Goal: Task Accomplishment & Management: Complete application form

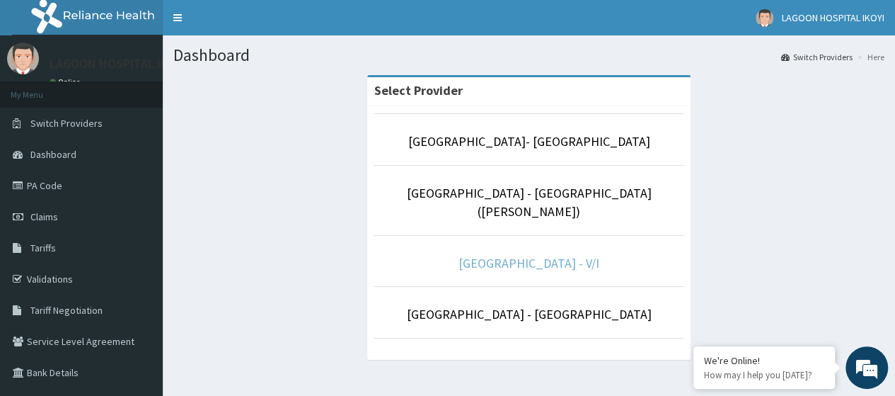
click at [526, 255] on link "[GEOGRAPHIC_DATA] - V/I" at bounding box center [529, 263] width 141 height 16
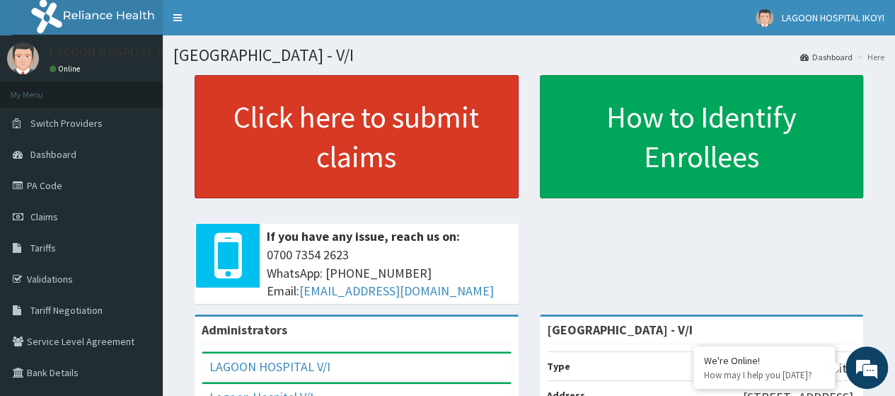
click at [316, 183] on link "Click here to submit claims" at bounding box center [357, 136] width 324 height 123
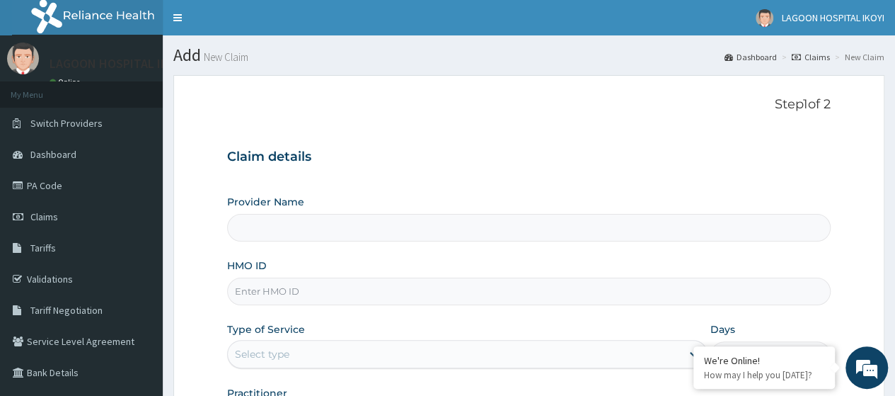
click at [261, 292] on input "HMO ID" at bounding box center [529, 291] width 604 height 28
type input "Lagoon Hospital - V/I"
paste input "PMH/10259/A"
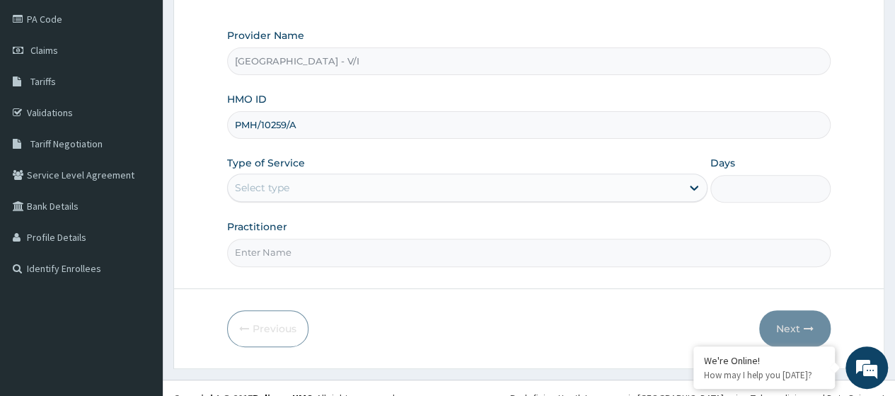
scroll to position [178, 0]
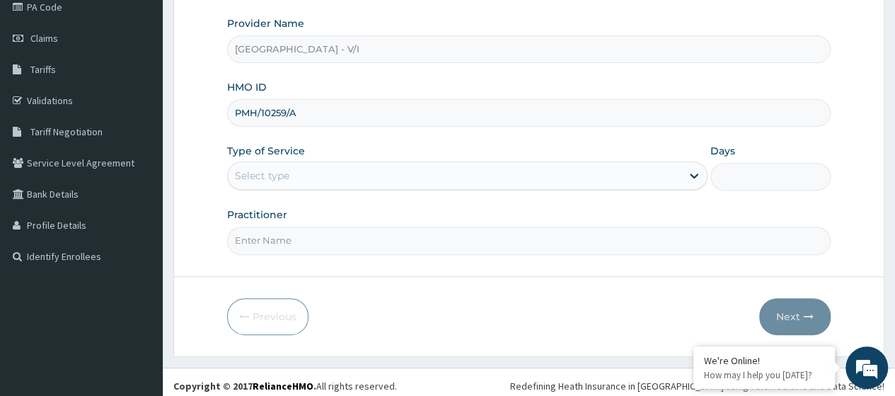
type input "PMH/10259/A"
click at [277, 183] on div "Select type" at bounding box center [455, 175] width 454 height 23
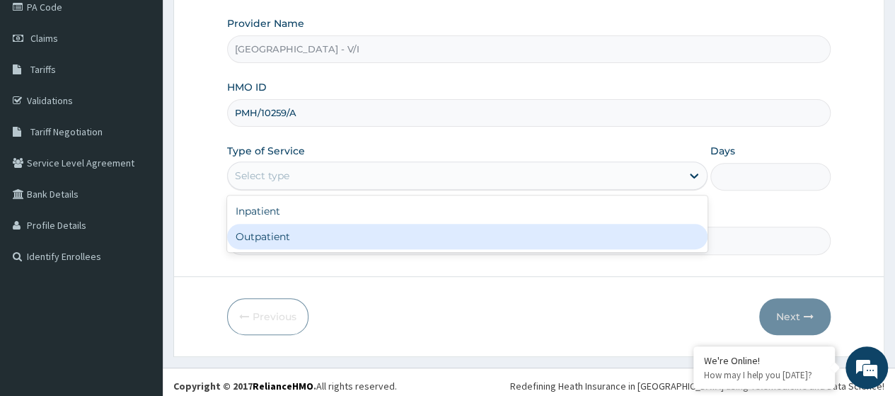
click at [283, 230] on div "Outpatient" at bounding box center [467, 236] width 480 height 25
type input "1"
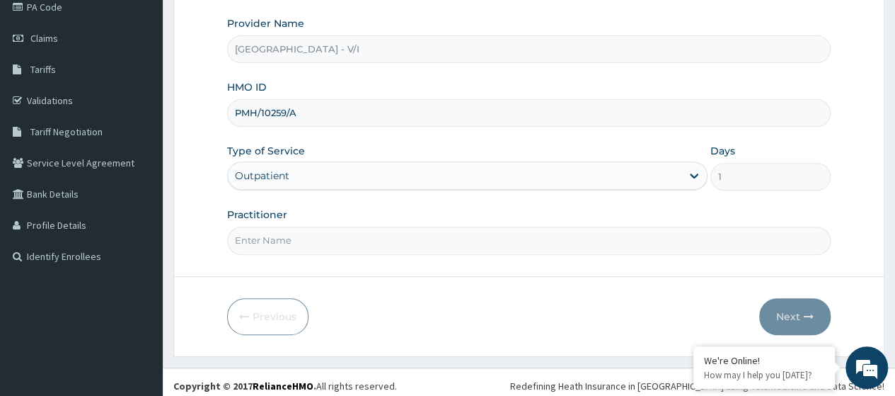
click at [284, 231] on input "Practitioner" at bounding box center [529, 240] width 604 height 28
type input "Dr. Kuyoro"
click at [785, 309] on button "Next" at bounding box center [794, 316] width 71 height 37
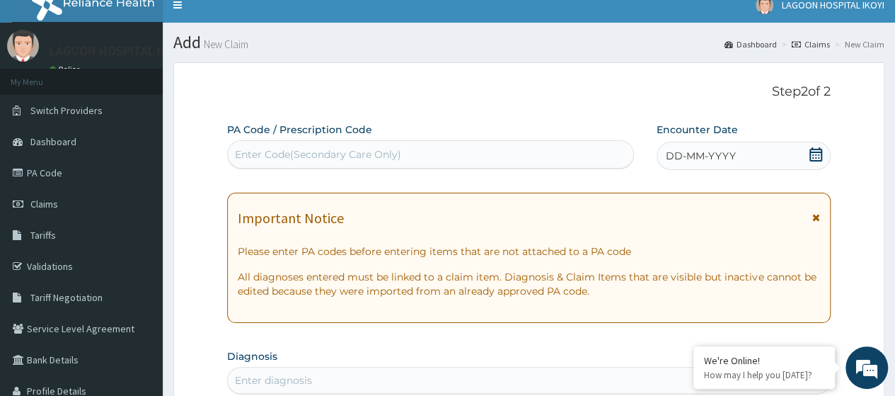
scroll to position [0, 0]
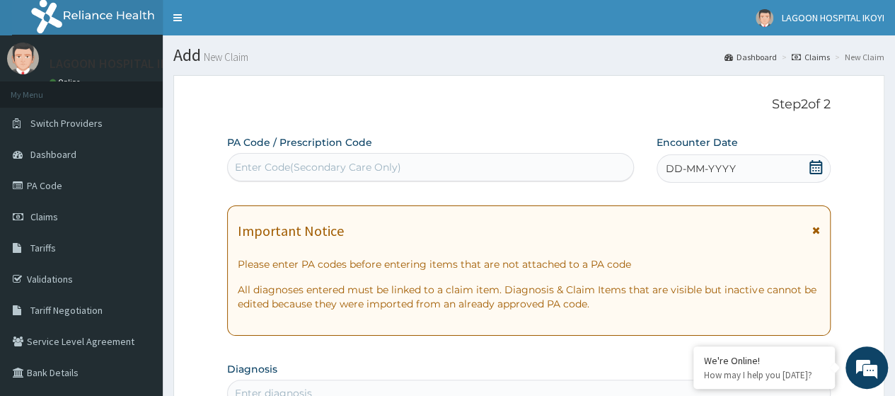
click at [243, 166] on div "Enter Code(Secondary Care Only)" at bounding box center [318, 167] width 166 height 14
paste input "PA/4F4512"
type input "PA/4F4512"
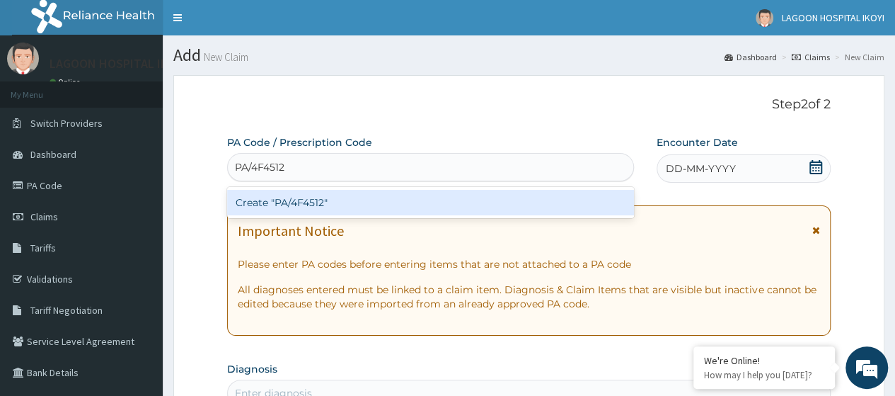
click at [292, 208] on div "Create "PA/4F4512"" at bounding box center [430, 202] width 406 height 25
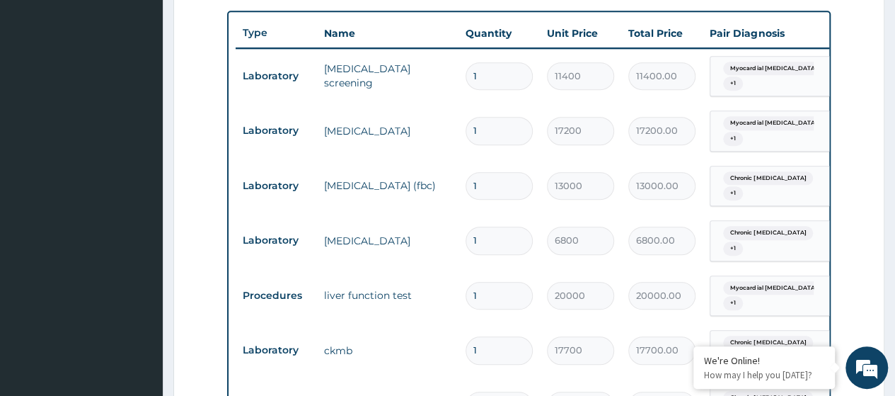
scroll to position [488, 0]
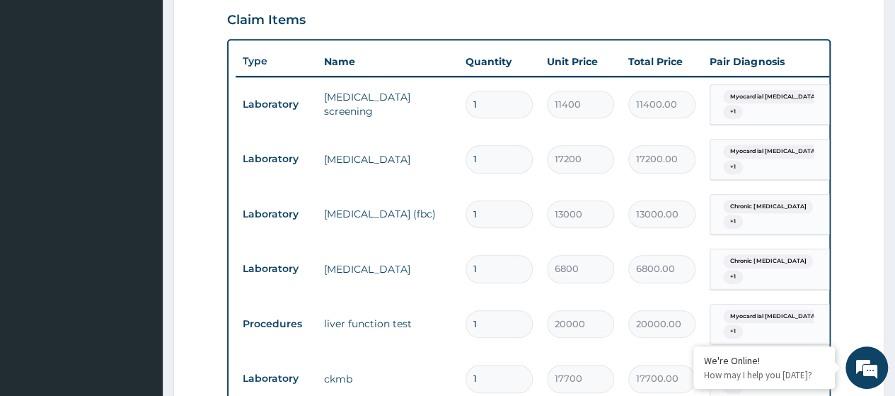
click at [894, 388] on section "Step 2 of 2 PA Code / Prescription Code PA/4F4512 Encounter Date 04-09-2025 Imp…" at bounding box center [529, 225] width 732 height 1297
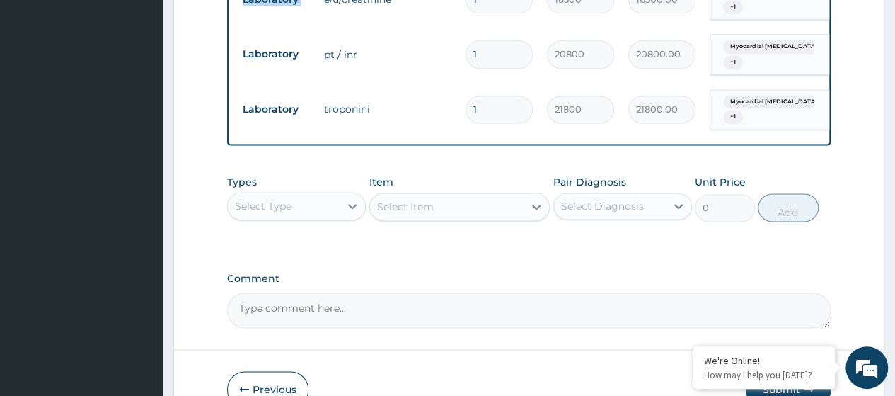
scroll to position [911, 0]
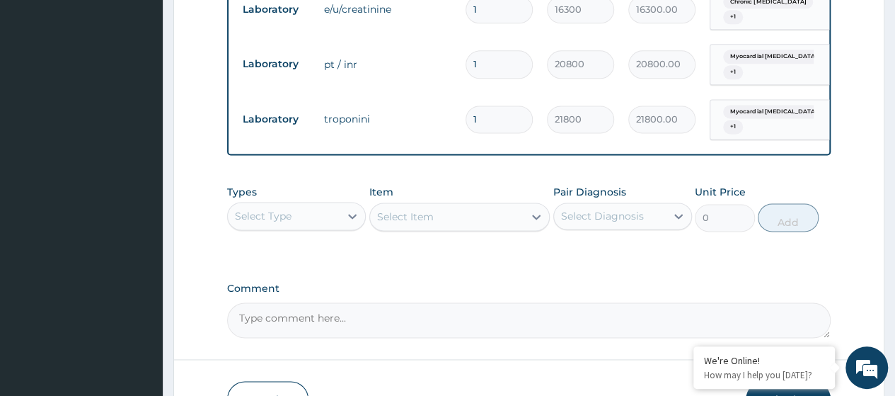
click at [260, 222] on div "Select Type" at bounding box center [263, 216] width 57 height 14
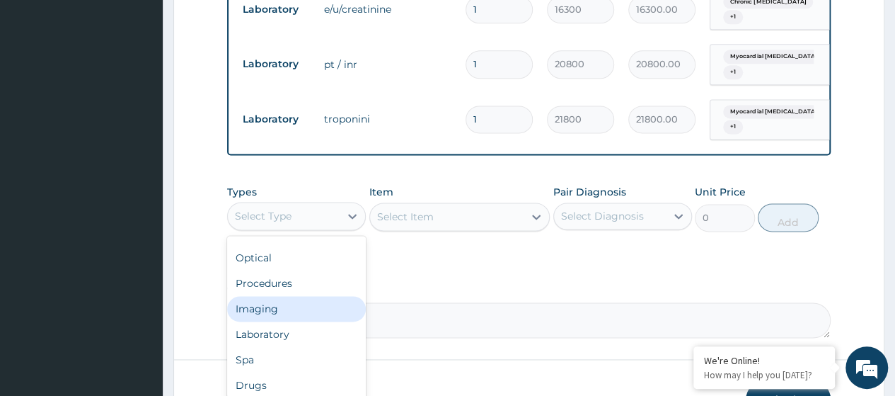
scroll to position [48, 0]
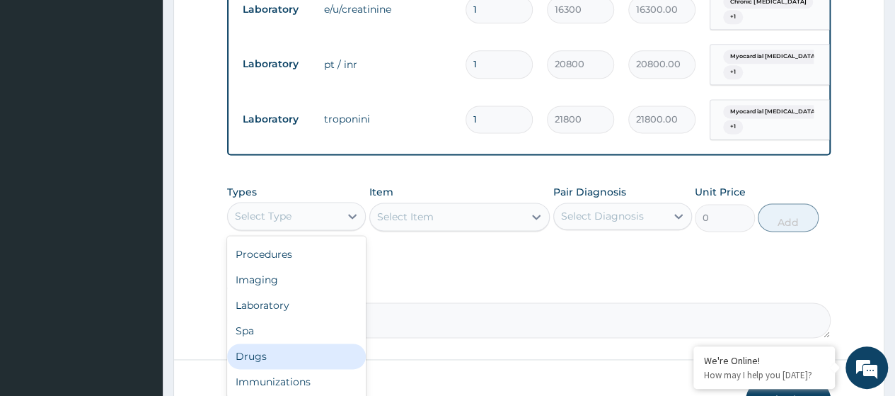
click at [281, 359] on div "Drugs" at bounding box center [296, 355] width 139 height 25
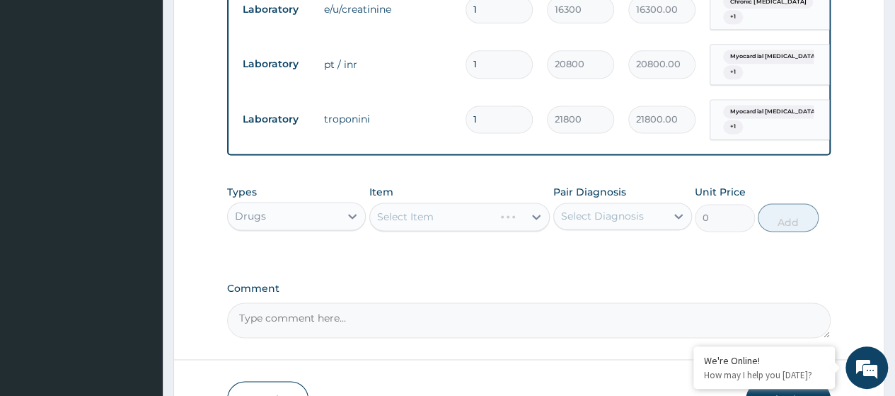
click at [418, 229] on div "Select Item" at bounding box center [459, 216] width 181 height 28
click at [417, 226] on div "Select Item" at bounding box center [459, 216] width 181 height 28
click at [416, 224] on div "Select Item" at bounding box center [459, 216] width 181 height 28
click at [415, 224] on div "Select Item" at bounding box center [459, 216] width 181 height 28
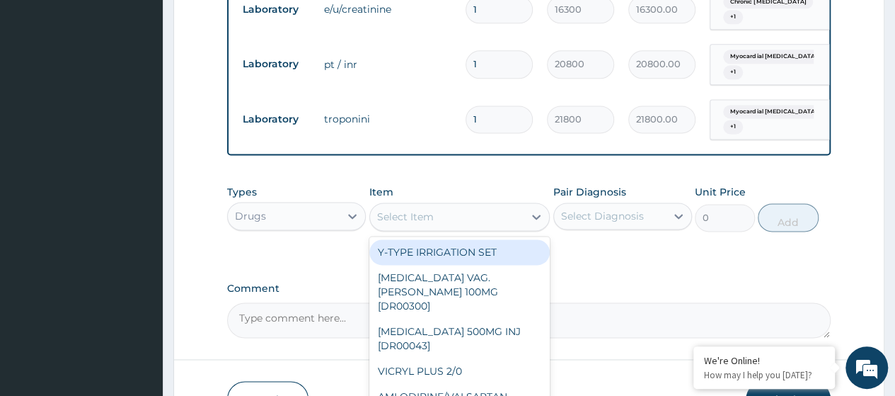
click at [415, 224] on div "Select Item" at bounding box center [405, 216] width 57 height 14
paste input "Dextrose Saline 5%X500Ml Inf. (Dr00375)"
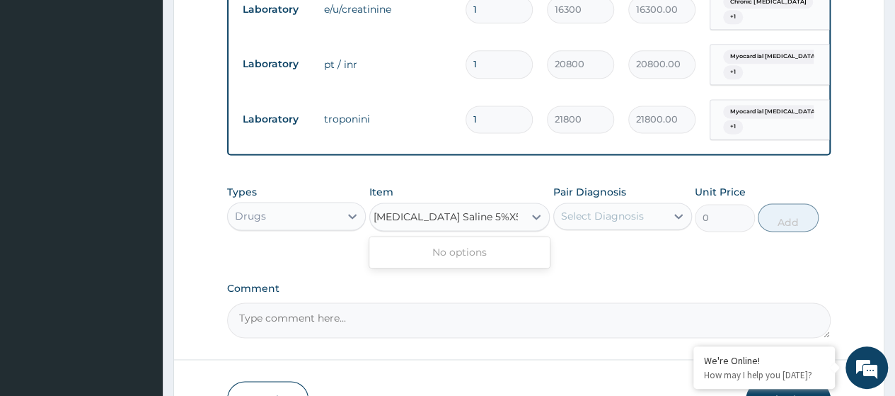
scroll to position [0, 0]
type input "Dextrose Saline 5"
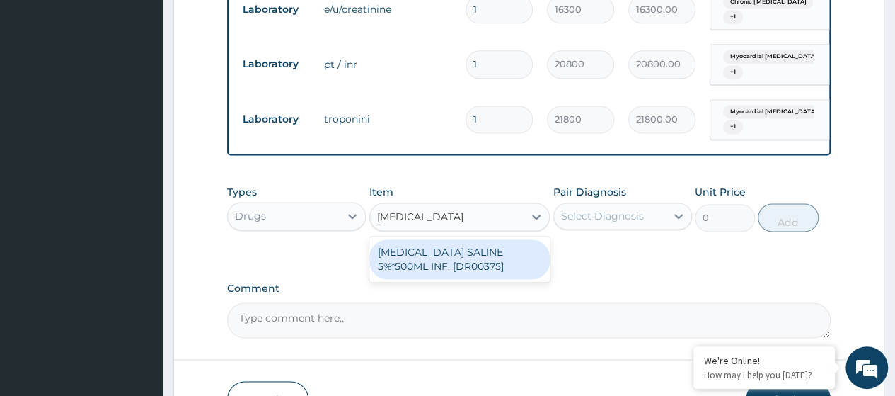
click at [449, 272] on div "[MEDICAL_DATA] SALINE 5%*500ML INF. [DR00375]" at bounding box center [459, 259] width 181 height 40
type input "2720"
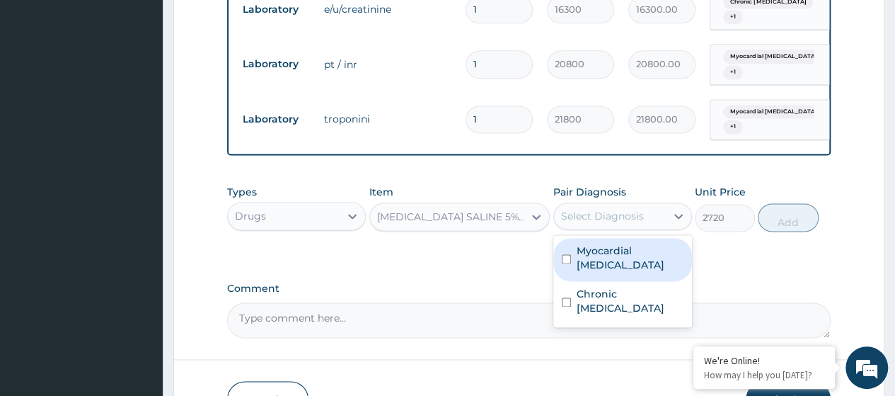
click at [634, 219] on div "Select Diagnosis" at bounding box center [602, 216] width 83 height 14
drag, startPoint x: 623, startPoint y: 251, endPoint x: 624, endPoint y: 278, distance: 26.9
click at [621, 253] on label "Myocardial infarction" at bounding box center [630, 257] width 107 height 28
checkbox input "true"
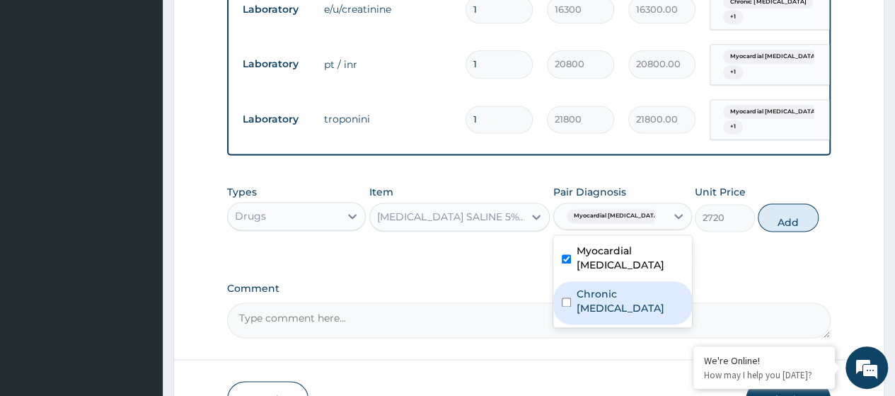
click at [626, 287] on label "Chronic ischemic heart disease" at bounding box center [630, 301] width 107 height 28
checkbox input "true"
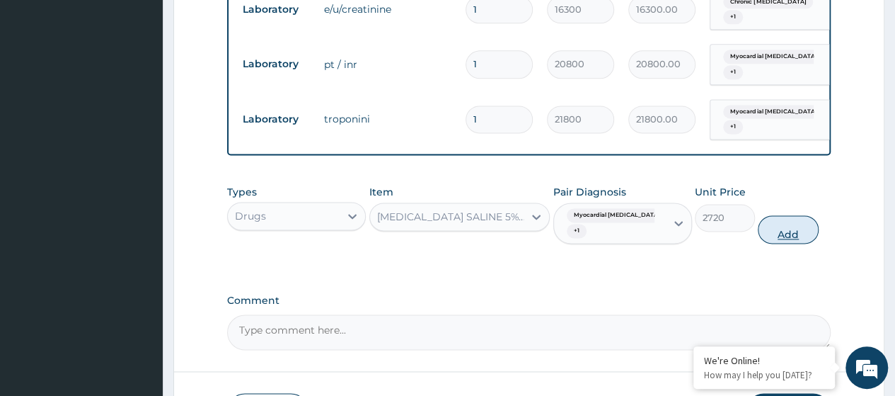
click at [777, 238] on button "Add" at bounding box center [788, 229] width 60 height 28
type input "0"
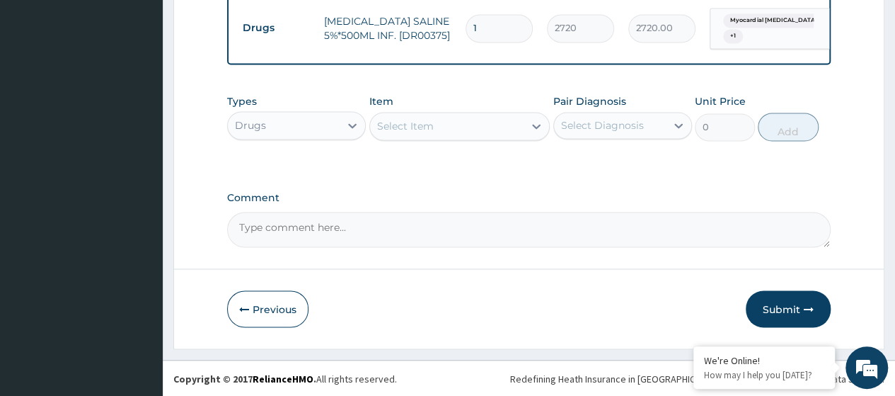
click at [778, 310] on button "Submit" at bounding box center [788, 308] width 85 height 37
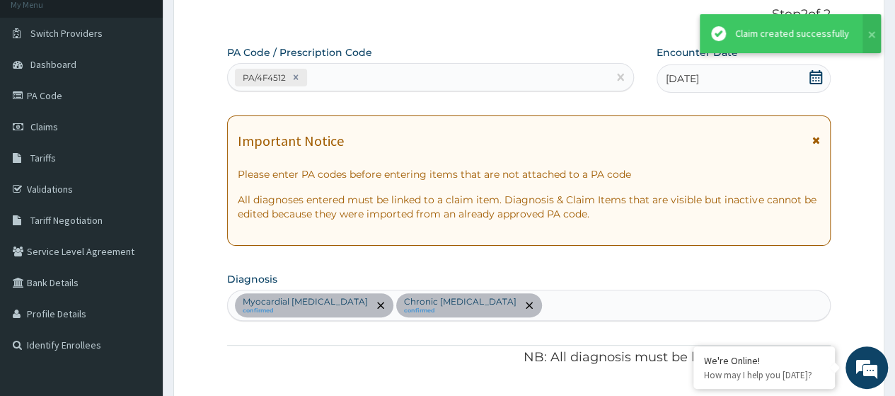
scroll to position [1061, 0]
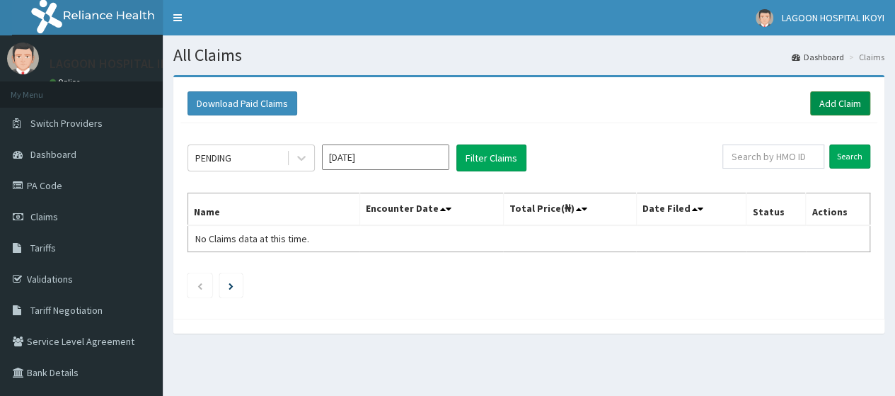
click at [846, 105] on link "Add Claim" at bounding box center [840, 103] width 60 height 24
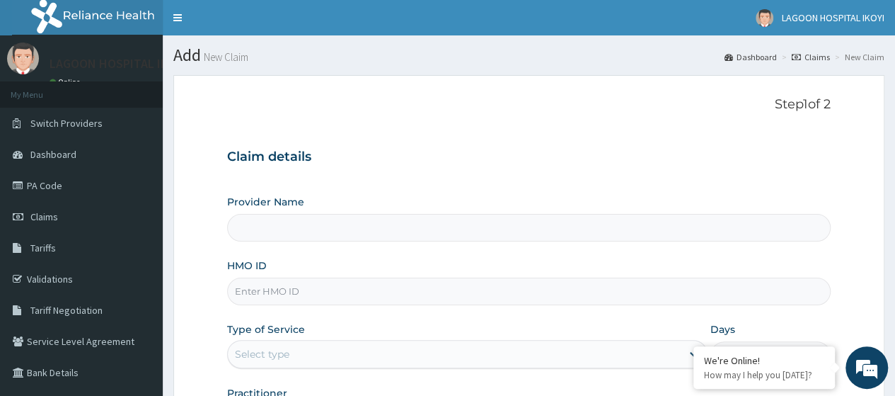
type input "[GEOGRAPHIC_DATA] - V/I"
click at [255, 287] on input "HMO ID" at bounding box center [529, 291] width 604 height 28
paste input "PMH/10259/A"
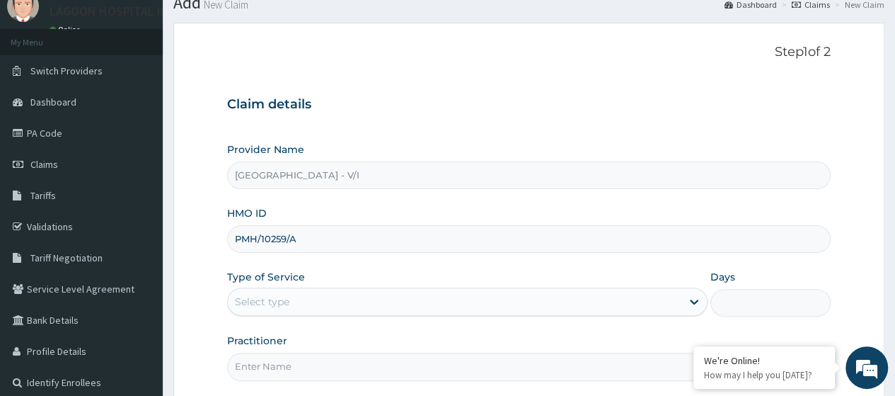
scroll to position [183, 0]
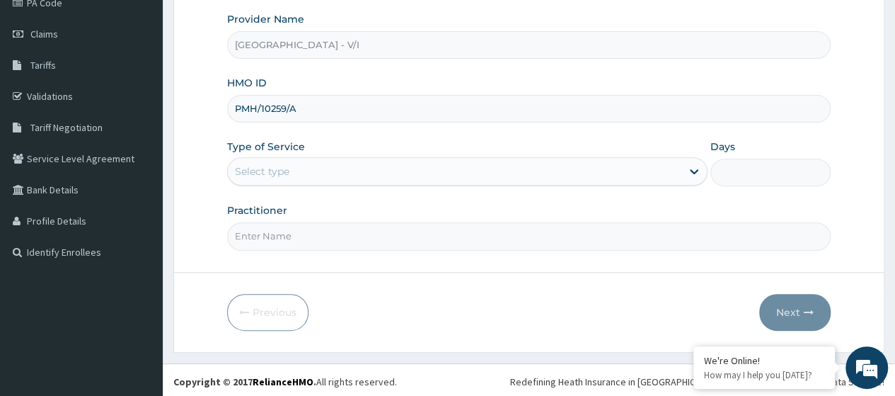
type input "PMH/10259/A"
click at [286, 178] on div "Select type" at bounding box center [455, 171] width 454 height 23
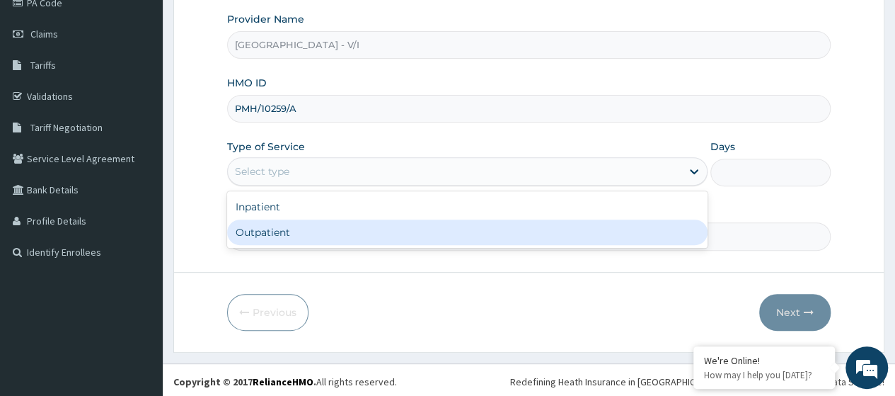
drag, startPoint x: 301, startPoint y: 229, endPoint x: 300, endPoint y: 240, distance: 11.4
click at [301, 229] on div "Outpatient" at bounding box center [467, 231] width 480 height 25
type input "1"
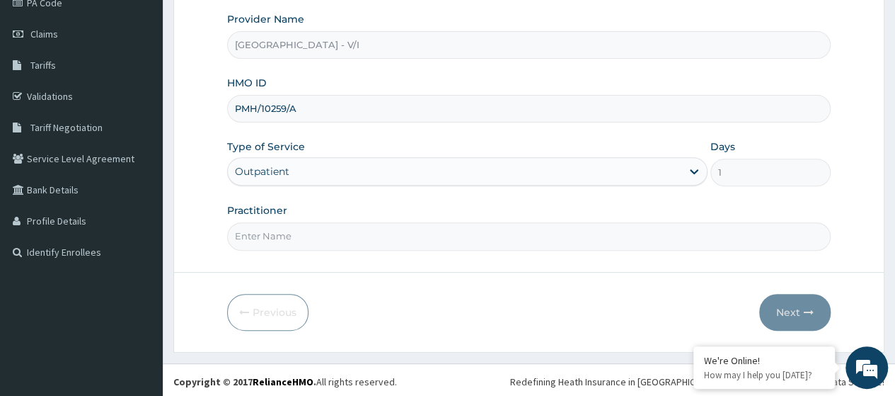
click at [296, 233] on input "Practitioner" at bounding box center [529, 236] width 604 height 28
type input "Dr. Kuyoro"
click at [794, 316] on button "Next" at bounding box center [794, 312] width 71 height 37
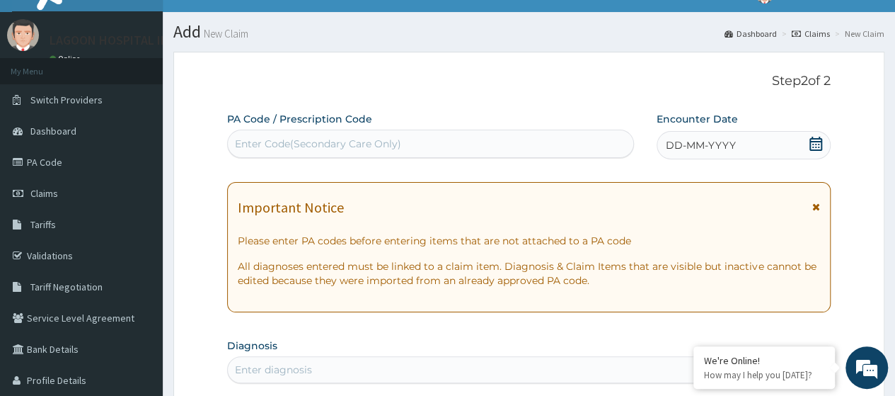
scroll to position [0, 0]
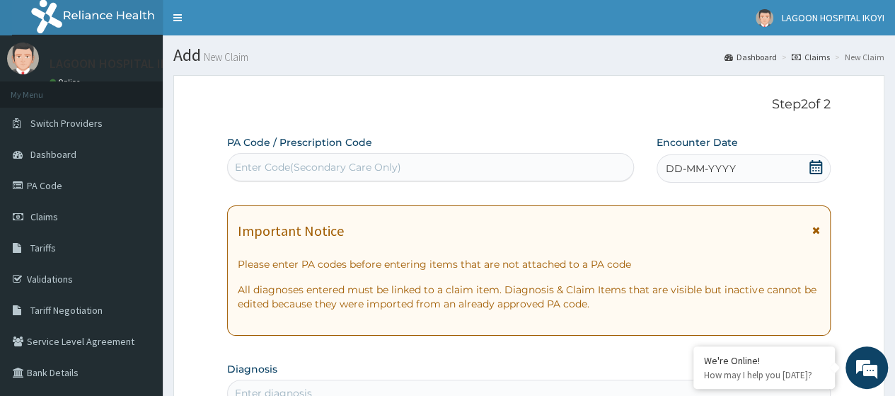
click at [246, 169] on div "Enter Code(Secondary Care Only)" at bounding box center [318, 167] width 166 height 14
paste input "PA/C5C399"
type input "PA/C5C399"
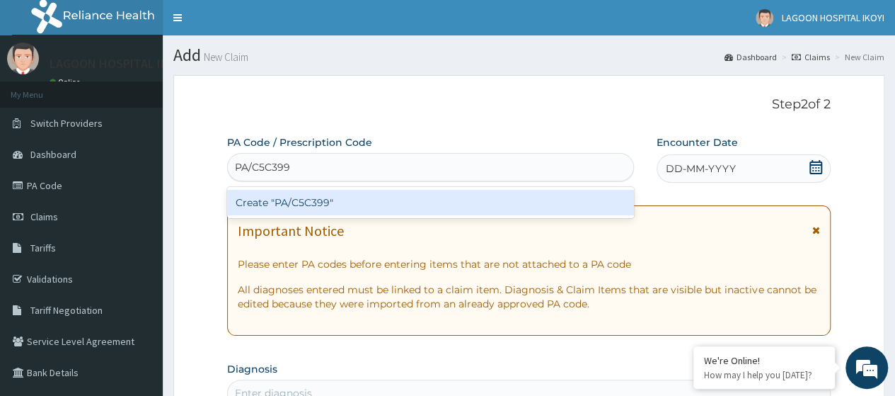
click at [324, 206] on div "Create "PA/C5C399"" at bounding box center [430, 202] width 406 height 25
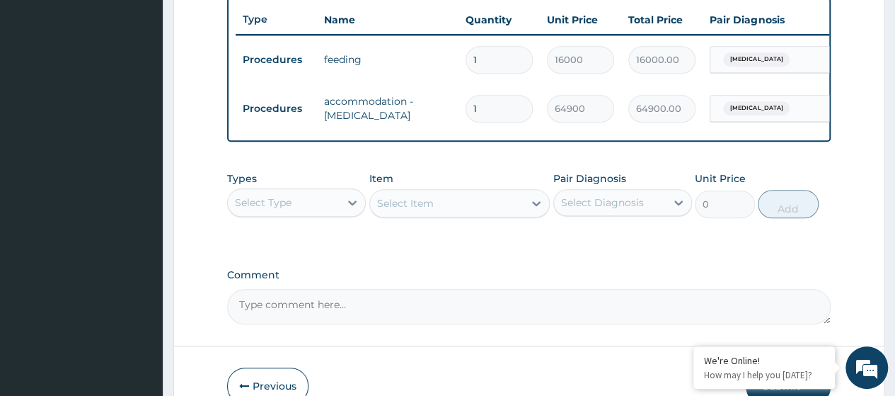
scroll to position [615, 0]
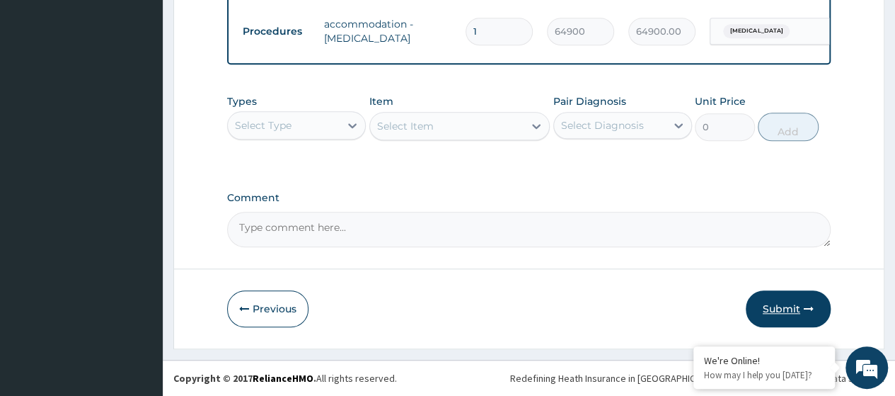
click at [787, 308] on button "Submit" at bounding box center [788, 308] width 85 height 37
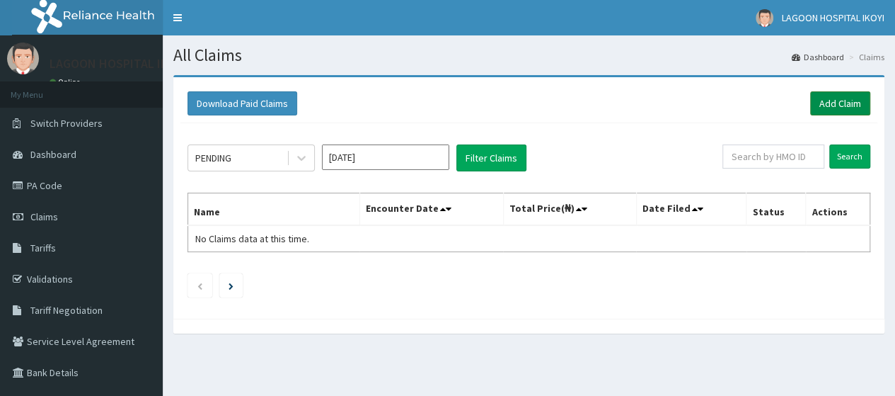
click at [873, 100] on html "R EL Toggle navigation [GEOGRAPHIC_DATA] IKOYI - [EMAIL_ADDRESS][DOMAIN_NAME] M…" at bounding box center [447, 243] width 895 height 486
click at [834, 103] on link "Add Claim" at bounding box center [840, 103] width 60 height 24
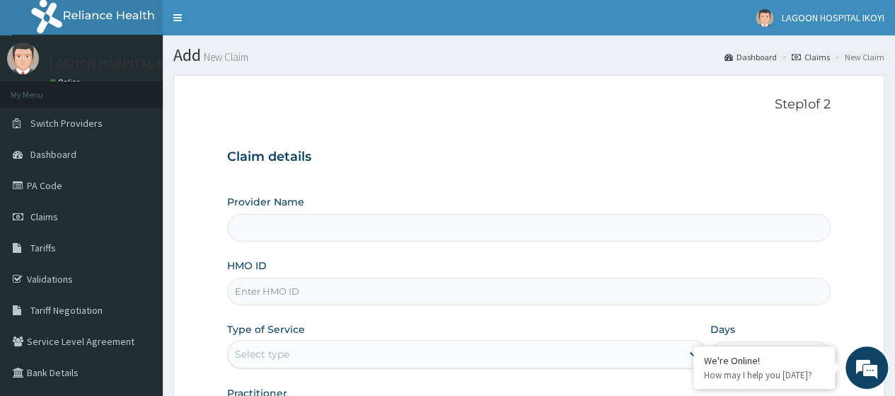
click at [253, 289] on input "HMO ID" at bounding box center [529, 291] width 604 height 28
paste input "PMH/10259/A"
type input "PMH/10259/A"
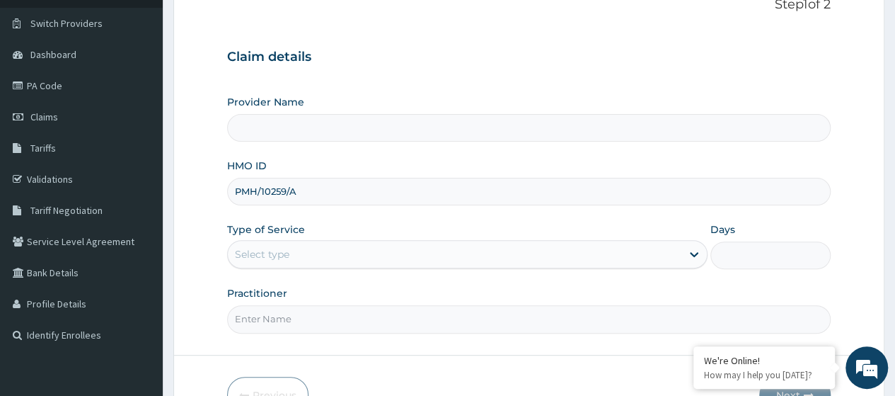
scroll to position [166, 0]
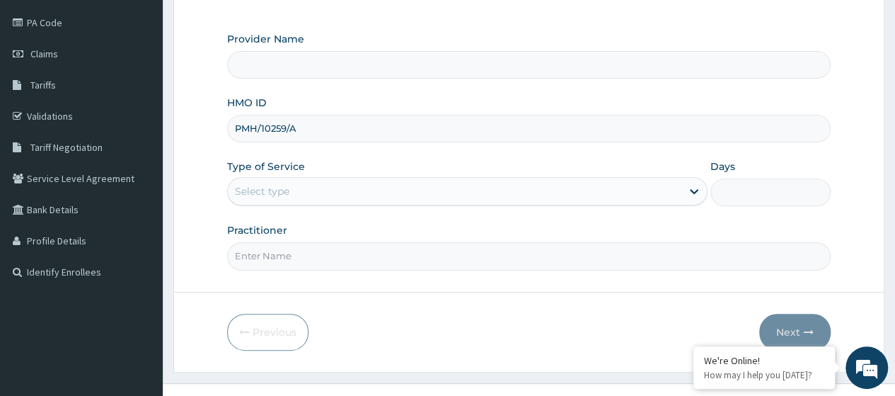
type input "Lagoon Hospital - V/I"
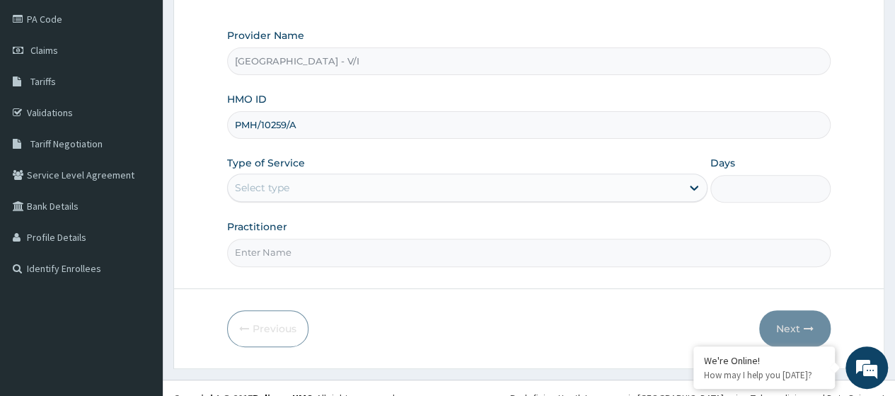
type input "PMH/10259/A"
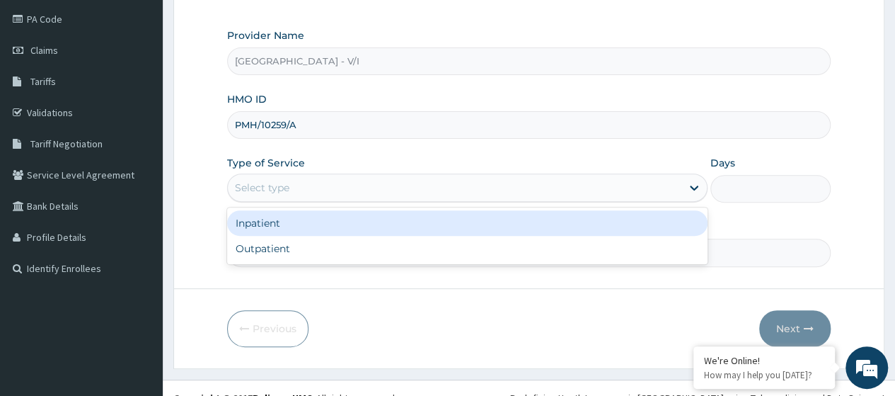
drag, startPoint x: 308, startPoint y: 180, endPoint x: 311, endPoint y: 217, distance: 36.2
click at [307, 180] on div "Select type" at bounding box center [455, 187] width 454 height 23
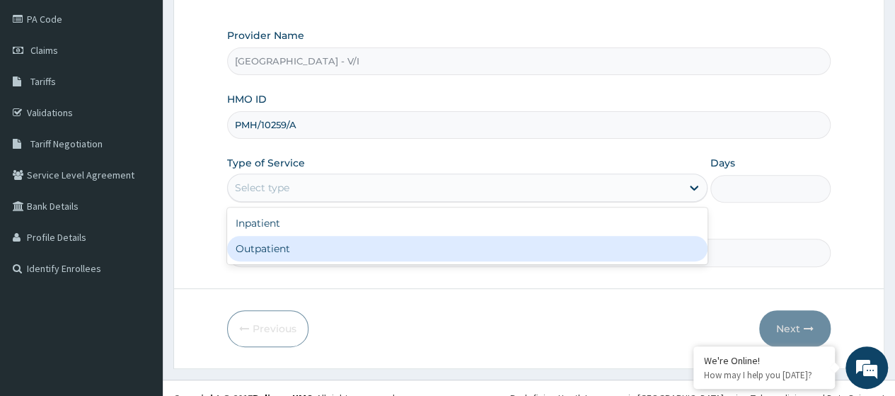
click at [309, 250] on div "Outpatient" at bounding box center [467, 248] width 480 height 25
type input "1"
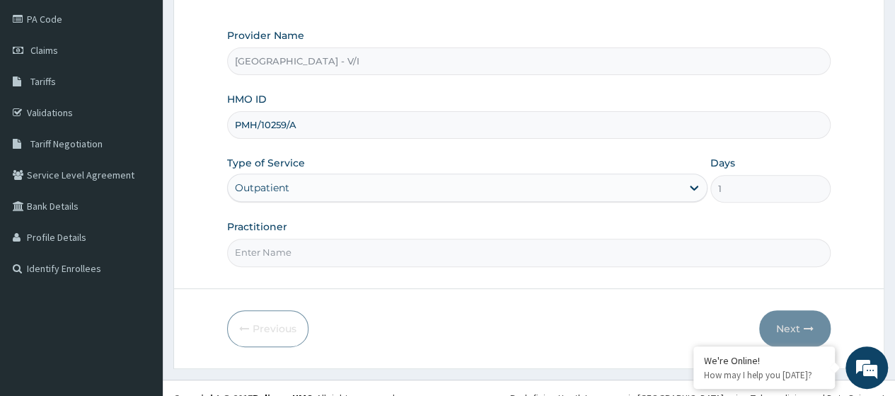
click at [309, 250] on input "Practitioner" at bounding box center [529, 252] width 604 height 28
type input "Dr. Kuyoro"
click at [801, 327] on button "Next" at bounding box center [794, 328] width 71 height 37
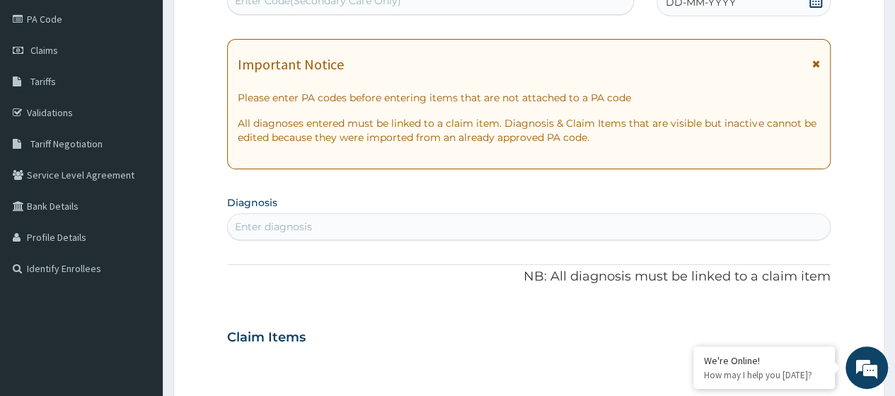
scroll to position [160, 0]
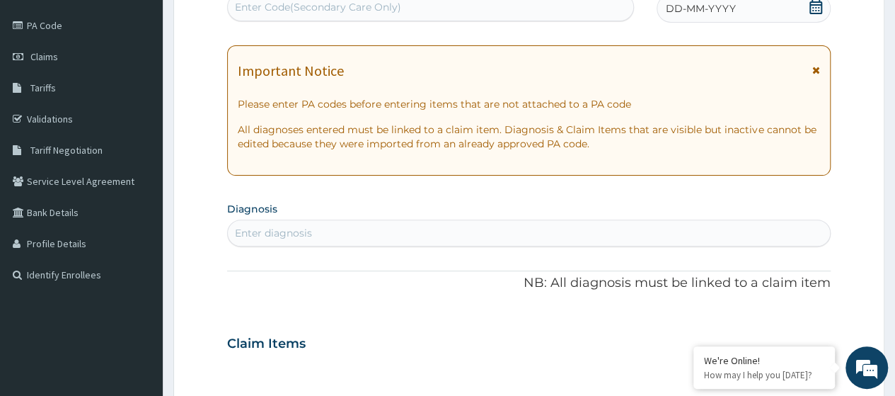
click at [283, 9] on div "Enter Code(Secondary Care Only)" at bounding box center [430, 7] width 405 height 23
paste input "PA/19FC73"
type input "PA/19FC73"
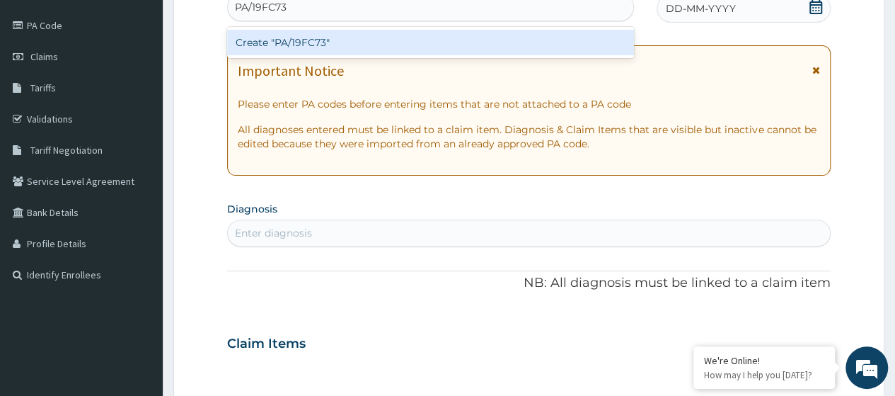
click at [341, 42] on div "Create "PA/19FC73"" at bounding box center [430, 42] width 406 height 25
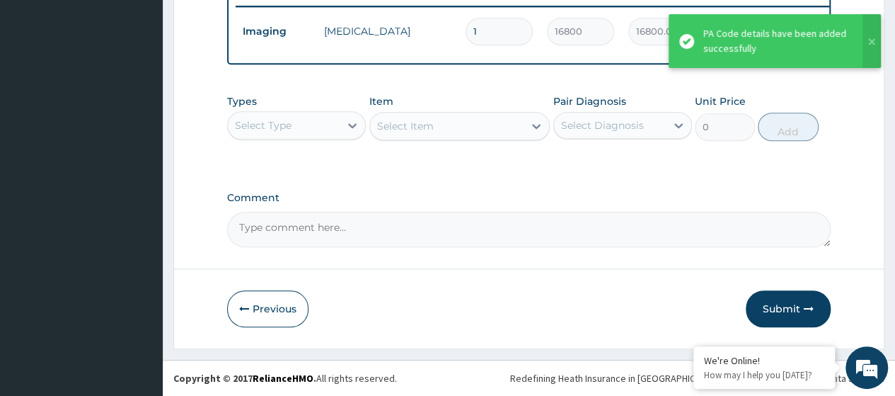
scroll to position [566, 0]
click at [325, 120] on div "Select Type" at bounding box center [284, 125] width 112 height 23
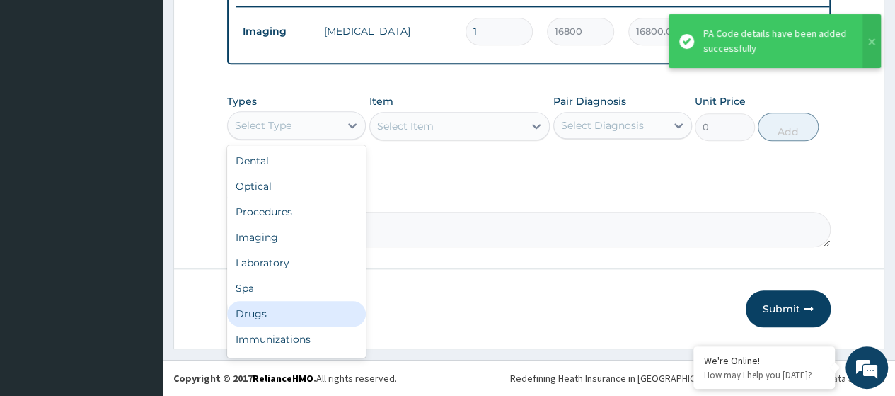
click at [280, 315] on div "Drugs" at bounding box center [296, 313] width 139 height 25
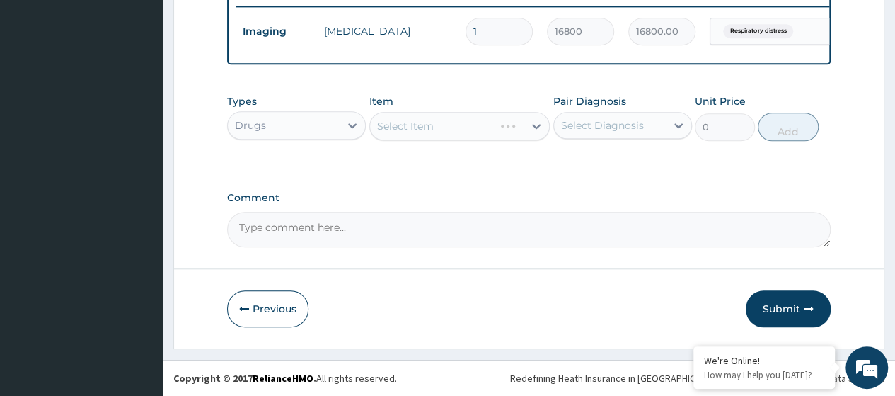
click at [412, 122] on div "Select Item" at bounding box center [459, 126] width 181 height 28
click at [412, 122] on div "Select Item" at bounding box center [405, 126] width 57 height 14
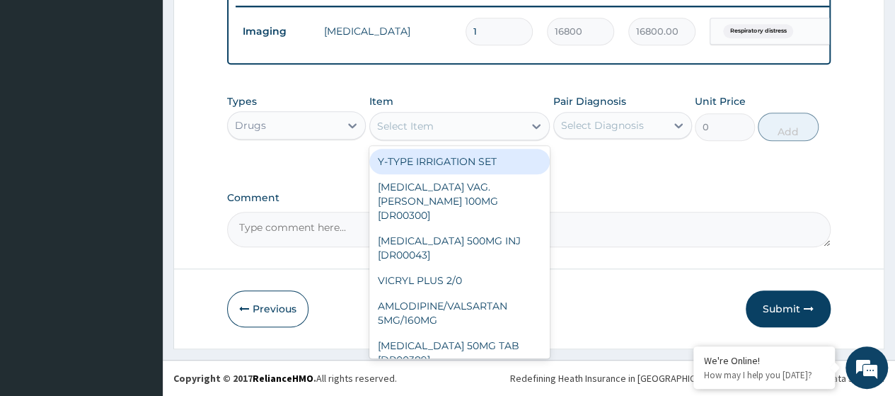
paste input "Forxiga (Dapagliflozin) 10Mg Tab"
type input "Forxiga (Dapagliflozin) 10Mg Tab"
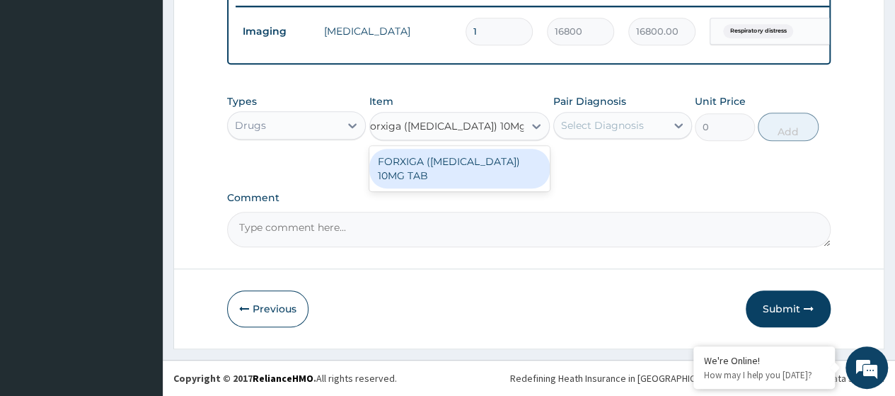
drag, startPoint x: 438, startPoint y: 167, endPoint x: 523, endPoint y: 154, distance: 86.0
click at [439, 167] on div "FORXIGA (DAPAGLIFLOZIN) 10MG TAB" at bounding box center [459, 169] width 181 height 40
type input "1536.430053710938"
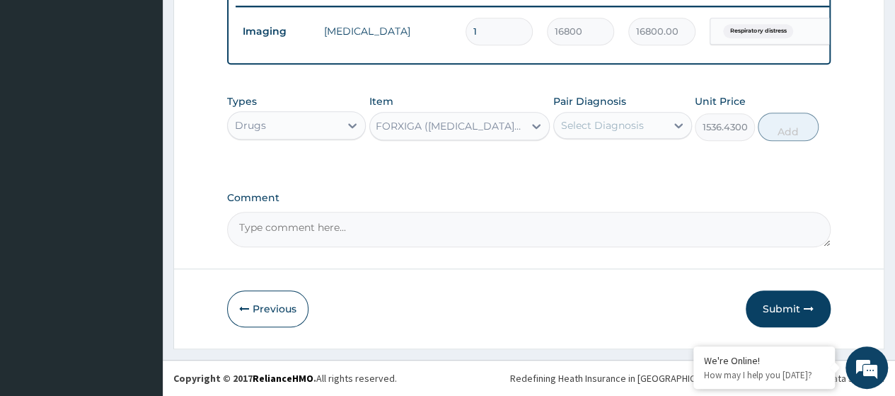
click at [623, 125] on div "Select Diagnosis" at bounding box center [602, 125] width 83 height 14
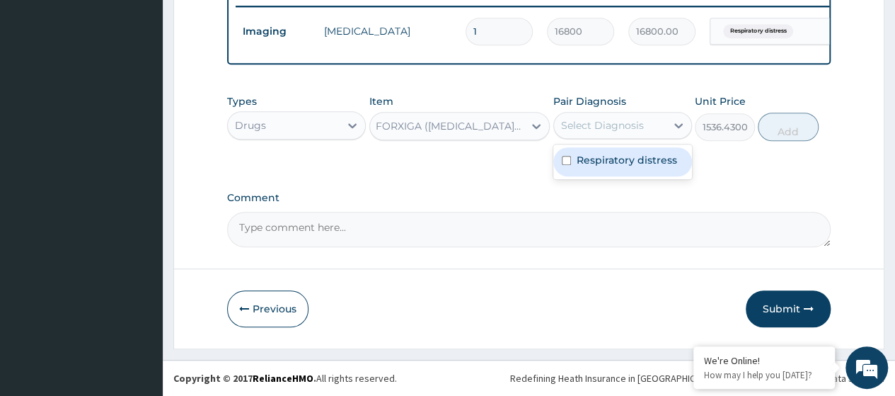
drag, startPoint x: 623, startPoint y: 163, endPoint x: 833, endPoint y: 145, distance: 210.3
click at [629, 164] on label "Respiratory distress" at bounding box center [627, 160] width 100 height 14
checkbox input "true"
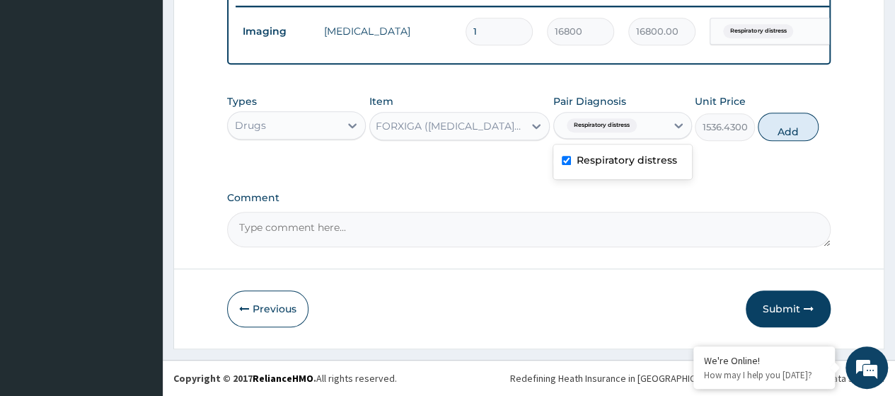
click at [788, 139] on button "Add" at bounding box center [788, 127] width 60 height 28
type input "0"
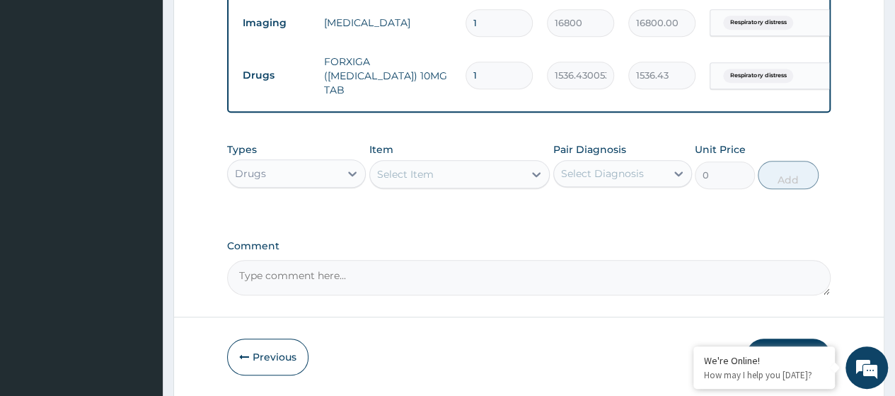
scroll to position [0, 0]
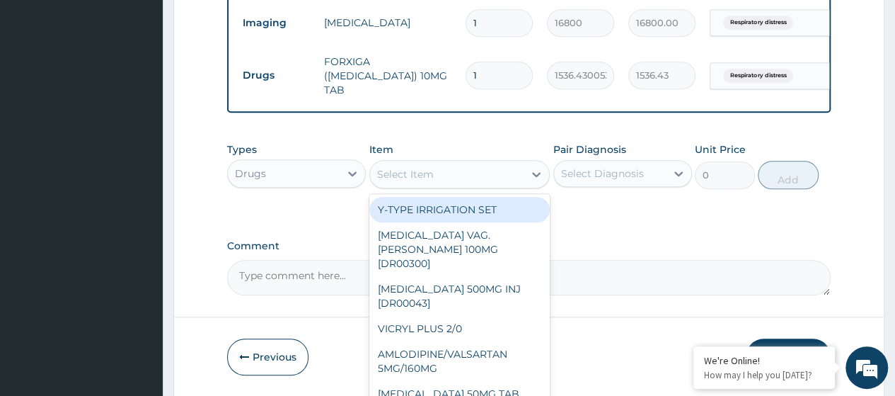
click at [431, 176] on div "Select Item" at bounding box center [447, 174] width 154 height 23
paste input "Amiodarone 150Mg/3Ml Inj"
type input "Amiodarone 150Mg/3Ml Inj"
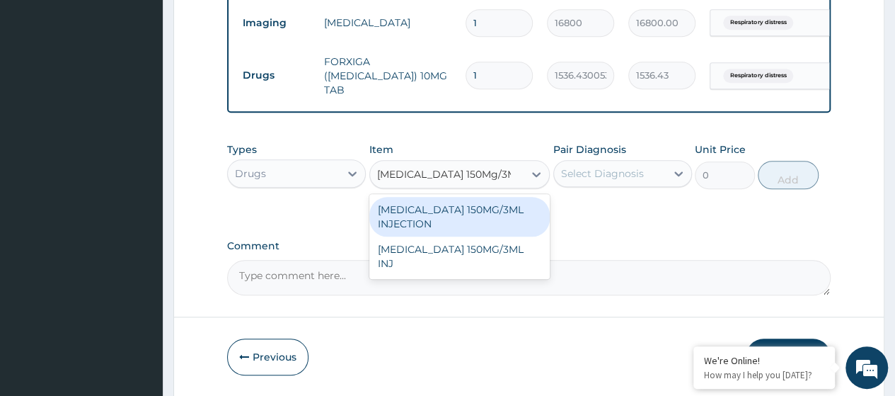
click at [457, 224] on div "AMIODARONE 150MG/3ML INJECTION" at bounding box center [459, 217] width 181 height 40
type input "10584"
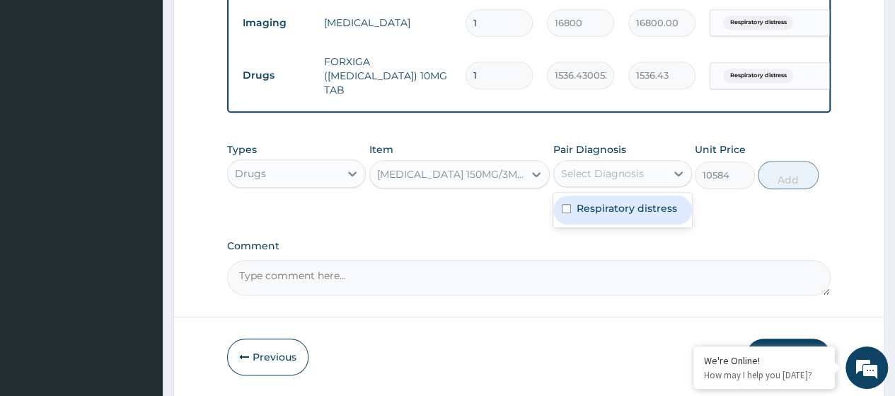
click at [644, 181] on div "Select Diagnosis" at bounding box center [610, 173] width 112 height 23
drag, startPoint x: 623, startPoint y: 225, endPoint x: 635, endPoint y: 221, distance: 13.4
click at [624, 224] on div "Respiratory distress" at bounding box center [622, 209] width 139 height 29
checkbox input "true"
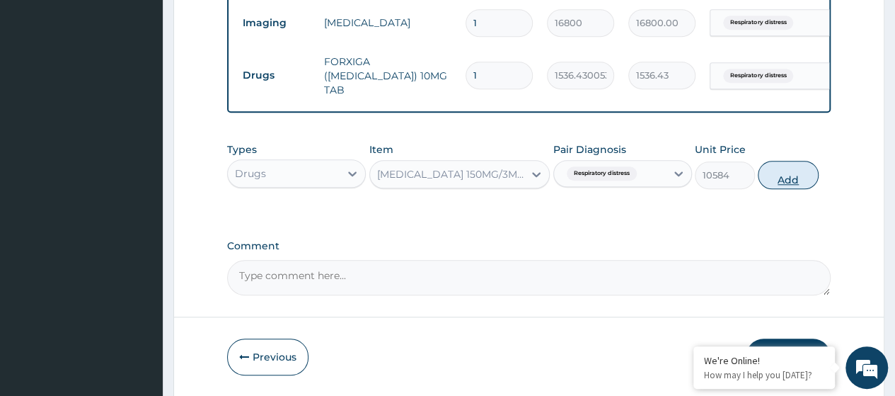
click at [785, 189] on button "Add" at bounding box center [788, 175] width 60 height 28
type input "0"
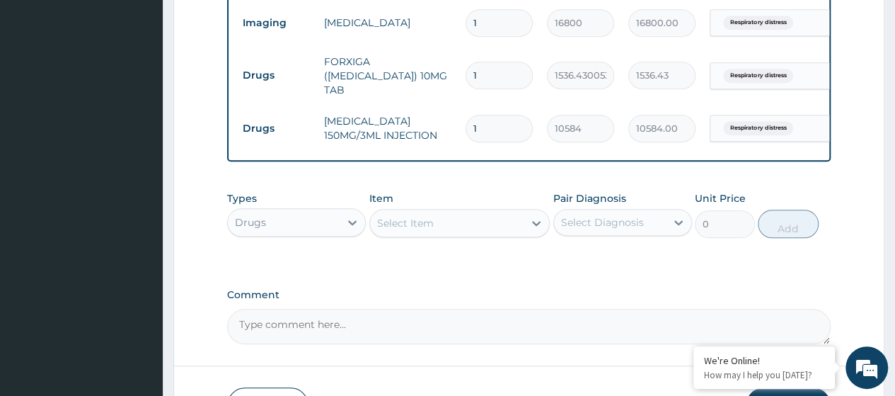
type input "0.00"
type input "6"
type input "63504.00"
type input "6"
click at [420, 228] on div "Select Item" at bounding box center [405, 223] width 57 height 14
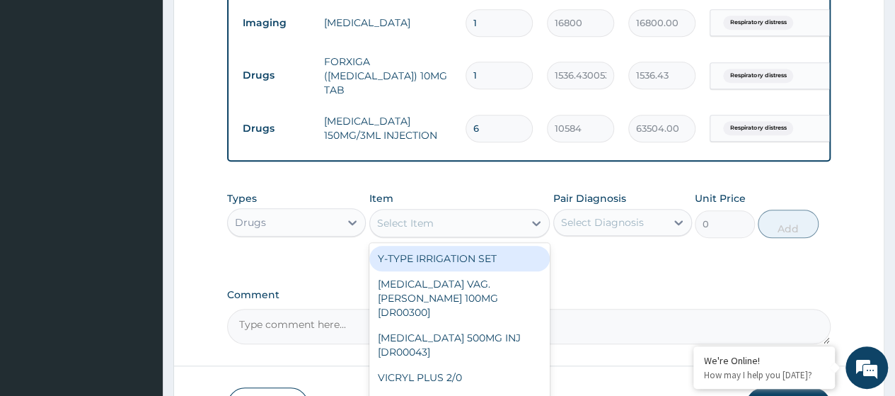
paste input "Amiodarone 150Mg/3Ml Inj"
type input "Amiodarone 150Mg/3Ml Inj"
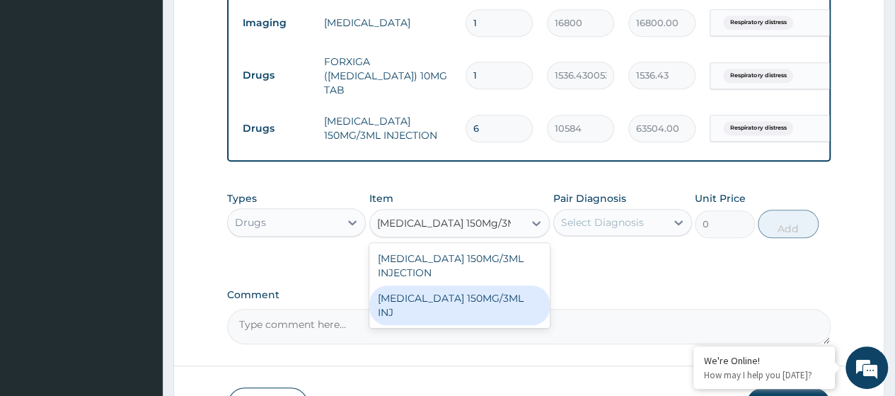
click at [459, 316] on div "[MEDICAL_DATA] 150MG/3ML INJ" at bounding box center [459, 305] width 181 height 40
type input "5250"
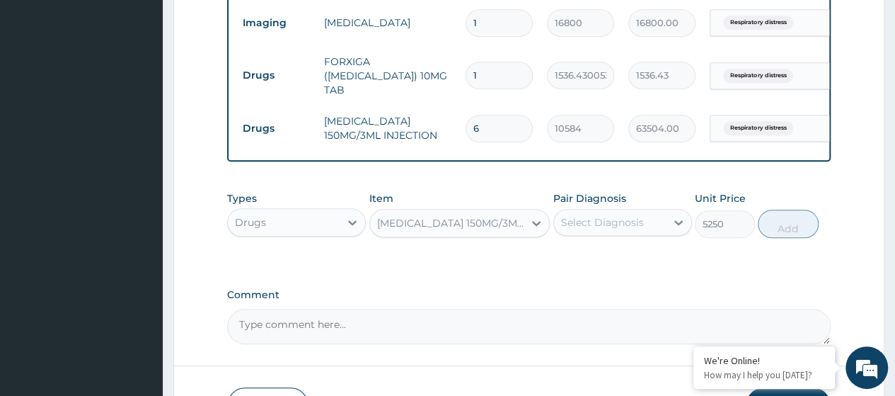
click at [664, 234] on div "Select Diagnosis" at bounding box center [610, 222] width 112 height 23
click at [641, 264] on label "Respiratory distress" at bounding box center [627, 257] width 100 height 14
checkbox input "true"
click at [784, 238] on button "Add" at bounding box center [788, 223] width 60 height 28
type input "0"
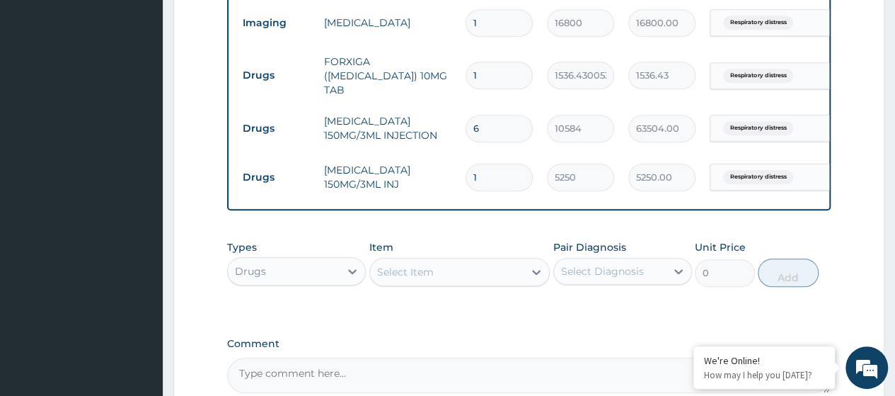
type input "0.00"
type input "6"
type input "31500.00"
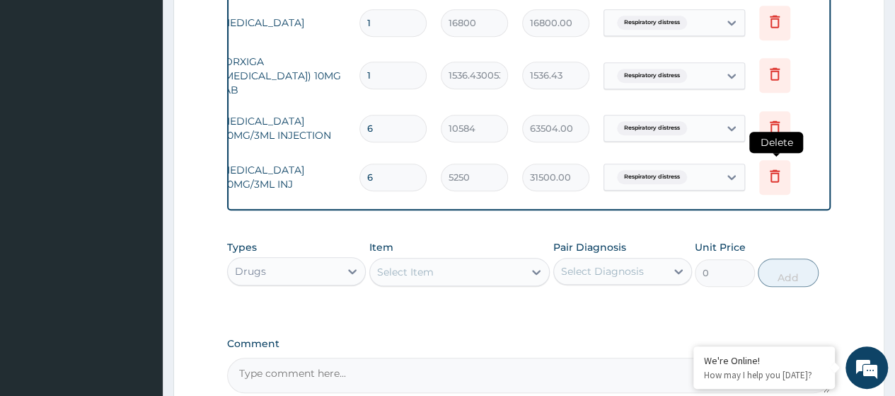
type input "6"
click at [774, 184] on icon at bounding box center [774, 177] width 31 height 35
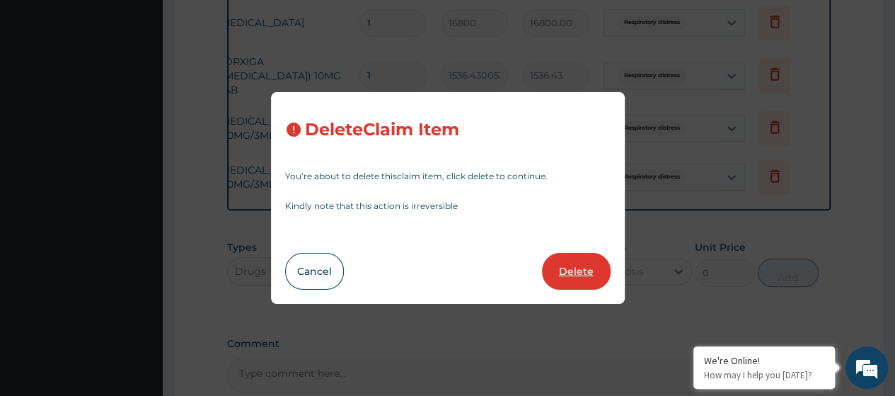
click at [567, 274] on button "Delete" at bounding box center [576, 271] width 69 height 37
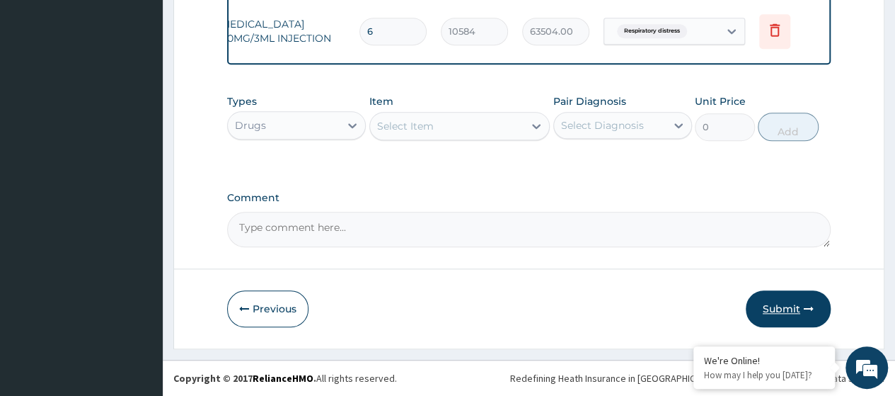
click at [781, 303] on button "Submit" at bounding box center [788, 308] width 85 height 37
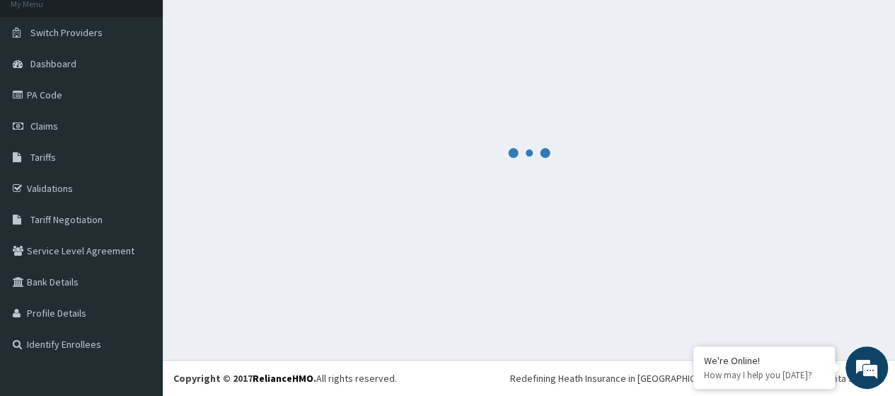
scroll to position [90, 0]
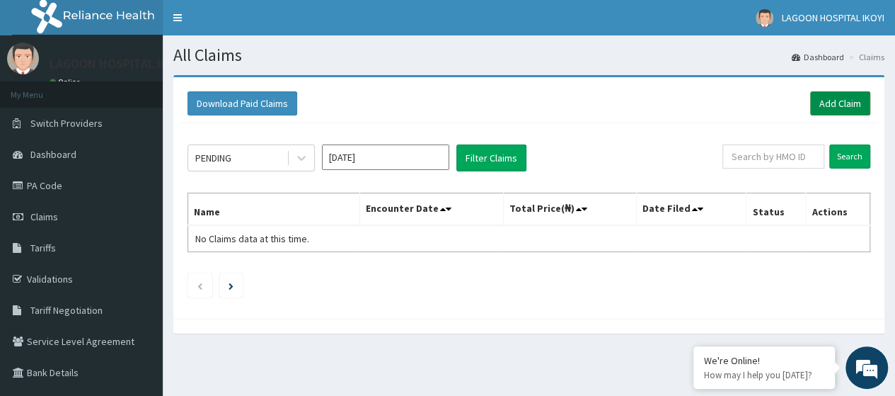
click at [830, 104] on link "Add Claim" at bounding box center [840, 103] width 60 height 24
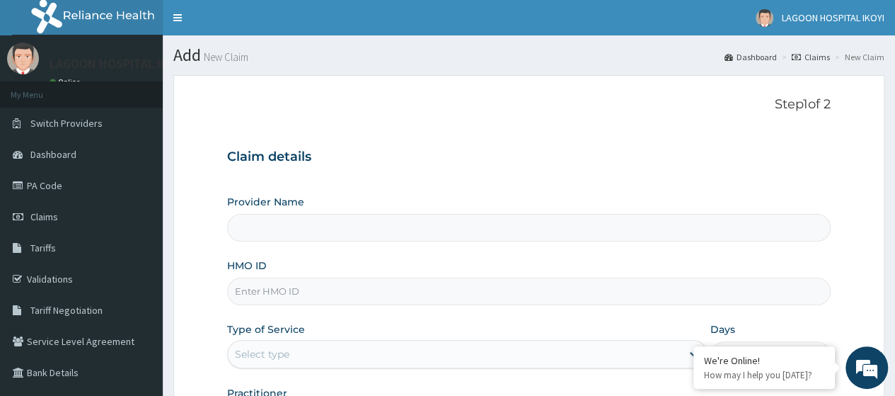
click at [276, 296] on input "HMO ID" at bounding box center [529, 291] width 604 height 28
paste input "TLR/10053/A"
type input "TLR/10053/A"
type input "[GEOGRAPHIC_DATA] - V/I"
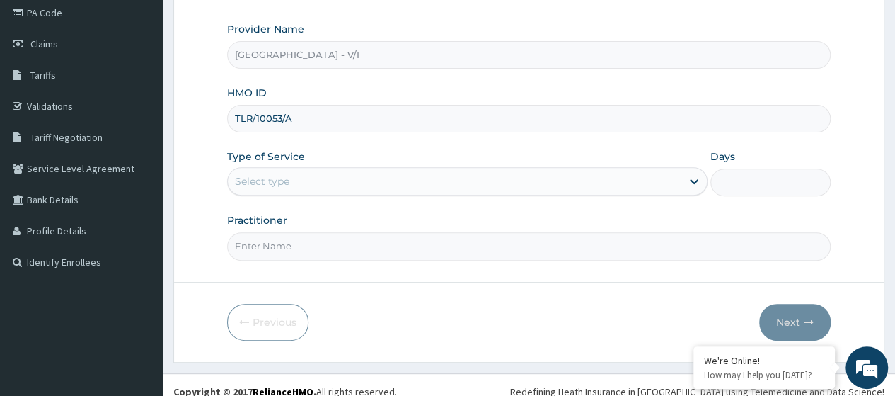
scroll to position [183, 0]
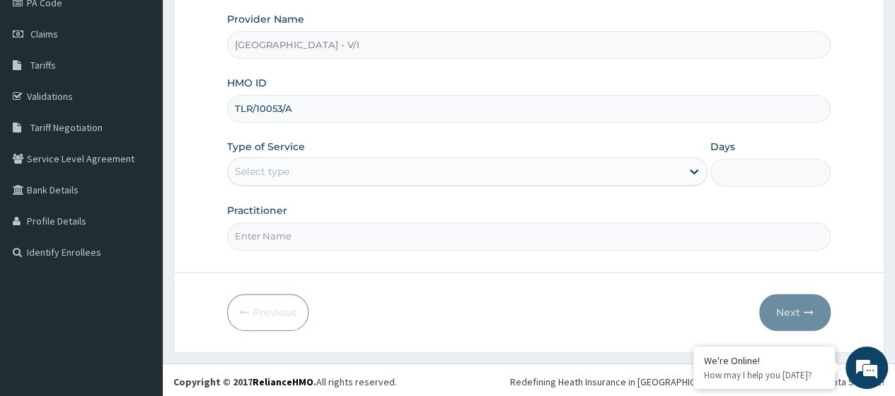
type input "TLR/10053/A"
click at [276, 175] on div "Select type" at bounding box center [262, 171] width 54 height 14
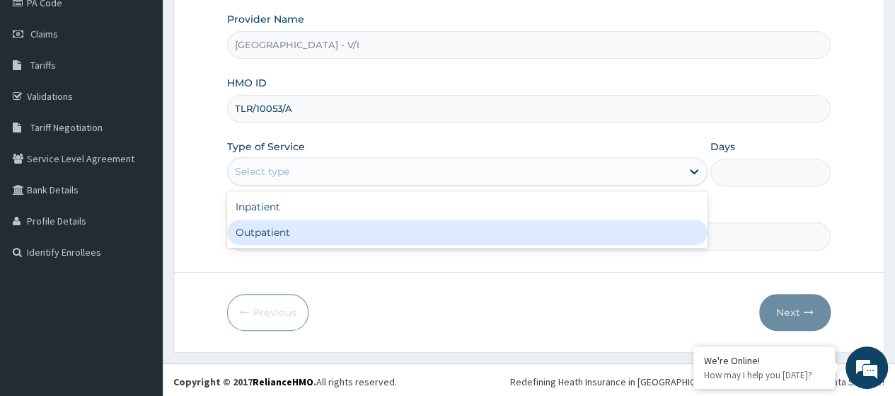
click at [290, 234] on div "Outpatient" at bounding box center [467, 231] width 480 height 25
type input "1"
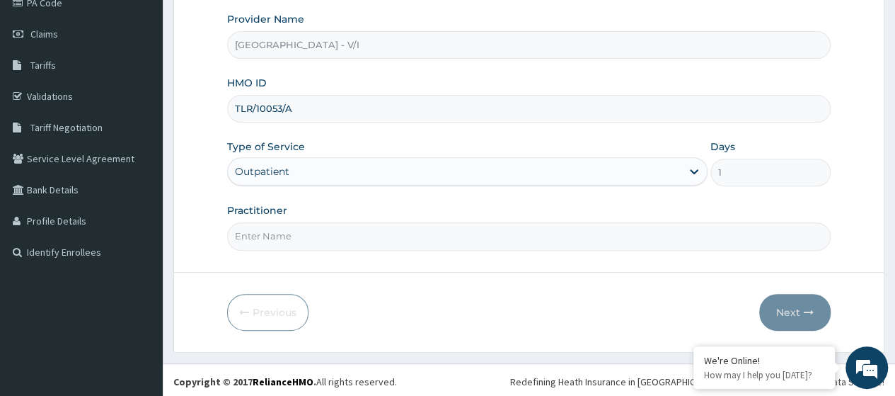
click at [290, 234] on input "Practitioner" at bounding box center [529, 236] width 604 height 28
type input "Dr. Kuyoro"
click at [800, 305] on button "Next" at bounding box center [794, 312] width 71 height 37
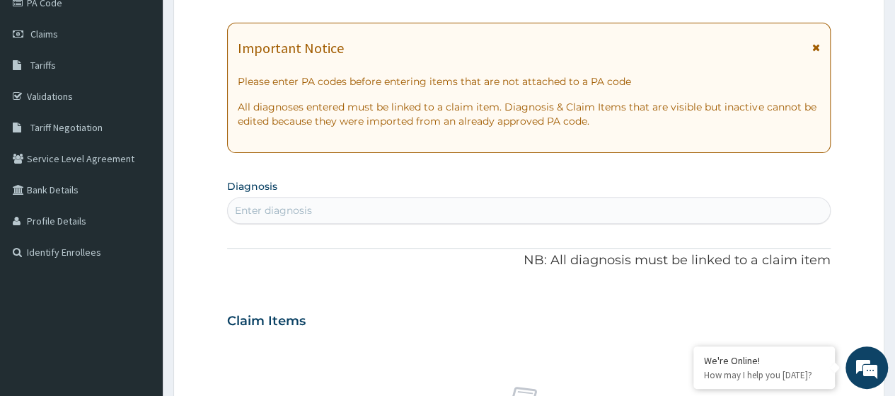
scroll to position [0, 0]
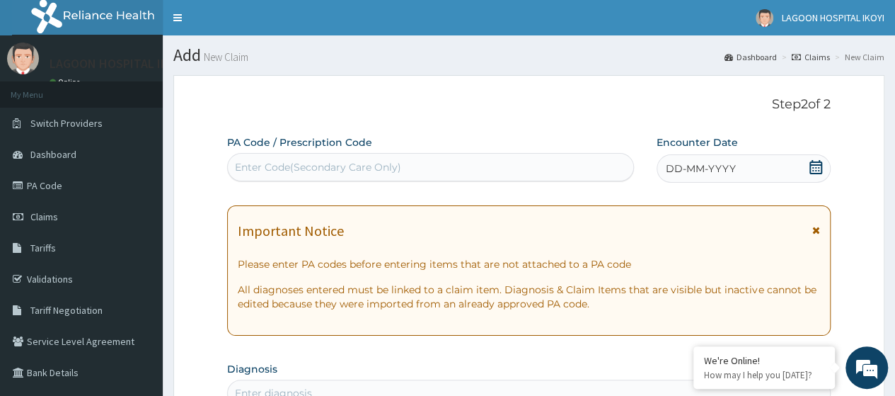
click at [259, 161] on div "Enter Code(Secondary Care Only)" at bounding box center [318, 167] width 166 height 14
paste input "PA/EF661B"
type input "PA/EF661B"
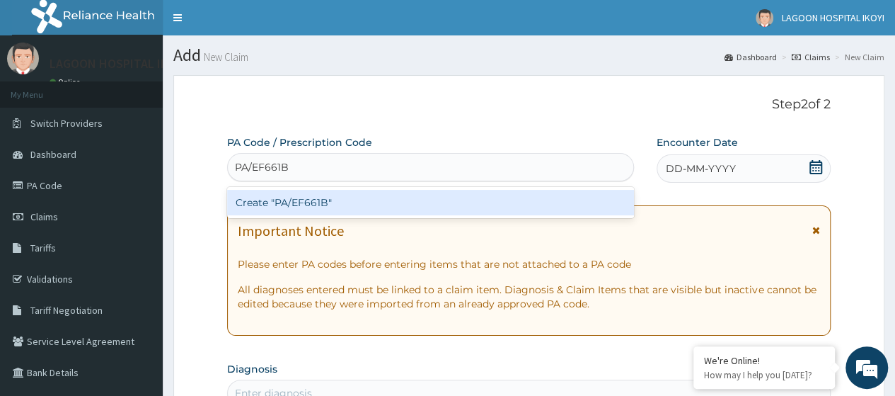
click at [292, 201] on div "Create "PA/EF661B"" at bounding box center [430, 202] width 406 height 25
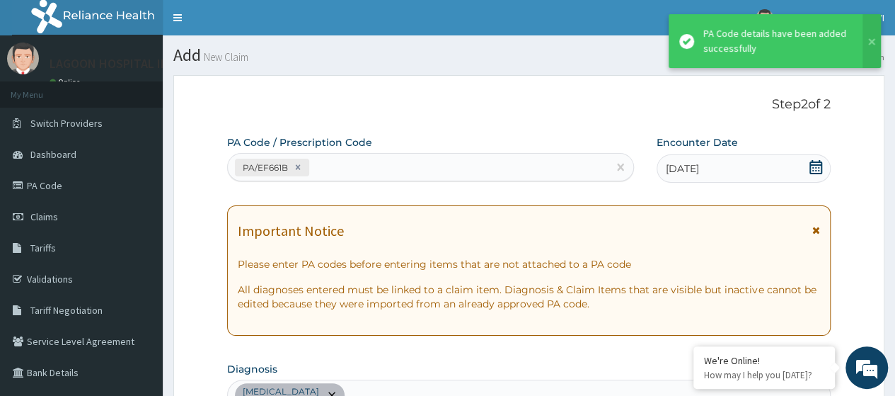
scroll to position [390, 0]
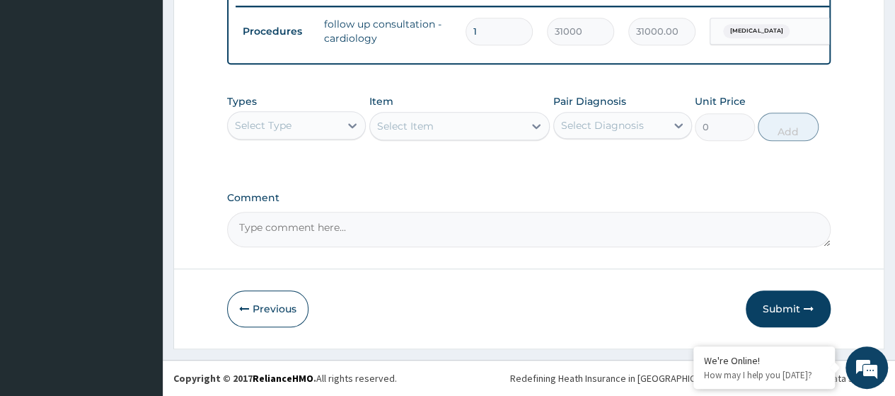
drag, startPoint x: 776, startPoint y: 303, endPoint x: 751, endPoint y: 318, distance: 28.9
click at [776, 304] on button "Submit" at bounding box center [788, 308] width 85 height 37
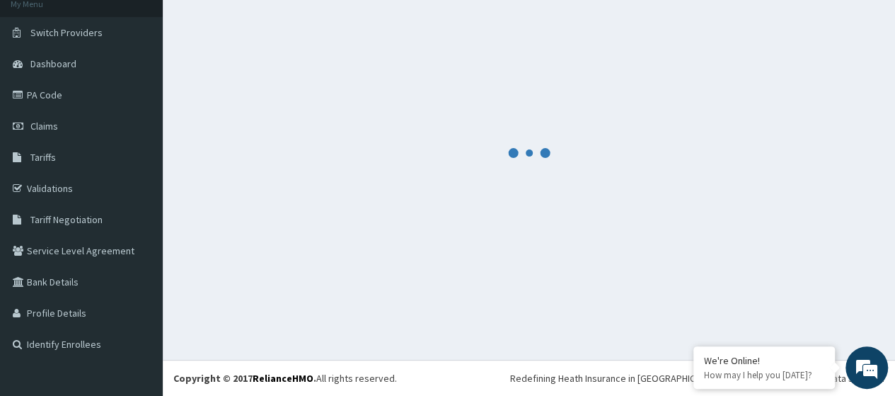
scroll to position [90, 0]
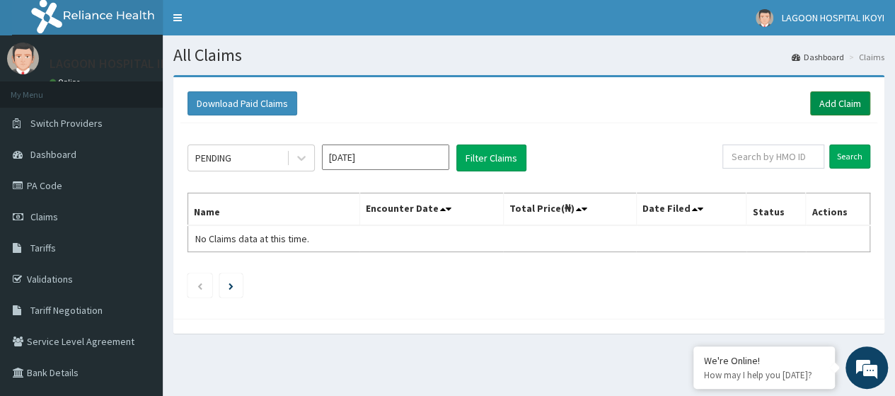
click at [860, 106] on link "Add Claim" at bounding box center [840, 103] width 60 height 24
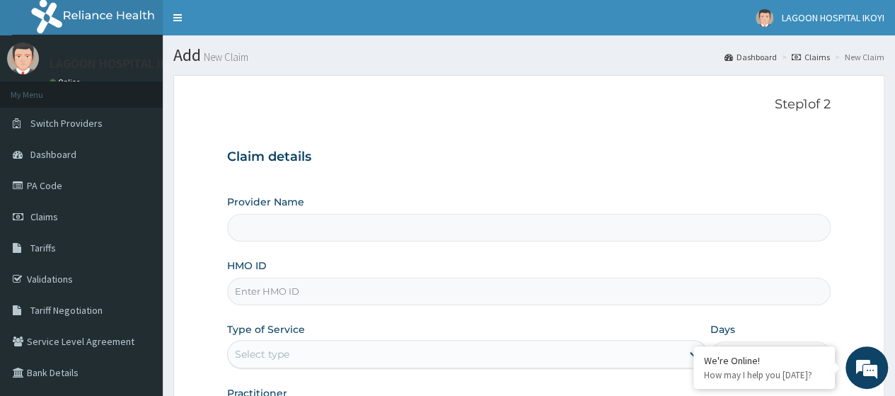
click at [246, 287] on input "HMO ID" at bounding box center [529, 291] width 604 height 28
paste input "TLR/10214/A"
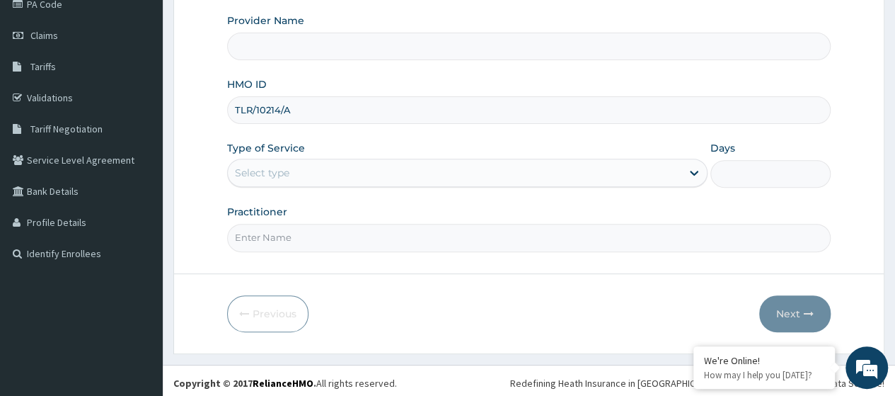
scroll to position [183, 0]
type input "TLR/10214/A"
click at [279, 167] on div "Select type" at bounding box center [262, 171] width 54 height 14
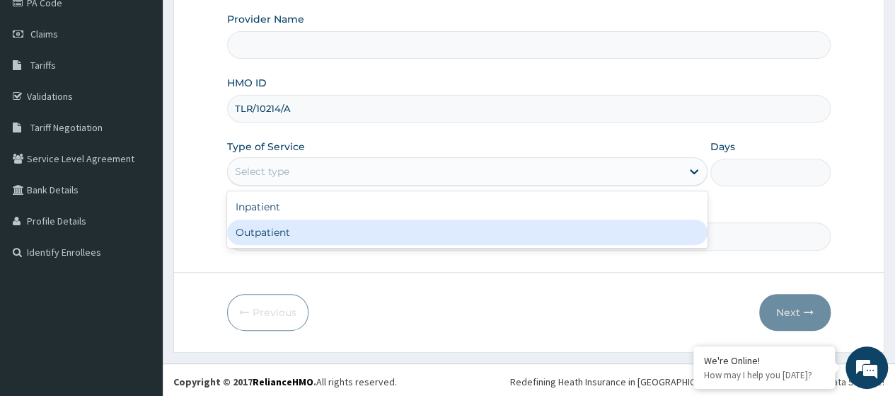
click at [279, 234] on div "Outpatient" at bounding box center [467, 231] width 480 height 25
type input "1"
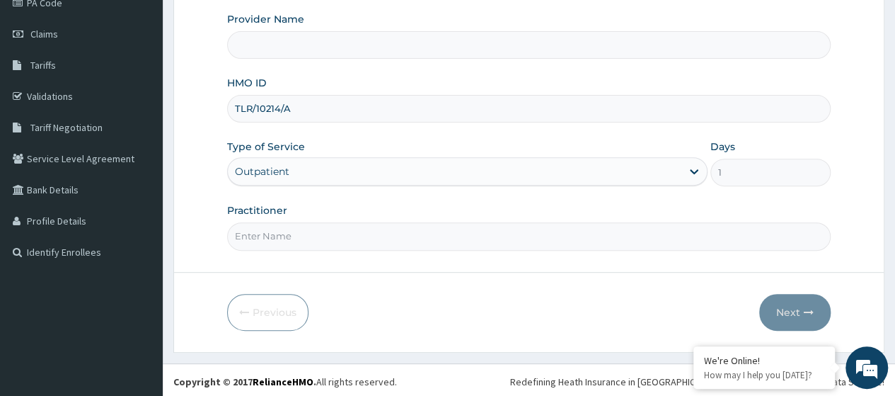
click at [279, 234] on input "Practitioner" at bounding box center [529, 236] width 604 height 28
type input "[PERSON_NAME]"
click at [777, 311] on button "Next" at bounding box center [794, 312] width 71 height 37
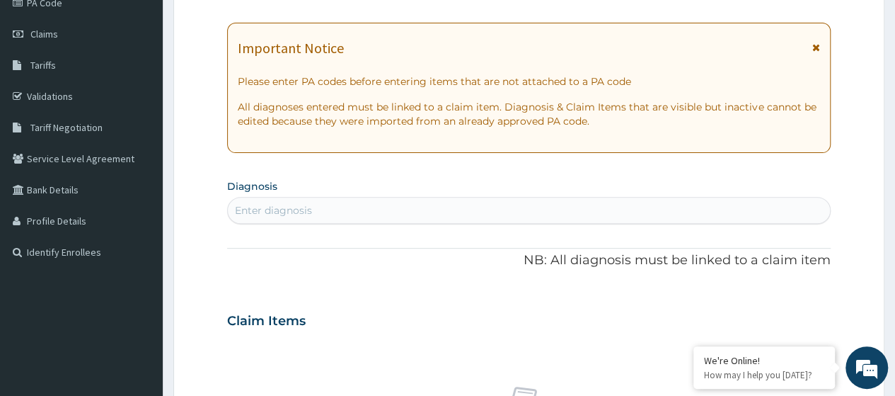
scroll to position [0, 0]
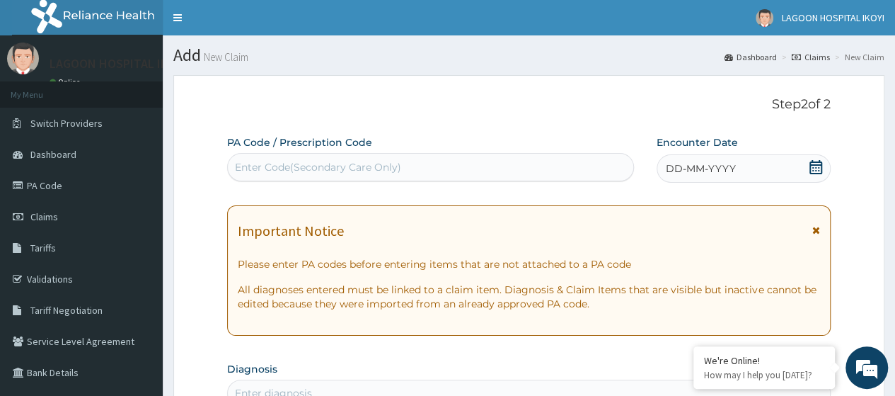
click at [256, 161] on div "Enter Code(Secondary Care Only)" at bounding box center [318, 167] width 166 height 14
paste input "PA/D5C339"
type input "PA/D5C339"
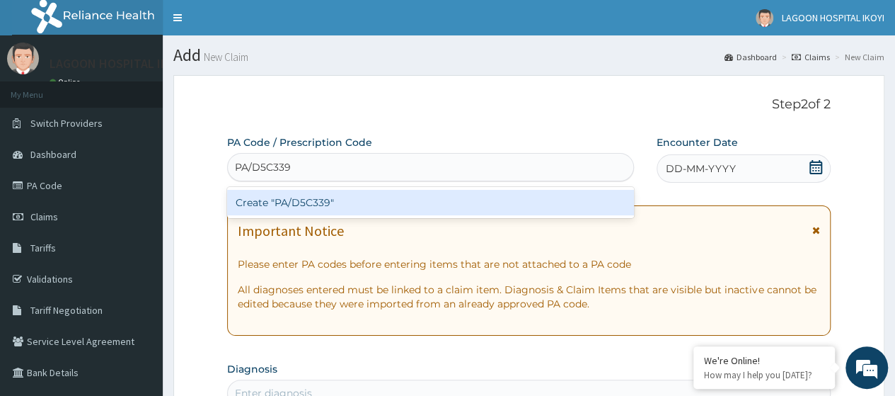
click at [322, 202] on div "Create "PA/D5C339"" at bounding box center [430, 202] width 406 height 25
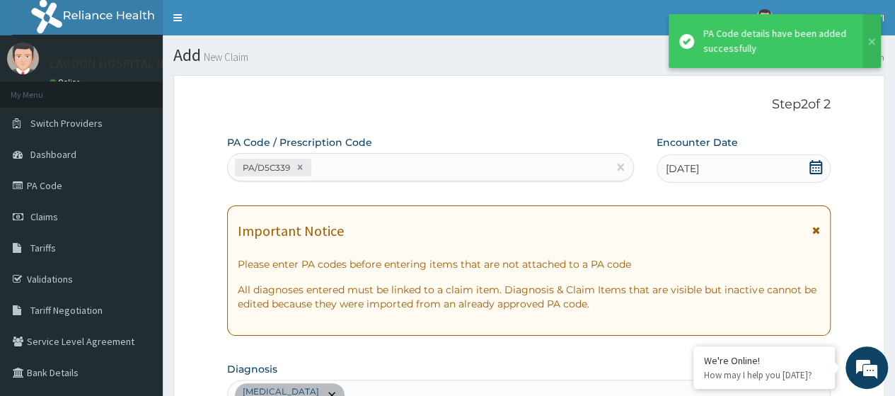
scroll to position [390, 0]
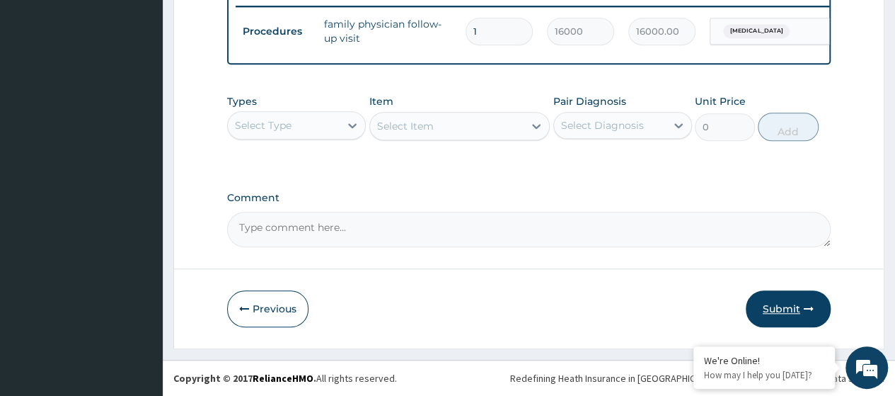
click at [783, 300] on button "Submit" at bounding box center [788, 308] width 85 height 37
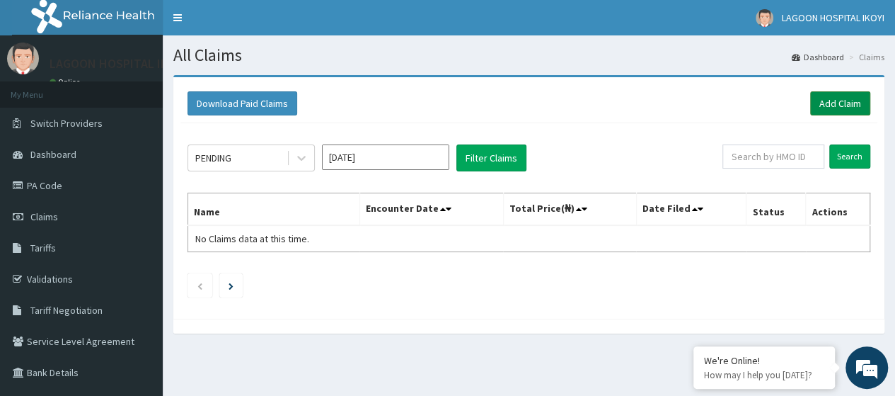
click at [839, 106] on link "Add Claim" at bounding box center [840, 103] width 60 height 24
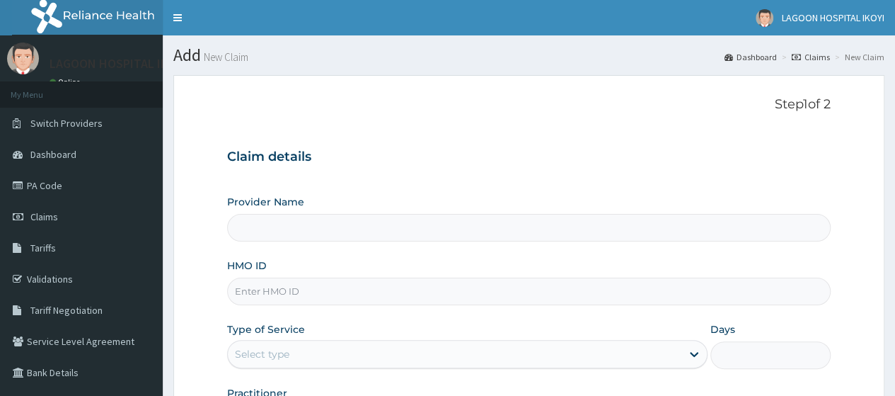
click at [266, 295] on input "HMO ID" at bounding box center [529, 291] width 604 height 28
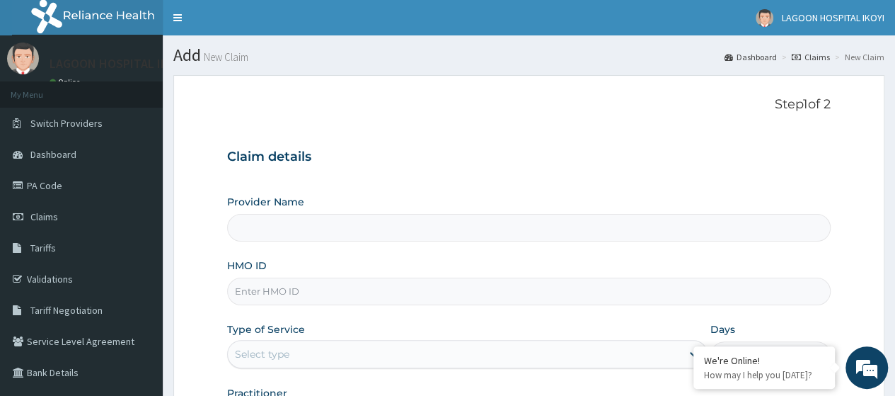
paste input "ENP/11985/A"
type input "ENP/11985/A"
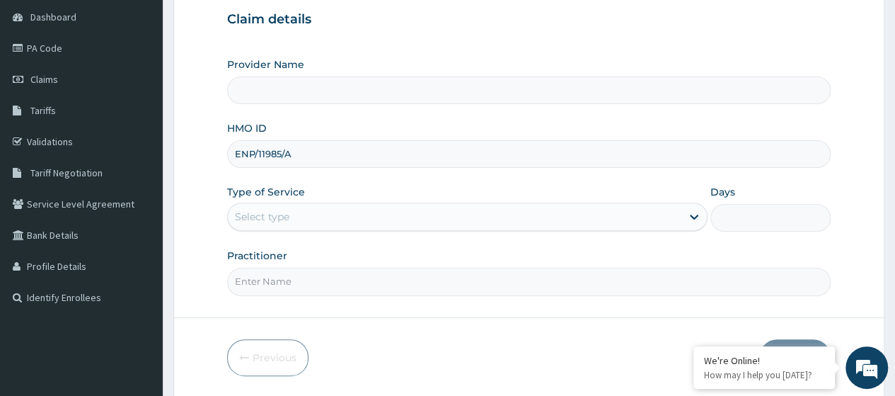
scroll to position [144, 0]
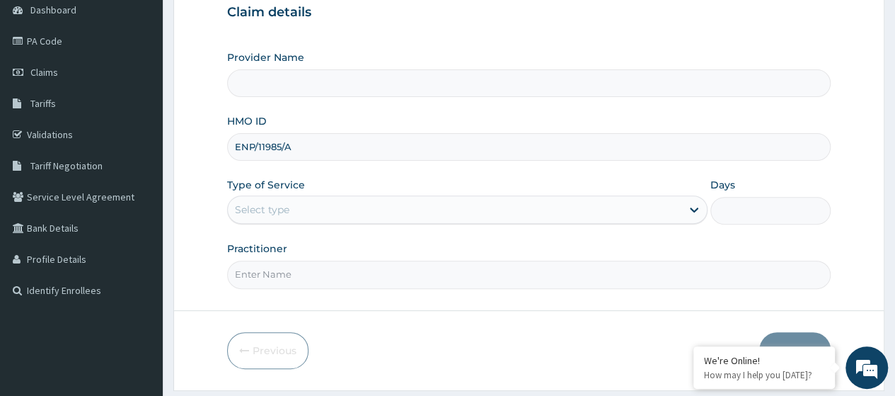
type input "[GEOGRAPHIC_DATA] - V/I"
type input "ENP/11985/A"
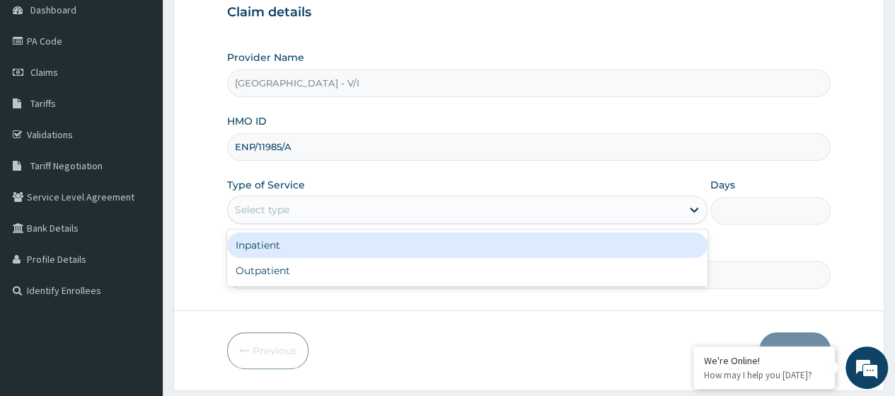
click at [267, 202] on div "Select type" at bounding box center [262, 209] width 54 height 14
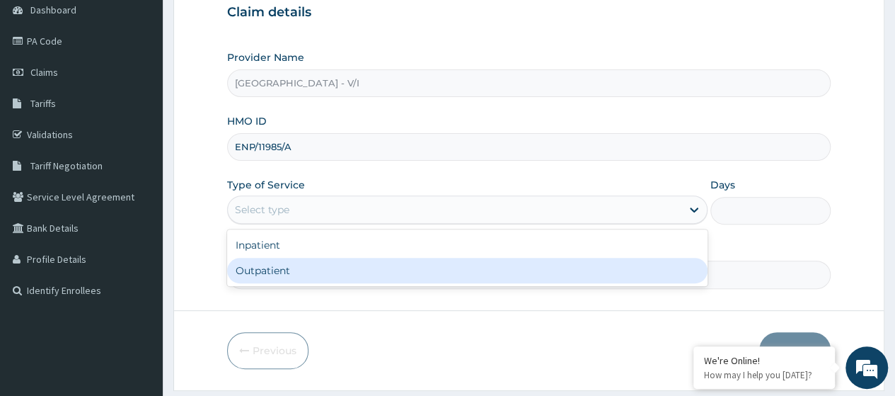
click at [266, 267] on div "Outpatient" at bounding box center [467, 270] width 480 height 25
type input "1"
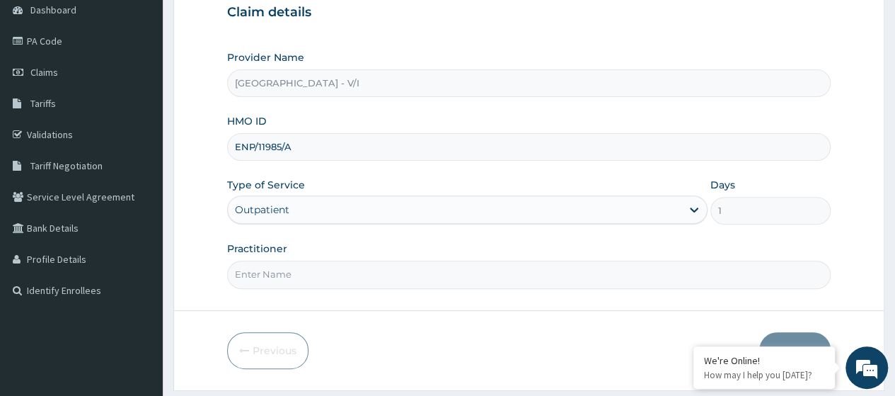
click at [274, 279] on input "Practitioner" at bounding box center [529, 274] width 604 height 28
type input "[PERSON_NAME]"
click at [817, 340] on button "Next" at bounding box center [794, 350] width 71 height 37
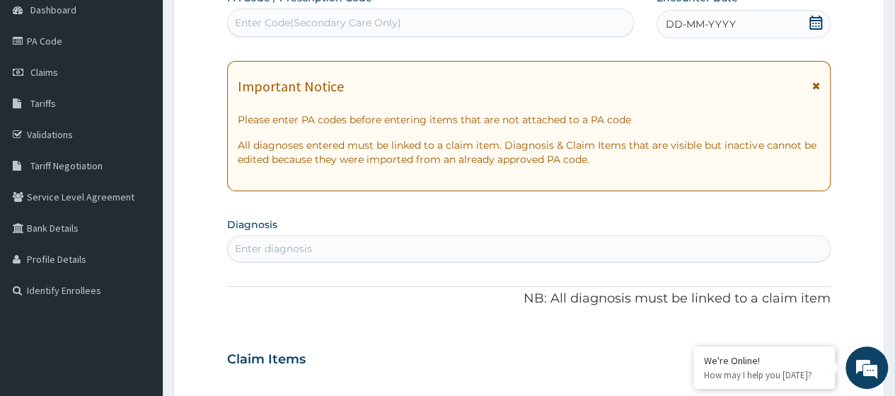
scroll to position [0, 0]
click at [279, 25] on div "Enter Code(Secondary Care Only)" at bounding box center [318, 23] width 166 height 14
paste input "PA/5B7C0E"
type input "PA/5B7C0E"
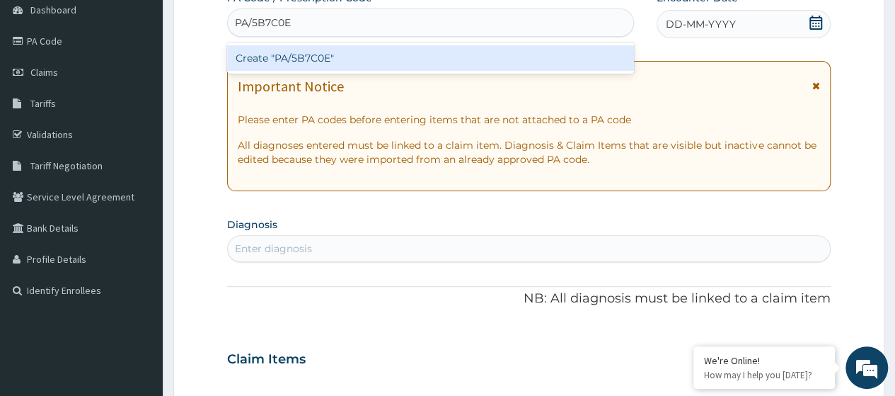
click at [342, 57] on div "Create "PA/5B7C0E"" at bounding box center [430, 57] width 406 height 25
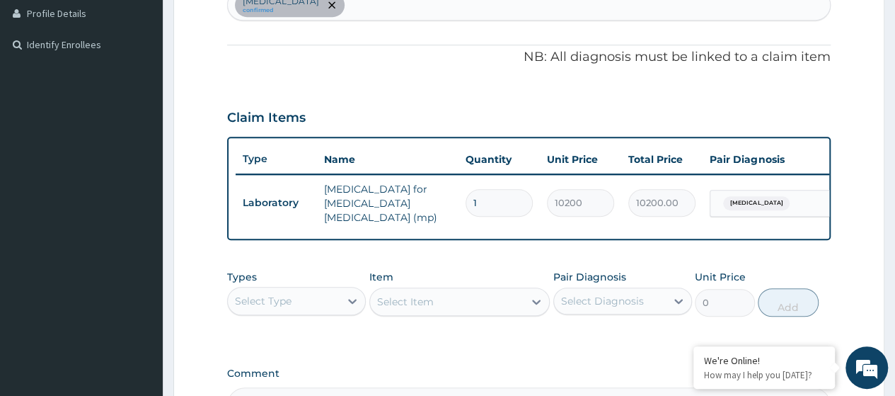
scroll to position [44, 0]
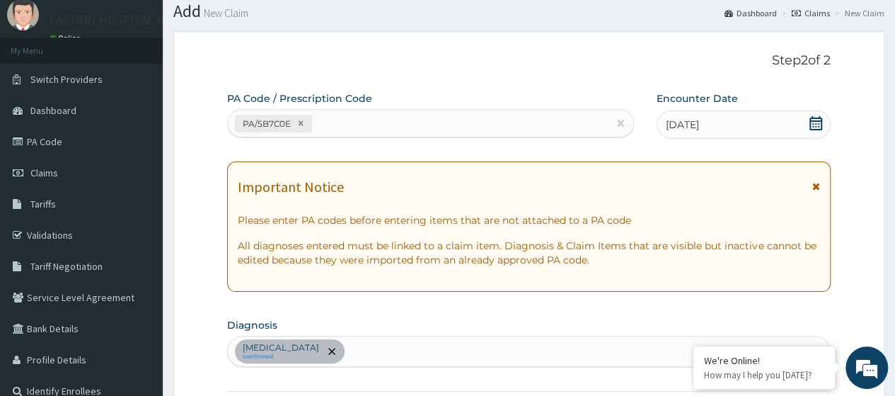
click at [334, 127] on div "PA/5B7C0E" at bounding box center [417, 123] width 379 height 23
paste input "PA/22D5F4"
type input "PA/22D5F4"
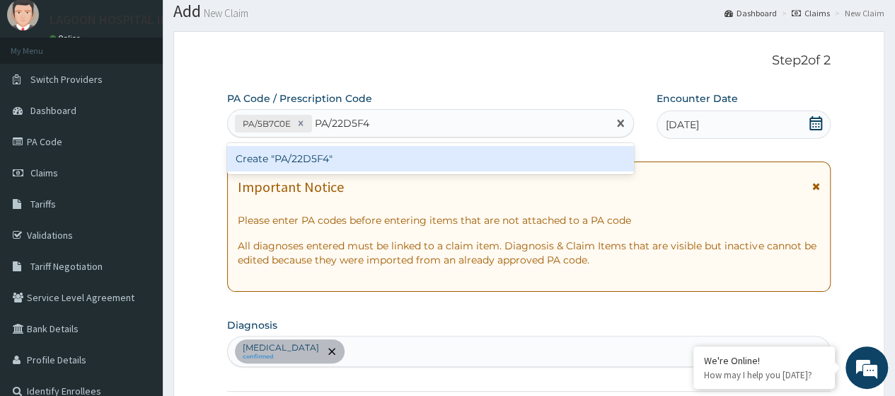
click at [358, 156] on div "Create "PA/22D5F4"" at bounding box center [430, 158] width 406 height 25
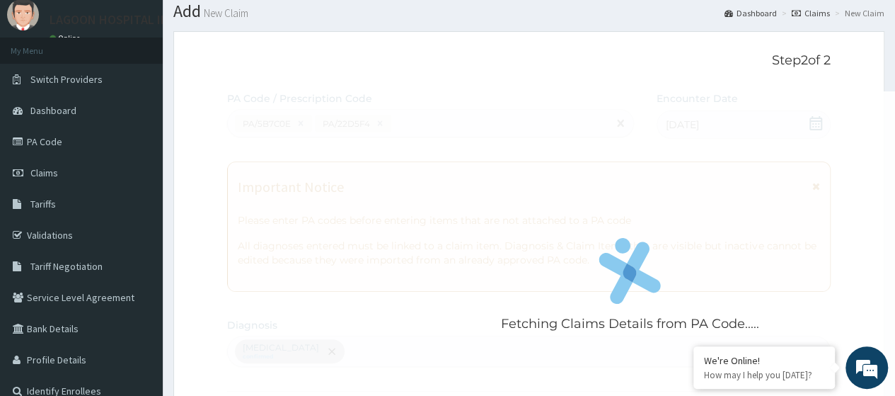
scroll to position [488, 0]
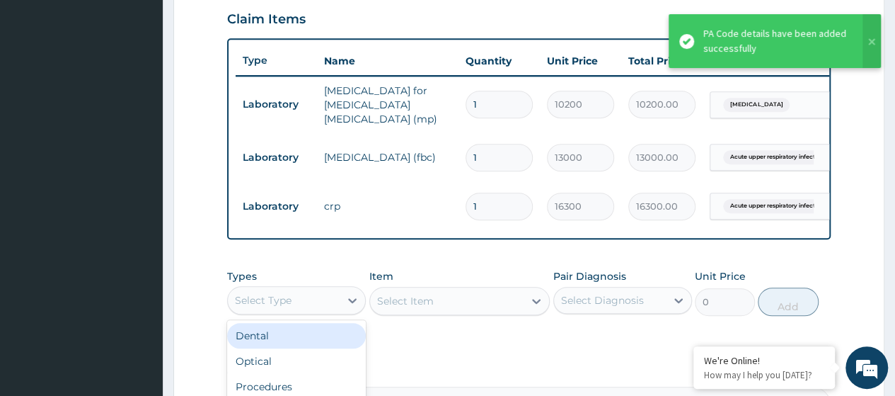
click at [326, 306] on div "Select Type" at bounding box center [284, 300] width 112 height 23
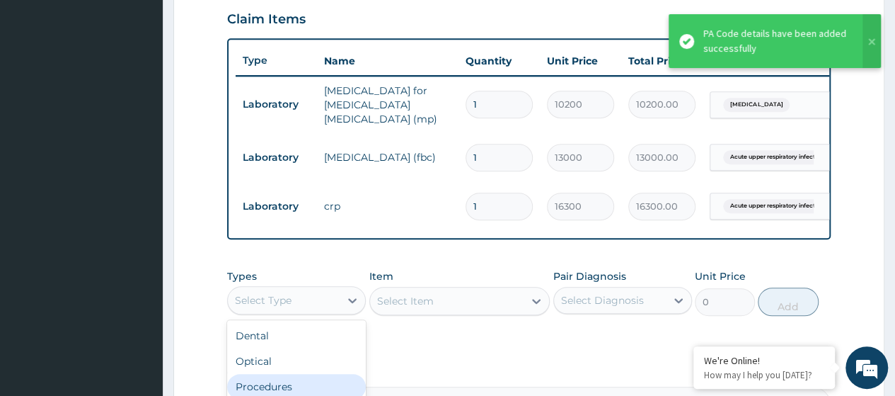
click at [286, 390] on div "Procedures" at bounding box center [296, 386] width 139 height 25
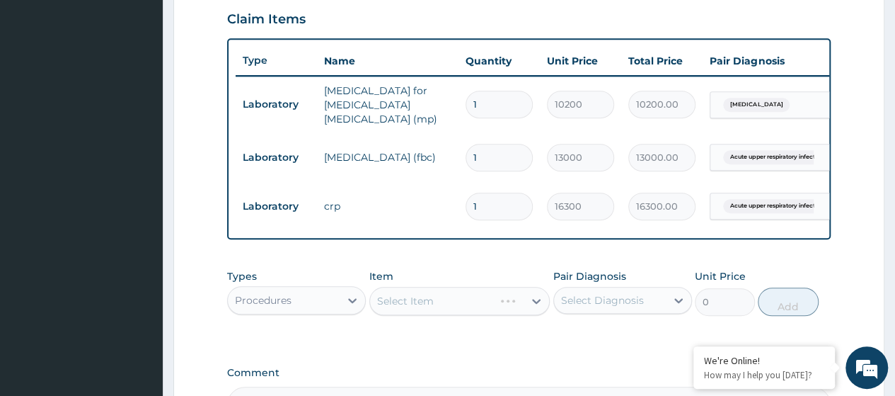
click at [433, 311] on div "Select Item" at bounding box center [459, 301] width 181 height 28
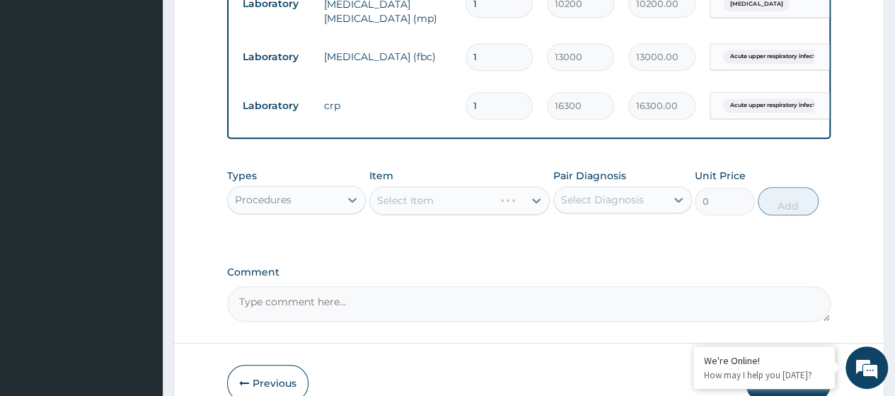
scroll to position [597, 0]
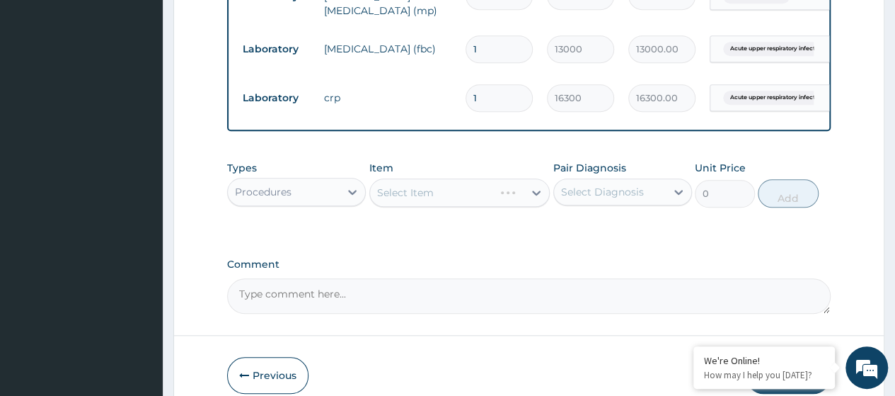
click at [415, 194] on div "Select Item" at bounding box center [459, 192] width 181 height 28
click at [448, 192] on div "Select Item" at bounding box center [447, 192] width 154 height 23
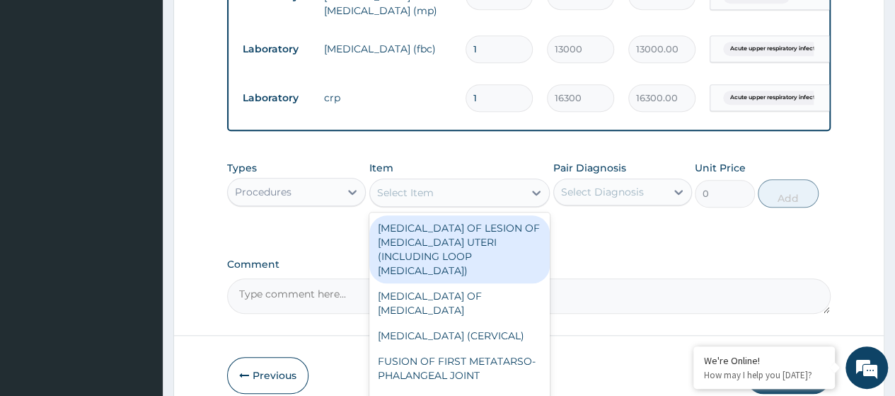
paste input "Consultation GOPD First Visit"
type input "Consultation GOPD First Visit"
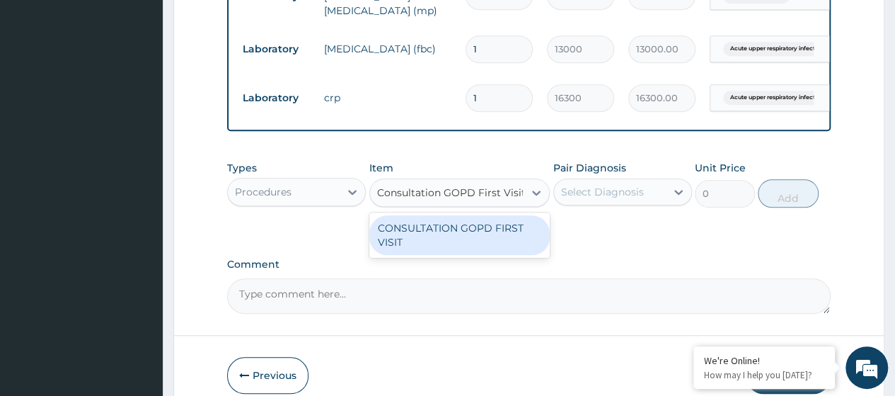
click at [466, 232] on div "CONSULTATION GOPD FIRST VISIT" at bounding box center [459, 235] width 181 height 40
type input "13400"
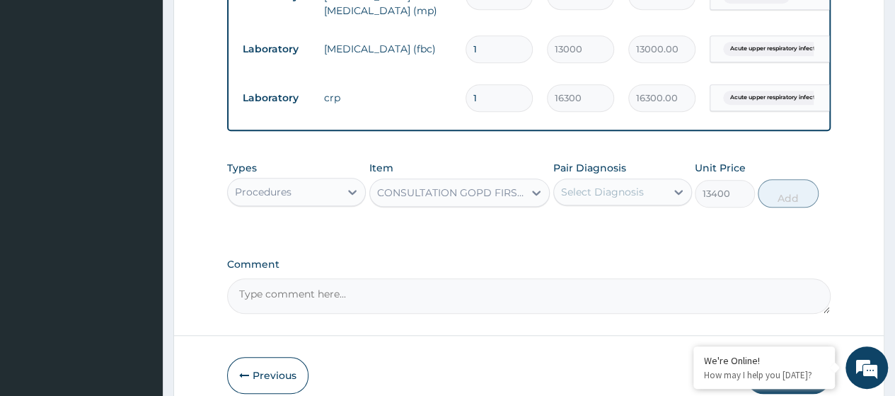
click at [625, 199] on div "Select Diagnosis" at bounding box center [602, 192] width 83 height 14
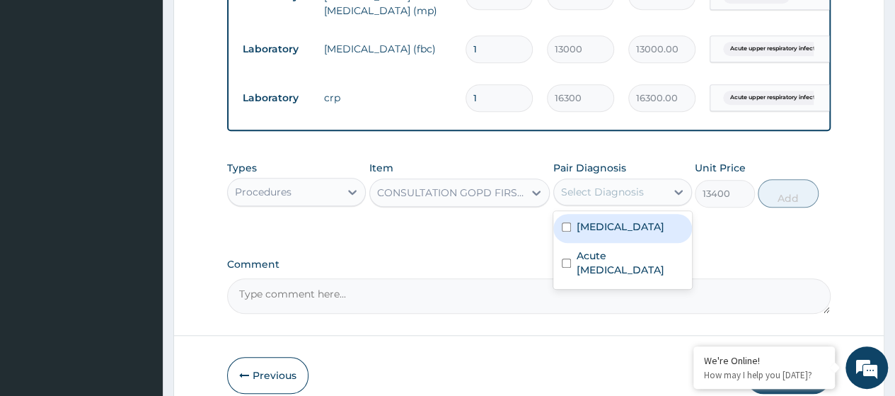
click at [618, 228] on div "Malaria" at bounding box center [622, 228] width 139 height 29
checkbox input "true"
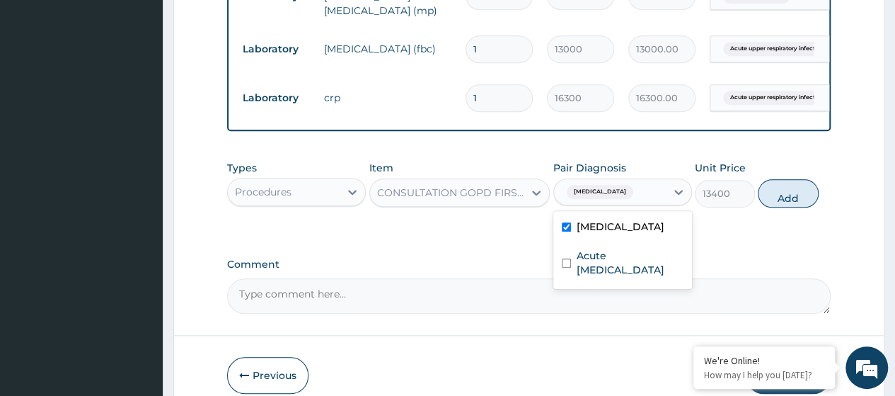
click at [634, 267] on label "Acute upper respiratory infection" at bounding box center [630, 262] width 107 height 28
checkbox input "true"
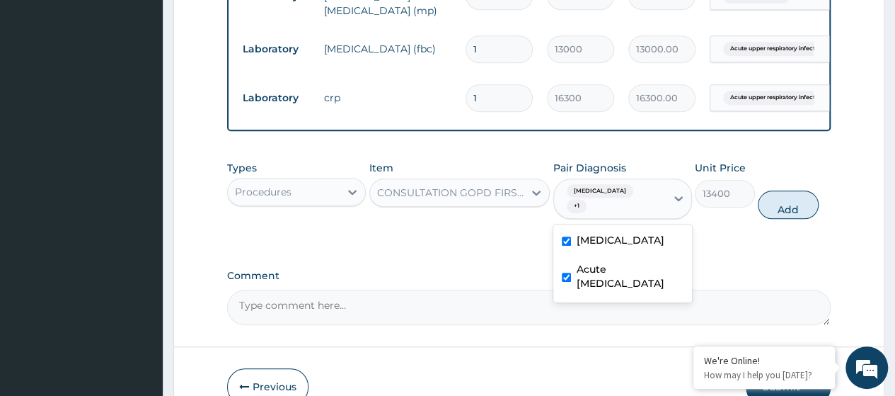
click at [784, 194] on button "Add" at bounding box center [788, 204] width 60 height 28
type input "0"
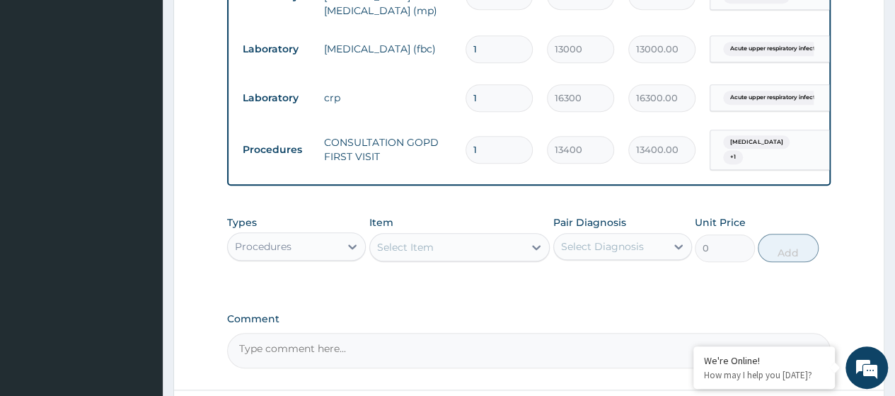
click at [338, 245] on div "Procedures" at bounding box center [284, 246] width 112 height 23
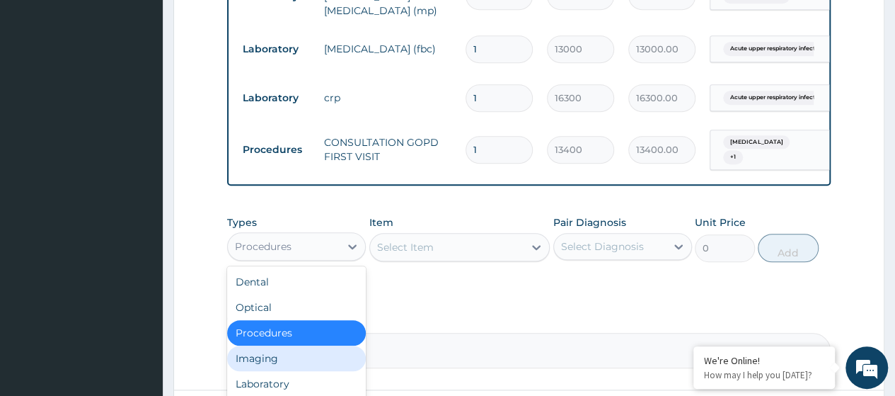
scroll to position [48, 0]
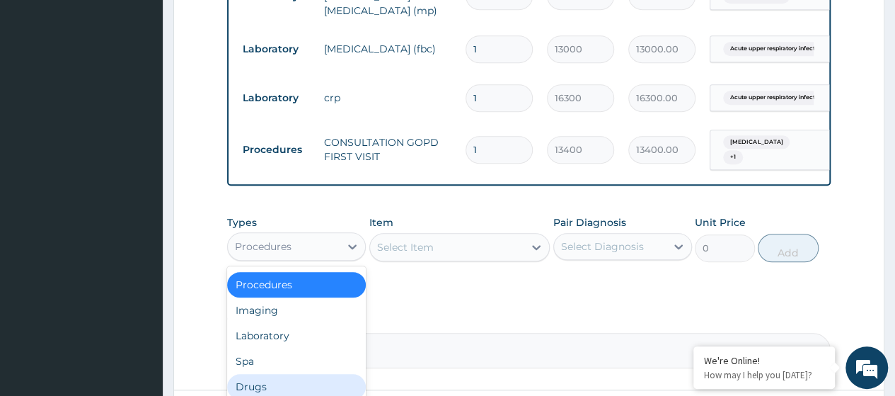
click at [282, 390] on div "Drugs" at bounding box center [296, 386] width 139 height 25
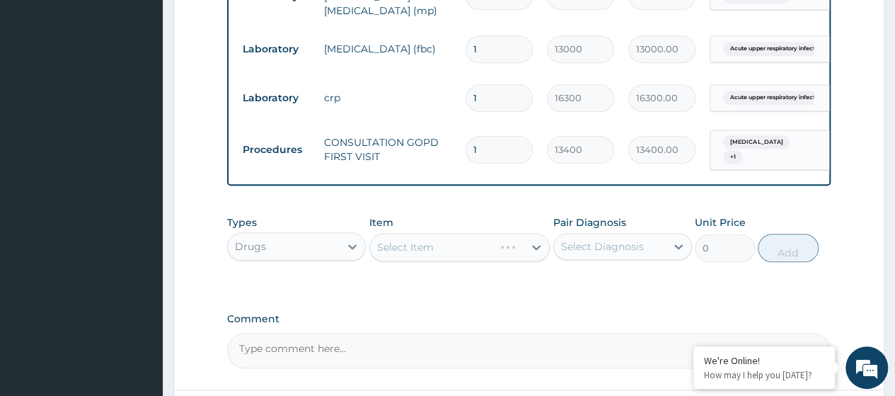
click at [431, 254] on div "Select Item" at bounding box center [459, 247] width 181 height 28
click at [433, 253] on div "Select Item" at bounding box center [447, 247] width 154 height 23
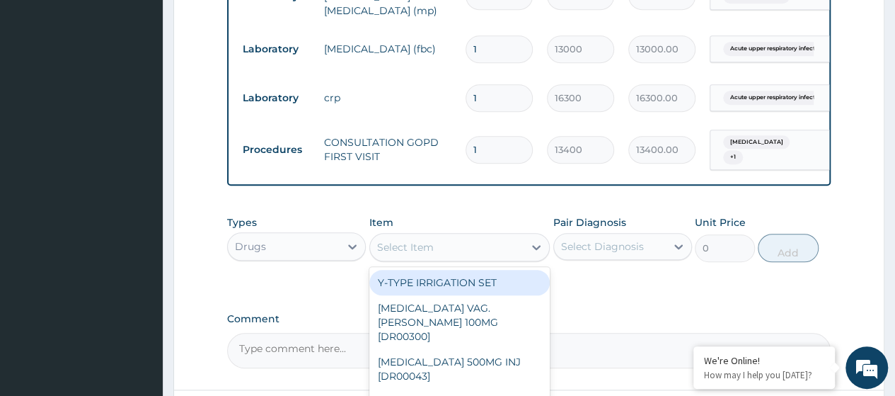
paste input "Loratidine 10Mg Tab (Dr00716)"
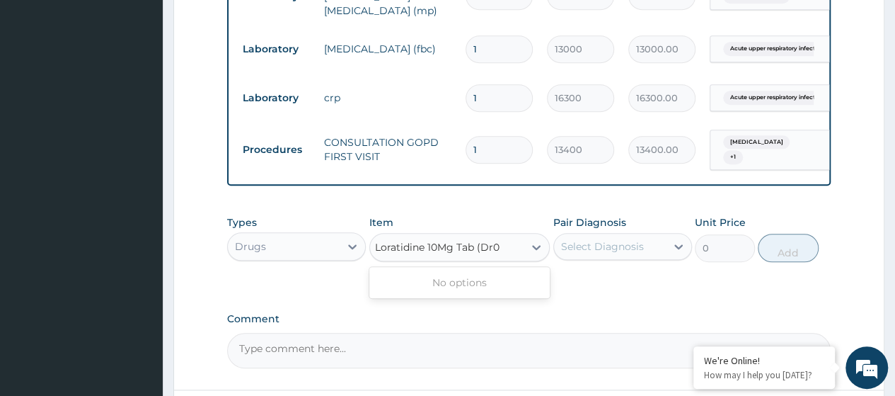
scroll to position [0, 0]
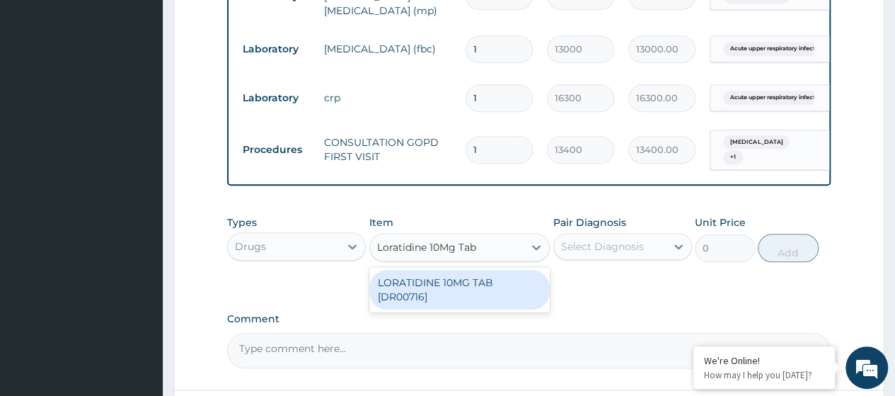
type input "Loratidine 10Mg Tab"
drag, startPoint x: 451, startPoint y: 283, endPoint x: 526, endPoint y: 260, distance: 79.2
click at [460, 276] on div "LORATIDINE 10MG TAB [DR00716]" at bounding box center [459, 290] width 181 height 40
type input "42.75"
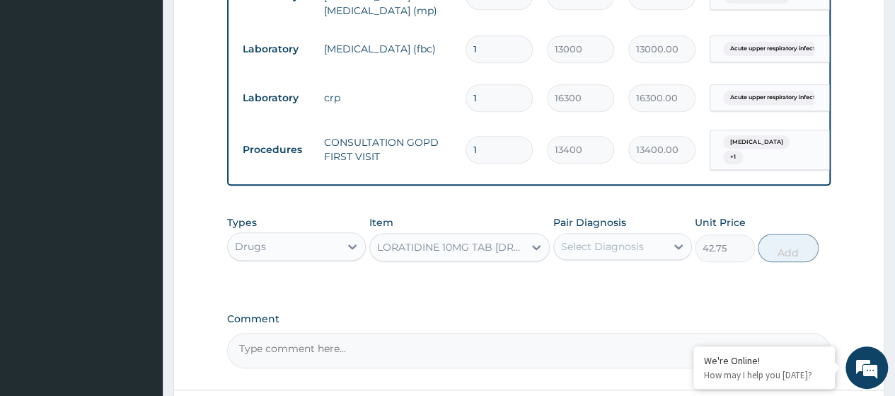
click at [582, 244] on div "Select Diagnosis" at bounding box center [602, 246] width 83 height 14
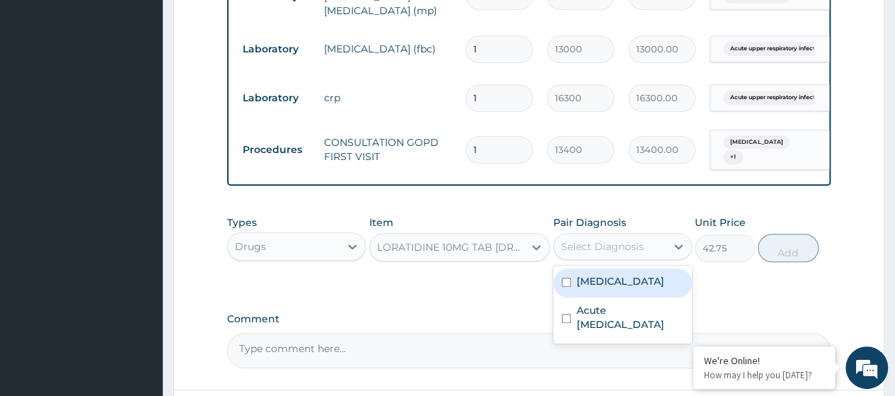
click at [584, 287] on div "Malaria" at bounding box center [622, 282] width 139 height 29
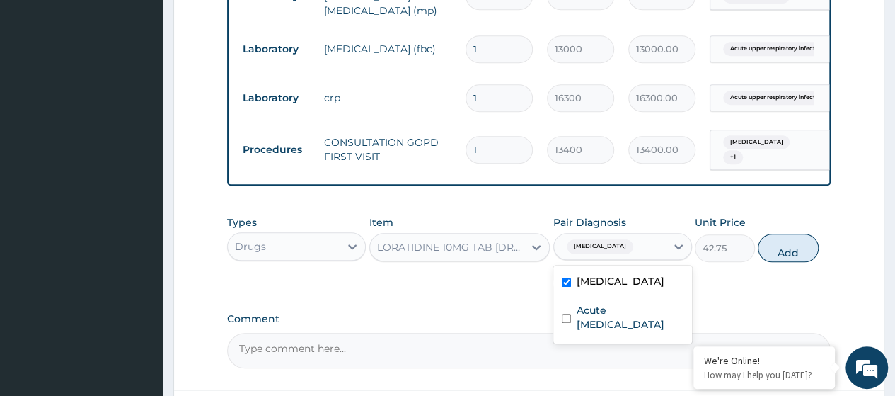
checkbox input "true"
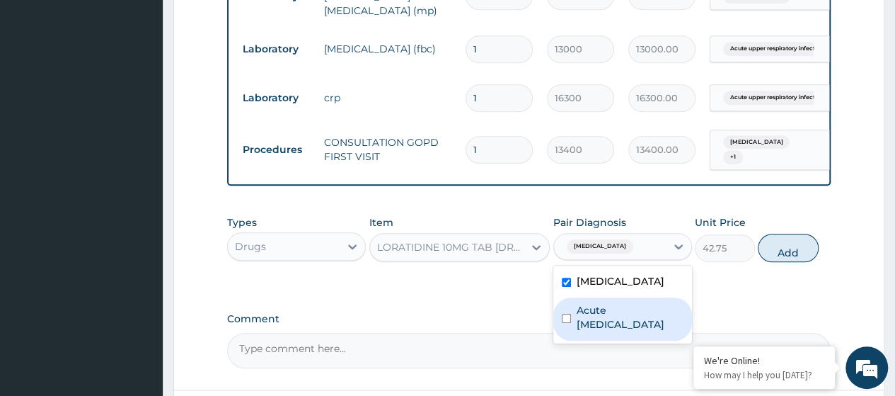
click at [620, 319] on label "Acute upper respiratory infection" at bounding box center [630, 317] width 107 height 28
checkbox input "true"
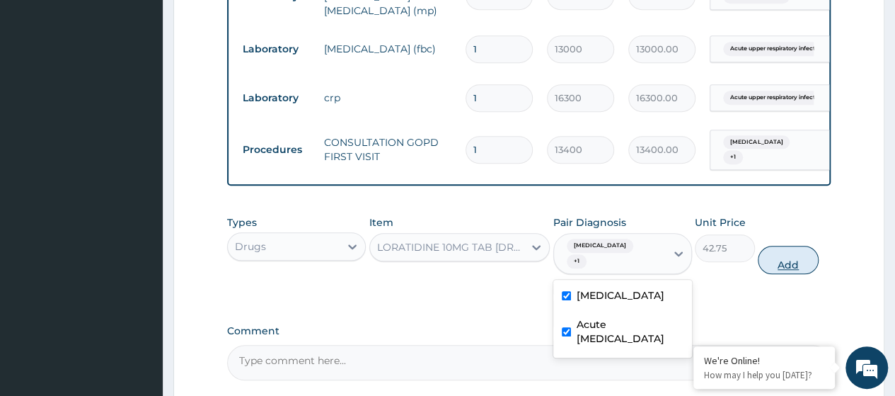
click at [799, 247] on button "Add" at bounding box center [788, 260] width 60 height 28
type input "0"
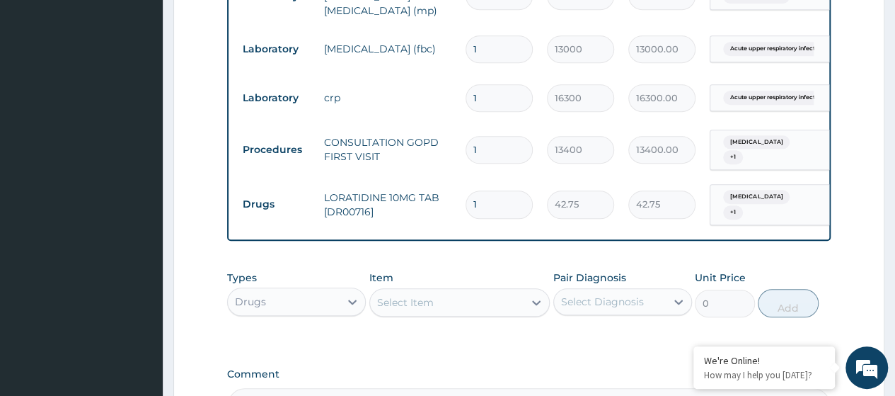
type input "0.00"
type input "5"
type input "213.75"
type input "5"
click at [393, 295] on div "Select Item" at bounding box center [405, 302] width 57 height 14
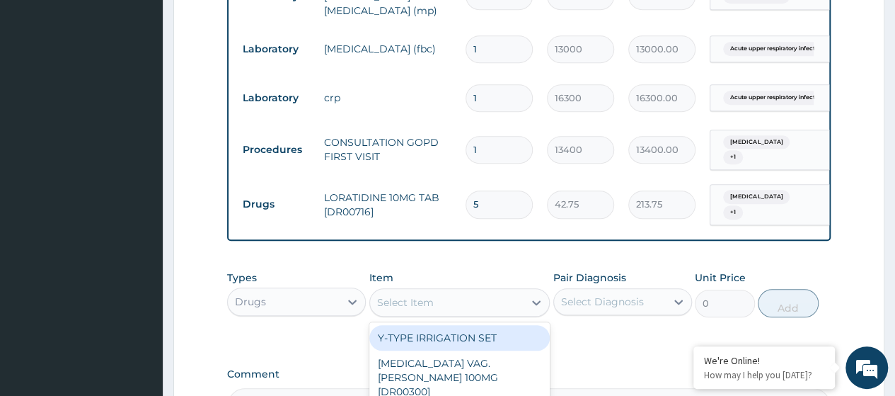
paste input "Orphenadrine/Paracetamol (Orphesic ) 35Mg/450Mg Tab (Dr00883)"
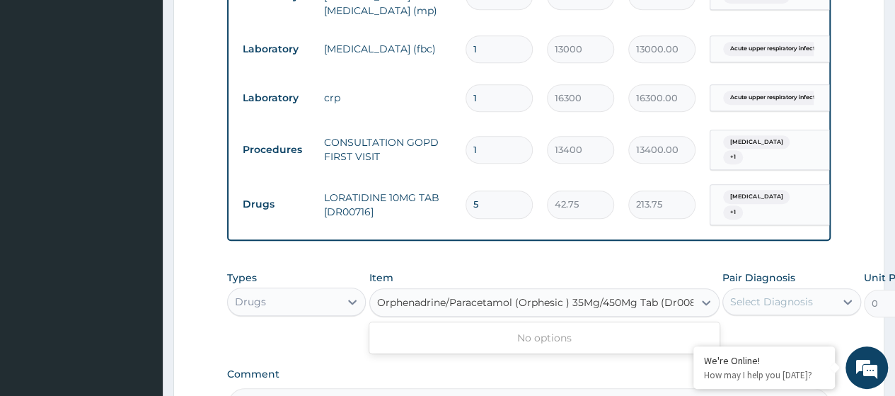
scroll to position [0, 18]
type input "Orphenadrine/Paracetamol (Orphesic ) 35Mg/450Mg T"
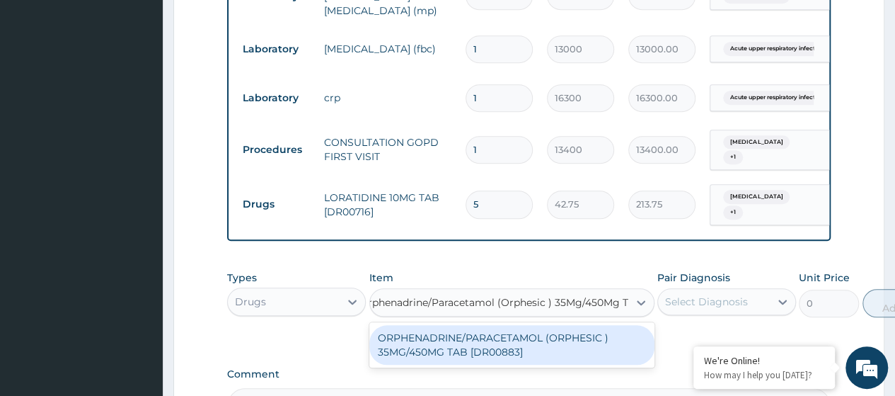
drag, startPoint x: 470, startPoint y: 352, endPoint x: 505, endPoint y: 332, distance: 39.9
click at [469, 350] on div "ORPHENADRINE/PARACETAMOL (ORPHESIC ) 35MG/450MG TAB [DR00883]" at bounding box center [511, 345] width 285 height 40
type input "132"
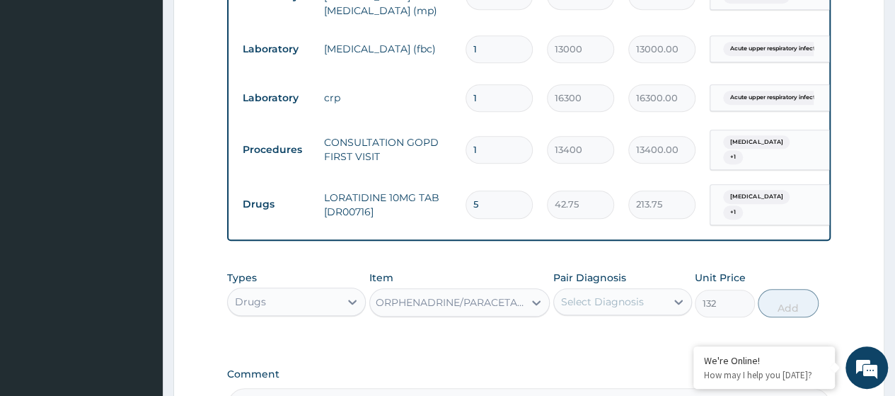
click at [649, 296] on div "Select Diagnosis" at bounding box center [610, 301] width 112 height 23
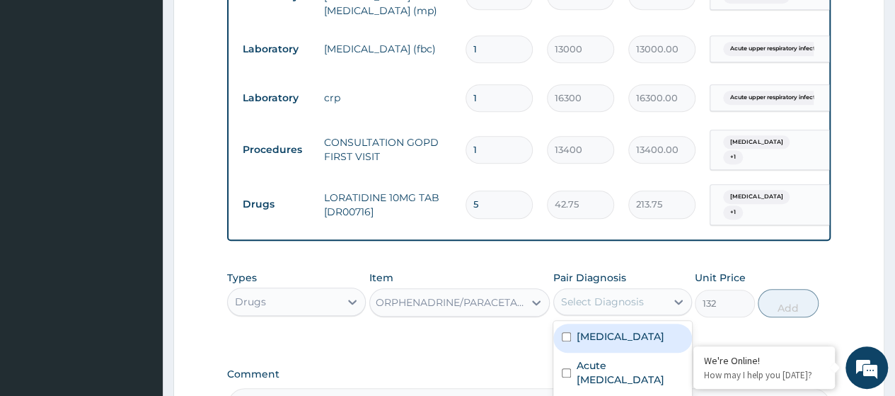
drag, startPoint x: 620, startPoint y: 330, endPoint x: 617, endPoint y: 352, distance: 21.4
click at [618, 333] on div "Malaria" at bounding box center [622, 337] width 139 height 29
checkbox input "true"
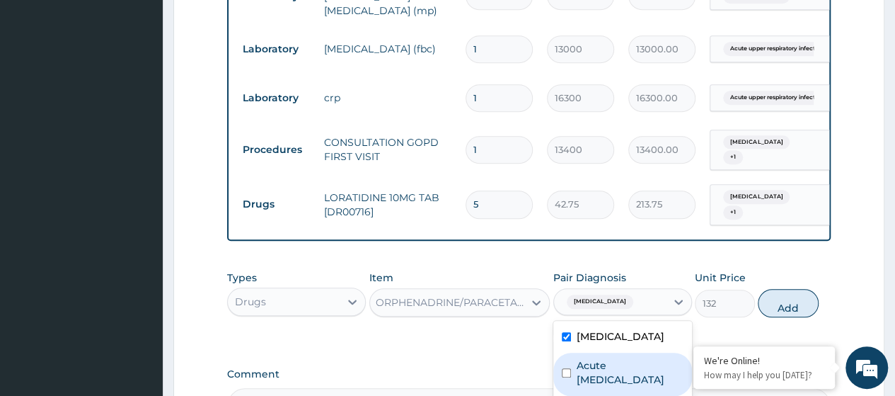
click at [614, 361] on label "Acute upper respiratory infection" at bounding box center [630, 372] width 107 height 28
checkbox input "true"
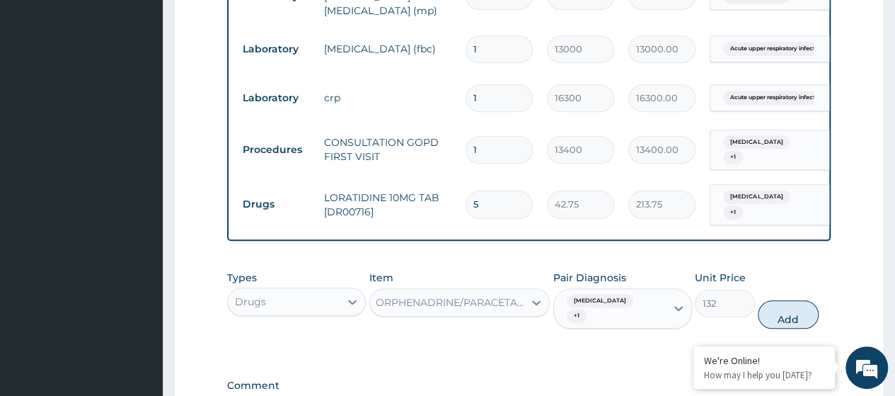
drag, startPoint x: 796, startPoint y: 299, endPoint x: 690, endPoint y: 284, distance: 107.3
click at [795, 300] on button "Add" at bounding box center [788, 314] width 60 height 28
type input "0"
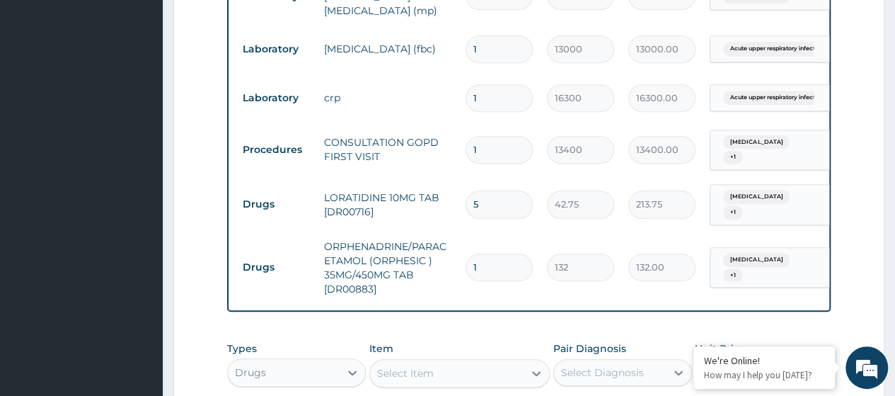
type input "18"
type input "2376.00"
type input "18"
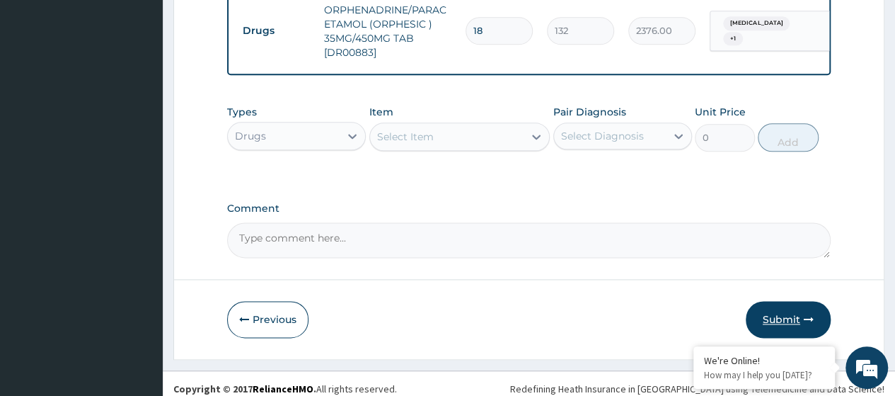
click at [788, 312] on button "Submit" at bounding box center [788, 319] width 85 height 37
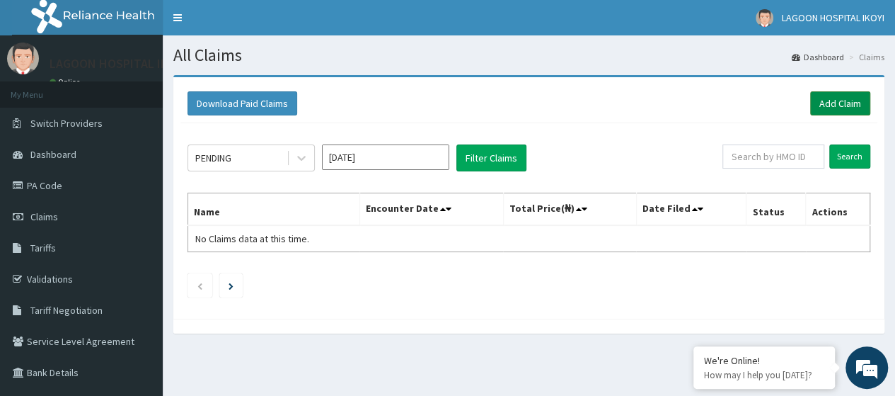
click at [849, 101] on link "Add Claim" at bounding box center [840, 103] width 60 height 24
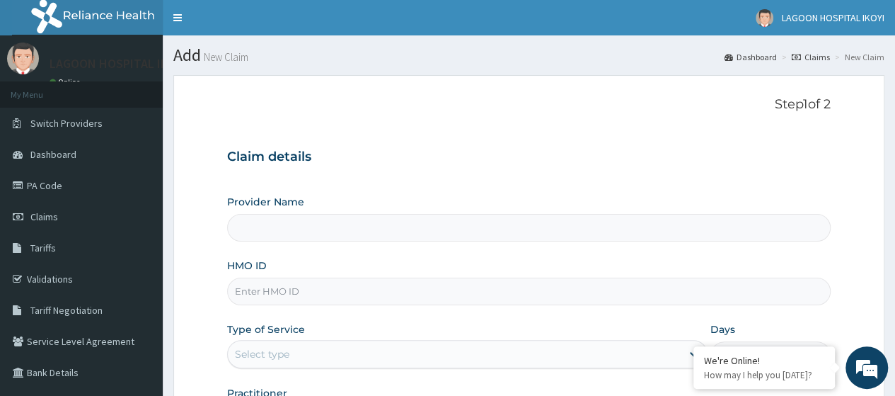
type input "[GEOGRAPHIC_DATA] - V/I"
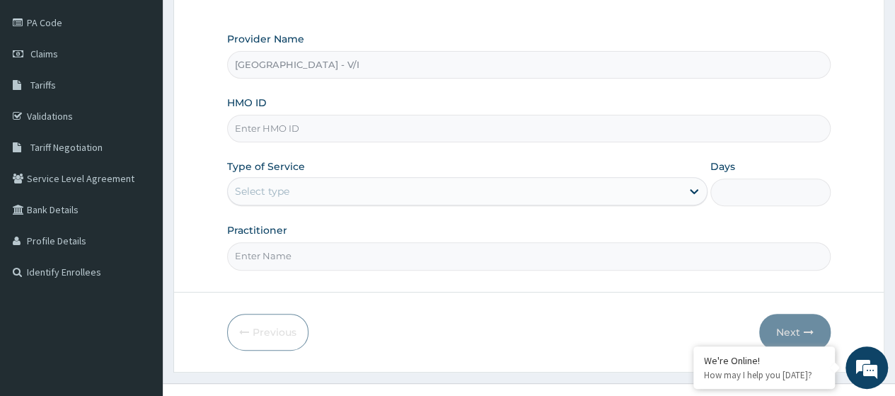
click at [270, 132] on input "HMO ID" at bounding box center [529, 129] width 604 height 28
paste input "ENP/11985/A"
type input "ENP/11985/A"
click at [319, 192] on div "Select type" at bounding box center [455, 191] width 454 height 23
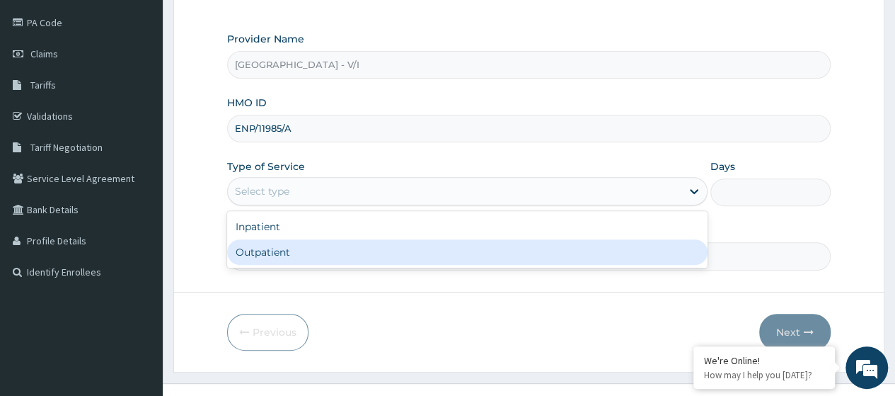
click at [313, 248] on div "Outpatient" at bounding box center [467, 251] width 480 height 25
type input "1"
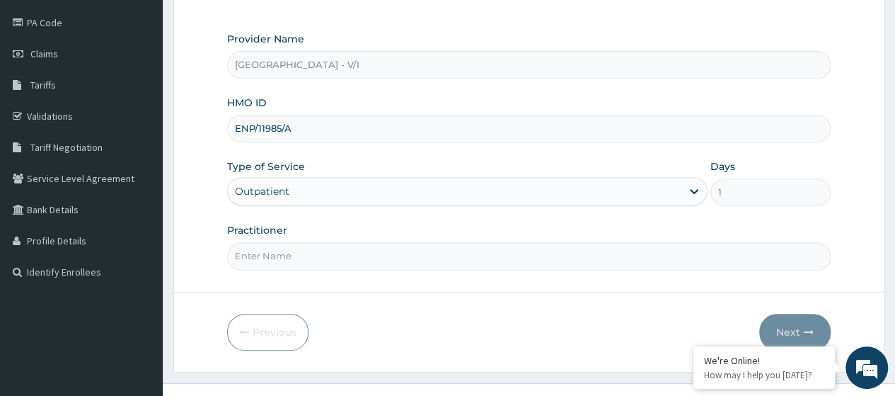
click at [313, 248] on input "Practitioner" at bounding box center [529, 256] width 604 height 28
type input "[PERSON_NAME]"
click at [797, 328] on button "Next" at bounding box center [794, 331] width 71 height 37
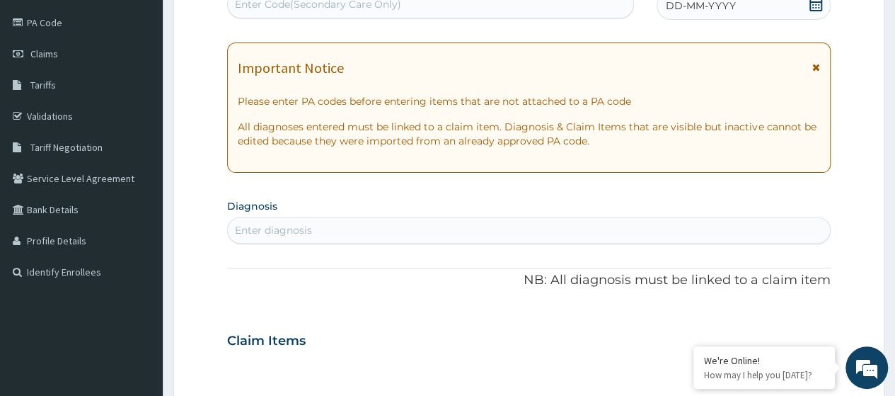
scroll to position [23, 0]
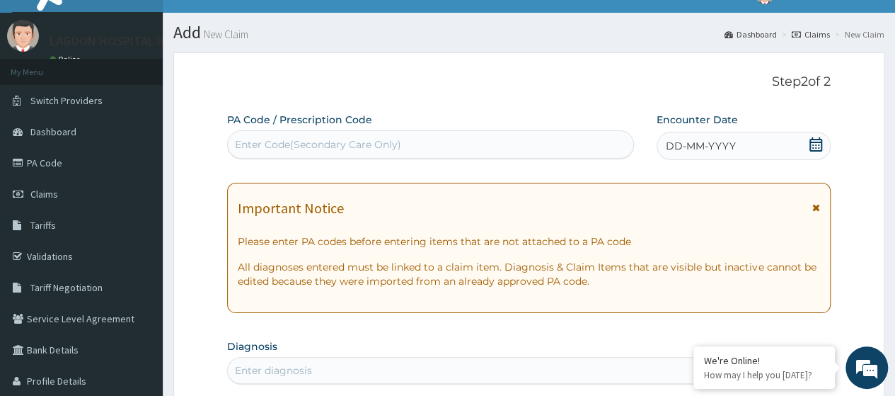
click at [234, 137] on div "Enter Code(Secondary Care Only)" at bounding box center [430, 144] width 405 height 23
paste input "PA/863824"
type input "PA/863824"
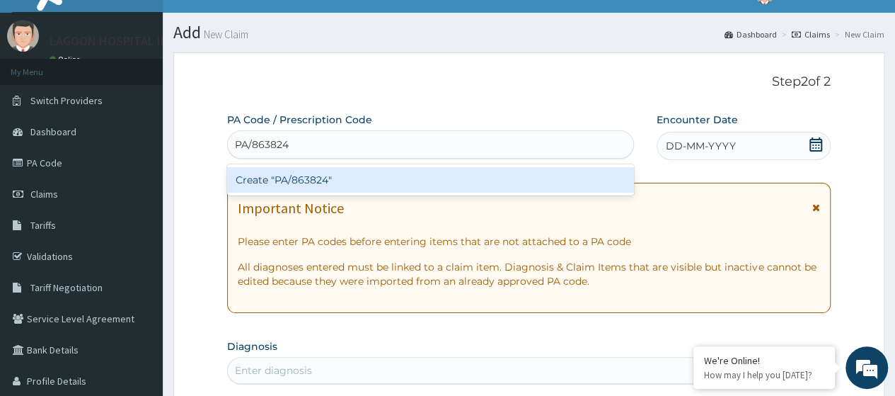
click at [266, 182] on div "Create "PA/863824"" at bounding box center [430, 179] width 406 height 25
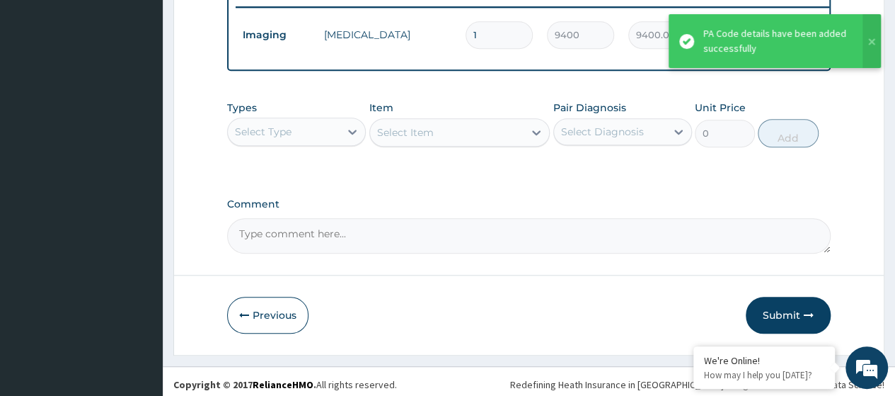
scroll to position [570, 0]
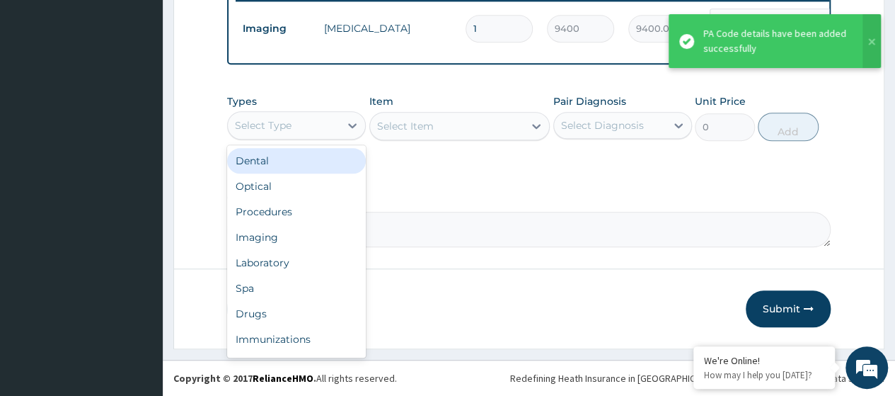
click at [316, 122] on div "Select Type" at bounding box center [284, 125] width 112 height 23
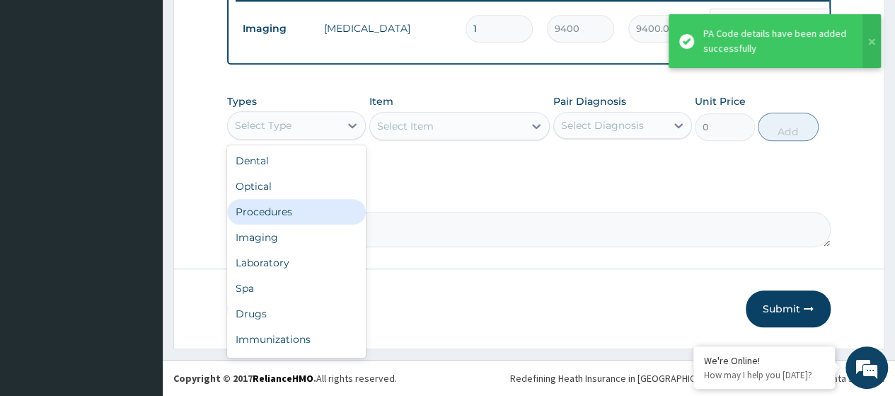
click at [284, 211] on div "Procedures" at bounding box center [296, 211] width 139 height 25
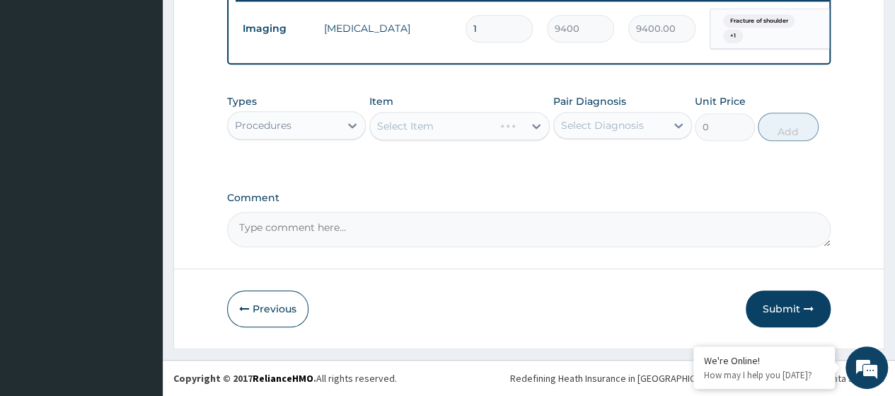
click at [403, 133] on div "Select Item" at bounding box center [459, 126] width 181 height 28
click at [403, 133] on div "Select Item" at bounding box center [405, 126] width 57 height 14
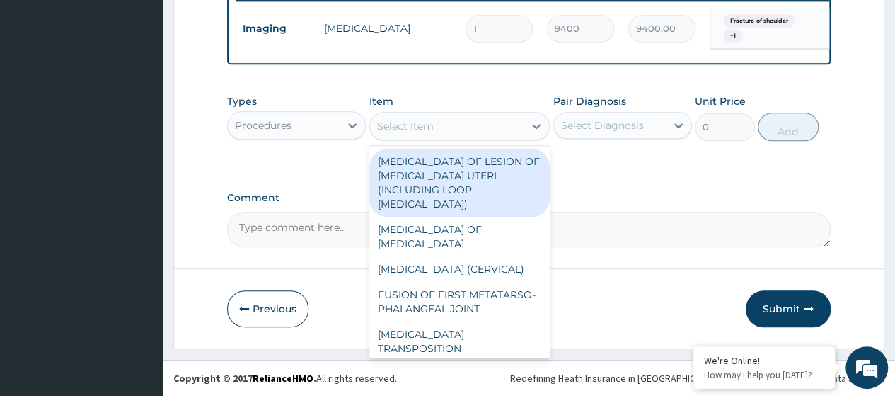
paste input "Consultation GOPD First Visit"
type input "Consultation GOPD First Visit"
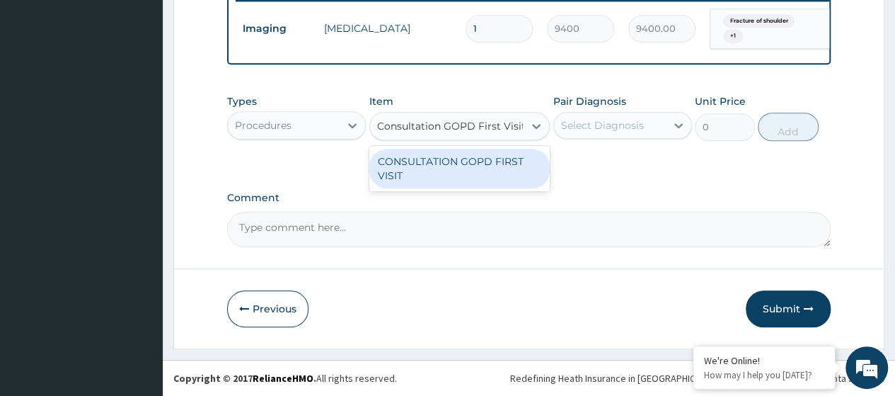
click at [456, 169] on div "CONSULTATION GOPD FIRST VISIT" at bounding box center [459, 169] width 181 height 40
type input "13400"
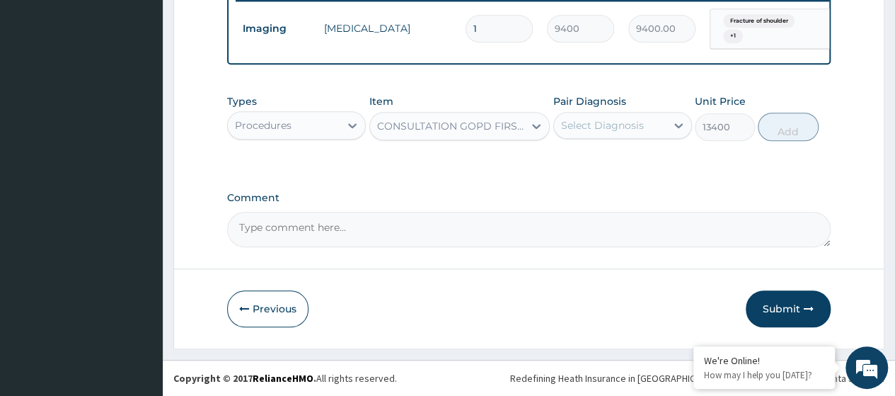
click at [572, 127] on div "Select Diagnosis" at bounding box center [602, 125] width 83 height 14
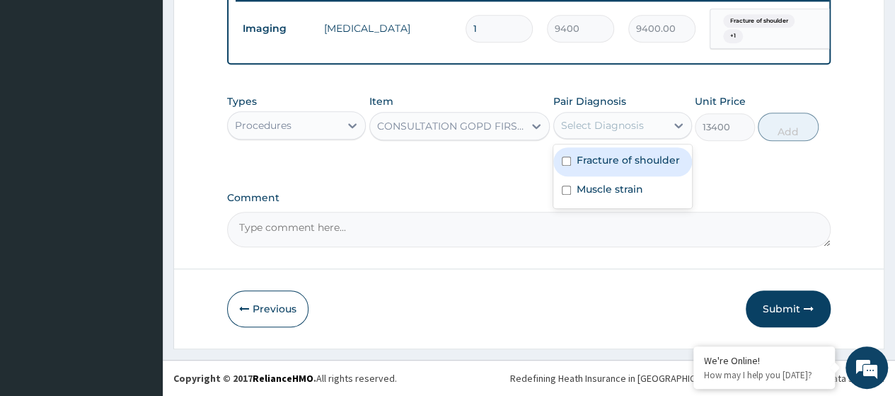
drag, startPoint x: 601, startPoint y: 162, endPoint x: 609, endPoint y: 197, distance: 36.1
click at [602, 162] on label "Fracture of shoulder" at bounding box center [628, 160] width 103 height 14
checkbox input "true"
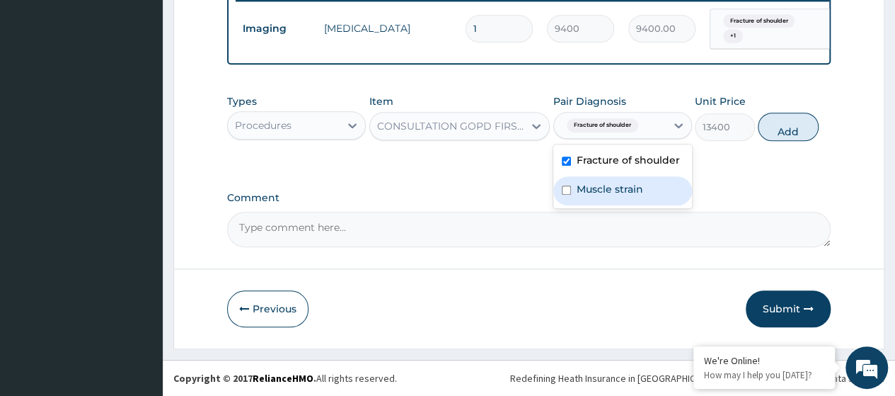
click at [609, 196] on label "Muscle strain" at bounding box center [610, 189] width 67 height 14
checkbox input "true"
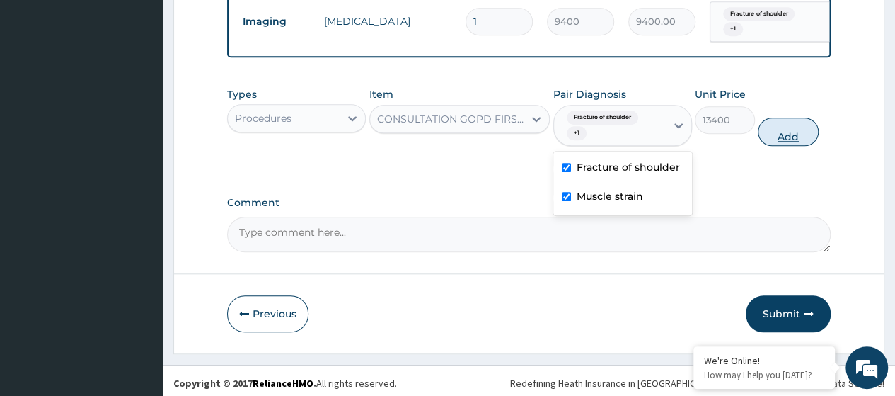
click at [783, 144] on button "Add" at bounding box center [788, 131] width 60 height 28
type input "0"
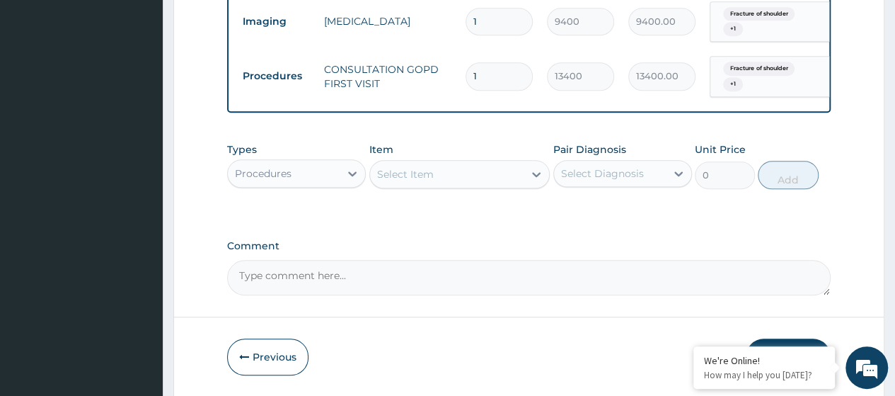
click at [318, 185] on div "Procedures" at bounding box center [284, 173] width 112 height 23
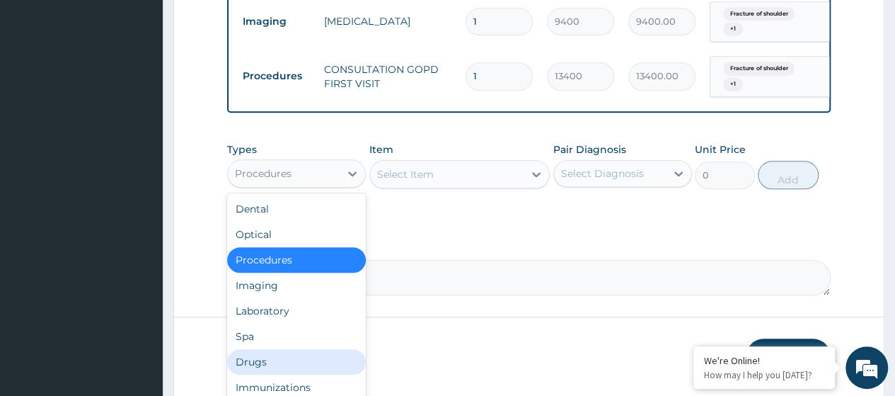
click at [269, 369] on div "Drugs" at bounding box center [296, 361] width 139 height 25
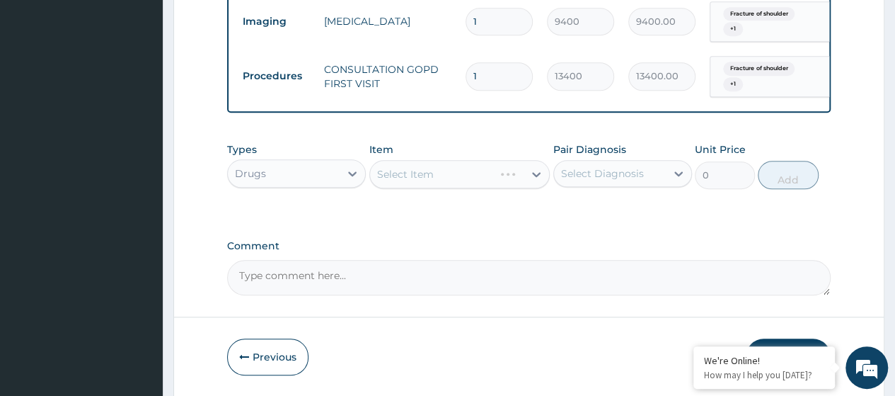
click at [410, 178] on div "Select Item" at bounding box center [459, 174] width 181 height 28
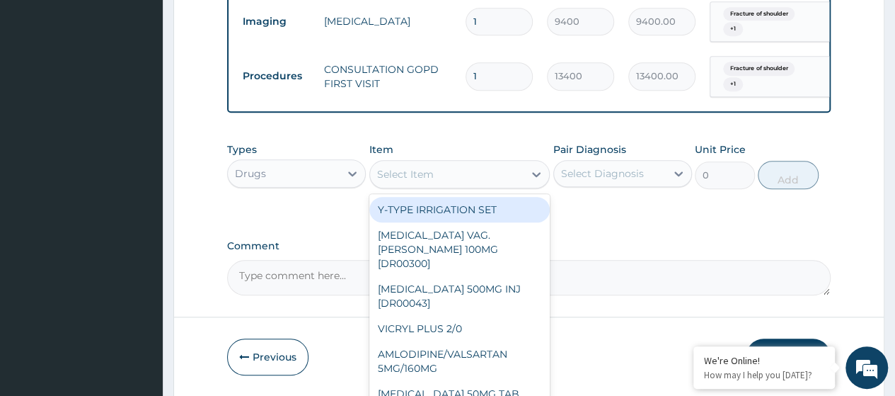
click at [410, 178] on div "Select Item" at bounding box center [405, 174] width 57 height 14
paste input "Zetgel (diclofenac) cream"
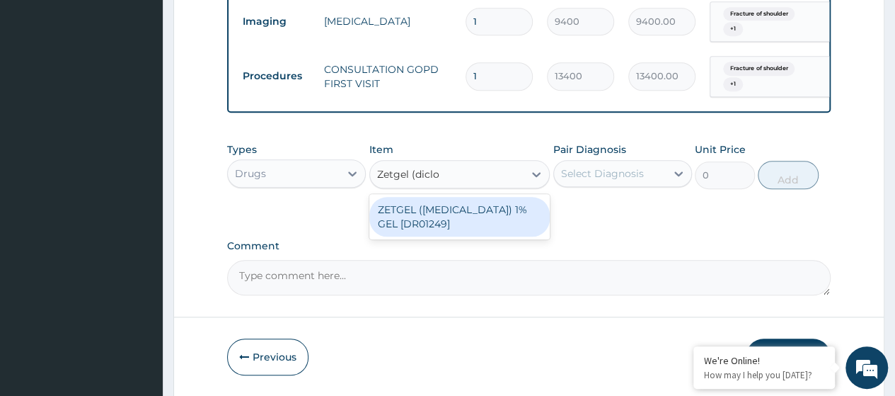
type input "Zetgel (dicl"
click at [444, 236] on div "ZETGEL (DICLOFENAC) 1% GEL [DR01249]" at bounding box center [459, 217] width 181 height 40
type input "1539"
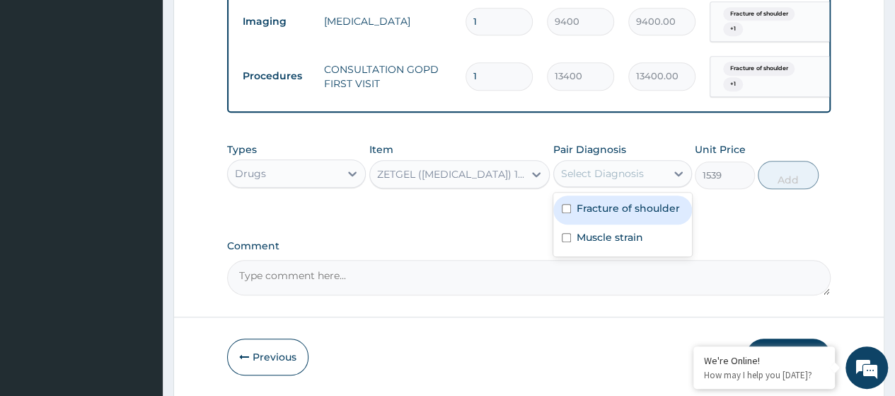
click at [609, 179] on div "Select Diagnosis" at bounding box center [602, 173] width 83 height 14
click at [603, 212] on label "Fracture of shoulder" at bounding box center [628, 208] width 103 height 14
checkbox input "true"
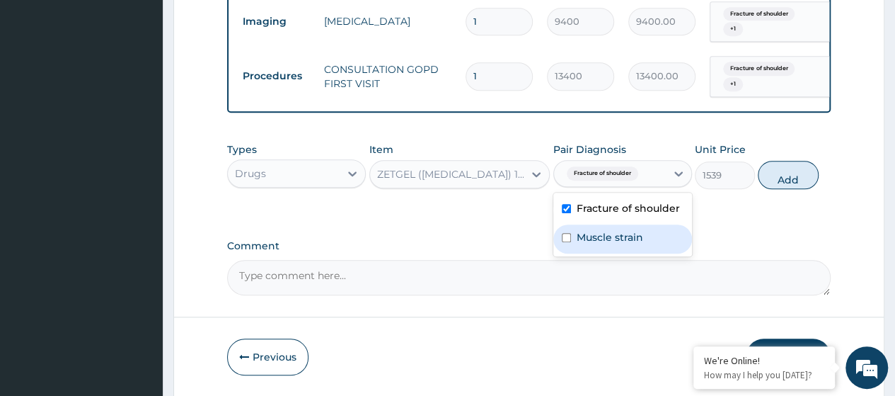
click at [612, 243] on label "Muscle strain" at bounding box center [610, 237] width 67 height 14
checkbox input "true"
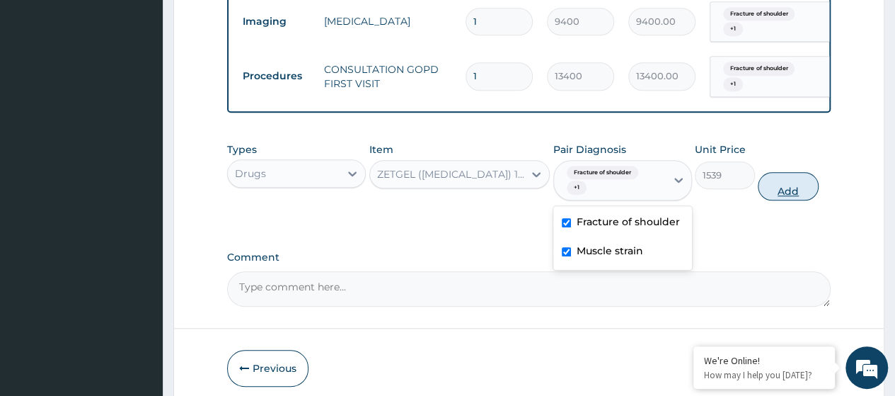
click at [788, 195] on button "Add" at bounding box center [788, 186] width 60 height 28
type input "0"
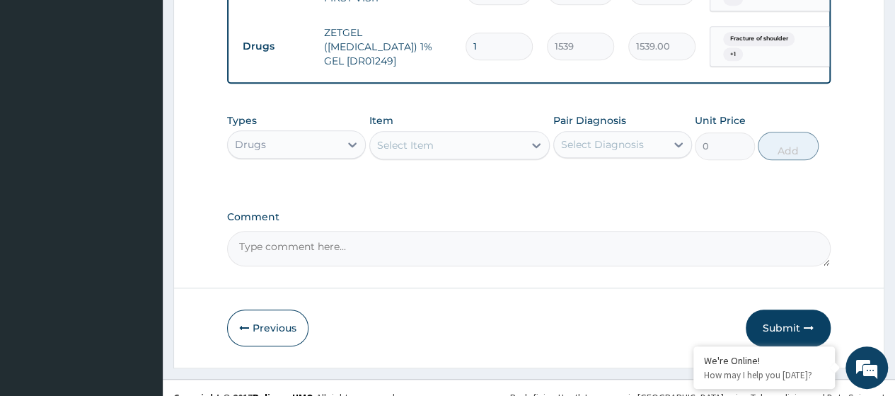
scroll to position [680, 0]
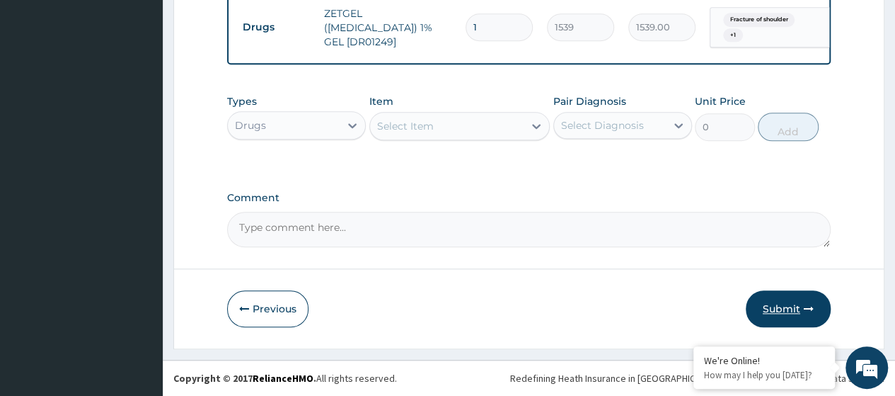
click at [778, 313] on button "Submit" at bounding box center [788, 308] width 85 height 37
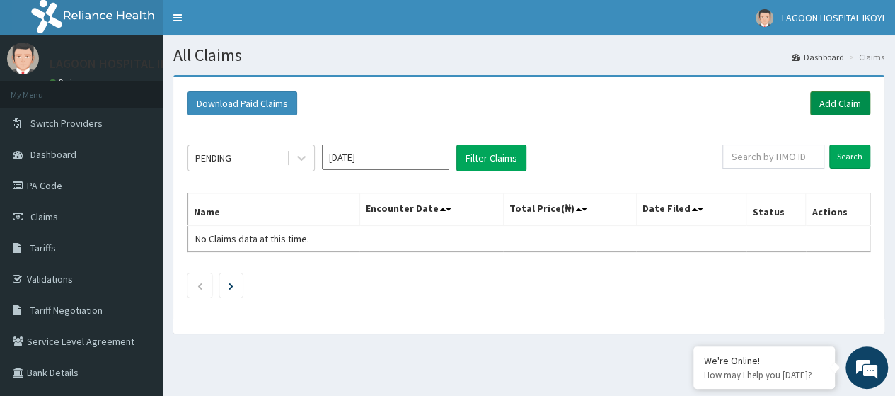
click at [845, 100] on link "Add Claim" at bounding box center [840, 103] width 60 height 24
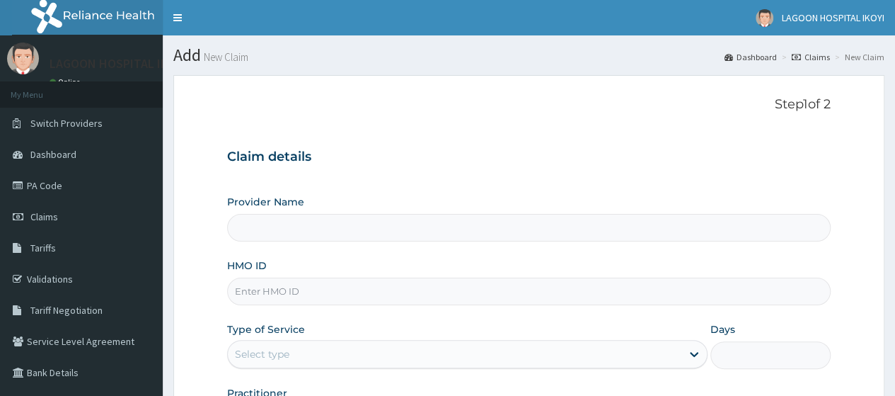
click at [248, 290] on input "HMO ID" at bounding box center [529, 291] width 604 height 28
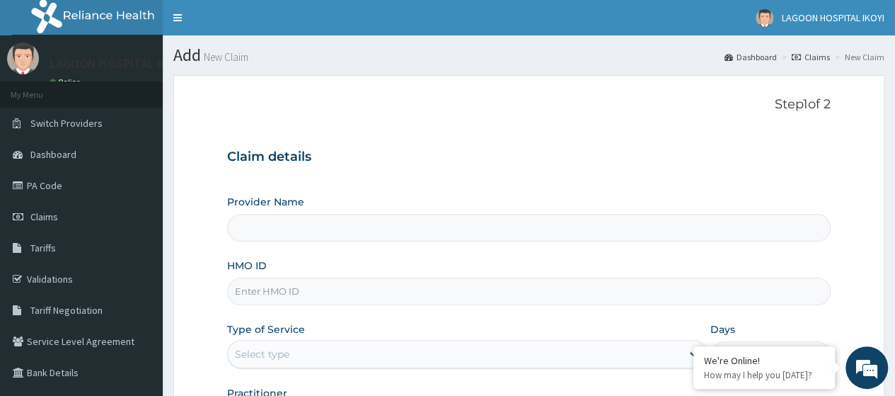
paste input "SNK/10065/A"
type input "SNK/10065/A"
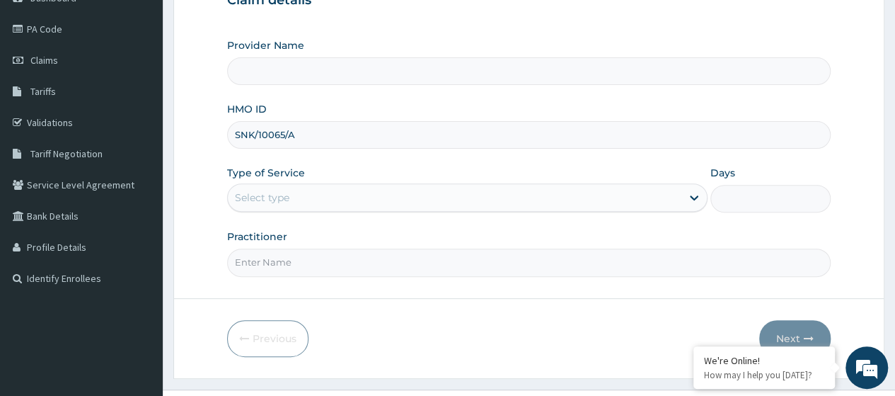
scroll to position [165, 0]
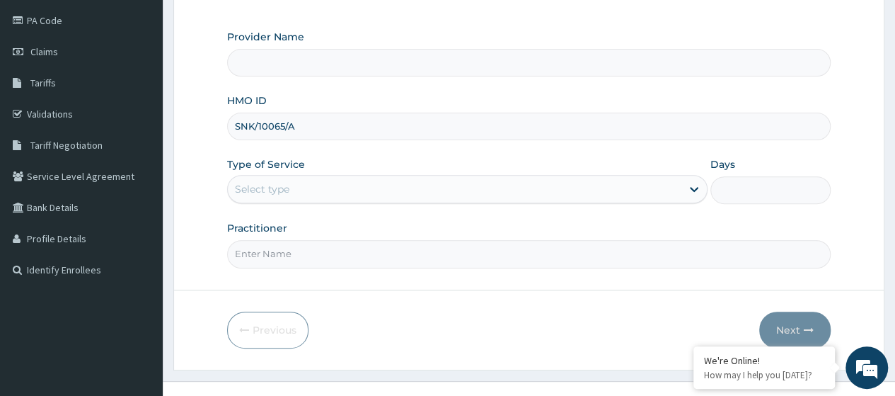
type input "[GEOGRAPHIC_DATA] - V/I"
type input "SNK/10065/A"
click at [294, 195] on div "Select type" at bounding box center [455, 189] width 454 height 23
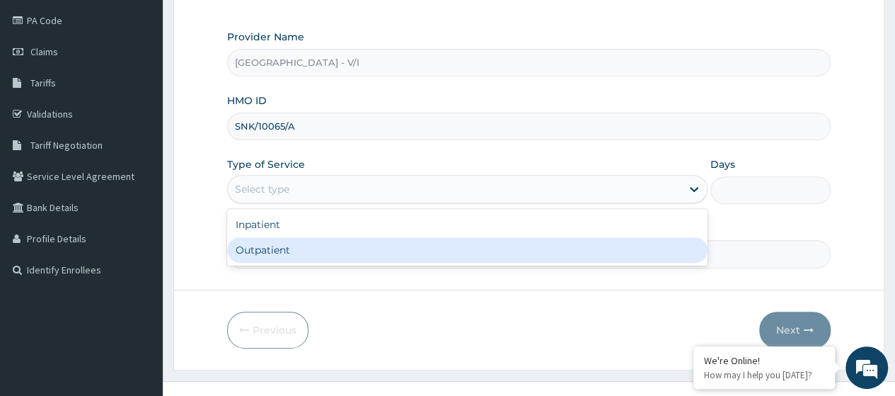
click at [295, 254] on div "Outpatient" at bounding box center [467, 249] width 480 height 25
type input "1"
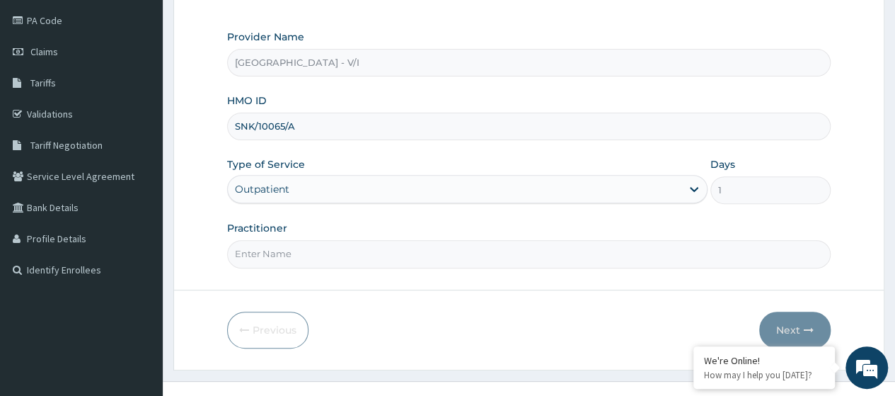
click at [299, 270] on form "Step 1 of 2 Claim details Provider Name Lagoon Hospital - V/I HMO ID SNK/10065/…" at bounding box center [528, 139] width 711 height 459
click at [316, 250] on input "Practitioner" at bounding box center [529, 254] width 604 height 28
type input "[PERSON_NAME]"
click at [790, 330] on button "Next" at bounding box center [794, 329] width 71 height 37
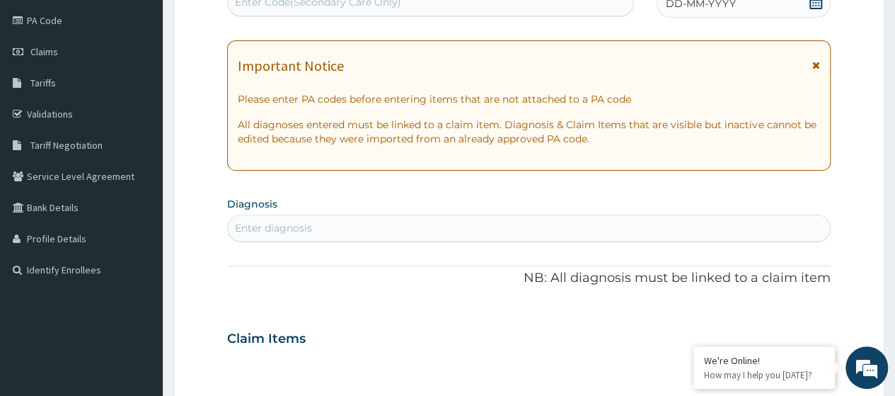
scroll to position [160, 0]
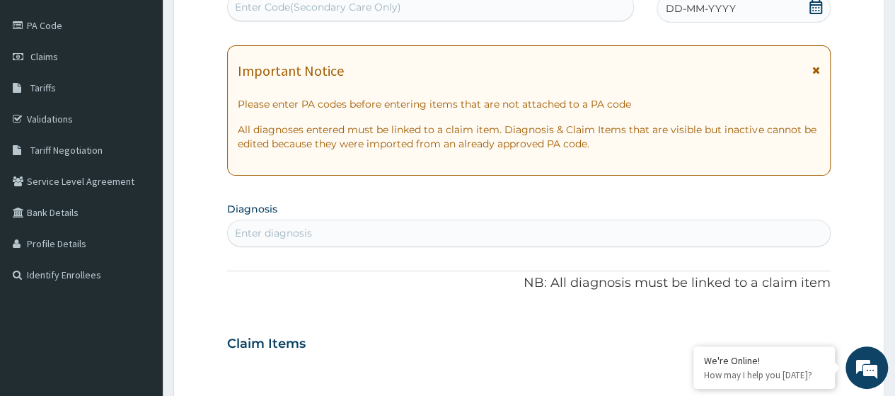
click at [259, 2] on div "Enter Code(Secondary Care Only)" at bounding box center [318, 7] width 166 height 14
paste input "PA/6DED73"
type input "PA/6DED73"
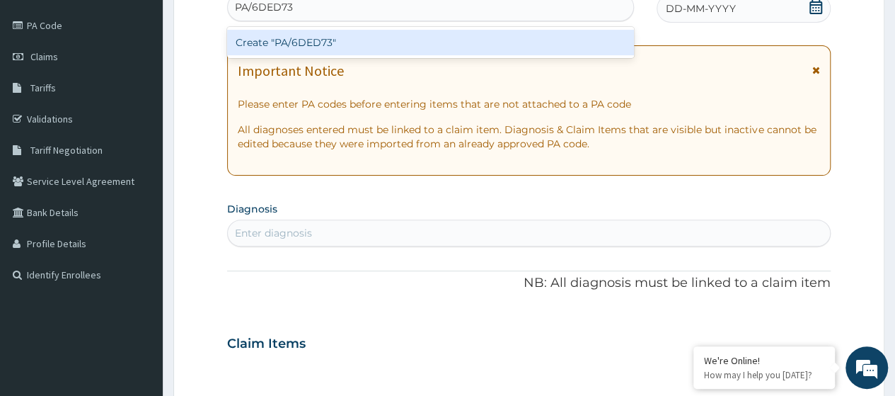
click at [277, 38] on div "Create "PA/6DED73"" at bounding box center [430, 42] width 406 height 25
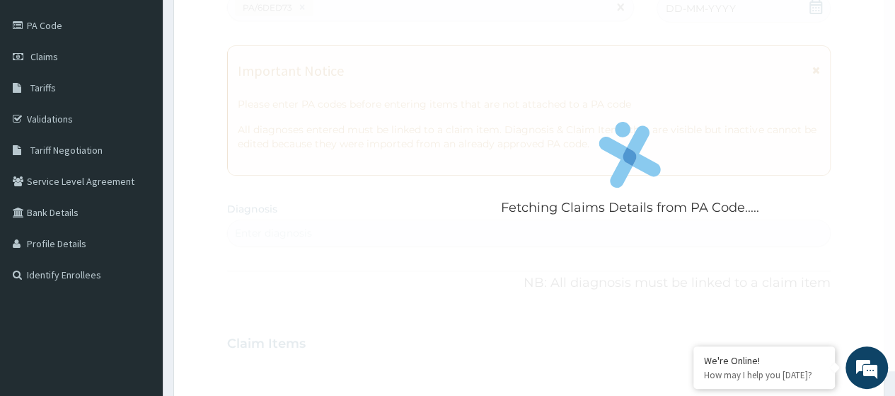
scroll to position [488, 0]
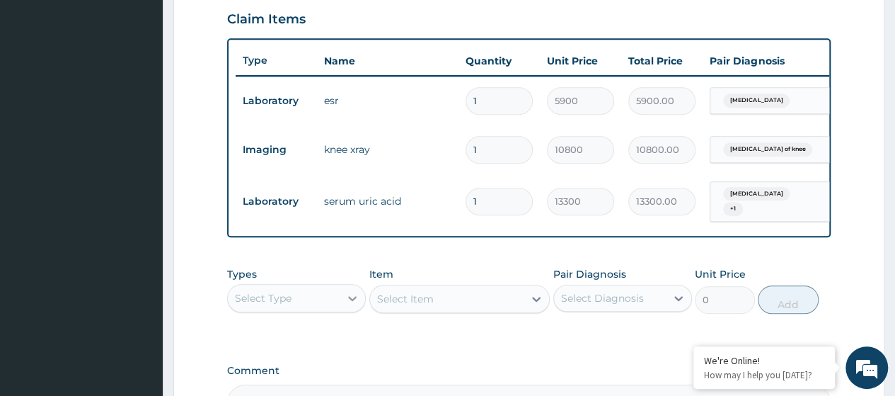
click at [343, 305] on div at bounding box center [352, 297] width 25 height 25
click at [299, 384] on div "Procedures" at bounding box center [296, 383] width 139 height 25
click at [403, 302] on div "Select Item" at bounding box center [405, 299] width 57 height 14
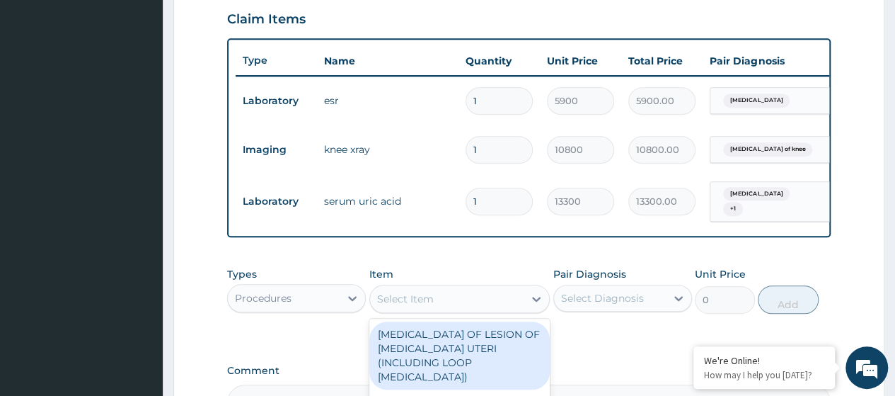
paste input "Consultation GOPD First Visit"
type input "Consultation GOPD First Visit"
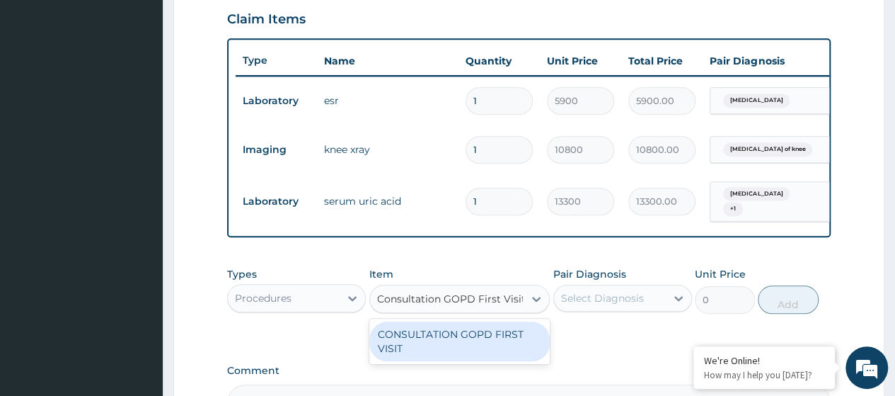
click at [436, 353] on div "CONSULTATION GOPD FIRST VISIT" at bounding box center [459, 341] width 181 height 40
type input "13400"
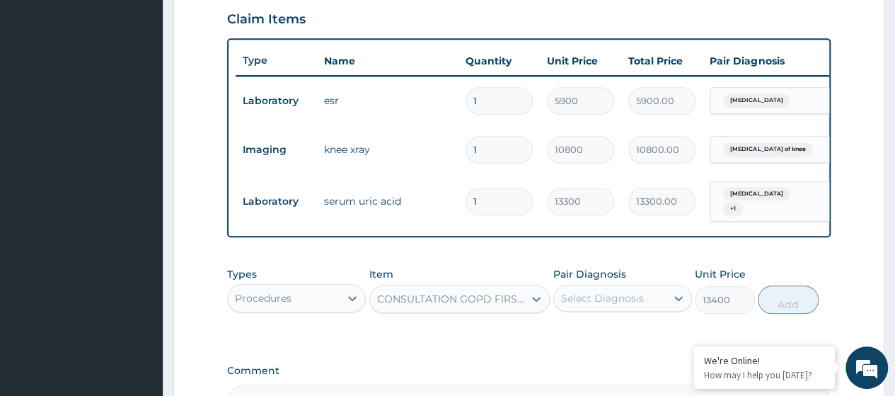
click at [586, 309] on div "Select Diagnosis" at bounding box center [610, 298] width 112 height 23
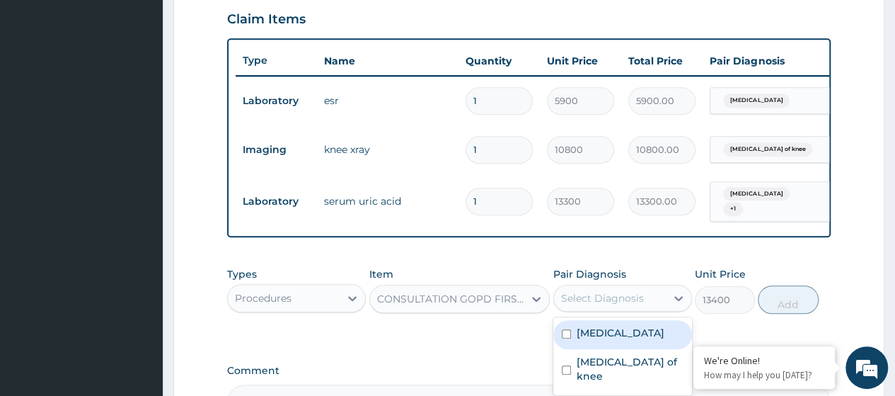
click at [599, 349] on div "Acute tonsillitis" at bounding box center [622, 334] width 139 height 29
checkbox input "true"
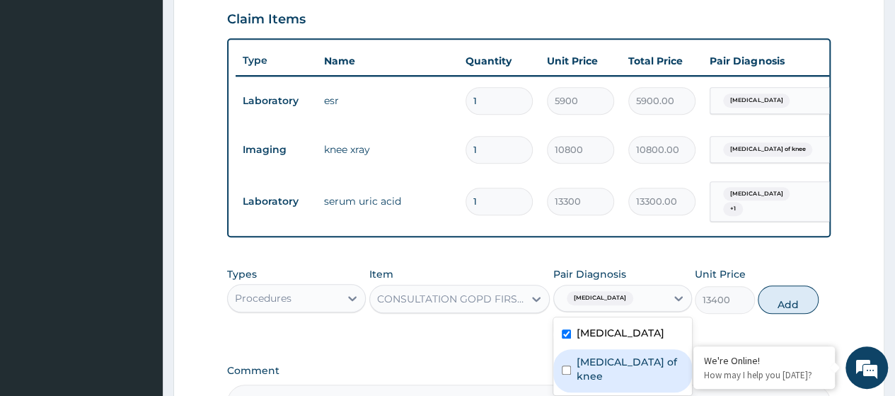
click at [605, 363] on label "Sprain of knee" at bounding box center [630, 369] width 107 height 28
checkbox input "true"
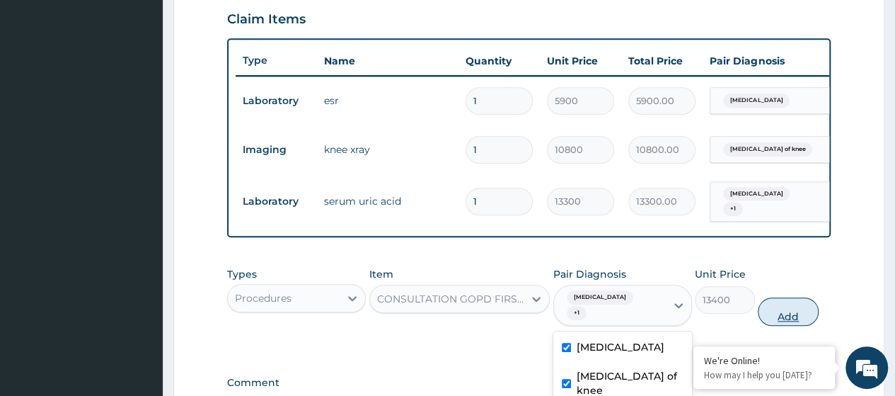
click at [796, 317] on button "Add" at bounding box center [788, 311] width 60 height 28
type input "0"
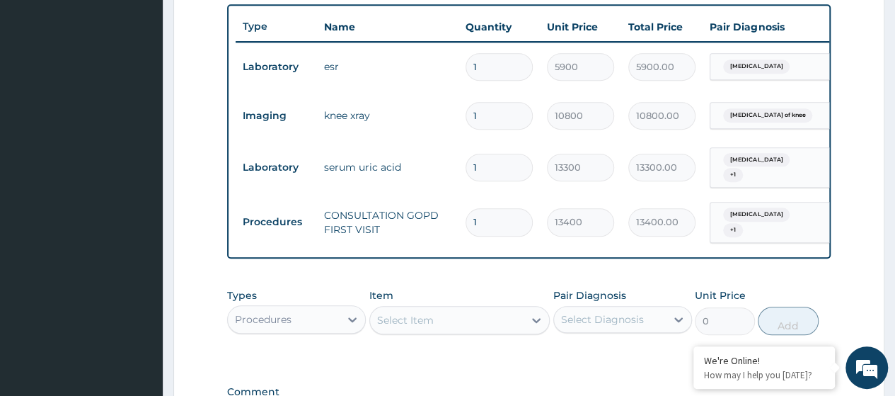
scroll to position [640, 0]
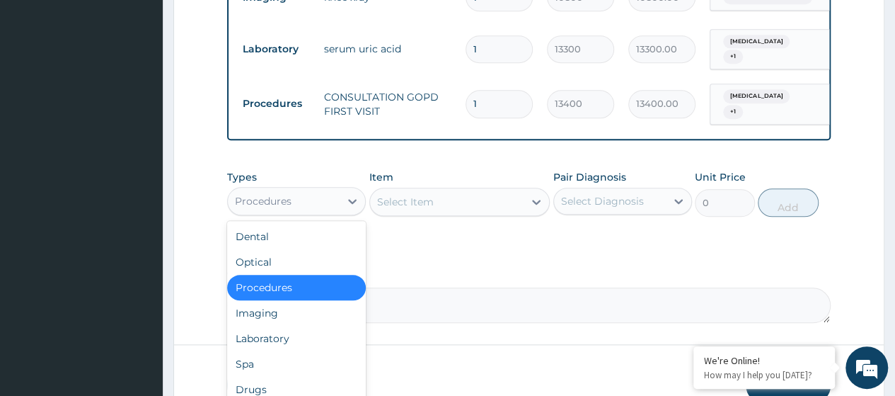
click at [299, 203] on div "Procedures" at bounding box center [284, 201] width 112 height 23
click at [284, 336] on div "Laboratory" at bounding box center [296, 338] width 139 height 25
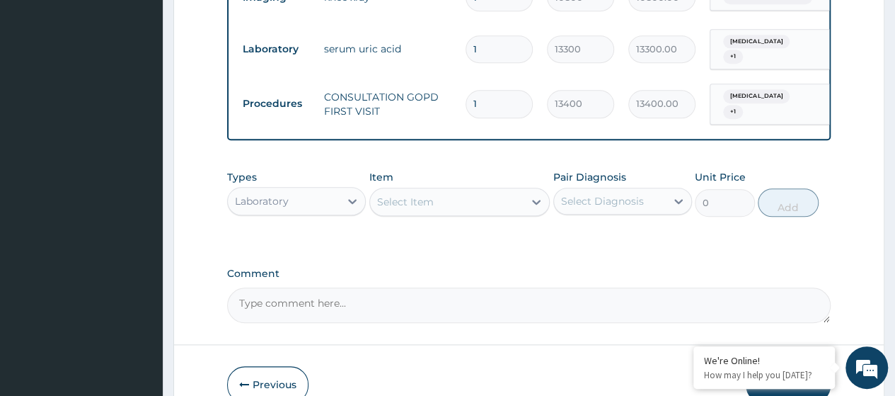
click at [398, 185] on div "Item Select Item" at bounding box center [459, 193] width 181 height 47
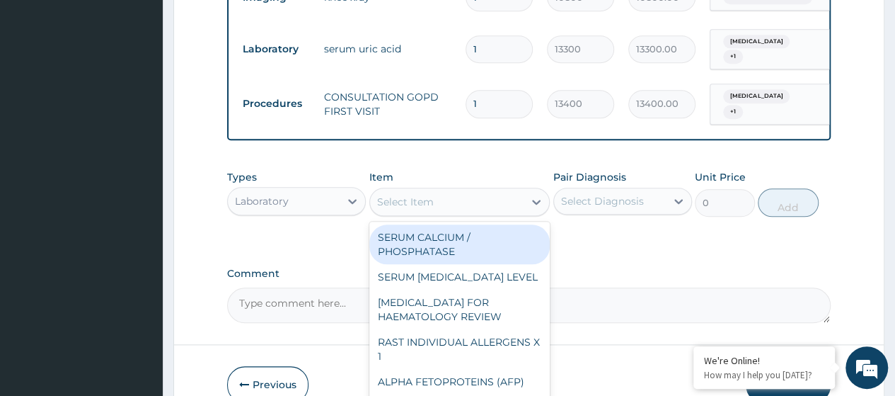
click at [400, 197] on div "Select Item" at bounding box center [405, 202] width 57 height 14
paste input "Full Blood Count (FBC)"
type input "Full Blood Count (FBC)"
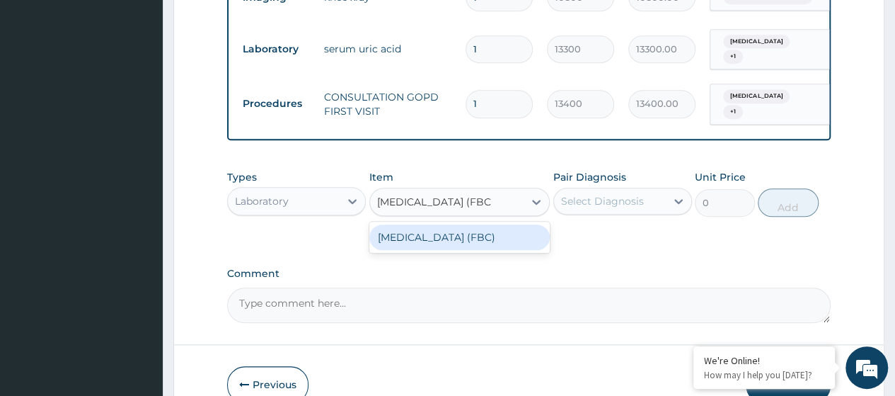
click at [430, 235] on div "FULL BLOOD COUNT (FBC)" at bounding box center [459, 236] width 181 height 25
type input "13000"
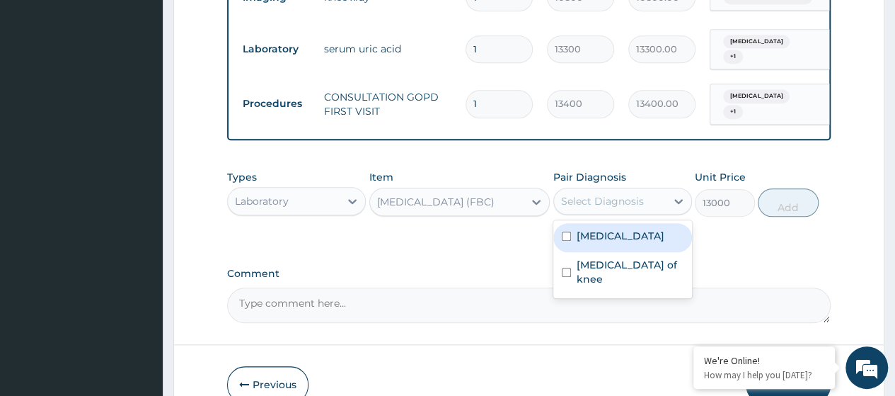
click at [644, 207] on div "Select Diagnosis" at bounding box center [610, 201] width 112 height 23
click at [633, 235] on label "Acute tonsillitis" at bounding box center [621, 236] width 88 height 14
checkbox input "true"
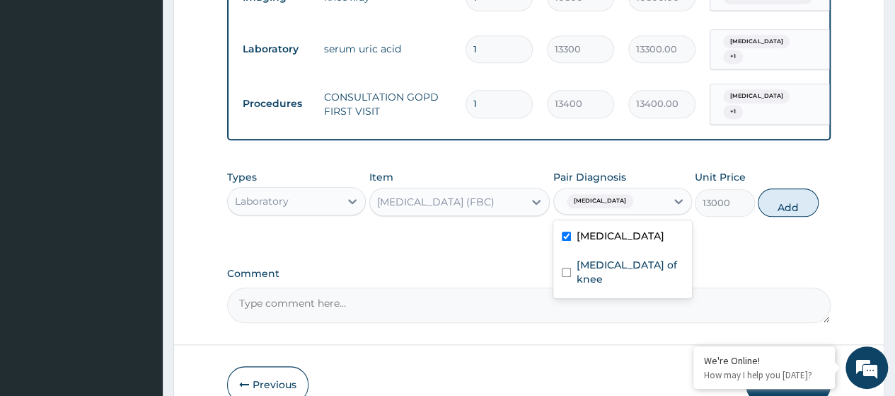
click at [630, 263] on label "Sprain of knee" at bounding box center [630, 272] width 107 height 28
checkbox input "true"
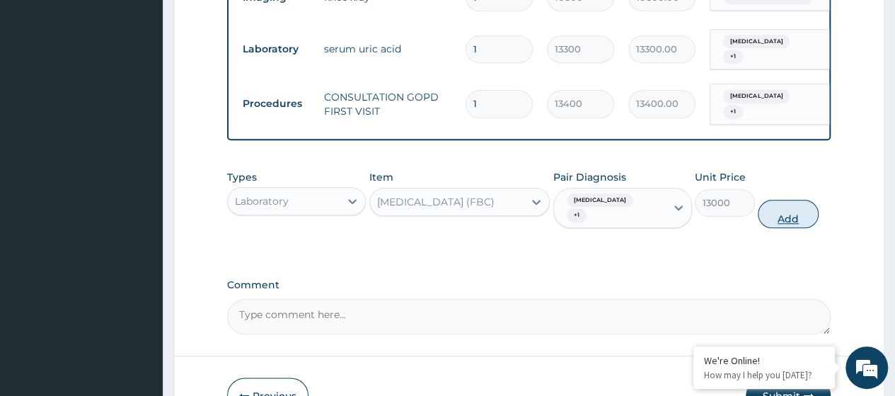
click at [785, 207] on button "Add" at bounding box center [788, 214] width 60 height 28
type input "0"
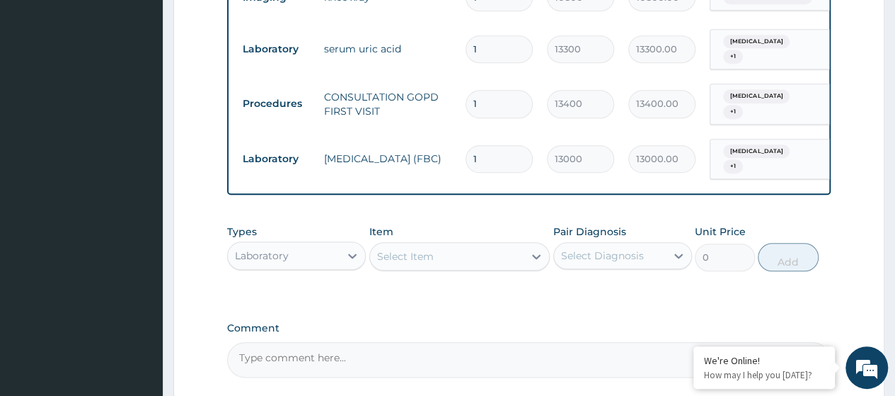
click at [409, 254] on div "Select Item" at bounding box center [405, 256] width 57 height 14
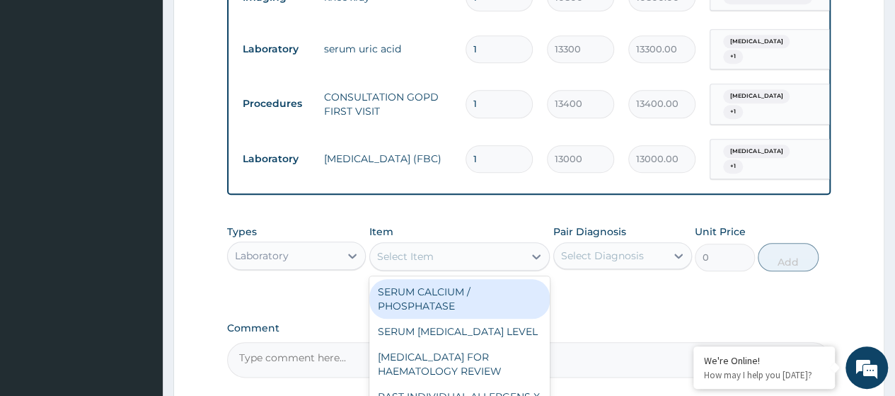
paste input "RDT for Malaria Parasite"
type input "RDT for Malaria Parasite"
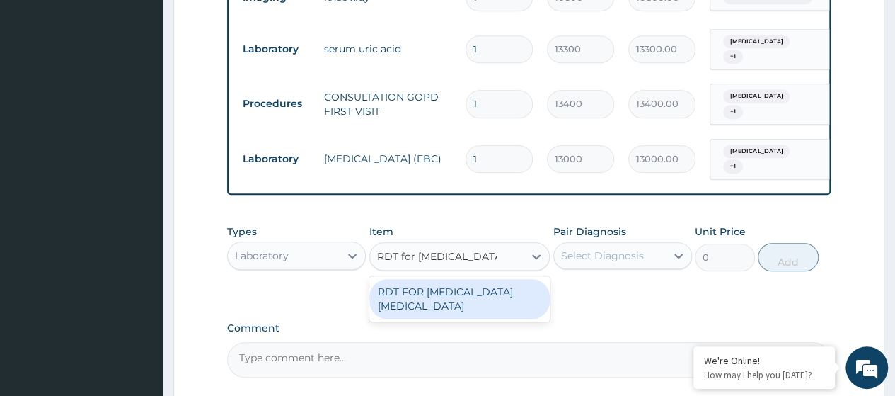
click at [431, 282] on div "RDT FOR MALARIA PARASITE" at bounding box center [459, 299] width 181 height 40
type input "12600"
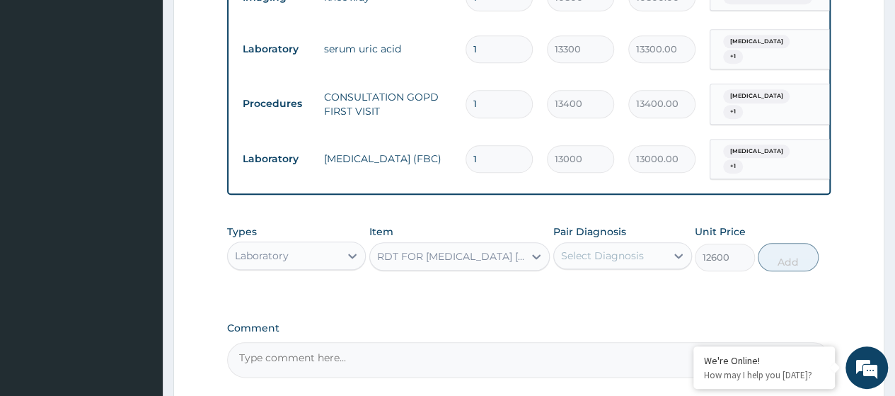
click at [628, 244] on div "Select Diagnosis" at bounding box center [610, 255] width 112 height 23
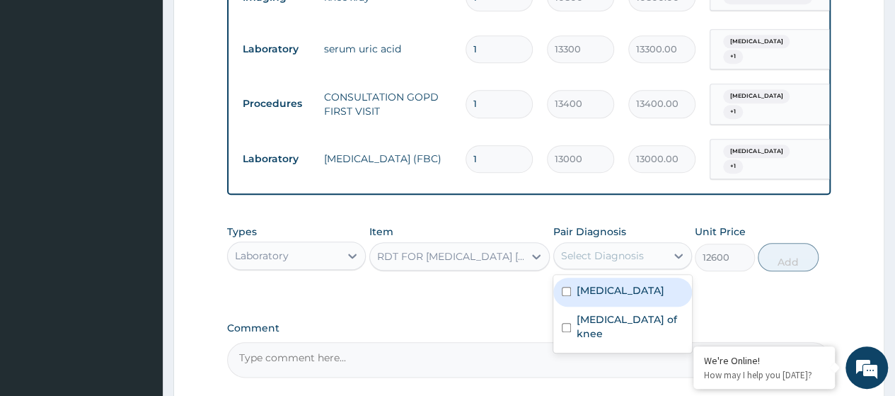
click at [625, 285] on label "Acute tonsillitis" at bounding box center [621, 290] width 88 height 14
checkbox input "true"
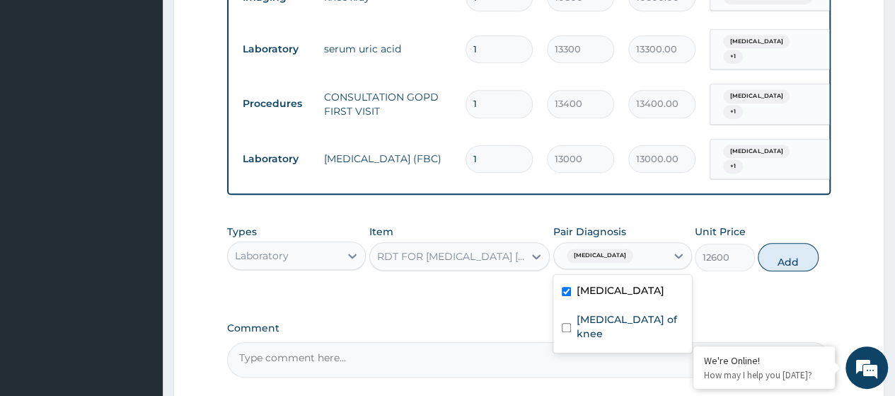
click at [613, 312] on label "Sprain of knee" at bounding box center [630, 326] width 107 height 28
checkbox input "true"
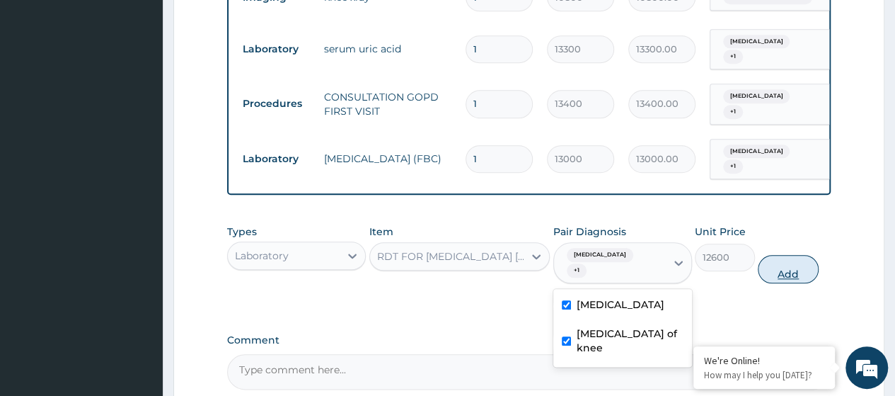
click at [783, 255] on button "Add" at bounding box center [788, 269] width 60 height 28
type input "0"
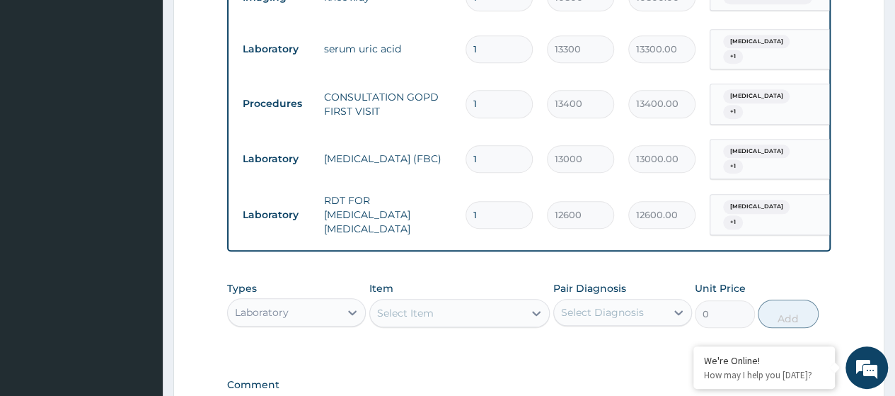
click at [306, 301] on div "Laboratory" at bounding box center [284, 312] width 112 height 23
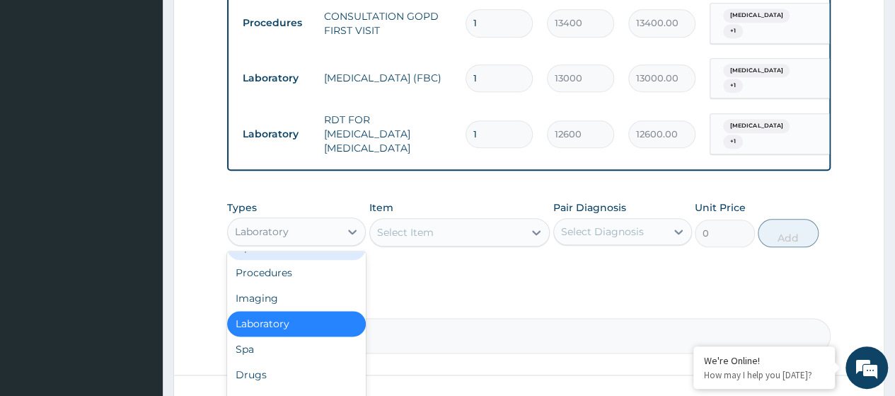
scroll to position [775, 0]
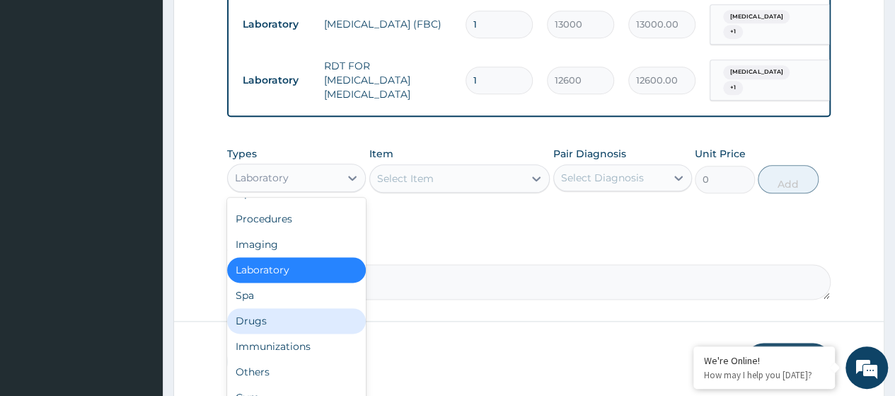
click at [282, 308] on div "Drugs" at bounding box center [296, 320] width 139 height 25
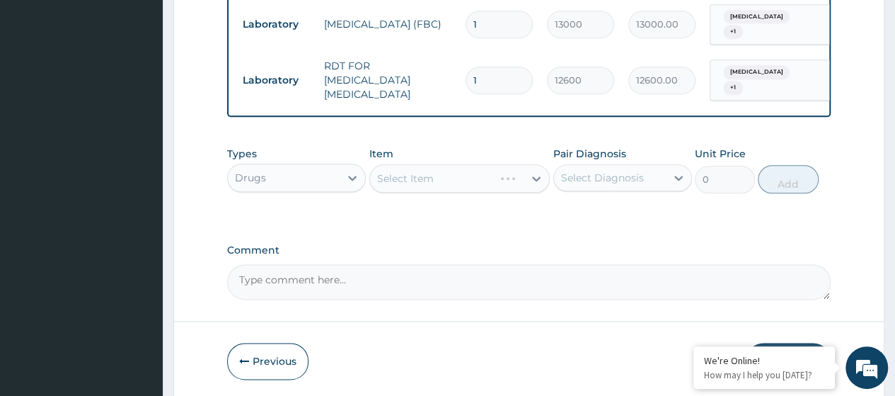
click at [410, 164] on div "Select Item" at bounding box center [459, 178] width 181 height 28
click at [410, 171] on div "Select Item" at bounding box center [405, 178] width 57 height 14
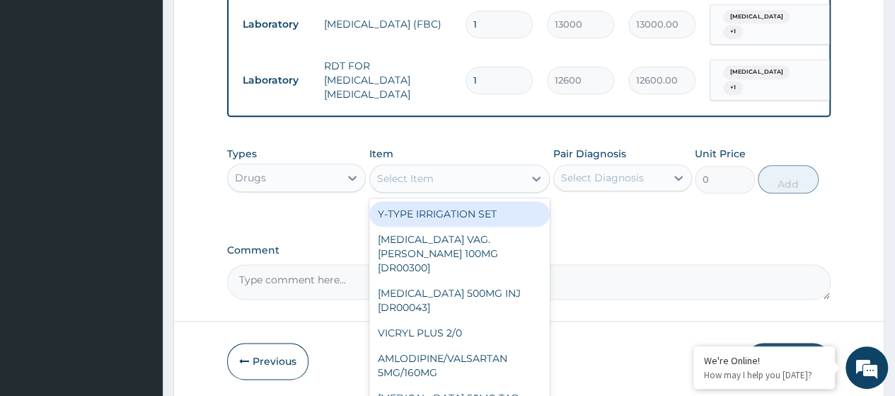
paste input "Diclofenac Sodium 50Mg Tab (Dr00391)"
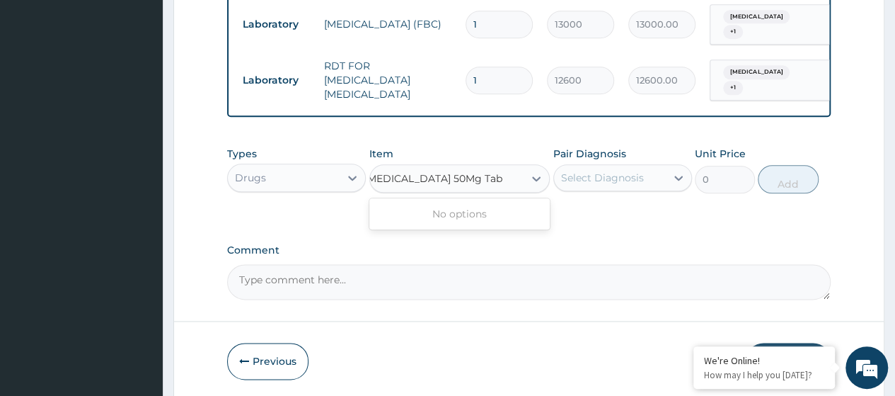
scroll to position [0, 0]
type input "Diclofenac Sodium 50Mg"
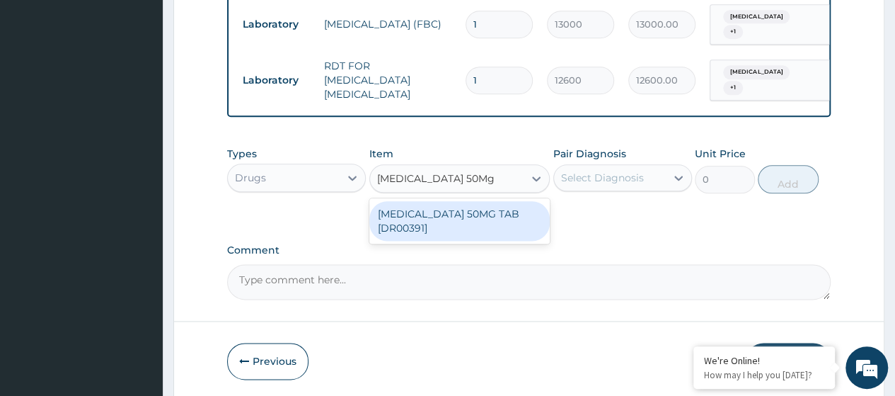
click at [456, 201] on div "[MEDICAL_DATA] 50MG TAB [DR00391]" at bounding box center [459, 221] width 181 height 40
type input "101"
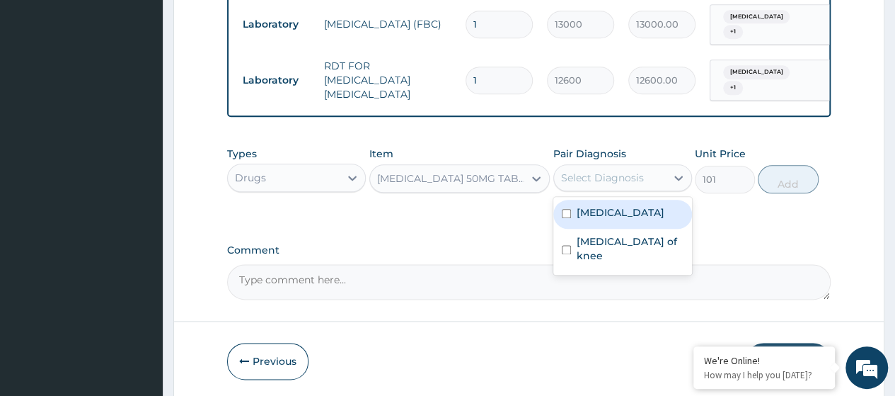
drag, startPoint x: 658, startPoint y: 152, endPoint x: 628, endPoint y: 179, distance: 40.1
click at [657, 166] on div "Select Diagnosis" at bounding box center [610, 177] width 112 height 23
click at [614, 205] on label "Acute tonsillitis" at bounding box center [621, 212] width 88 height 14
checkbox input "true"
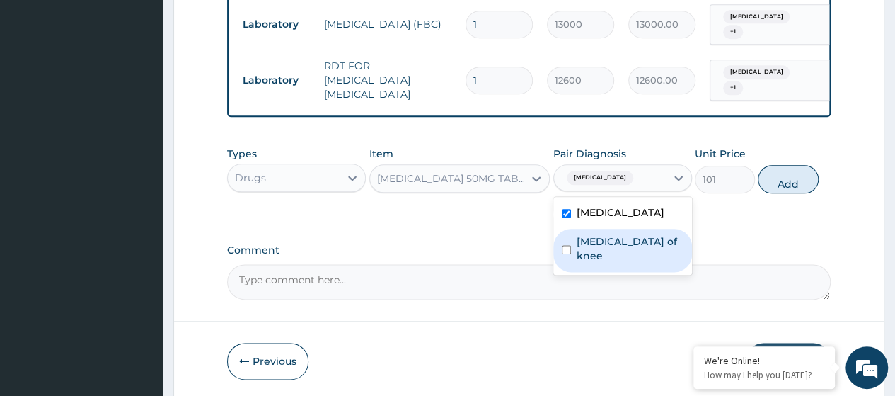
click at [623, 241] on div "Sprain of knee" at bounding box center [622, 250] width 139 height 43
checkbox input "true"
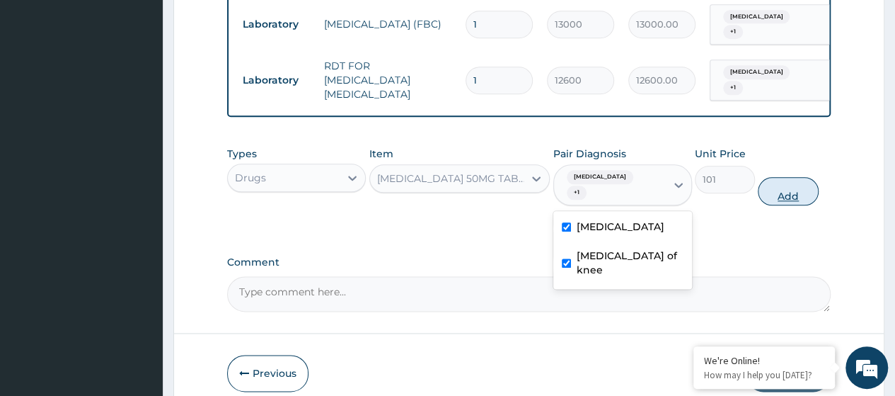
click at [779, 177] on button "Add" at bounding box center [788, 191] width 60 height 28
type input "0"
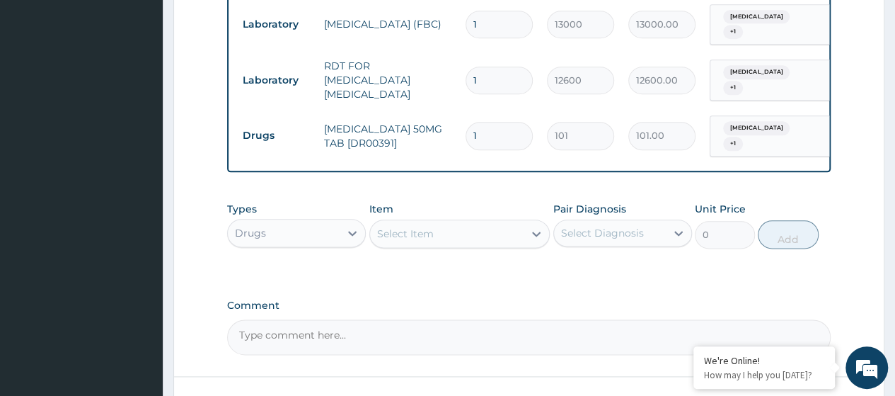
type input "10"
type input "1010.00"
type input "10"
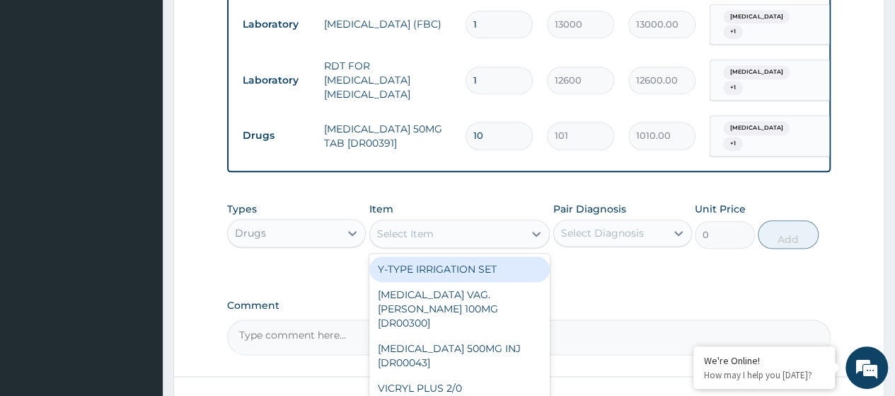
click at [393, 226] on div "Select Item" at bounding box center [405, 233] width 57 height 14
paste input "Diclofenac Sodium 75Mg/3Ml Inj (Dr00394)"
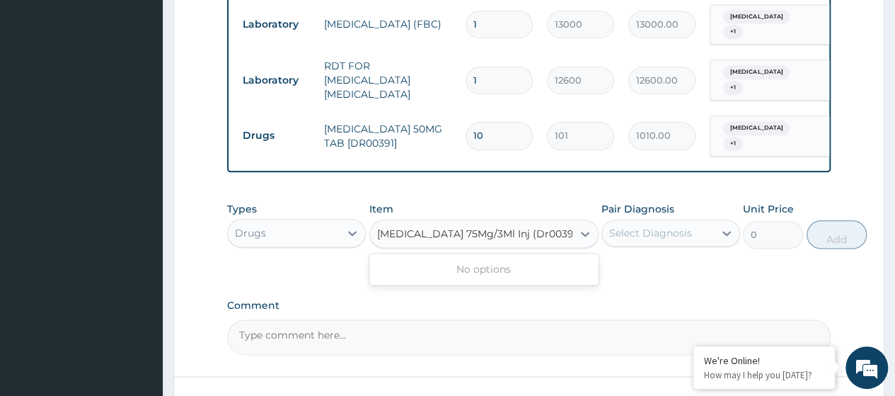
scroll to position [0, 18]
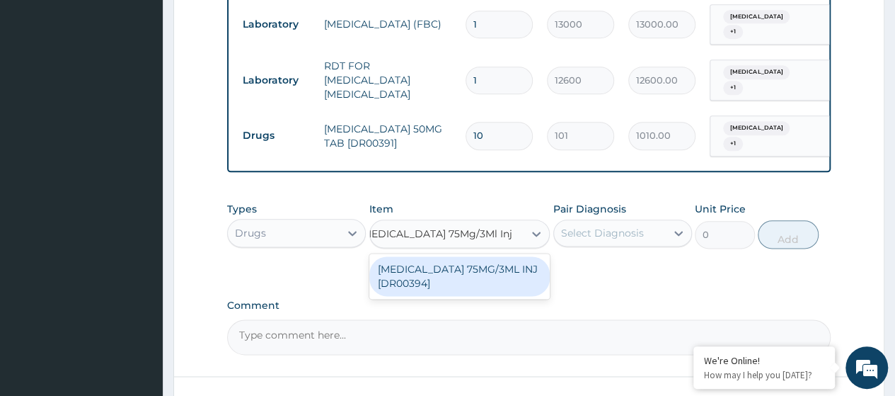
type input "Diclofenac Sodium 75Mg/3Ml Inj"
click at [480, 256] on div "DICLOFENAC SODIUM 75MG/3ML INJ [DR00394]" at bounding box center [459, 276] width 181 height 40
type input "120"
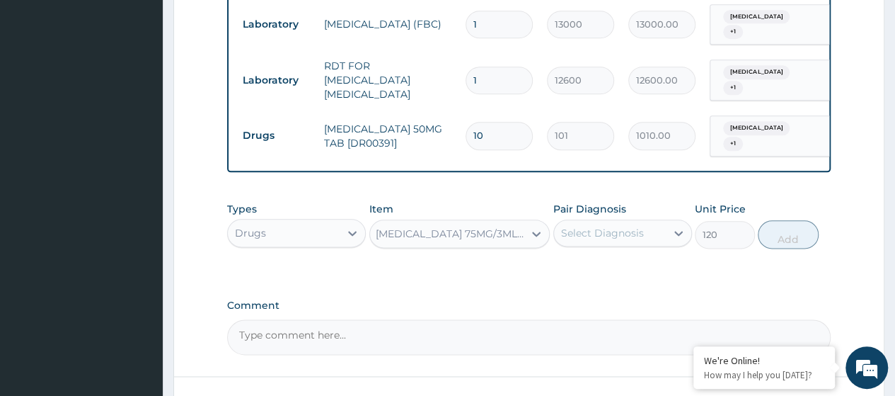
drag, startPoint x: 628, startPoint y: 216, endPoint x: 620, endPoint y: 227, distance: 13.7
click at [627, 226] on div "Select Diagnosis" at bounding box center [602, 233] width 83 height 14
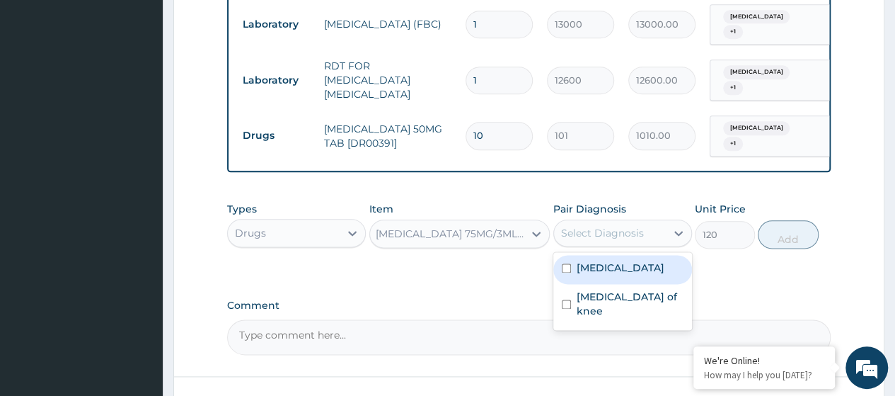
click at [610, 259] on div "Acute tonsillitis" at bounding box center [622, 269] width 139 height 29
checkbox input "true"
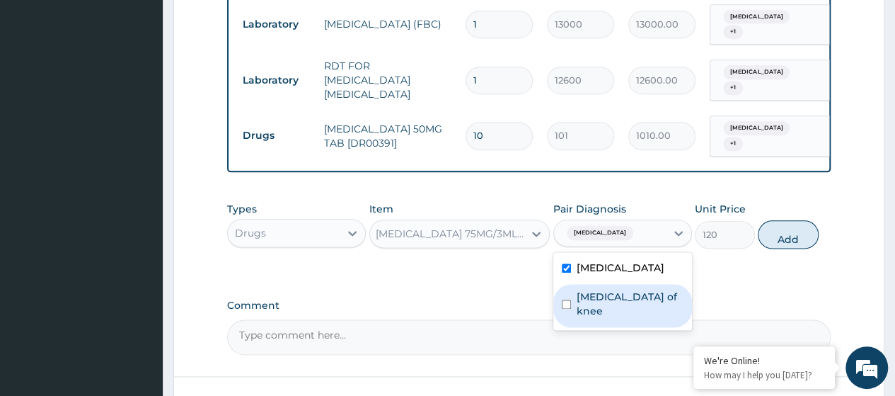
drag, startPoint x: 609, startPoint y: 278, endPoint x: 627, endPoint y: 273, distance: 19.1
click at [610, 289] on label "Sprain of knee" at bounding box center [630, 303] width 107 height 28
checkbox input "true"
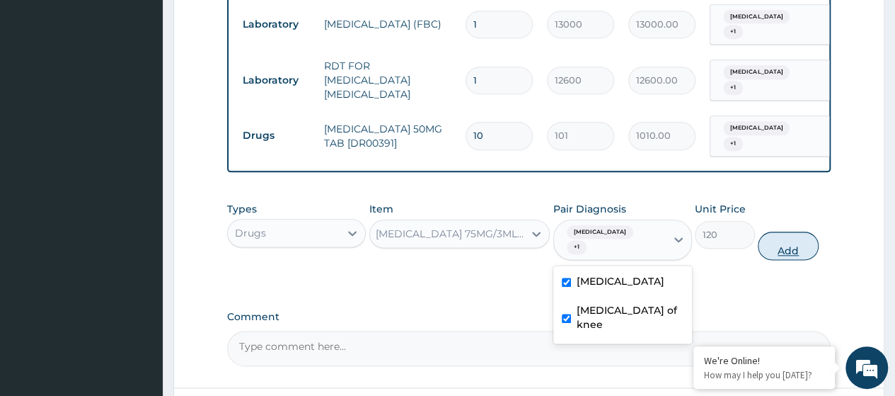
click at [788, 231] on button "Add" at bounding box center [788, 245] width 60 height 28
type input "0"
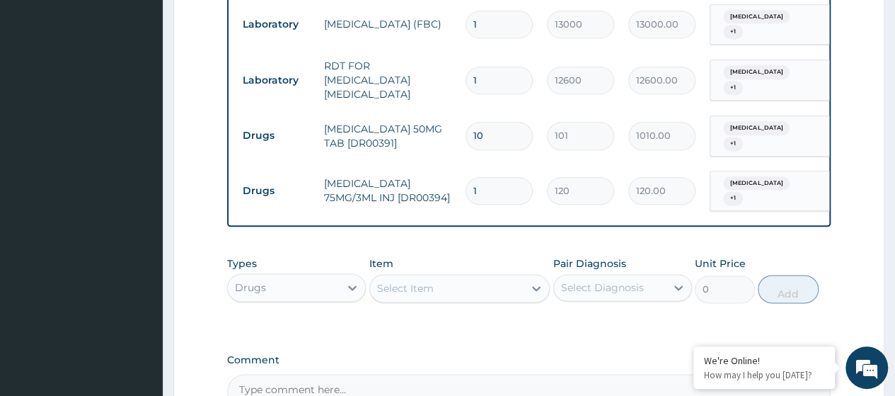
scroll to position [0, 0]
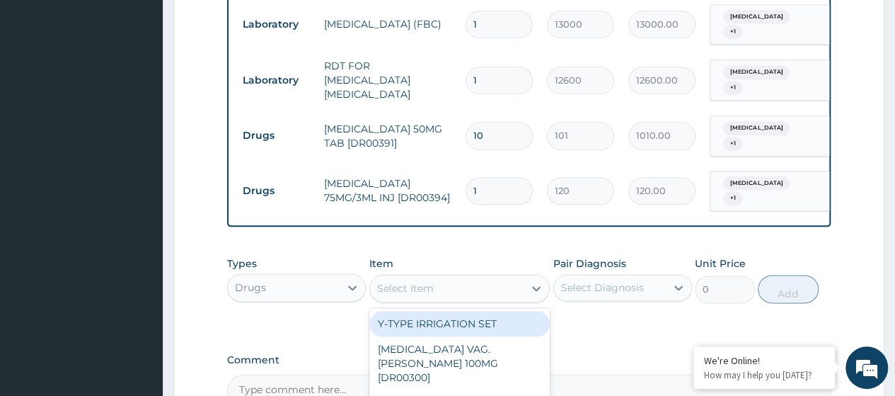
click at [425, 281] on div "Select Item" at bounding box center [405, 288] width 57 height 14
paste input "Loratidine 10Mg Tab (Dr00716)"
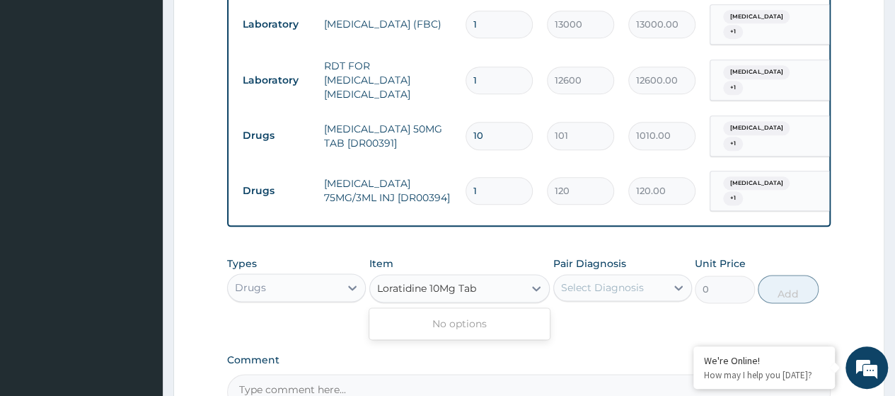
type input "Loratidine 10Mg Tab"
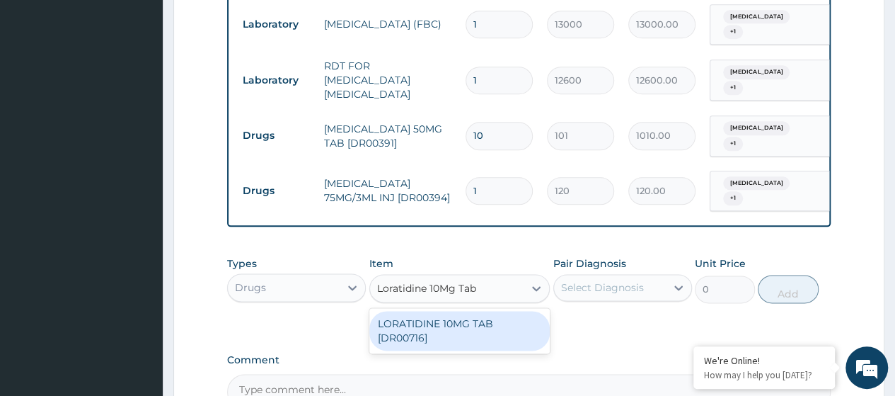
click at [484, 311] on div "LORATIDINE 10MG TAB [DR00716]" at bounding box center [459, 331] width 181 height 40
type input "42.75"
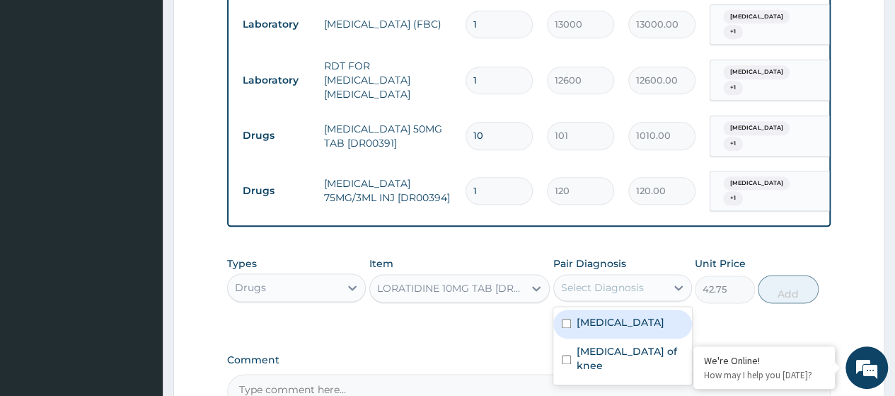
click at [650, 276] on div "Select Diagnosis" at bounding box center [610, 287] width 112 height 23
click at [634, 315] on label "Acute tonsillitis" at bounding box center [621, 322] width 88 height 14
checkbox input "true"
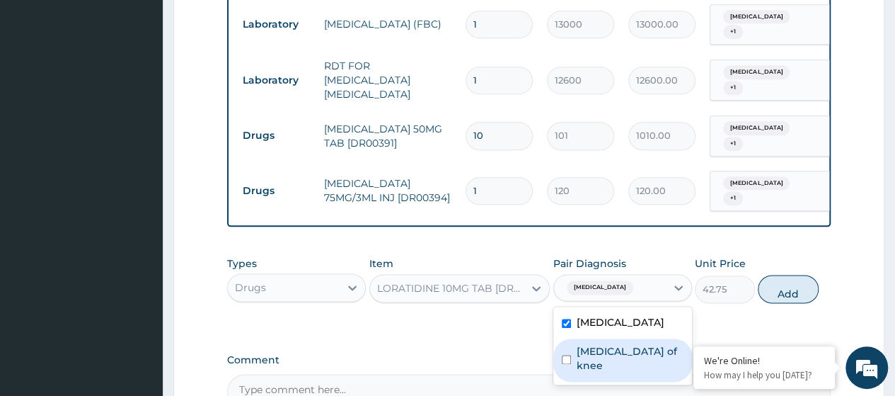
drag, startPoint x: 626, startPoint y: 335, endPoint x: 770, endPoint y: 280, distance: 154.5
click at [627, 338] on div "Sprain of knee" at bounding box center [622, 359] width 139 height 43
checkbox input "true"
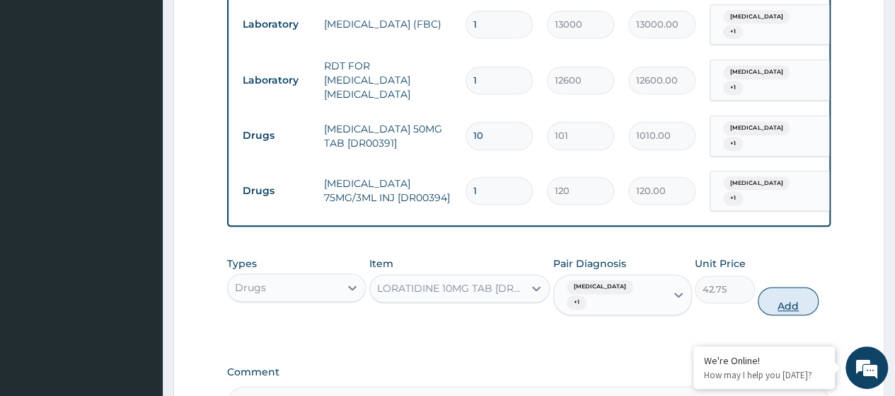
click at [776, 287] on button "Add" at bounding box center [788, 301] width 60 height 28
type input "0"
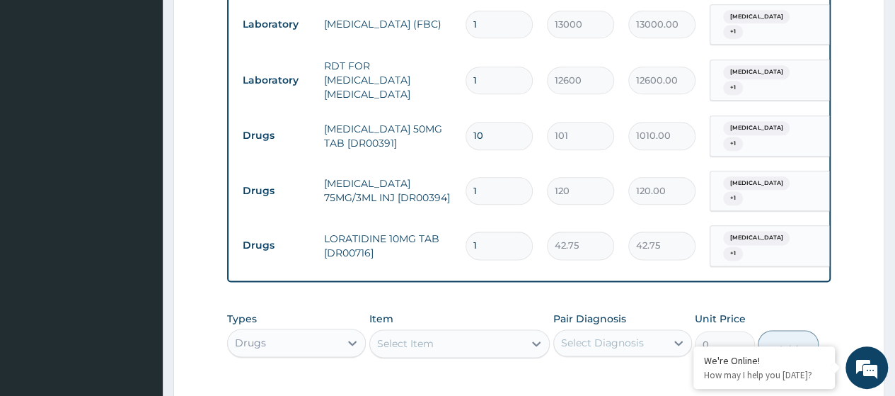
type input "0.00"
type input "5"
type input "213.75"
type input "5"
click at [434, 332] on div "Select Item" at bounding box center [447, 343] width 154 height 23
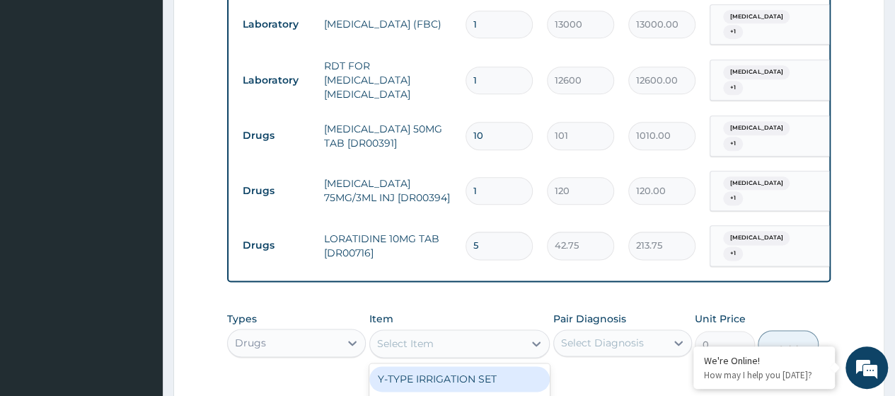
paste input "Disposable Needle 21G (Green)"
type input "Disposable Needle 21G (Green)"
drag, startPoint x: 456, startPoint y: 359, endPoint x: 589, endPoint y: 337, distance: 134.2
click at [457, 366] on div "DISPOSABLE NEEDLE 21G (GREEN)" at bounding box center [459, 386] width 181 height 40
type input "60"
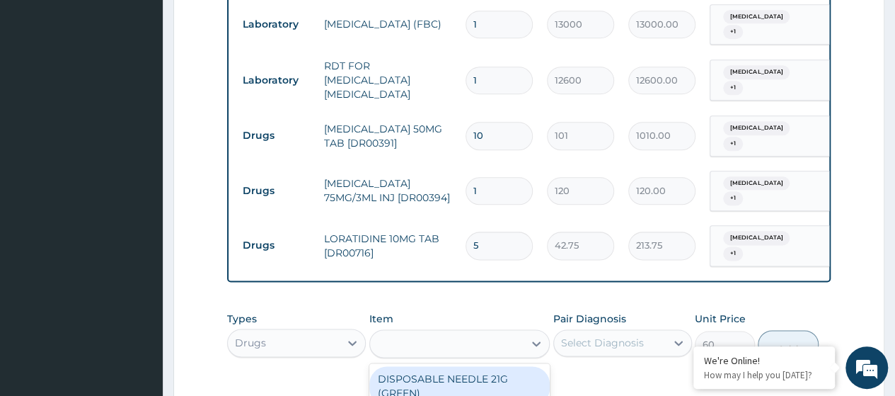
scroll to position [0, 1]
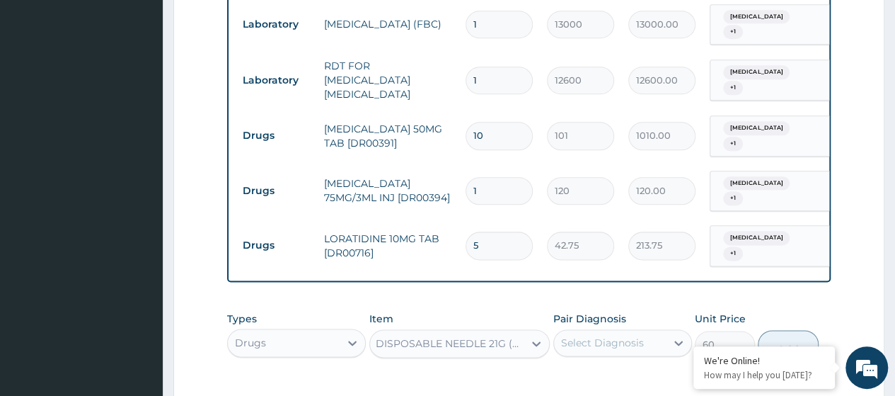
click at [609, 335] on div "Select Diagnosis" at bounding box center [602, 342] width 83 height 14
drag, startPoint x: 609, startPoint y: 345, endPoint x: 610, endPoint y: 382, distance: 37.5
click at [609, 370] on label "Acute tonsillitis" at bounding box center [621, 377] width 88 height 14
checkbox input "true"
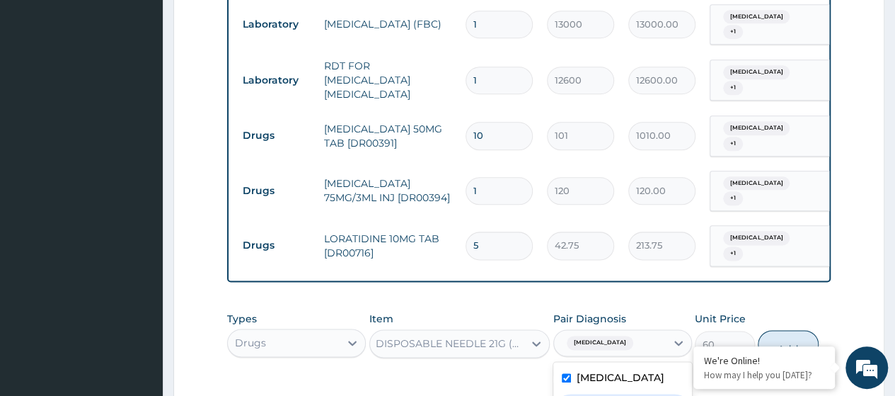
checkbox input "true"
click at [810, 341] on button "Add" at bounding box center [788, 355] width 60 height 28
type input "0"
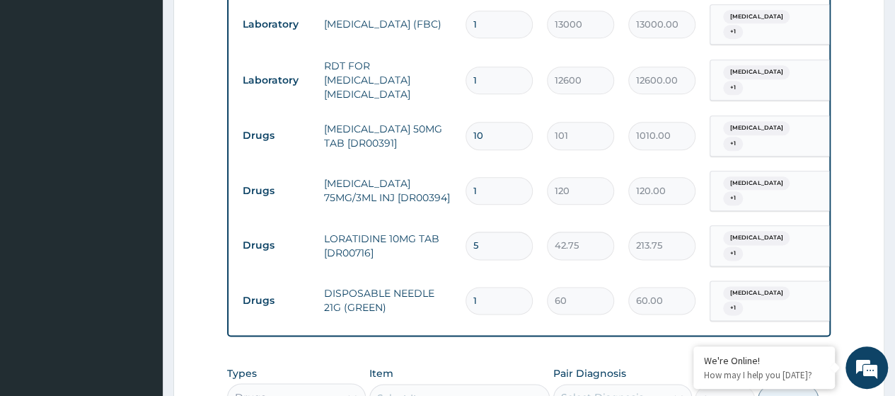
scroll to position [0, 0]
click at [433, 386] on div "Select Item" at bounding box center [447, 397] width 154 height 23
paste input "Syringe 5Ml"
type input "Syringe 5Ml"
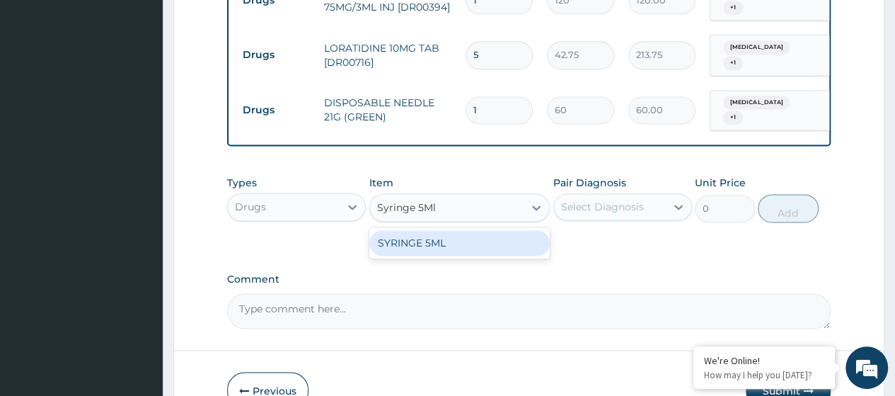
click at [465, 230] on div "SYRINGE 5ML" at bounding box center [459, 242] width 181 height 25
type input "400"
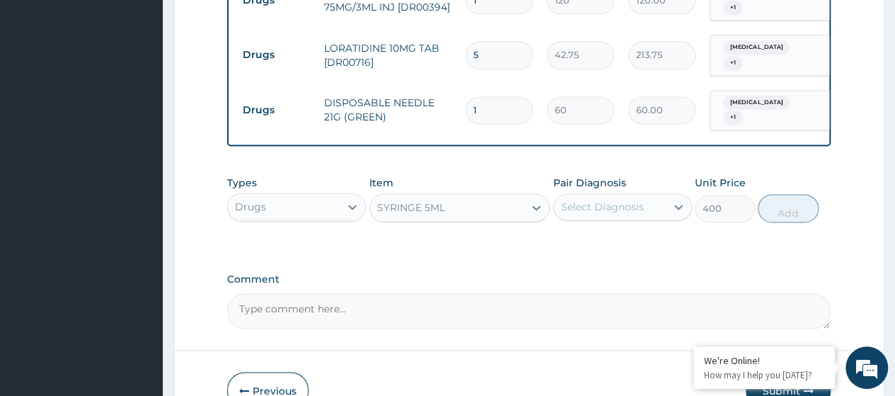
click at [616, 200] on div "Select Diagnosis" at bounding box center [602, 207] width 83 height 14
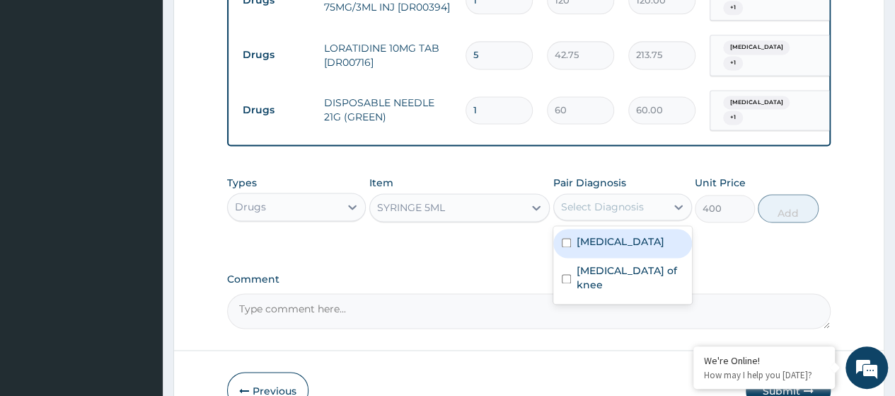
click at [609, 234] on label "Acute tonsillitis" at bounding box center [621, 241] width 88 height 14
checkbox input "true"
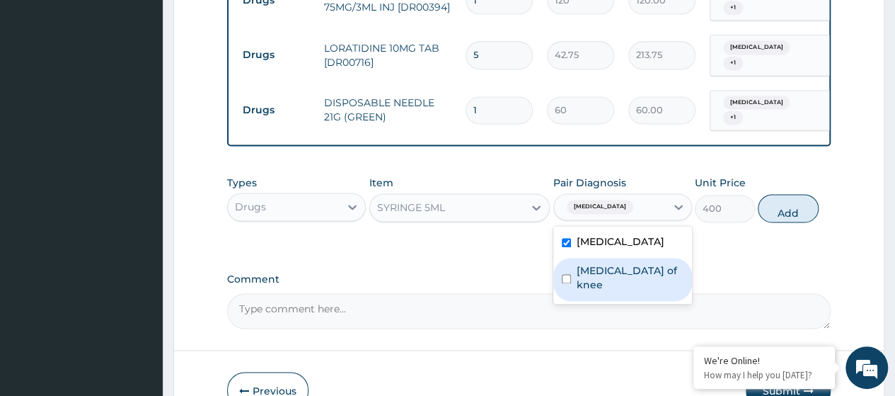
click at [611, 263] on label "Sprain of knee" at bounding box center [630, 277] width 107 height 28
checkbox input "true"
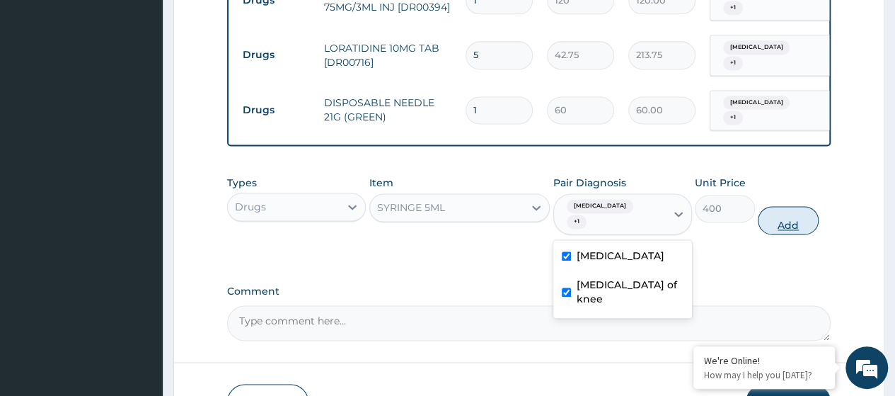
click at [778, 206] on button "Add" at bounding box center [788, 220] width 60 height 28
type input "0"
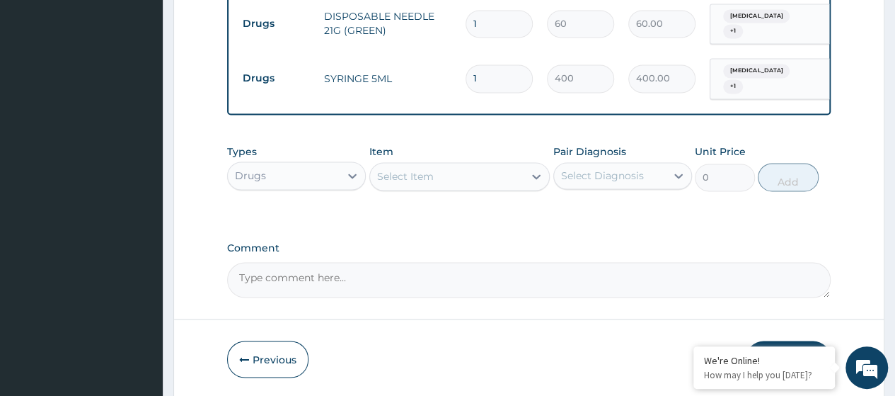
scroll to position [1056, 0]
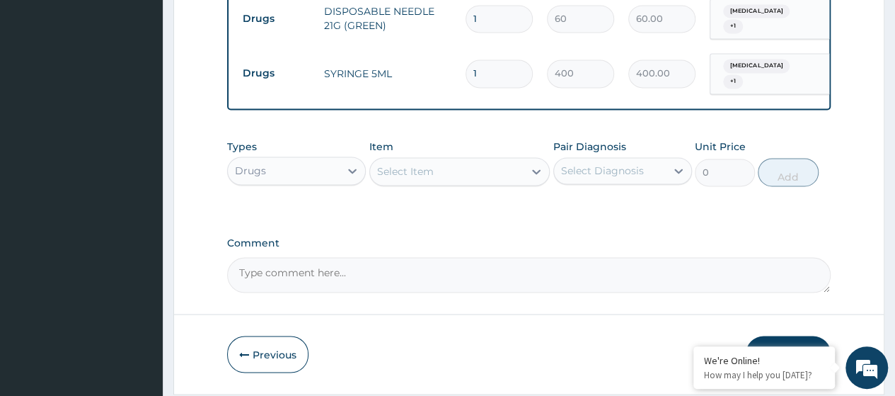
click at [779, 335] on button "Submit" at bounding box center [788, 353] width 85 height 37
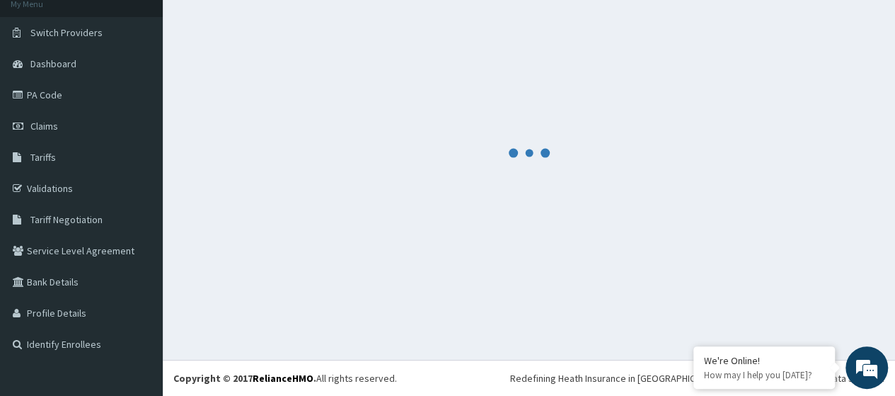
scroll to position [90, 0]
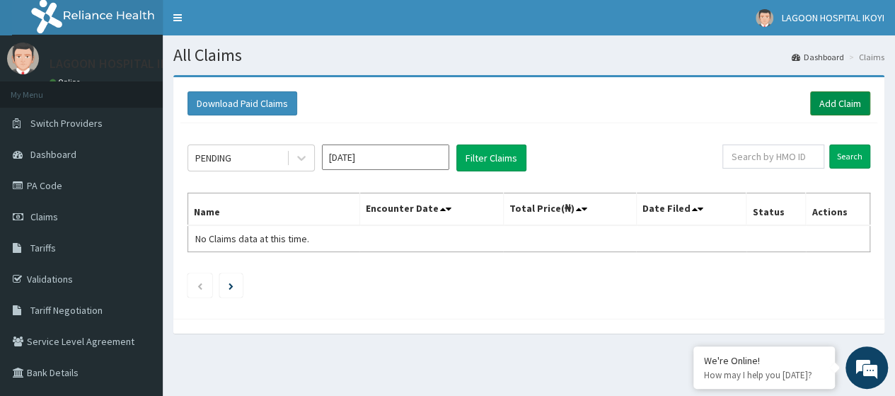
click at [842, 105] on link "Add Claim" at bounding box center [840, 103] width 60 height 24
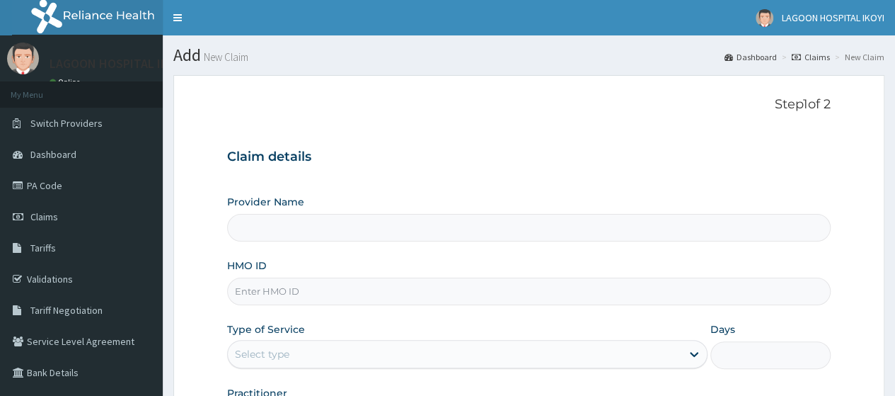
click at [267, 287] on input "HMO ID" at bounding box center [529, 291] width 604 height 28
paste input "EZS/10005/A"
type input "EZS/10005/A"
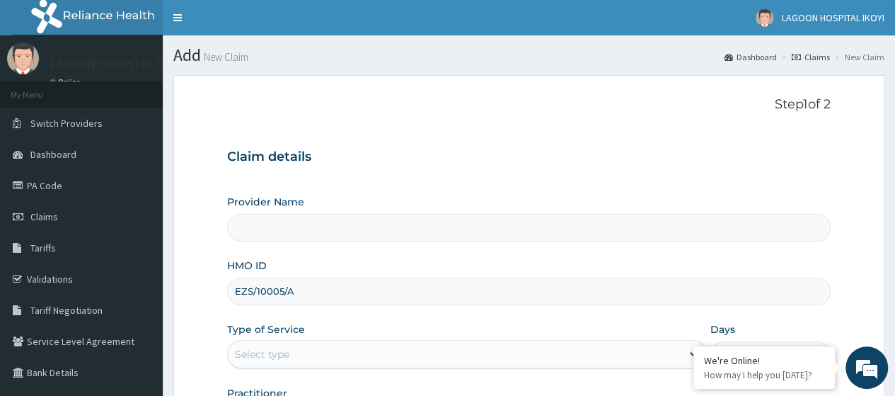
type input "[GEOGRAPHIC_DATA] - V/I"
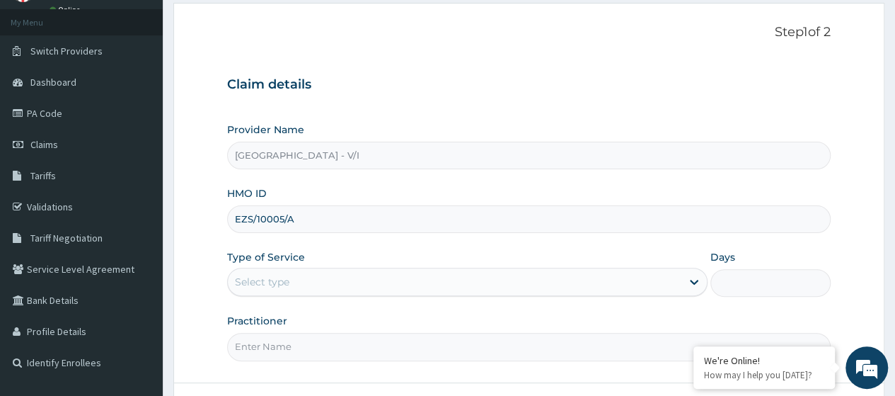
scroll to position [157, 0]
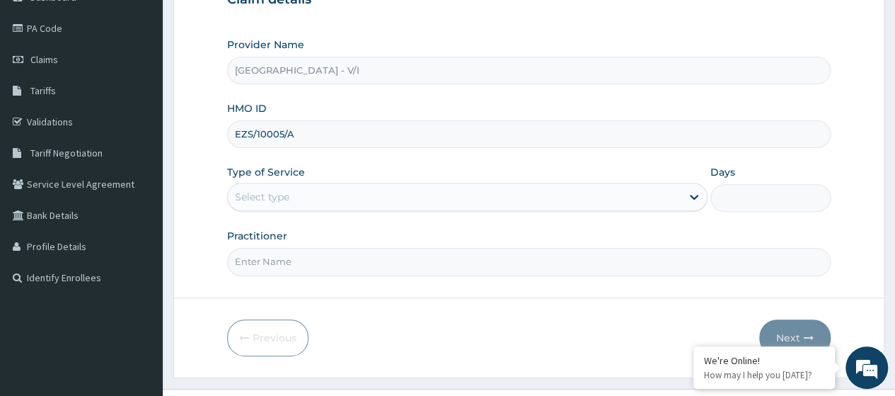
type input "EZS/10005/A"
click at [287, 202] on div "Select type" at bounding box center [262, 197] width 54 height 14
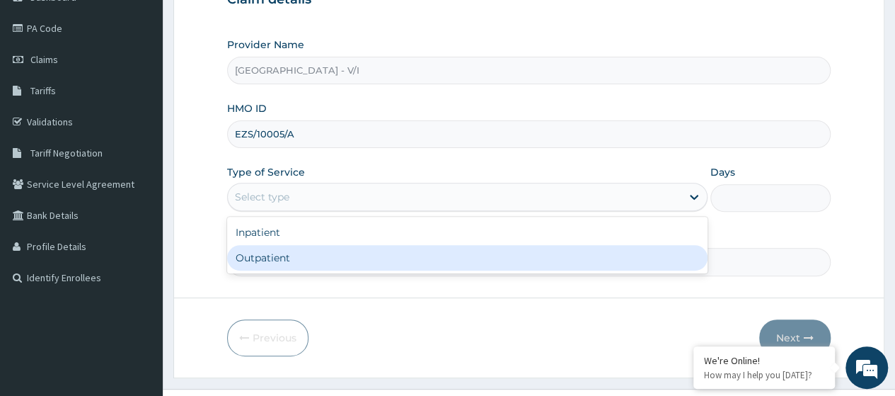
click at [275, 251] on div "Outpatient" at bounding box center [467, 257] width 480 height 25
type input "1"
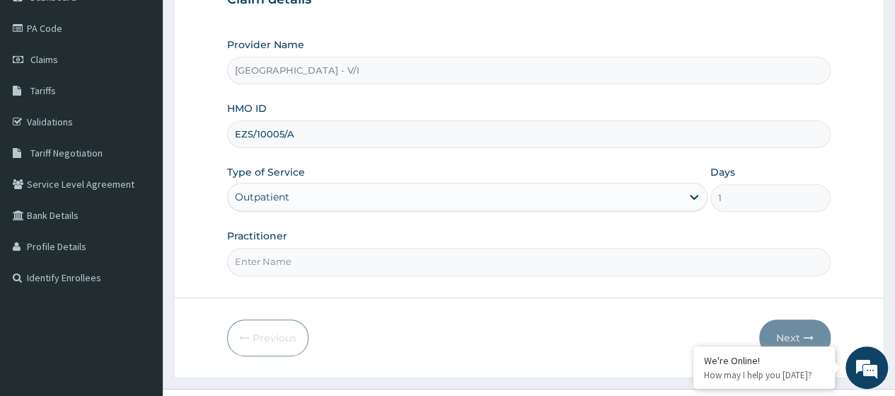
click at [275, 251] on input "Practitioner" at bounding box center [529, 262] width 604 height 28
type input "Dr. Kuyoro"
drag, startPoint x: 802, startPoint y: 336, endPoint x: 709, endPoint y: 359, distance: 96.3
click at [802, 336] on button "Next" at bounding box center [794, 337] width 71 height 37
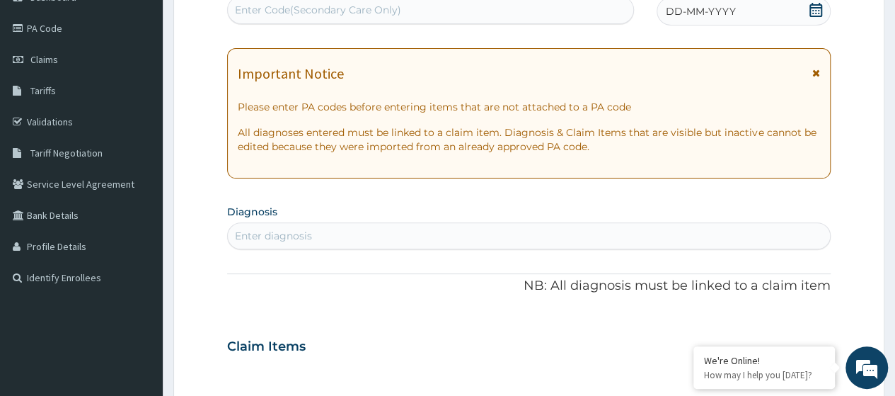
scroll to position [0, 0]
click at [272, 13] on div "Enter Code(Secondary Care Only)" at bounding box center [318, 10] width 166 height 14
paste input "PA/DA25F3"
type input "PA/DA25F3"
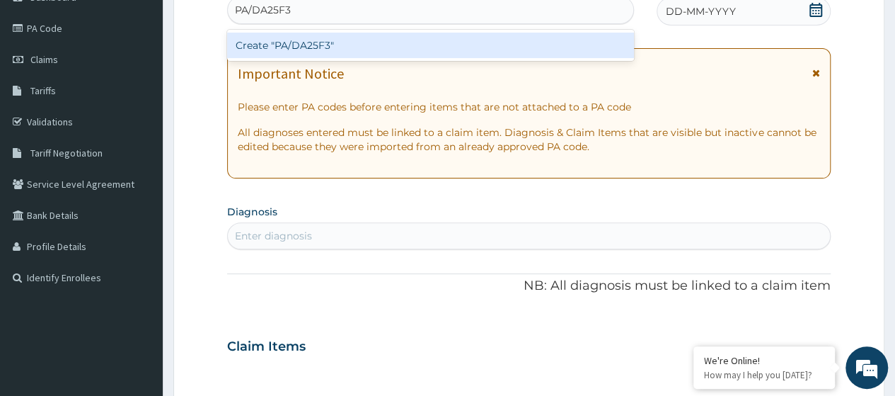
click at [289, 35] on div "Create "PA/DA25F3"" at bounding box center [430, 45] width 406 height 25
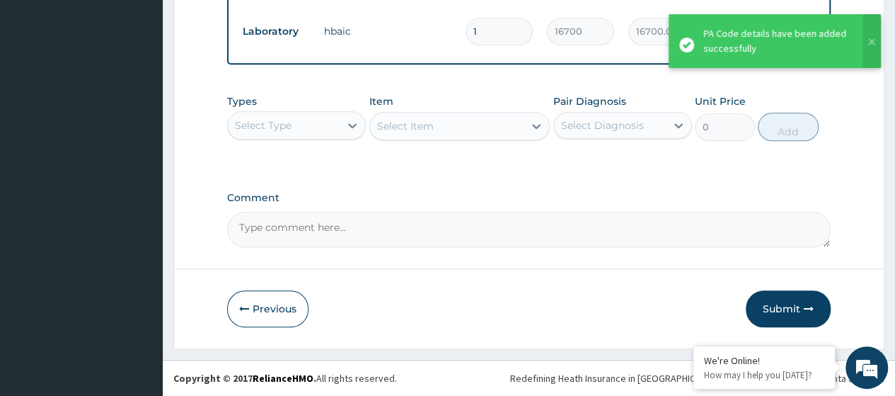
scroll to position [662, 0]
click at [320, 135] on div "Select Type" at bounding box center [284, 125] width 112 height 23
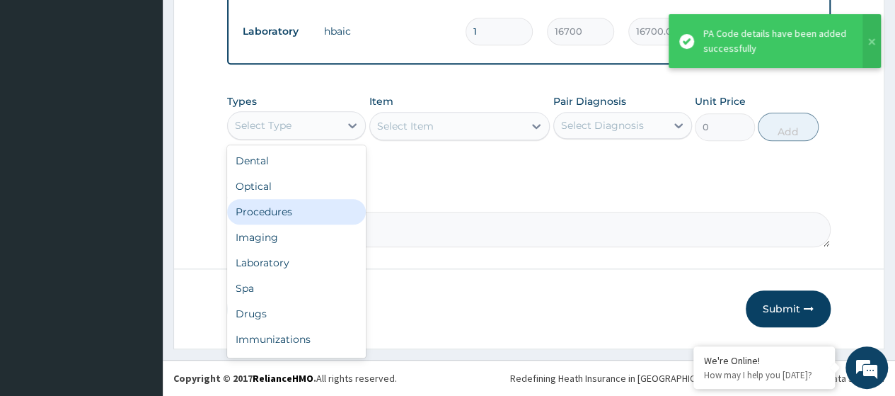
click at [289, 221] on div "Procedures" at bounding box center [296, 211] width 139 height 25
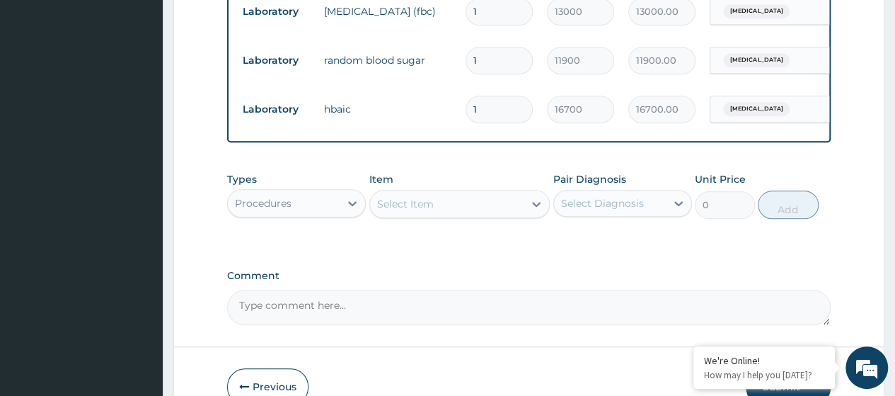
scroll to position [563, 0]
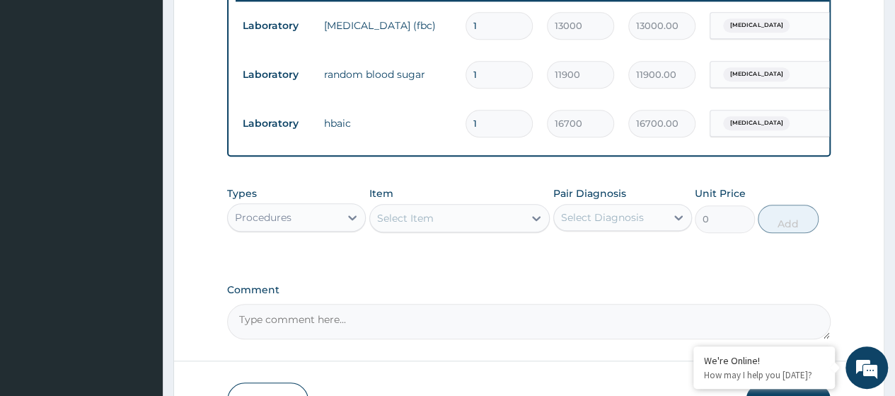
click at [405, 223] on div "Select Item" at bounding box center [405, 218] width 57 height 14
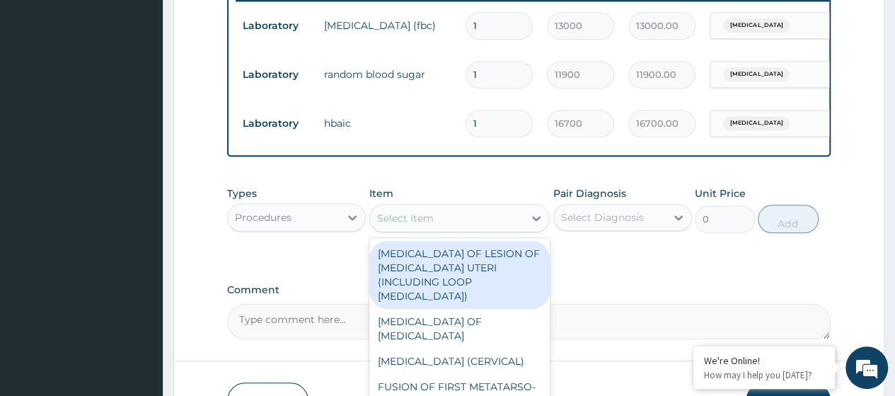
paste input "Consultation GOPD First Visit"
type input "Consultation GOPD First Visit"
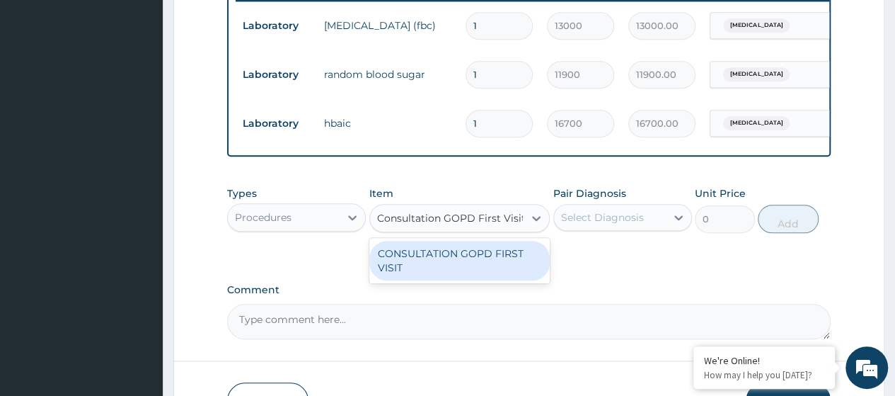
click at [432, 267] on div "CONSULTATION GOPD FIRST VISIT" at bounding box center [459, 261] width 181 height 40
type input "13400"
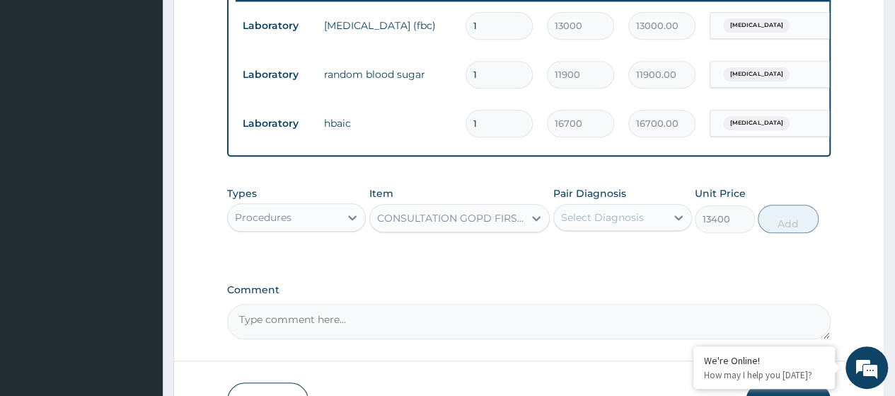
click at [638, 214] on div "Select Diagnosis" at bounding box center [622, 217] width 139 height 27
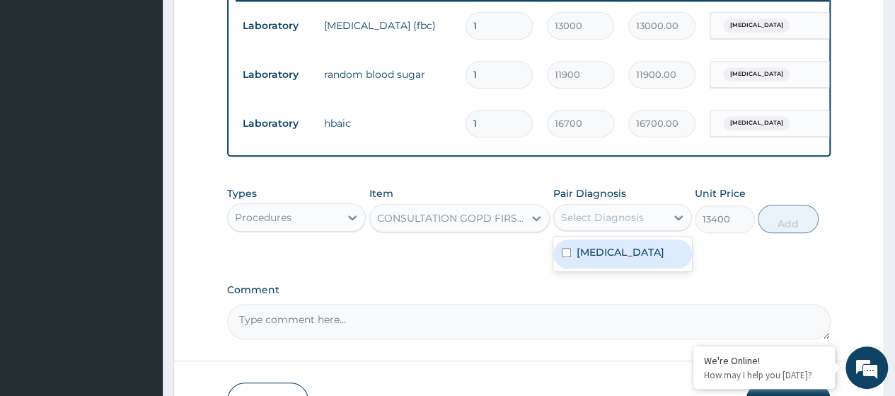
click at [630, 254] on label "Diabetic foot ulcer" at bounding box center [621, 252] width 88 height 14
checkbox input "true"
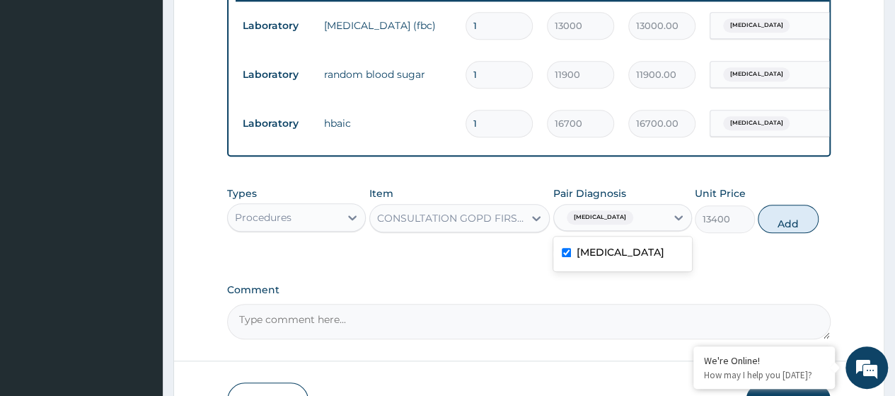
drag, startPoint x: 801, startPoint y: 224, endPoint x: 798, endPoint y: 216, distance: 9.0
click at [801, 223] on button "Add" at bounding box center [788, 219] width 60 height 28
type input "0"
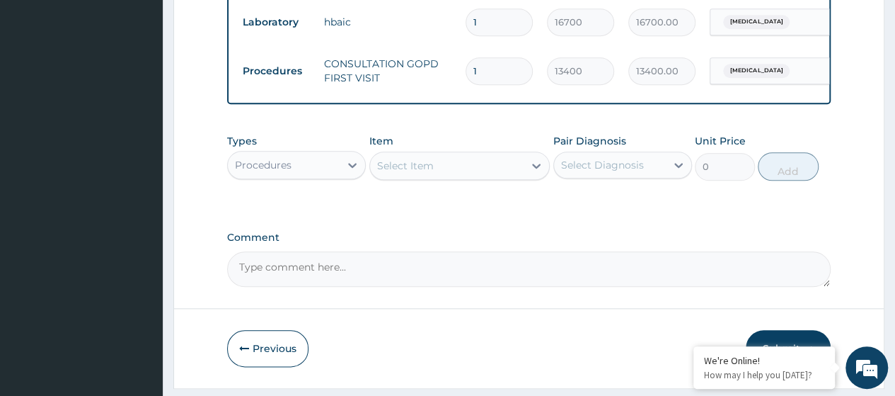
scroll to position [710, 0]
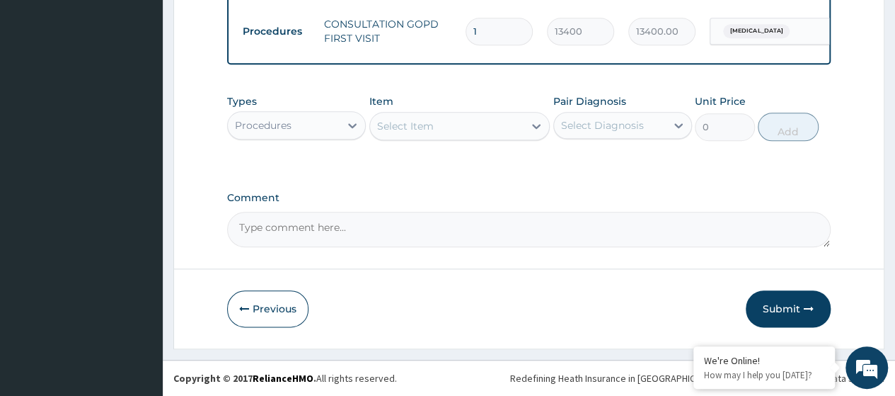
click at [299, 110] on div "Types Procedures" at bounding box center [296, 117] width 139 height 47
click at [294, 126] on div "Procedures" at bounding box center [284, 125] width 112 height 23
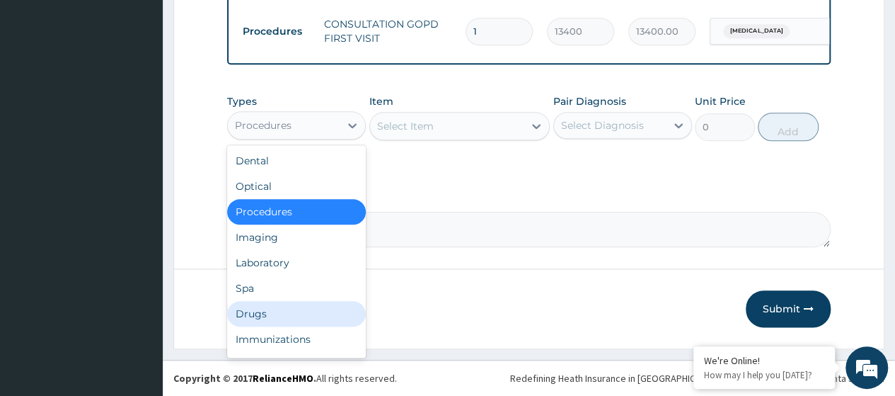
drag, startPoint x: 285, startPoint y: 316, endPoint x: 314, endPoint y: 305, distance: 30.9
click at [283, 311] on div "Drugs" at bounding box center [296, 313] width 139 height 25
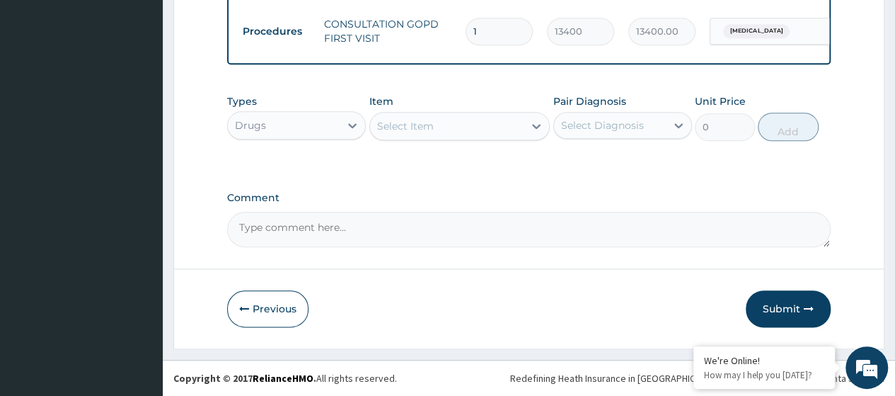
click at [398, 132] on div "Select Item" at bounding box center [405, 126] width 57 height 14
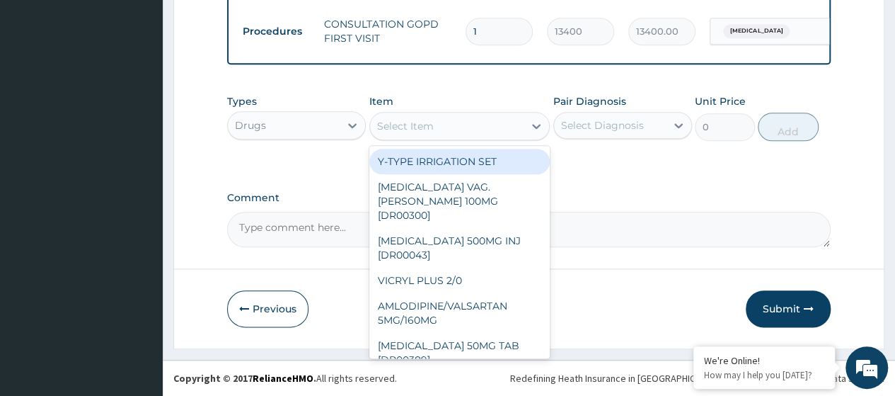
paste input "Cetrizine Hydrochloride 10Mg Tablet X 50 (Dr01359)"
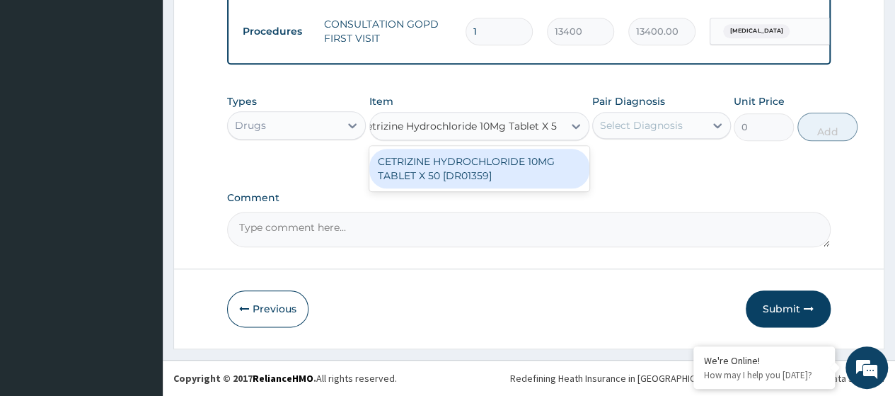
type input "Cetrizine Hydrochloride 10Mg Tablet X"
click at [450, 188] on div "CETRIZINE HYDROCHLORIDE 10MG TABLET X 50 [DR01359]" at bounding box center [472, 169] width 207 height 40
type input "150"
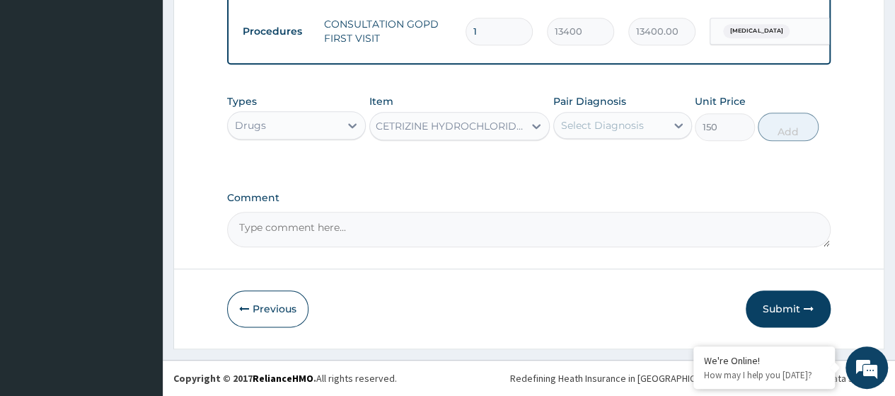
scroll to position [0, 1]
click at [647, 125] on div "Select Diagnosis" at bounding box center [610, 125] width 112 height 23
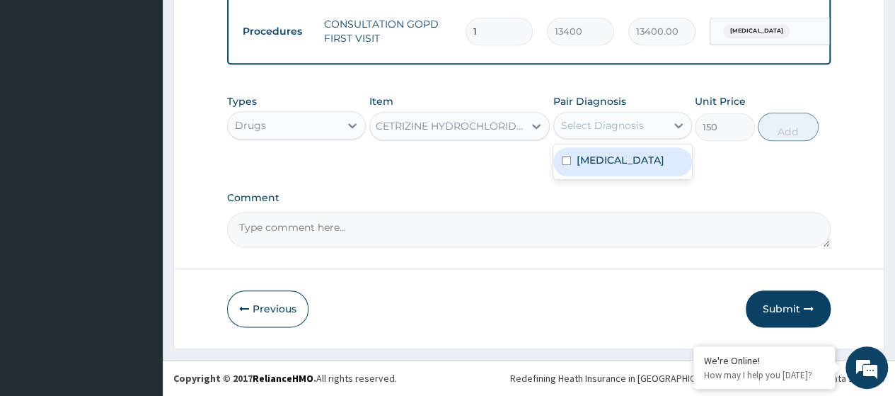
click at [643, 173] on div "Diabetic foot ulcer" at bounding box center [622, 161] width 139 height 29
checkbox input "true"
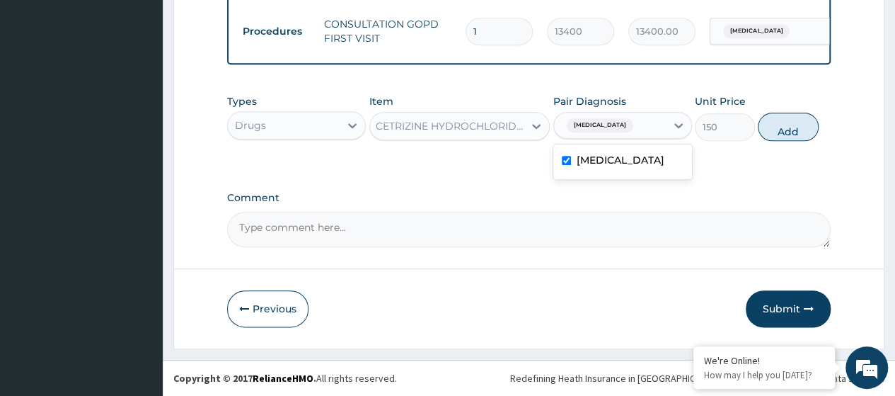
click at [780, 138] on button "Add" at bounding box center [788, 127] width 60 height 28
type input "0"
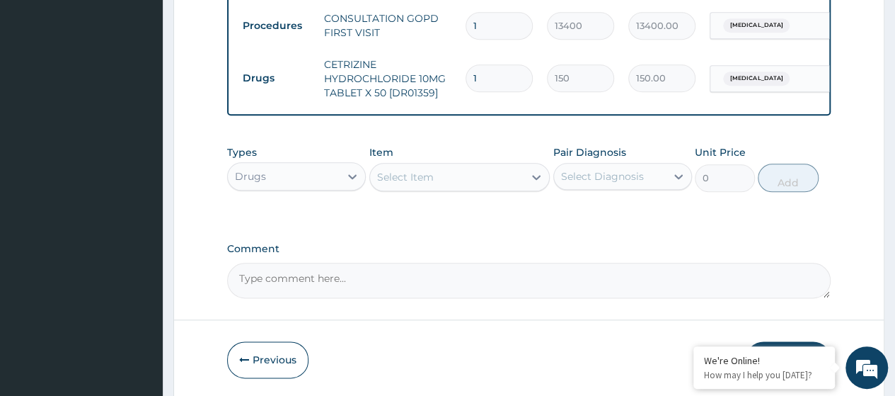
scroll to position [0, 0]
type input "0.00"
type input "7"
type input "1050.00"
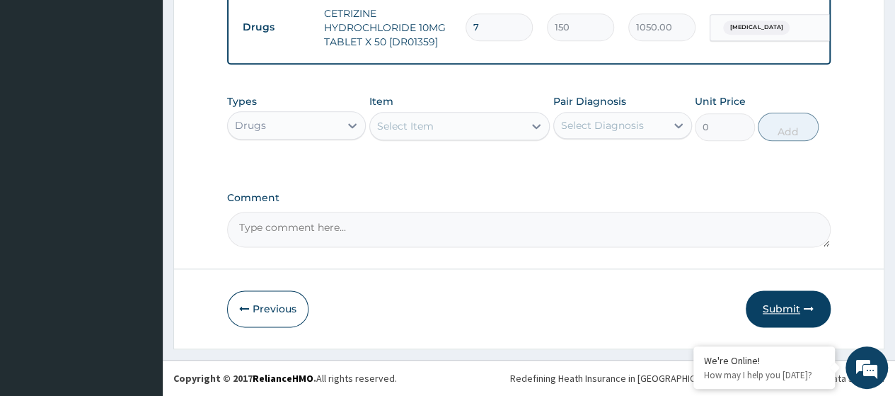
type input "7"
click at [778, 309] on button "Submit" at bounding box center [788, 308] width 85 height 37
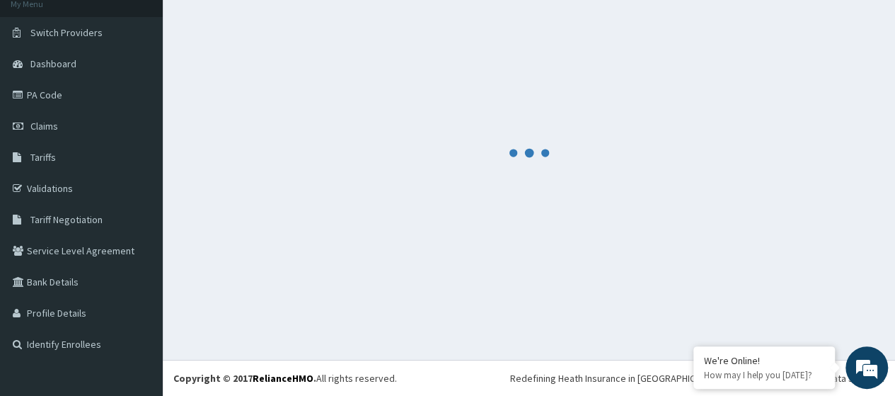
scroll to position [90, 0]
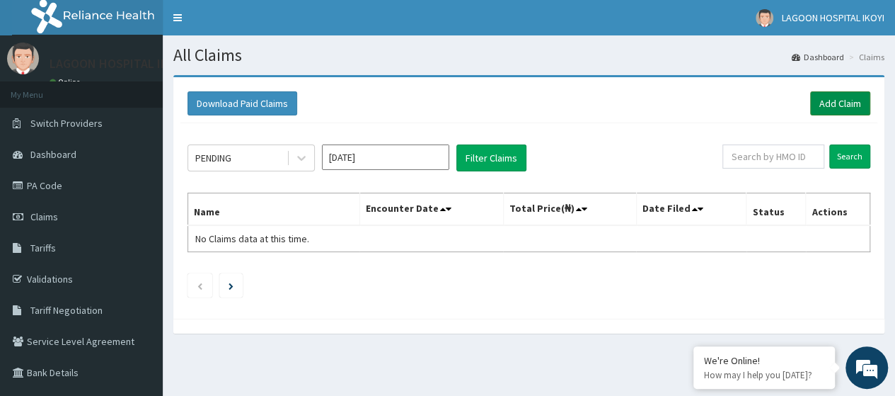
click at [839, 114] on link "Add Claim" at bounding box center [840, 103] width 60 height 24
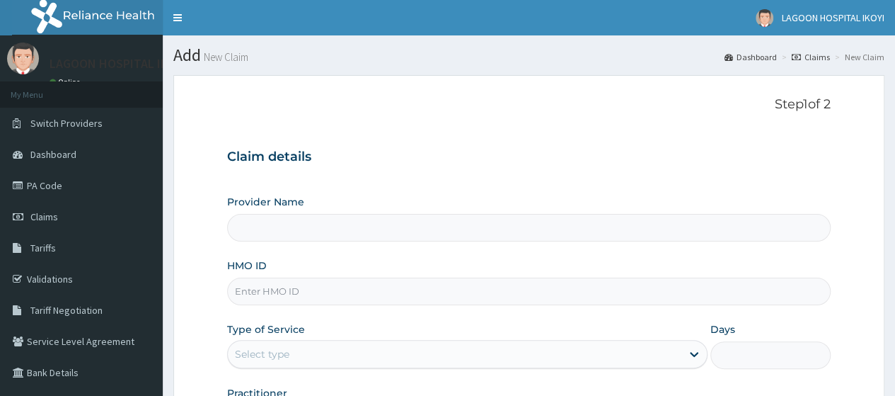
click at [294, 296] on input "HMO ID" at bounding box center [529, 291] width 604 height 28
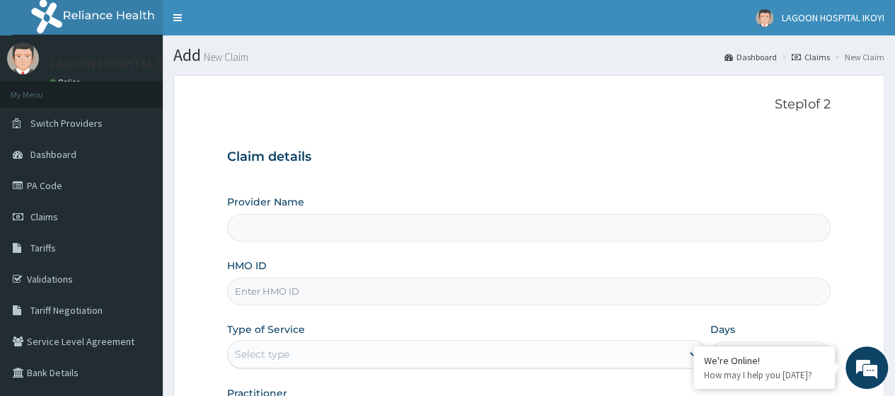
type input "[GEOGRAPHIC_DATA] - V/I"
paste input "NPT/10019/A"
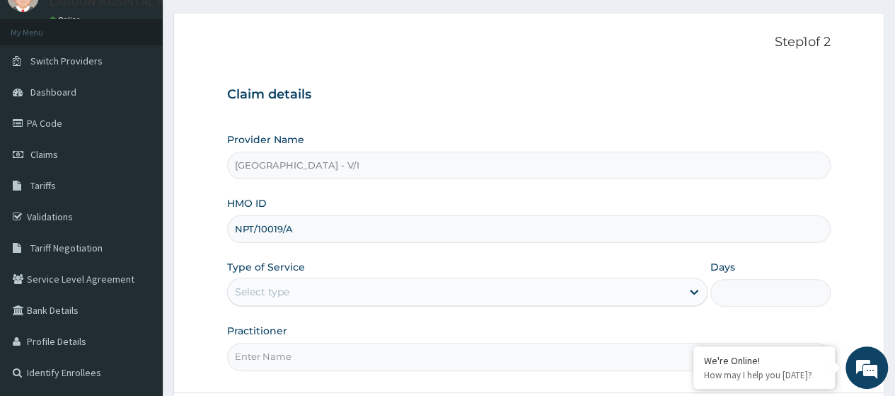
scroll to position [183, 0]
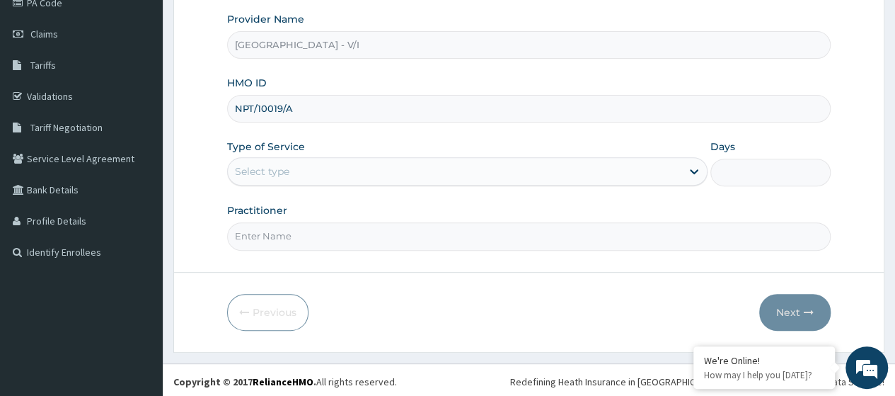
type input "NPT/10019/A"
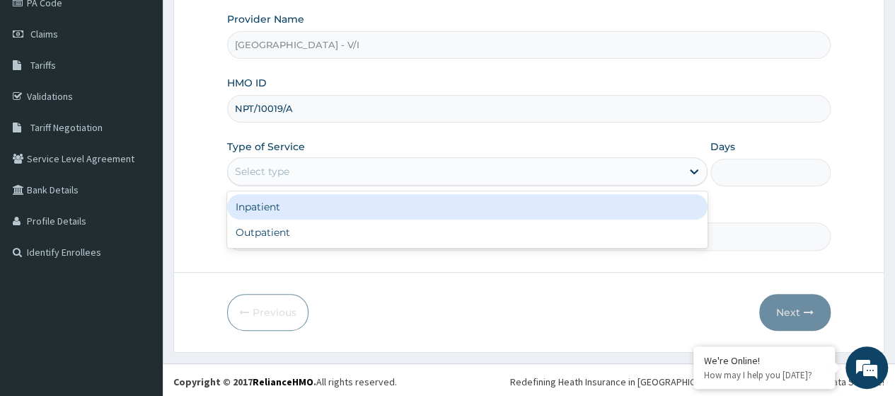
drag, startPoint x: 316, startPoint y: 171, endPoint x: 314, endPoint y: 222, distance: 51.7
click at [311, 173] on div "Select type" at bounding box center [455, 171] width 454 height 23
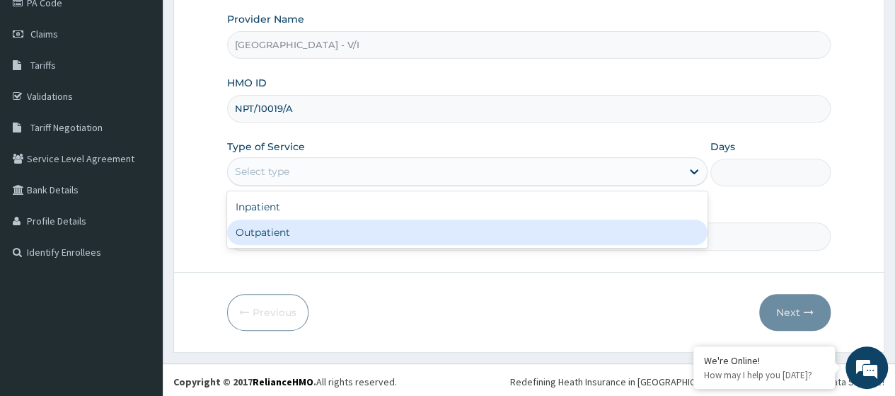
click at [318, 229] on div "Outpatient" at bounding box center [467, 231] width 480 height 25
type input "1"
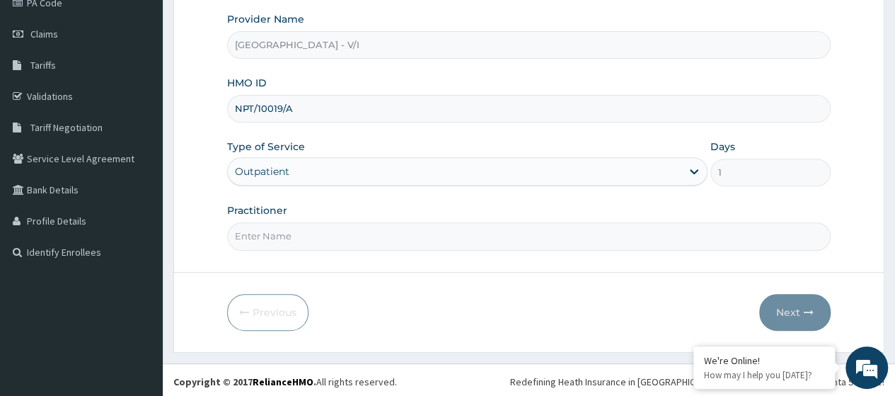
click at [316, 233] on input "Practitioner" at bounding box center [529, 236] width 604 height 28
type input "[PERSON_NAME]"
click at [812, 308] on icon "button" at bounding box center [809, 312] width 10 height 10
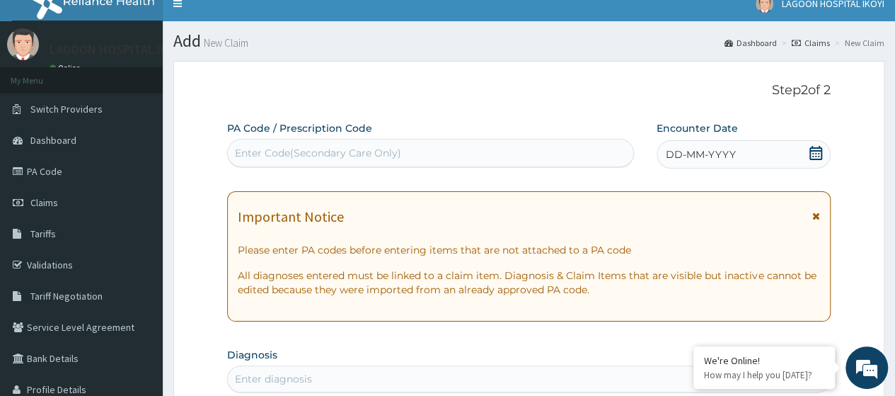
scroll to position [0, 0]
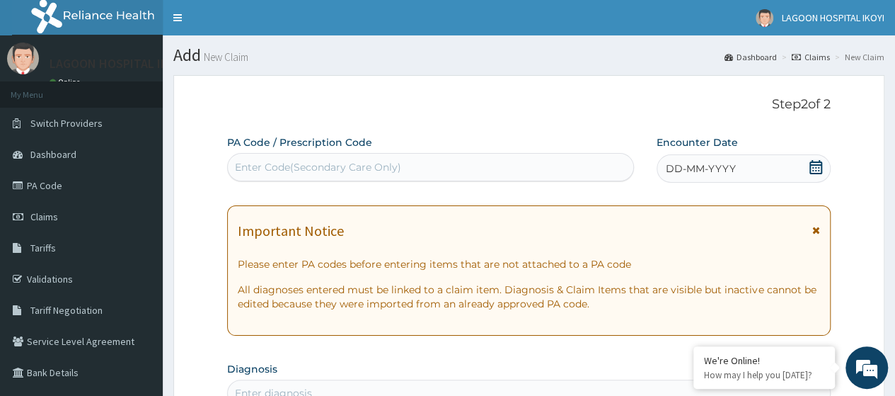
click at [304, 167] on div "Enter Code(Secondary Care Only)" at bounding box center [318, 167] width 166 height 14
paste input "PA/A6DDF3"
type input "PA/A6DDF3"
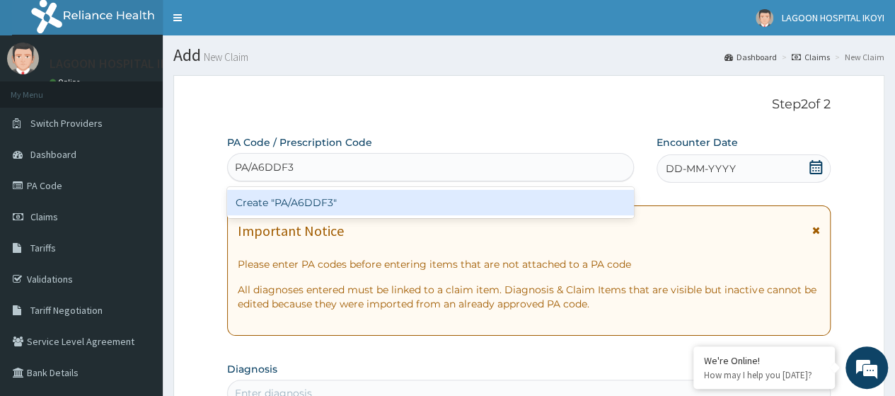
click at [371, 200] on div "Create "PA/A6DDF3"" at bounding box center [430, 202] width 406 height 25
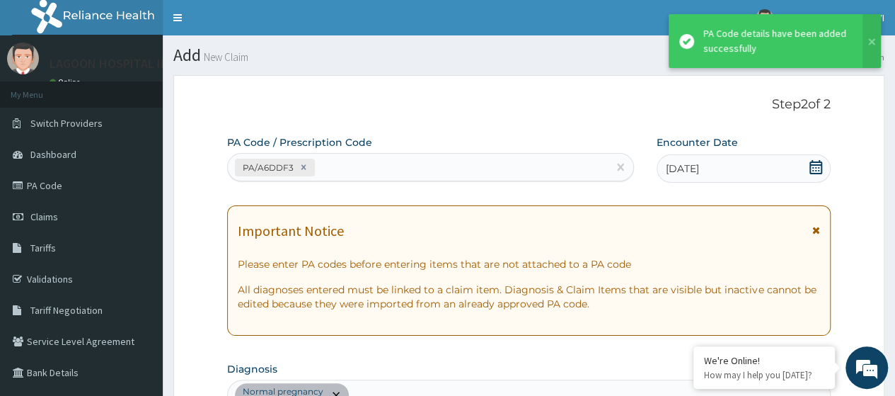
scroll to position [390, 0]
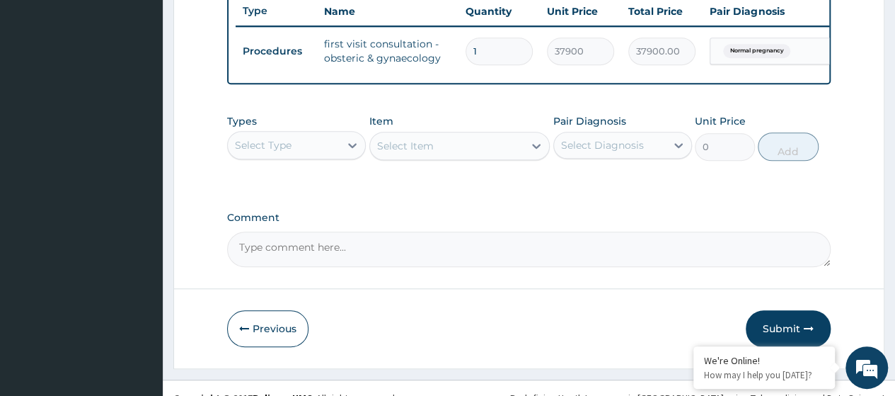
click at [786, 335] on button "Submit" at bounding box center [788, 328] width 85 height 37
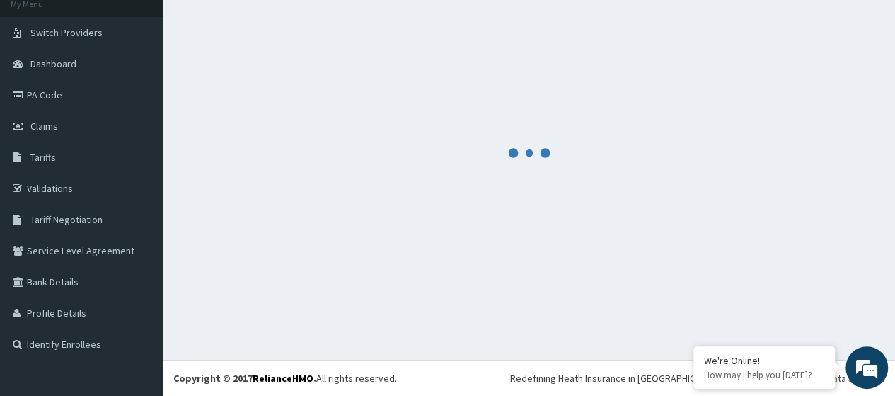
scroll to position [90, 0]
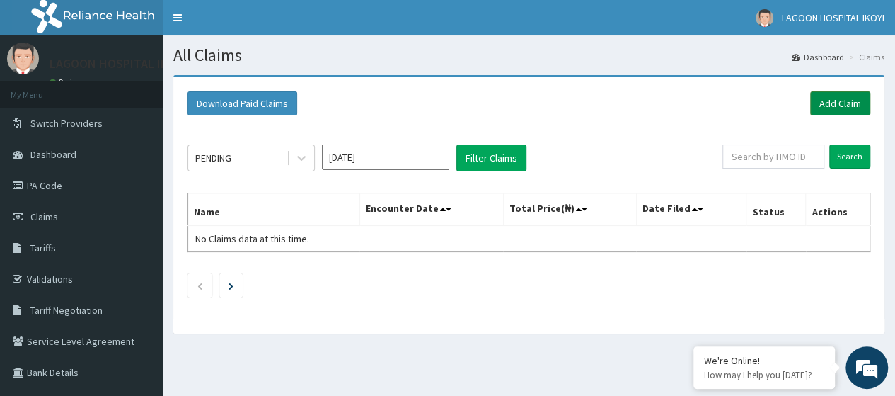
click at [823, 98] on link "Add Claim" at bounding box center [840, 103] width 60 height 24
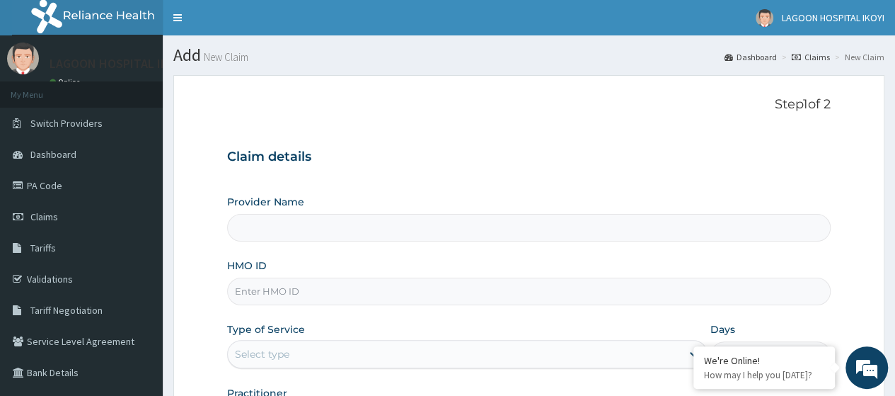
click at [253, 282] on input "HMO ID" at bounding box center [529, 291] width 604 height 28
paste input "NPT/10019/A"
type input "NPT/10019/A"
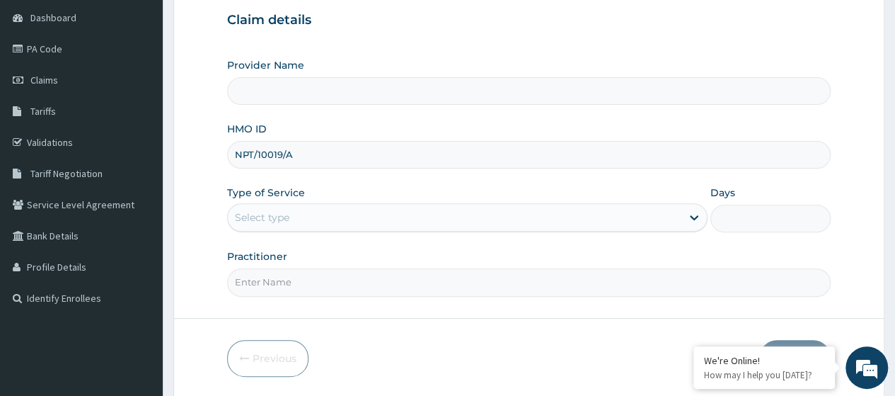
type input "[GEOGRAPHIC_DATA] - V/I"
type input "NPT/10019/A"
click at [316, 226] on div "Select type" at bounding box center [455, 217] width 454 height 23
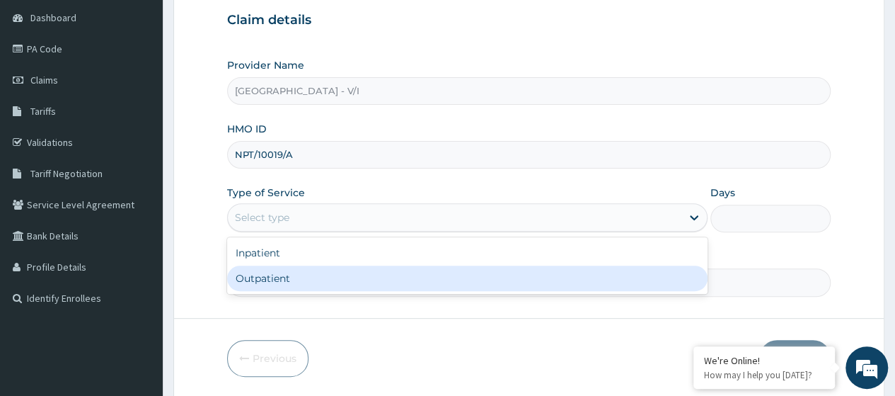
click at [294, 275] on div "Outpatient" at bounding box center [467, 277] width 480 height 25
type input "1"
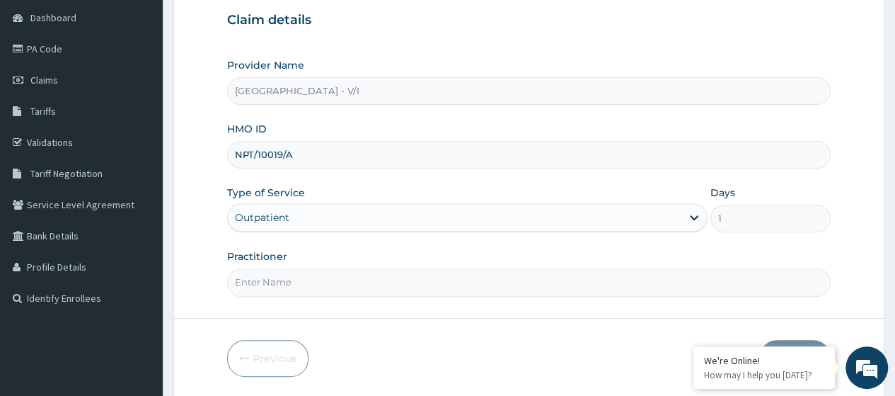
click at [296, 275] on input "Practitioner" at bounding box center [529, 282] width 604 height 28
type input "[PERSON_NAME]"
click at [789, 340] on button "Next" at bounding box center [794, 358] width 71 height 37
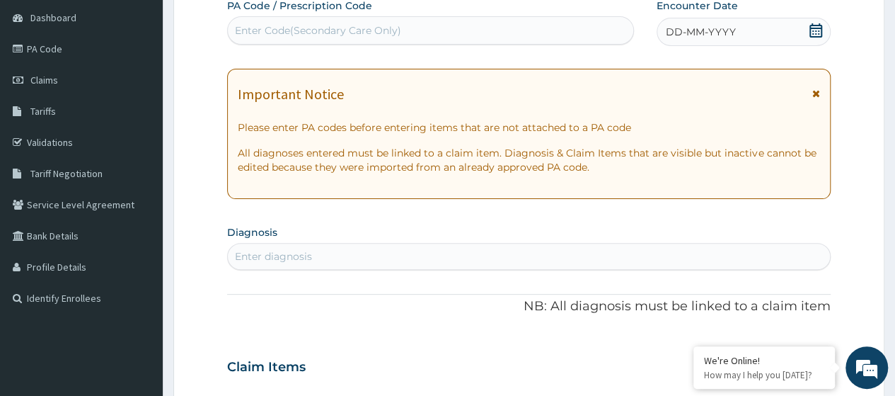
click at [313, 30] on div "Enter Code(Secondary Care Only)" at bounding box center [318, 30] width 166 height 14
paste input "PA/974B5B"
type input "PA/974B5B"
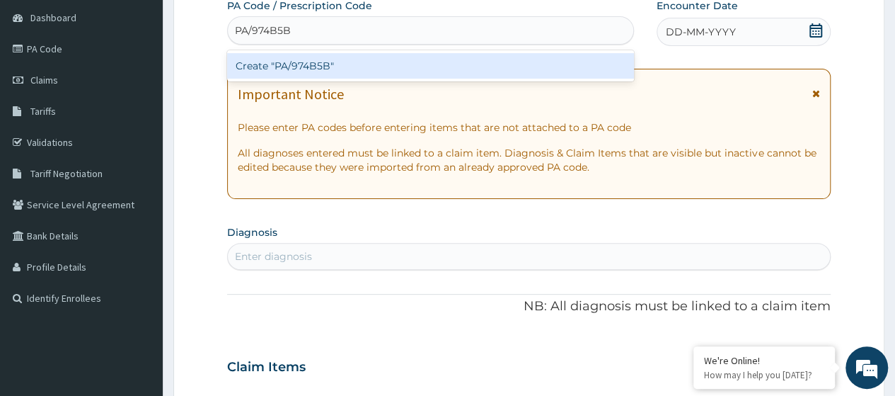
click at [342, 62] on div "Create "PA/974B5B"" at bounding box center [430, 65] width 406 height 25
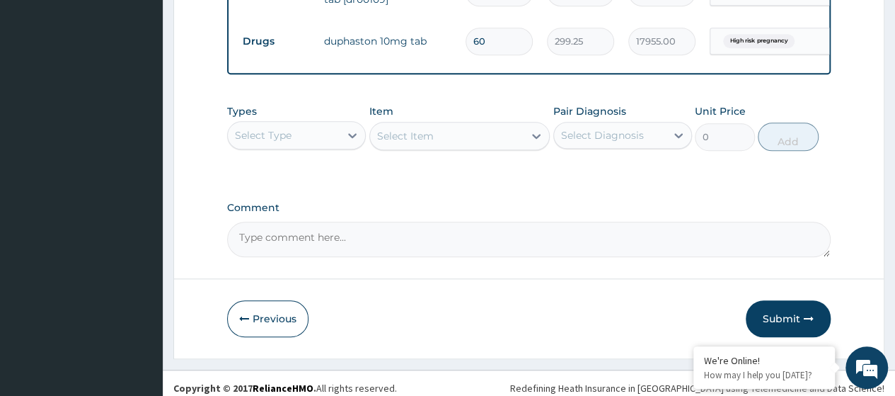
scroll to position [664, 0]
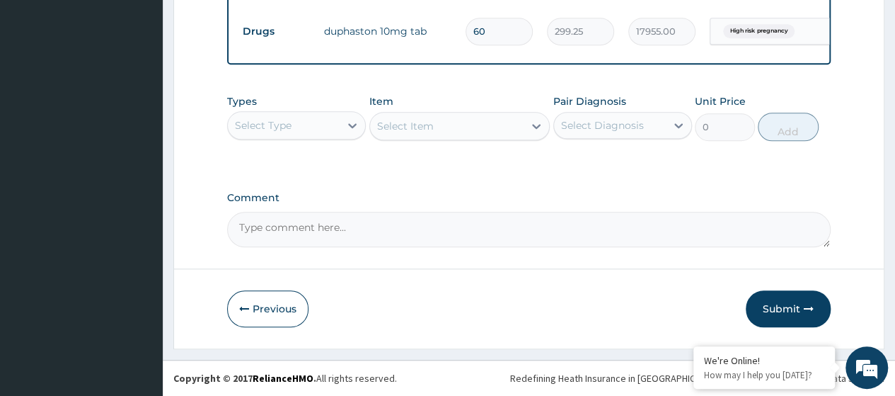
click at [334, 131] on div "Select Type" at bounding box center [284, 125] width 112 height 23
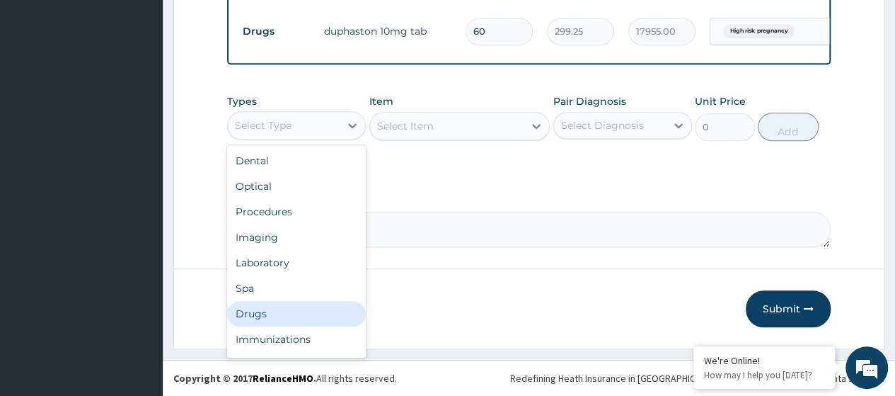
click at [278, 310] on div "Drugs" at bounding box center [296, 313] width 139 height 25
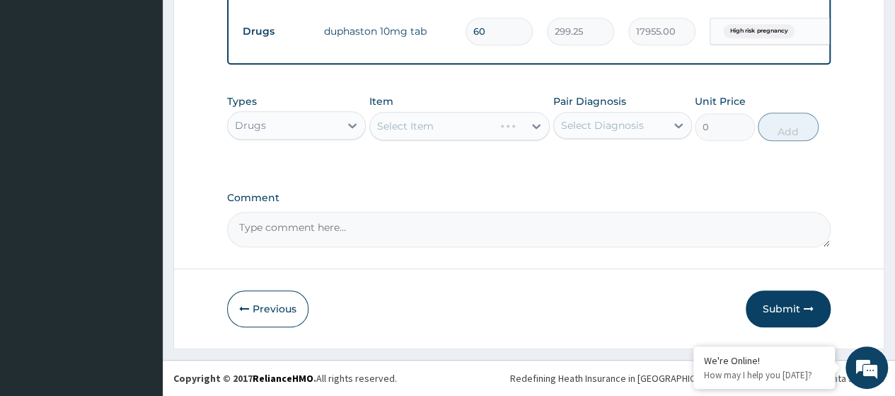
click at [398, 131] on div "Select Item" at bounding box center [459, 126] width 181 height 28
click at [398, 127] on div "Select Item" at bounding box center [459, 126] width 181 height 28
click at [398, 127] on div "Select Item" at bounding box center [405, 126] width 57 height 14
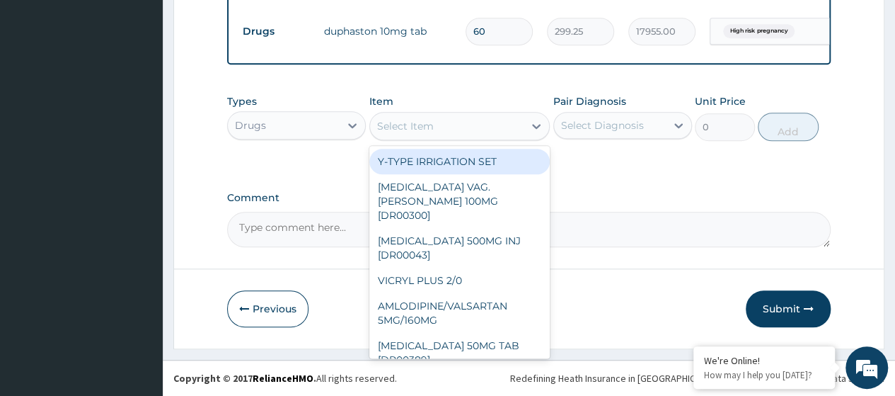
paste input "[MEDICAL_DATA] 200Mg Tab (Dr00488)"
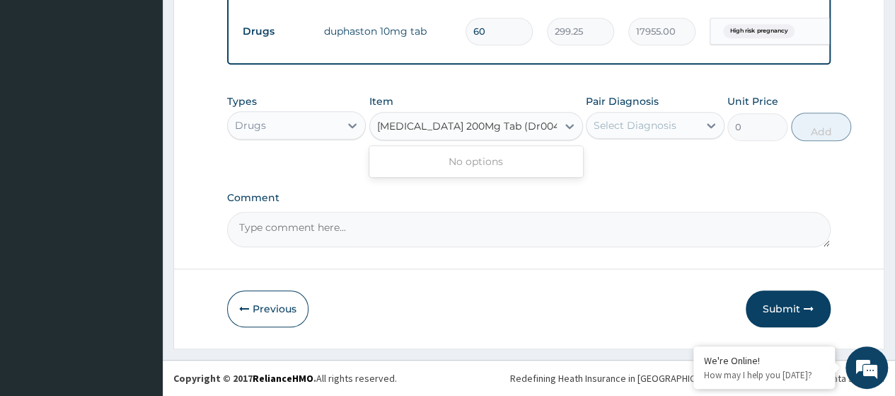
scroll to position [0, 17]
type input "Ferrous Sulphate 200Mg Tab"
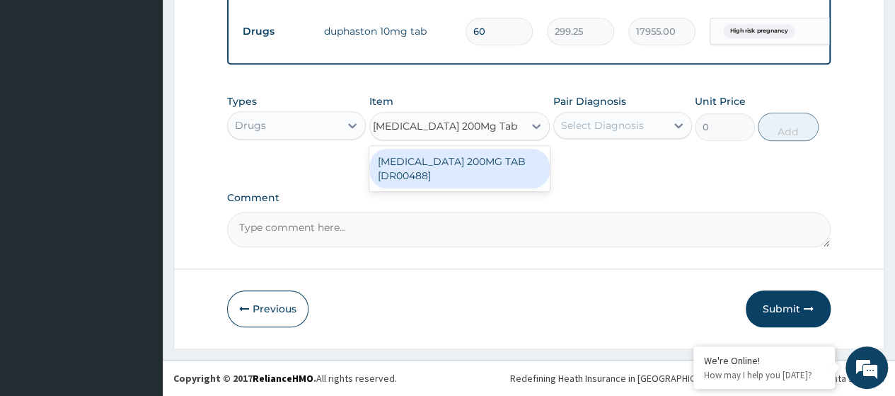
scroll to position [0, 4]
click at [446, 163] on div "FERROUS SULPHATE 200MG TAB [DR00488]" at bounding box center [459, 169] width 181 height 40
type input "180"
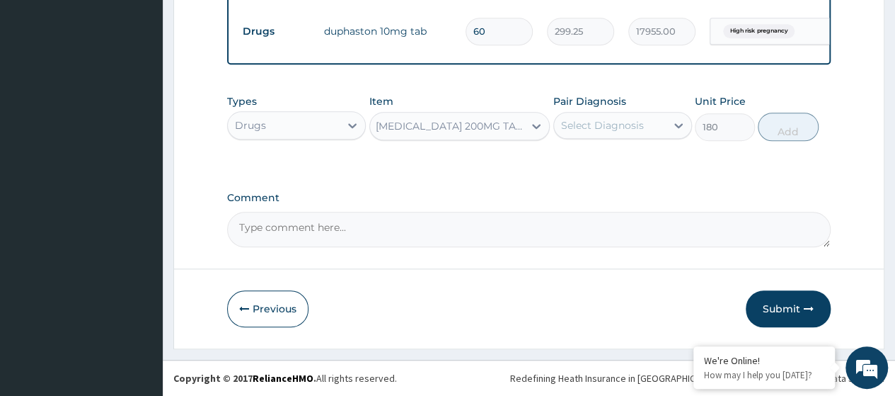
click at [605, 127] on div "Select Diagnosis" at bounding box center [602, 125] width 83 height 14
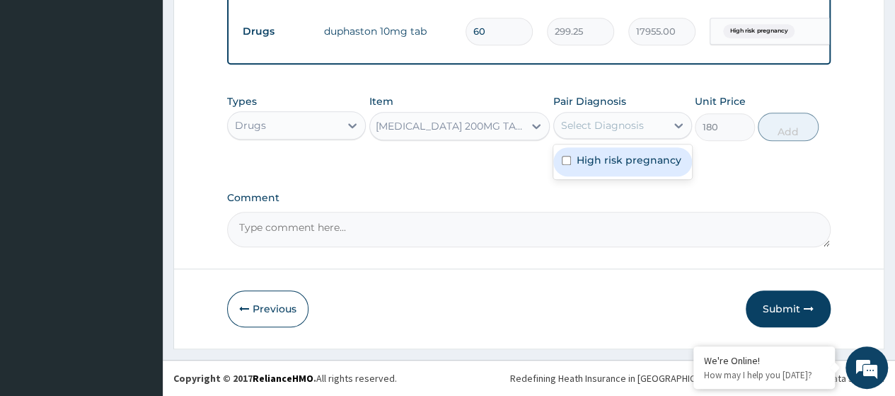
click at [592, 170] on div "High risk pregnancy" at bounding box center [622, 161] width 139 height 29
checkbox input "true"
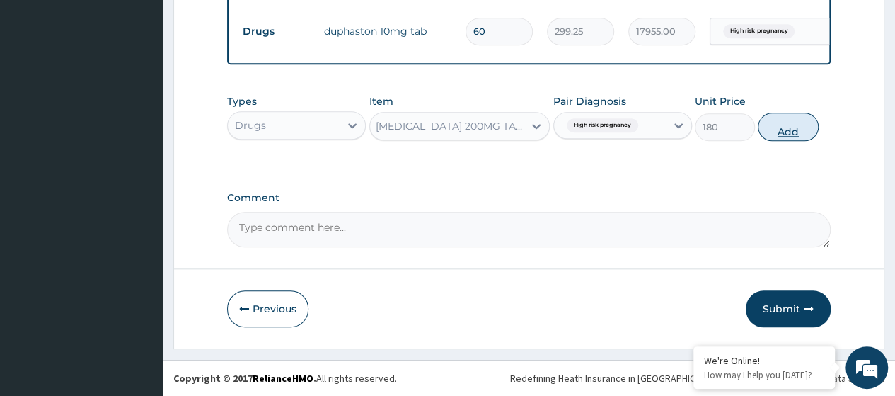
click at [785, 128] on button "Add" at bounding box center [788, 127] width 60 height 28
type input "0"
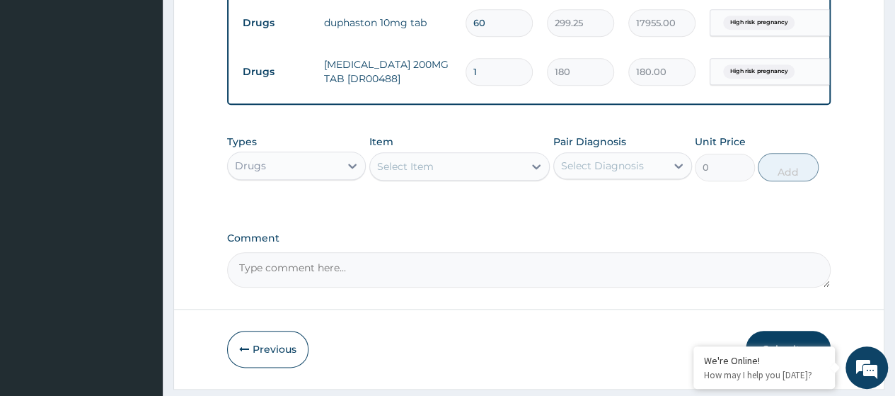
type input "0.00"
type input "6"
type input "1080.00"
type input "60"
type input "10800.00"
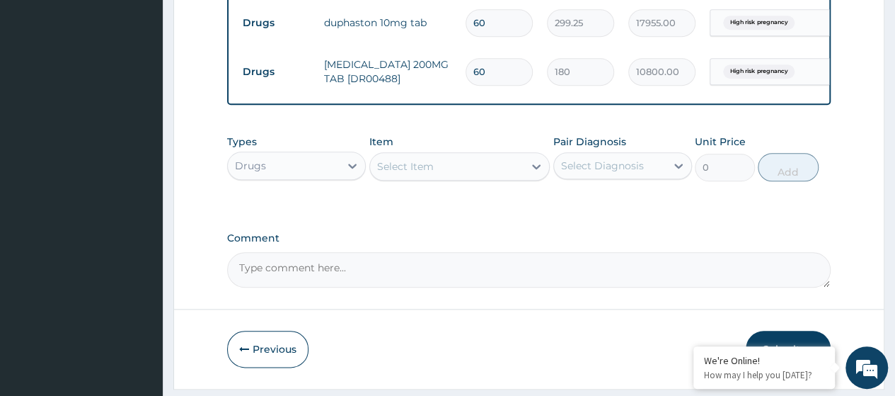
type input "60"
click at [398, 173] on div "Select Item" at bounding box center [405, 166] width 57 height 14
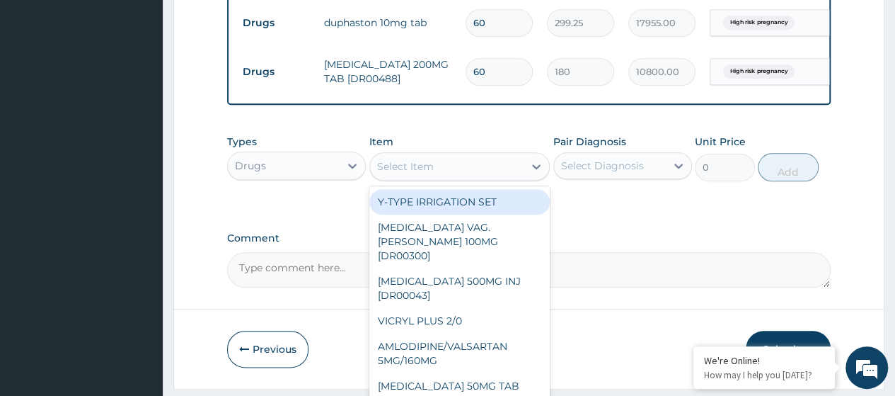
paste input "Folic Acid Tab 5Mg (Dr00507)"
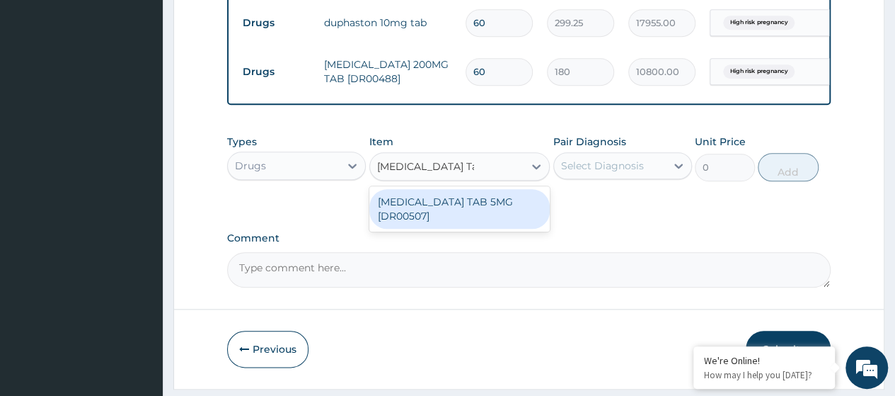
type input "Folic Acid Tab 5Mg"
click at [438, 213] on div "FOLIC ACID TAB 5MG [DR00507]" at bounding box center [459, 209] width 181 height 40
type input "7.5"
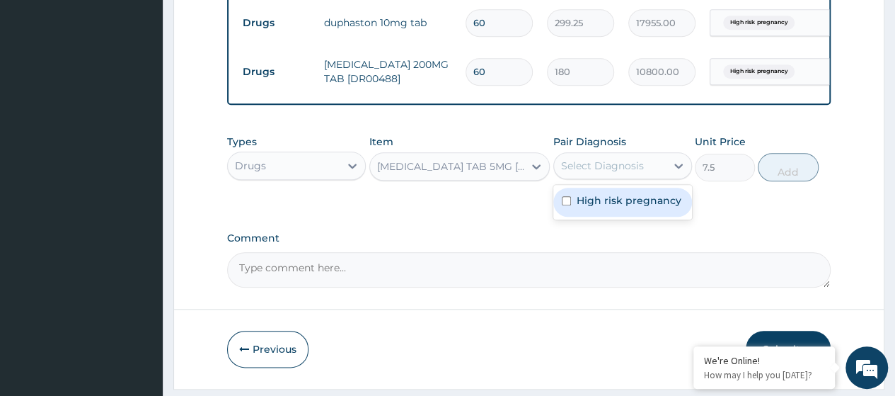
click at [630, 173] on div "Select Diagnosis" at bounding box center [602, 166] width 83 height 14
click at [620, 207] on label "High risk pregnancy" at bounding box center [629, 200] width 105 height 14
checkbox input "true"
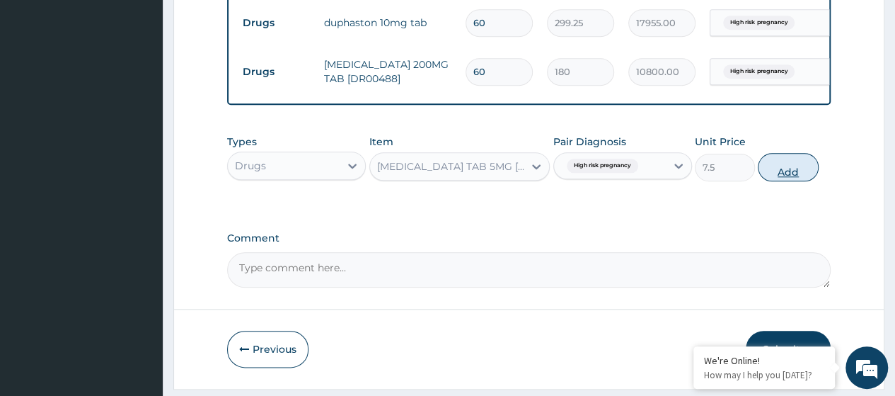
click at [803, 177] on button "Add" at bounding box center [788, 167] width 60 height 28
type input "0"
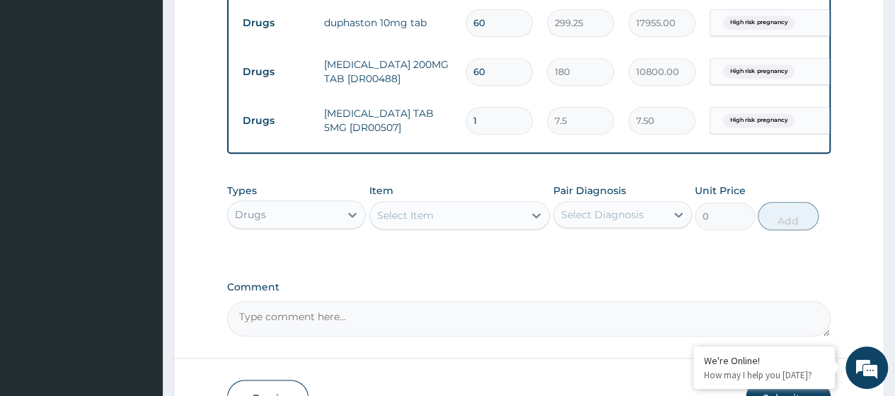
type input "0.00"
type input "3"
type input "22.50"
type input "30"
type input "225.00"
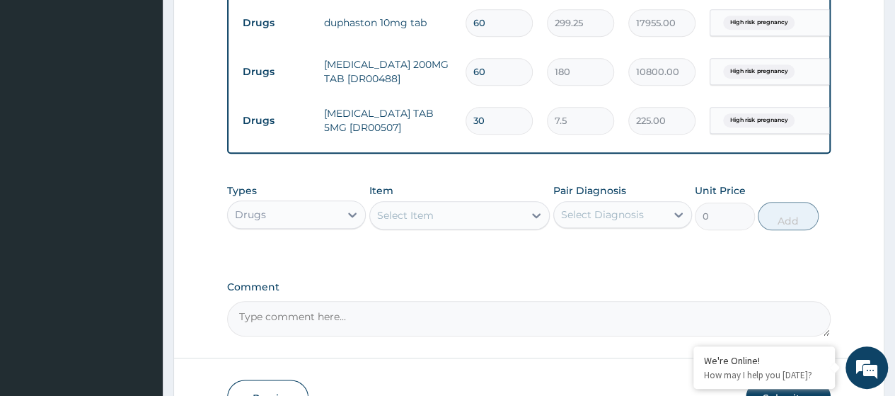
type input "30"
click at [405, 219] on div "Select Item" at bounding box center [447, 215] width 154 height 23
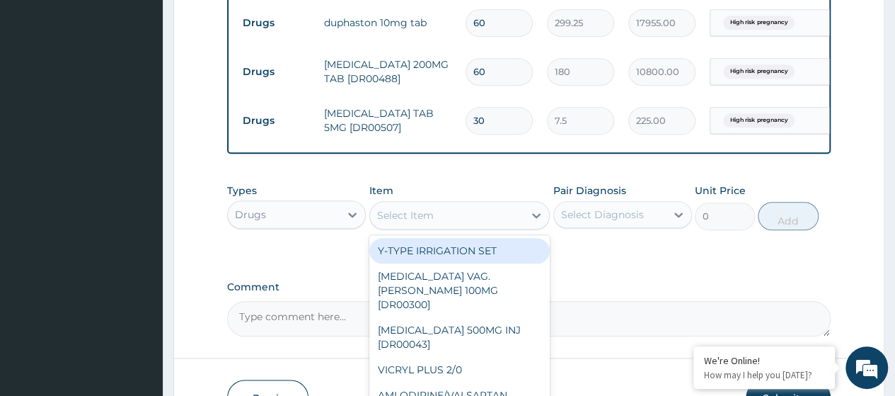
paste input "Multivitamin Tab (Dr00797)"
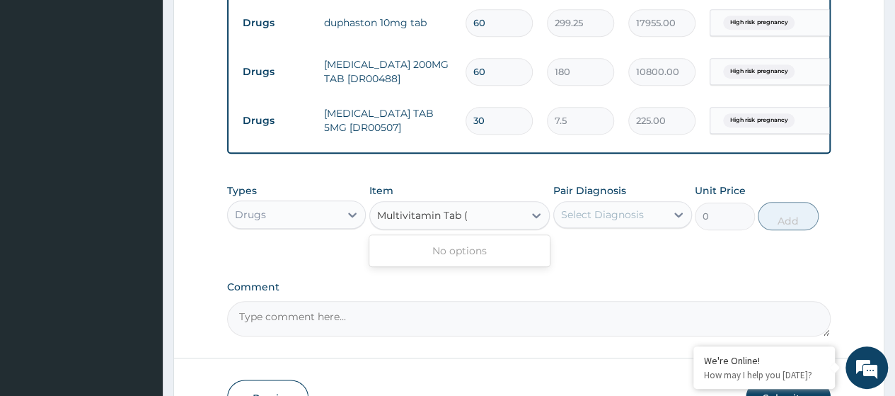
type input "Multivitamin Tab"
click at [485, 263] on div "MULTIVITAMIN TAB [DR00797]" at bounding box center [459, 250] width 181 height 25
type input "6.059999942779541"
click at [621, 221] on div "Select Diagnosis" at bounding box center [602, 214] width 83 height 14
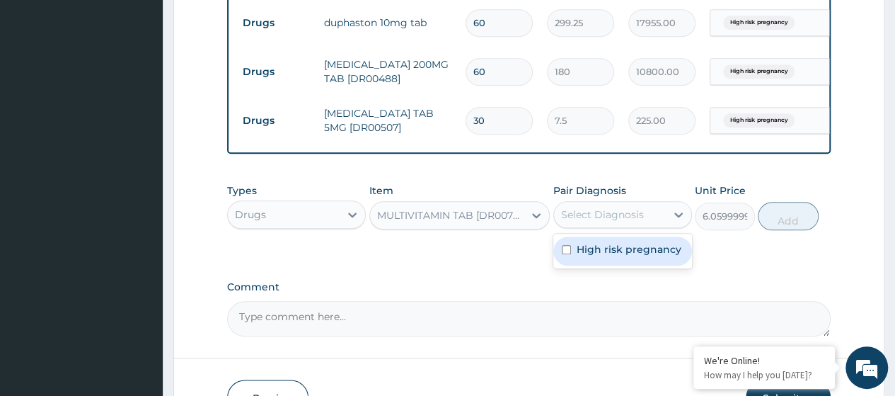
click at [626, 256] on label "High risk pregnancy" at bounding box center [629, 249] width 105 height 14
checkbox input "true"
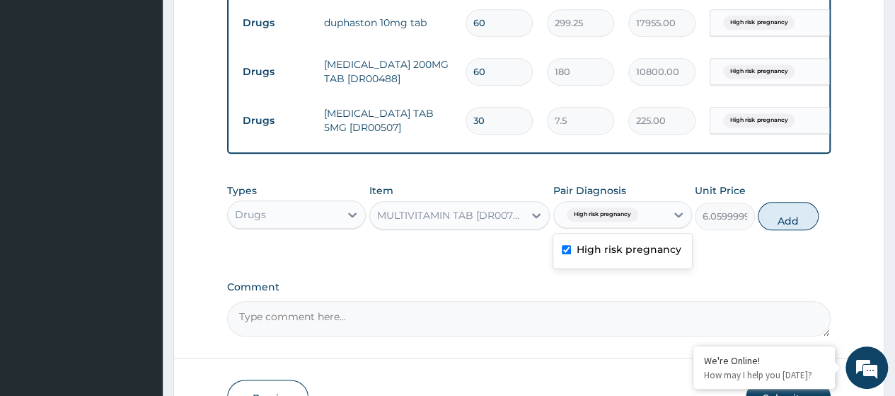
click at [785, 230] on button "Add" at bounding box center [788, 216] width 60 height 28
type input "0"
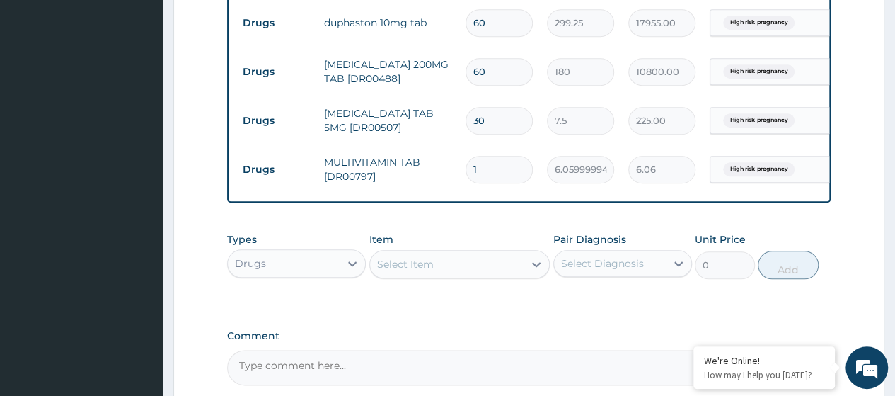
type input "0.00"
type input "4"
type input "24.24"
type input "46"
type input "278.76"
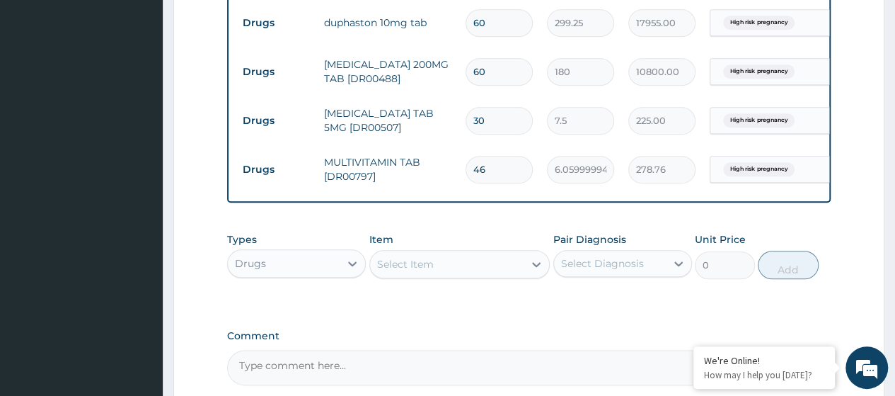
type input "46"
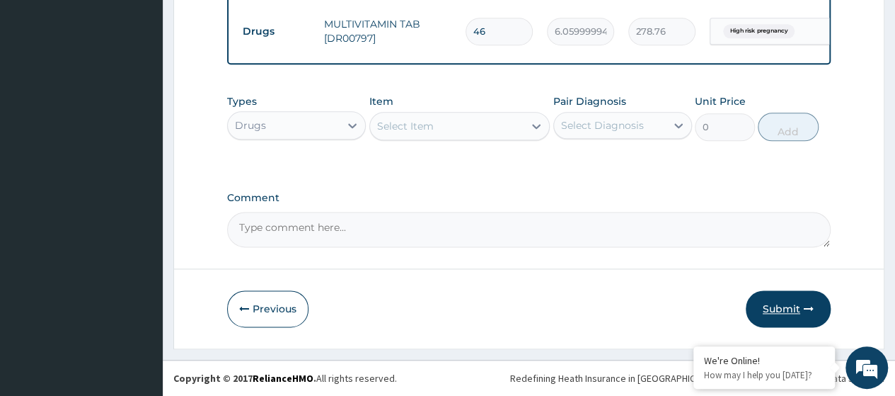
click at [800, 306] on button "Submit" at bounding box center [788, 308] width 85 height 37
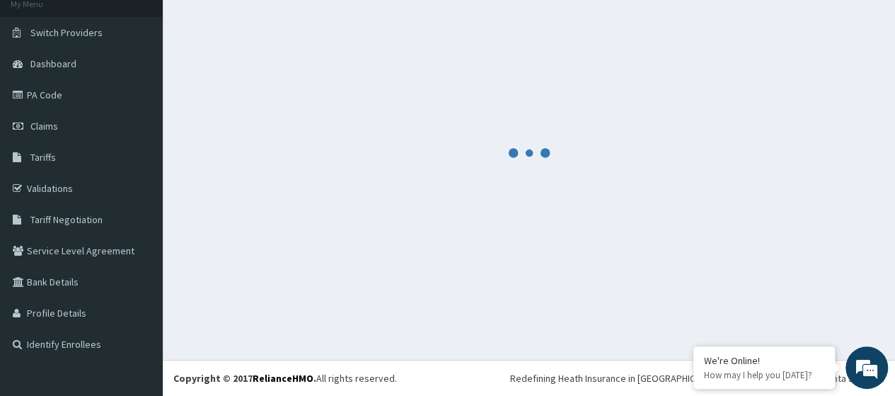
scroll to position [90, 0]
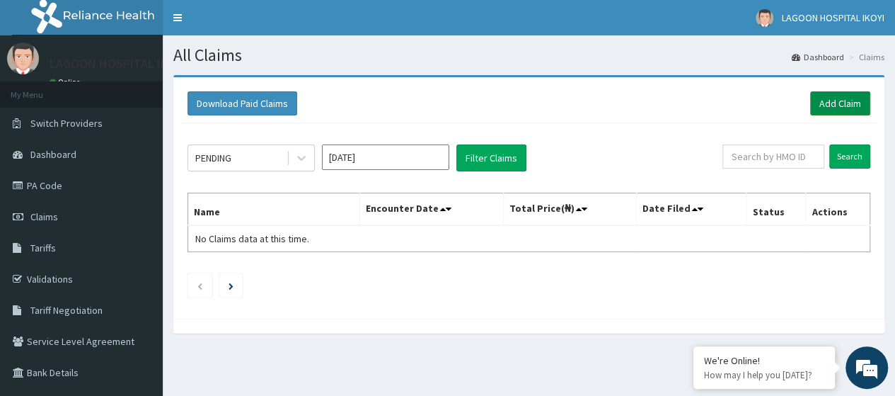
click at [831, 101] on link "Add Claim" at bounding box center [840, 103] width 60 height 24
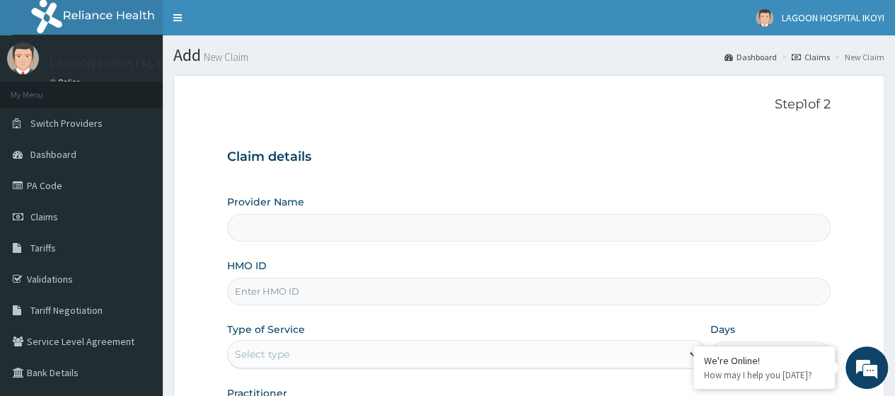
type input "[GEOGRAPHIC_DATA] - V/I"
click at [255, 288] on input "HMO ID" at bounding box center [529, 291] width 604 height 28
paste input "NPT/10019/A"
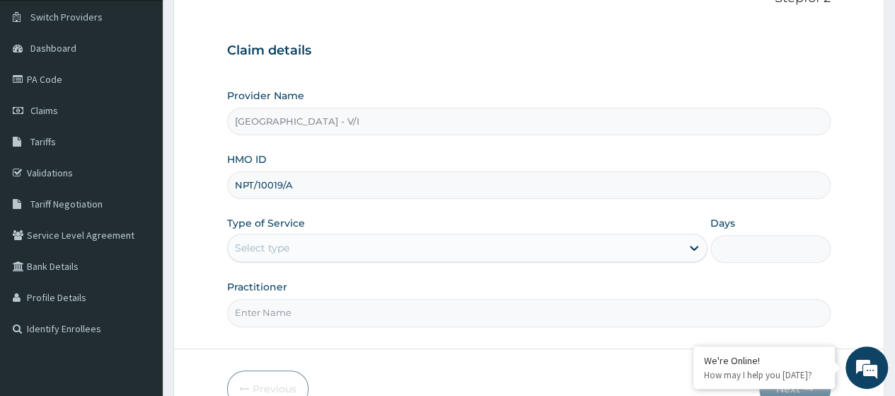
scroll to position [183, 0]
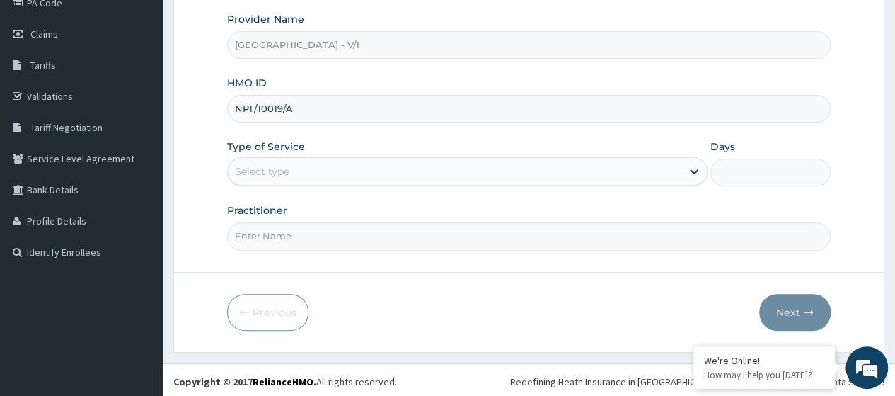
type input "NPT/10019/A"
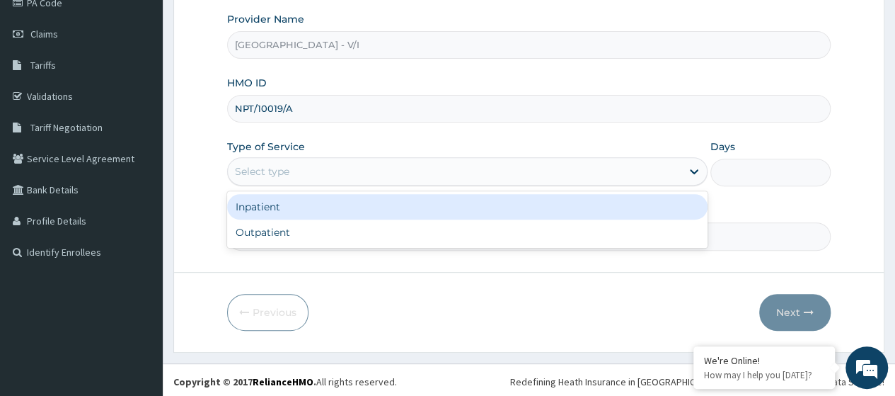
click at [298, 175] on div "Select type" at bounding box center [455, 171] width 454 height 23
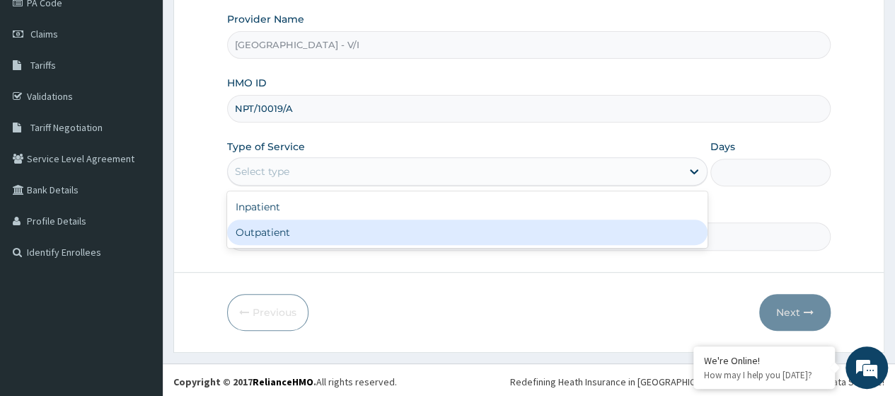
click at [275, 229] on div "Outpatient" at bounding box center [467, 231] width 480 height 25
type input "1"
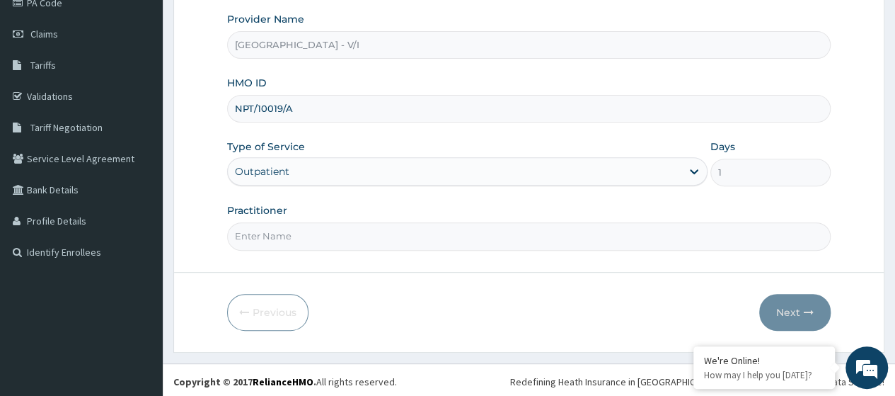
click at [280, 229] on input "Practitioner" at bounding box center [529, 236] width 604 height 28
type input "[PERSON_NAME]"
click at [781, 312] on button "Next" at bounding box center [794, 312] width 71 height 37
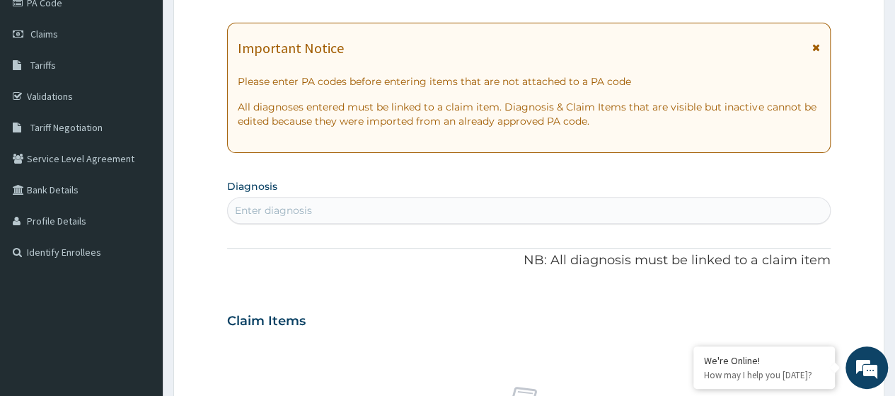
scroll to position [0, 0]
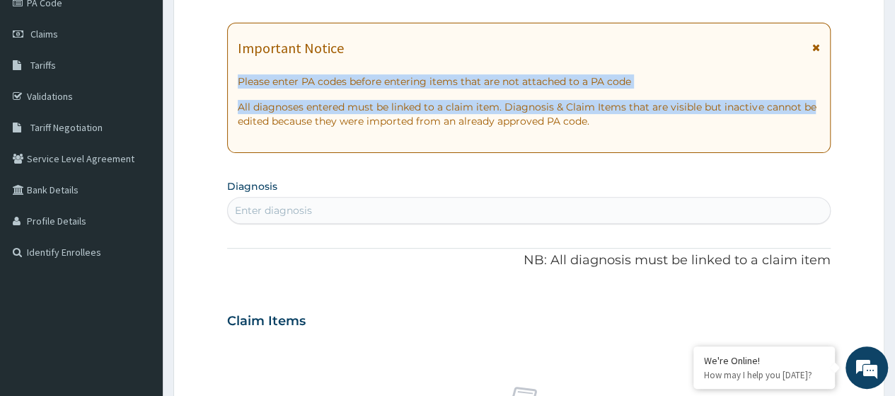
drag, startPoint x: 891, startPoint y: 111, endPoint x: 905, endPoint y: 21, distance: 91.7
click at [894, 21] on html "R EL Toggle navigation [GEOGRAPHIC_DATA] IKOYI - [EMAIL_ADDRESS][DOMAIN_NAME] M…" at bounding box center [447, 325] width 895 height 1016
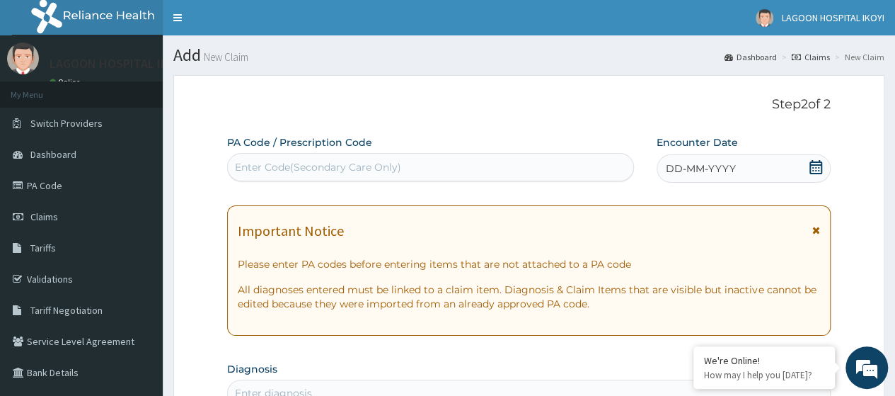
click at [260, 169] on div "Enter Code(Secondary Care Only)" at bounding box center [318, 167] width 166 height 14
paste input "PA/DE42A9"
type input "PA/DE42A9"
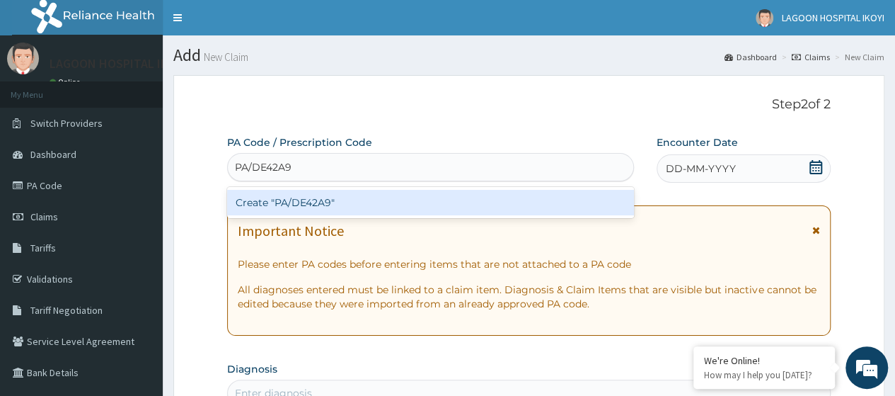
click at [362, 205] on div "Create "PA/DE42A9"" at bounding box center [430, 202] width 406 height 25
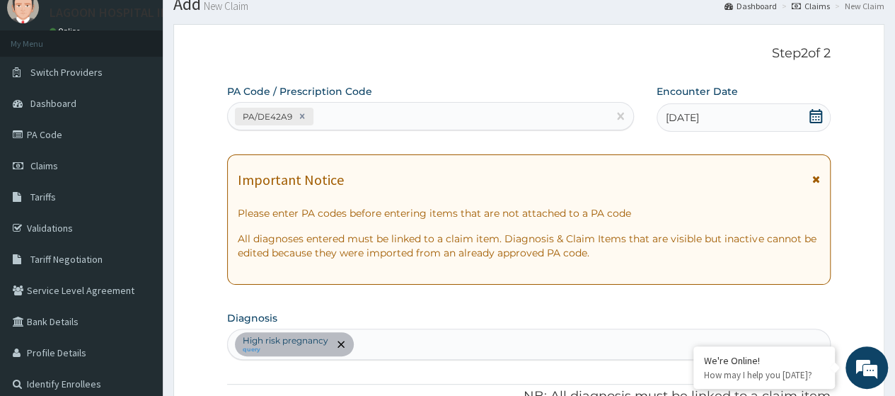
scroll to position [17, 0]
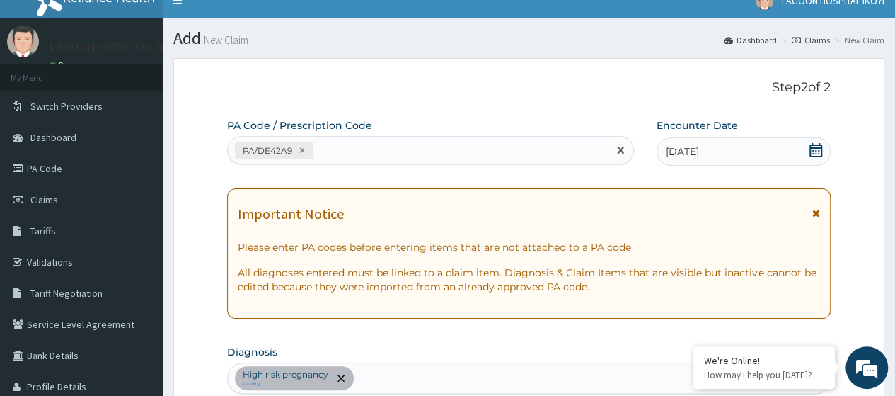
click at [322, 144] on div "PA/DE42A9" at bounding box center [417, 150] width 379 height 23
paste input "PA/92BDFE"
type input "PA/92BDFE"
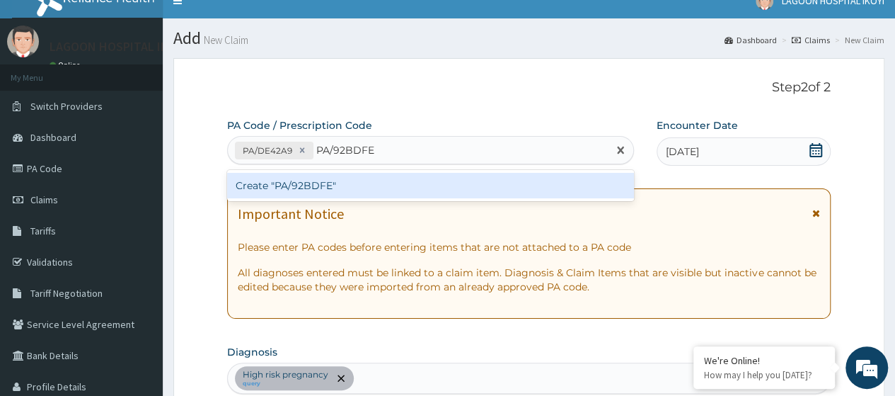
click at [330, 185] on div "Create "PA/92BDFE"" at bounding box center [430, 185] width 406 height 25
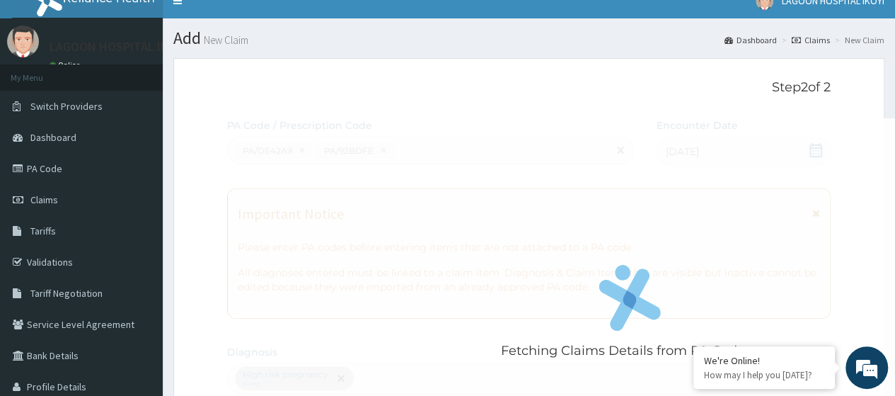
scroll to position [403, 0]
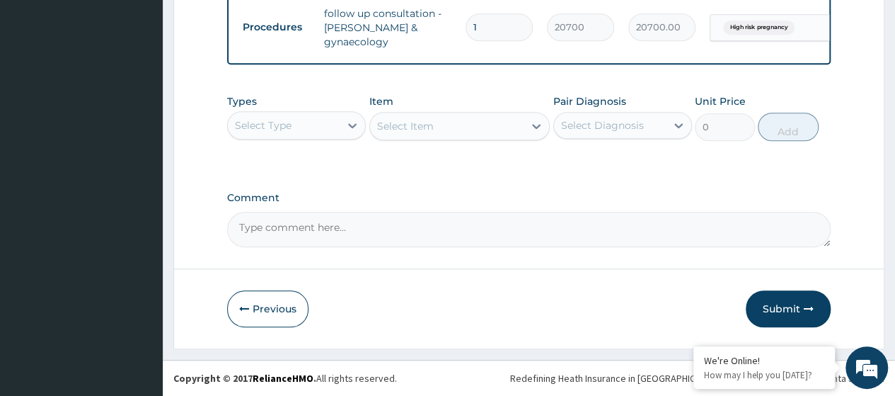
click at [799, 316] on button "Submit" at bounding box center [788, 308] width 85 height 37
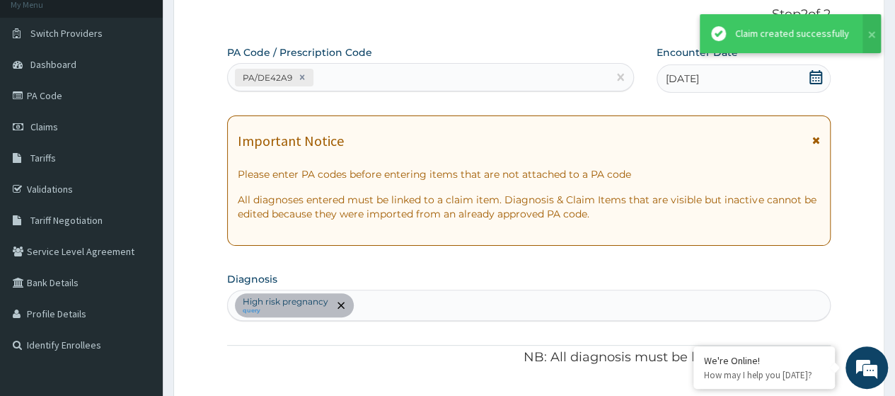
scroll to position [566, 0]
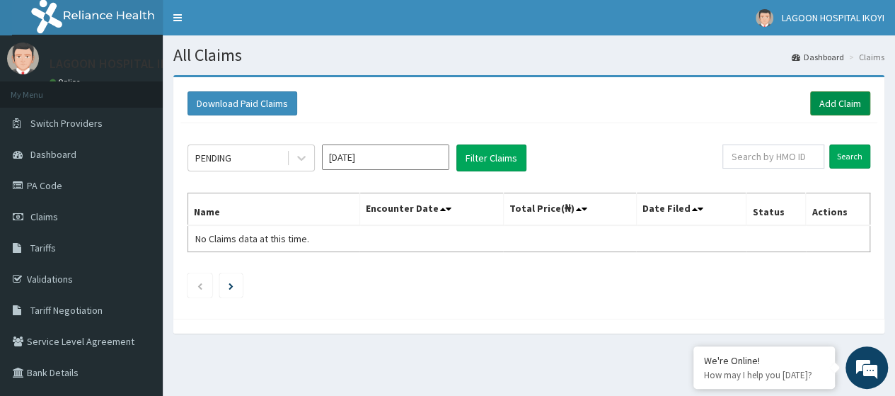
click at [837, 102] on link "Add Claim" at bounding box center [840, 103] width 60 height 24
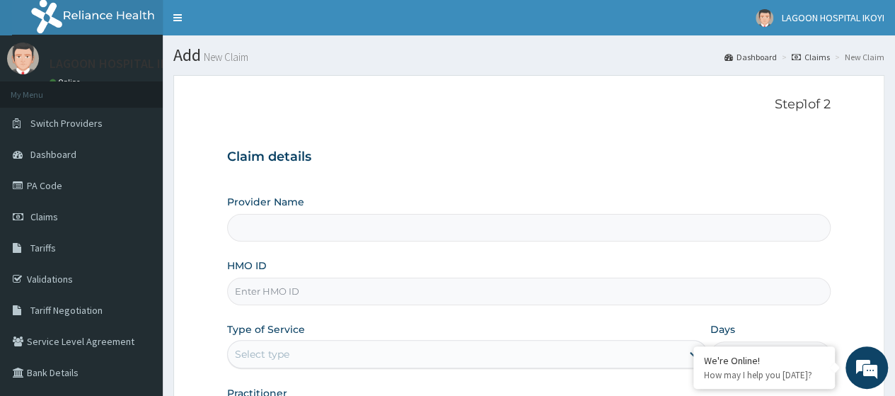
click at [306, 294] on input "HMO ID" at bounding box center [529, 291] width 604 height 28
paste input "NPT/10019/A"
type input "NPT/10019/A"
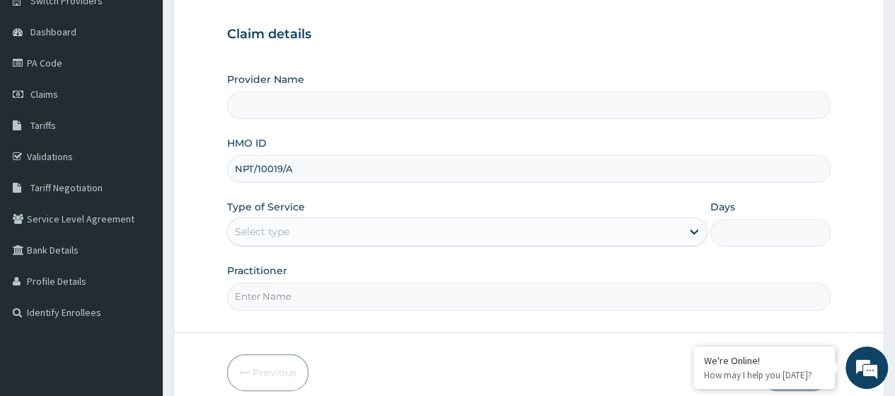
type input "Lagoon Hospital - V/I"
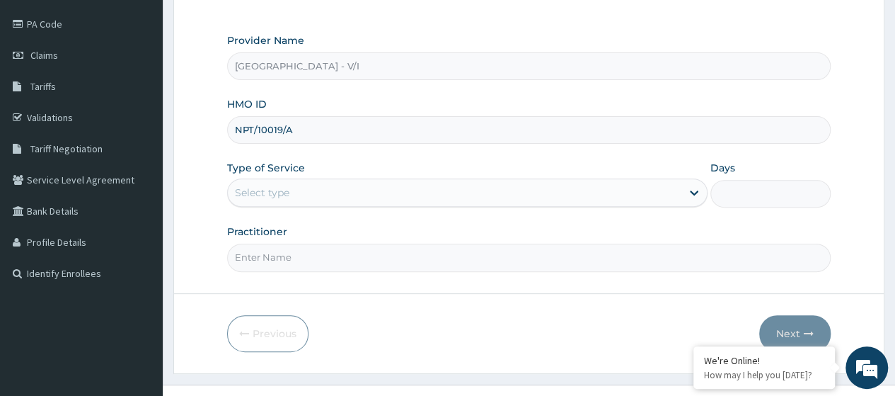
type input "NPT/10019/A"
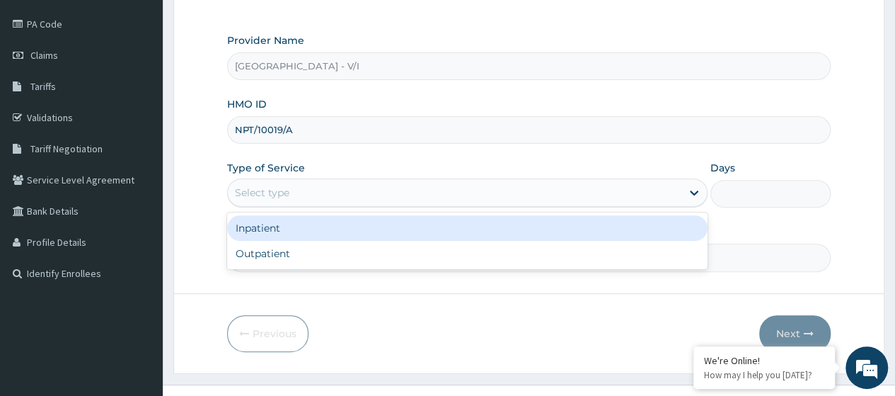
click at [295, 200] on div "Select type" at bounding box center [455, 192] width 454 height 23
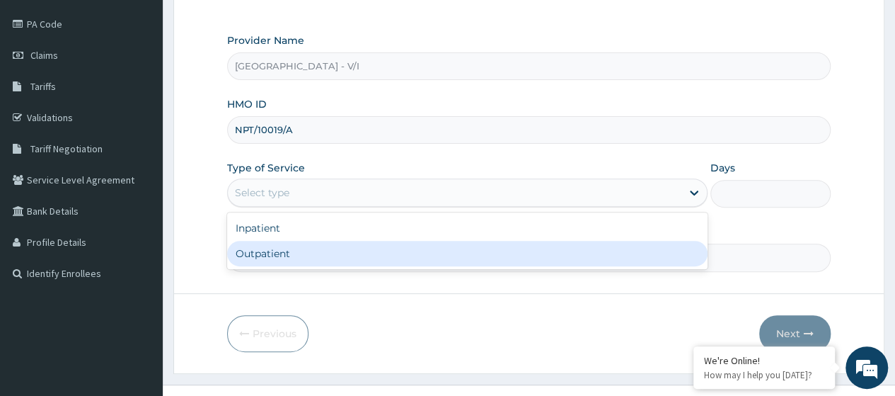
click at [290, 258] on div "Outpatient" at bounding box center [467, 253] width 480 height 25
type input "1"
click at [289, 258] on input "Practitioner" at bounding box center [529, 257] width 604 height 28
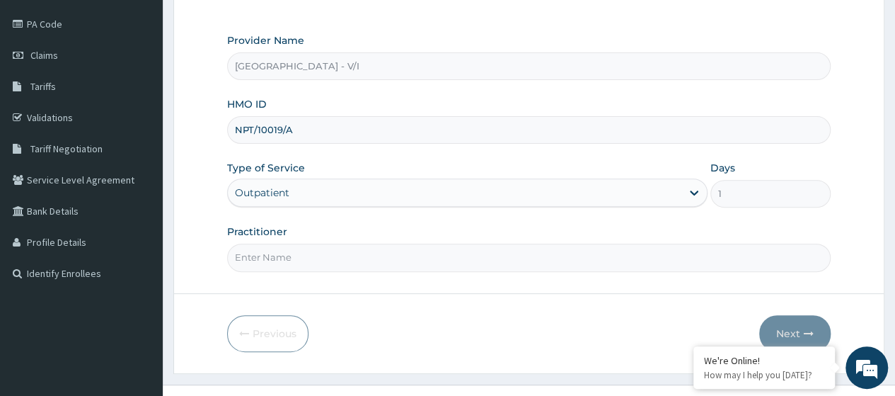
type input "[PERSON_NAME]"
click at [787, 328] on button "Next" at bounding box center [794, 333] width 71 height 37
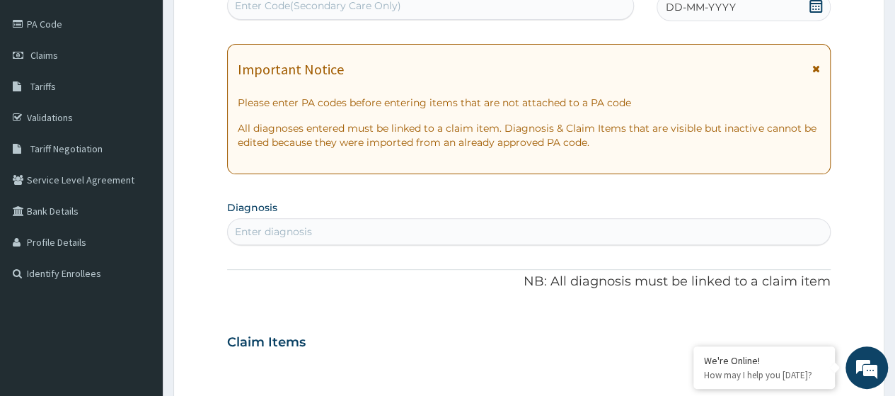
scroll to position [160, 0]
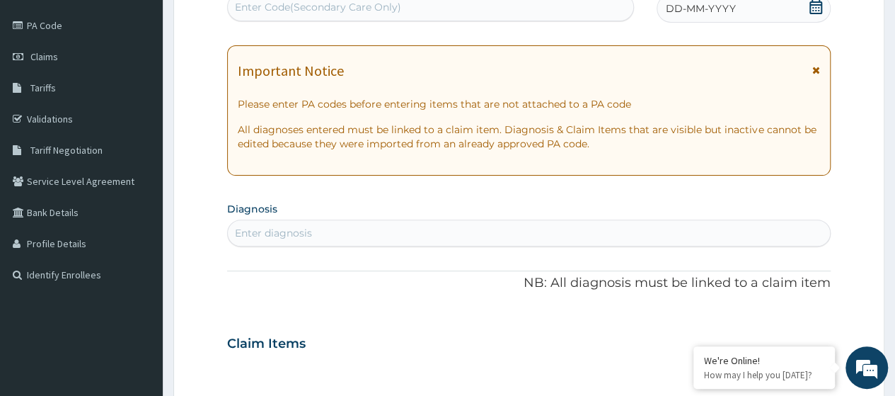
click at [321, 9] on div "Enter Code(Secondary Care Only)" at bounding box center [318, 7] width 166 height 14
paste input "PA/92BDFE"
type input "PA/92BDFE"
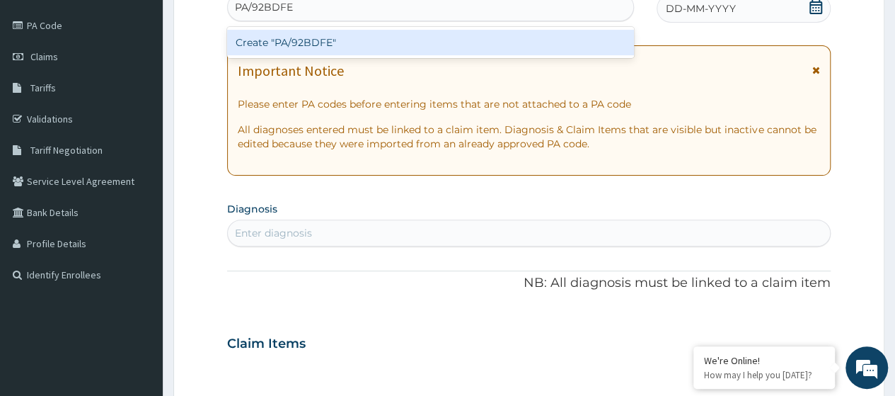
click at [362, 42] on div "Create "PA/92BDFE"" at bounding box center [430, 42] width 406 height 25
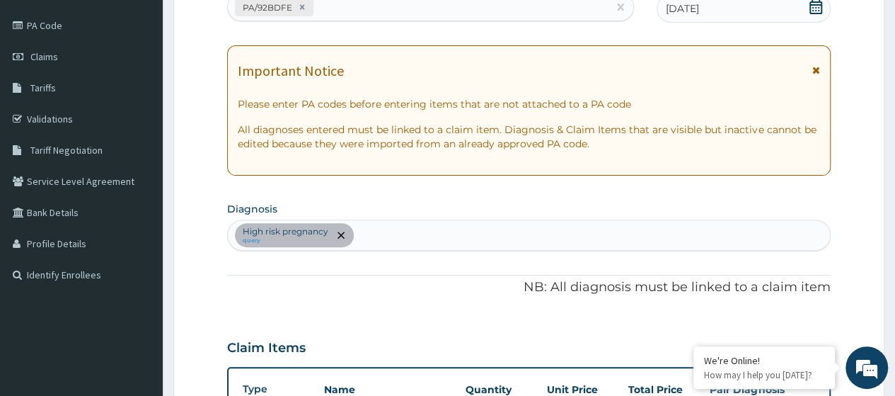
scroll to position [390, 0]
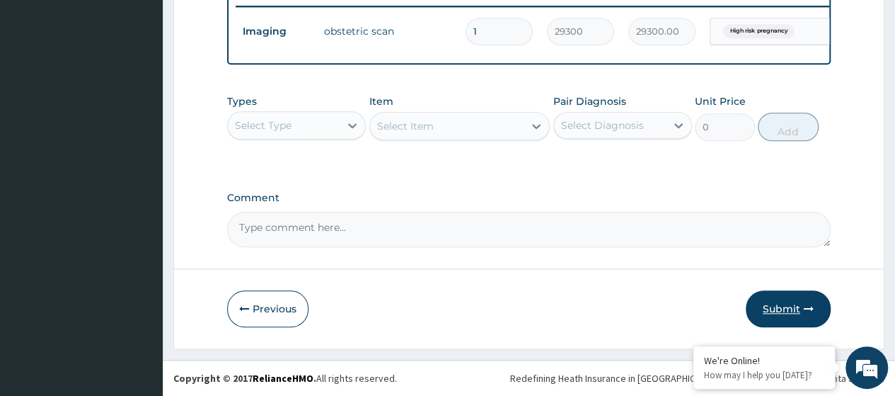
click at [778, 308] on button "Submit" at bounding box center [788, 308] width 85 height 37
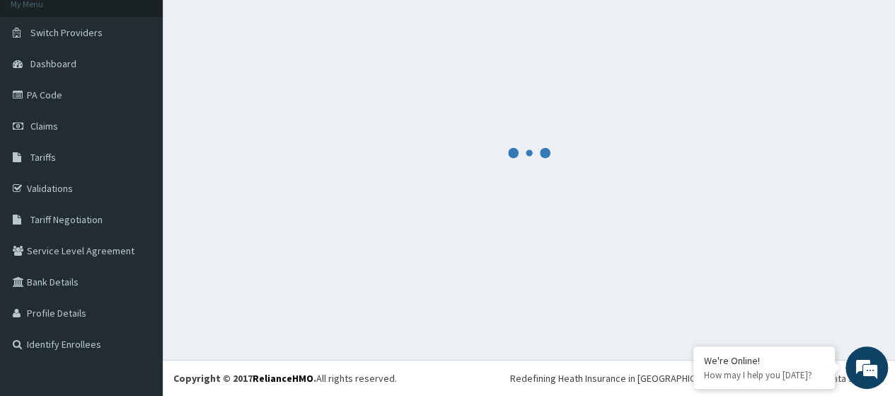
scroll to position [90, 0]
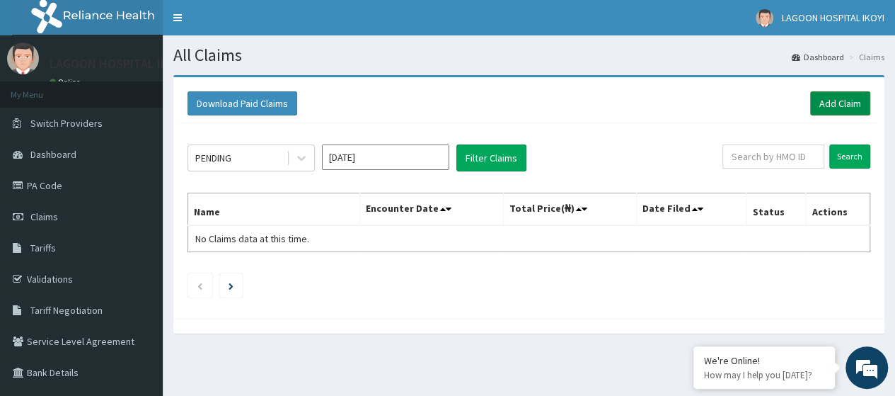
click at [827, 106] on link "Add Claim" at bounding box center [840, 103] width 60 height 24
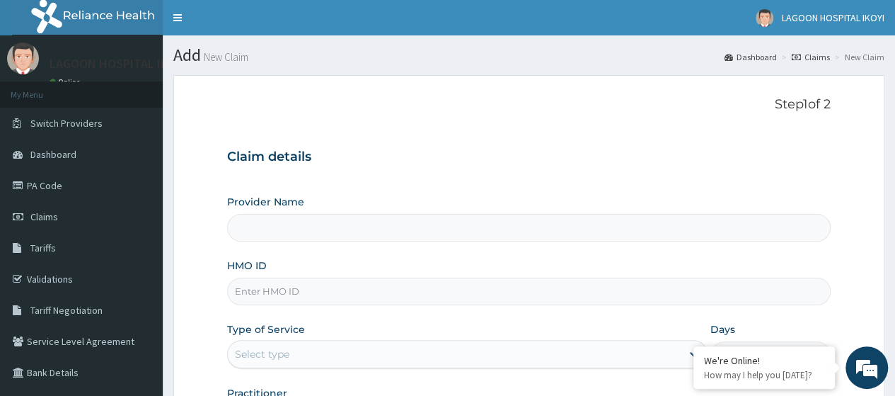
click at [278, 291] on input "HMO ID" at bounding box center [529, 291] width 604 height 28
type input "Lagoon Hospital - V/I"
paste input "MLL/10066/A"
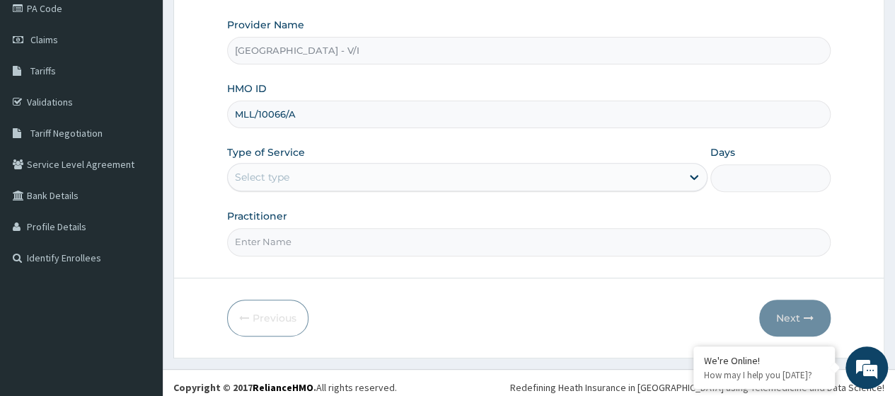
type input "MLL/10066/A"
click at [269, 186] on div "Select type" at bounding box center [455, 177] width 454 height 23
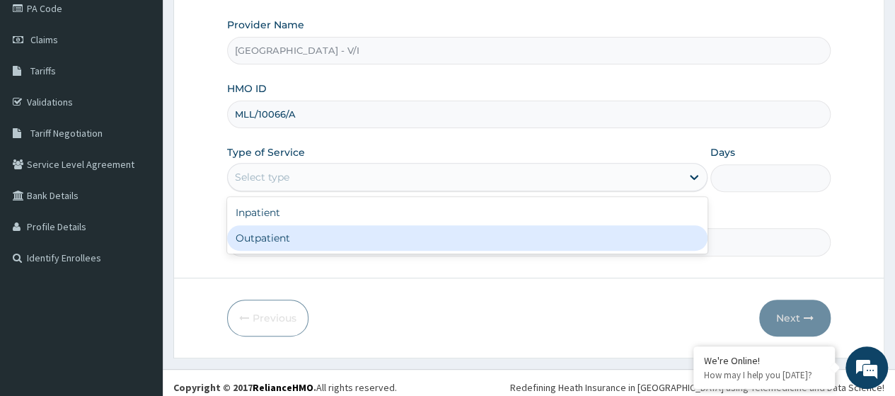
click at [280, 240] on div "Outpatient" at bounding box center [467, 237] width 480 height 25
type input "1"
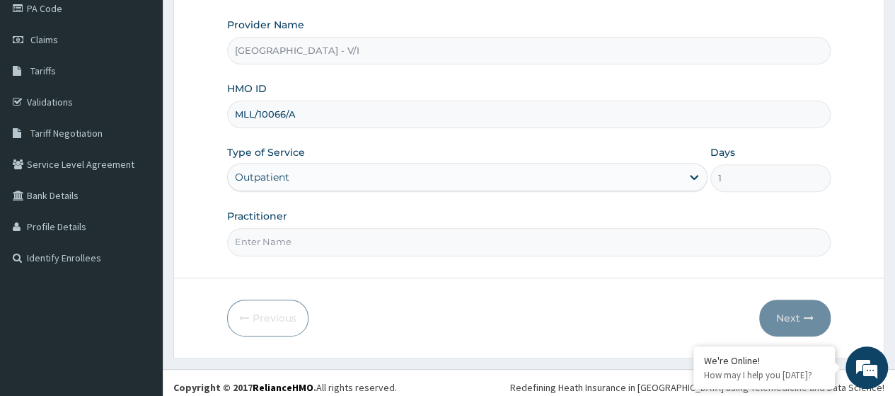
click at [281, 241] on input "Practitioner" at bounding box center [529, 242] width 604 height 28
type input "Dr. Kuyoro"
click at [791, 317] on button "Next" at bounding box center [794, 317] width 71 height 37
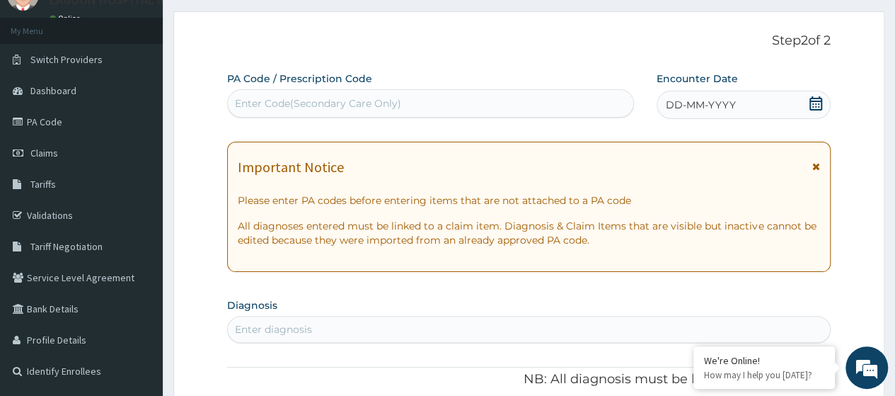
scroll to position [59, 0]
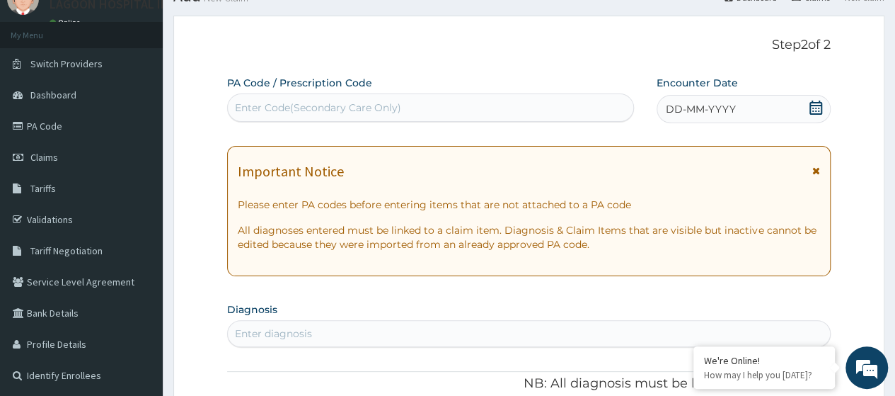
click at [287, 113] on div "Enter Code(Secondary Care Only)" at bounding box center [318, 107] width 166 height 14
paste input "PA/C80BCC"
type input "PA/C80BCC"
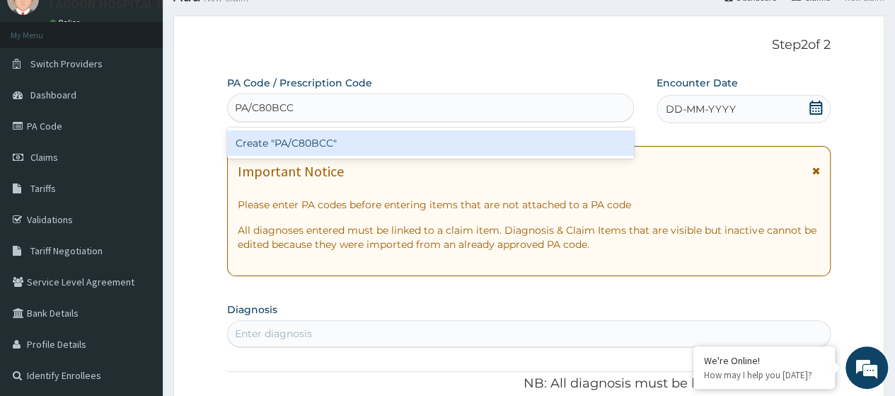
click at [333, 146] on div "Create "PA/C80BCC"" at bounding box center [430, 142] width 406 height 25
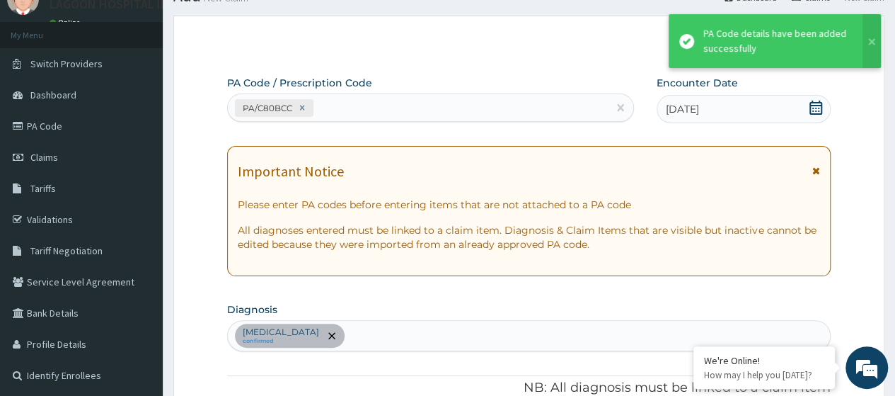
scroll to position [390, 0]
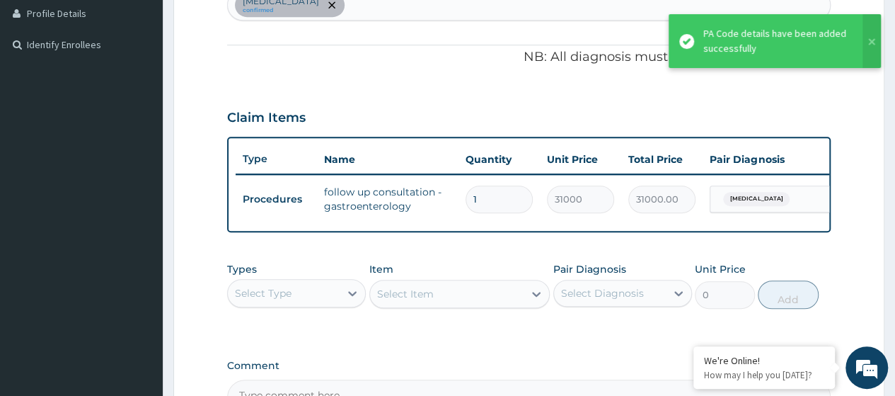
click at [848, 212] on form "Step 2 of 2 PA Code / Prescription Code PA/C80BCC Encounter Date 19-09-2025 Imp…" at bounding box center [528, 100] width 711 height 831
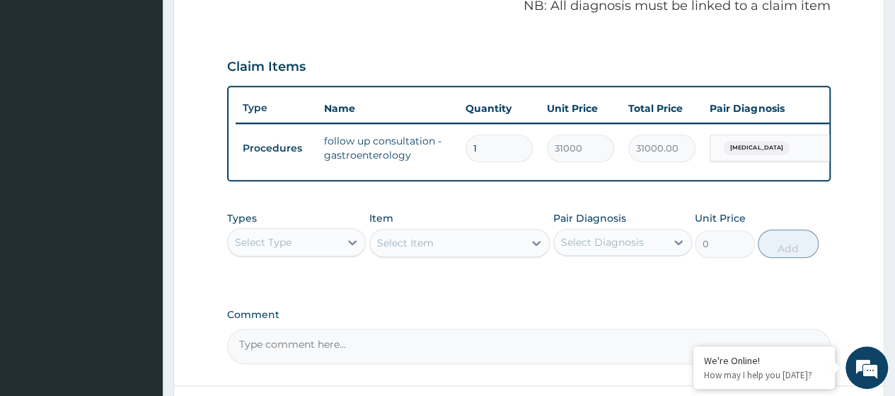
scroll to position [456, 0]
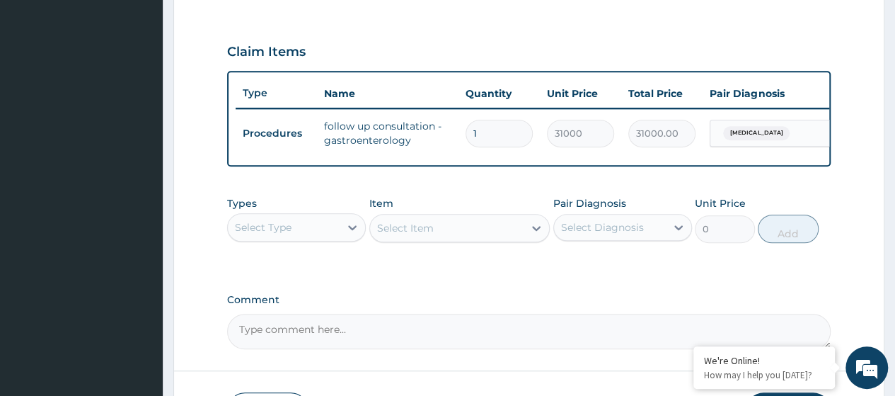
click at [283, 234] on div "Select Type" at bounding box center [263, 227] width 57 height 14
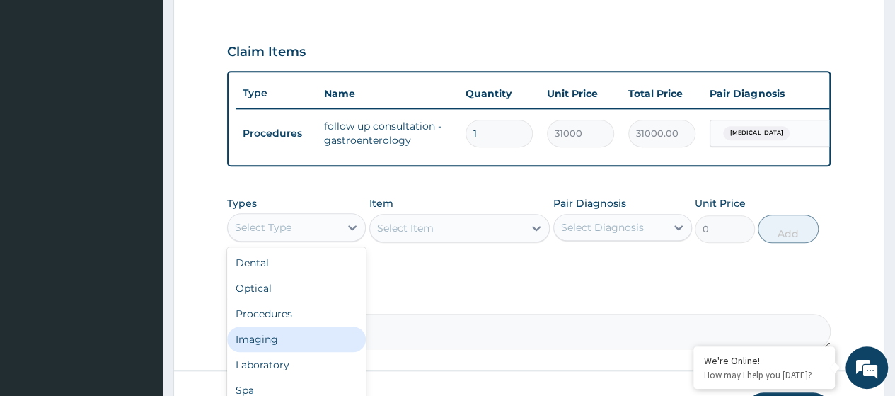
scroll to position [48, 0]
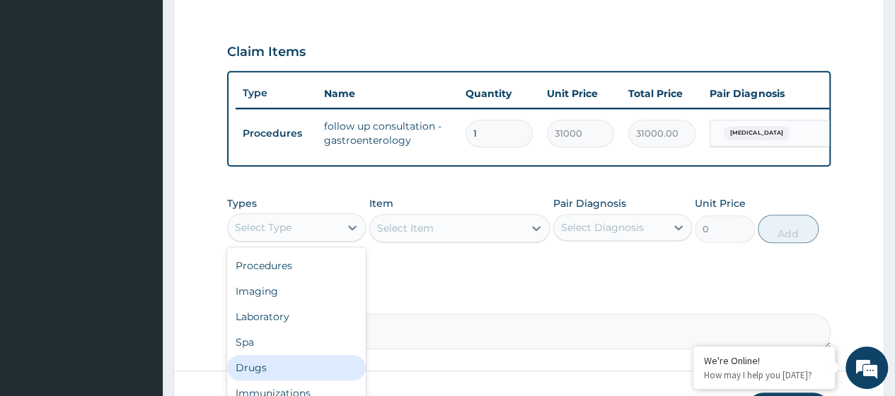
click at [279, 367] on div "Drugs" at bounding box center [296, 367] width 139 height 25
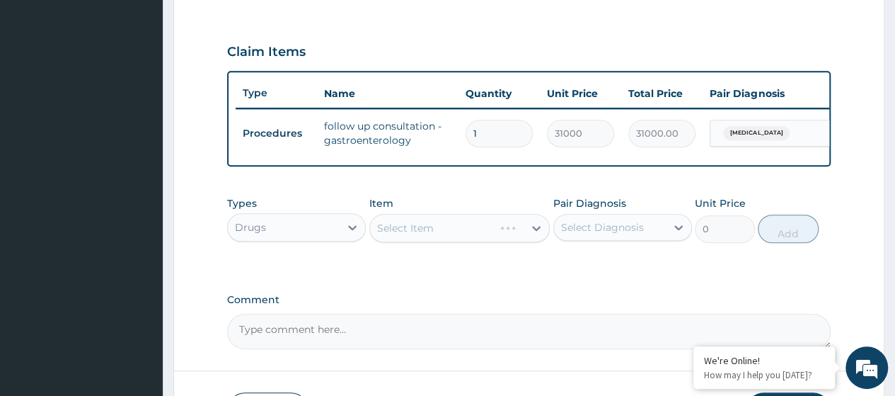
click at [431, 241] on div "Select Item" at bounding box center [459, 228] width 181 height 28
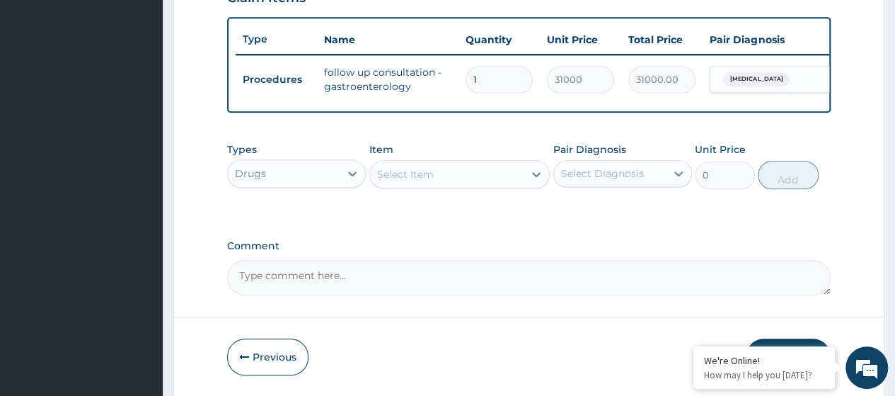
scroll to position [514, 0]
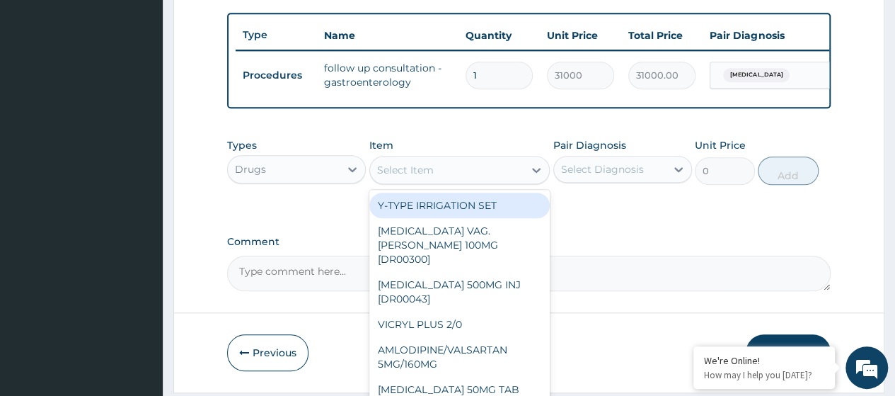
click at [395, 177] on div "Select Item" at bounding box center [405, 170] width 57 height 14
paste input "Omeprazole 20Mg Cap (Dr00871)"
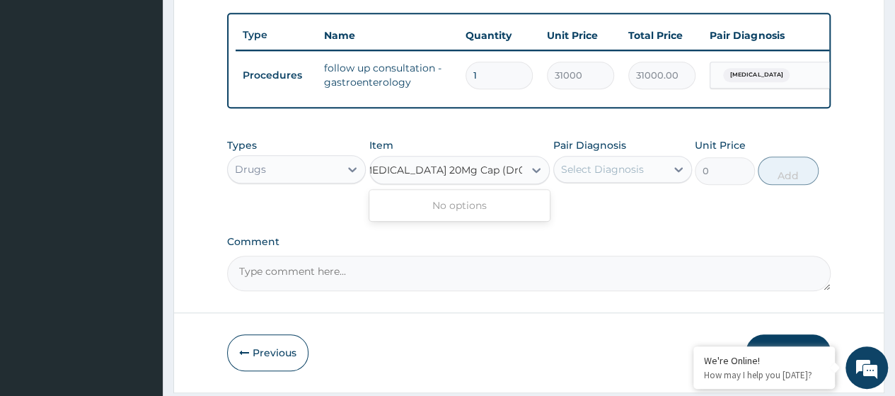
scroll to position [0, 0]
type input "Omeprazole 20Mg Cap"
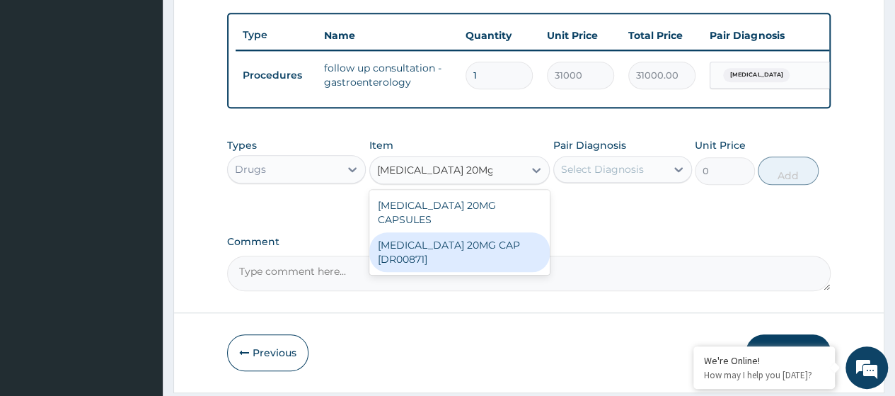
click at [435, 246] on div "OMEPRAZOLE 20MG CAP [DR00871]" at bounding box center [459, 252] width 181 height 40
type input "96.43000030517578"
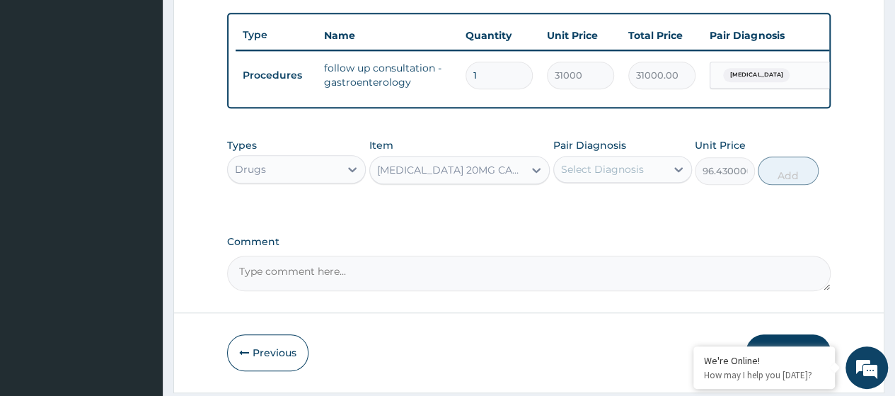
click at [587, 176] on div "Select Diagnosis" at bounding box center [602, 169] width 83 height 14
drag, startPoint x: 592, startPoint y: 212, endPoint x: 671, endPoint y: 215, distance: 79.3
click at [592, 211] on label "Gastritis" at bounding box center [621, 204] width 88 height 14
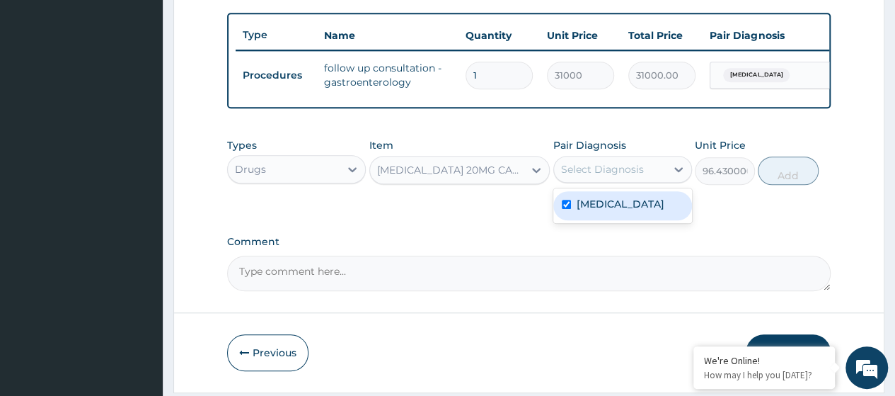
checkbox input "true"
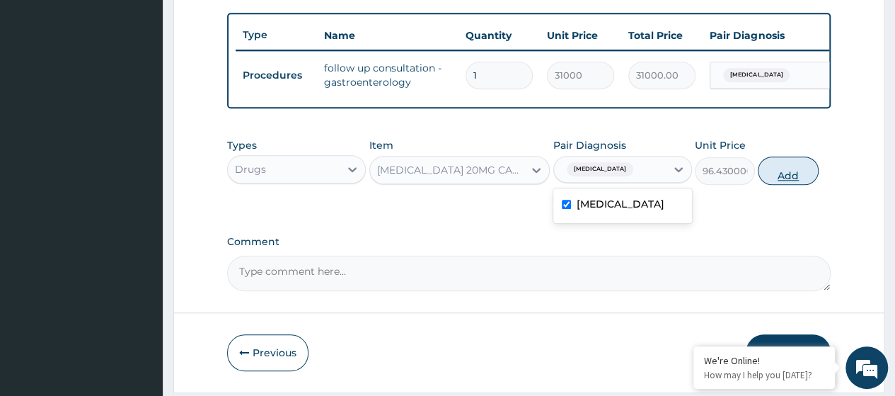
click at [781, 182] on button "Add" at bounding box center [788, 170] width 60 height 28
type input "0"
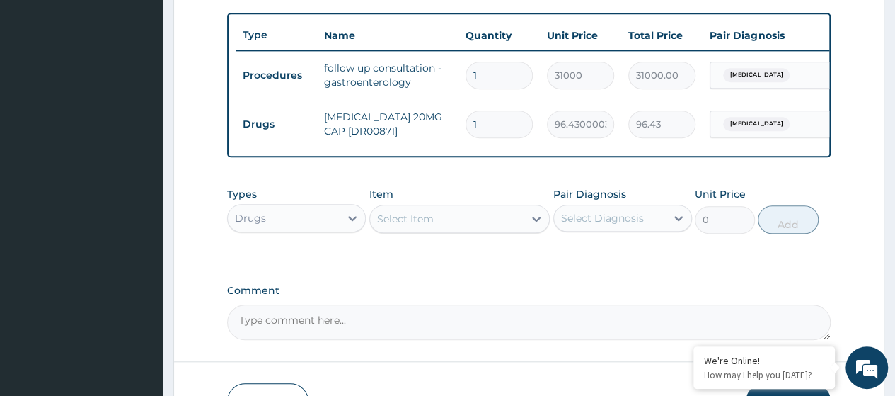
type input "12"
type input "1157.16"
type input "120"
type input "11571.60"
type input "120"
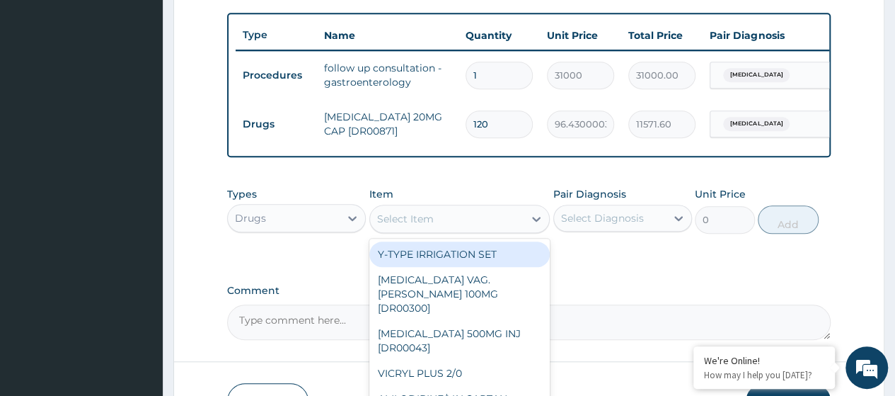
click at [437, 230] on div "Select Item" at bounding box center [447, 218] width 154 height 23
paste input "Omeprazole 20Mg Cap (Dr00871)"
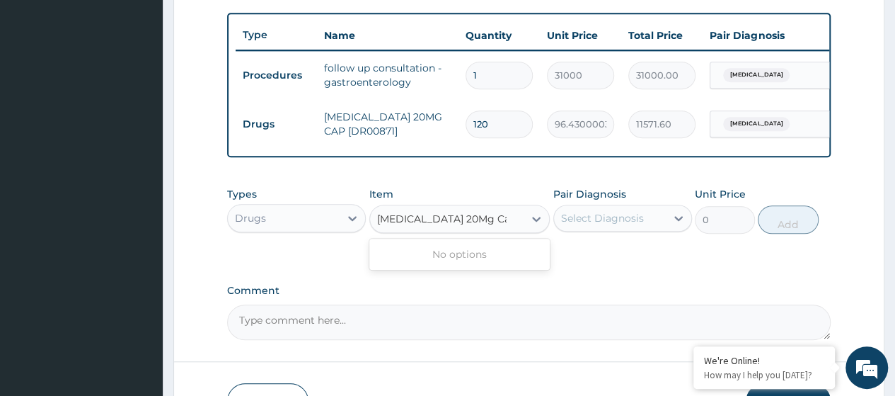
type input "Omeprazole 20Mg Cap"
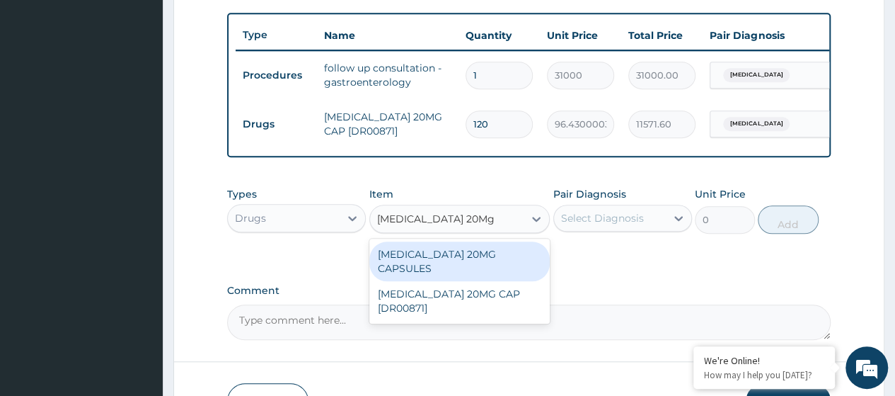
click at [453, 264] on div "OMEPRAZOLE 20MG CAPSULES" at bounding box center [459, 261] width 181 height 40
type input "285.7142944335938"
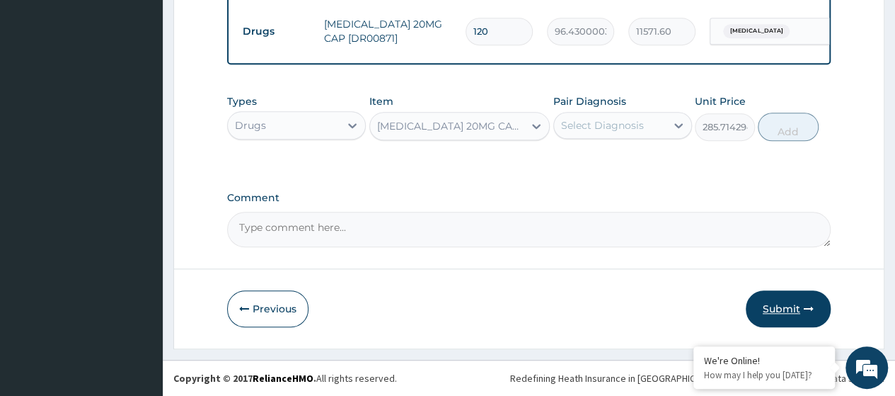
click at [776, 309] on button "Submit" at bounding box center [788, 308] width 85 height 37
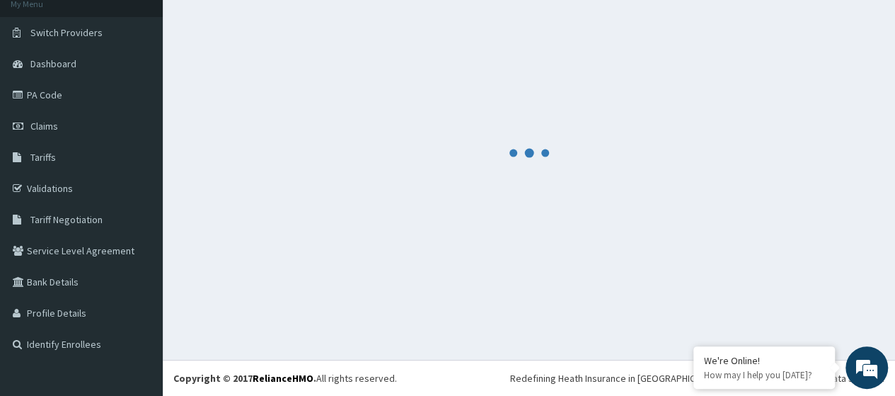
scroll to position [90, 0]
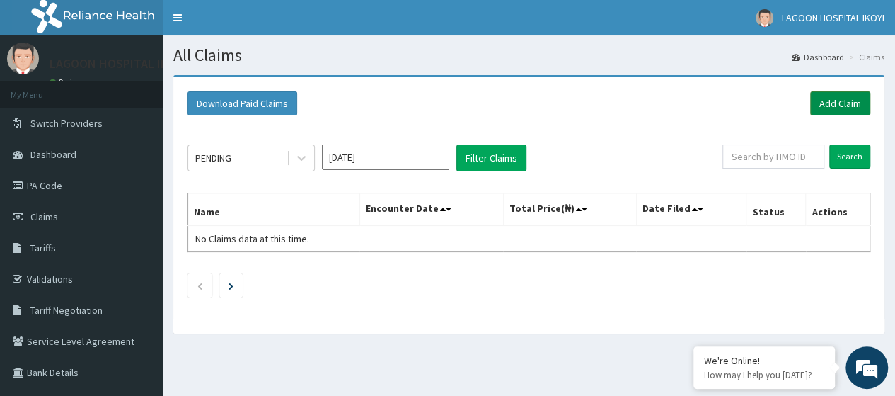
click at [836, 104] on link "Add Claim" at bounding box center [840, 103] width 60 height 24
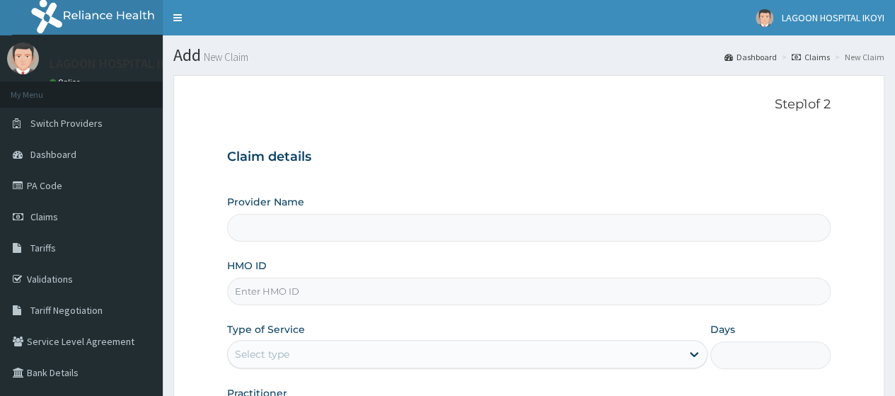
click at [276, 300] on input "HMO ID" at bounding box center [529, 291] width 604 height 28
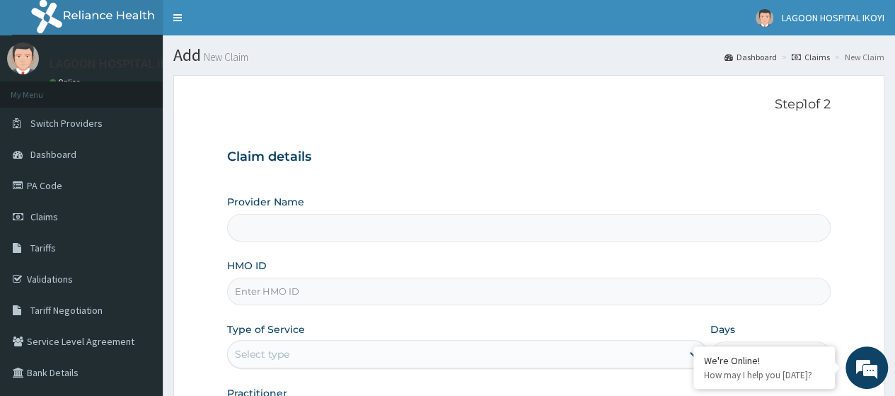
paste input "LMG/10069/A"
type input "LMG/10069/A"
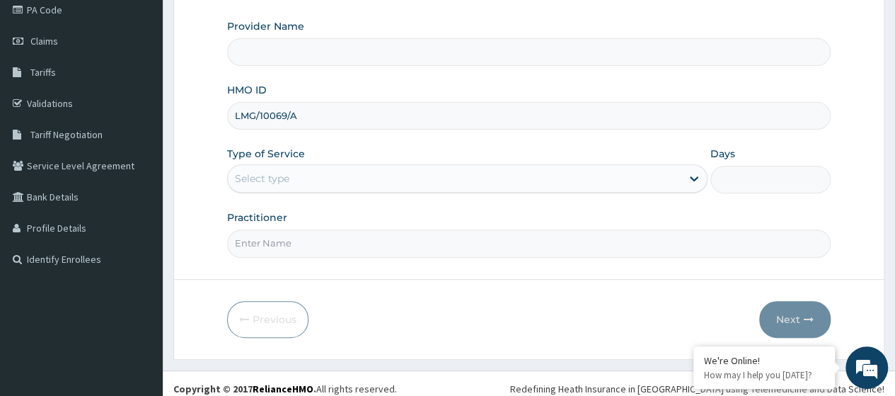
type input "[GEOGRAPHIC_DATA] - V/I"
type input "LMG/10069/A"
drag, startPoint x: 290, startPoint y: 178, endPoint x: 287, endPoint y: 186, distance: 8.3
click at [289, 178] on div "Select type" at bounding box center [455, 177] width 454 height 23
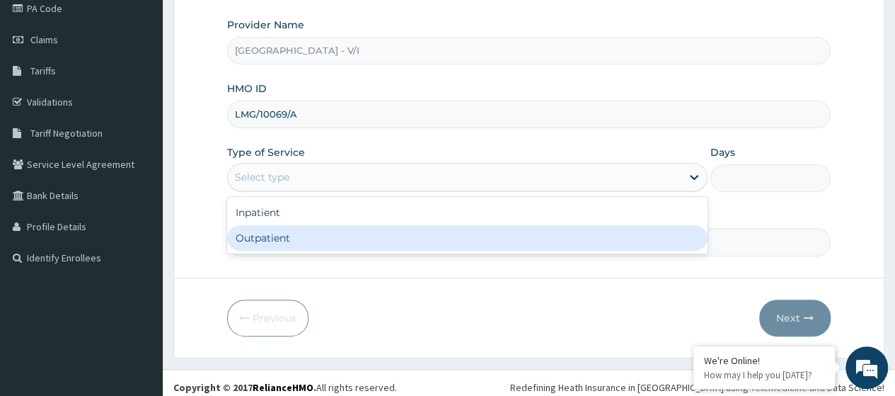
click at [293, 249] on div "Inpatient Outpatient" at bounding box center [467, 225] width 480 height 57
click at [299, 242] on div "Outpatient" at bounding box center [467, 237] width 480 height 25
type input "1"
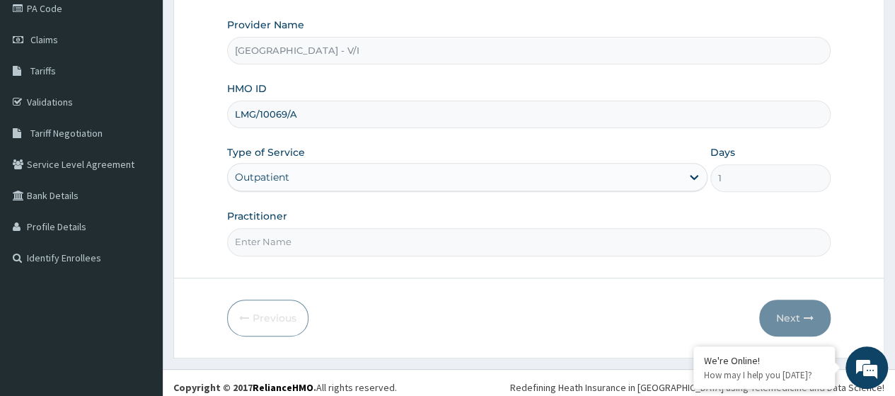
click at [301, 237] on input "Practitioner" at bounding box center [529, 242] width 604 height 28
type input "Dr. Kuyoro"
drag, startPoint x: 740, startPoint y: 318, endPoint x: 798, endPoint y: 318, distance: 58.0
click at [746, 318] on div "Previous Next" at bounding box center [529, 317] width 604 height 37
click at [798, 318] on button "Next" at bounding box center [794, 317] width 71 height 37
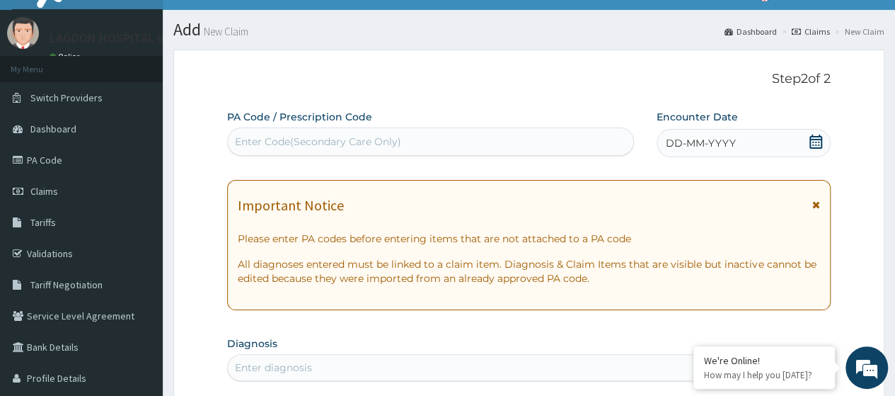
scroll to position [0, 0]
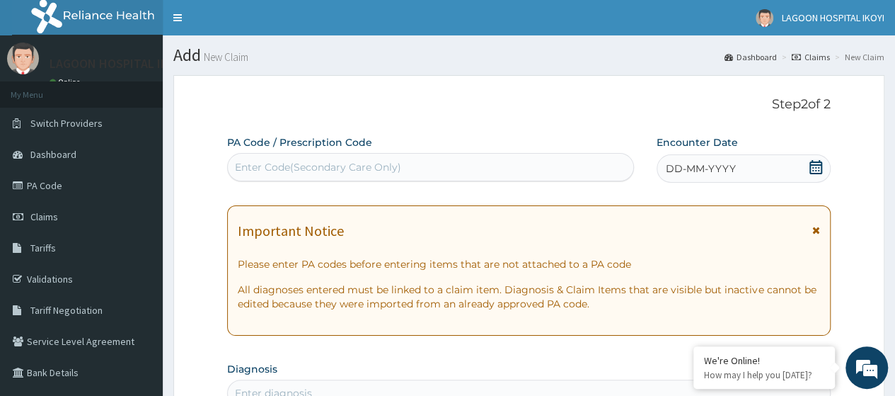
click at [242, 168] on div "Enter Code(Secondary Care Only)" at bounding box center [318, 167] width 166 height 14
paste input "PA/214C46"
type input "PA/214C46"
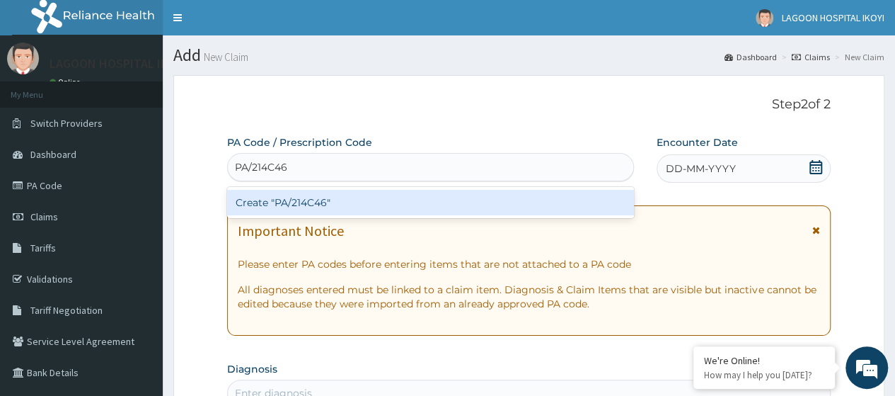
click at [265, 200] on div "Create "PA/214C46"" at bounding box center [430, 202] width 406 height 25
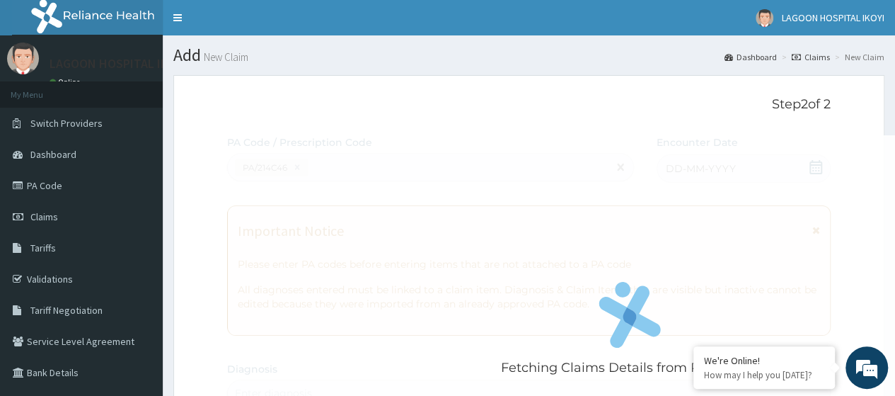
scroll to position [390, 0]
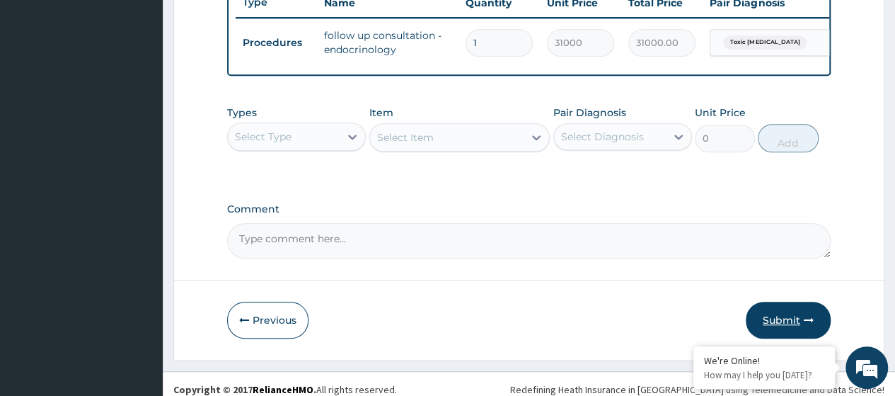
click at [789, 329] on button "Submit" at bounding box center [788, 319] width 85 height 37
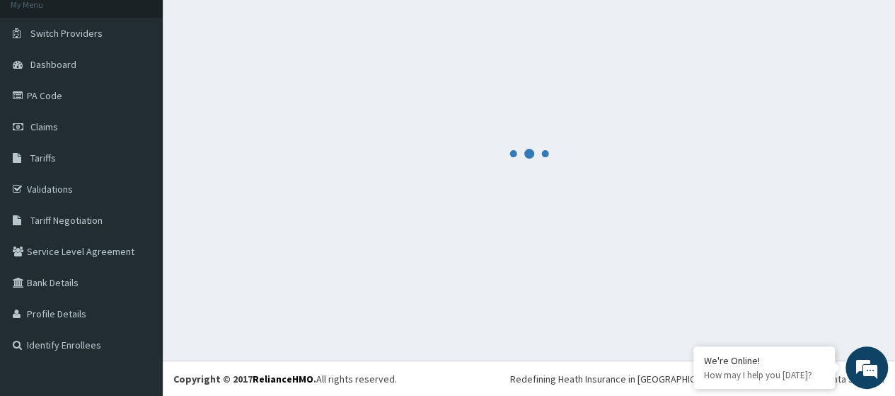
scroll to position [546, 0]
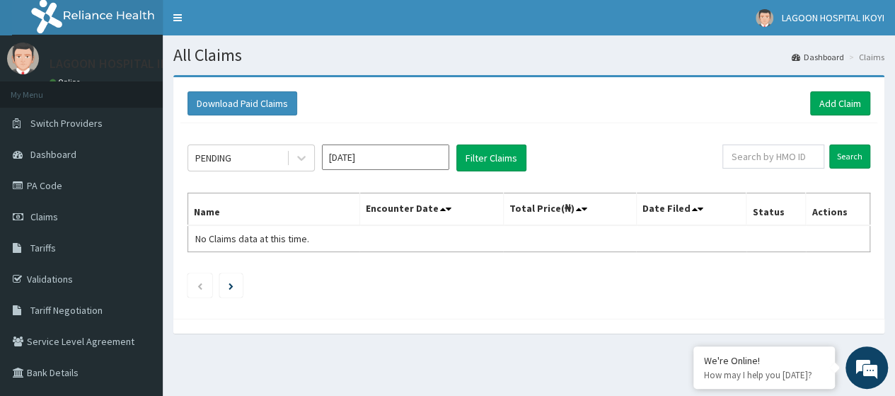
click at [399, 164] on input "[DATE]" at bounding box center [385, 156] width 127 height 25
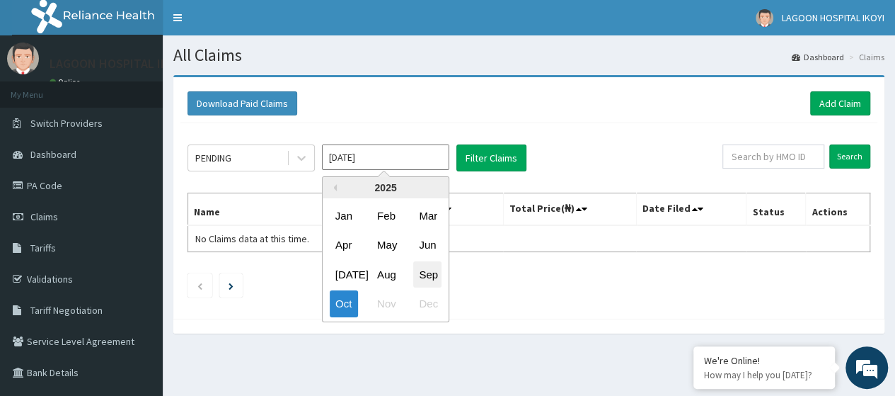
click at [429, 272] on div "Sep" at bounding box center [427, 274] width 28 height 26
type input "[DATE]"
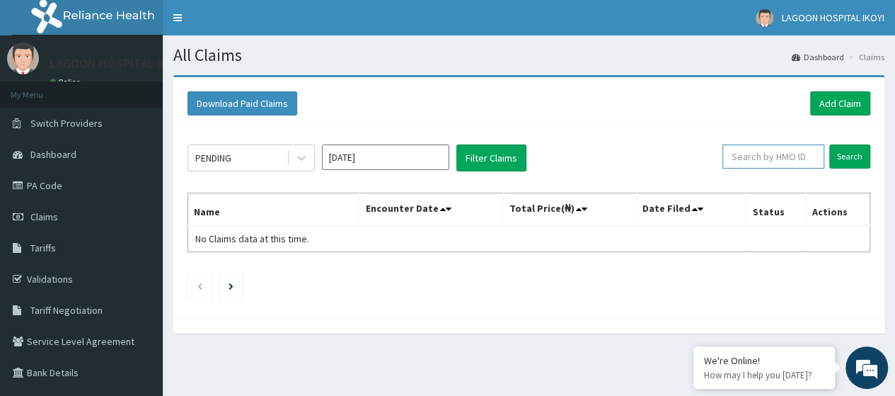
click at [761, 165] on input "text" at bounding box center [773, 156] width 102 height 24
paste input "LMG/10069/A"
type input "LMG/10069/A"
click at [848, 158] on input "Search" at bounding box center [849, 156] width 41 height 24
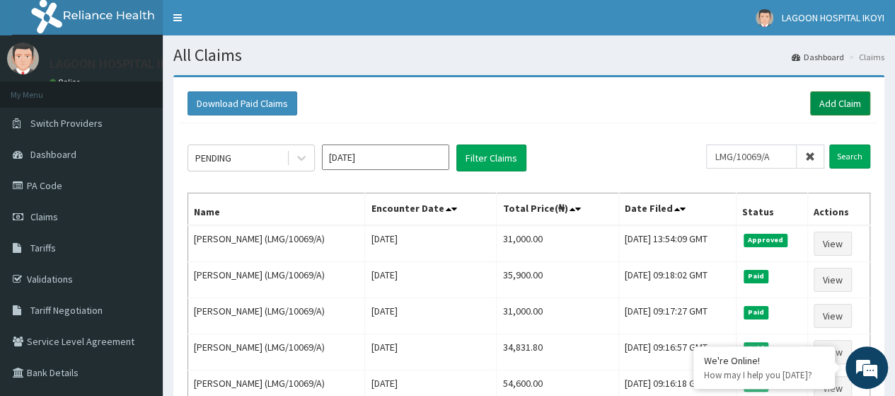
click at [841, 103] on link "Add Claim" at bounding box center [840, 103] width 60 height 24
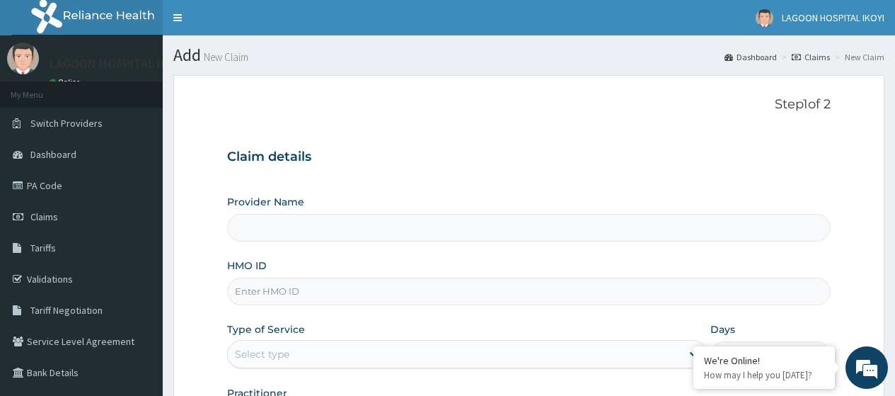
type input "[GEOGRAPHIC_DATA] - V/I"
click at [269, 287] on input "HMO ID" at bounding box center [529, 291] width 604 height 28
paste input "LMG/10069/A"
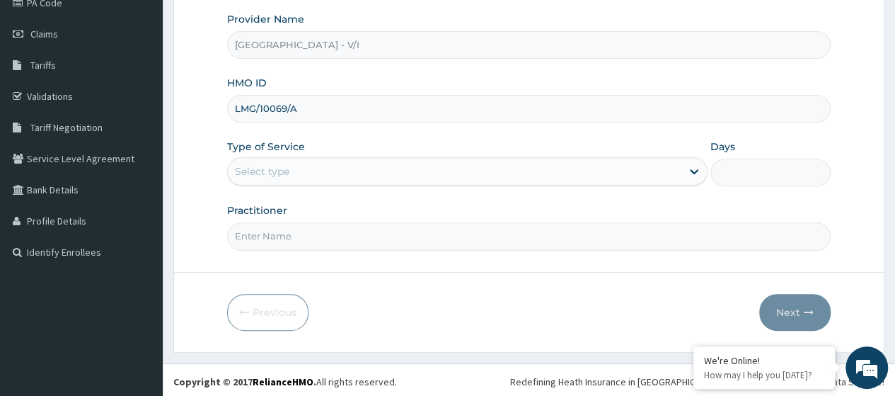
scroll to position [180, 0]
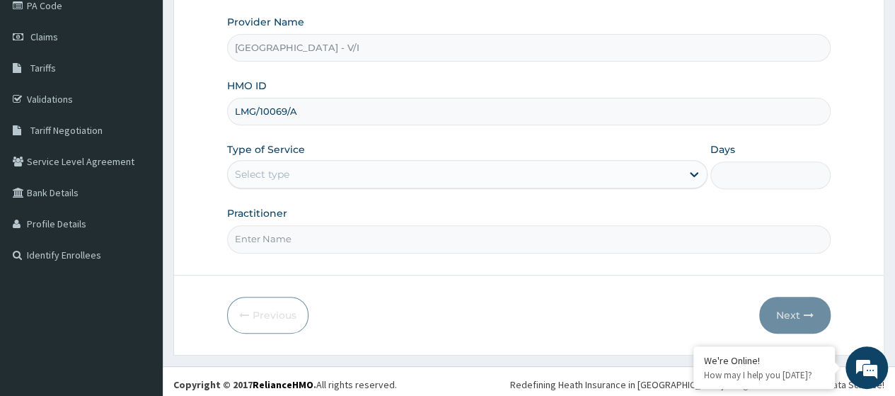
type input "LMG/10069/A"
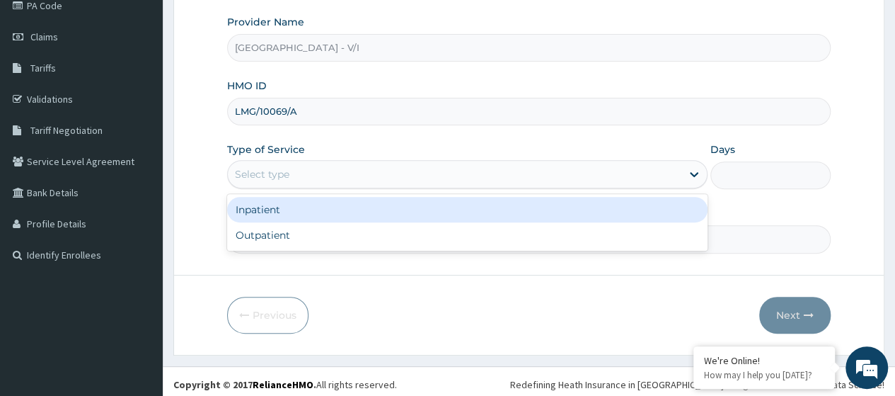
click at [314, 175] on div "Select type" at bounding box center [455, 174] width 454 height 23
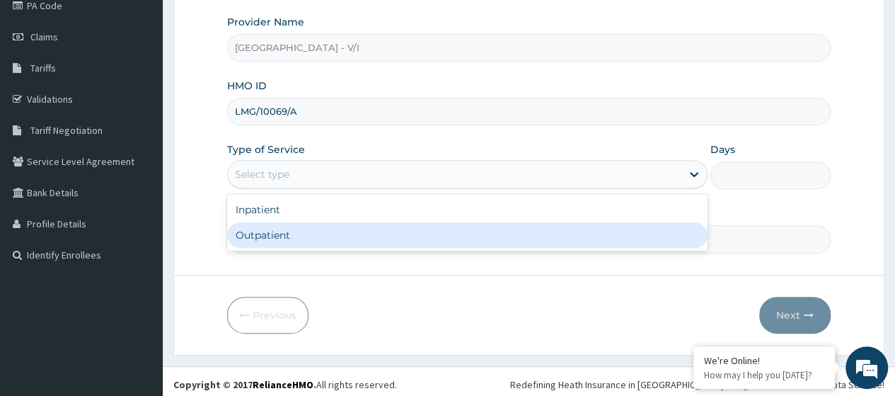
click at [289, 226] on div "Outpatient" at bounding box center [467, 234] width 480 height 25
type input "1"
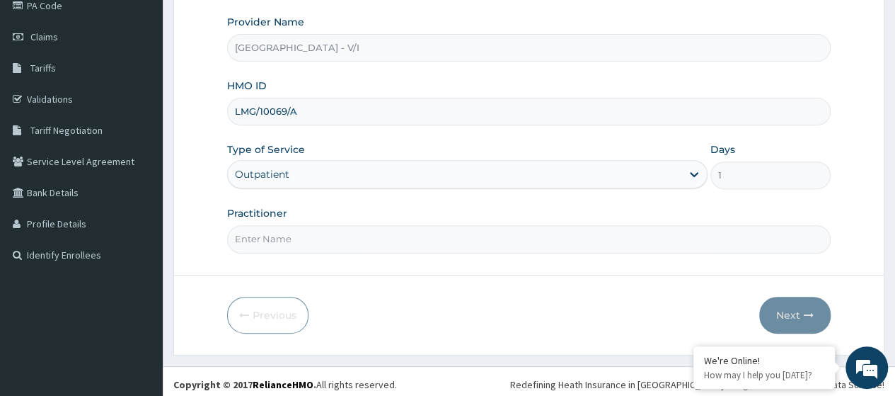
click at [293, 231] on input "Practitioner" at bounding box center [529, 239] width 604 height 28
type input "[PERSON_NAME]"
click at [794, 311] on button "Next" at bounding box center [794, 314] width 71 height 37
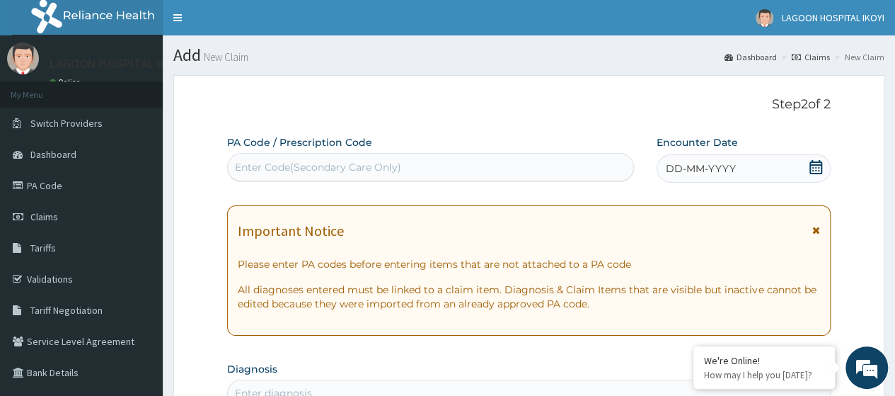
click at [277, 173] on div "Enter Code(Secondary Care Only)" at bounding box center [318, 167] width 166 height 14
paste input "PA/23A1FE"
type input "PA/23A1FE"
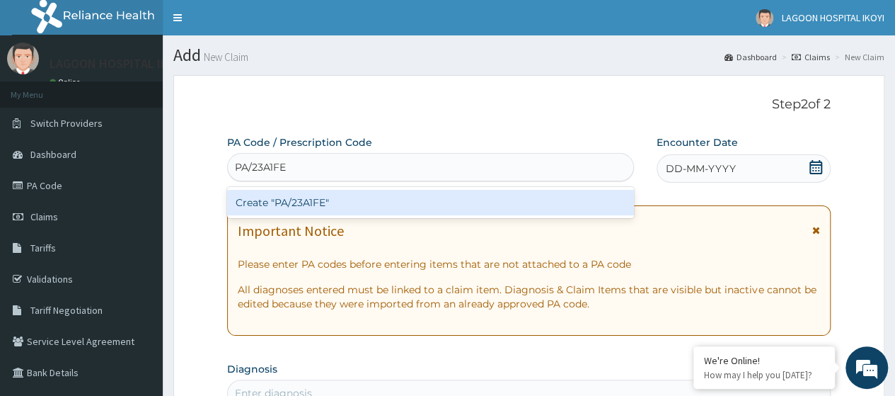
click at [306, 195] on div "Create "PA/23A1FE"" at bounding box center [430, 202] width 406 height 25
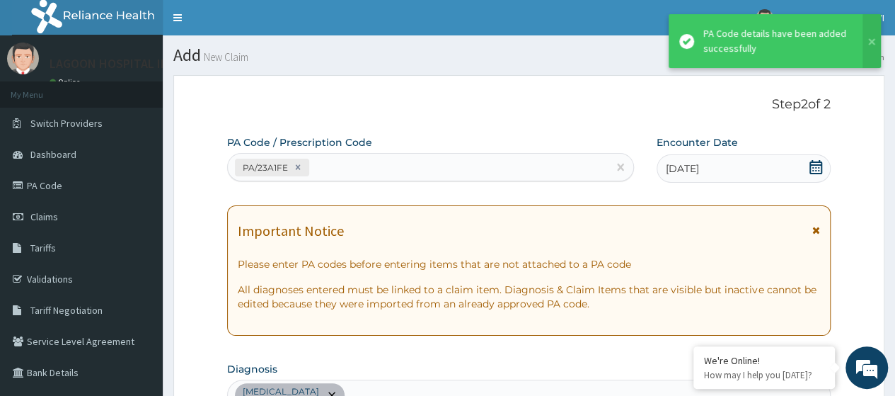
scroll to position [390, 0]
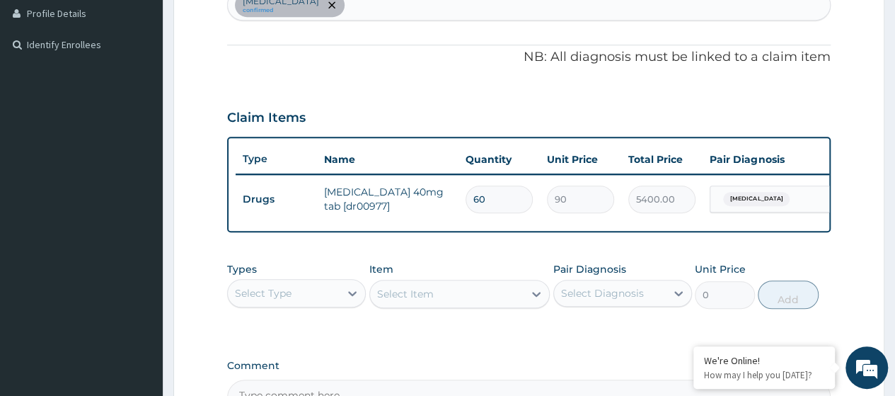
drag, startPoint x: 485, startPoint y: 195, endPoint x: 323, endPoint y: 198, distance: 162.8
click at [323, 198] on tr "Drugs propranolol 40mg tab [dr00977] 60 90 5400.00 Essential hypertension Delete" at bounding box center [582, 199] width 693 height 49
drag, startPoint x: 378, startPoint y: 205, endPoint x: 311, endPoint y: 185, distance: 69.4
click at [311, 185] on tr "Drugs propranolol 40mg tab [dr00977] 60 90 5400.00 Essential hypertension Delete" at bounding box center [582, 199] width 693 height 49
copy tr "propranolol 40mg tab [dr00977]"
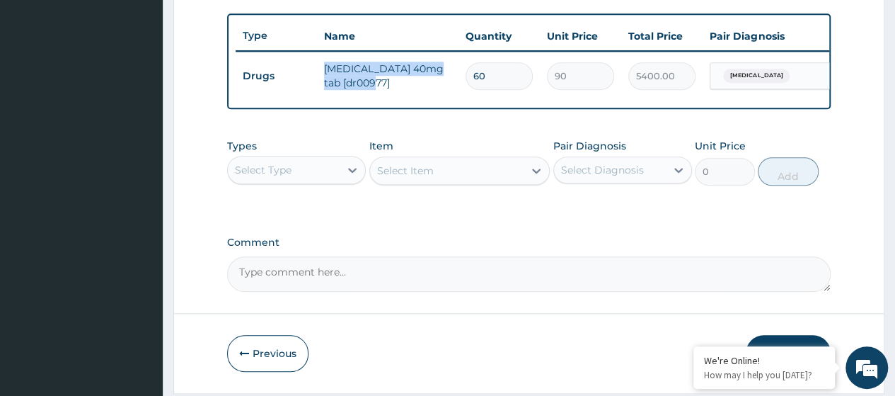
scroll to position [560, 0]
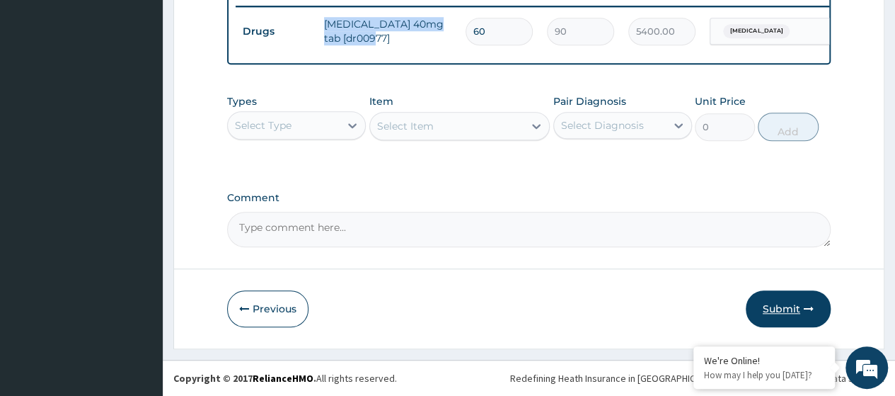
click at [776, 313] on button "Submit" at bounding box center [788, 308] width 85 height 37
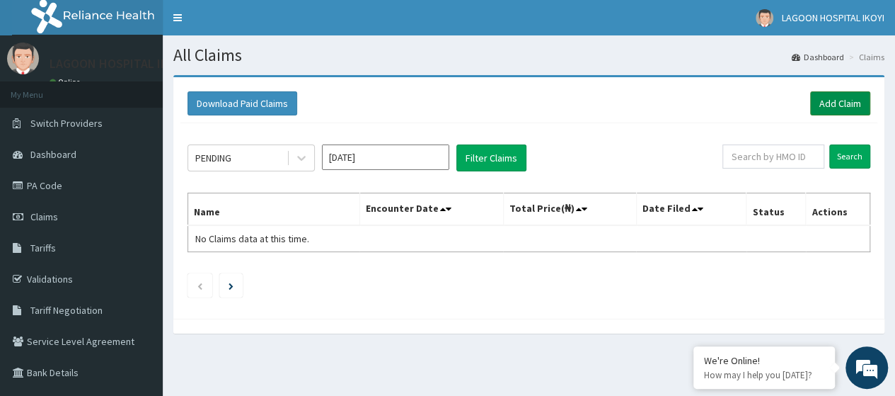
click at [825, 111] on link "Add Claim" at bounding box center [840, 103] width 60 height 24
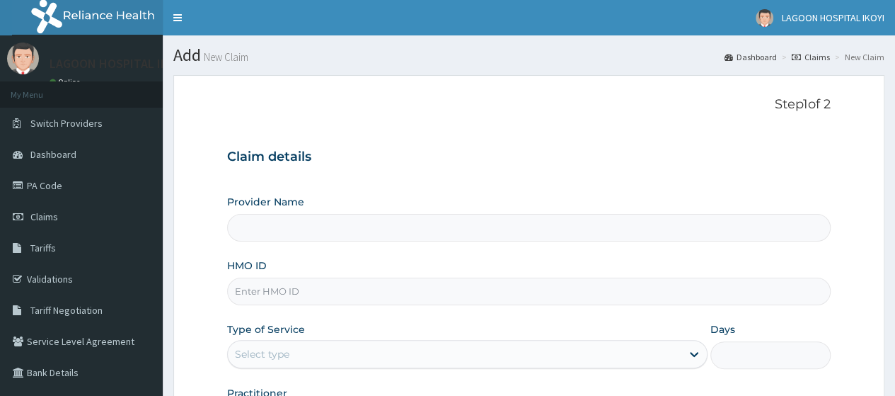
click at [247, 295] on input "HMO ID" at bounding box center [529, 291] width 604 height 28
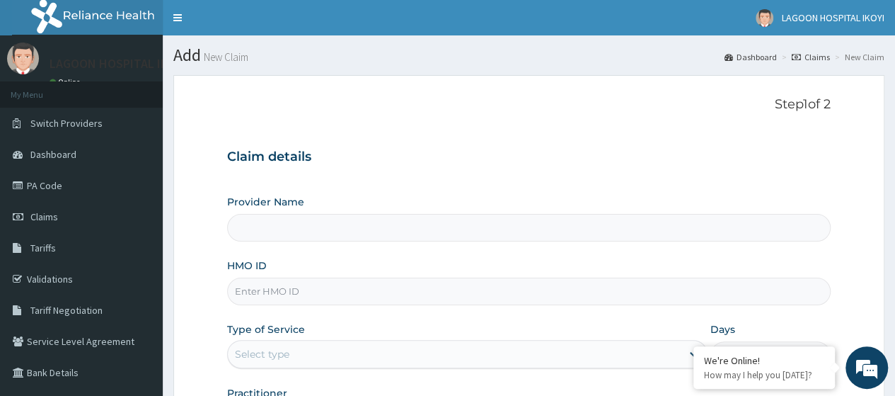
paste input "LMG/10069/A"
type input "LMG/10069/A"
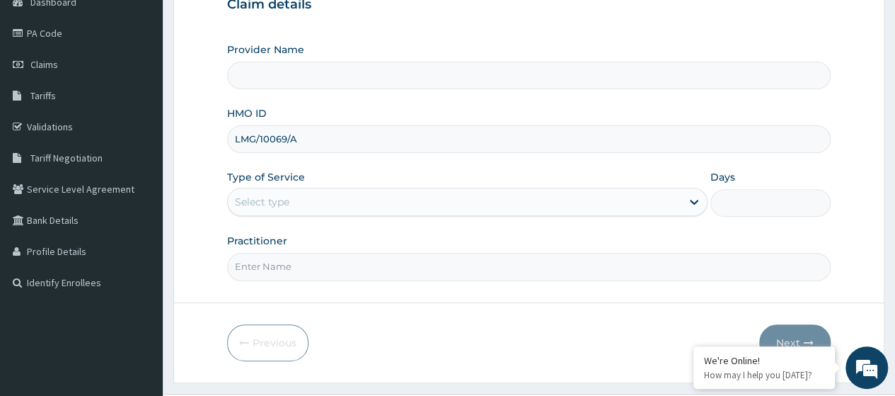
scroll to position [177, 0]
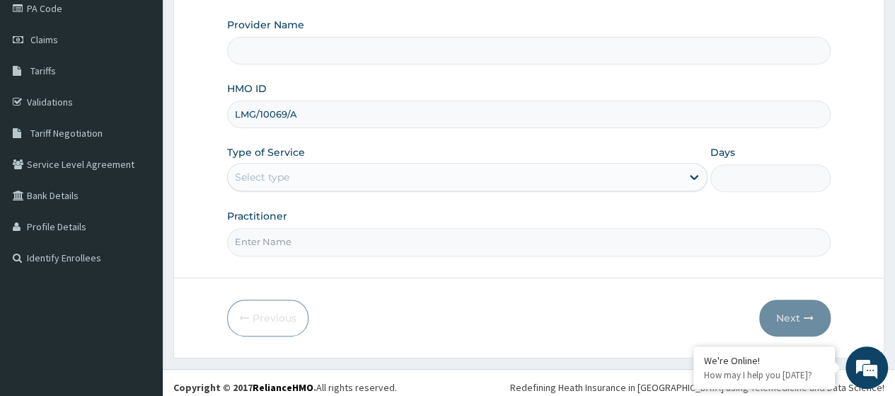
type input "[GEOGRAPHIC_DATA] - V/I"
type input "LMG/10069/A"
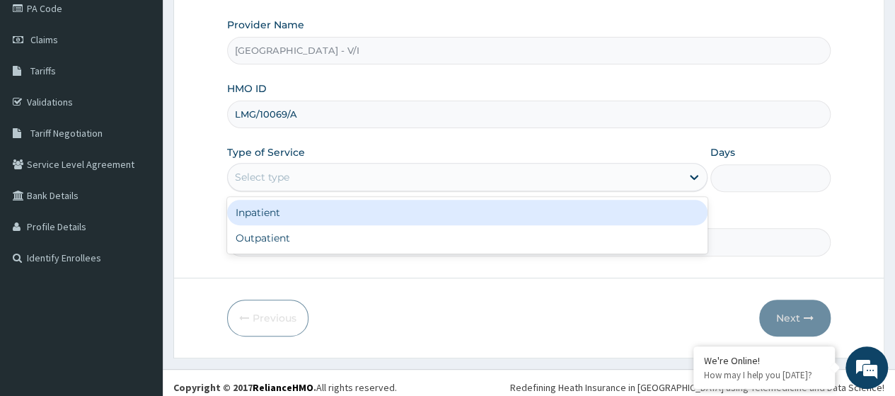
drag, startPoint x: 284, startPoint y: 180, endPoint x: 280, endPoint y: 212, distance: 31.4
click at [284, 181] on div "Select type" at bounding box center [262, 177] width 54 height 14
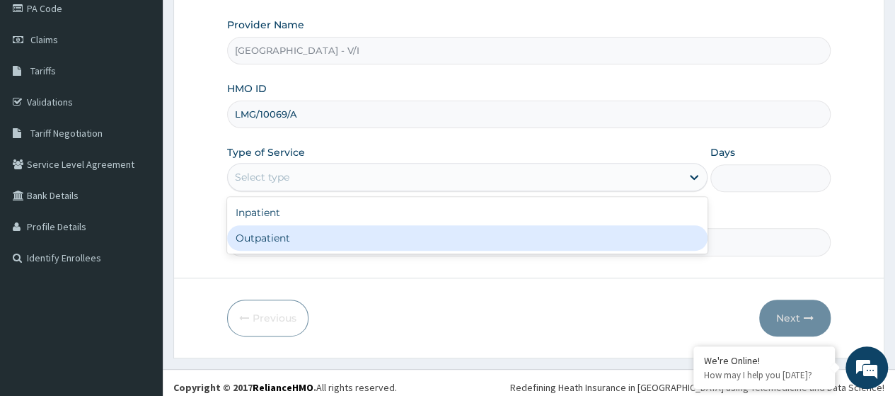
click at [286, 236] on div "Outpatient" at bounding box center [467, 237] width 480 height 25
type input "1"
click at [289, 241] on input "Practitioner" at bounding box center [529, 242] width 604 height 28
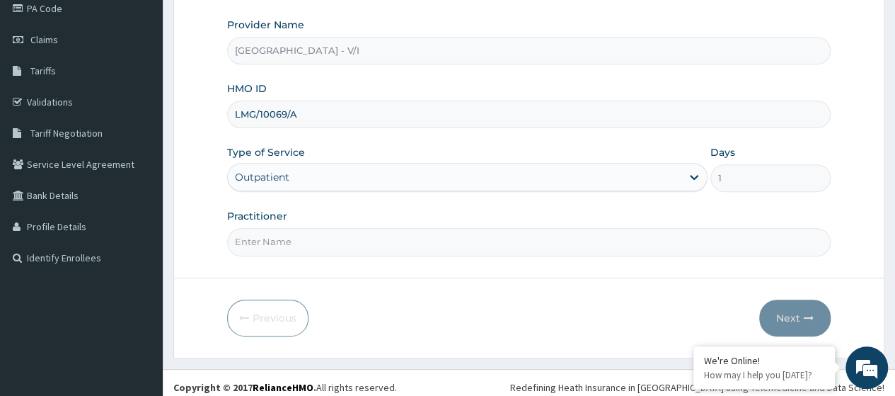
type input "[PERSON_NAME]"
click at [802, 322] on button "Next" at bounding box center [794, 317] width 71 height 37
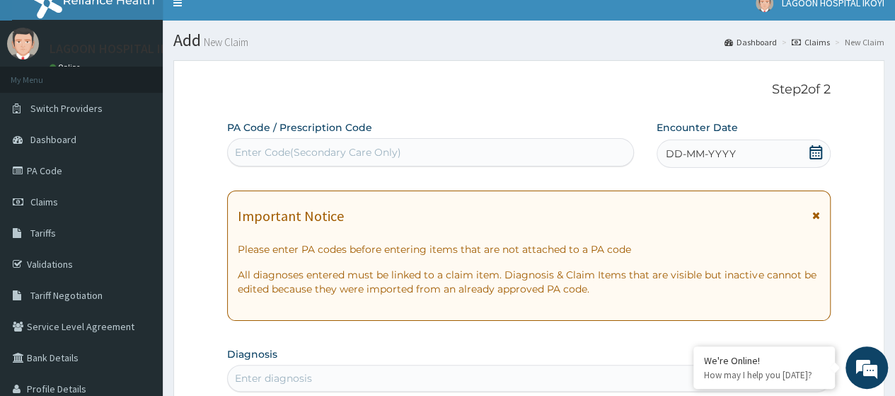
scroll to position [0, 0]
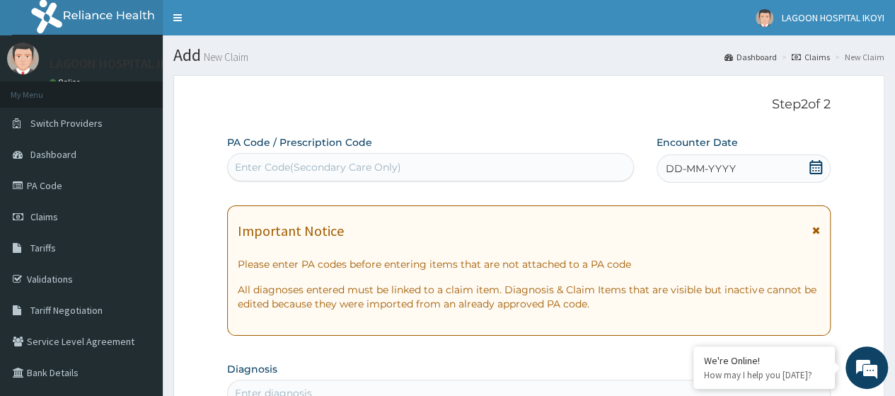
click at [264, 166] on div "Enter Code(Secondary Care Only)" at bounding box center [318, 167] width 166 height 14
paste input "PA/1B6D3D"
type input "PA/1B6D3D"
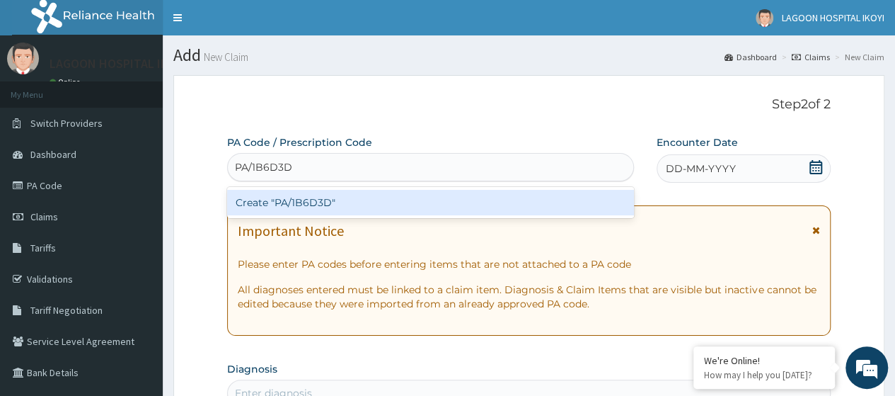
click at [275, 206] on div "Create "PA/1B6D3D"" at bounding box center [430, 202] width 406 height 25
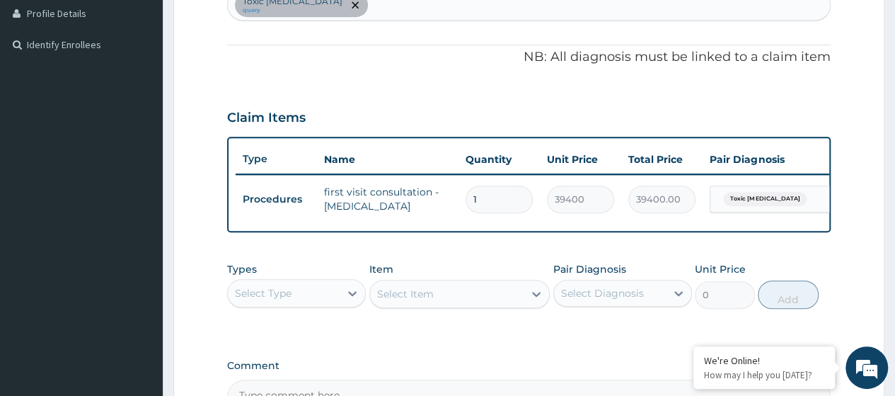
scroll to position [566, 0]
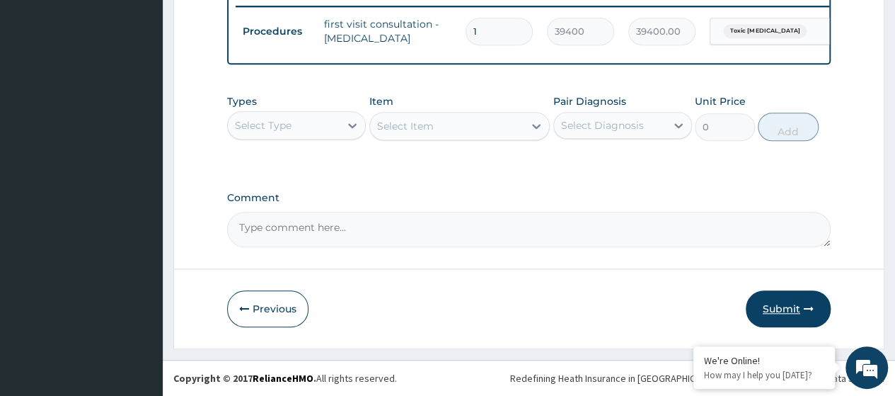
click at [778, 305] on button "Submit" at bounding box center [788, 308] width 85 height 37
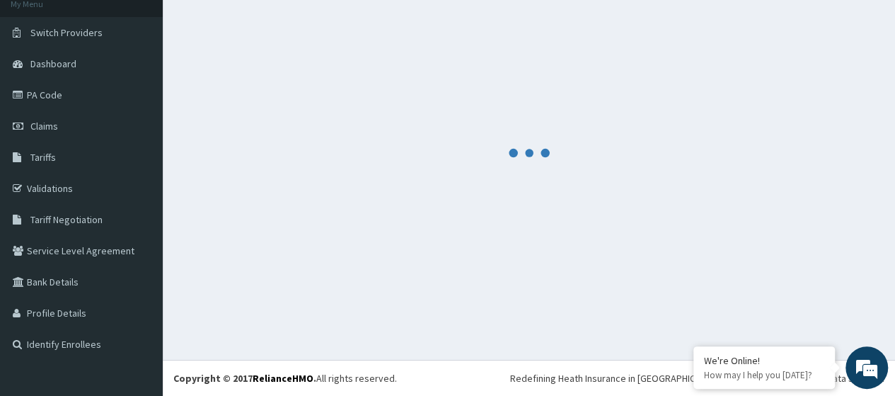
scroll to position [90, 0]
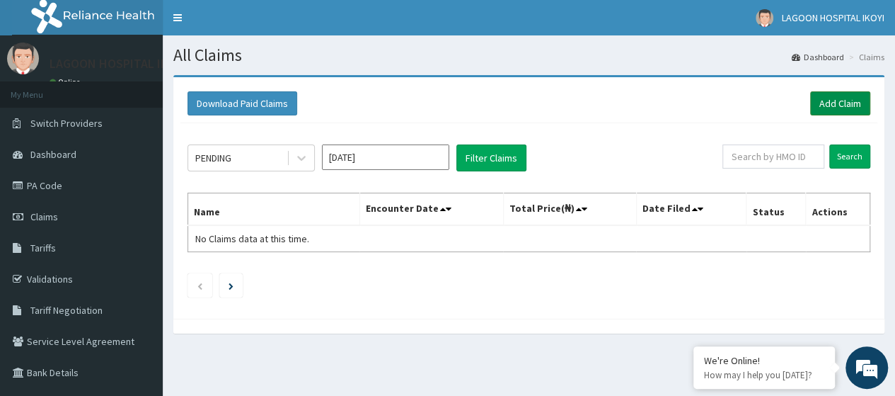
click at [825, 106] on link "Add Claim" at bounding box center [840, 103] width 60 height 24
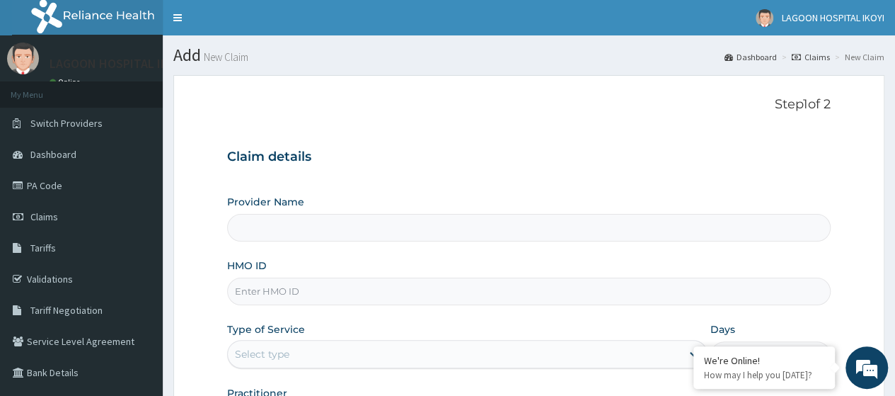
click at [273, 294] on input "HMO ID" at bounding box center [529, 291] width 604 height 28
paste input "JWI/1000/A"
type input "JWI/1000/A"
type input "[GEOGRAPHIC_DATA] - V/I"
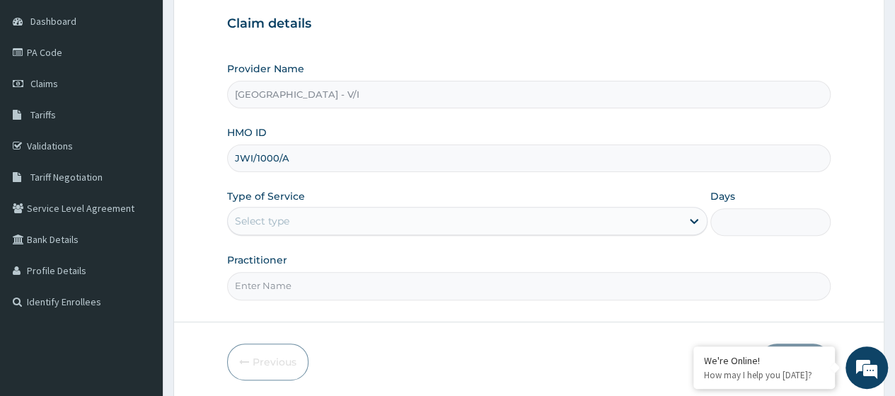
scroll to position [183, 0]
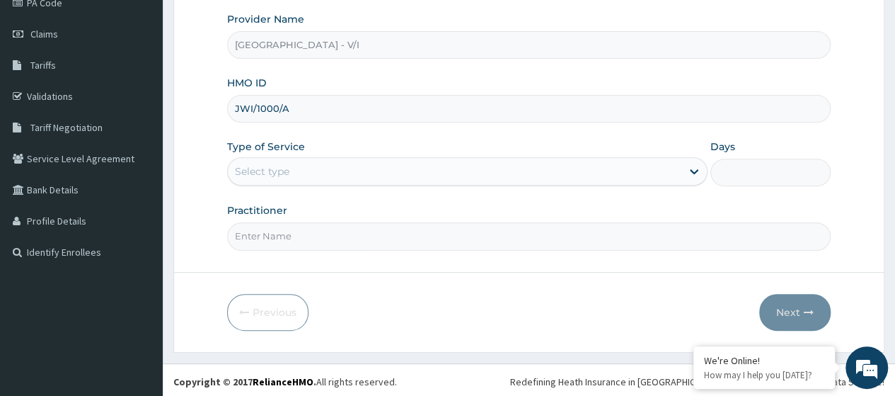
type input "JWI/1000/A"
click at [302, 168] on div "Select type" at bounding box center [455, 171] width 454 height 23
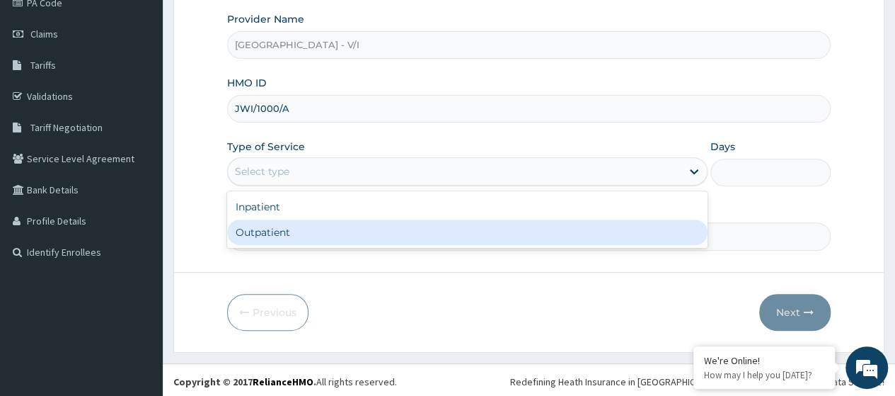
click at [294, 230] on div "Outpatient" at bounding box center [467, 231] width 480 height 25
type input "1"
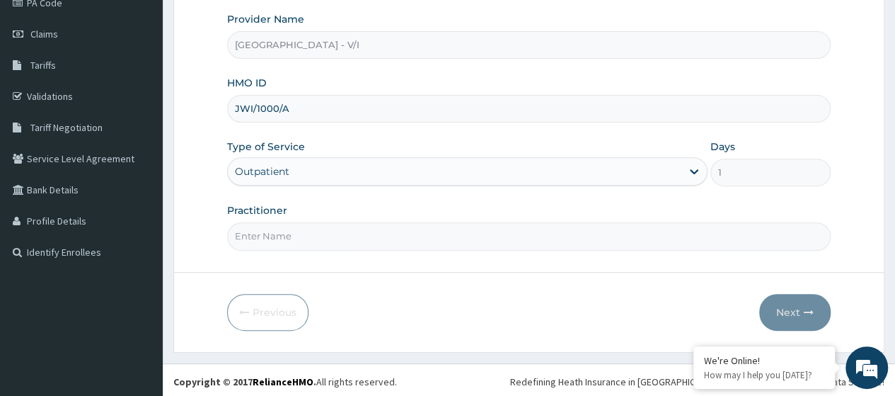
click at [293, 237] on input "Practitioner" at bounding box center [529, 236] width 604 height 28
type input "[PERSON_NAME]"
click at [793, 304] on button "Next" at bounding box center [794, 312] width 71 height 37
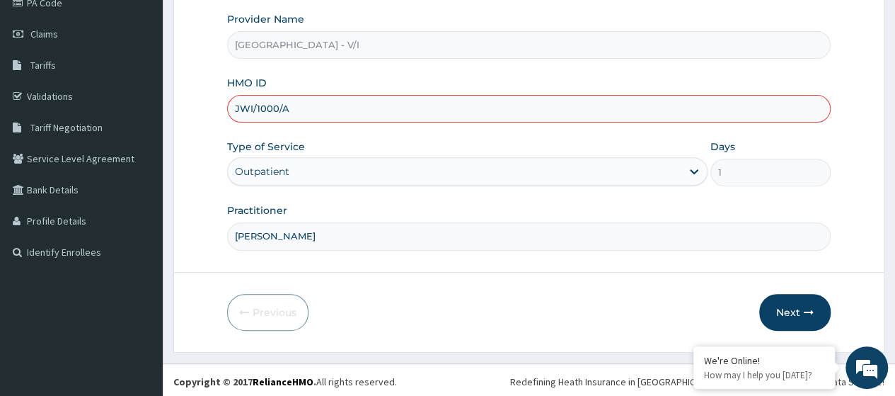
scroll to position [0, 0]
click at [817, 308] on button "Next" at bounding box center [794, 312] width 71 height 37
drag, startPoint x: 295, startPoint y: 108, endPoint x: 215, endPoint y: 103, distance: 80.2
click at [215, 103] on form "Step 1 of 2 Claim details Provider Name Lagoon Hospital - V/I HMO ID JWI/1000/A…" at bounding box center [528, 121] width 711 height 459
paste input "1/A"
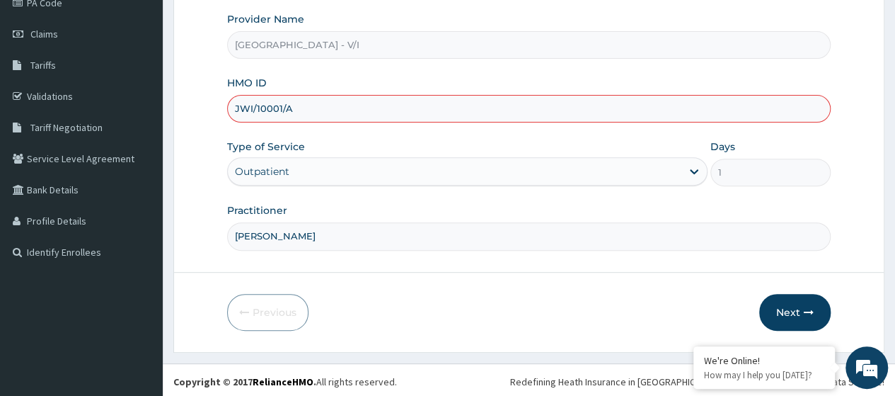
type input "JWI/10001/A"
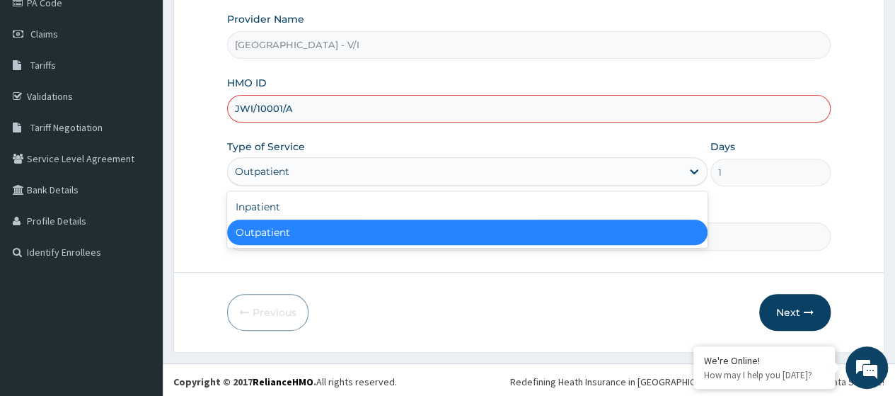
click at [316, 173] on div "Outpatient" at bounding box center [455, 171] width 454 height 23
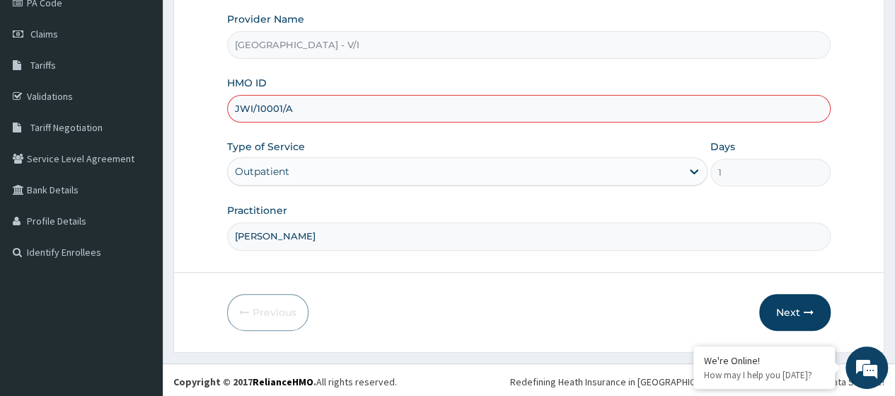
click at [369, 139] on div "Type of Service Outpatient" at bounding box center [467, 162] width 480 height 47
click at [791, 311] on button "Next" at bounding box center [794, 312] width 71 height 37
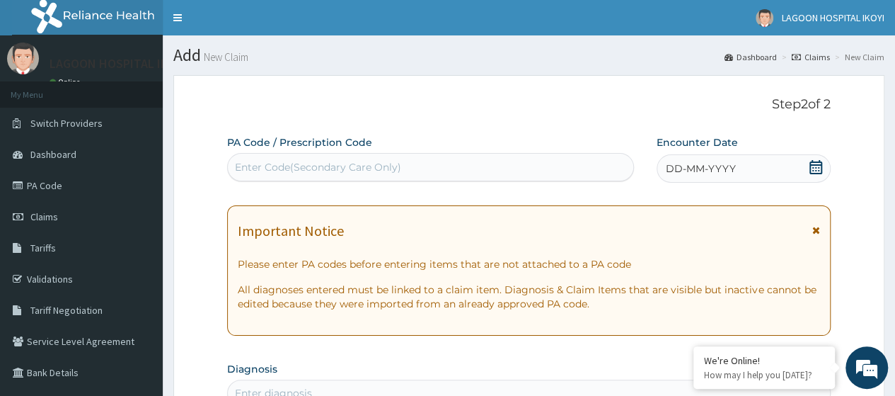
click at [253, 171] on div "Enter Code(Secondary Care Only)" at bounding box center [318, 167] width 166 height 14
paste input "PA/37AFF7"
type input "PA/37AFF7"
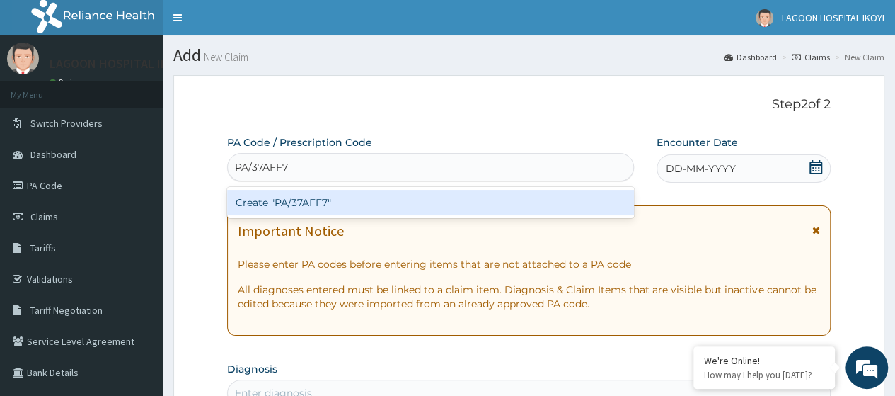
click at [285, 206] on div "Create "PA/37AFF7"" at bounding box center [430, 202] width 406 height 25
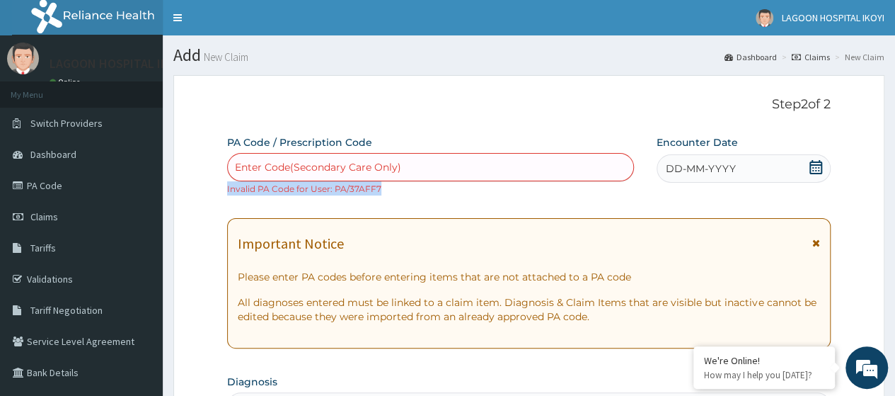
drag, startPoint x: 383, startPoint y: 188, endPoint x: 208, endPoint y: 202, distance: 175.4
drag, startPoint x: 381, startPoint y: 185, endPoint x: 226, endPoint y: 195, distance: 154.6
copy small "Invalid PA Code for User: PA/37AFF7"
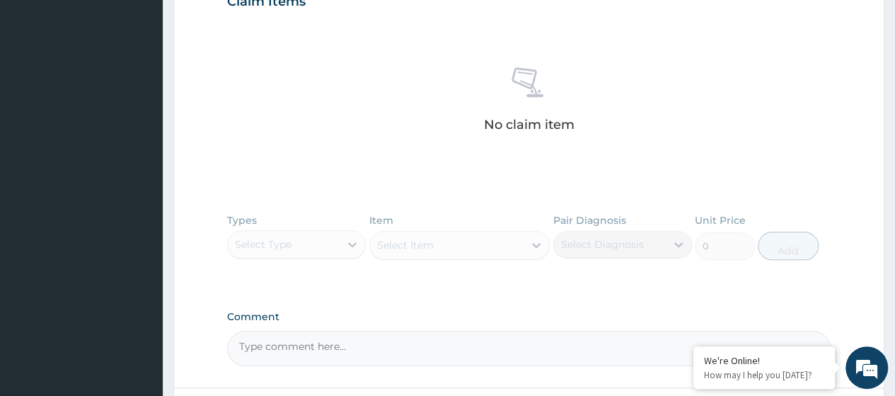
scroll to position [631, 0]
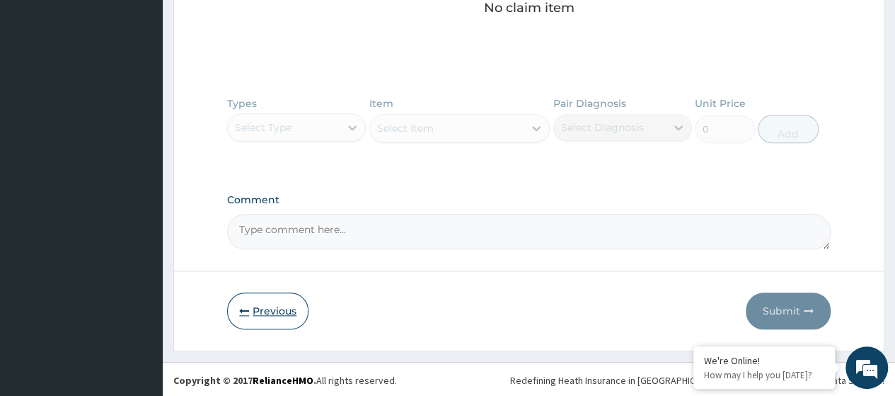
click at [259, 313] on button "Previous" at bounding box center [267, 310] width 81 height 37
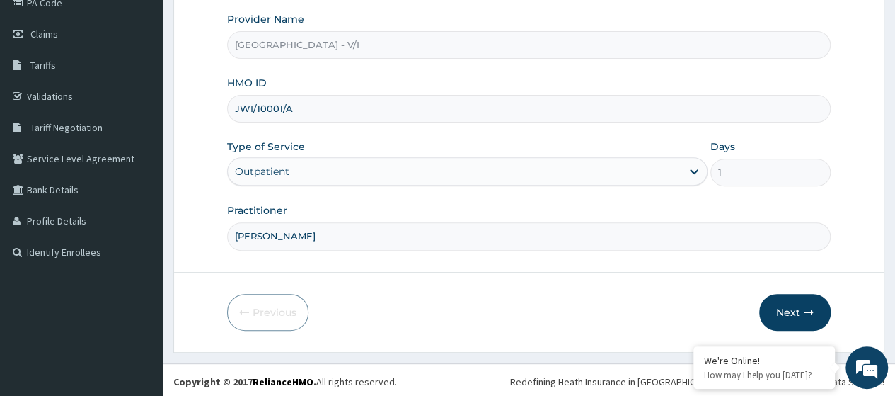
drag, startPoint x: 284, startPoint y: 110, endPoint x: 219, endPoint y: 115, distance: 65.3
click at [219, 115] on form "Step 1 of 2 Claim details Provider Name Lagoon Hospital - V/I HMO ID JWI/10001/…" at bounding box center [528, 121] width 711 height 459
paste input "4/A"
type input "JWI/10004/A"
click at [807, 314] on button "Next" at bounding box center [794, 312] width 71 height 37
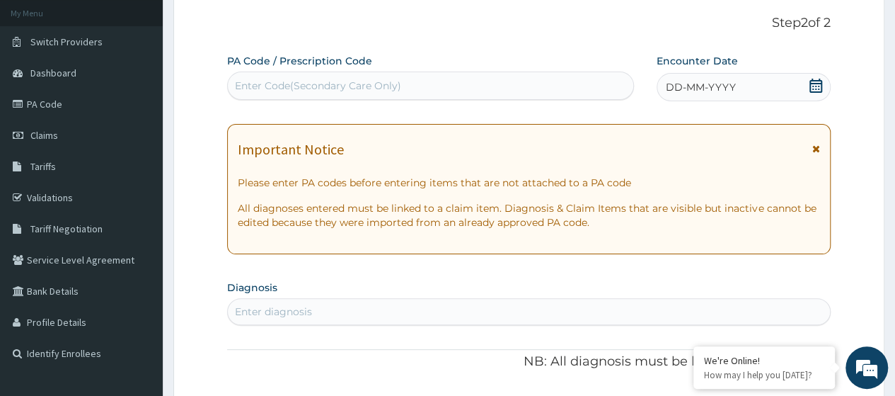
scroll to position [21, 0]
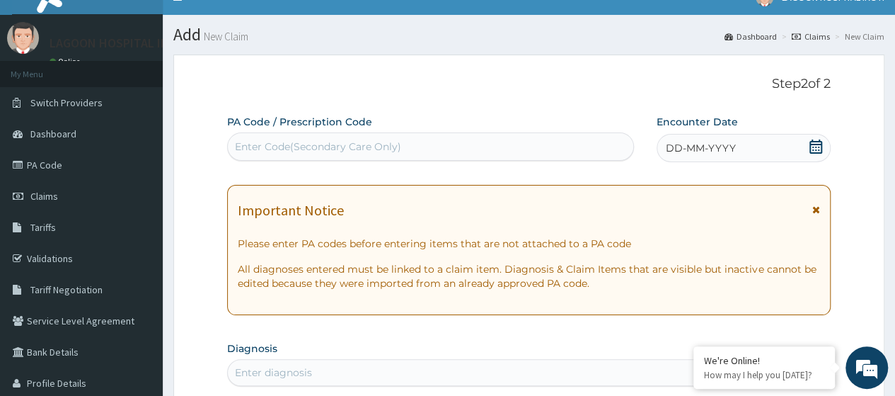
click at [253, 149] on div "Enter Code(Secondary Care Only)" at bounding box center [318, 146] width 166 height 14
paste input "PA/2C752A"
type input "PA/2C752A"
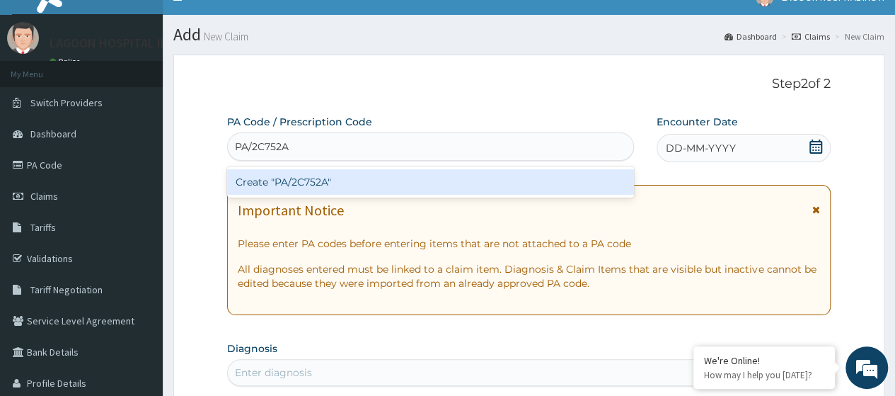
click at [289, 178] on div "Create "PA/2C752A"" at bounding box center [430, 181] width 406 height 25
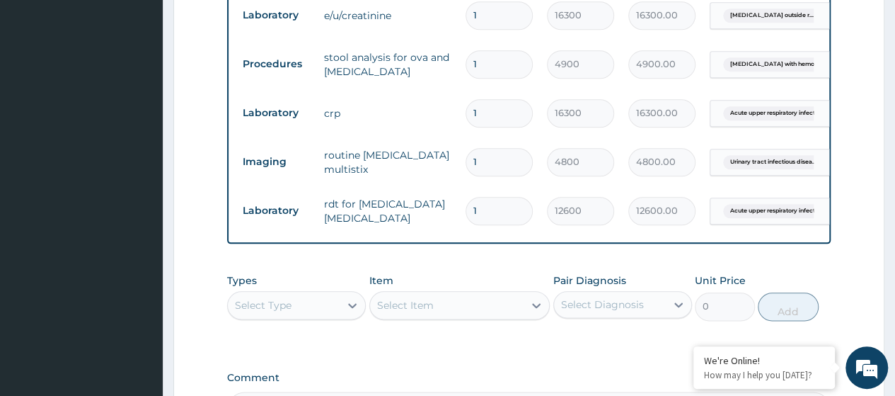
scroll to position [747, 0]
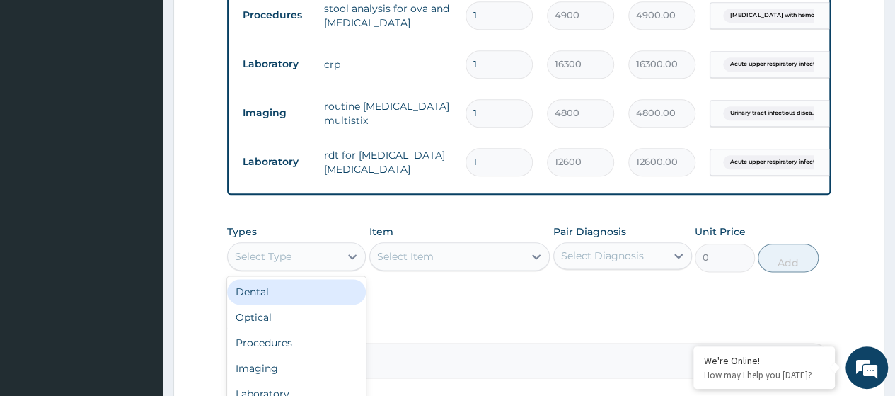
click at [296, 263] on div "Select Type" at bounding box center [284, 256] width 112 height 23
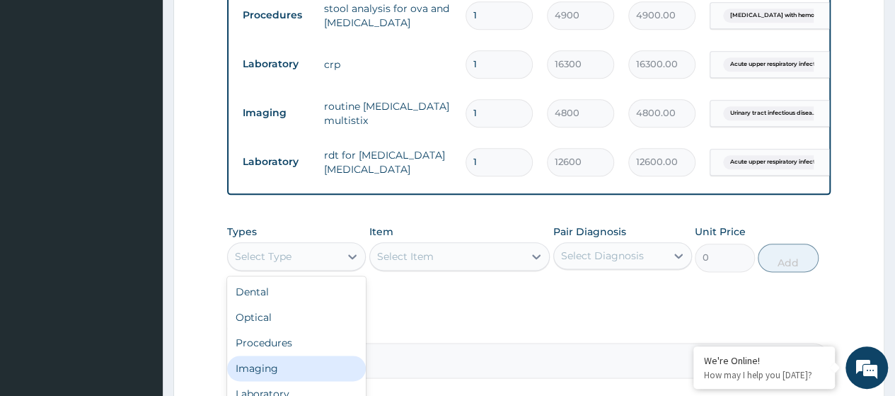
click at [275, 381] on div "Imaging" at bounding box center [296, 367] width 139 height 25
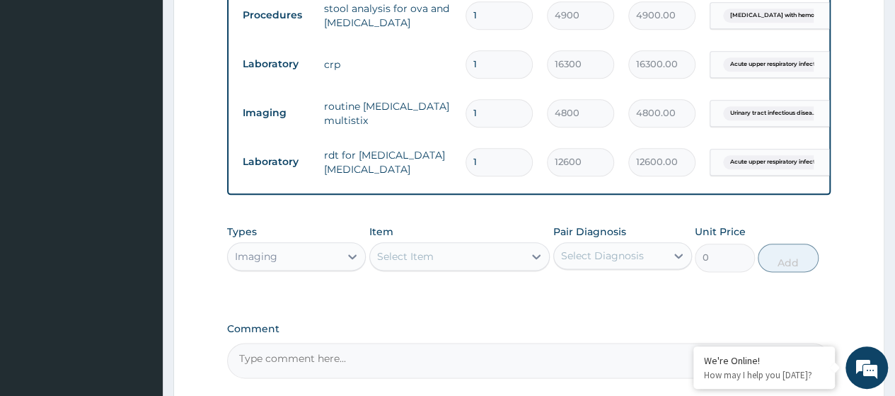
click at [423, 267] on div "Select Item" at bounding box center [447, 256] width 154 height 23
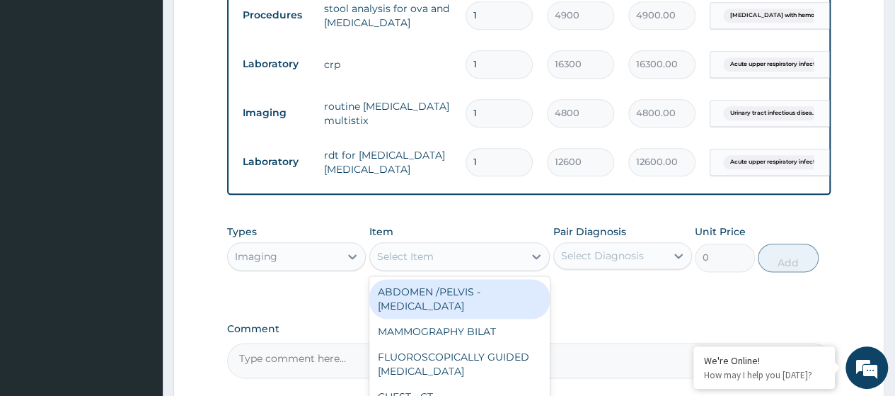
paste input "Stool Analysis for Ova and Parasite"
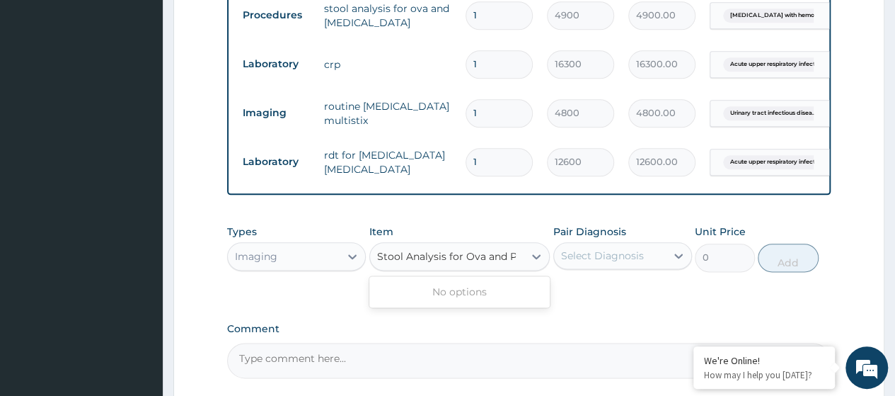
scroll to position [0, 0]
type input "Stool Analysis"
click at [334, 265] on div "Imaging" at bounding box center [284, 256] width 112 height 23
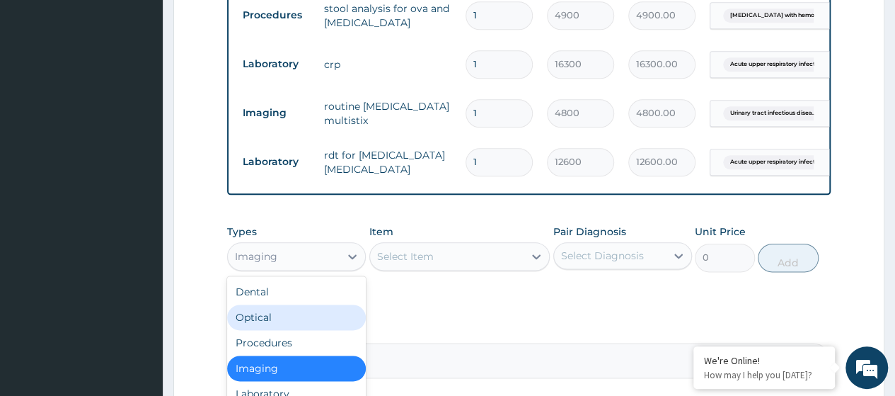
scroll to position [48, 0]
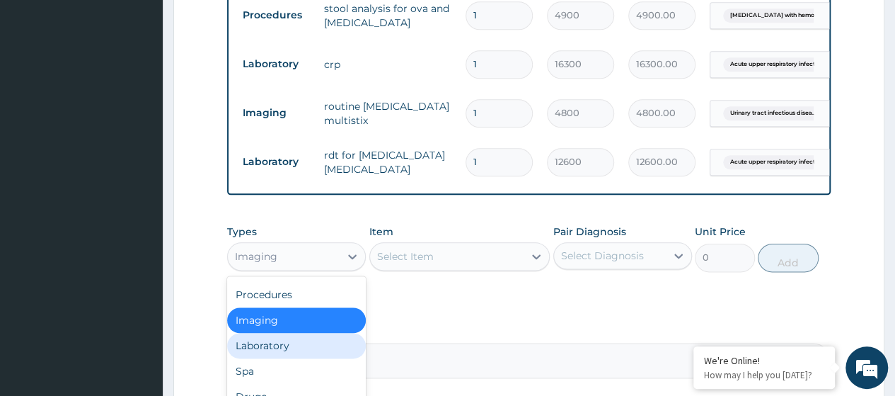
click at [279, 355] on div "Laboratory" at bounding box center [296, 345] width 139 height 25
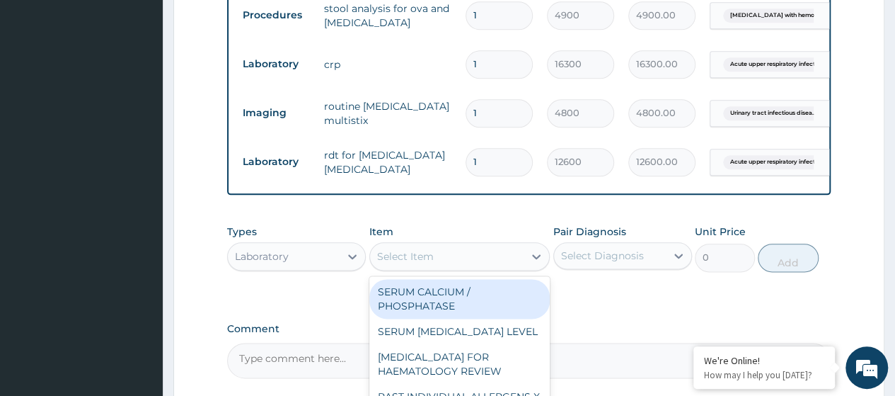
click at [420, 263] on div "Select Item" at bounding box center [405, 256] width 57 height 14
paste input "Stool Analysis for Ova and Parasite"
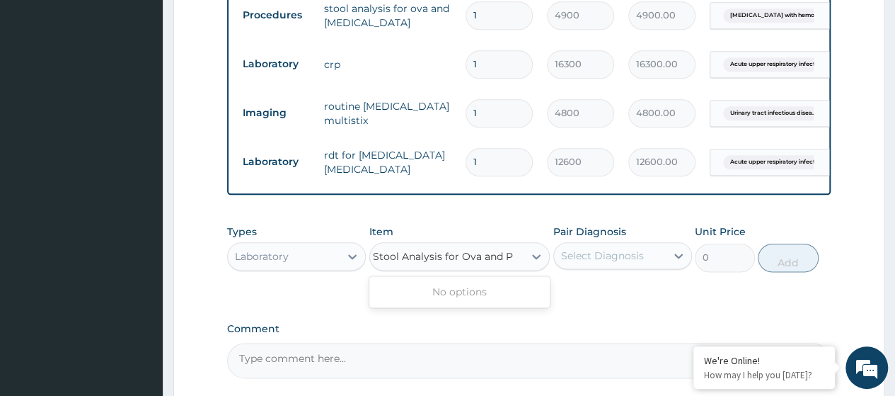
scroll to position [0, 0]
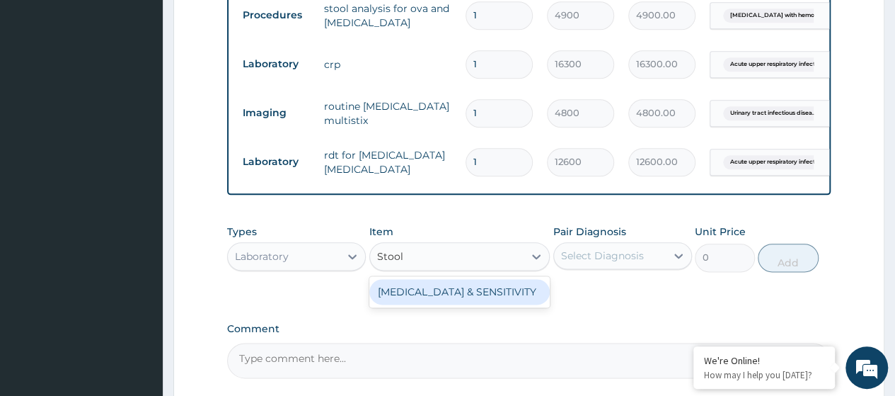
type input "Stool"
click at [328, 267] on div "Laboratory" at bounding box center [284, 256] width 112 height 23
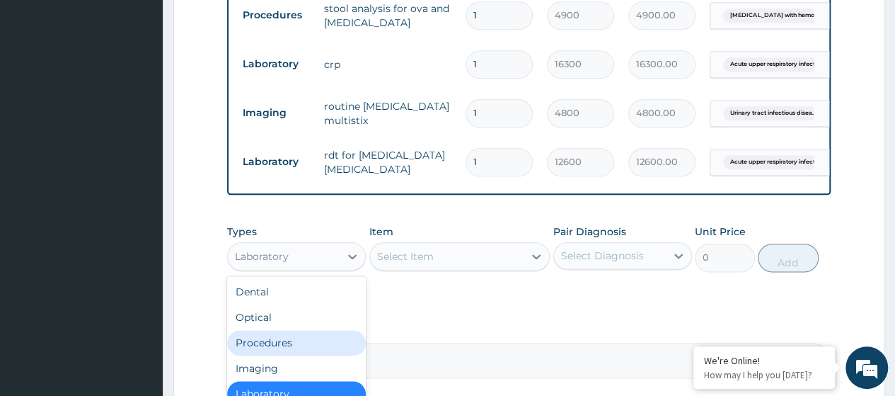
click at [298, 352] on div "Procedures" at bounding box center [296, 342] width 139 height 25
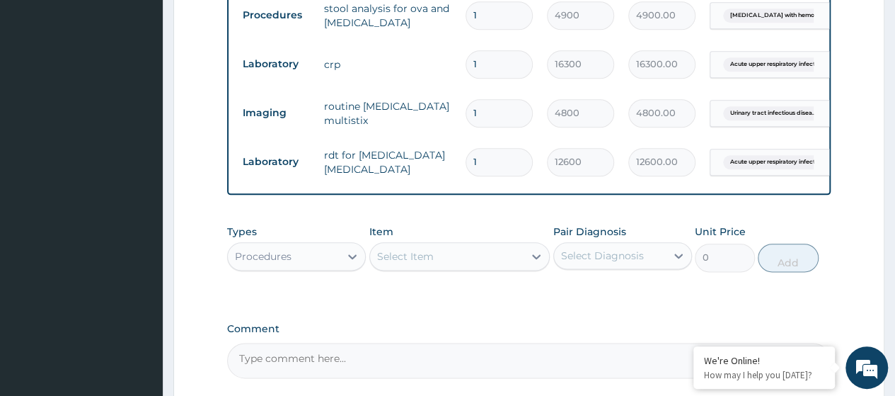
click at [439, 267] on div "Select Item" at bounding box center [447, 256] width 154 height 23
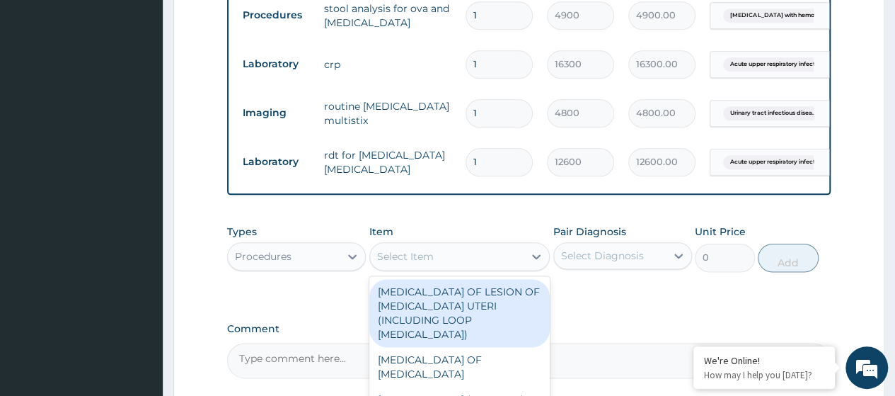
paste input "Stool Analysis for Ova and Parasite"
type input "Stool Analysis for Ova and Parasite"
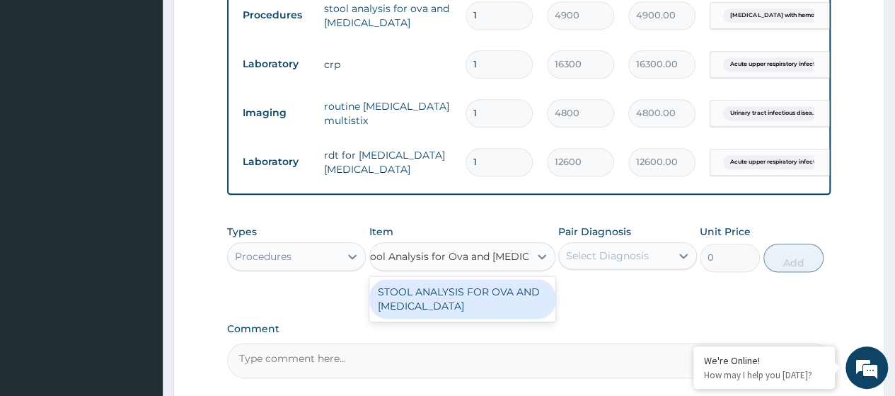
click at [444, 304] on div "STOOL ANALYSIS FOR OVA AND PARASITE" at bounding box center [462, 299] width 186 height 40
type input "4900"
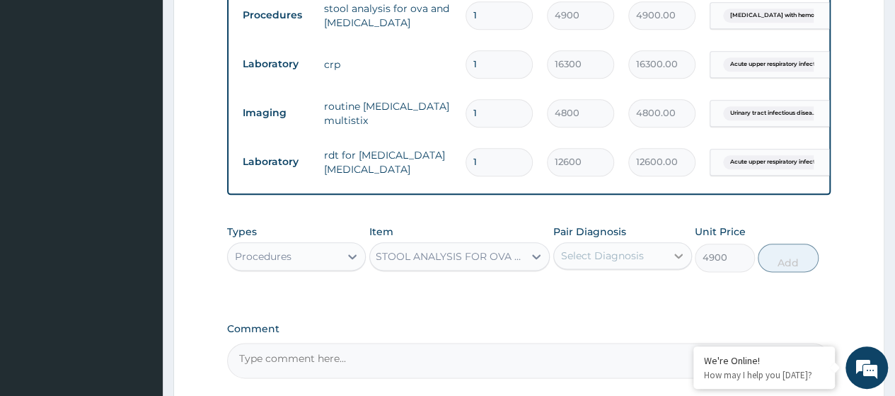
click at [669, 264] on div at bounding box center [678, 255] width 25 height 25
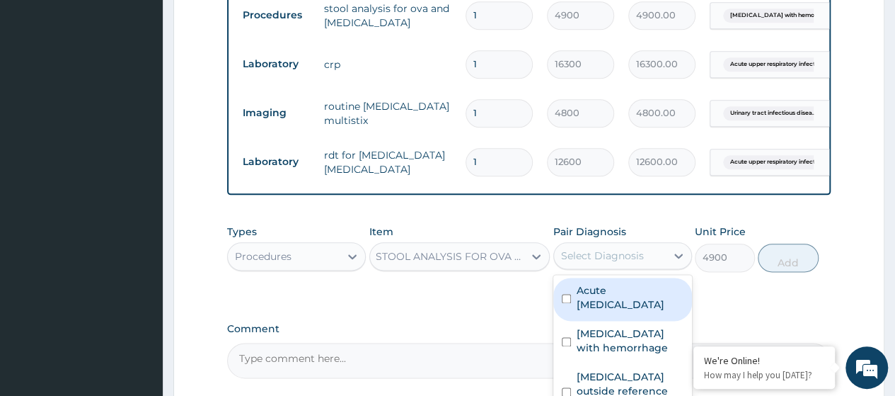
click at [609, 311] on label "Acute upper respiratory infection" at bounding box center [630, 297] width 107 height 28
checkbox input "true"
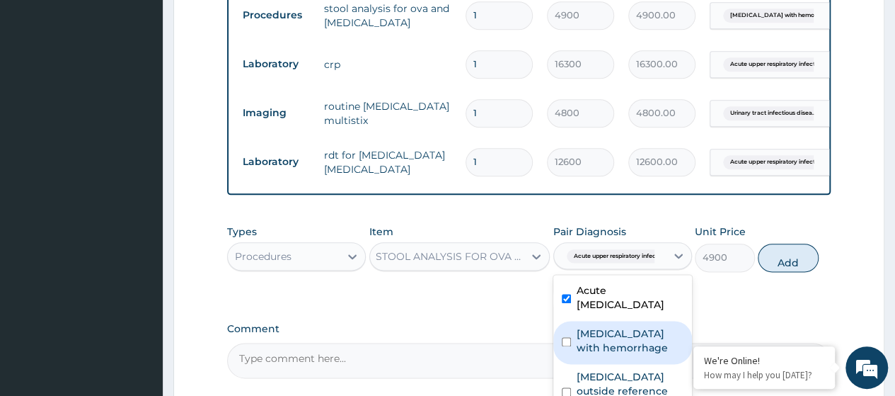
click at [608, 349] on label "Peptic ulcer with hemorrhage" at bounding box center [630, 340] width 107 height 28
checkbox input "true"
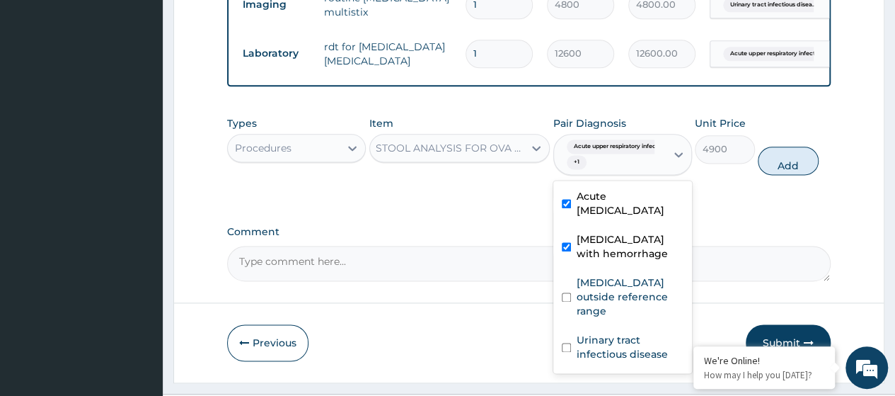
scroll to position [899, 0]
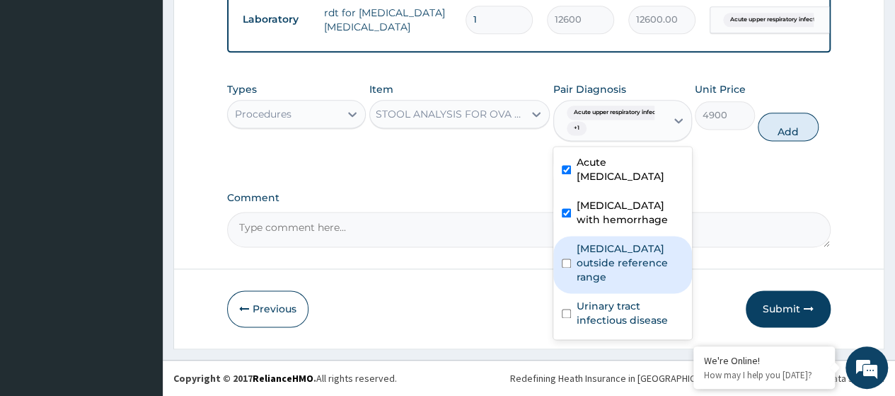
drag, startPoint x: 614, startPoint y: 260, endPoint x: 597, endPoint y: 294, distance: 37.7
click at [611, 260] on label "Renal function tests outside reference range" at bounding box center [630, 262] width 107 height 42
checkbox input "true"
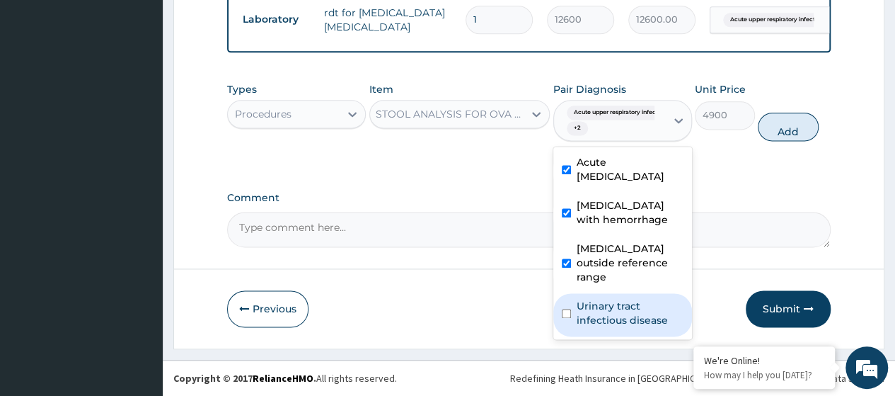
click at [597, 311] on label "Urinary tract infectious disease" at bounding box center [630, 313] width 107 height 28
checkbox input "true"
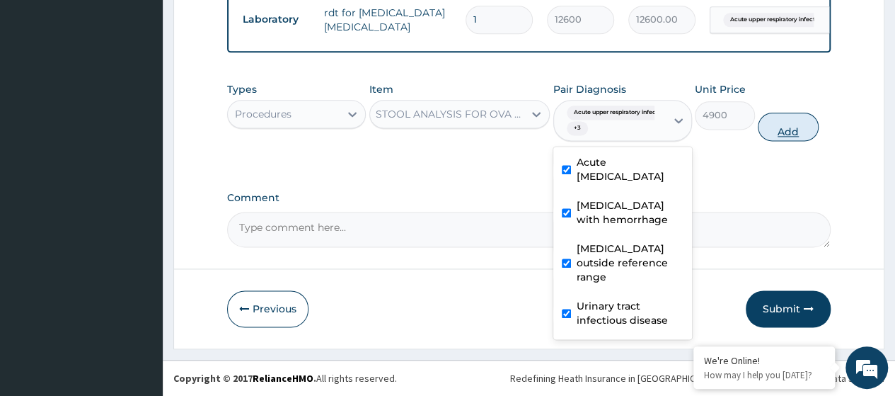
click at [783, 137] on button "Add" at bounding box center [788, 127] width 60 height 28
type input "0"
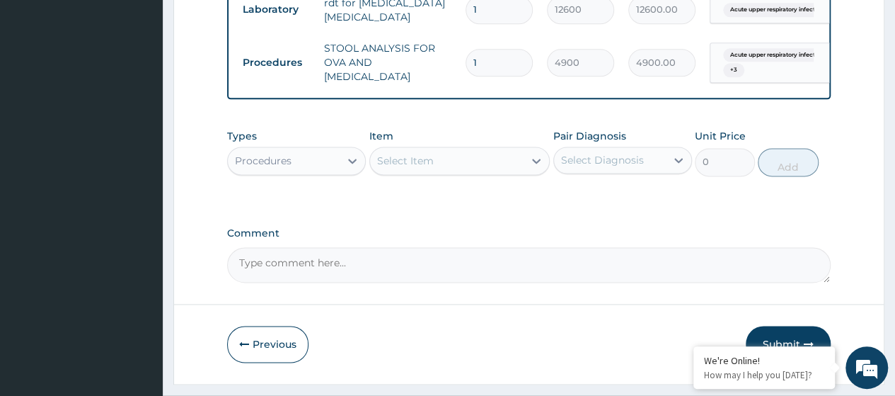
scroll to position [0, 0]
click at [411, 166] on div "Select Item" at bounding box center [405, 161] width 57 height 14
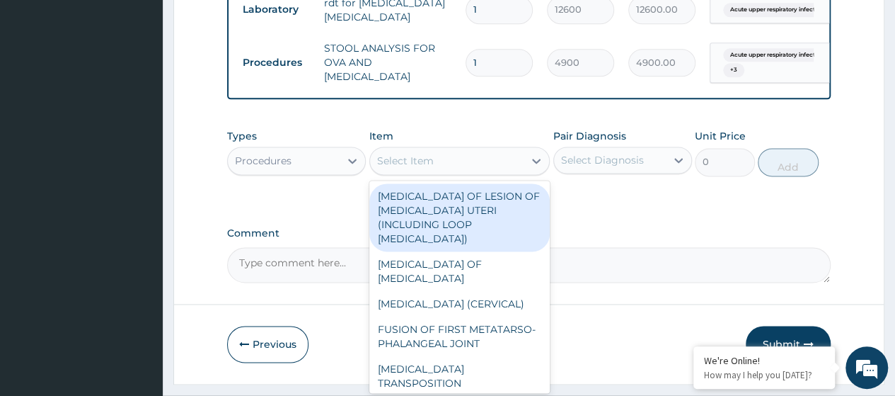
paste input "Consultation GOPD First Visit"
type input "Consultation GOPD First Visit"
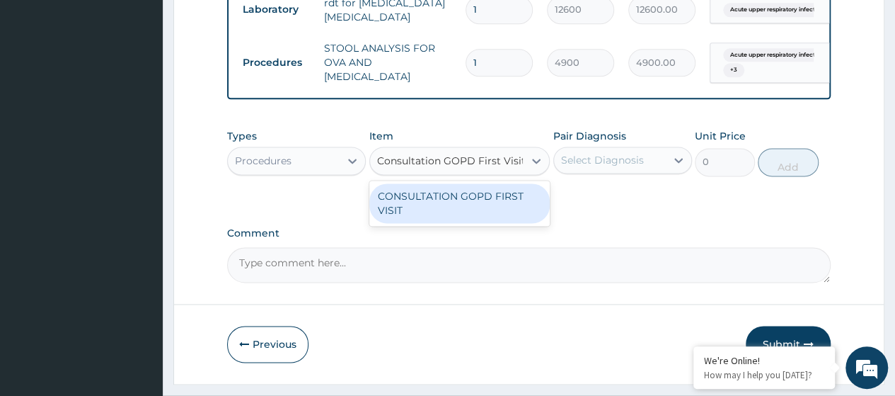
click at [447, 212] on div "CONSULTATION GOPD FIRST VISIT" at bounding box center [459, 203] width 181 height 40
type input "13400"
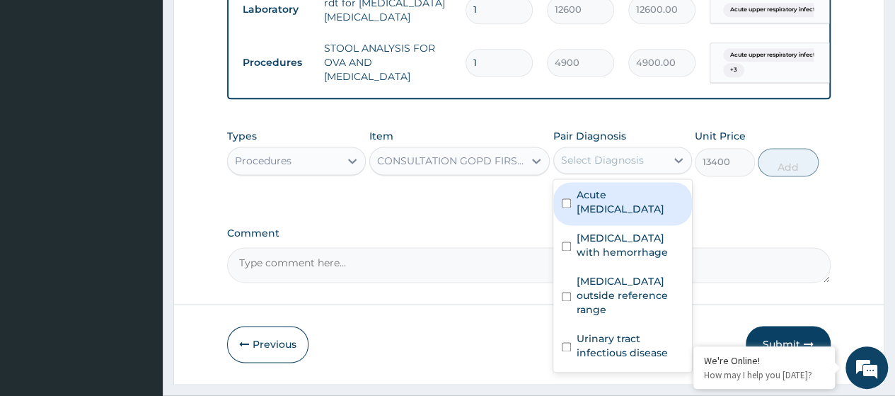
drag, startPoint x: 588, startPoint y: 176, endPoint x: 599, endPoint y: 217, distance: 42.4
click at [589, 171] on div "Select Diagnosis" at bounding box center [610, 160] width 112 height 23
click at [599, 216] on label "Acute upper respiratory infection" at bounding box center [630, 202] width 107 height 28
checkbox input "true"
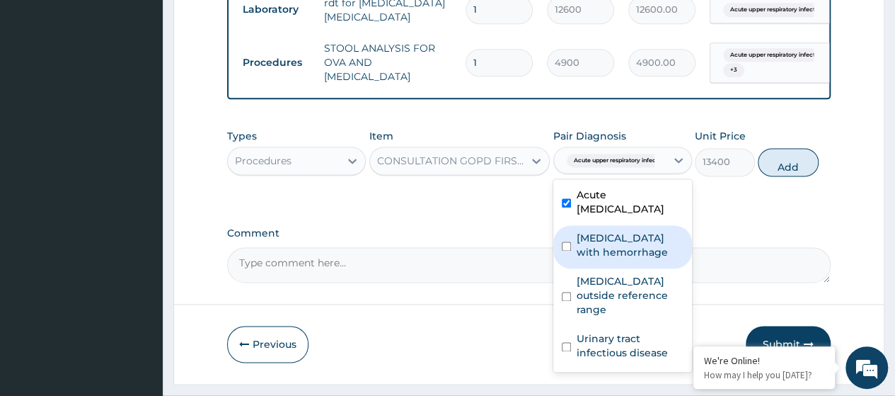
click at [611, 259] on label "Peptic ulcer with hemorrhage" at bounding box center [630, 245] width 107 height 28
checkbox input "true"
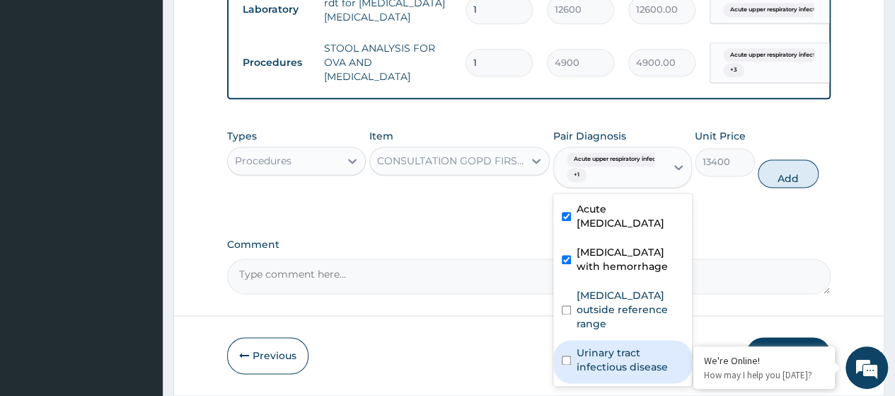
click at [617, 374] on label "Urinary tract infectious disease" at bounding box center [630, 359] width 107 height 28
checkbox input "true"
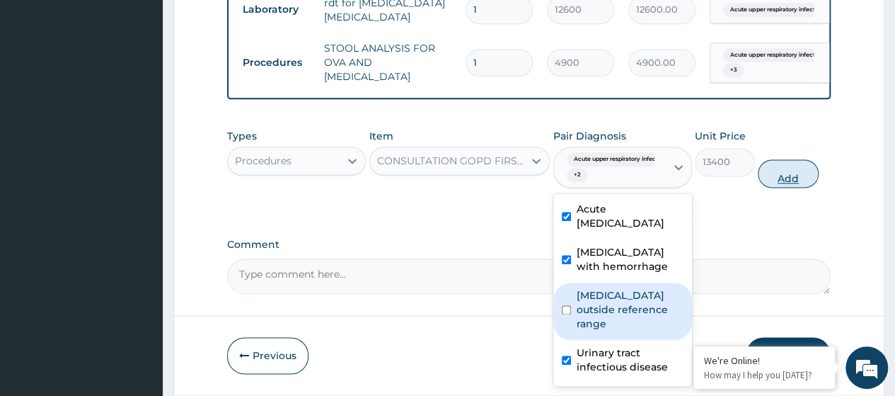
click at [779, 188] on button "Add" at bounding box center [788, 173] width 60 height 28
type input "0"
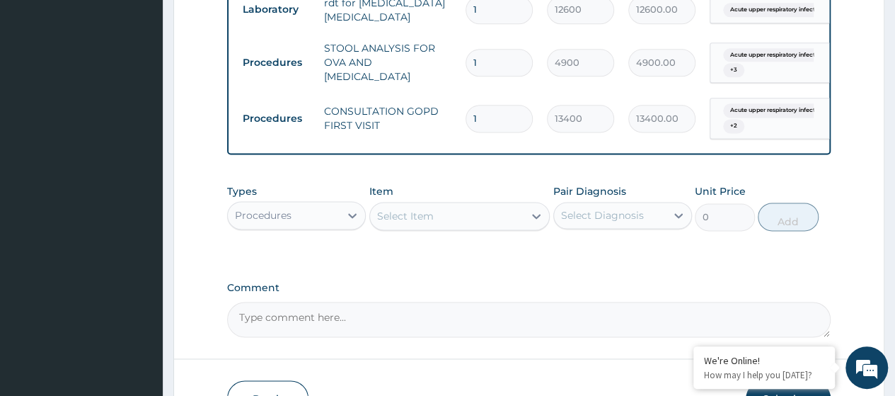
click at [303, 221] on div "Procedures" at bounding box center [284, 215] width 112 height 23
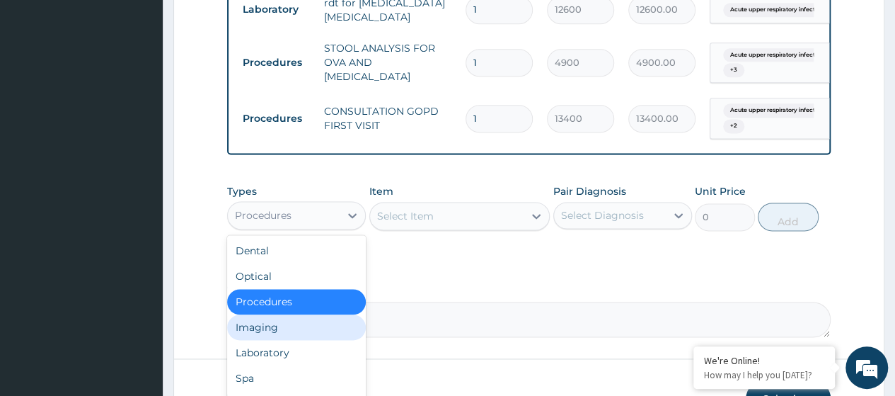
scroll to position [48, 0]
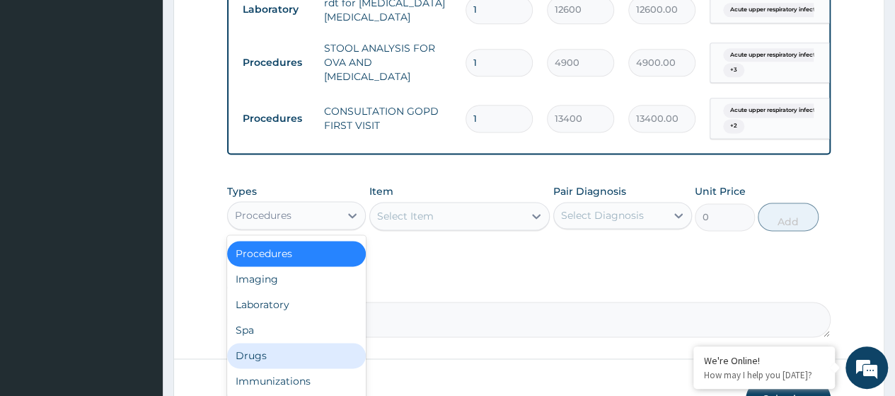
click at [280, 362] on div "Drugs" at bounding box center [296, 354] width 139 height 25
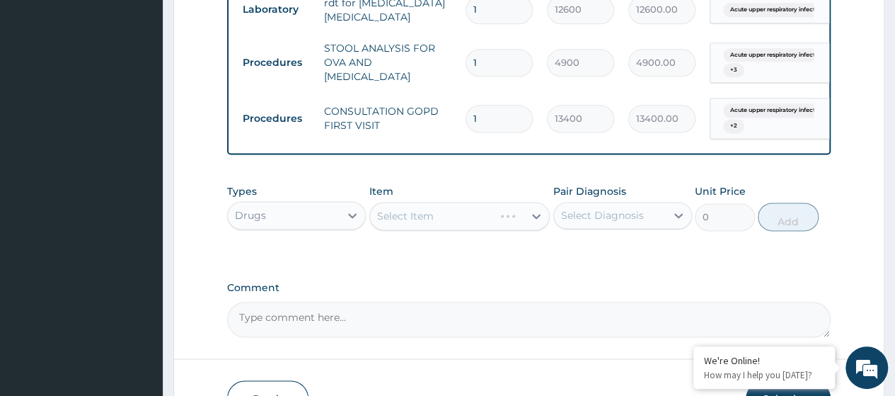
click at [419, 220] on div "Select Item" at bounding box center [459, 216] width 181 height 28
click at [419, 221] on div "Select Item" at bounding box center [405, 216] width 57 height 14
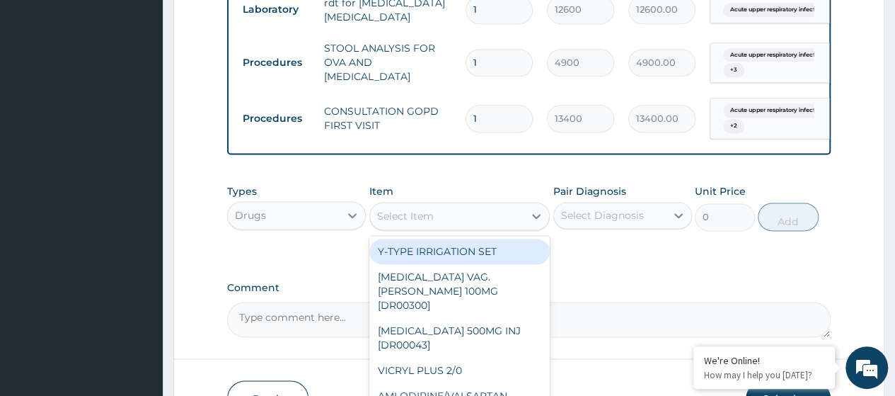
paste input "Diclofenac Sodium 75Mg/3Ml Inj (Dr00394)"
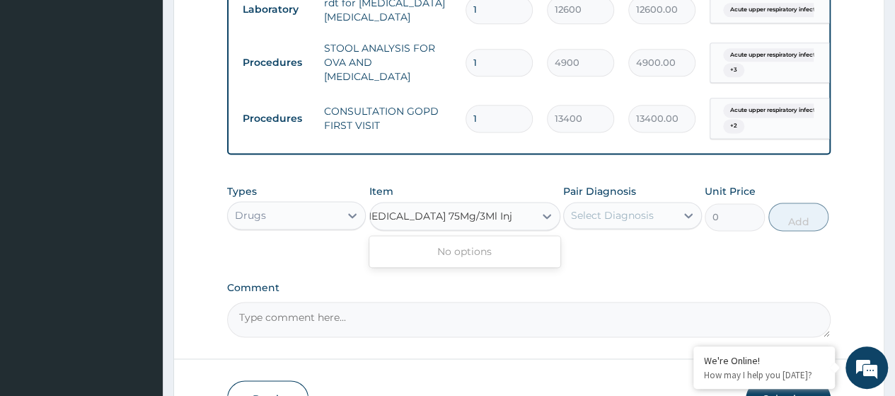
type input "Diclofenac Sodium 75Mg/3Ml In"
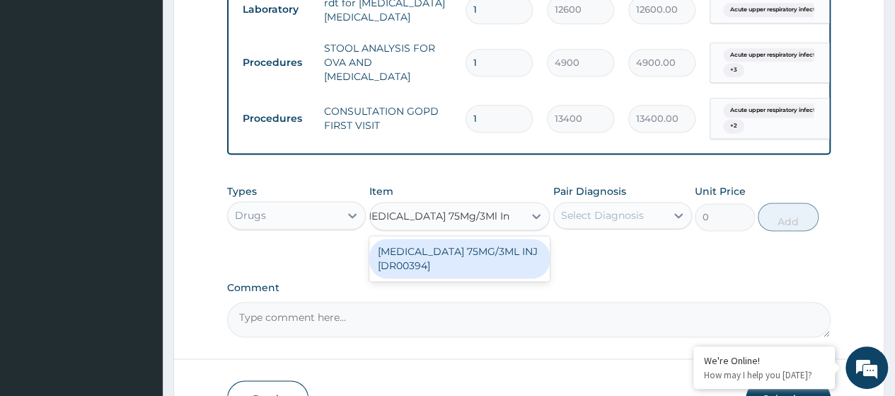
click at [448, 261] on div "DICLOFENAC SODIUM 75MG/3ML INJ [DR00394]" at bounding box center [459, 258] width 181 height 40
type input "120"
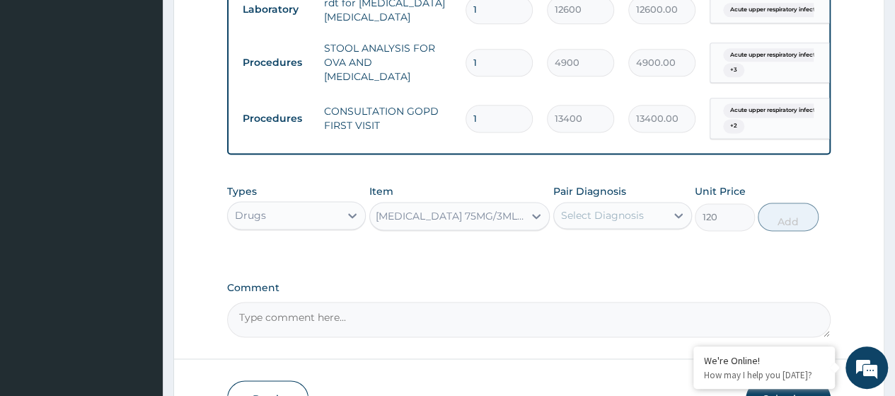
click at [586, 220] on div "Select Diagnosis" at bounding box center [602, 215] width 83 height 14
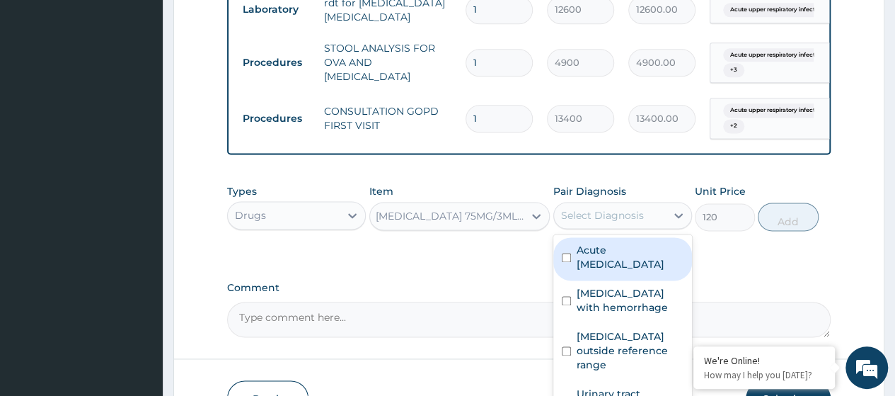
click at [590, 263] on label "Acute upper respiratory infection" at bounding box center [630, 257] width 107 height 28
checkbox input "true"
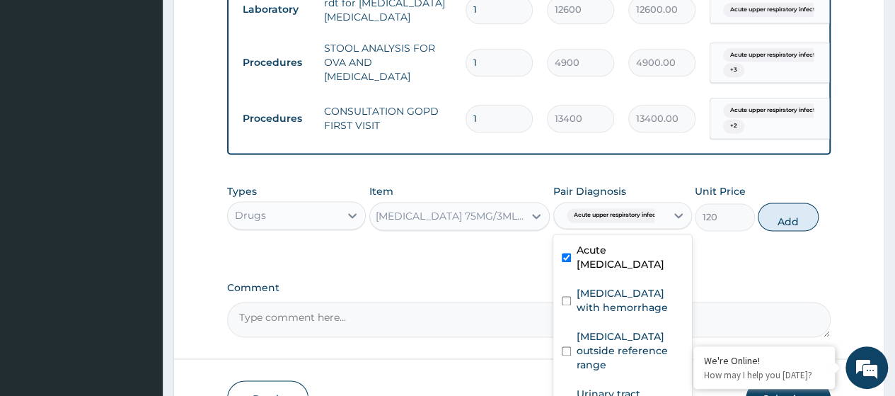
click at [611, 311] on label "Peptic ulcer with hemorrhage" at bounding box center [630, 300] width 107 height 28
checkbox input "true"
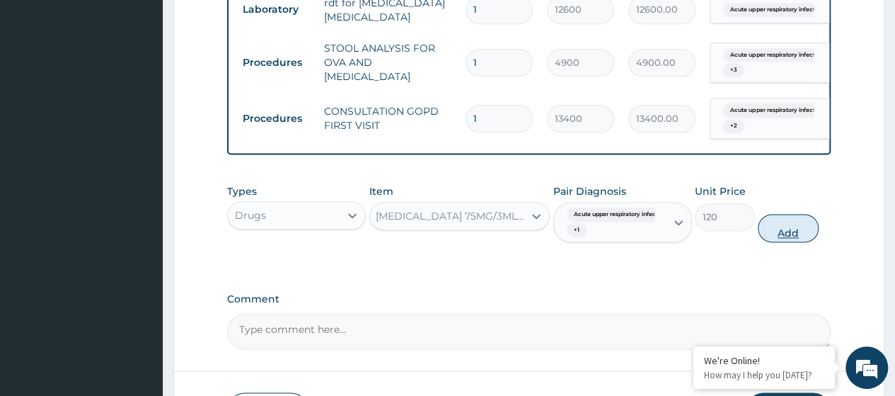
click at [785, 234] on button "Add" at bounding box center [788, 228] width 60 height 28
type input "0"
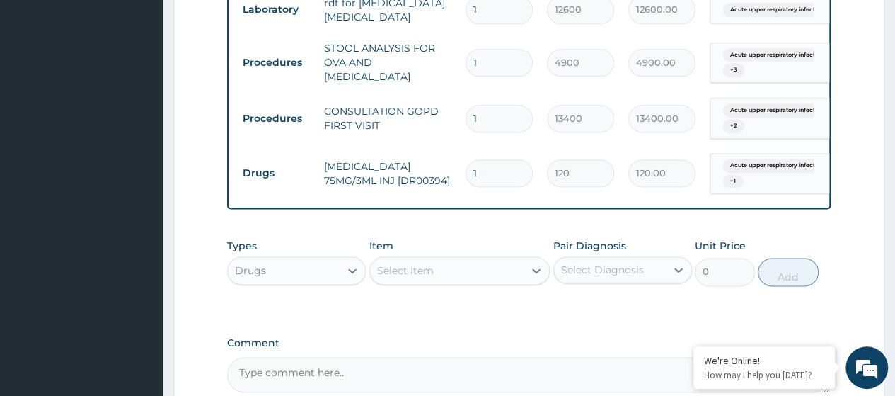
click at [444, 275] on div "Select Item" at bounding box center [447, 270] width 154 height 23
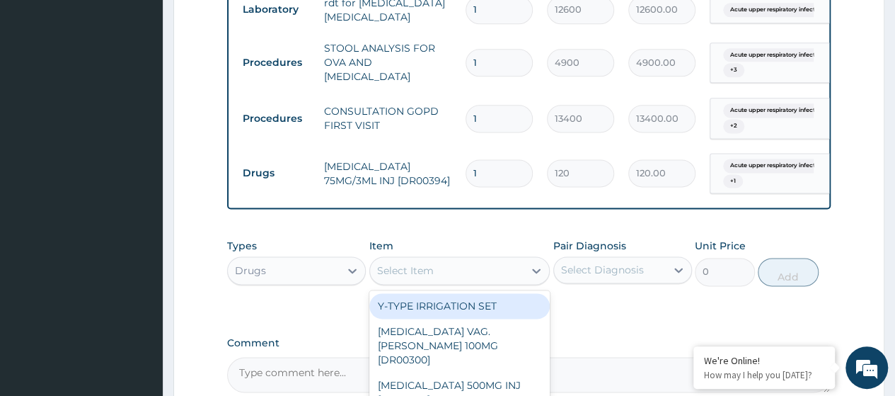
paste input "Disposable Needle 21G (Green)"
type input "Disposable Needle 21G (Green)"
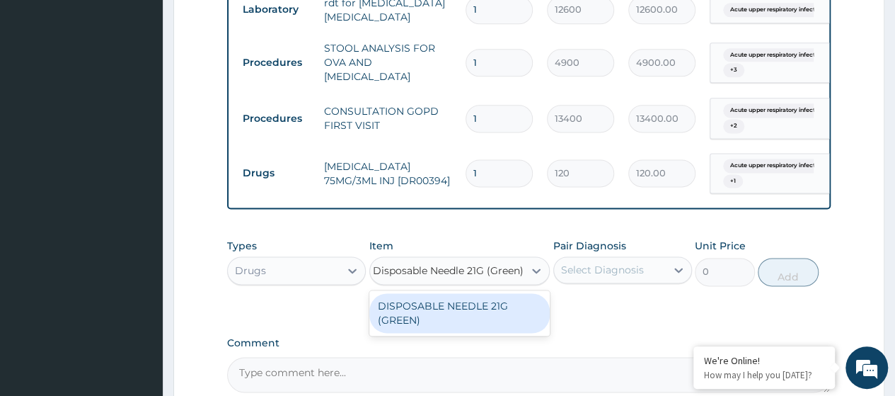
click at [469, 326] on div "DISPOSABLE NEEDLE 21G (GREEN)" at bounding box center [459, 313] width 181 height 40
type input "60"
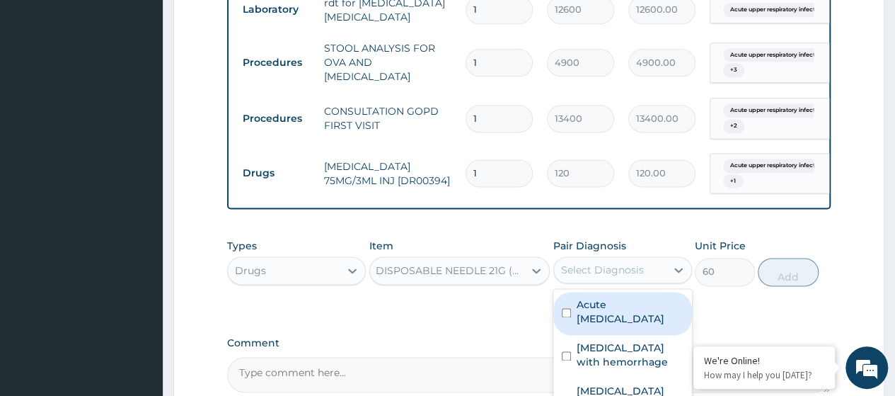
click at [606, 277] on div "Select Diagnosis" at bounding box center [602, 270] width 83 height 14
drag, startPoint x: 621, startPoint y: 311, endPoint x: 623, endPoint y: 326, distance: 15.7
click at [621, 311] on label "Acute upper respiratory infection" at bounding box center [630, 311] width 107 height 28
checkbox input "true"
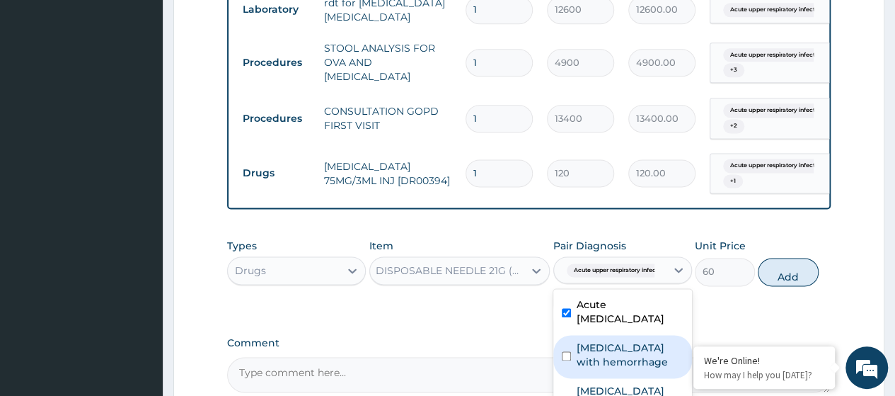
click at [669, 358] on label "Peptic ulcer with hemorrhage" at bounding box center [630, 354] width 107 height 28
checkbox input "true"
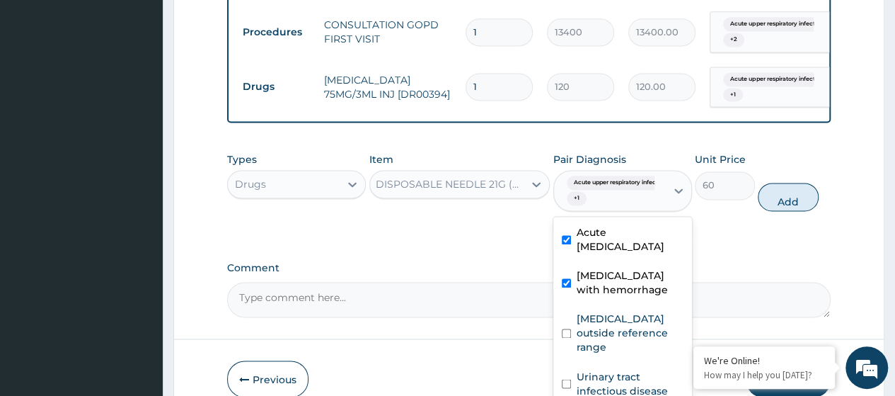
scroll to position [1061, 0]
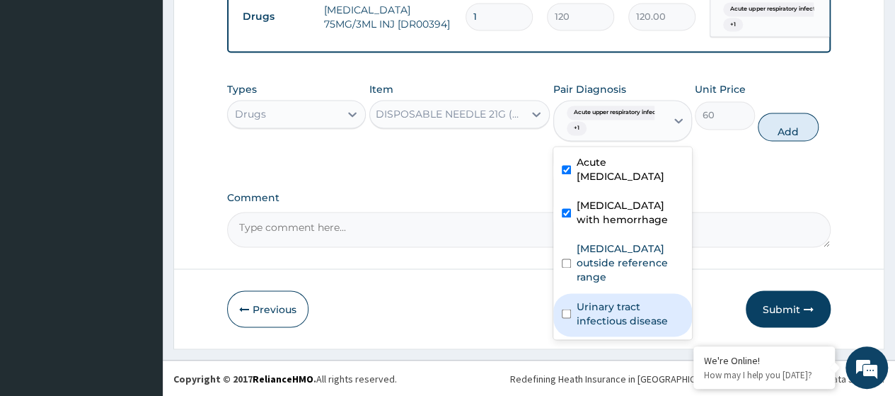
drag, startPoint x: 589, startPoint y: 313, endPoint x: 701, endPoint y: 221, distance: 144.9
click at [593, 309] on label "Urinary tract infectious disease" at bounding box center [630, 313] width 107 height 28
checkbox input "true"
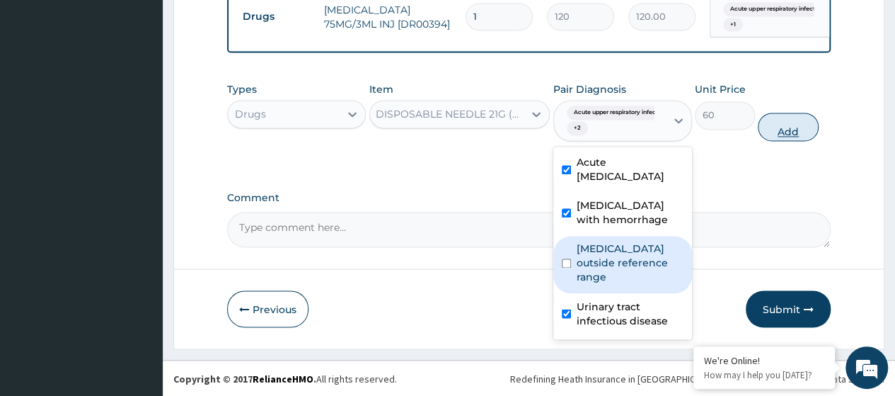
click at [773, 132] on button "Add" at bounding box center [788, 127] width 60 height 28
type input "0"
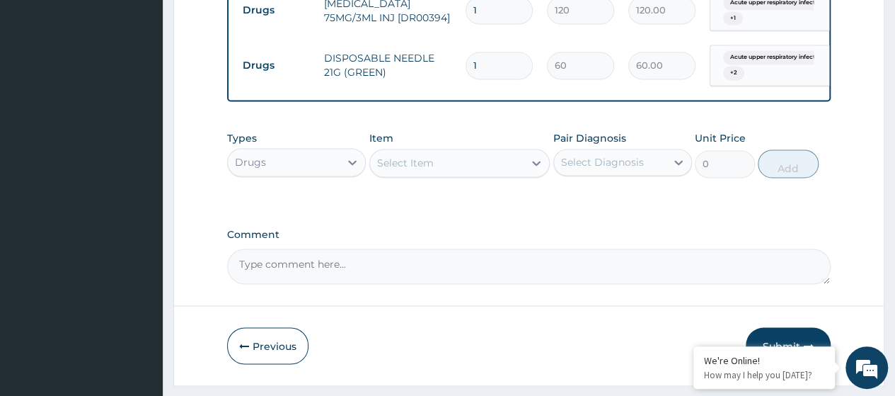
scroll to position [0, 0]
click at [413, 169] on div "Select Item" at bounding box center [405, 163] width 57 height 14
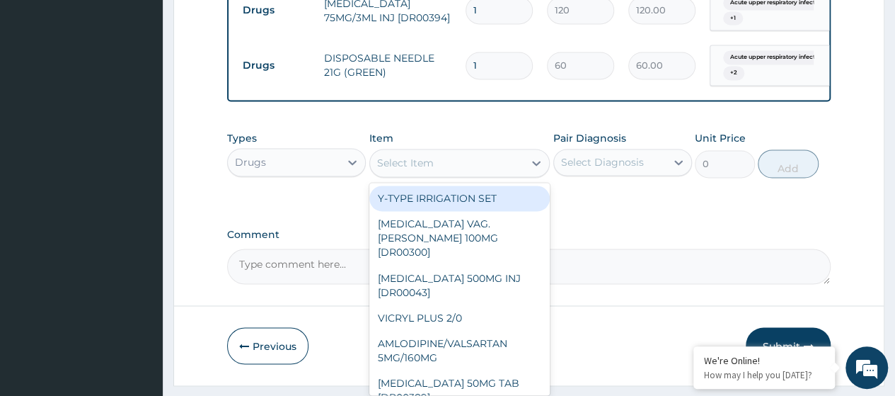
paste input "Syringe 5Ml"
type input "Syringe 5Ml"
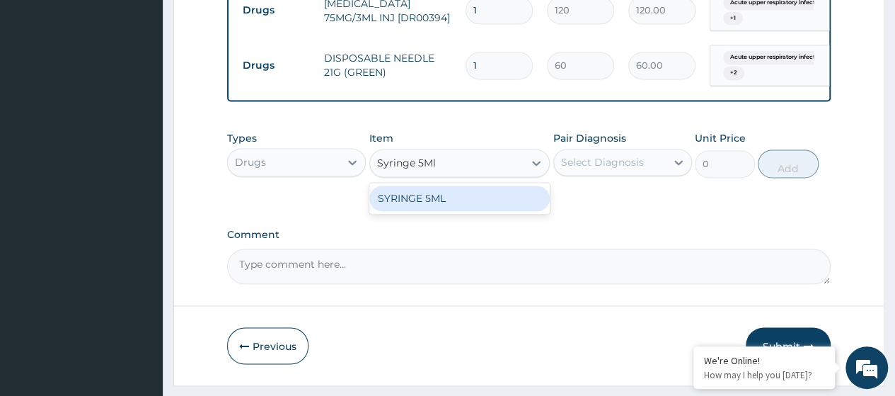
click at [440, 203] on div "SYRINGE 5ML" at bounding box center [459, 197] width 181 height 25
type input "400"
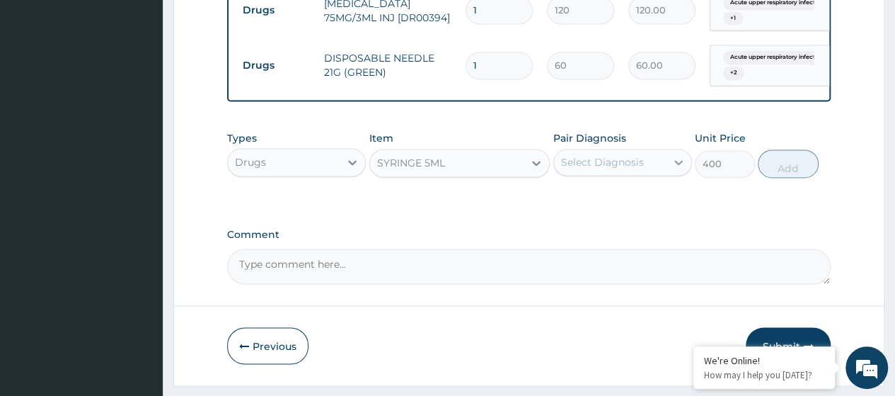
click at [671, 172] on div at bounding box center [678, 161] width 25 height 25
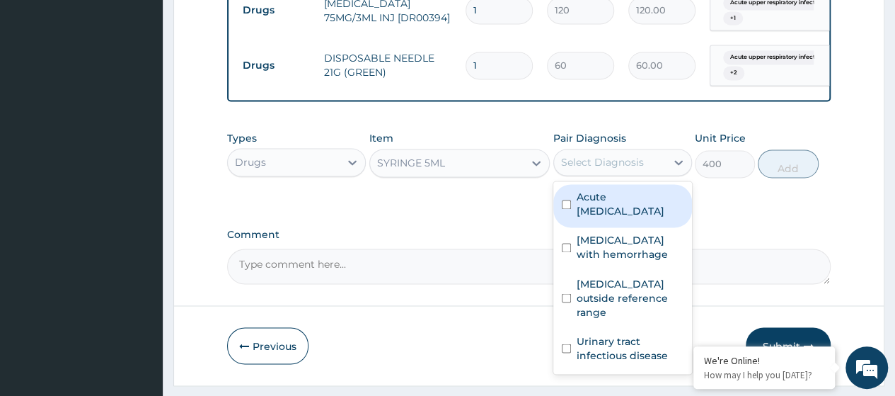
click at [624, 216] on label "Acute upper respiratory infection" at bounding box center [630, 204] width 107 height 28
checkbox input "true"
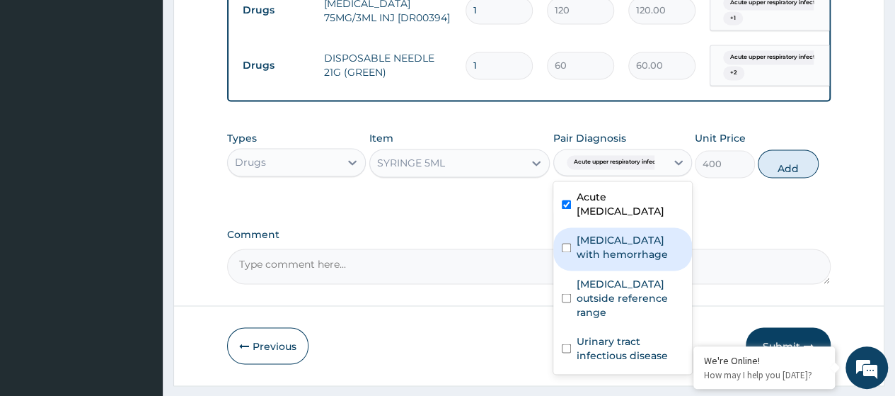
click at [618, 258] on label "Peptic ulcer with hemorrhage" at bounding box center [630, 247] width 107 height 28
checkbox input "true"
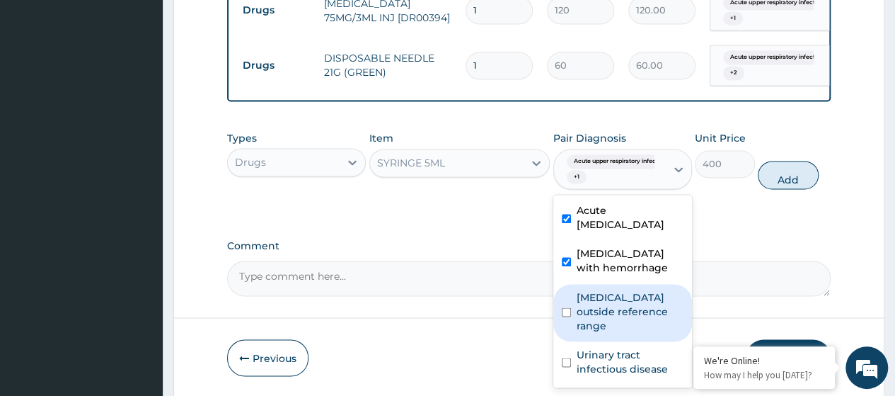
click at [600, 341] on div "Renal function tests outside reference range" at bounding box center [622, 312] width 139 height 57
checkbox input "true"
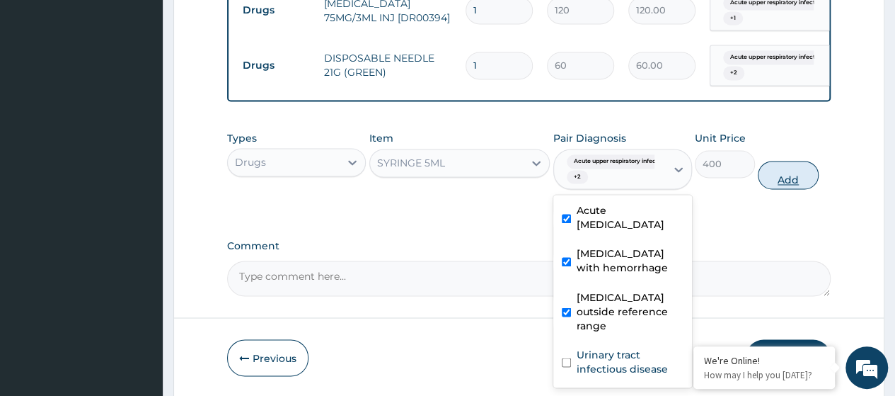
click at [778, 189] on button "Add" at bounding box center [788, 175] width 60 height 28
type input "0"
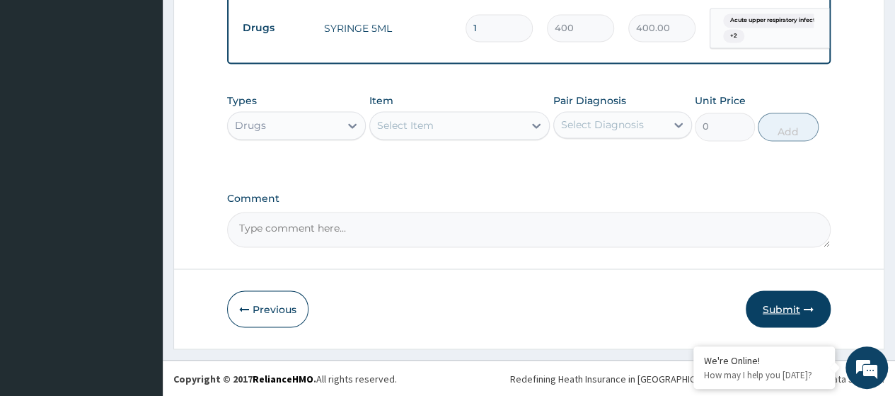
click at [788, 310] on button "Submit" at bounding box center [788, 308] width 85 height 37
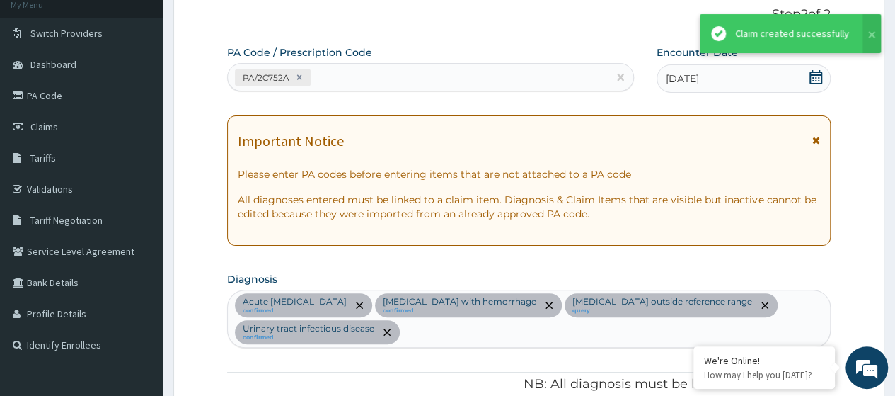
scroll to position [1159, 0]
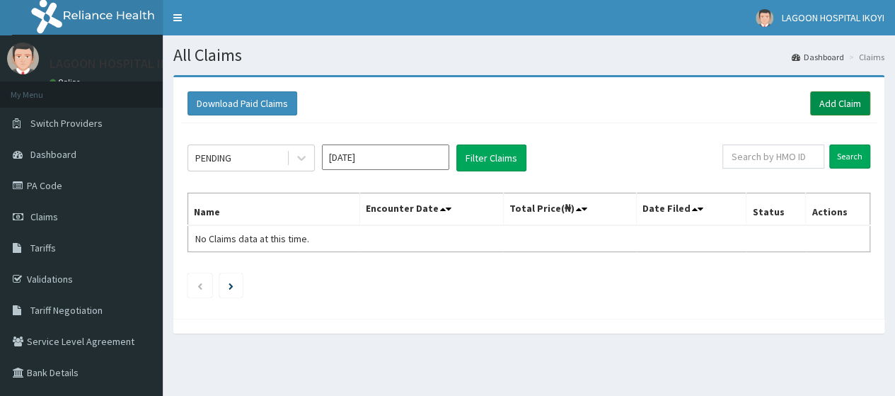
click at [829, 110] on link "Add Claim" at bounding box center [840, 103] width 60 height 24
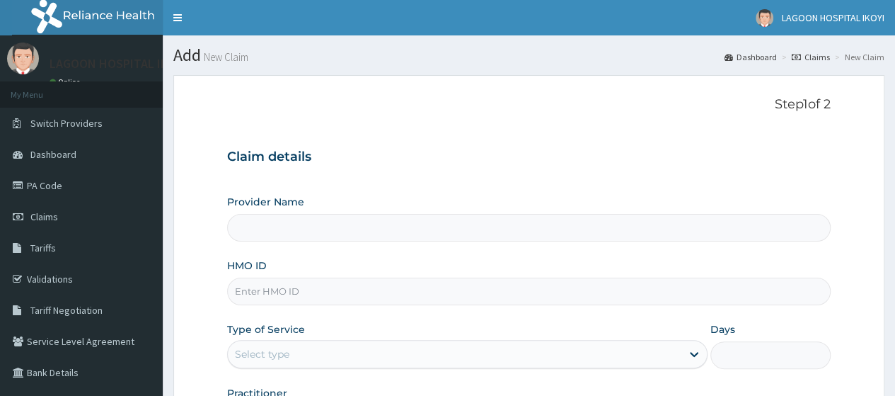
click at [297, 292] on input "HMO ID" at bounding box center [529, 291] width 604 height 28
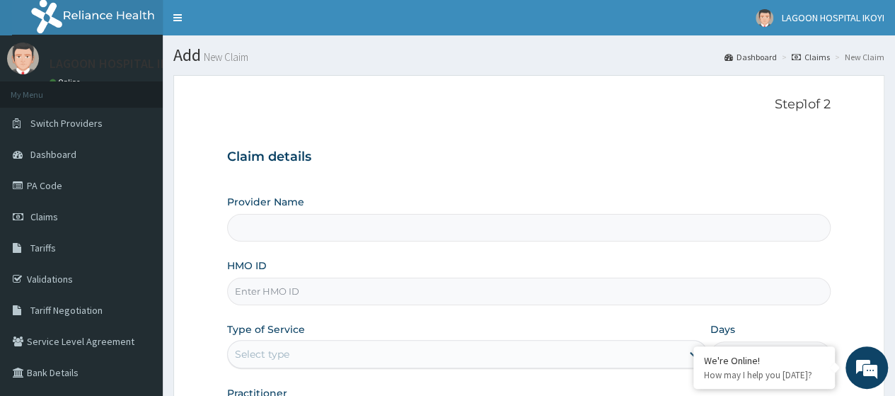
paste input "JWI/10004/A"
type input "JWI/10004/A"
type input "[GEOGRAPHIC_DATA] - V/I"
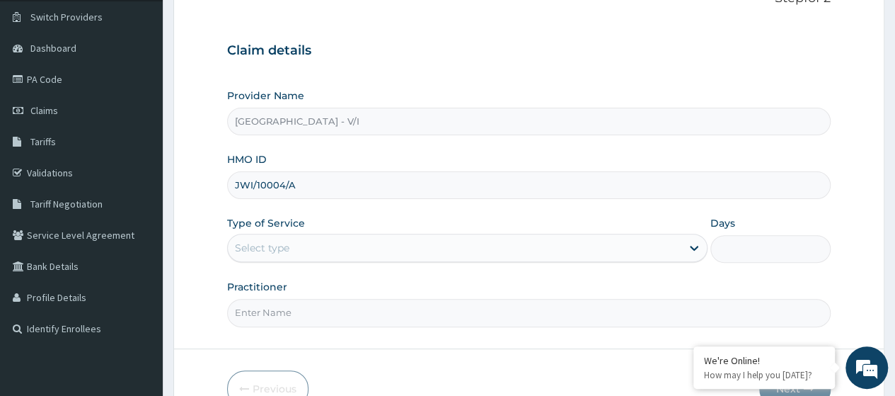
scroll to position [183, 0]
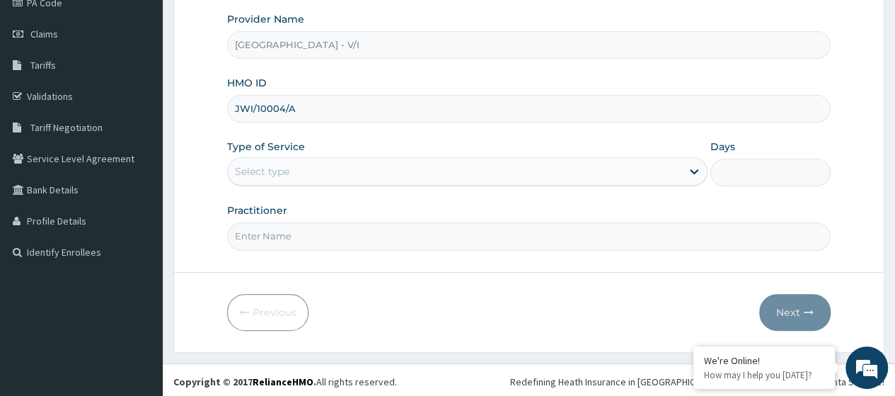
type input "JWI/10004/A"
click at [288, 165] on div "Select type" at bounding box center [262, 171] width 54 height 14
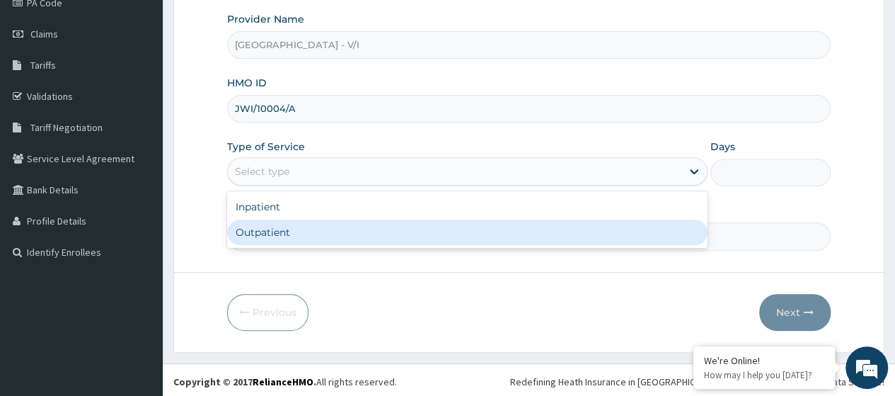
click at [313, 234] on div "Outpatient" at bounding box center [467, 231] width 480 height 25
type input "1"
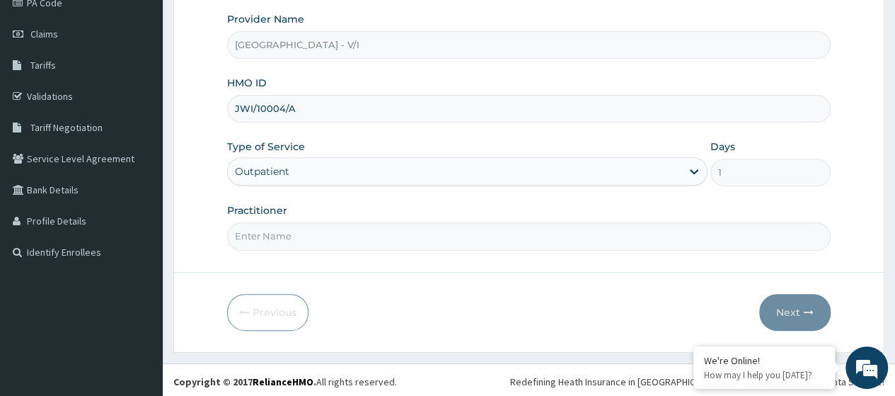
click at [311, 234] on input "Practitioner" at bounding box center [529, 236] width 604 height 28
type input "[PERSON_NAME]"
click at [776, 311] on button "Next" at bounding box center [794, 312] width 71 height 37
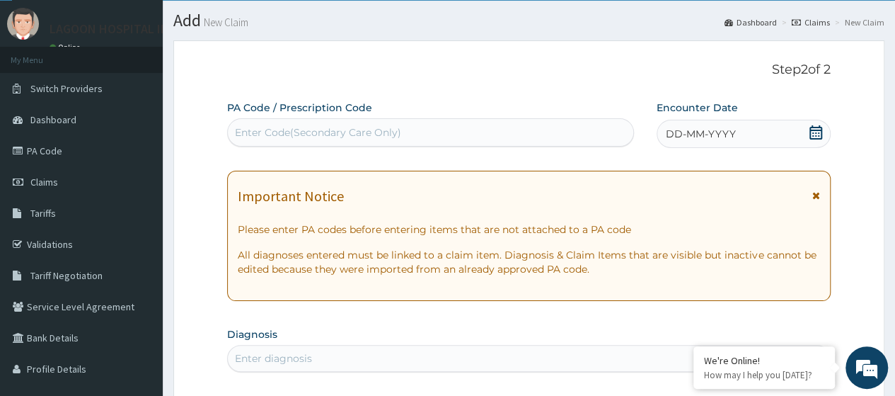
scroll to position [0, 0]
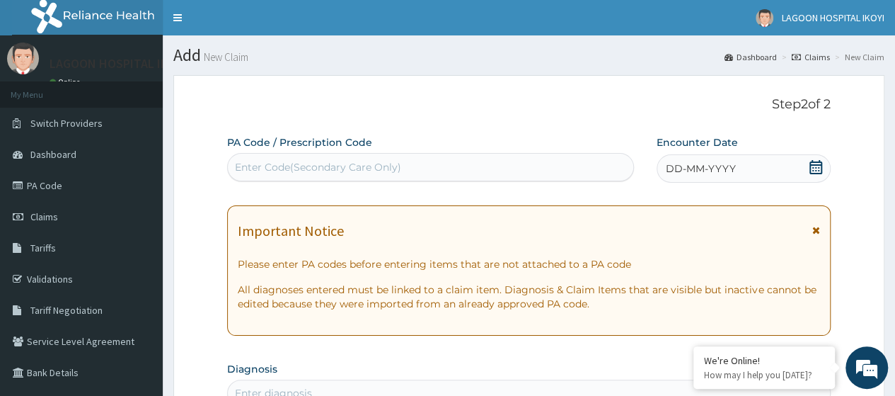
click at [275, 173] on div "Enter Code(Secondary Care Only)" at bounding box center [318, 167] width 166 height 14
paste input "PA/4CF960"
type input "PA/4CF960"
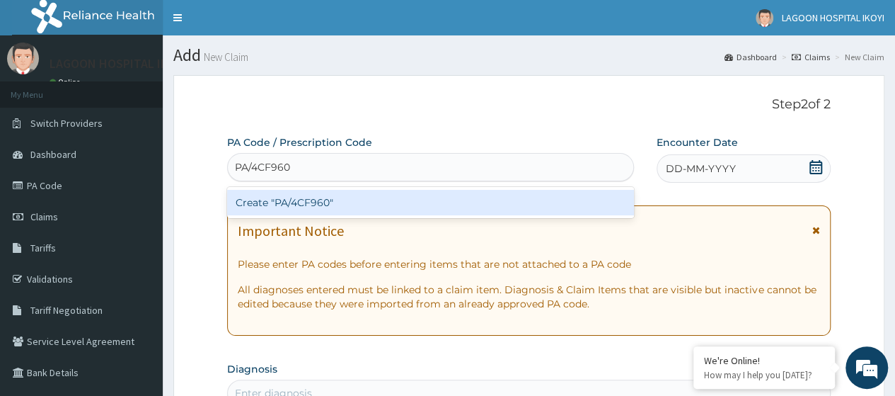
click at [304, 205] on div "Create "PA/4CF960"" at bounding box center [430, 202] width 406 height 25
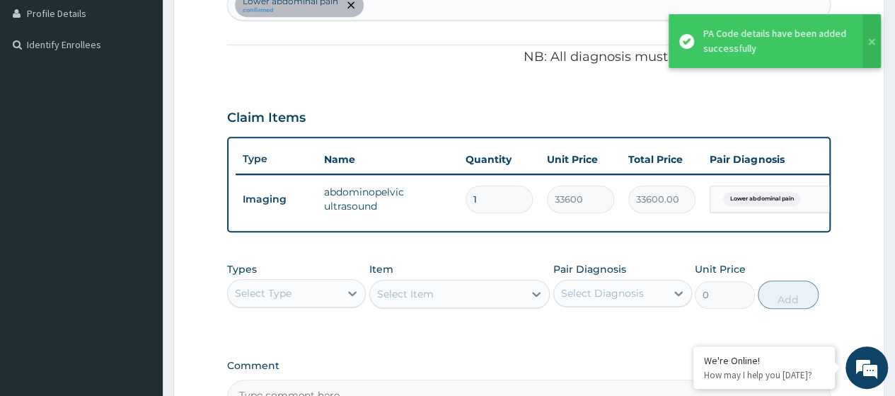
scroll to position [566, 0]
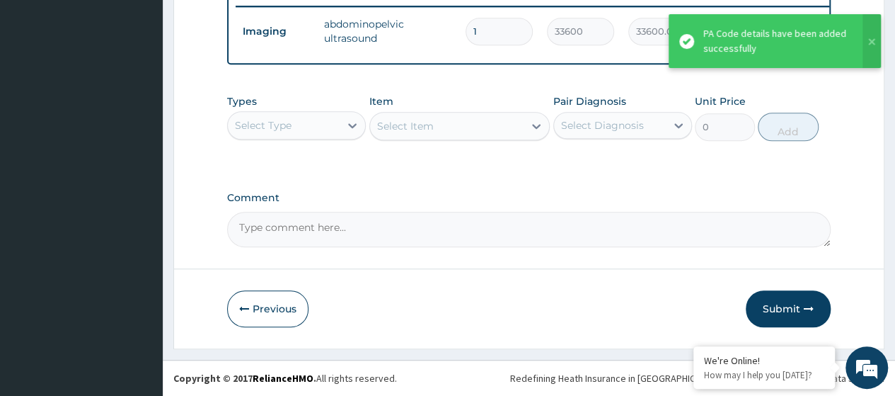
click at [310, 125] on div "Select Type" at bounding box center [284, 125] width 112 height 23
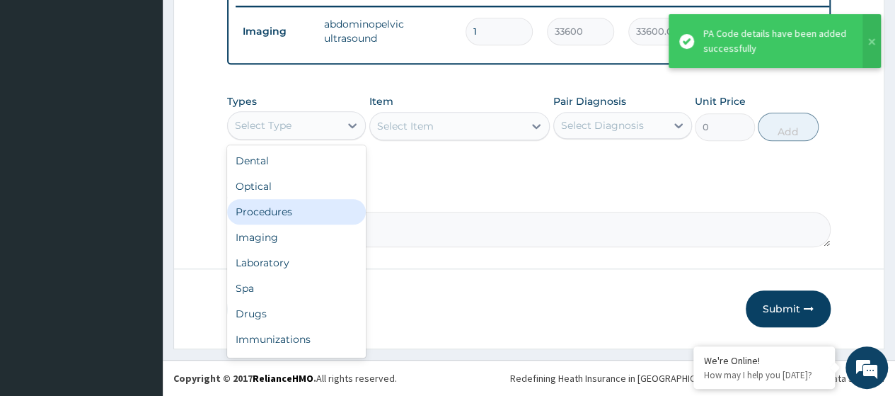
click at [299, 202] on div "Procedures" at bounding box center [296, 211] width 139 height 25
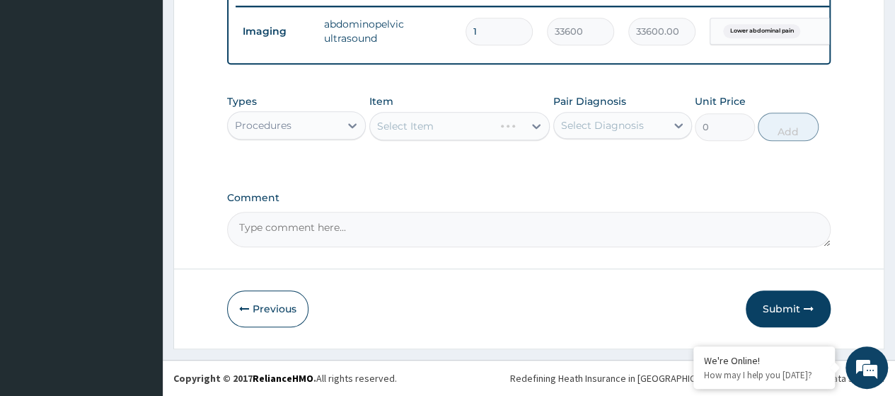
click at [412, 134] on div "Select Item" at bounding box center [459, 126] width 181 height 28
click at [415, 129] on div "Select Item" at bounding box center [459, 126] width 181 height 28
click at [415, 129] on div "Select Item" at bounding box center [405, 126] width 57 height 14
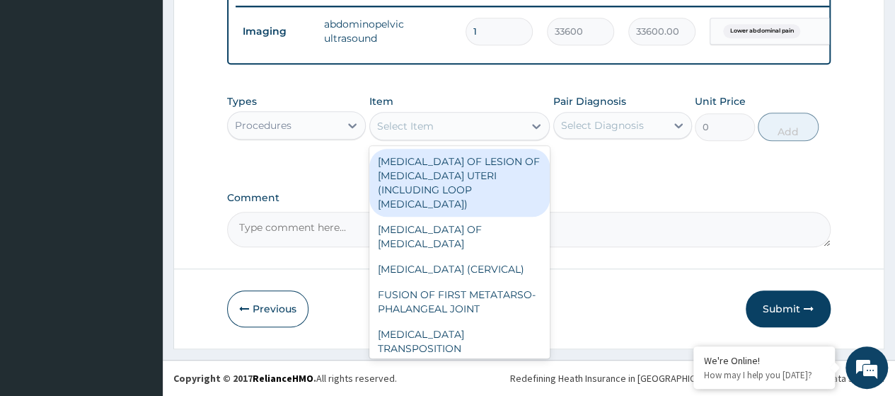
paste input "Consultation GOPD First Visit"
type input "Consultation GOPD First Visit"
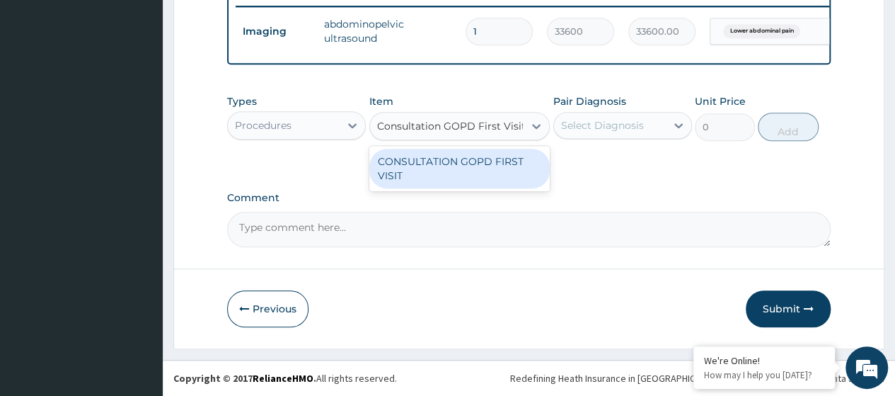
drag, startPoint x: 449, startPoint y: 165, endPoint x: 466, endPoint y: 168, distance: 17.2
click at [450, 165] on div "CONSULTATION GOPD FIRST VISIT" at bounding box center [459, 169] width 181 height 40
type input "13400"
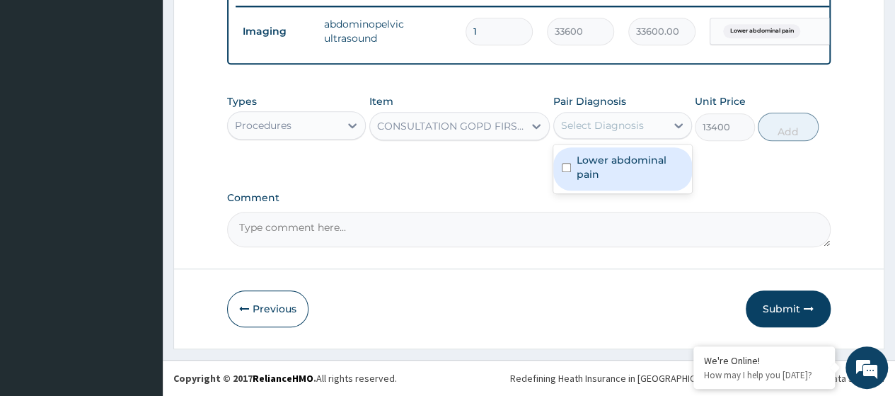
click at [621, 125] on div "Select Diagnosis" at bounding box center [602, 125] width 83 height 14
drag, startPoint x: 644, startPoint y: 180, endPoint x: 736, endPoint y: 165, distance: 93.3
click at [644, 180] on label "Lower abdominal pain" at bounding box center [630, 167] width 107 height 28
checkbox input "true"
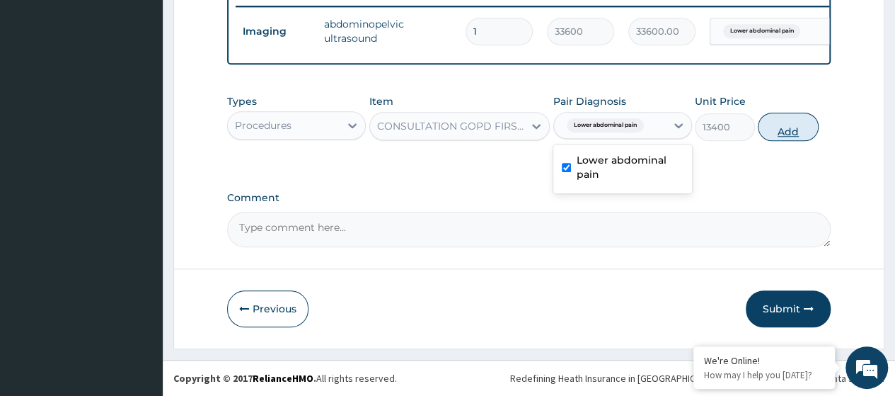
click at [788, 137] on button "Add" at bounding box center [788, 127] width 60 height 28
type input "0"
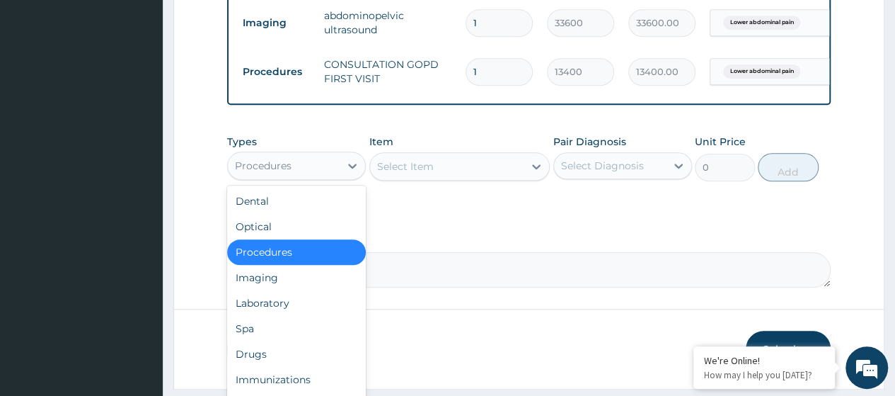
click at [329, 175] on div "Procedures" at bounding box center [284, 165] width 112 height 23
click at [279, 361] on div "Drugs" at bounding box center [296, 353] width 139 height 25
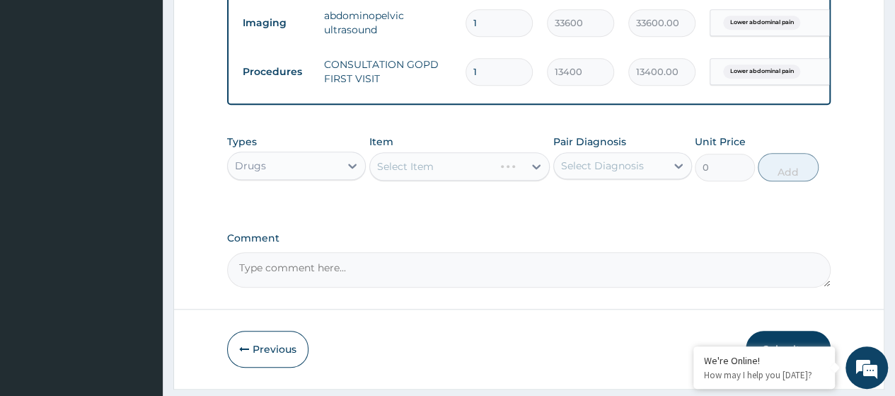
click at [407, 177] on div "Select Item" at bounding box center [459, 166] width 181 height 28
click at [407, 173] on div "Select Item" at bounding box center [405, 166] width 57 height 14
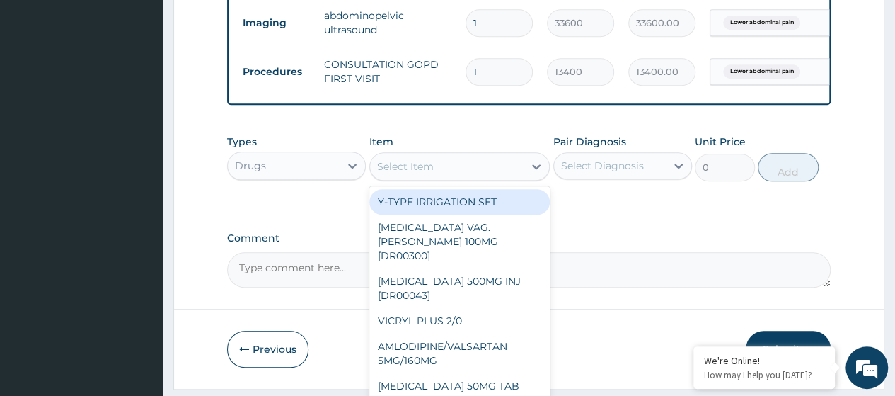
paste input "[MEDICAL_DATA] 100Mg Tab"
type input "[MEDICAL_DATA] 100Mg Tab"
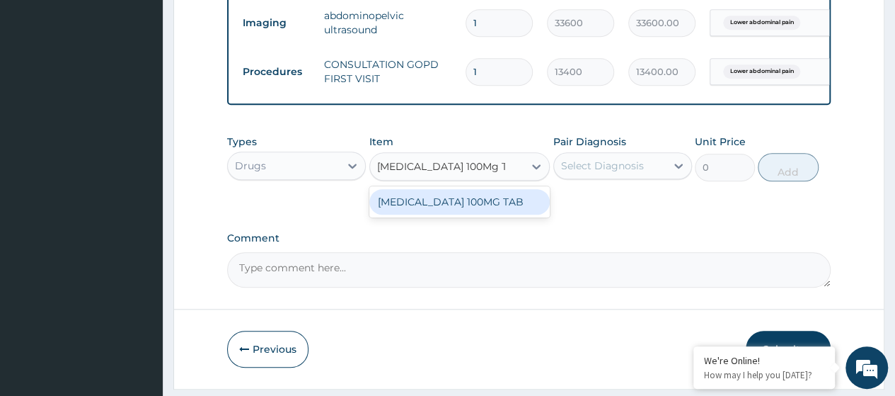
click at [444, 207] on div "[MEDICAL_DATA] 100MG TAB" at bounding box center [459, 201] width 181 height 25
type input "135"
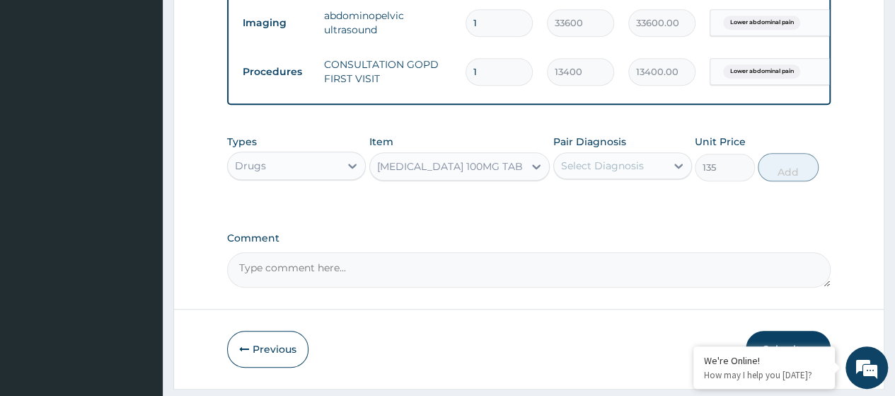
drag, startPoint x: 628, startPoint y: 176, endPoint x: 626, endPoint y: 192, distance: 15.7
click at [627, 173] on div "Select Diagnosis" at bounding box center [602, 166] width 83 height 14
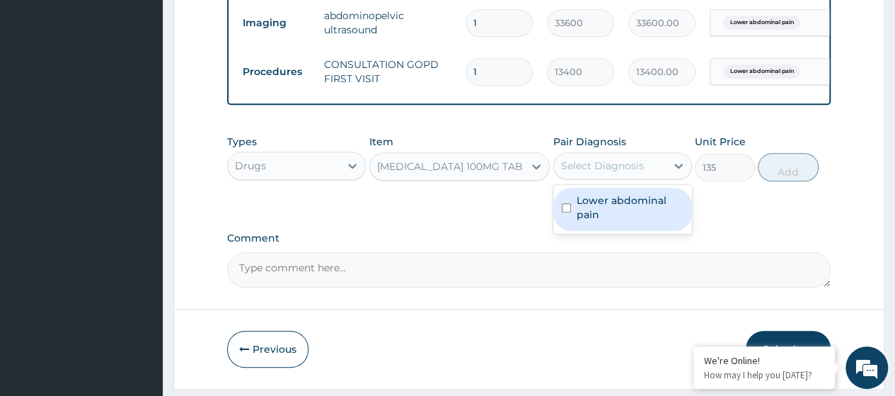
click at [617, 211] on label "Lower abdominal pain" at bounding box center [630, 207] width 107 height 28
checkbox input "true"
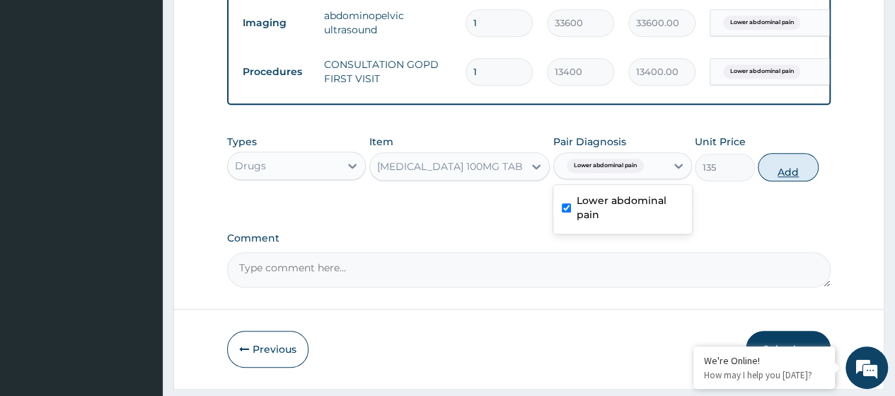
click at [784, 181] on button "Add" at bounding box center [788, 167] width 60 height 28
type input "0"
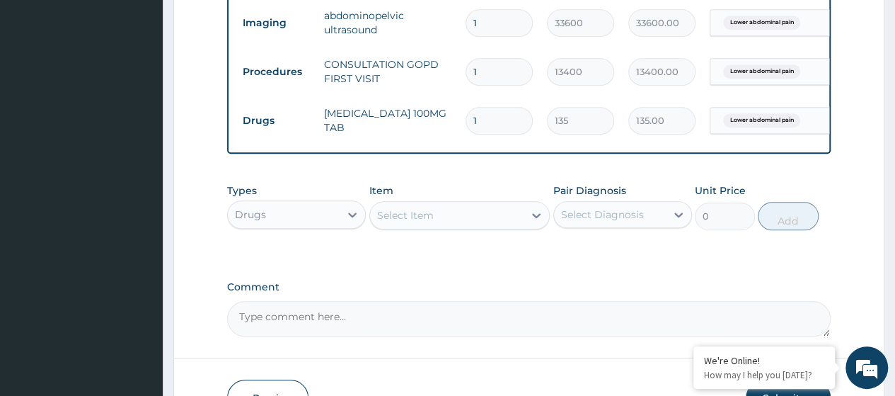
type input "10"
type input "1350.00"
type input "10"
click at [417, 222] on div "Select Item" at bounding box center [405, 215] width 57 height 14
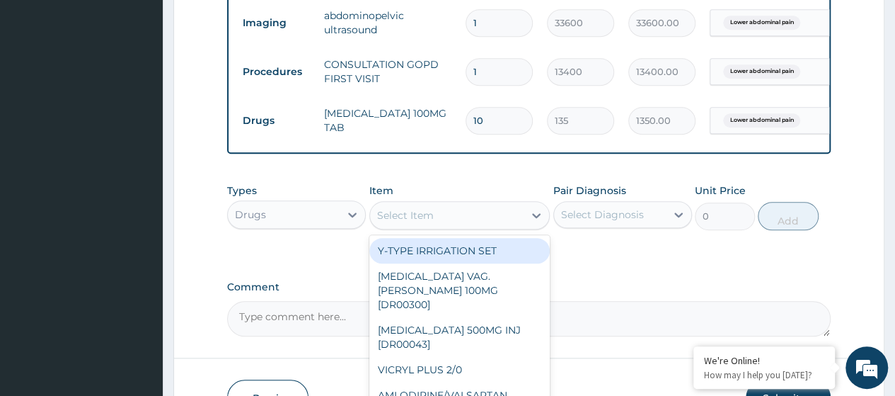
paste input "Paracetamol 500Mgtab (Dr00906)"
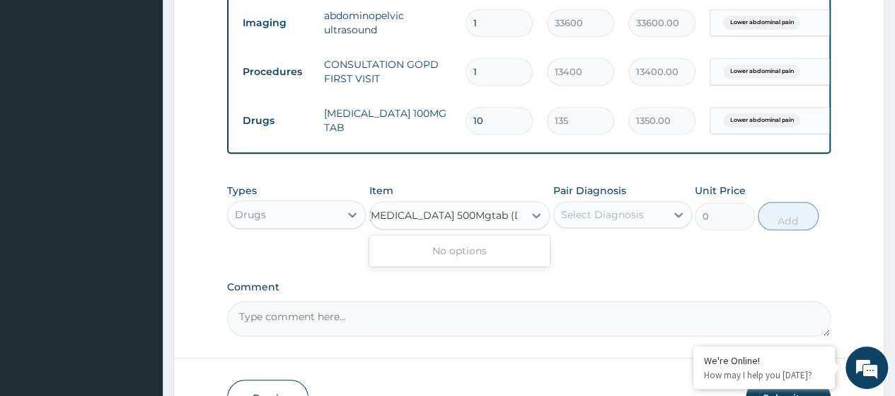
scroll to position [0, 0]
type input "Paracetamol 500Mgta"
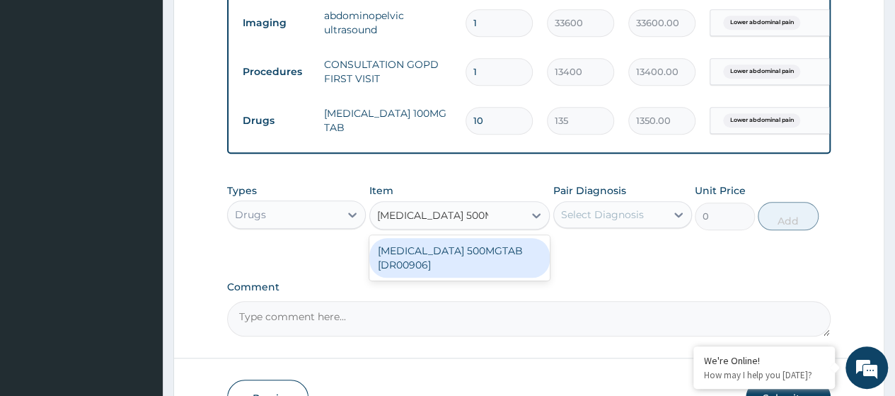
click at [470, 272] on div "[MEDICAL_DATA] 500MGTAB [DR00906]" at bounding box center [459, 258] width 181 height 40
type input "20.54999923706055"
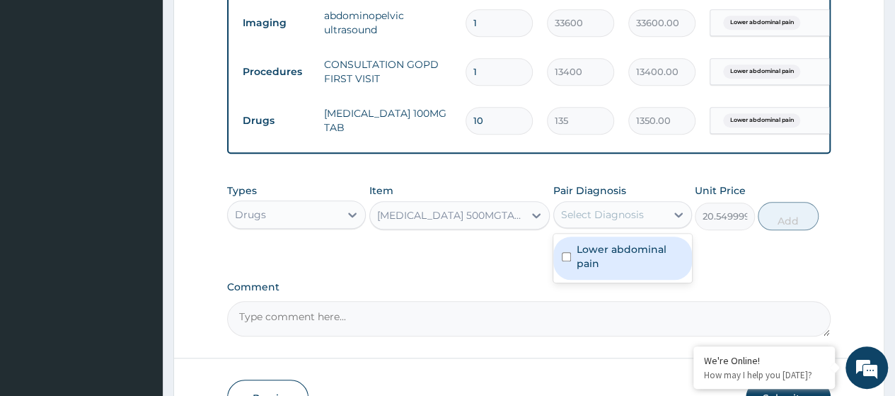
click at [626, 214] on div "Select Diagnosis" at bounding box center [610, 214] width 112 height 23
click at [635, 263] on label "Lower abdominal pain" at bounding box center [630, 256] width 107 height 28
checkbox input "true"
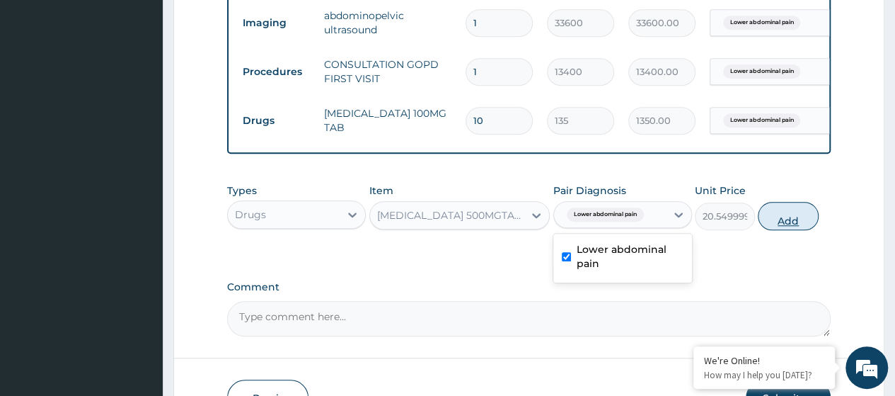
drag, startPoint x: 797, startPoint y: 230, endPoint x: 781, endPoint y: 230, distance: 16.3
click at [797, 230] on button "Add" at bounding box center [788, 216] width 60 height 28
type input "0"
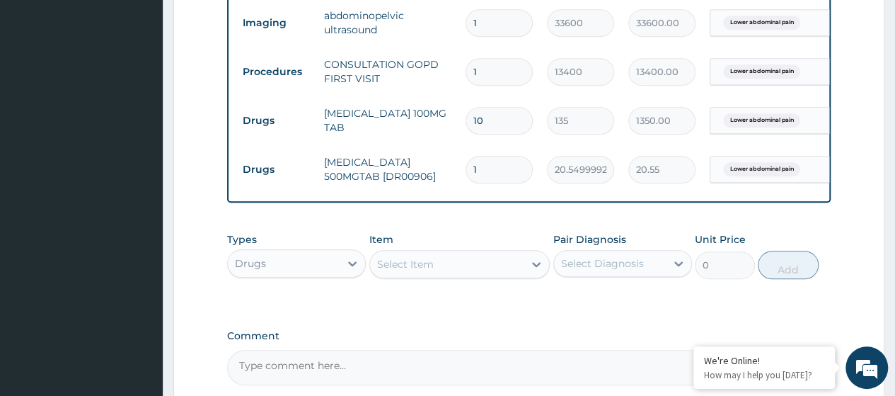
type input "0.00"
type input "3"
type input "61.65"
type input "30"
type input "616.50"
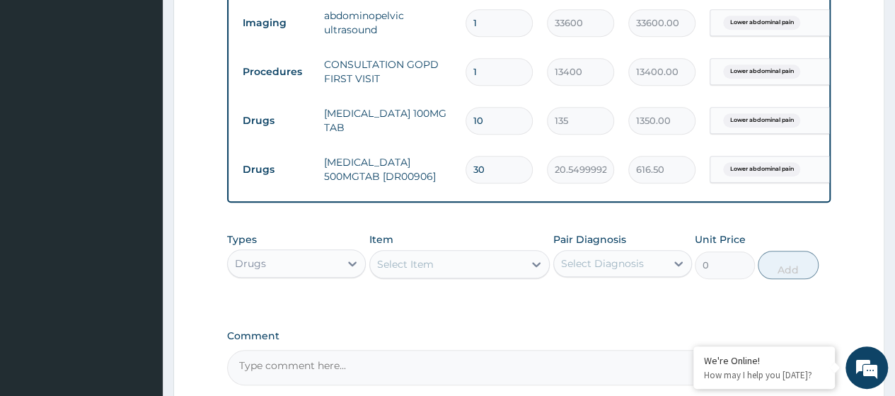
type input "30"
click at [451, 272] on div "Select Item" at bounding box center [447, 264] width 154 height 23
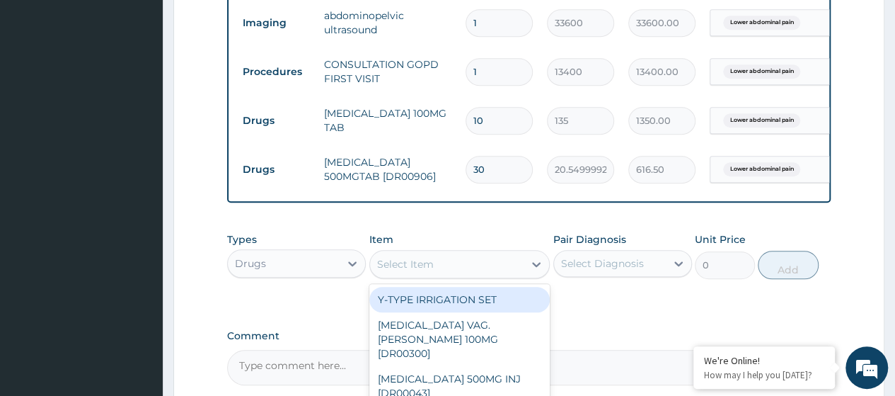
paste input "Vitamin C 100Mg Tab (Dr01203)"
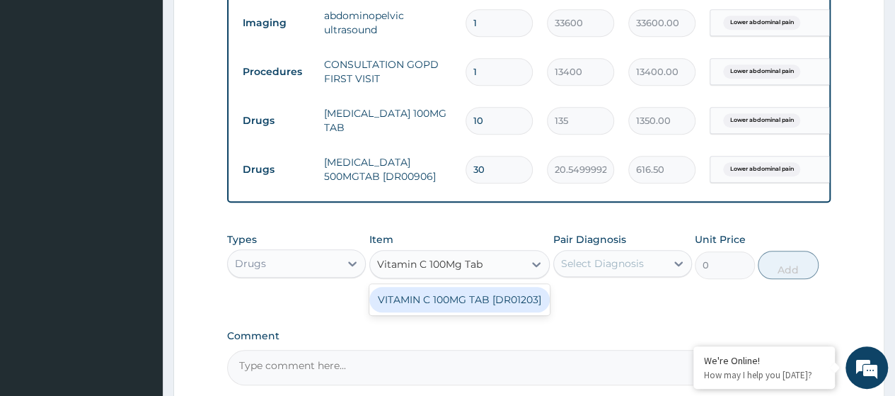
type input "Vitamin C 100Mg Tab"
click at [479, 312] on div "VITAMIN C 100MG TAB [DR01203]" at bounding box center [459, 299] width 181 height 25
type input "9"
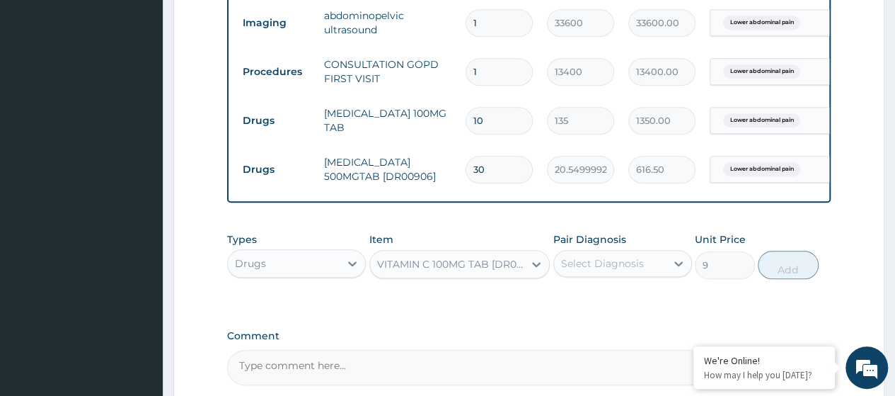
click at [648, 273] on div "Select Diagnosis" at bounding box center [610, 263] width 112 height 23
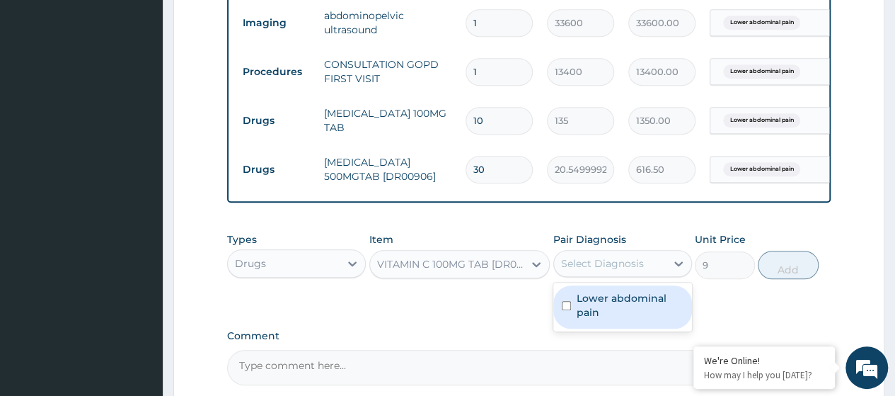
click at [621, 315] on label "Lower abdominal pain" at bounding box center [630, 305] width 107 height 28
checkbox input "true"
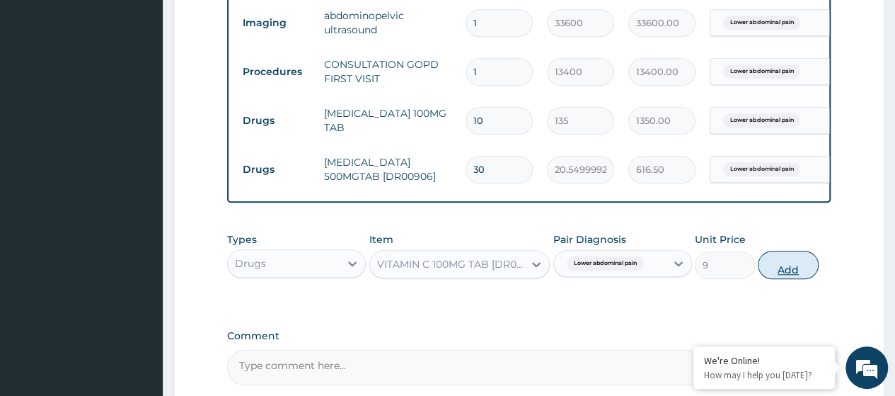
click at [800, 277] on button "Add" at bounding box center [788, 264] width 60 height 28
type input "0"
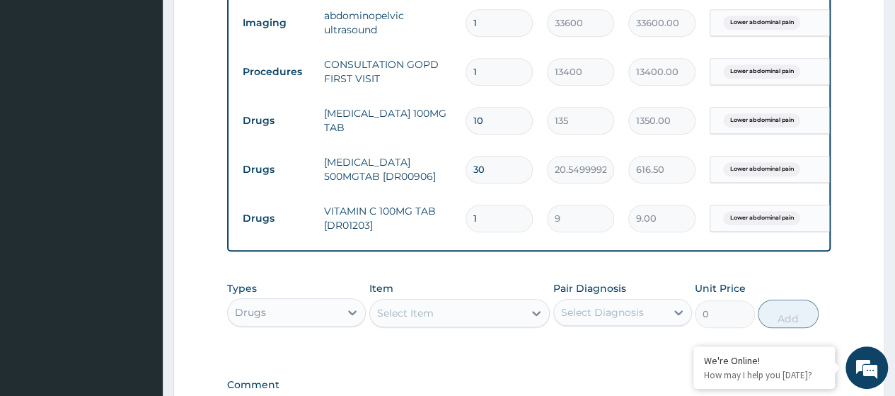
type input "0.00"
type input "3"
type input "27.00"
type input "30"
type input "270.00"
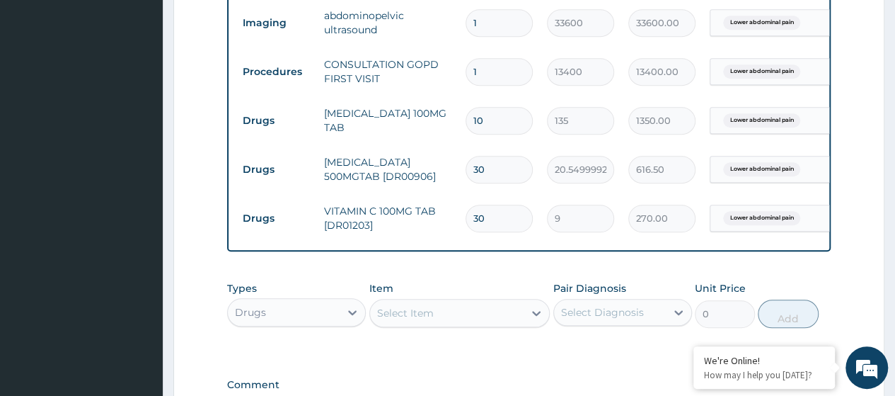
type input "30"
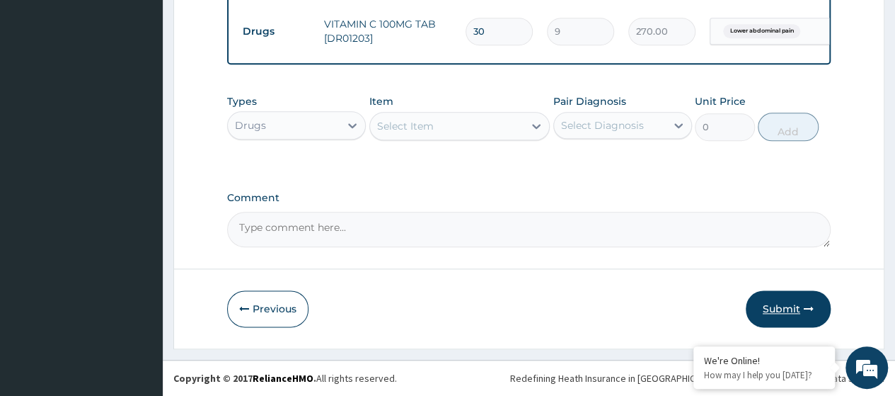
click at [781, 304] on button "Submit" at bounding box center [788, 308] width 85 height 37
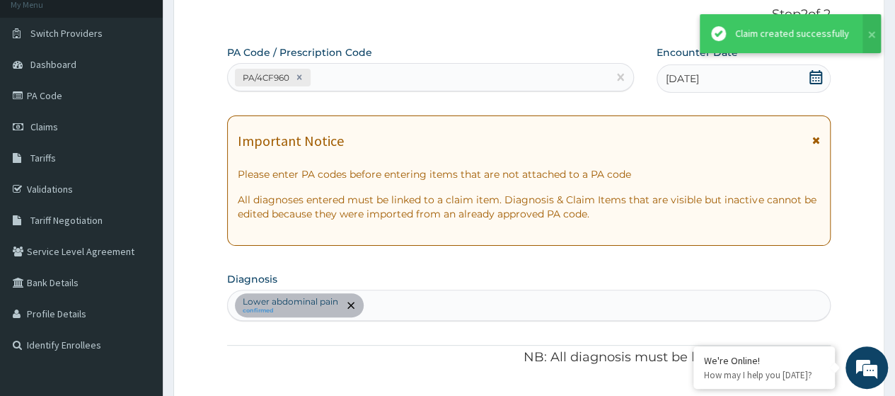
scroll to position [762, 0]
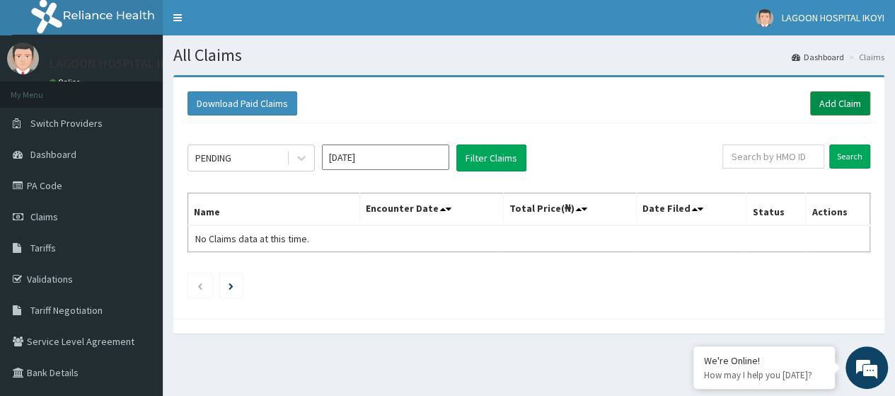
click at [830, 102] on link "Add Claim" at bounding box center [840, 103] width 60 height 24
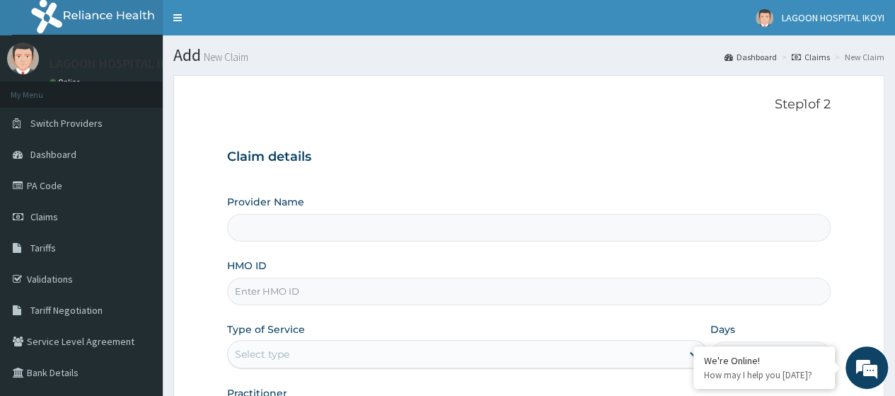
click at [258, 289] on input "HMO ID" at bounding box center [529, 291] width 604 height 28
paste input "ENP/11668/A"
type input "ENP/11668/A"
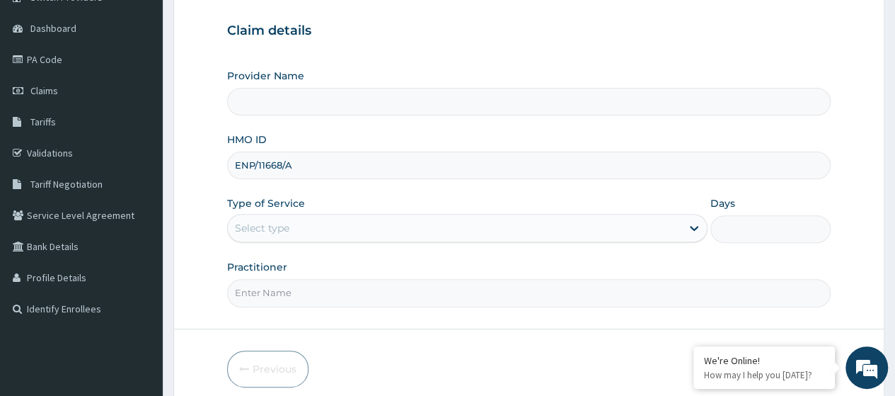
scroll to position [180, 0]
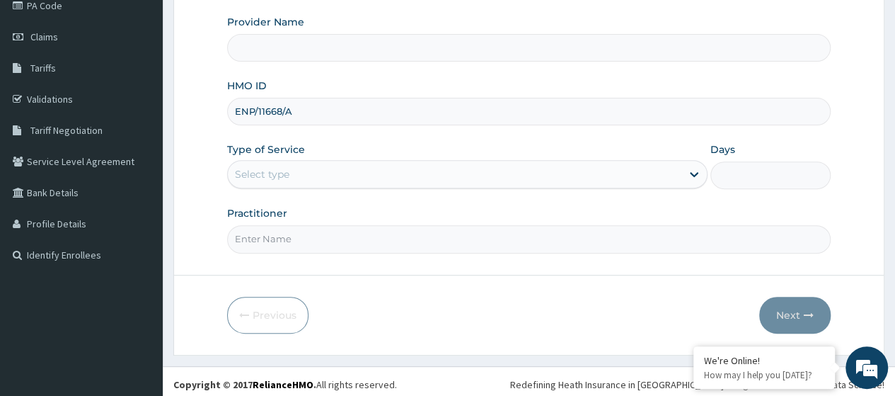
type input "[GEOGRAPHIC_DATA] - V/I"
type input "ENP/11668/A"
click at [318, 183] on div "Select type" at bounding box center [455, 174] width 454 height 23
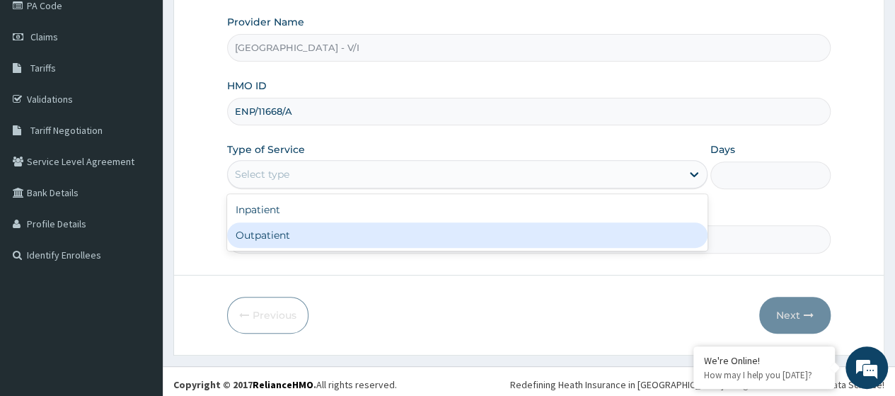
click at [304, 236] on div "Outpatient" at bounding box center [467, 234] width 480 height 25
type input "1"
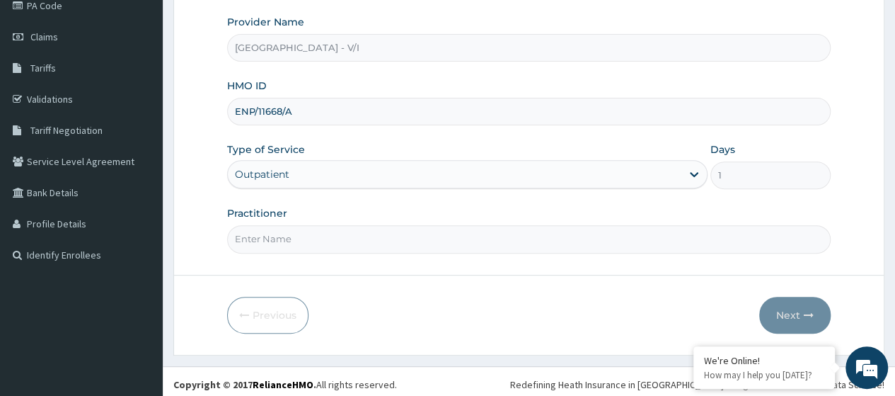
click at [301, 236] on input "Practitioner" at bounding box center [529, 239] width 604 height 28
type input "Dr. Kuyoro"
click at [783, 309] on button "Next" at bounding box center [794, 314] width 71 height 37
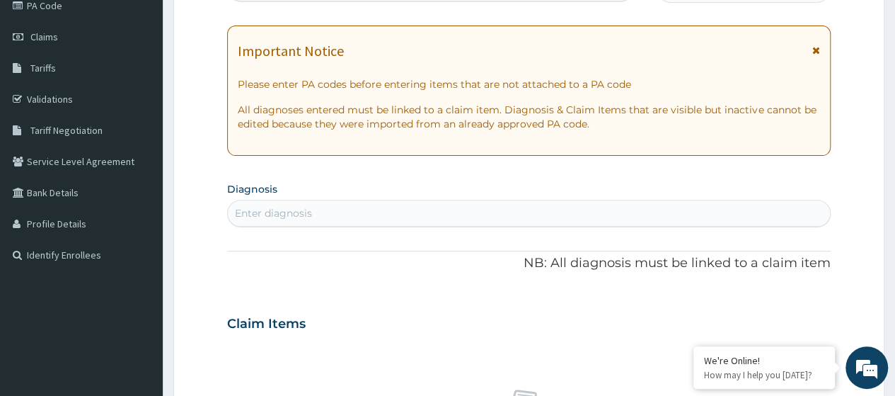
scroll to position [0, 0]
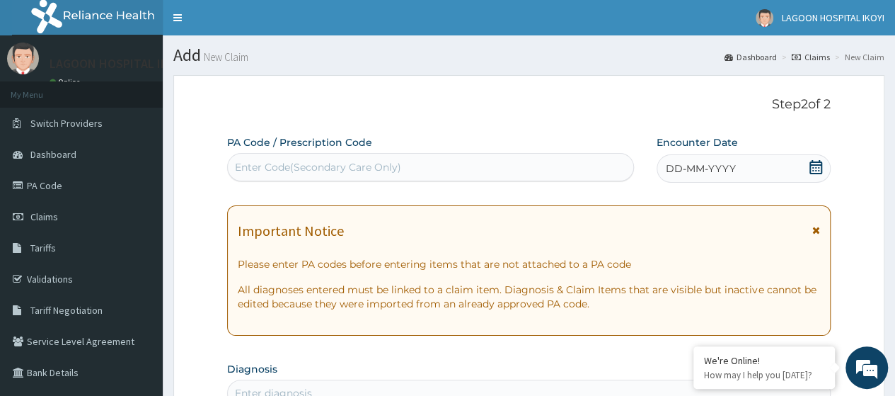
click at [270, 166] on div "Enter Code(Secondary Care Only)" at bounding box center [318, 167] width 166 height 14
paste input "PA/96D522"
type input "PA/96D522"
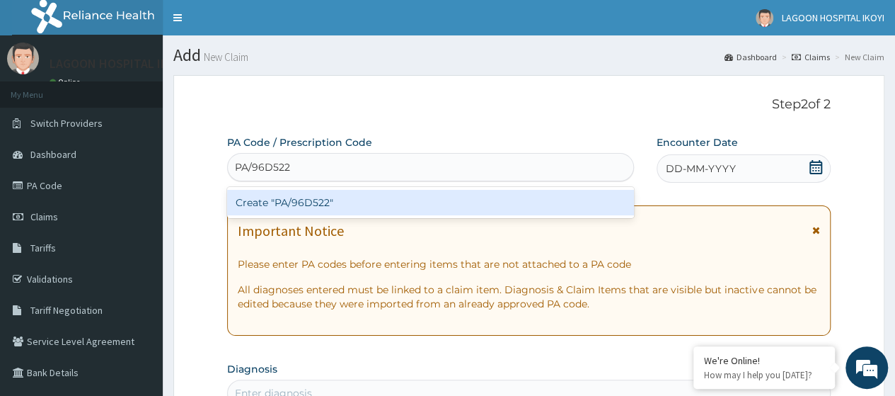
click at [296, 197] on div "Create "PA/96D522"" at bounding box center [430, 202] width 406 height 25
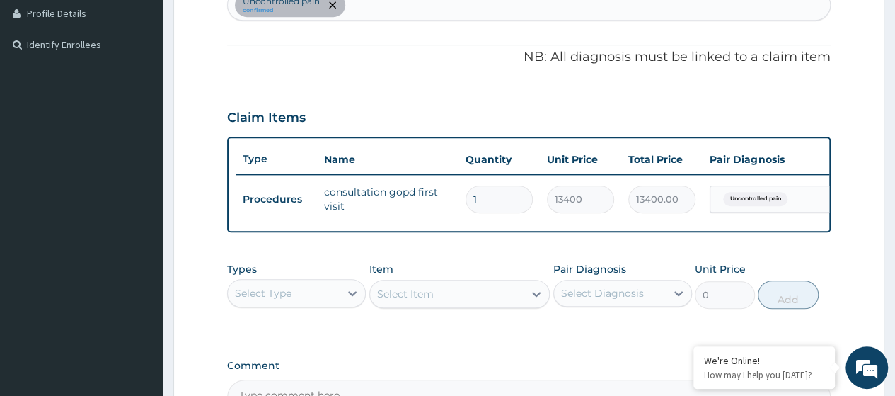
scroll to position [514, 0]
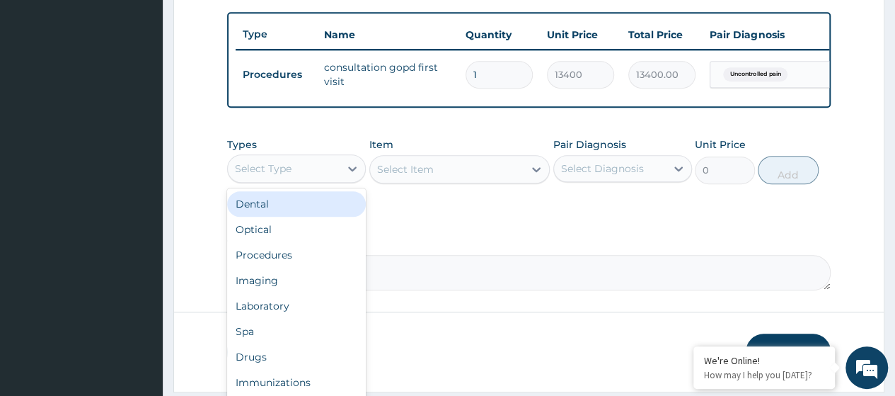
click at [306, 180] on div "Select Type" at bounding box center [284, 168] width 112 height 23
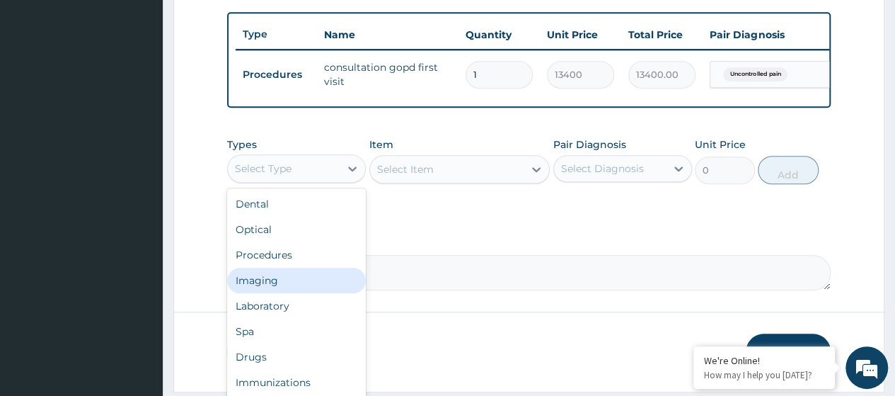
click at [296, 293] on div "Imaging" at bounding box center [296, 279] width 139 height 25
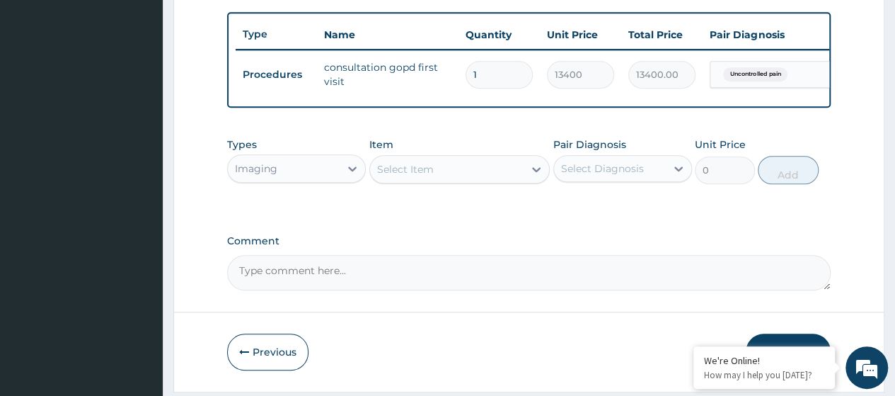
click at [409, 168] on div "Select Item" at bounding box center [447, 169] width 154 height 23
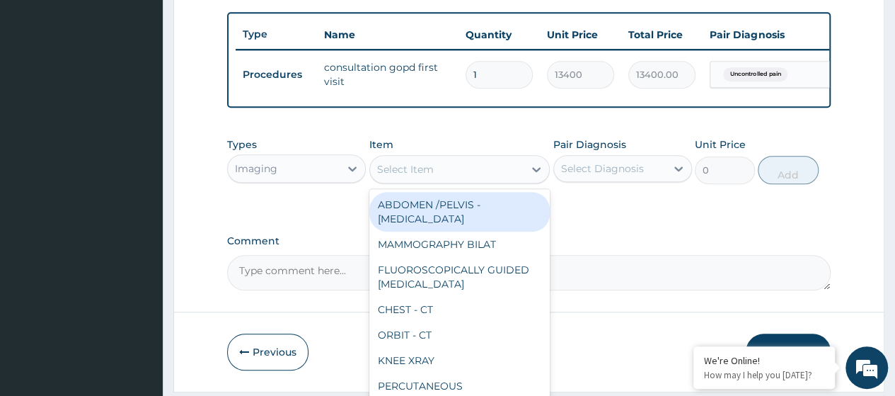
paste input "Routine [MEDICAL_DATA] Multistix"
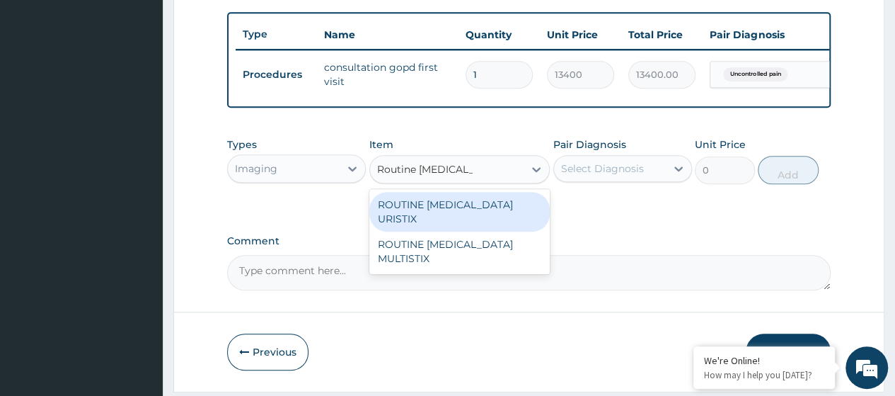
type input "Routine [MEDICAL_DATA]"
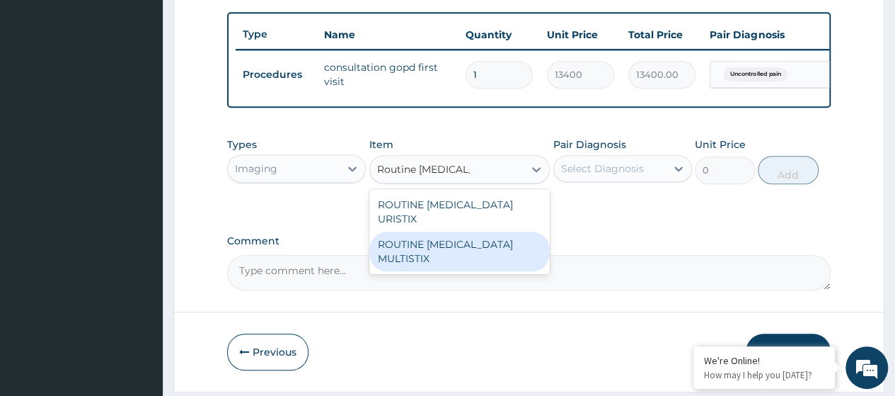
click at [480, 244] on div "ROUTINE [MEDICAL_DATA] MULTISTIX" at bounding box center [459, 251] width 181 height 40
type input "4800"
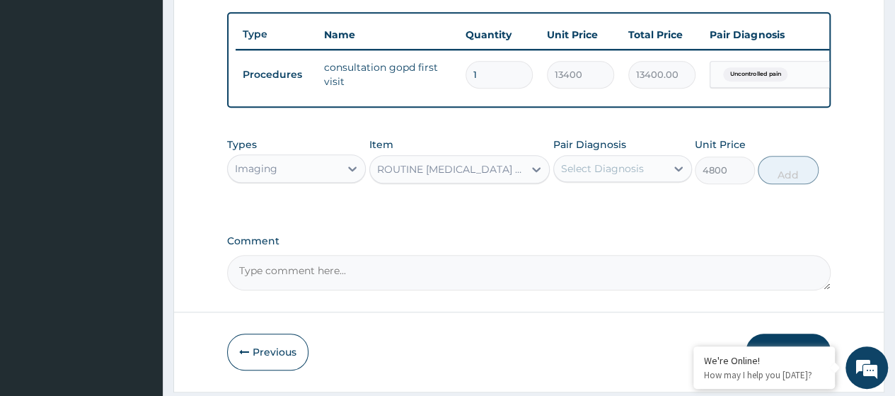
click at [648, 173] on div "Select Diagnosis" at bounding box center [610, 168] width 112 height 23
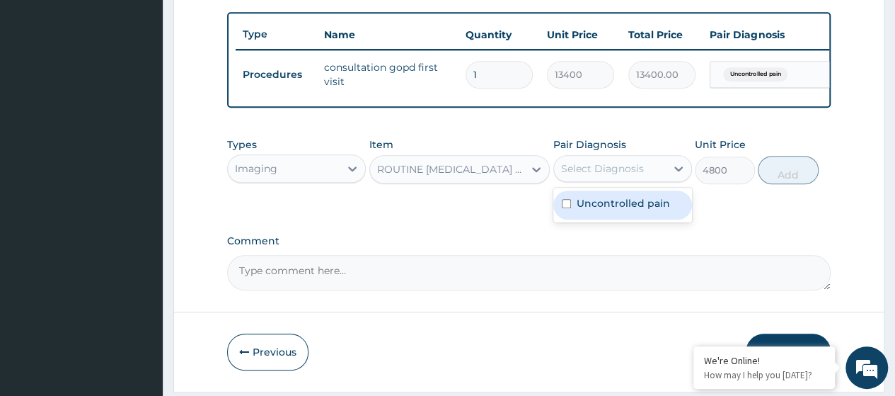
click at [611, 219] on div "Uncontrolled pain" at bounding box center [622, 204] width 139 height 29
checkbox input "true"
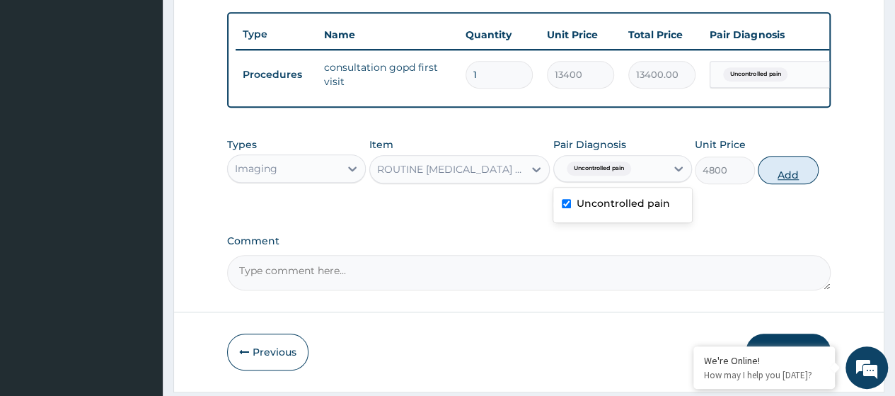
click at [779, 184] on button "Add" at bounding box center [788, 170] width 60 height 28
type input "0"
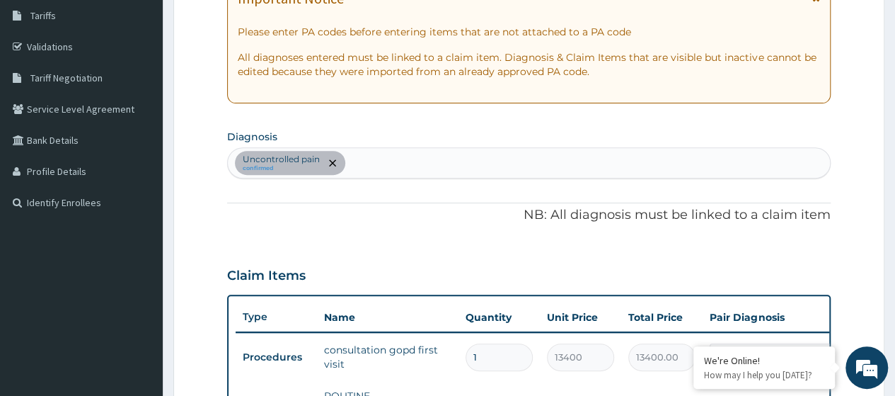
scroll to position [229, 0]
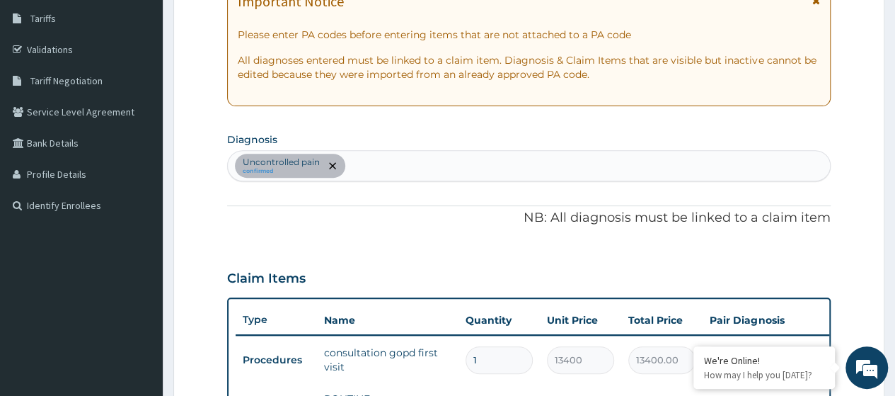
click at [375, 168] on div "Uncontrolled pain confirmed" at bounding box center [529, 166] width 602 height 30
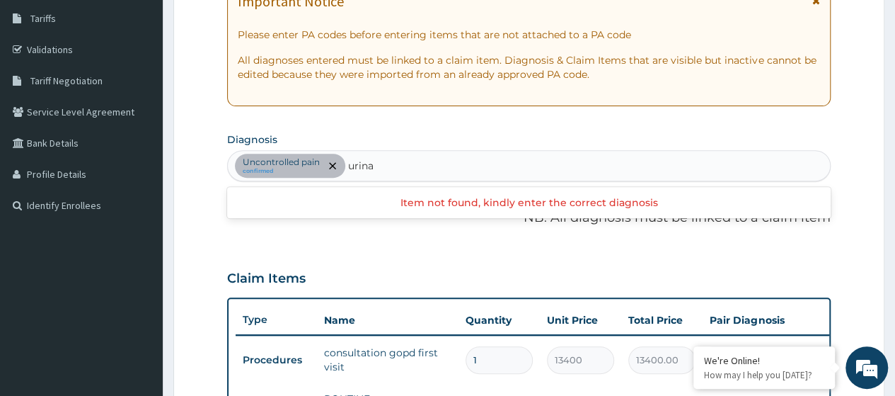
type input "urin"
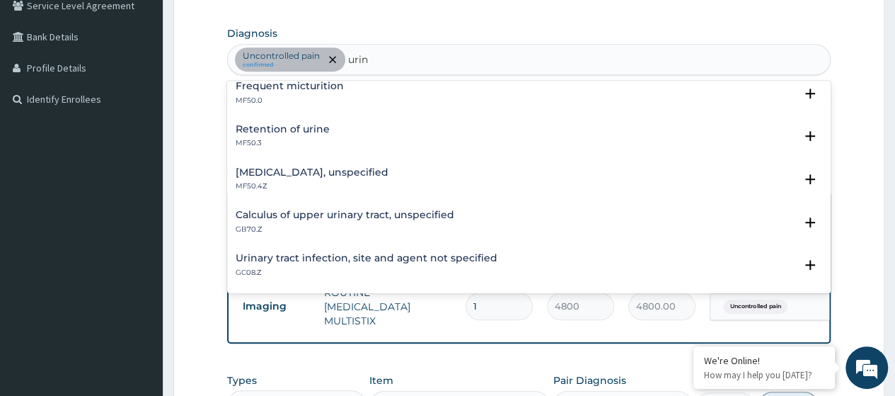
scroll to position [151, 0]
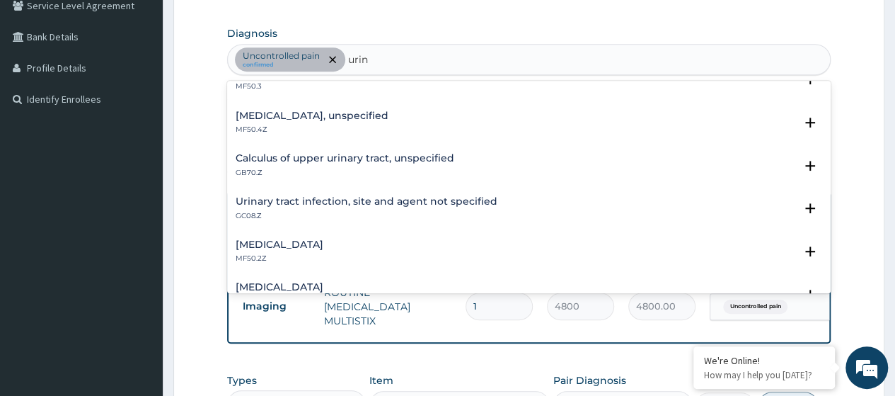
click at [404, 200] on h4 "Urinary tract infection, site and agent not specified" at bounding box center [367, 201] width 262 height 11
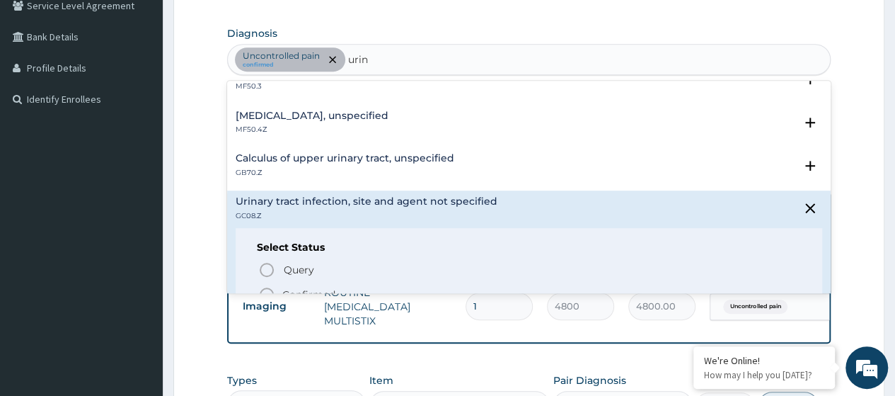
click at [313, 290] on p "Confirmed" at bounding box center [308, 294] width 53 height 14
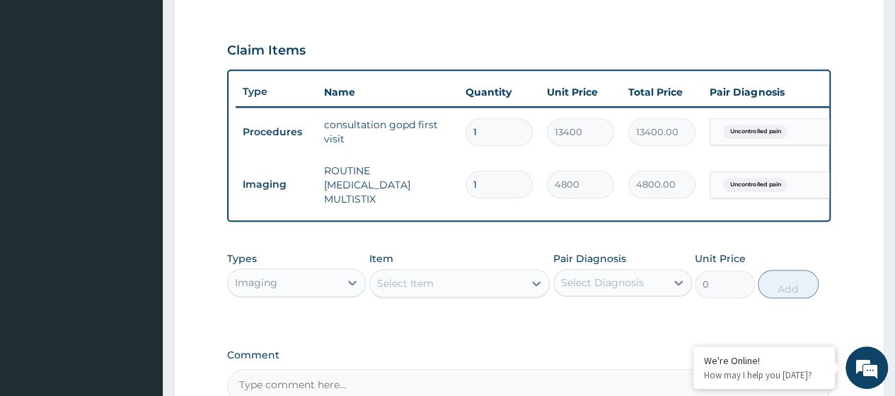
scroll to position [0, 106]
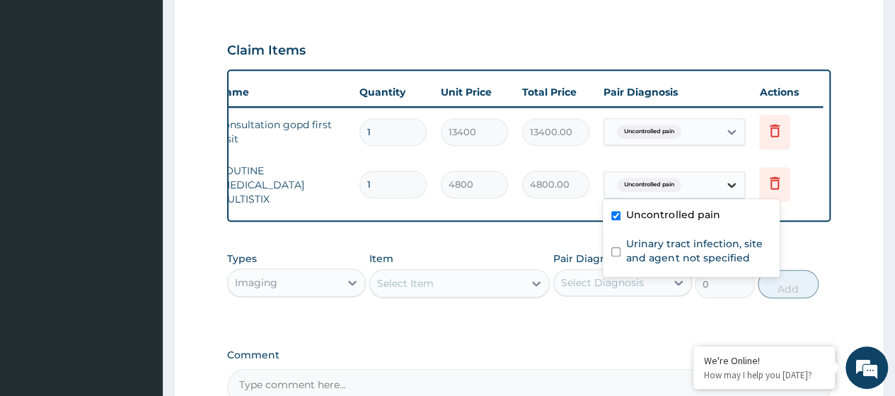
click at [730, 183] on icon at bounding box center [732, 185] width 14 height 14
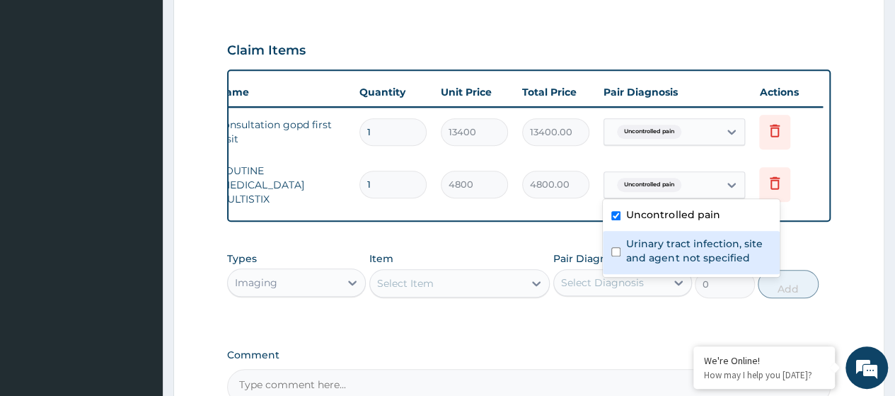
click at [672, 257] on label "Urinary tract infection, site and agent not specified" at bounding box center [698, 250] width 145 height 28
checkbox input "true"
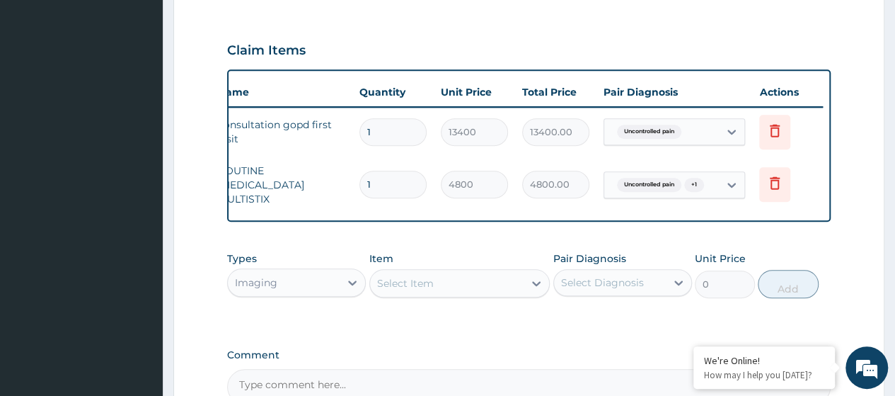
click at [410, 284] on div "Select Item" at bounding box center [405, 283] width 57 height 14
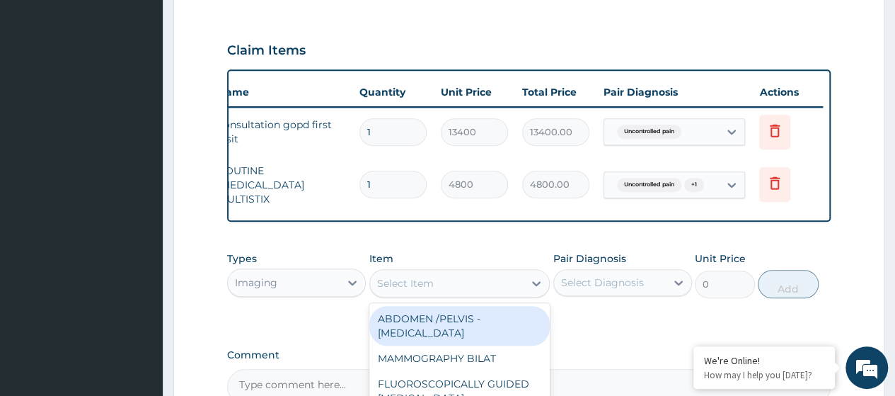
paste input "Urine Microscopy, Culture and Sensitivity"
type input "Urine Microscopy, Culture and Sensitivity"
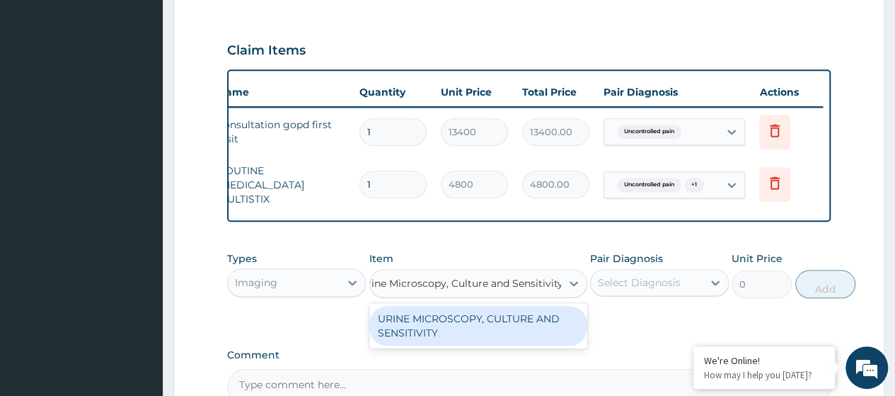
click at [434, 329] on div "URINE MICROSCOPY, CULTURE AND SENSITIVITY" at bounding box center [478, 326] width 218 height 40
type input "16800"
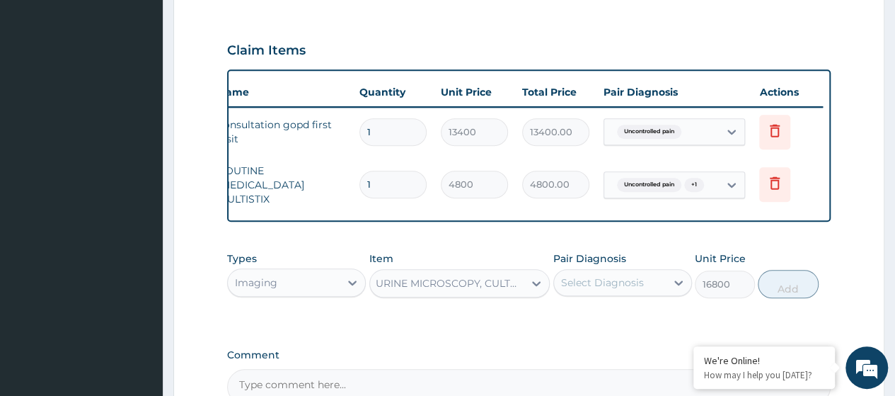
scroll to position [0, 1]
click at [634, 289] on div "Select Diagnosis" at bounding box center [602, 282] width 83 height 14
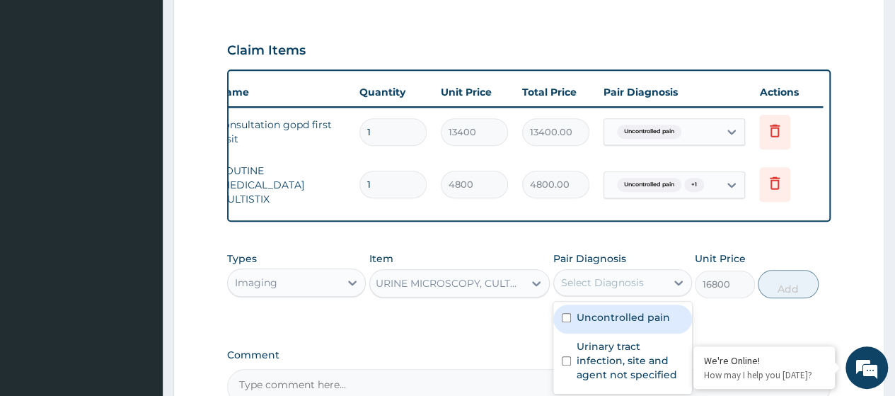
click at [620, 324] on label "Uncontrolled pain" at bounding box center [623, 317] width 93 height 14
checkbox input "true"
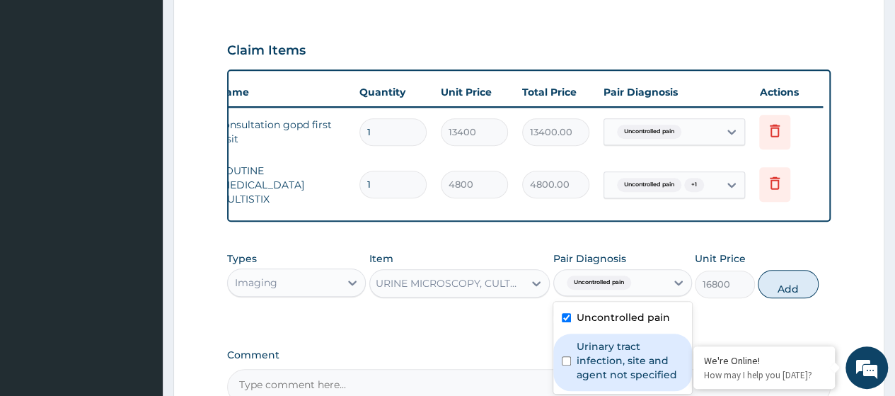
drag, startPoint x: 627, startPoint y: 371, endPoint x: 646, endPoint y: 364, distance: 20.4
click at [628, 371] on label "Urinary tract infection, site and agent not specified" at bounding box center [630, 360] width 107 height 42
checkbox input "true"
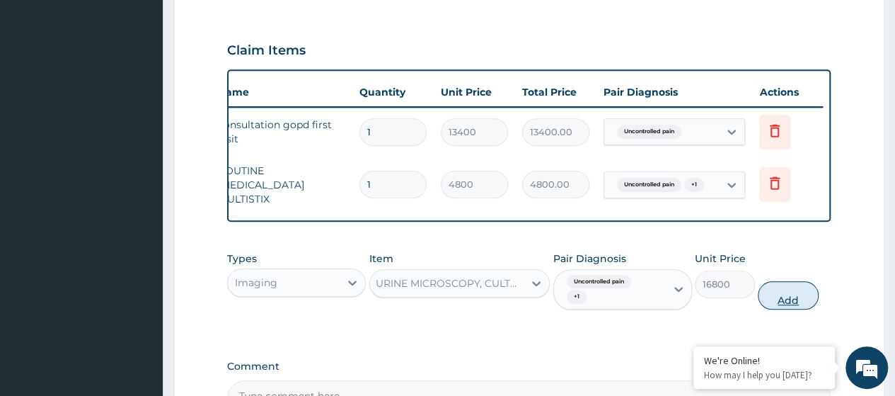
click at [779, 309] on button "Add" at bounding box center [788, 295] width 60 height 28
type input "0"
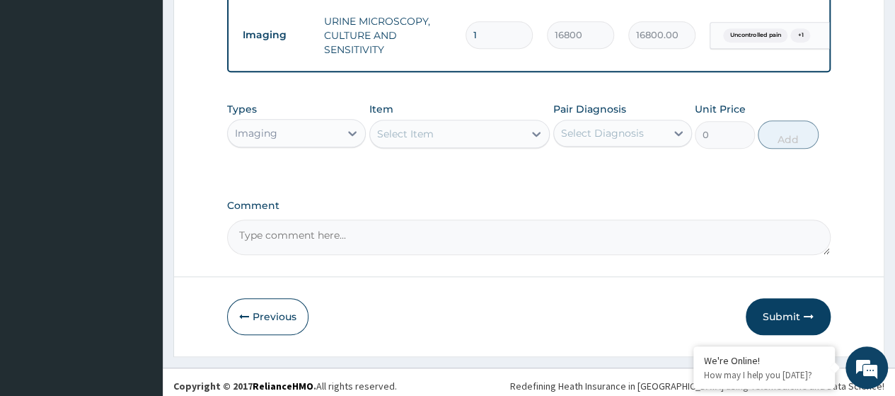
scroll to position [677, 0]
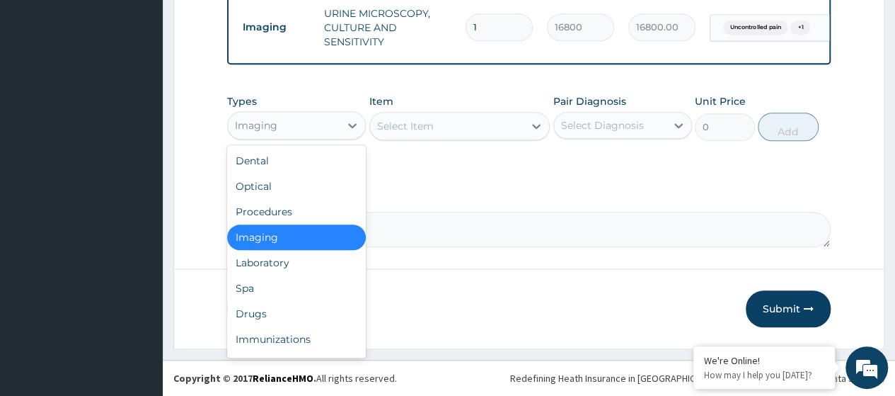
click at [276, 131] on div "Imaging" at bounding box center [256, 125] width 42 height 14
click at [279, 317] on div "Drugs" at bounding box center [296, 313] width 139 height 25
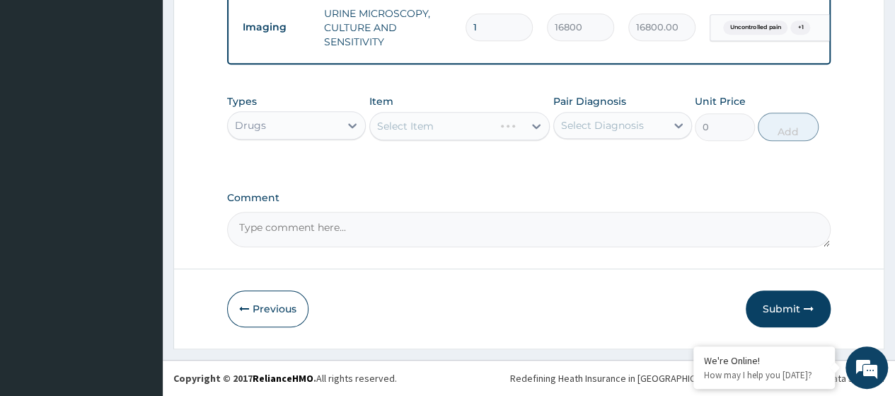
click at [413, 131] on div "Select Item" at bounding box center [459, 126] width 181 height 28
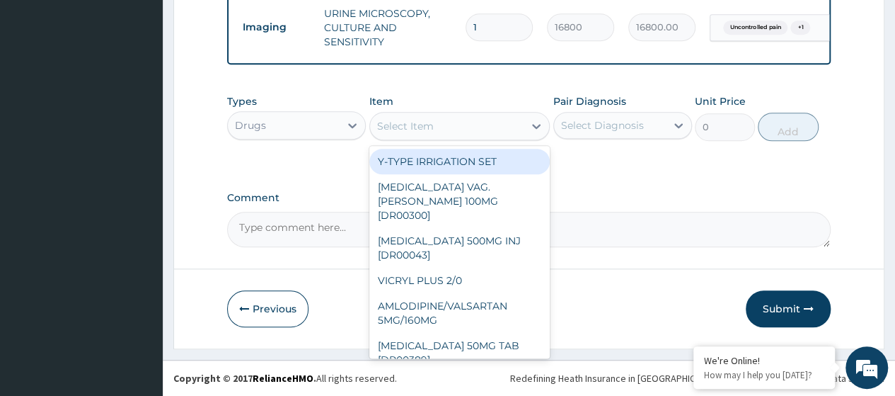
click at [413, 132] on div "Select Item" at bounding box center [405, 126] width 57 height 14
paste input "Nitrofurantoin 100Mg Tab"
type input "Nitrofurantoin 100Mg Tab"
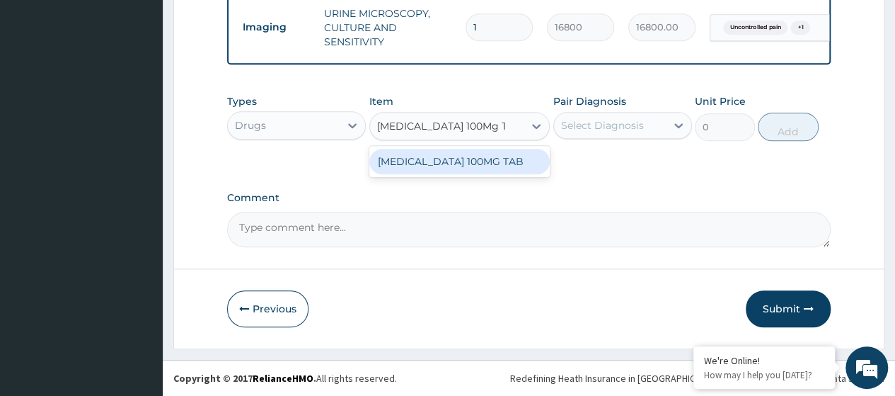
drag, startPoint x: 442, startPoint y: 159, endPoint x: 567, endPoint y: 151, distance: 124.8
click at [443, 159] on div "NITROFURANTOIN 100MG TAB" at bounding box center [459, 161] width 181 height 25
type input "135"
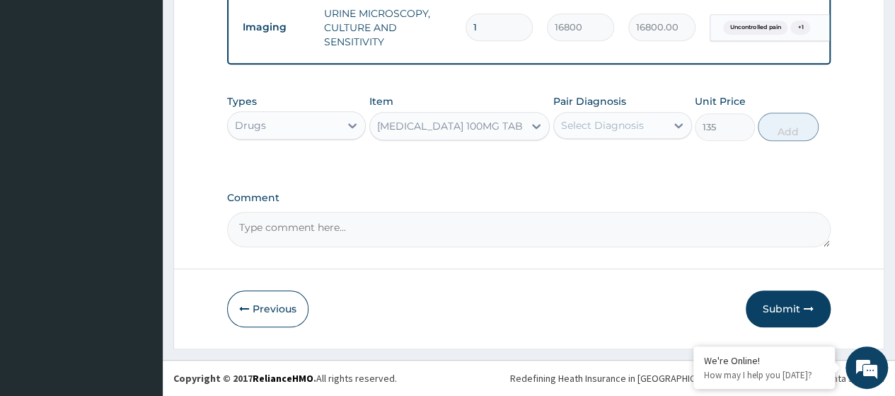
click at [615, 129] on div "Select Diagnosis" at bounding box center [602, 125] width 83 height 14
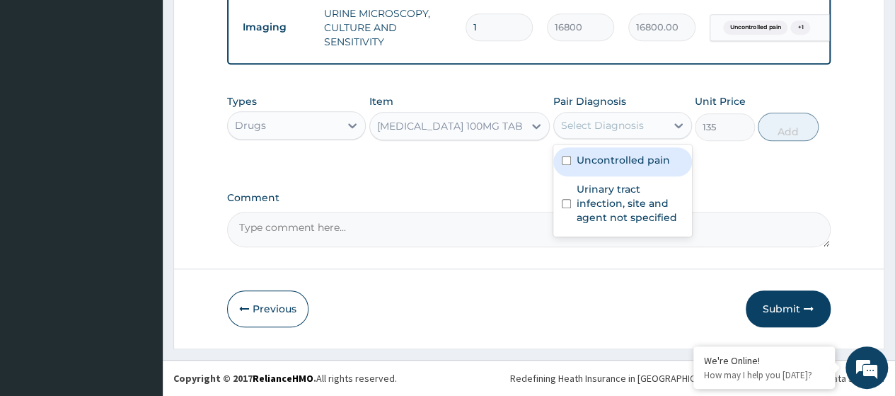
click at [623, 166] on label "Uncontrolled pain" at bounding box center [623, 160] width 93 height 14
checkbox input "true"
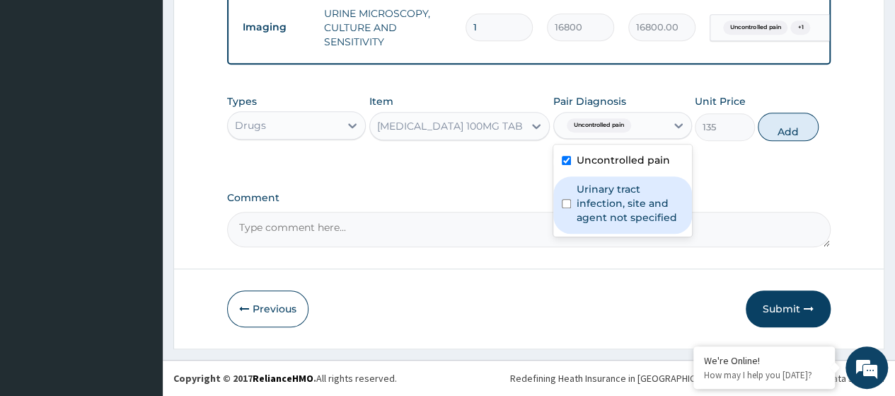
drag, startPoint x: 630, startPoint y: 203, endPoint x: 737, endPoint y: 177, distance: 110.7
click at [630, 202] on label "Urinary tract infection, site and agent not specified" at bounding box center [630, 203] width 107 height 42
checkbox input "true"
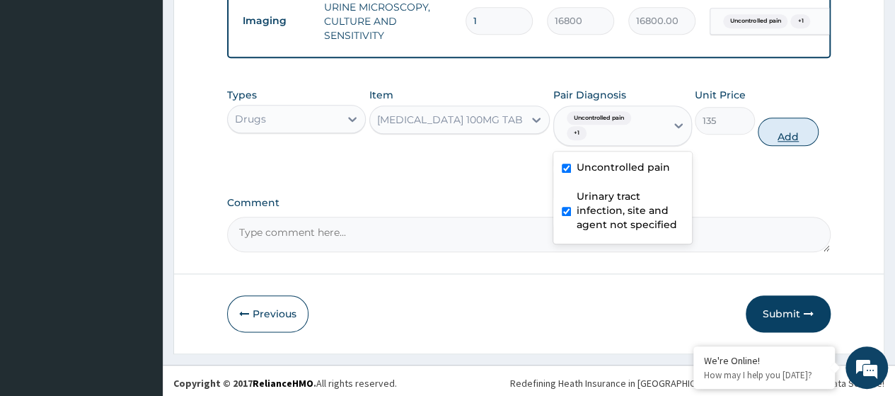
click at [786, 145] on button "Add" at bounding box center [788, 131] width 60 height 28
type input "0"
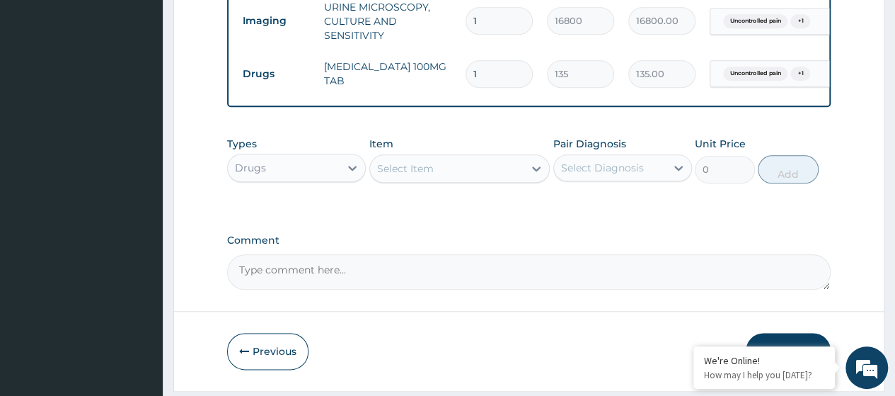
type input "10"
type input "1350.00"
type input "10"
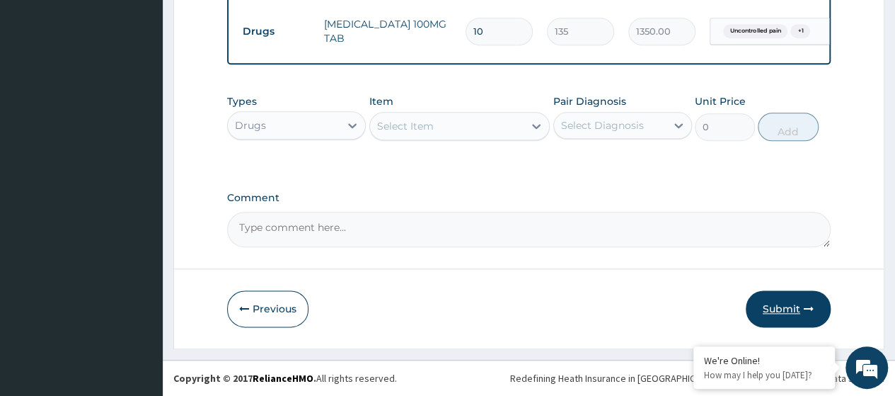
click at [774, 304] on button "Submit" at bounding box center [788, 308] width 85 height 37
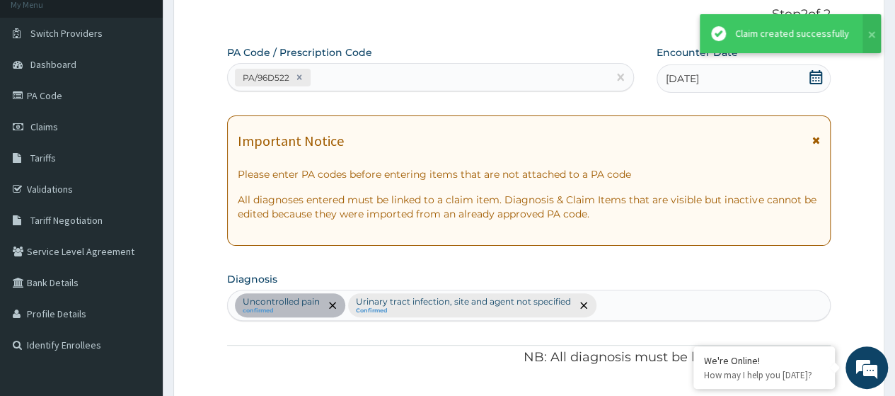
scroll to position [732, 0]
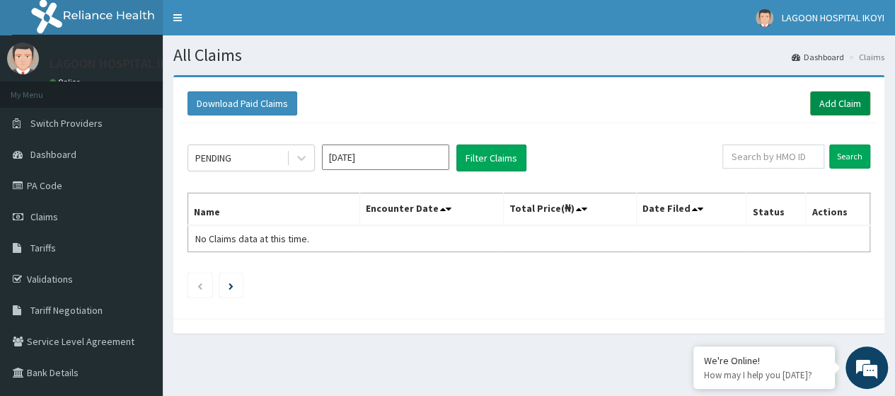
click at [851, 101] on link "Add Claim" at bounding box center [840, 103] width 60 height 24
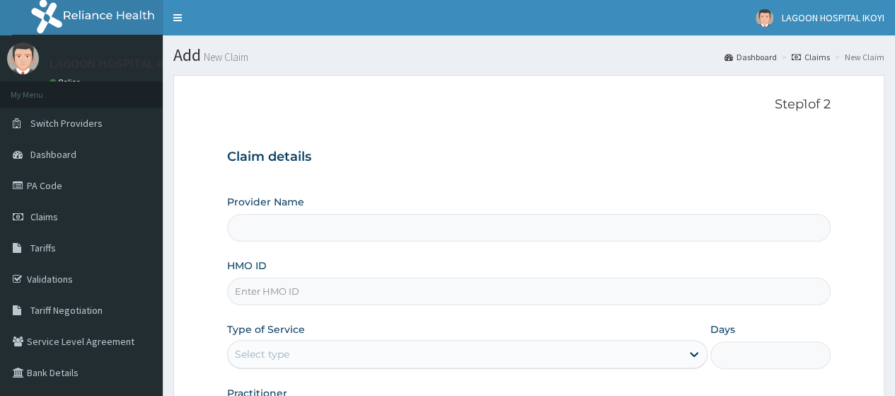
drag, startPoint x: 0, startPoint y: 0, endPoint x: 248, endPoint y: 293, distance: 383.6
click at [248, 293] on input "HMO ID" at bounding box center [529, 291] width 604 height 28
paste input "EZS/10013/A"
type input "EZS/10013/A"
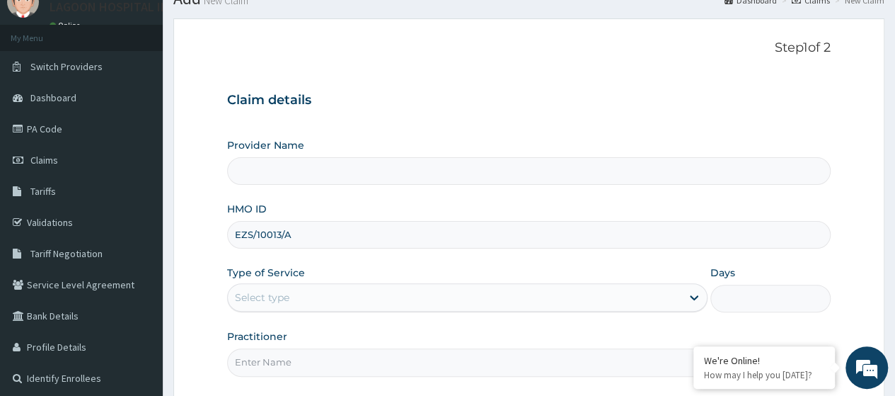
scroll to position [173, 0]
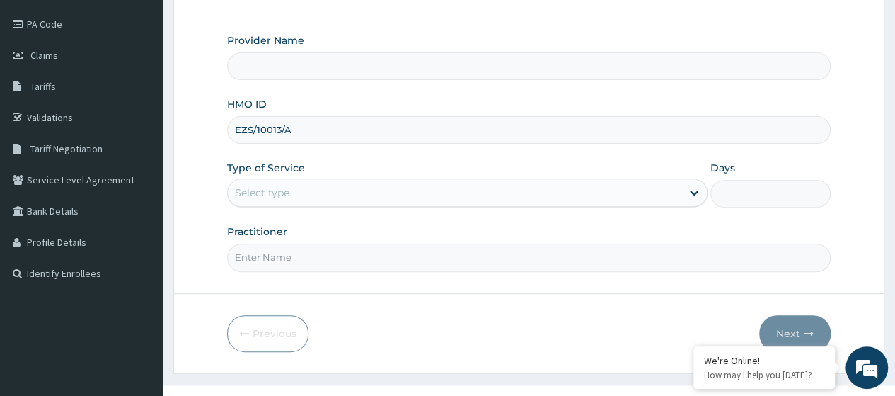
type input "Lagoon Hospital - V/I"
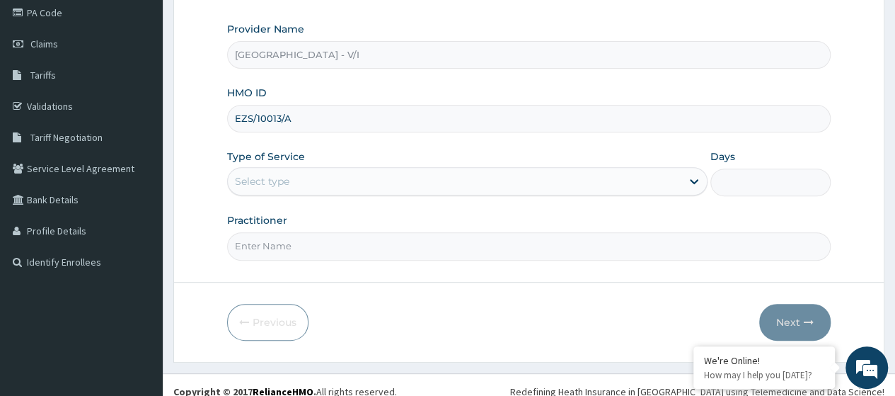
type input "EZS/10013/A"
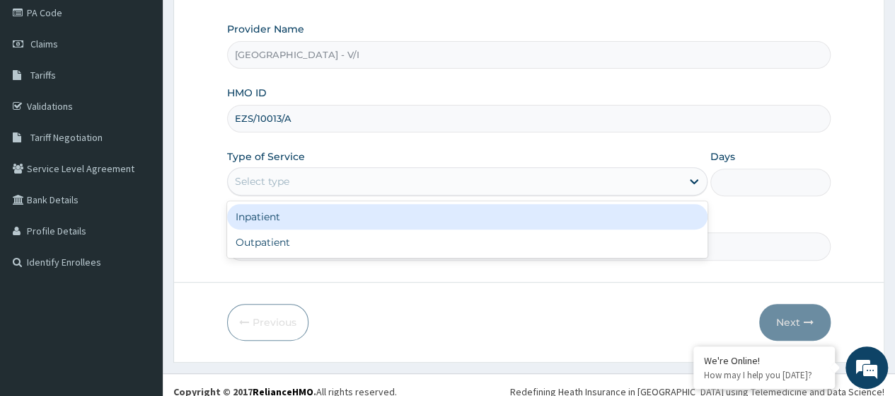
click at [282, 184] on div "Select type" at bounding box center [262, 181] width 54 height 14
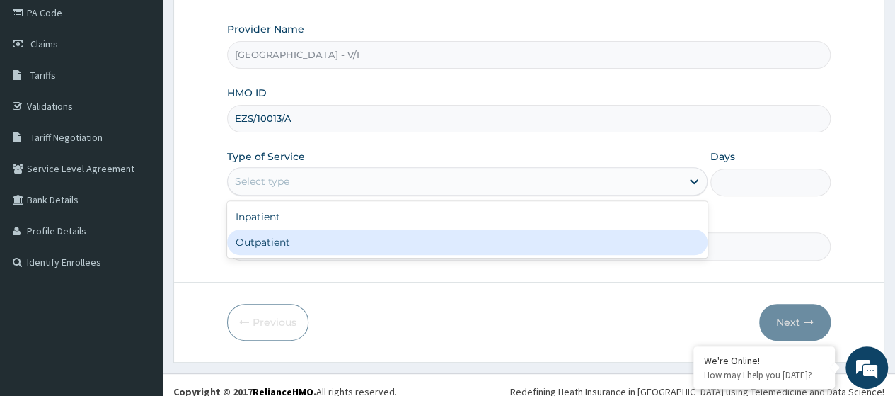
click at [294, 243] on div "Outpatient" at bounding box center [467, 241] width 480 height 25
type input "1"
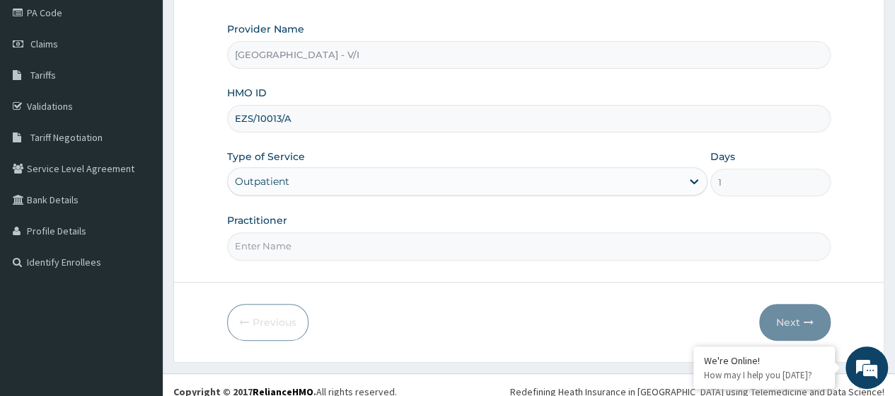
click at [294, 243] on input "Practitioner" at bounding box center [529, 246] width 604 height 28
type input "Dr. Kuyoro"
click at [776, 318] on button "Next" at bounding box center [794, 322] width 71 height 37
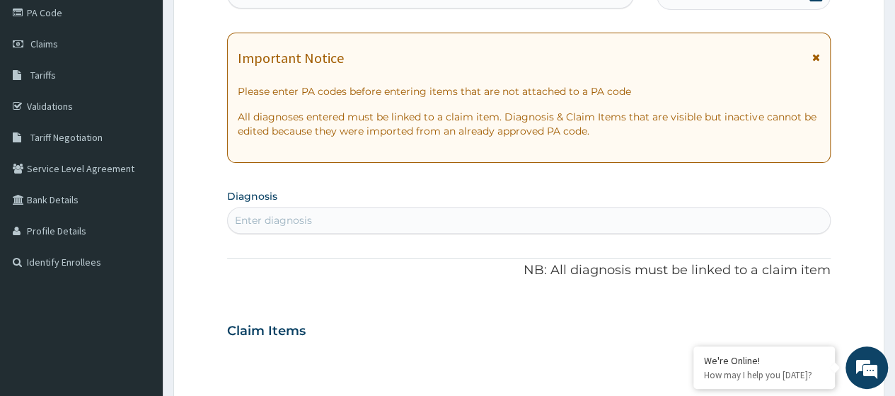
scroll to position [160, 0]
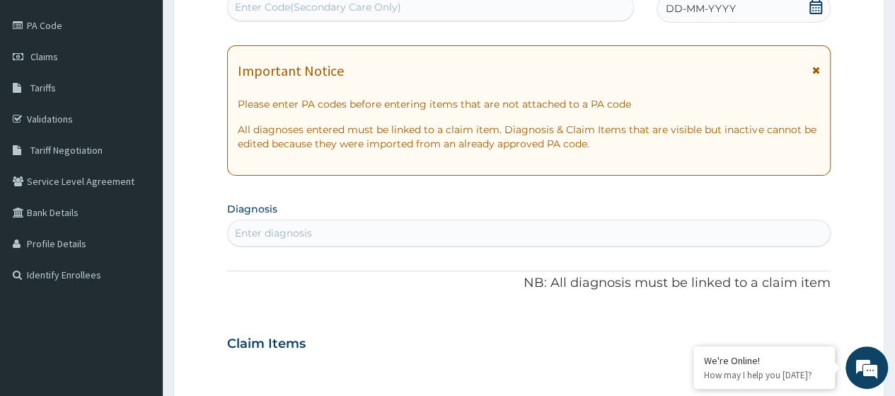
click at [279, 8] on div "Enter Code(Secondary Care Only)" at bounding box center [430, 7] width 406 height 28
paste input "PA/7B508B"
type input "PA/7B508B"
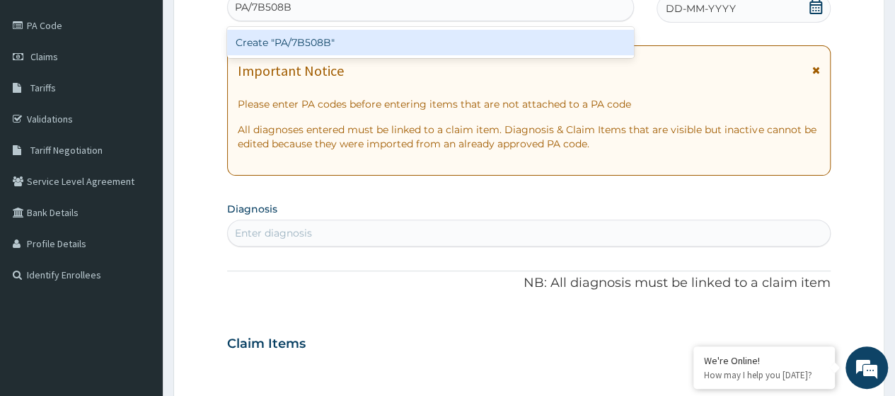
scroll to position [0, 0]
click at [318, 42] on div "Create "PA/7B508B"" at bounding box center [430, 42] width 406 height 25
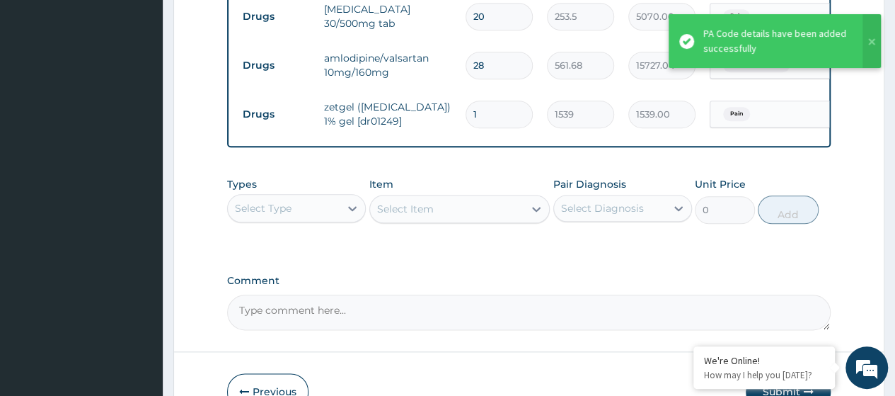
scroll to position [657, 0]
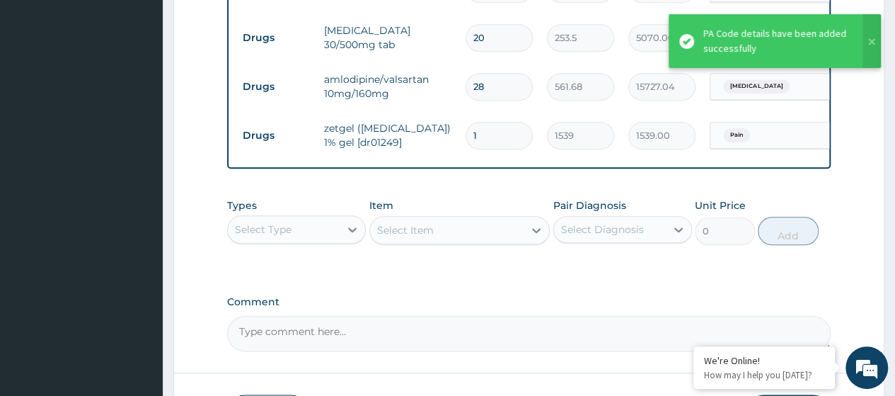
click at [287, 241] on div "Select Type" at bounding box center [284, 229] width 112 height 23
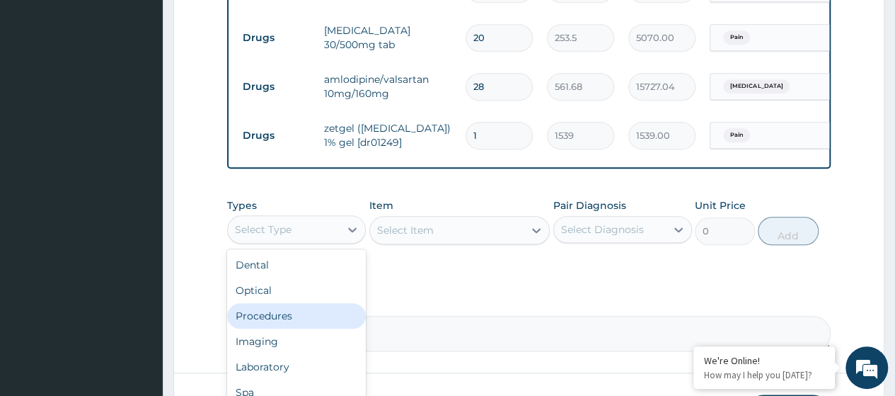
click at [290, 328] on div "Procedures" at bounding box center [296, 315] width 139 height 25
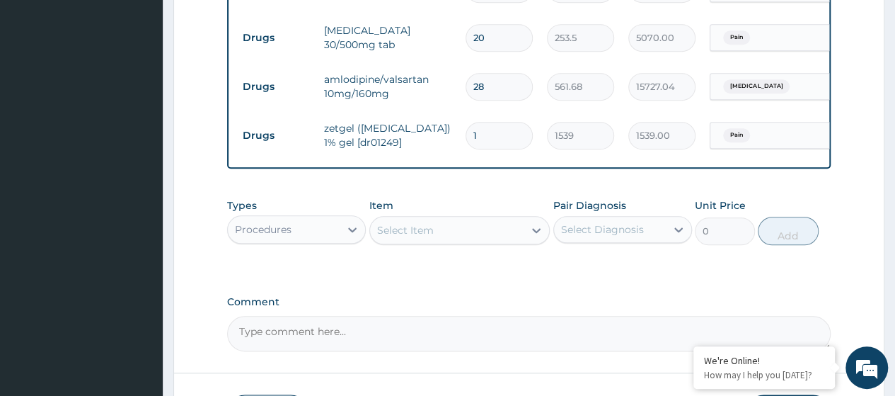
click at [428, 237] on div "Select Item" at bounding box center [405, 230] width 57 height 14
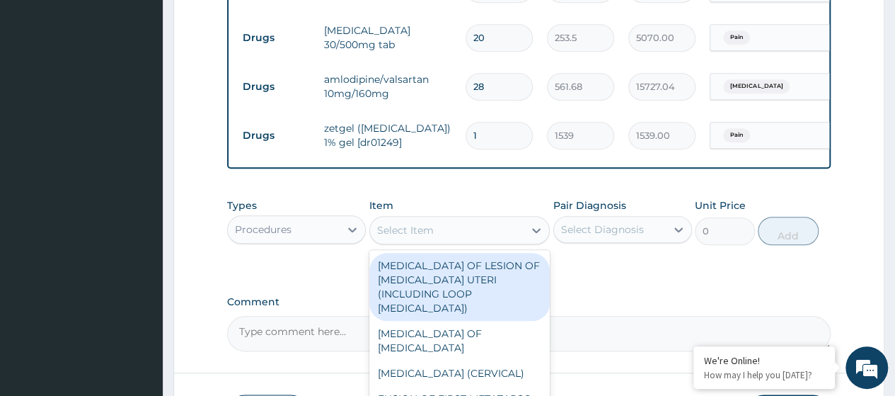
paste input "Consultation GOPD First Visit"
type input "Consultation GOPD First Visit"
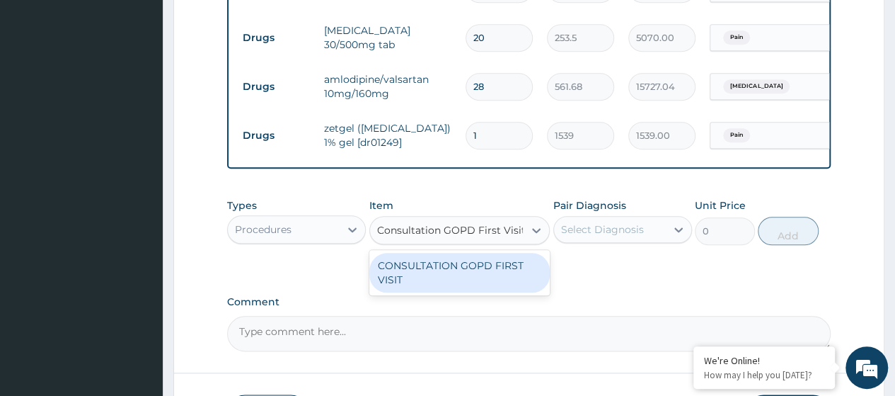
click at [487, 277] on div "CONSULTATION GOPD FIRST VISIT" at bounding box center [459, 273] width 181 height 40
type input "13400"
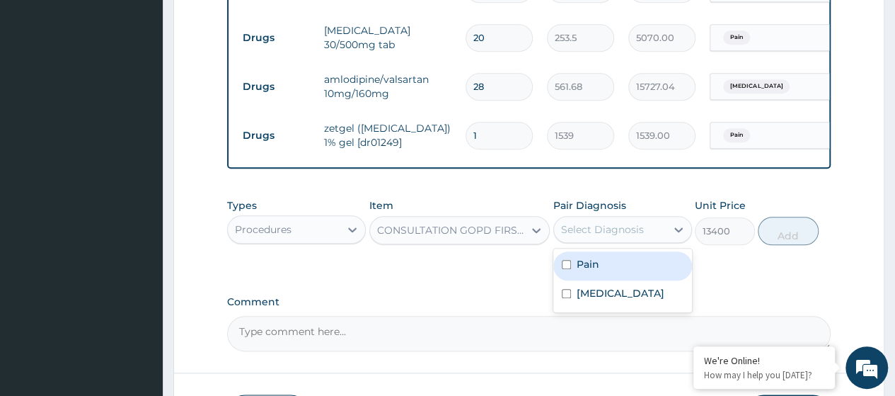
click at [593, 236] on div "Select Diagnosis" at bounding box center [602, 229] width 83 height 14
click at [598, 271] on label "Pain" at bounding box center [588, 264] width 23 height 14
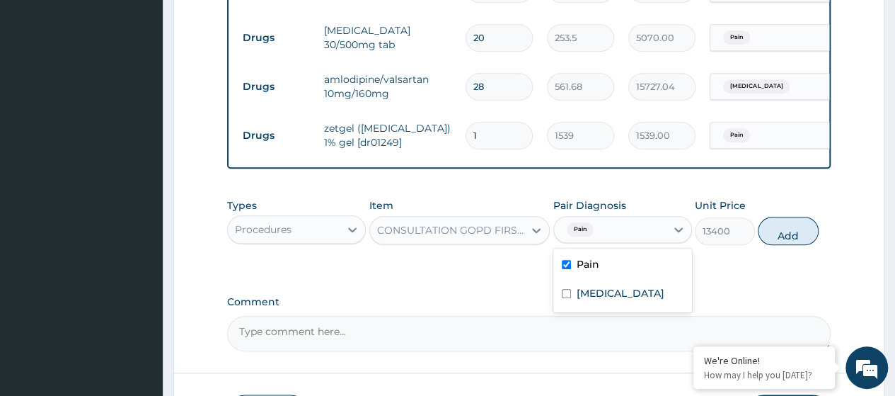
checkbox input "true"
click at [606, 300] on label "Essential hypertension" at bounding box center [621, 293] width 88 height 14
checkbox input "true"
click at [784, 245] on button "Add" at bounding box center [788, 231] width 60 height 28
type input "0"
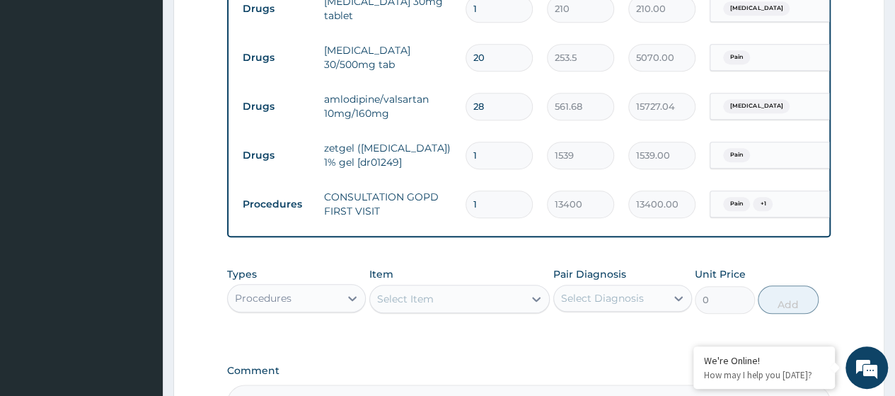
scroll to position [778, 0]
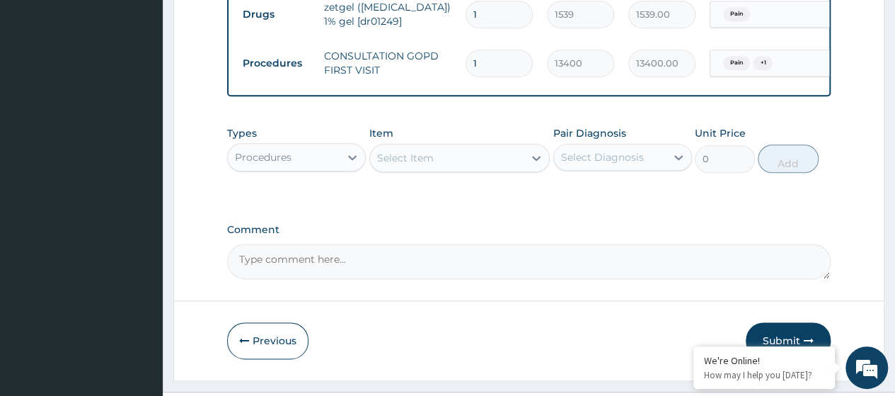
click at [787, 333] on button "Submit" at bounding box center [788, 340] width 85 height 37
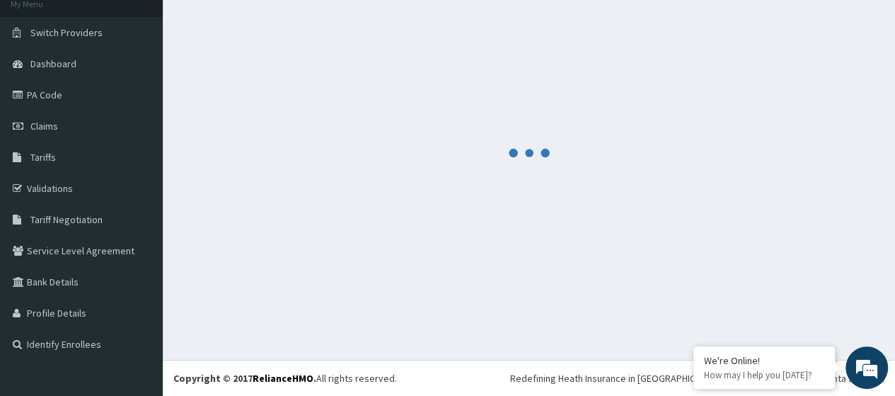
scroll to position [90, 0]
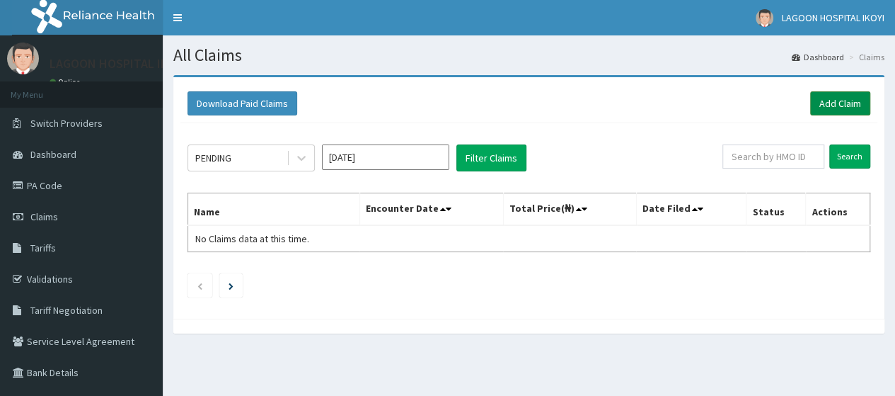
click at [833, 103] on link "Add Claim" at bounding box center [840, 103] width 60 height 24
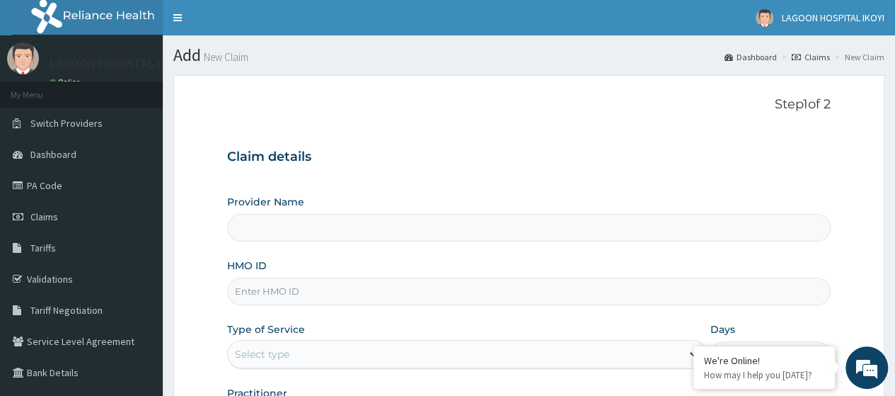
click at [257, 292] on input "HMO ID" at bounding box center [529, 291] width 604 height 28
paste input "EZS/10013/A"
type input "EZS/10013/A"
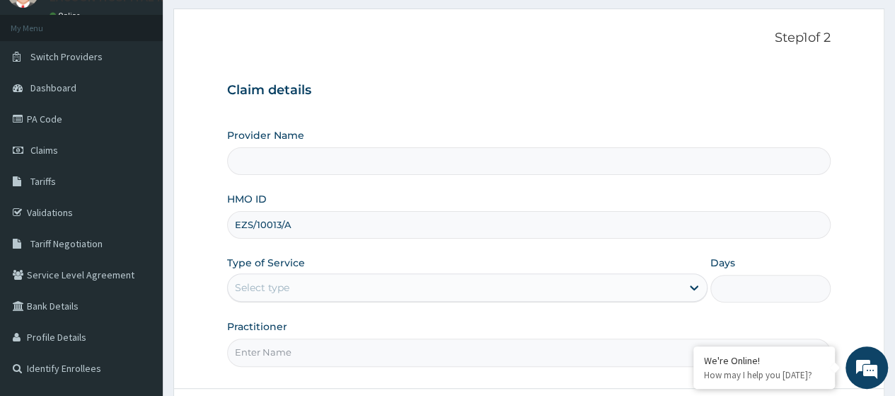
type input "[GEOGRAPHIC_DATA] - V/I"
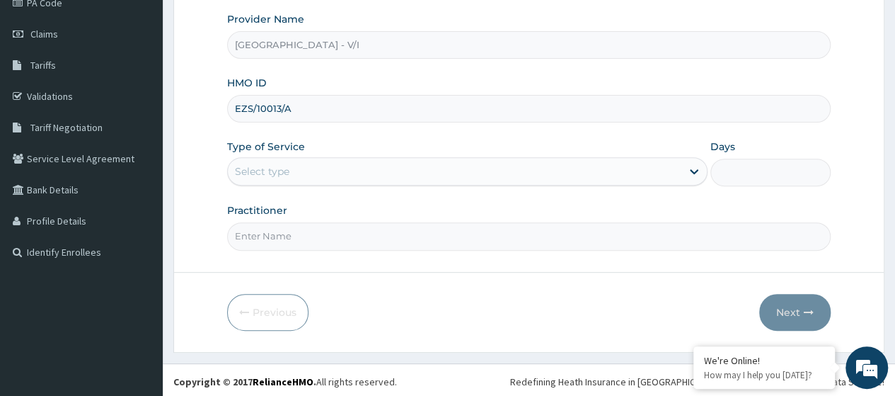
type input "EZS/10013/A"
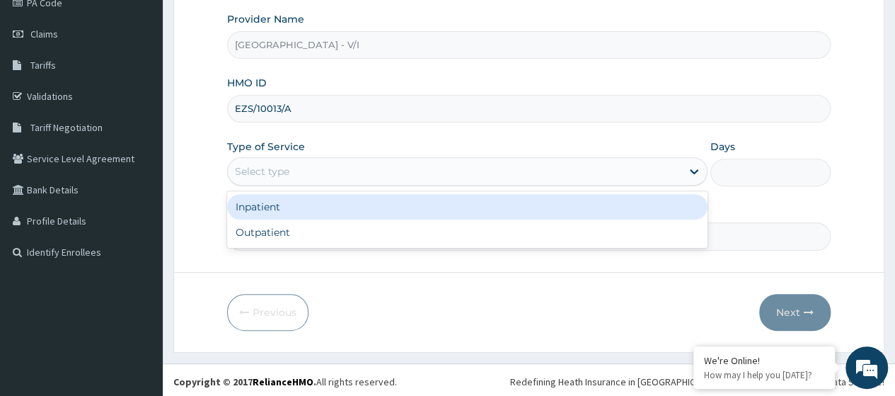
drag, startPoint x: 272, startPoint y: 175, endPoint x: 274, endPoint y: 220, distance: 45.3
click at [272, 175] on div "Select type" at bounding box center [262, 171] width 54 height 14
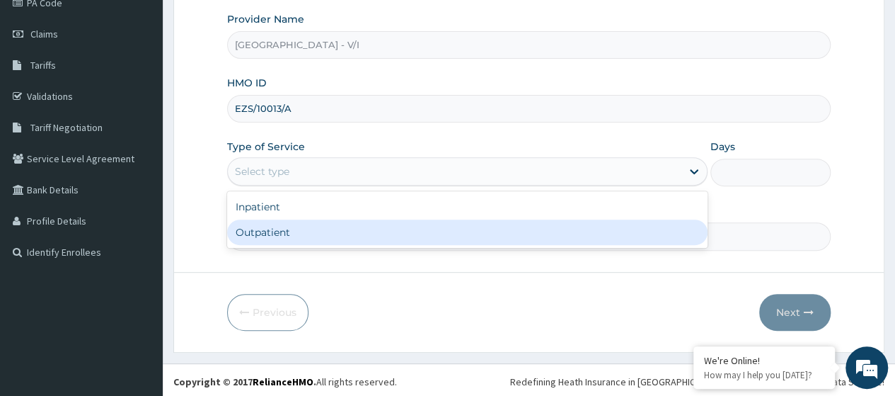
click at [279, 238] on div "Outpatient" at bounding box center [467, 231] width 480 height 25
type input "1"
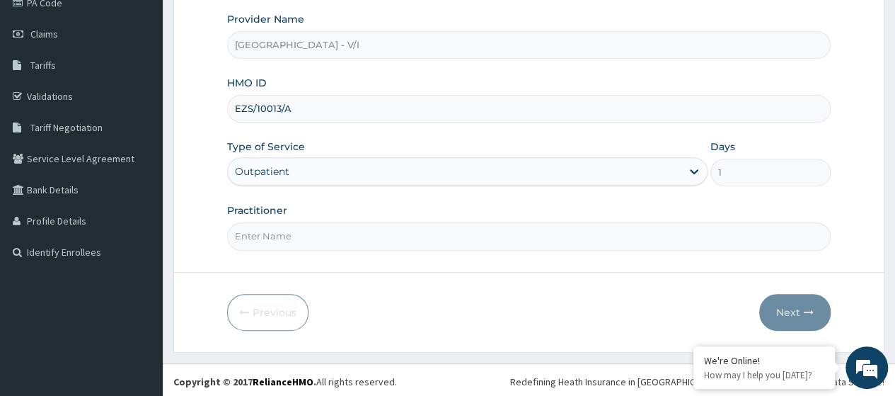
click at [279, 238] on input "Practitioner" at bounding box center [529, 236] width 604 height 28
type input "[PERSON_NAME]"
click at [793, 306] on button "Next" at bounding box center [794, 312] width 71 height 37
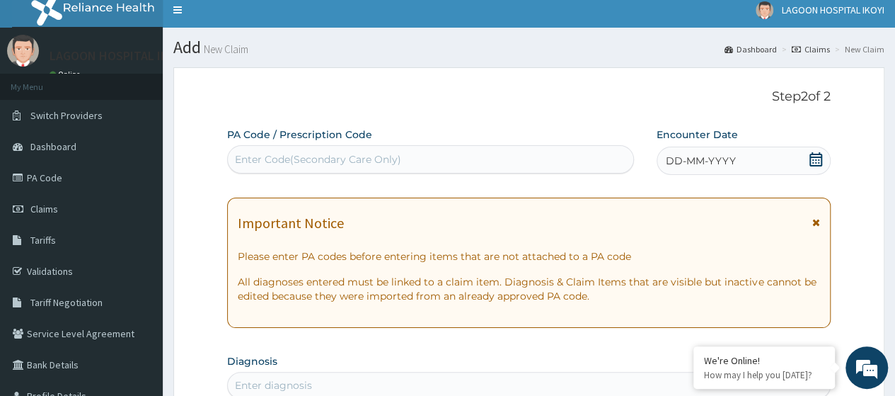
scroll to position [0, 0]
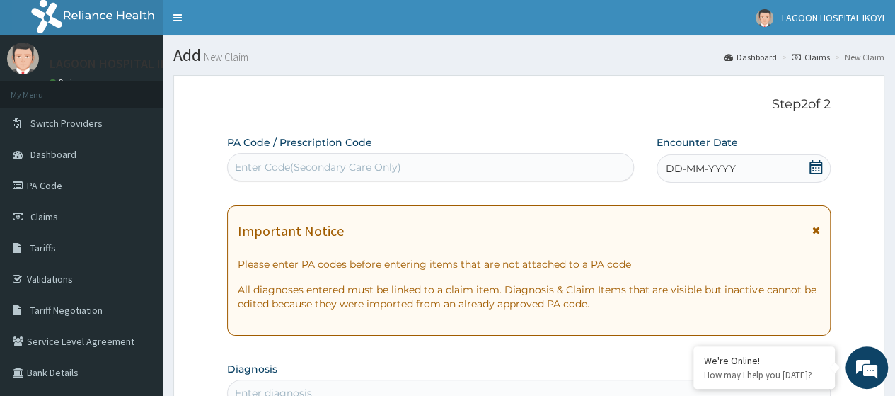
click at [269, 158] on div "Enter Code(Secondary Care Only)" at bounding box center [430, 167] width 405 height 23
paste input "PA/B4FA66"
type input "PA/B4FA66"
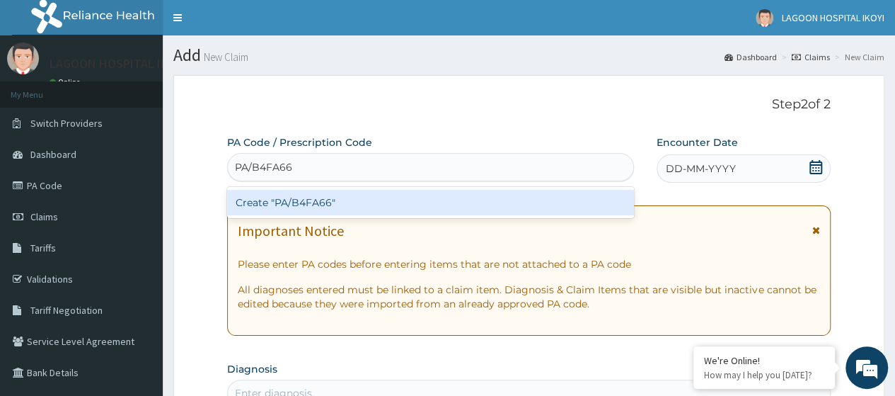
click at [332, 202] on div "Create "PA/B4FA66"" at bounding box center [430, 202] width 406 height 25
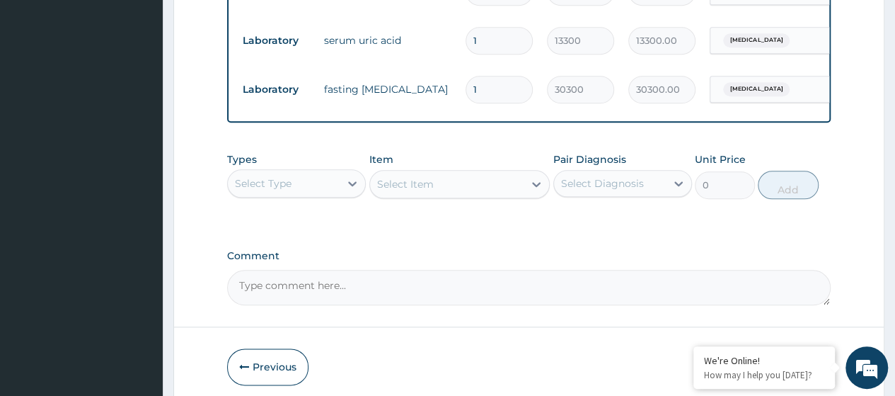
scroll to position [762, 0]
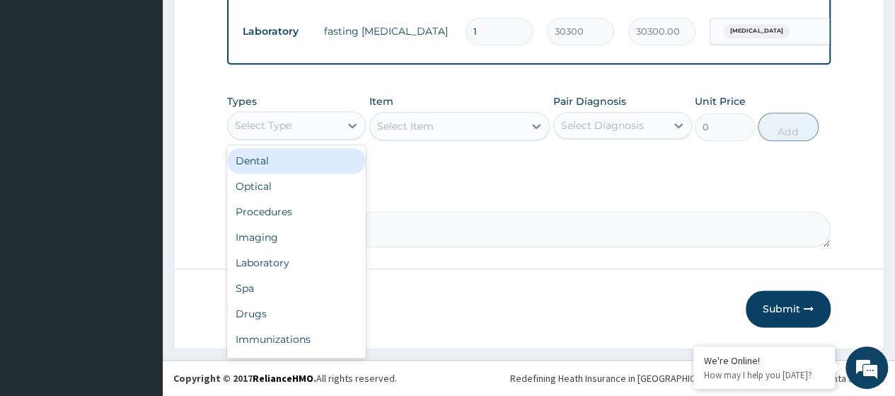
click at [260, 132] on div "Select Type" at bounding box center [263, 125] width 57 height 14
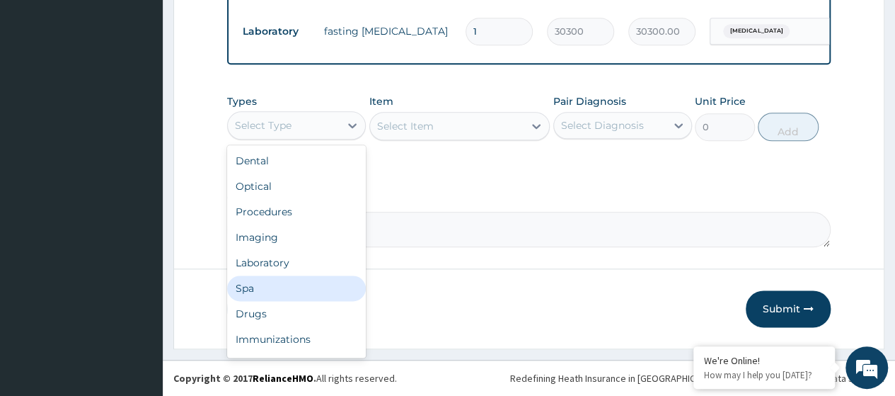
click at [296, 267] on div "Laboratory" at bounding box center [296, 262] width 139 height 25
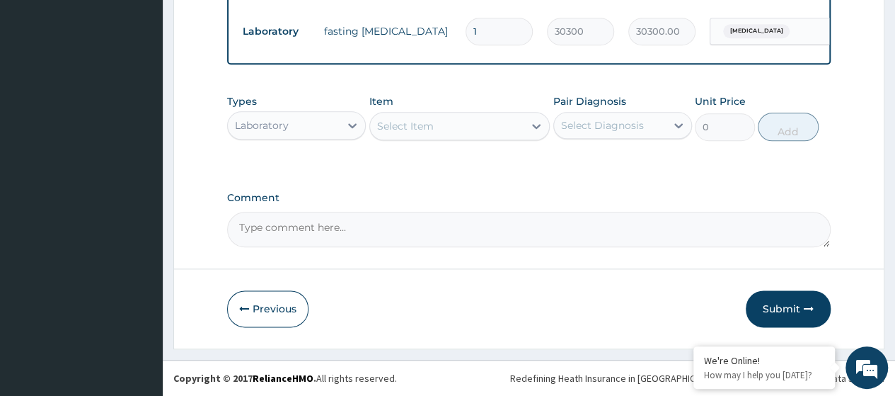
click at [432, 133] on div "Select Item" at bounding box center [405, 126] width 57 height 14
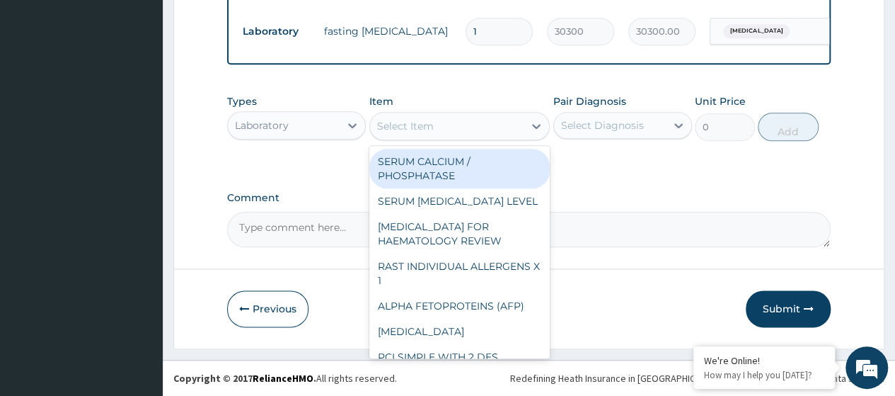
paste input "Fasting Blood Sugar"
type input "Fasting Blood Sugar"
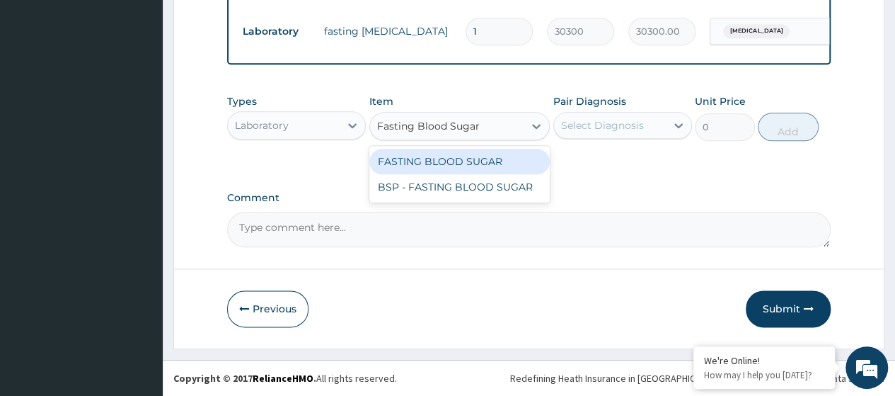
click at [470, 161] on div "FASTING BLOOD SUGAR" at bounding box center [459, 161] width 181 height 25
type input "11900"
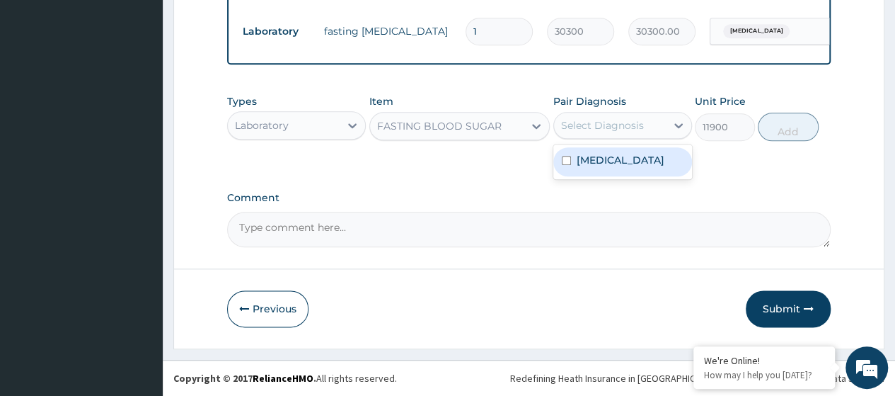
click at [599, 129] on div "Select Diagnosis" at bounding box center [602, 125] width 83 height 14
click at [607, 162] on label "[MEDICAL_DATA]" at bounding box center [621, 160] width 88 height 14
checkbox input "true"
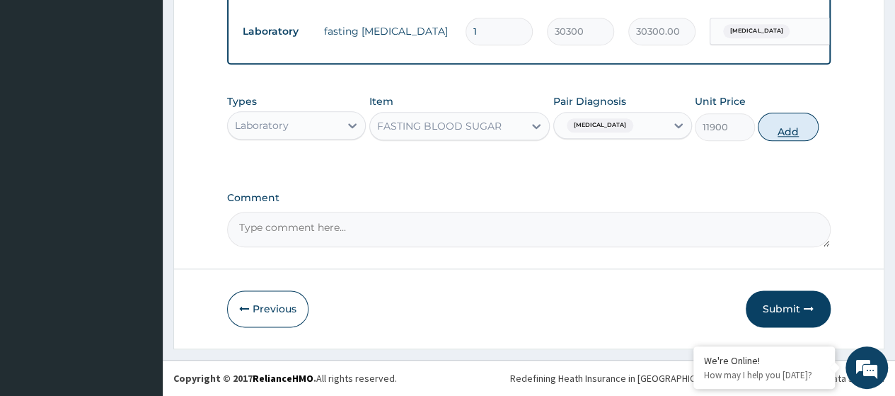
click at [776, 129] on button "Add" at bounding box center [788, 127] width 60 height 28
type input "0"
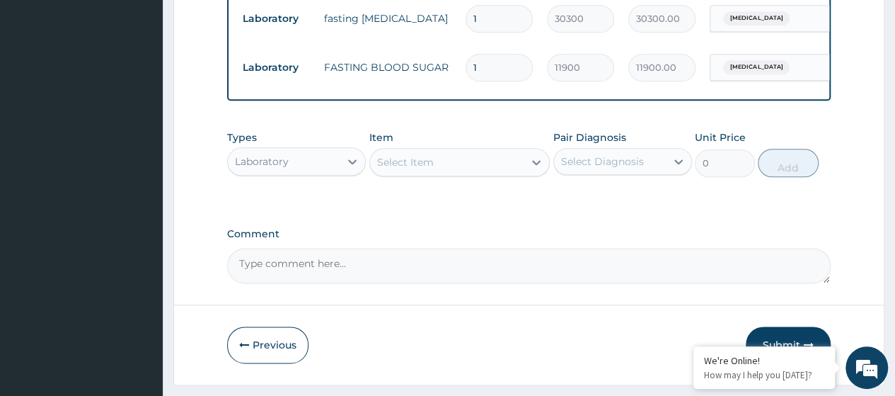
scroll to position [769, 0]
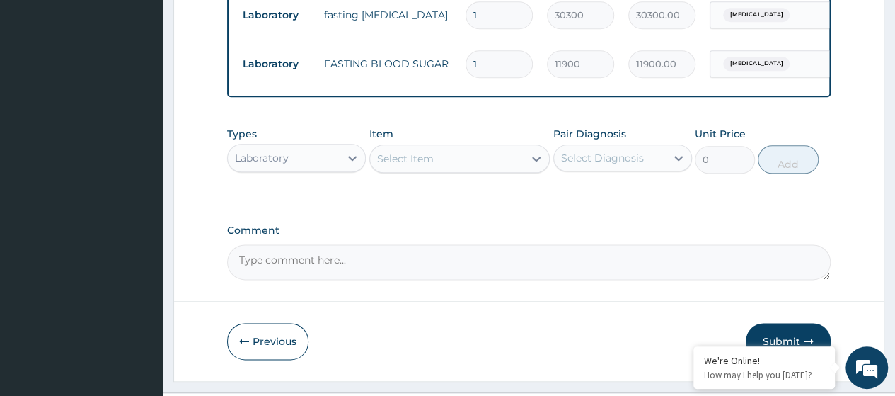
click at [280, 161] on div "Laboratory" at bounding box center [262, 158] width 54 height 14
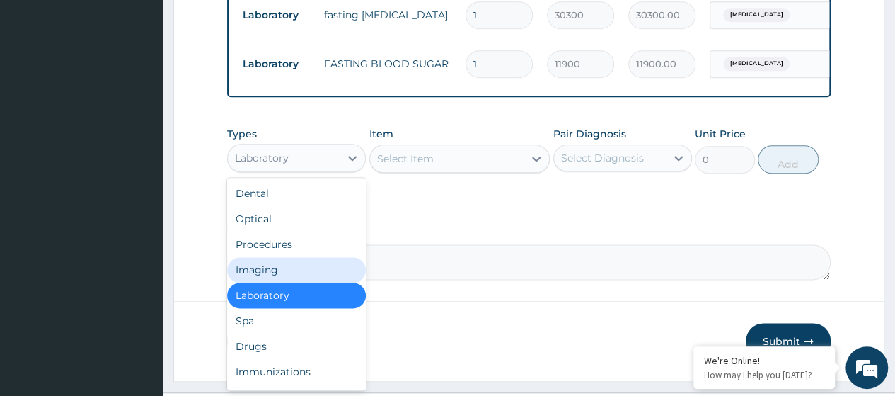
click at [279, 280] on div "Imaging" at bounding box center [296, 269] width 139 height 25
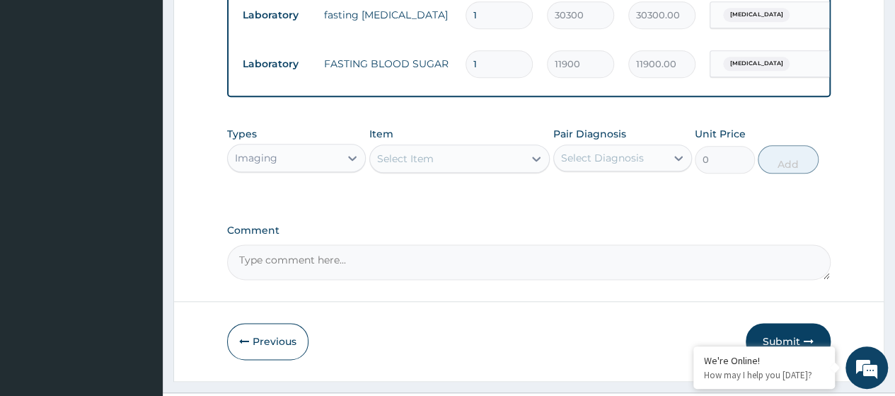
click at [427, 166] on div "Select Item" at bounding box center [405, 158] width 57 height 14
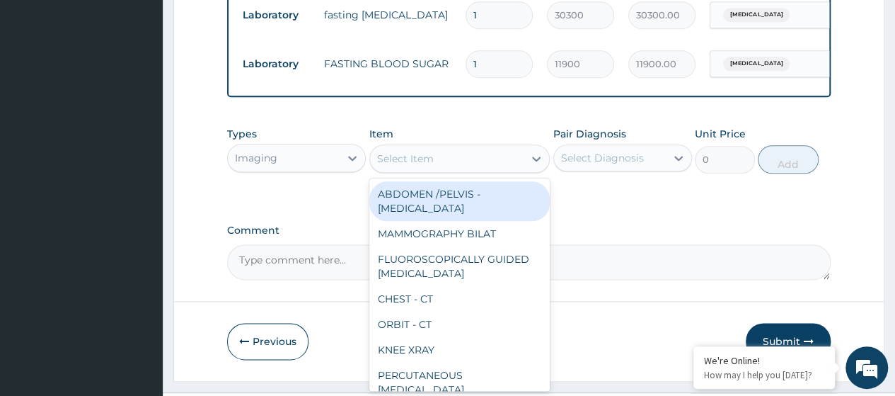
paste input "Routine [MEDICAL_DATA] Multistix"
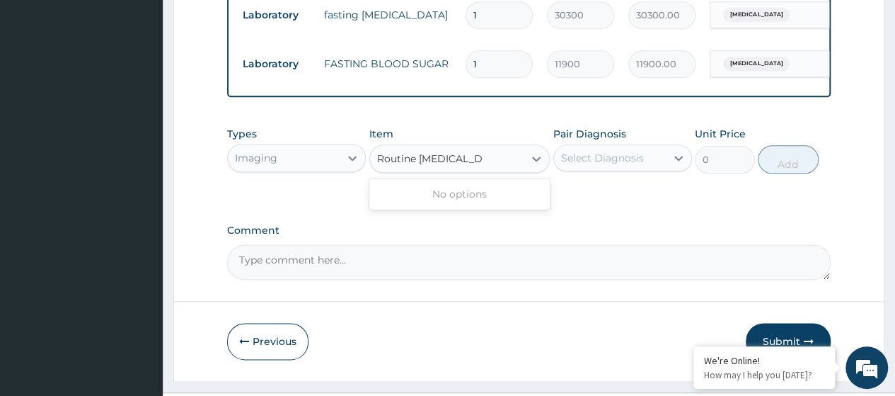
type input "Routine [MEDICAL_DATA]"
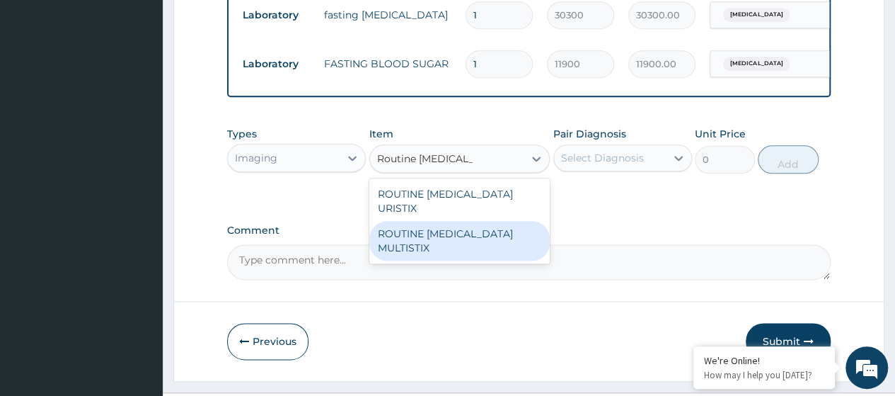
click at [459, 229] on div "ROUTINE [MEDICAL_DATA] MULTISTIX" at bounding box center [459, 241] width 181 height 40
type input "4800"
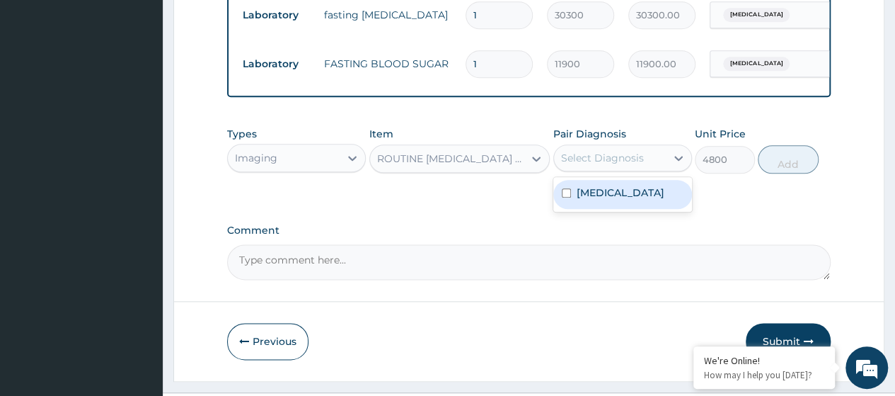
click at [620, 165] on div "Select Diagnosis" at bounding box center [602, 158] width 83 height 14
click at [604, 200] on label "[MEDICAL_DATA]" at bounding box center [621, 192] width 88 height 14
checkbox input "true"
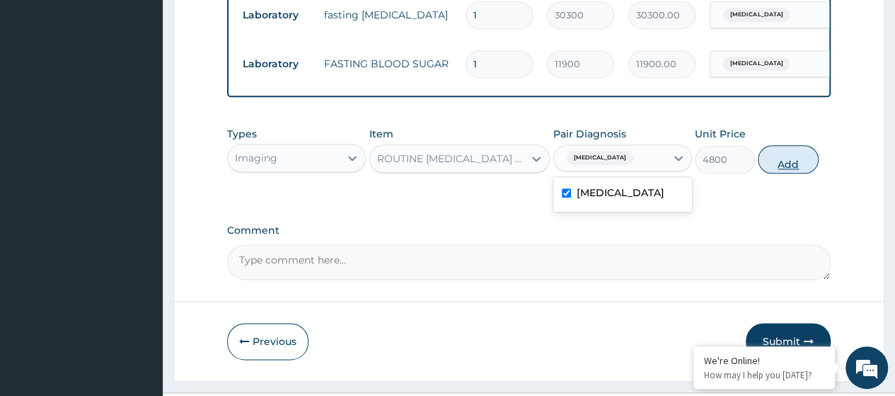
click at [774, 173] on button "Add" at bounding box center [788, 159] width 60 height 28
type input "0"
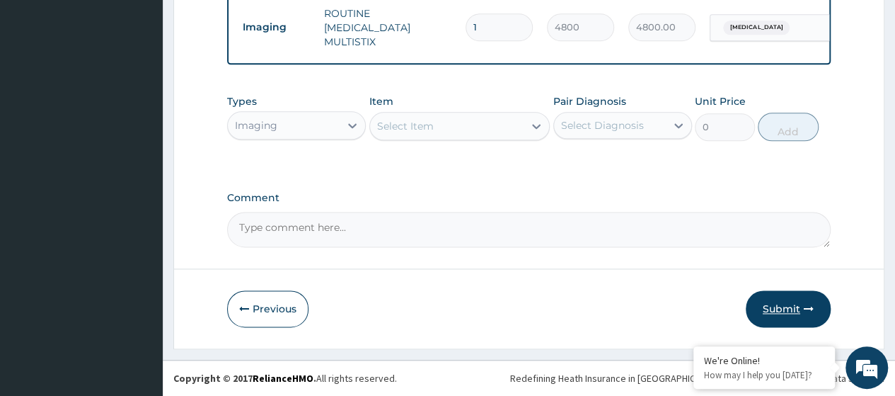
click at [790, 308] on button "Submit" at bounding box center [788, 308] width 85 height 37
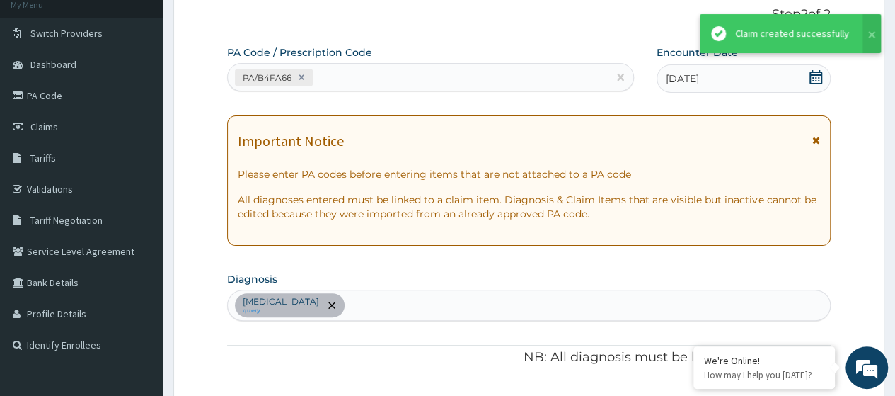
scroll to position [860, 0]
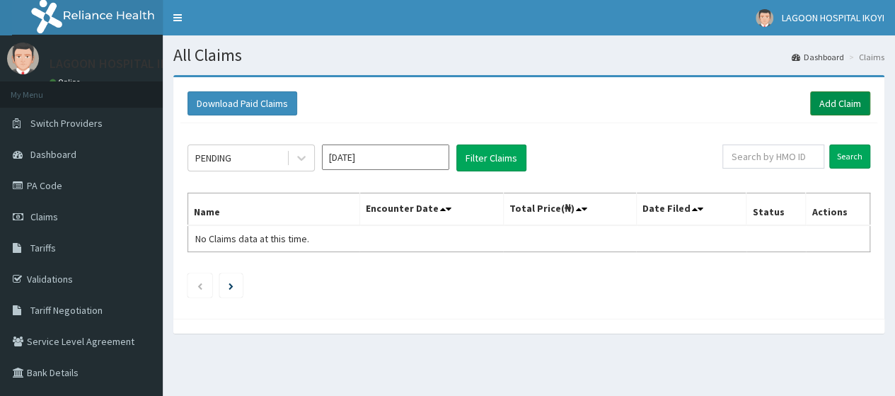
click at [835, 103] on link "Add Claim" at bounding box center [840, 103] width 60 height 24
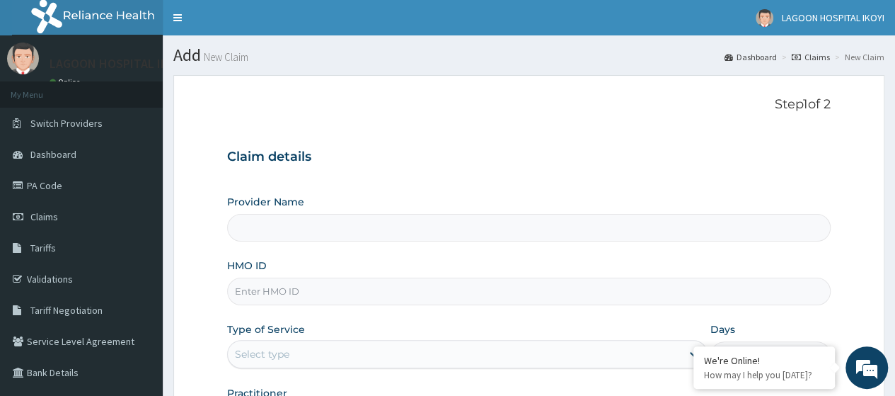
click at [283, 290] on input "HMO ID" at bounding box center [529, 291] width 604 height 28
paste input "EZS/10013/A"
type input "EZS/10013/A"
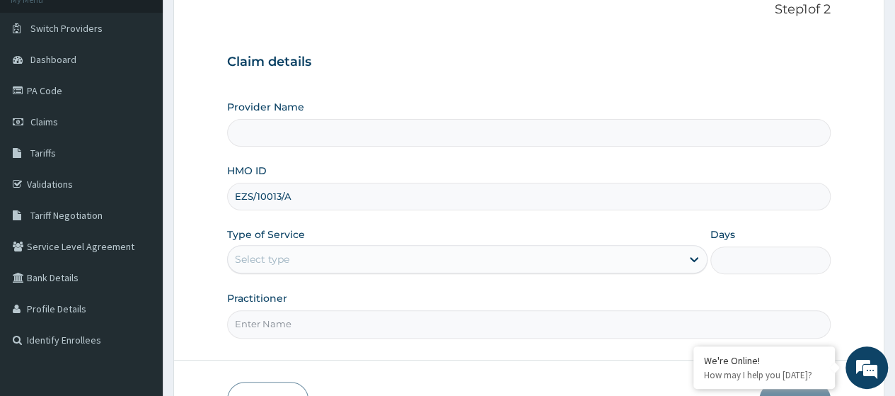
scroll to position [183, 0]
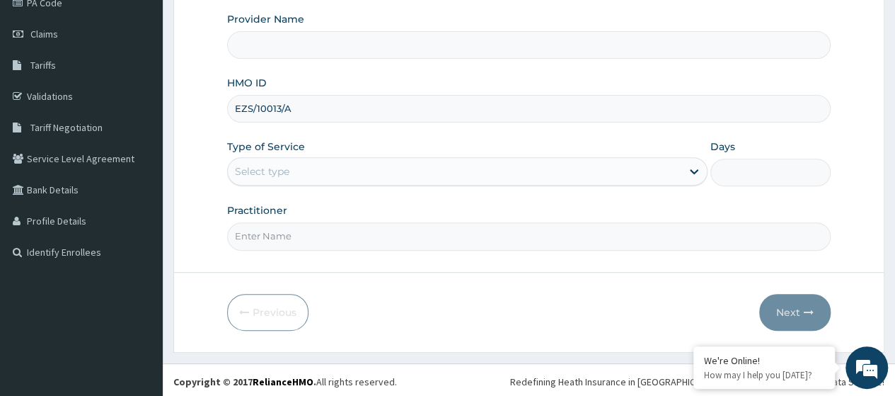
type input "[GEOGRAPHIC_DATA] - V/I"
type input "EZS/10013/A"
click at [311, 171] on div "Select type" at bounding box center [455, 171] width 454 height 23
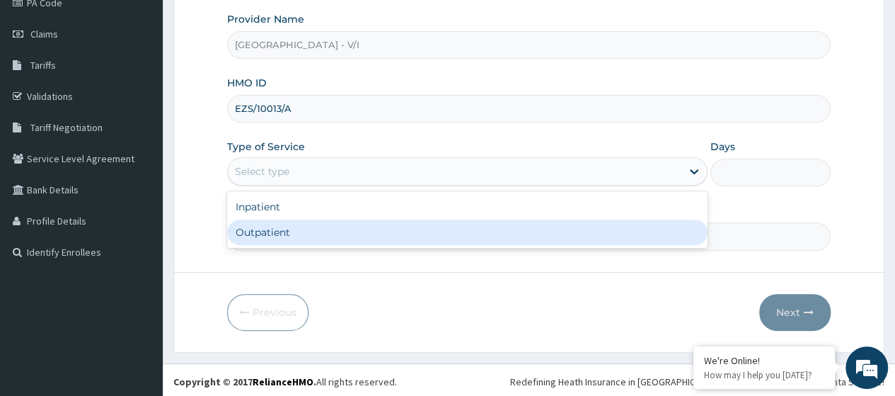
click at [294, 224] on div "Outpatient" at bounding box center [467, 231] width 480 height 25
type input "1"
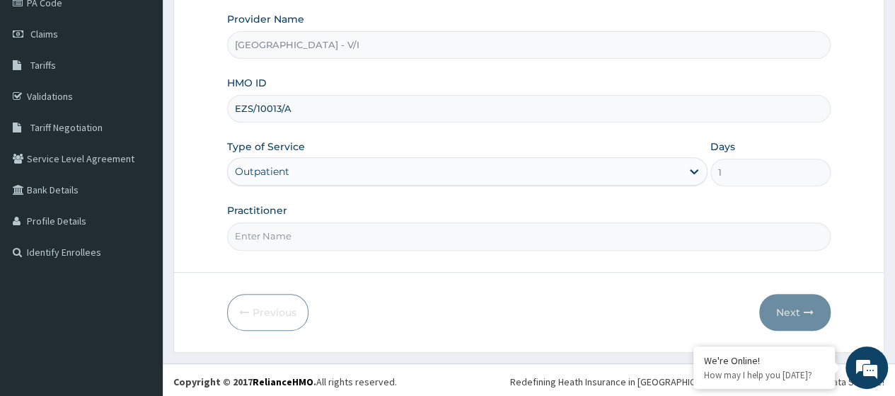
click at [294, 224] on input "Practitioner" at bounding box center [529, 236] width 604 height 28
type input "[PERSON_NAME]"
click at [788, 318] on button "Next" at bounding box center [794, 312] width 71 height 37
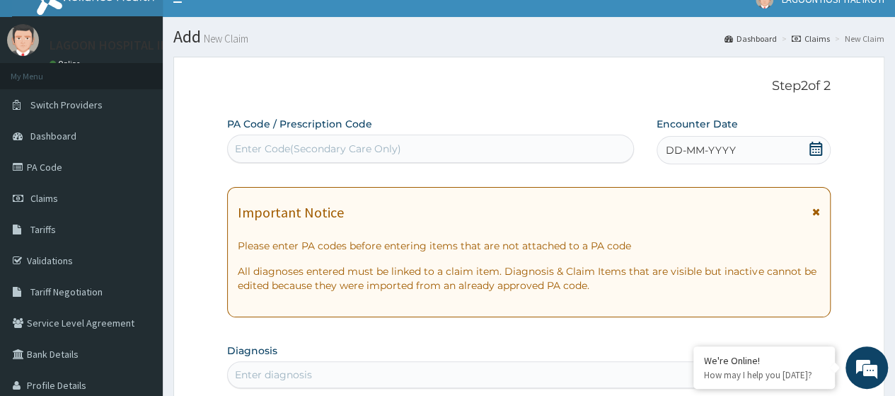
scroll to position [0, 0]
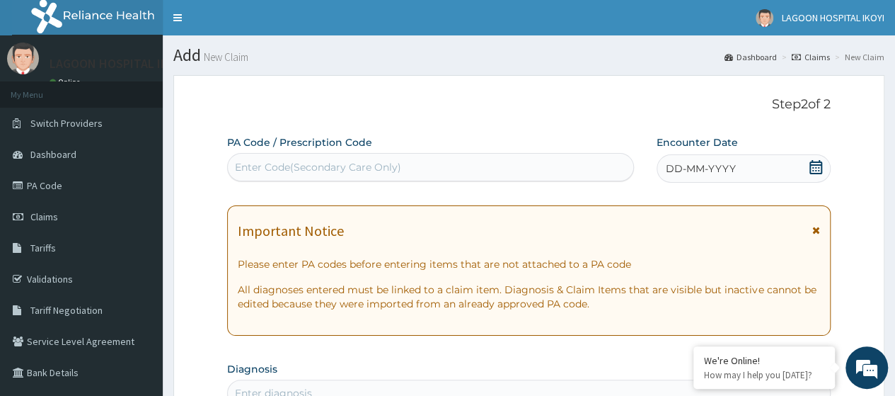
click at [290, 161] on div "Enter Code(Secondary Care Only)" at bounding box center [318, 167] width 166 height 14
paste input "PA/078534"
type input "PA/078534"
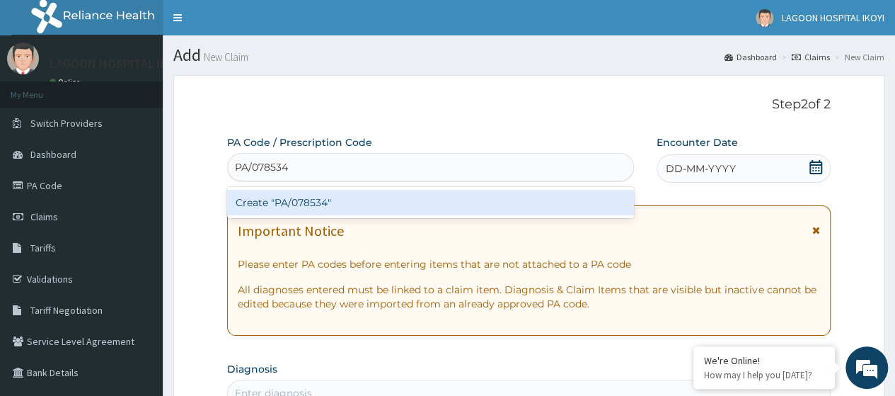
click at [326, 200] on div "Create "PA/078534"" at bounding box center [430, 202] width 406 height 25
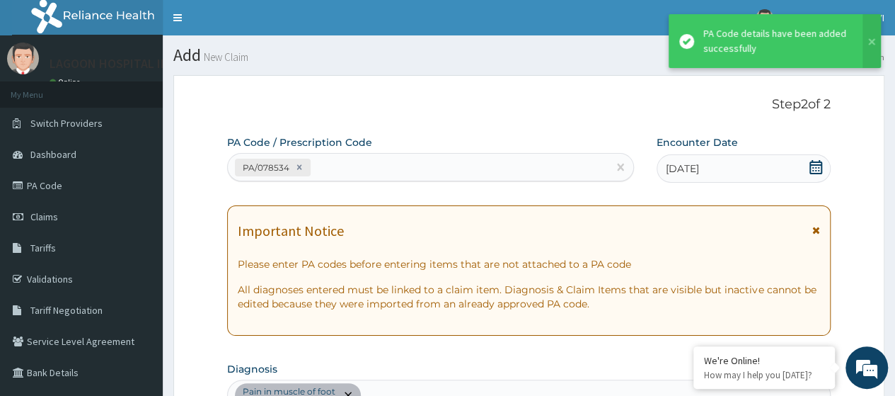
scroll to position [390, 0]
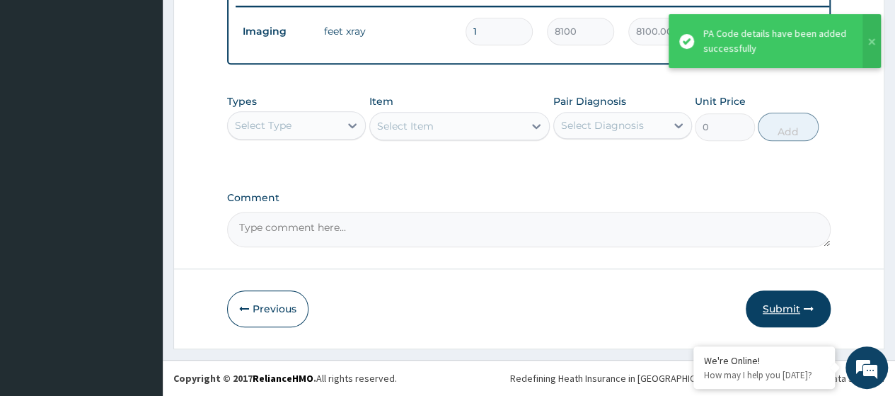
click at [781, 306] on button "Submit" at bounding box center [788, 308] width 85 height 37
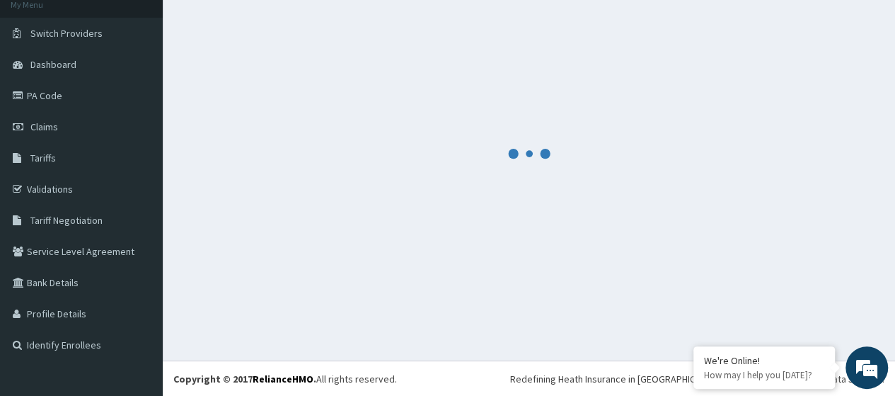
scroll to position [566, 0]
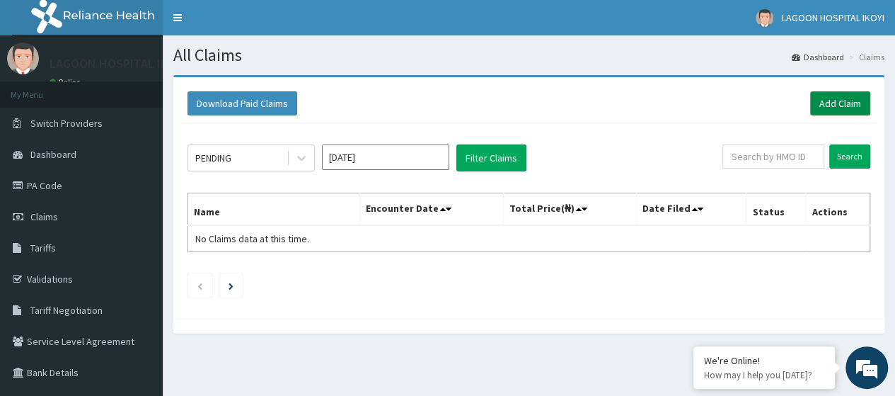
click at [828, 105] on link "Add Claim" at bounding box center [840, 103] width 60 height 24
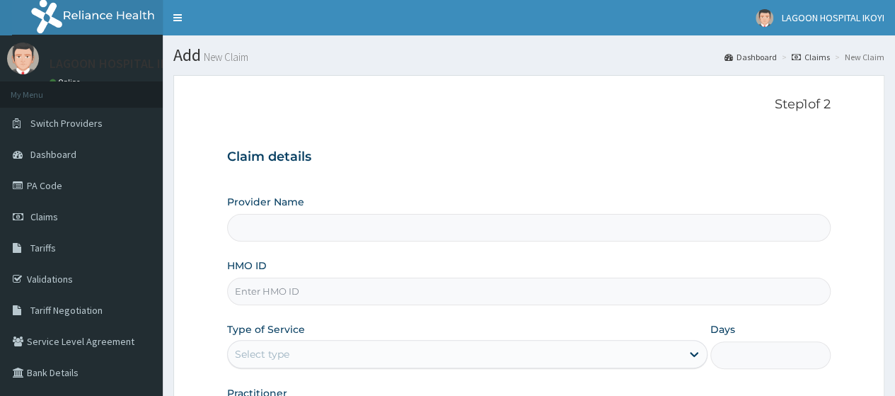
click at [272, 291] on input "HMO ID" at bounding box center [529, 291] width 604 height 28
paste input "SNL/10059/A"
type input "SNL/10059/A"
type input "[GEOGRAPHIC_DATA] - V/I"
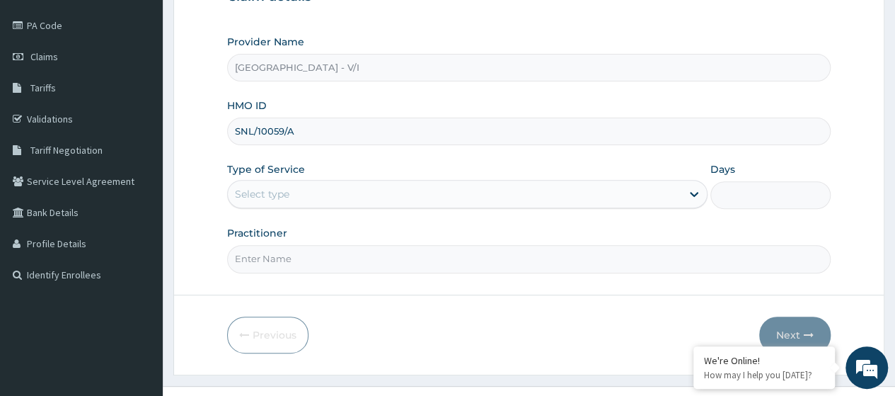
scroll to position [183, 0]
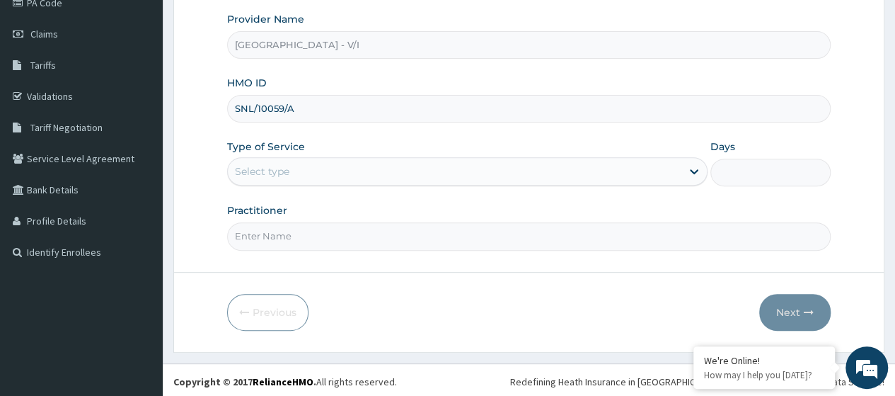
type input "SNL/10059/A"
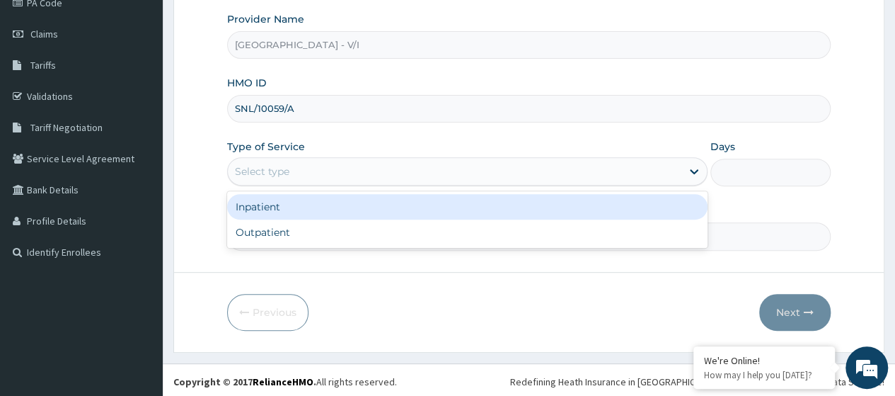
click at [301, 173] on div "Select type" at bounding box center [455, 171] width 454 height 23
click at [292, 229] on div "Outpatient" at bounding box center [467, 231] width 480 height 25
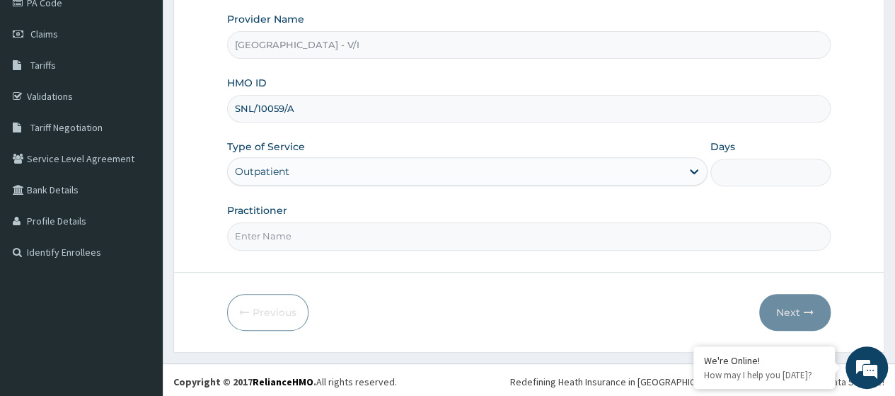
type input "1"
click at [292, 230] on input "Practitioner" at bounding box center [529, 236] width 604 height 28
type input "[PERSON_NAME]"
click at [783, 313] on button "Next" at bounding box center [794, 312] width 71 height 37
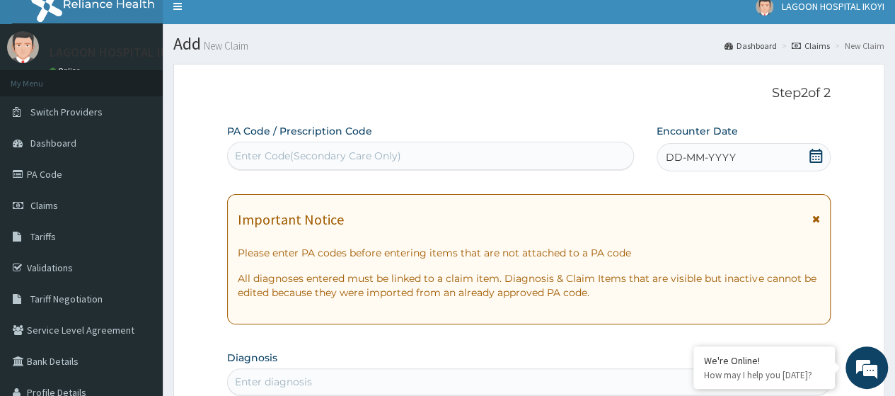
scroll to position [0, 0]
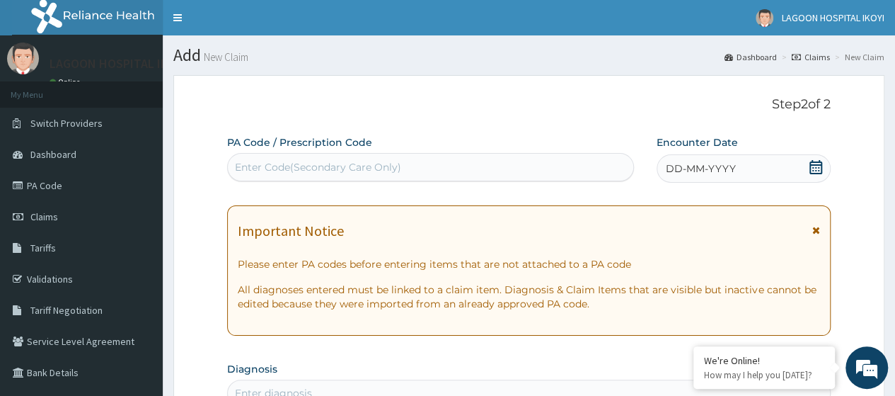
click at [245, 167] on div "Enter Code(Secondary Care Only)" at bounding box center [318, 167] width 166 height 14
paste input "PA/4CEC4A"
type input "PA/4CEC4A"
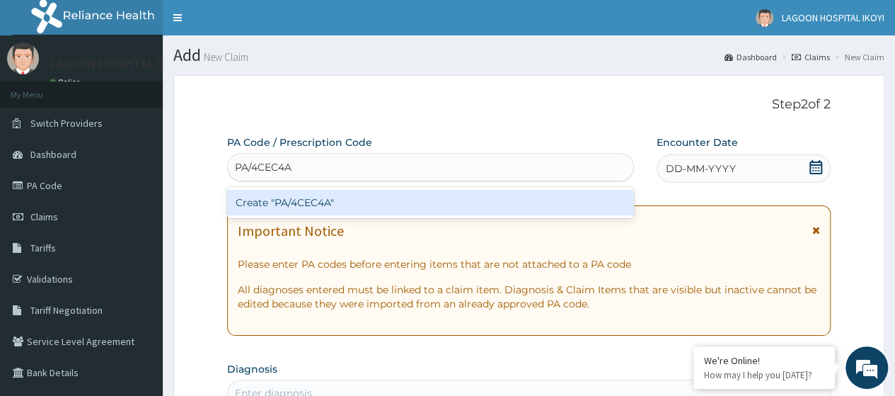
click at [277, 198] on div "Create "PA/4CEC4A"" at bounding box center [430, 202] width 406 height 25
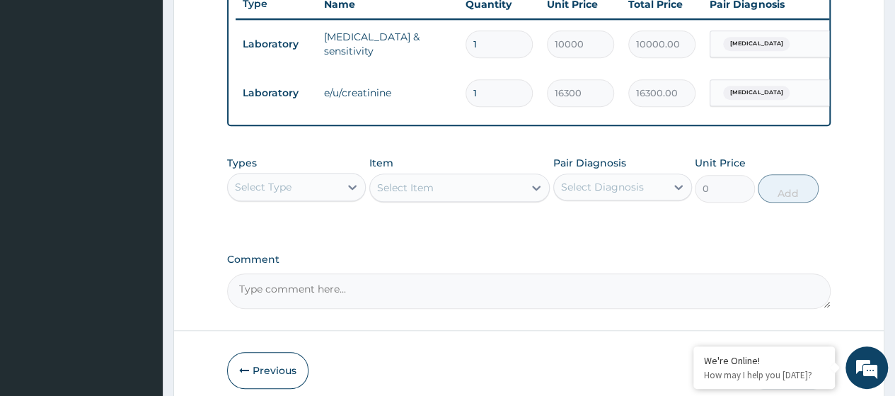
scroll to position [568, 0]
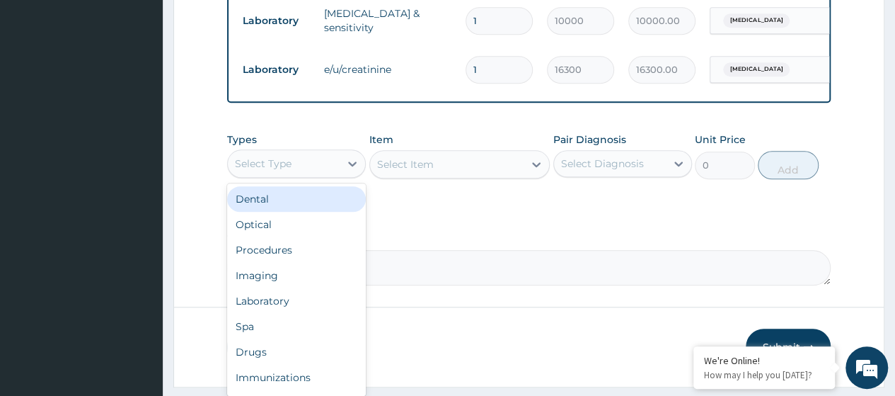
click at [318, 175] on div "Select Type" at bounding box center [284, 163] width 112 height 23
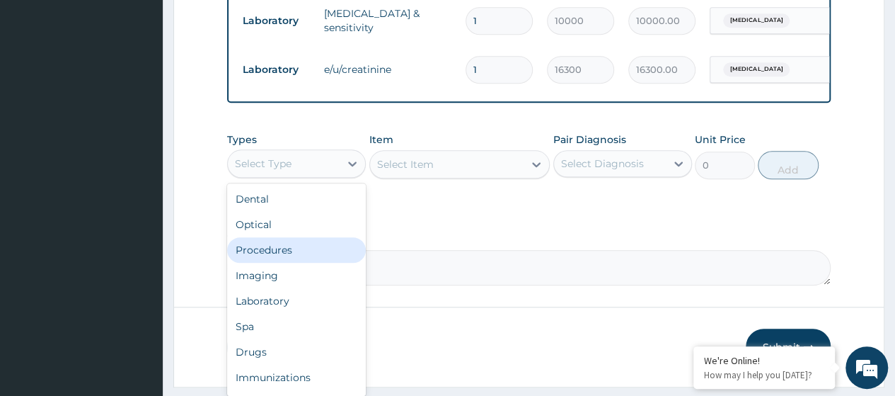
click at [294, 260] on div "Procedures" at bounding box center [296, 249] width 139 height 25
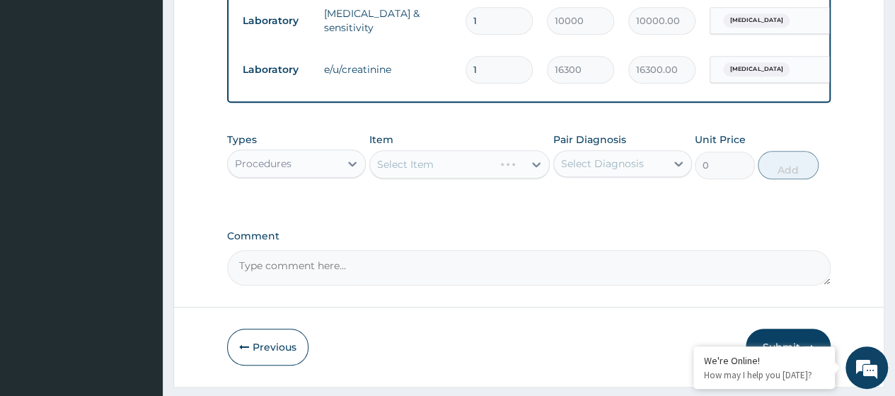
click at [415, 178] on div "Select Item" at bounding box center [459, 164] width 181 height 28
click at [411, 171] on div "Select Item" at bounding box center [405, 164] width 57 height 14
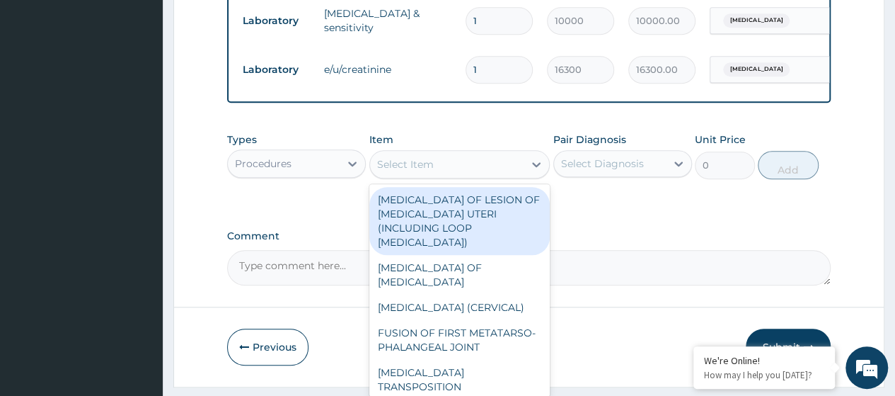
paste input "Consultation GOPD First Visit"
type input "Consultation GOPD First Visit"
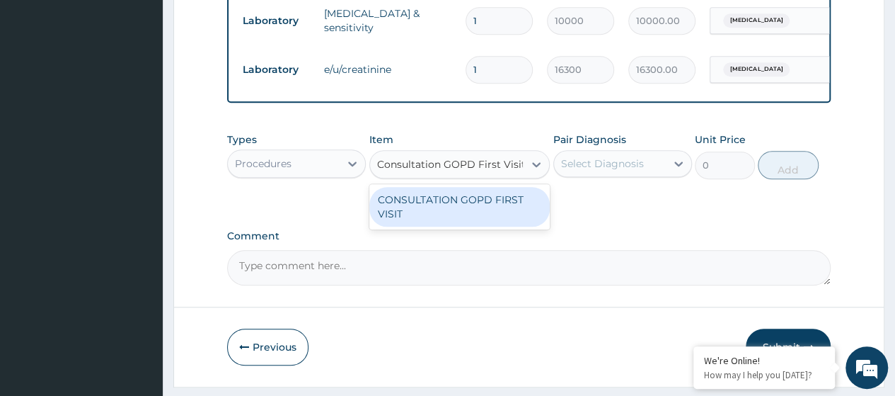
click at [439, 213] on div "CONSULTATION GOPD FIRST VISIT" at bounding box center [459, 207] width 181 height 40
type input "13400"
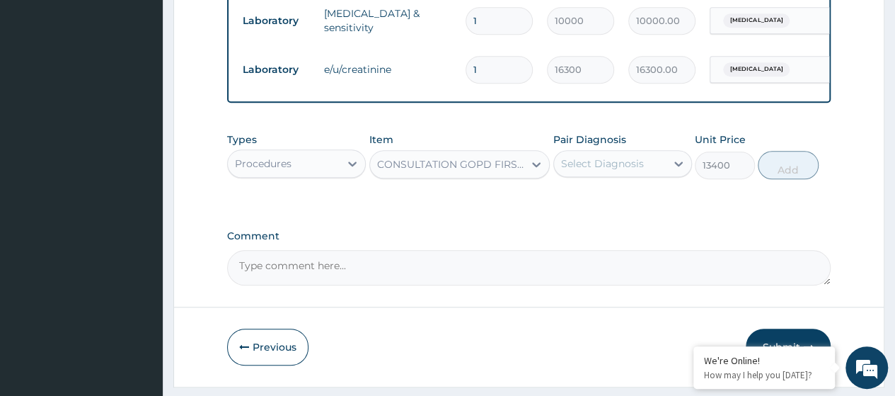
click at [597, 171] on div "Select Diagnosis" at bounding box center [602, 163] width 83 height 14
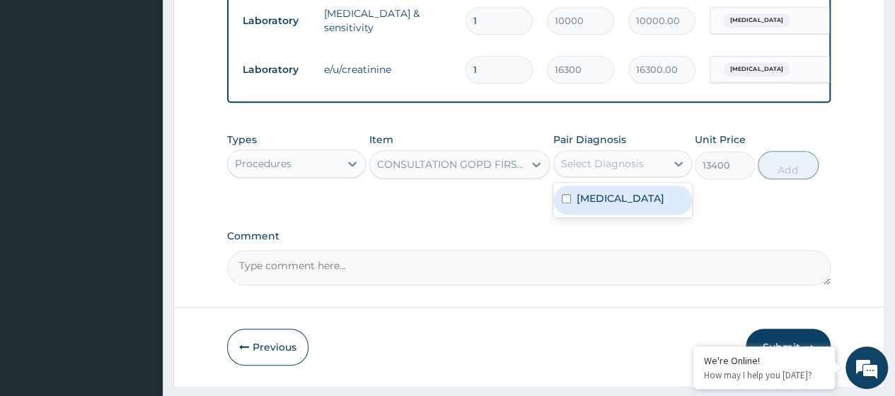
drag, startPoint x: 609, startPoint y: 205, endPoint x: 713, endPoint y: 199, distance: 104.2
click at [610, 205] on label "Gastritis" at bounding box center [621, 198] width 88 height 14
checkbox input "true"
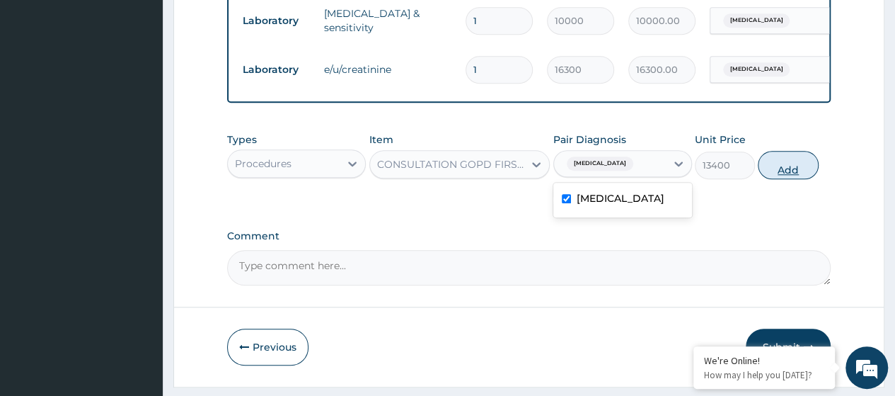
click at [787, 175] on button "Add" at bounding box center [788, 165] width 60 height 28
type input "0"
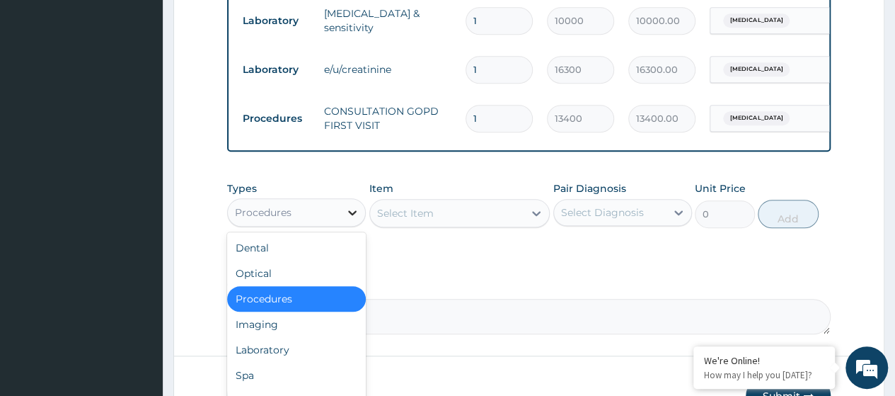
click at [345, 219] on icon at bounding box center [352, 212] width 14 height 14
click at [292, 359] on div "Laboratory" at bounding box center [296, 349] width 139 height 25
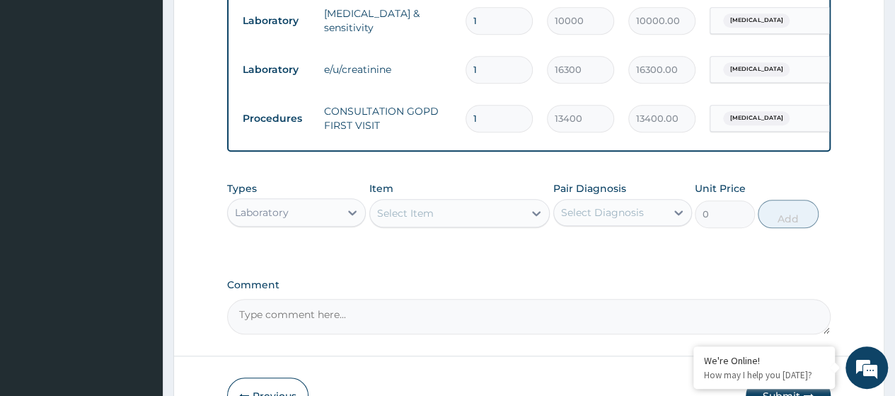
click at [418, 219] on div "Select Item" at bounding box center [405, 213] width 57 height 14
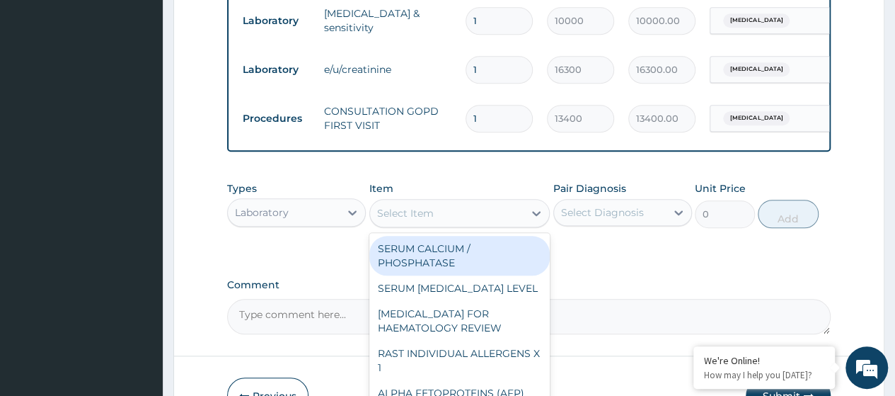
paste input "[MEDICAL_DATA] (FBC)"
type input "[MEDICAL_DATA] (FBC)"
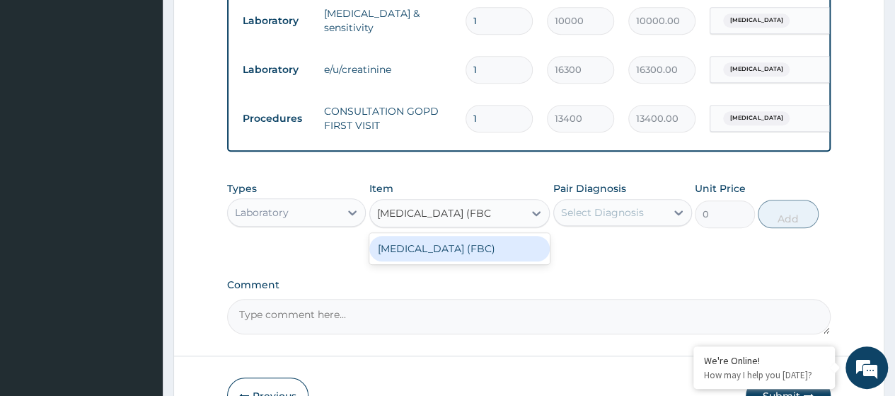
click at [466, 261] on div "[MEDICAL_DATA] (FBC)" at bounding box center [459, 248] width 181 height 25
type input "13000"
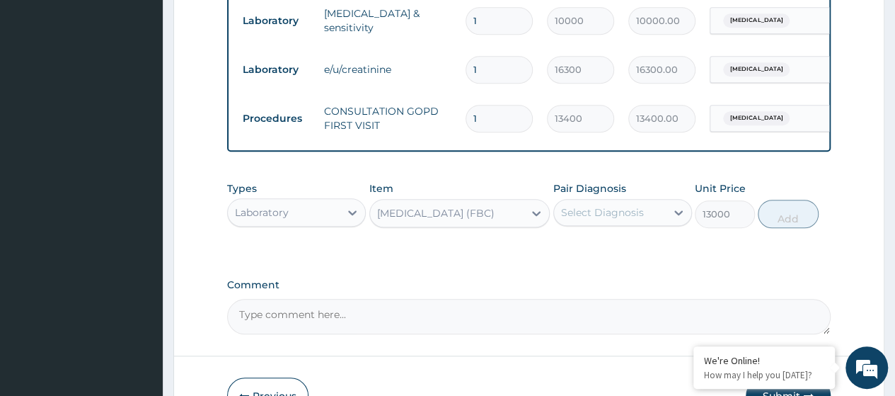
click at [610, 218] on div "Select Diagnosis" at bounding box center [602, 212] width 83 height 14
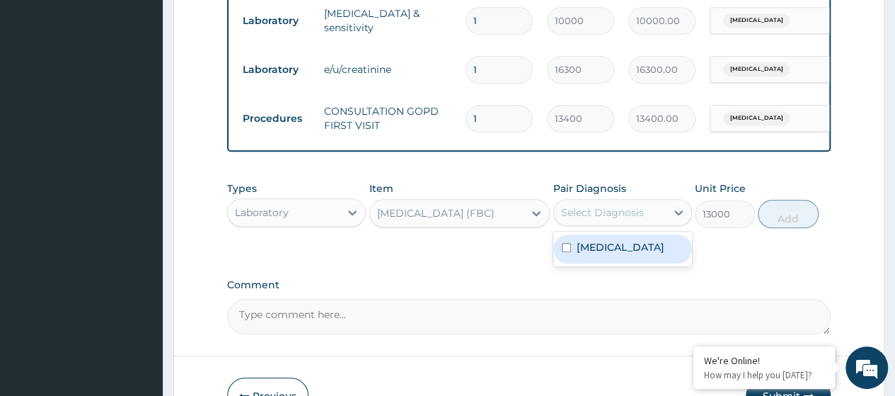
click at [613, 254] on label "Gastritis" at bounding box center [621, 247] width 88 height 14
checkbox input "true"
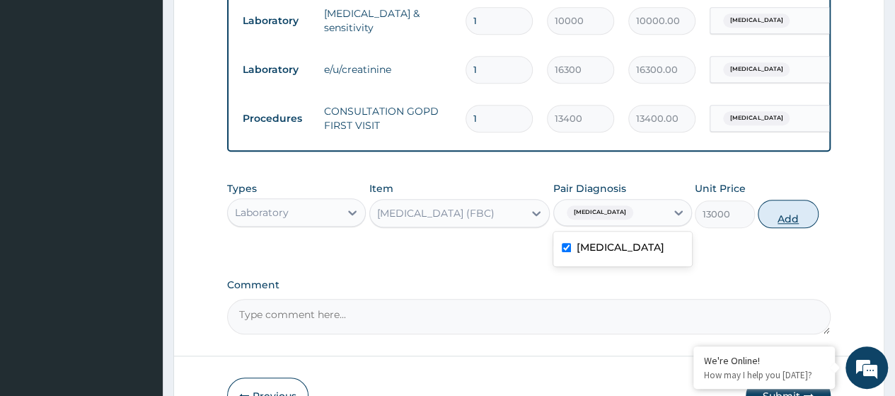
click at [781, 226] on button "Add" at bounding box center [788, 214] width 60 height 28
type input "0"
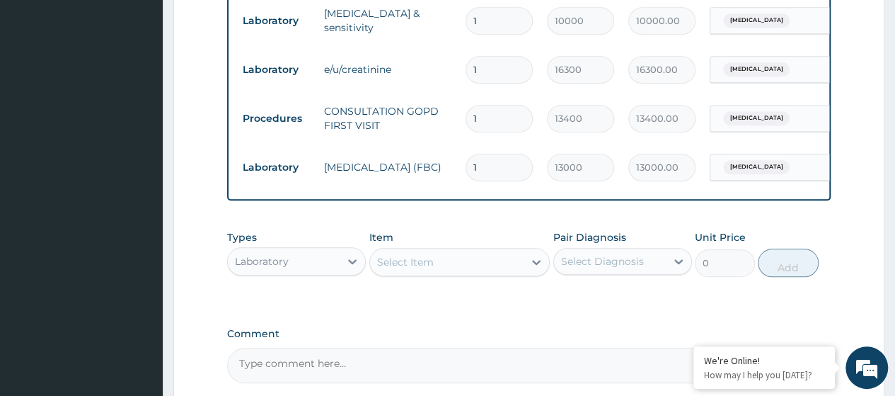
scroll to position [713, 0]
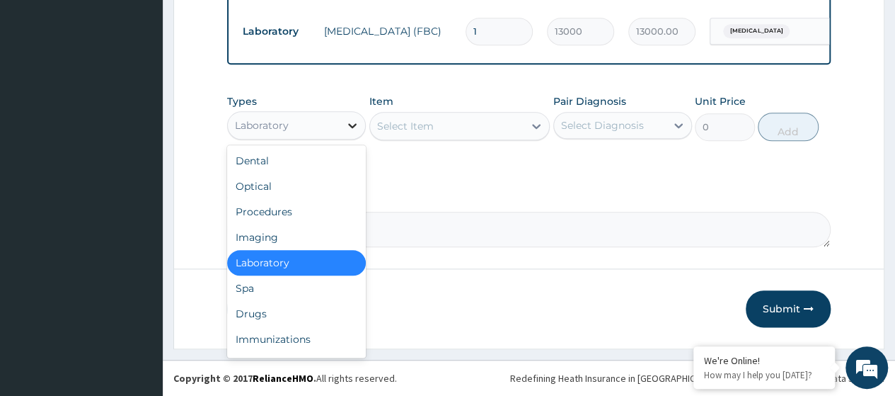
drag, startPoint x: 347, startPoint y: 133, endPoint x: 323, endPoint y: 201, distance: 72.1
click at [346, 133] on div at bounding box center [352, 125] width 25 height 25
click at [282, 318] on div "Drugs" at bounding box center [296, 313] width 139 height 25
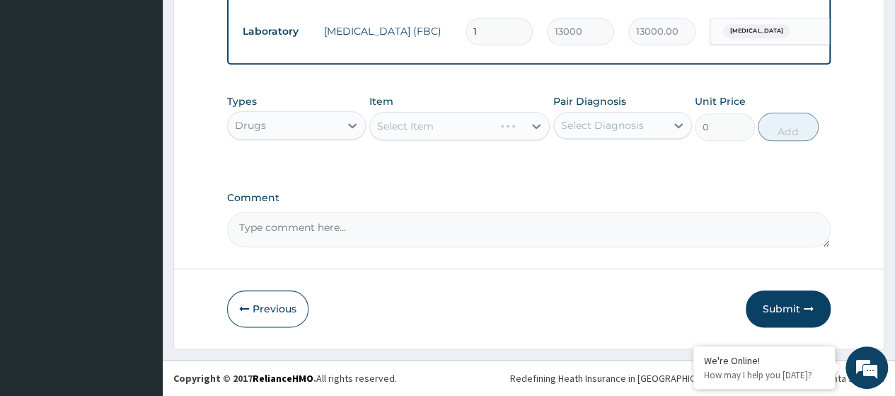
click at [402, 130] on div "Select Item" at bounding box center [459, 126] width 181 height 28
click at [402, 128] on div "Select Item" at bounding box center [405, 126] width 57 height 14
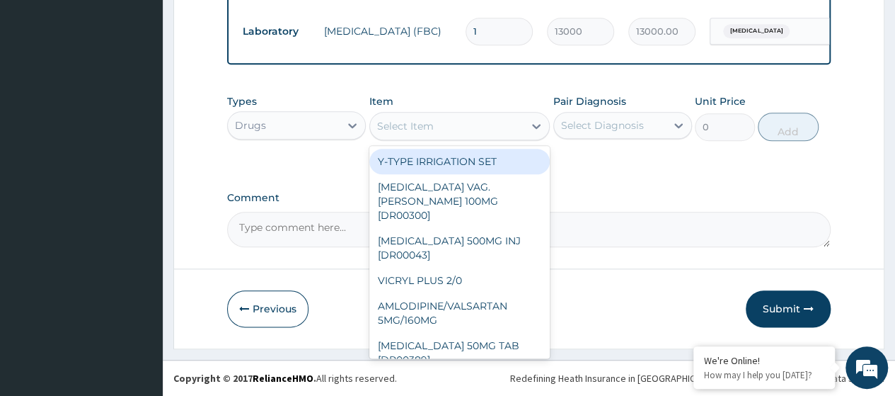
paste input "Imodium (Loperamide)2Mg Cap (Dr00620)"
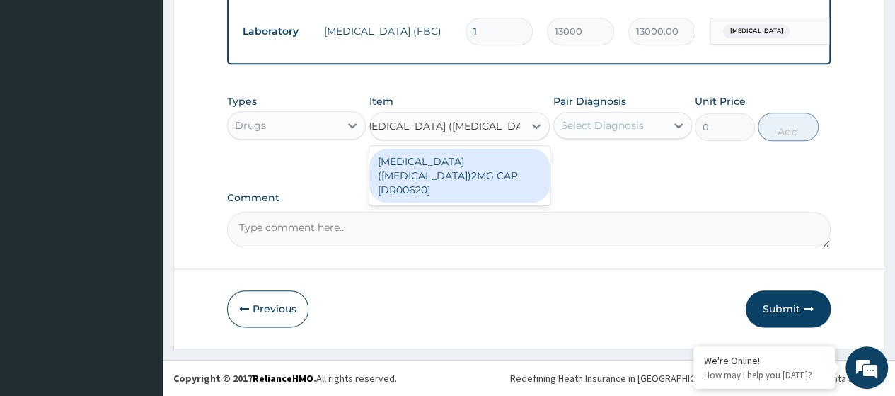
scroll to position [0, 0]
type input "Imodium (Loperamide)2M"
click at [427, 163] on div "[MEDICAL_DATA] ([MEDICAL_DATA])2MG CAP [DR00620]" at bounding box center [459, 176] width 181 height 54
type input "24"
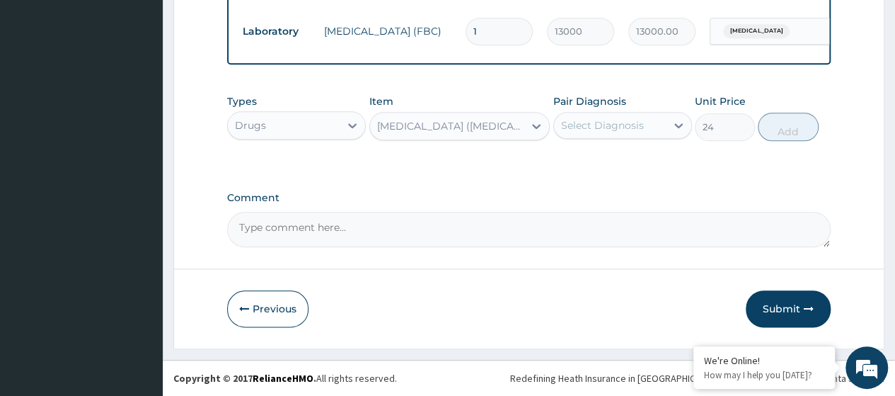
click at [599, 118] on div "Select Diagnosis" at bounding box center [610, 125] width 112 height 23
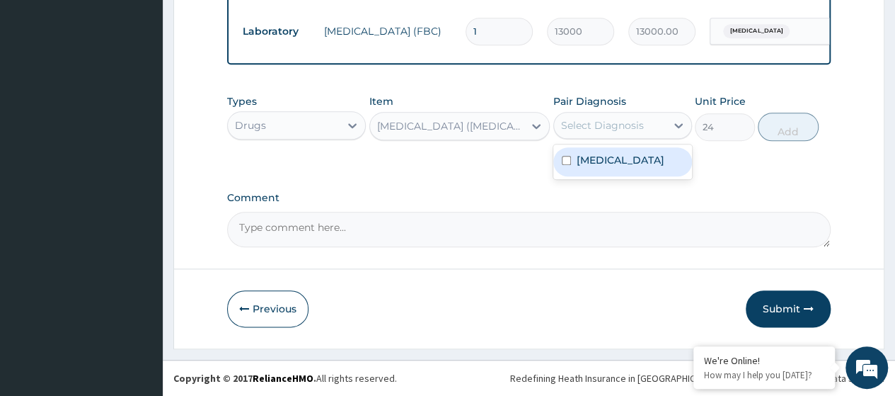
click at [589, 159] on label "Gastritis" at bounding box center [621, 160] width 88 height 14
checkbox input "true"
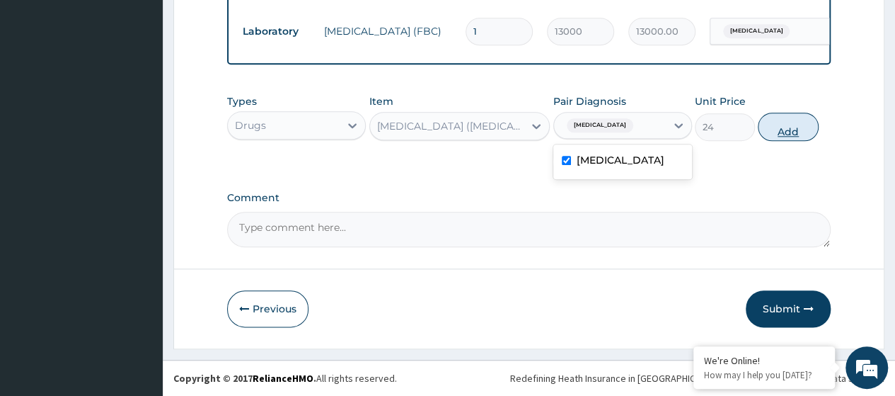
click at [773, 136] on button "Add" at bounding box center [788, 127] width 60 height 28
type input "0"
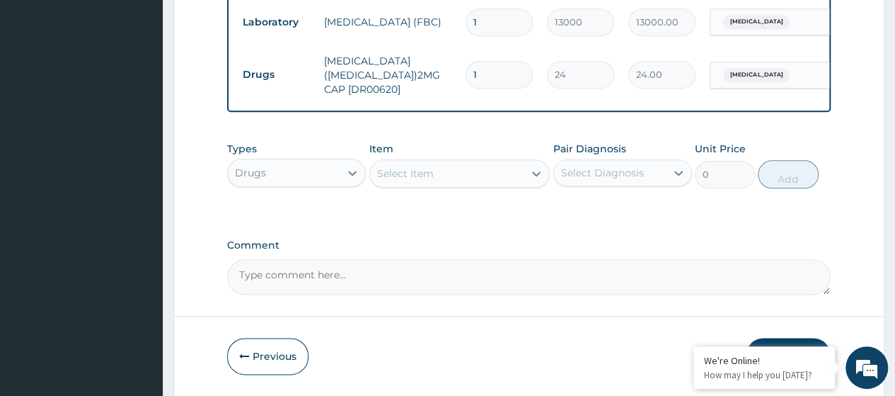
type input "0.00"
type input "6"
type input "144.00"
type input "6"
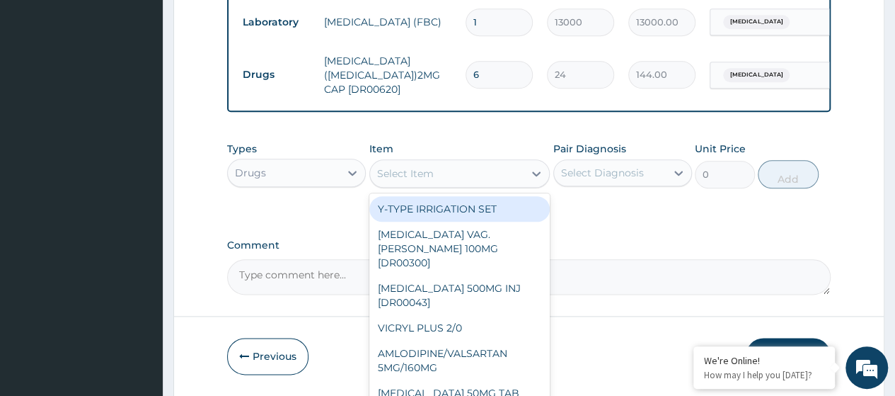
click at [408, 180] on div "Select Item" at bounding box center [405, 173] width 57 height 14
paste input "Oral Rehydration Salt (Dr00878)"
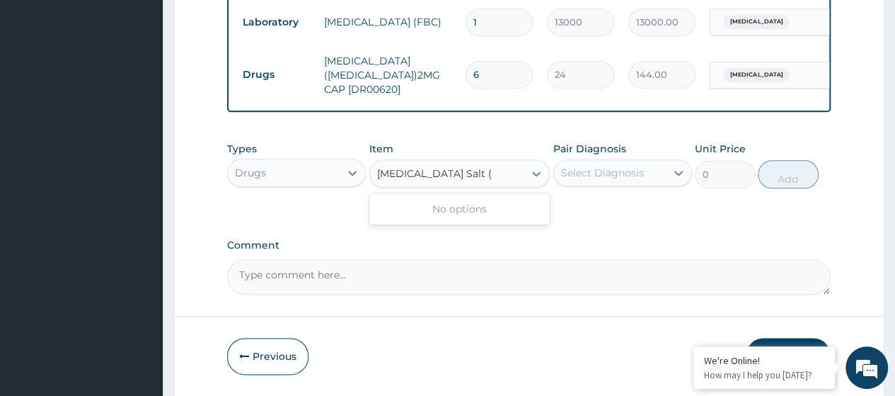
type input "Oral Rehydration Salt"
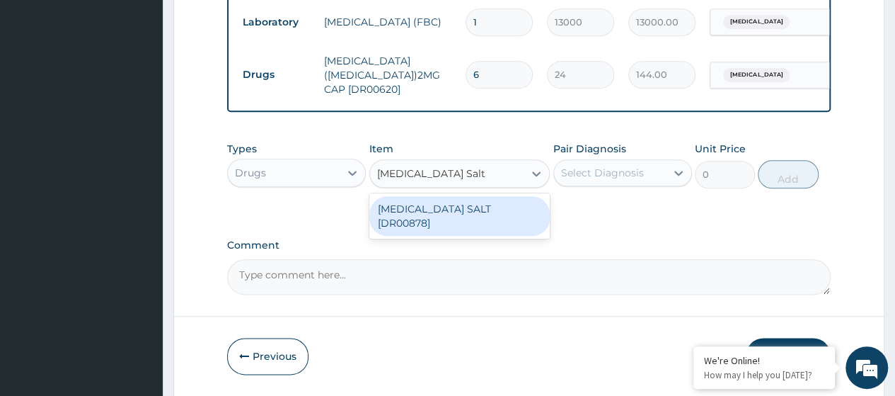
click at [437, 217] on div "[MEDICAL_DATA] SALT [DR00878]" at bounding box center [459, 216] width 181 height 40
type input "551.0999755859375"
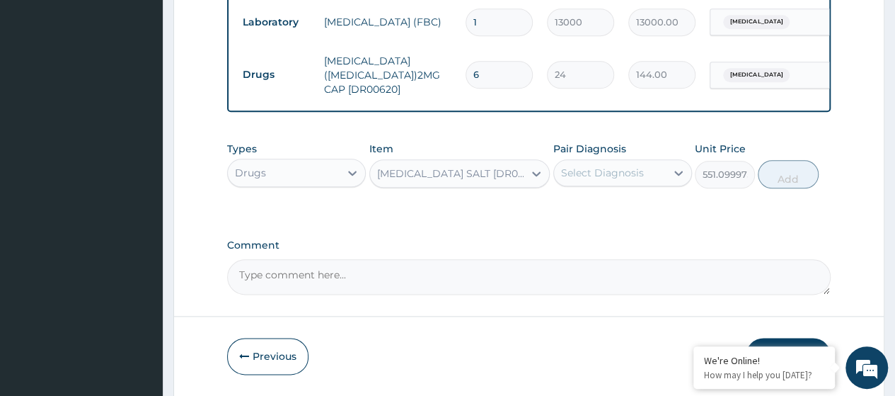
click at [582, 180] on div "Select Diagnosis" at bounding box center [602, 173] width 83 height 14
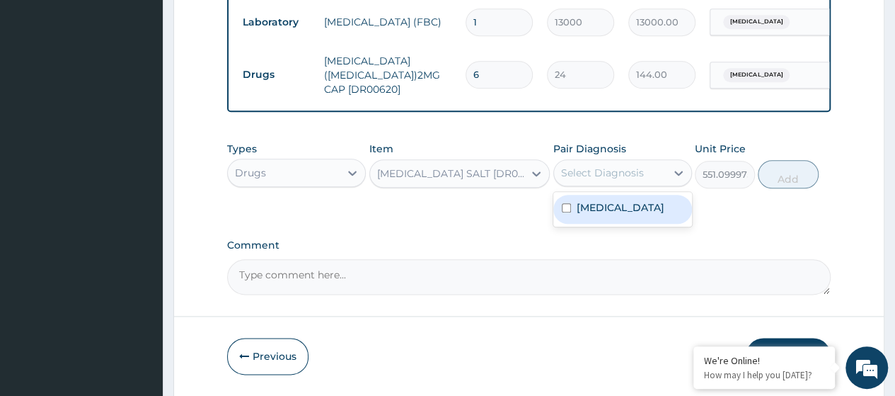
drag, startPoint x: 587, startPoint y: 214, endPoint x: 676, endPoint y: 210, distance: 89.3
click at [588, 214] on label "Gastritis" at bounding box center [621, 207] width 88 height 14
checkbox input "true"
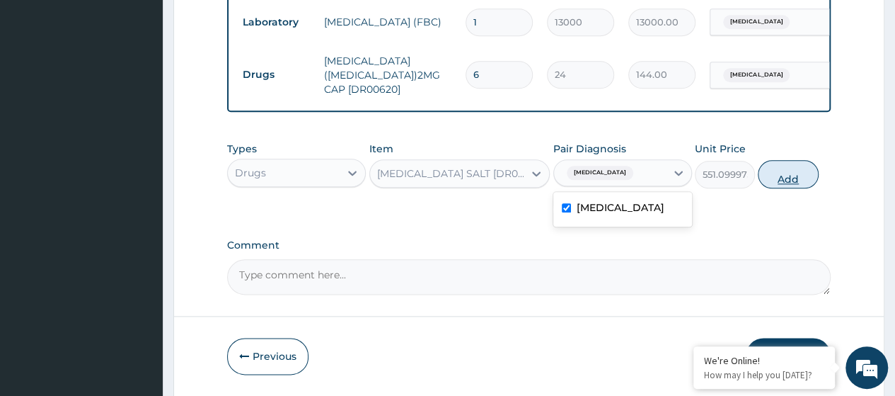
click at [764, 188] on button "Add" at bounding box center [788, 174] width 60 height 28
type input "0"
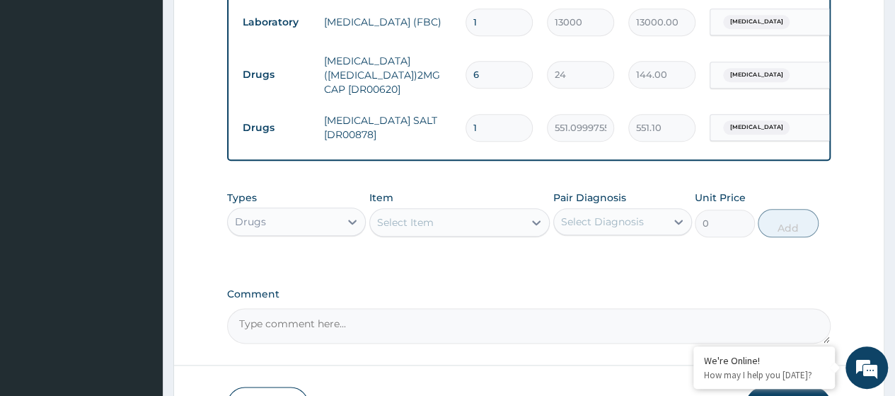
type input "0.00"
type input "3"
type input "1653.30"
type input "3"
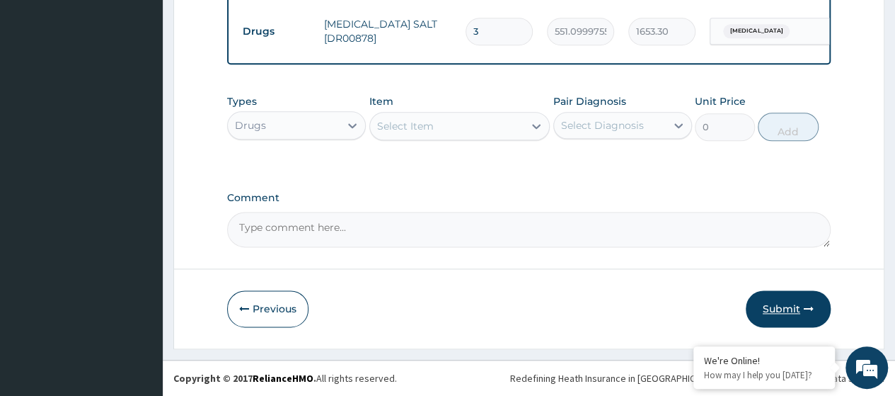
click at [762, 309] on button "Submit" at bounding box center [788, 308] width 85 height 37
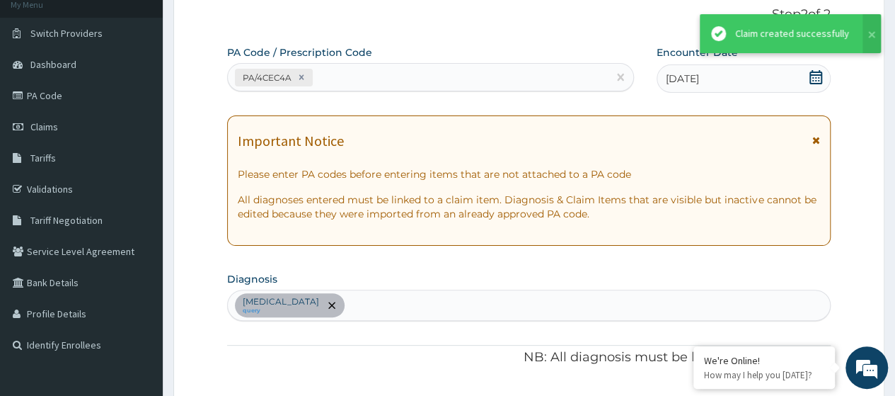
scroll to position [819, 0]
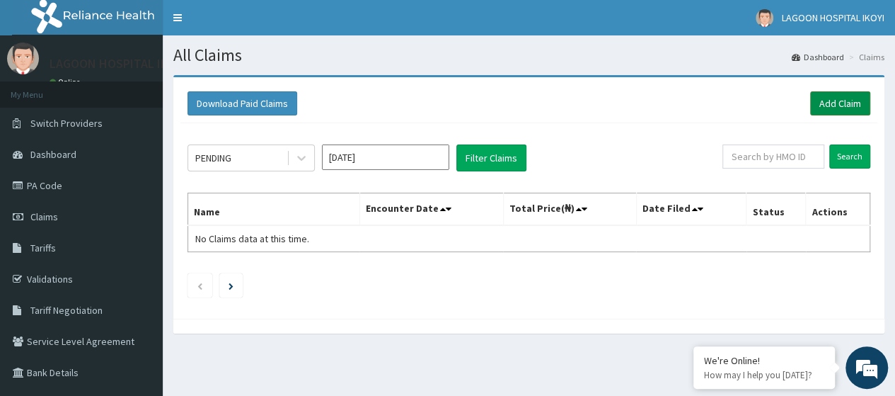
click at [834, 111] on link "Add Claim" at bounding box center [840, 103] width 60 height 24
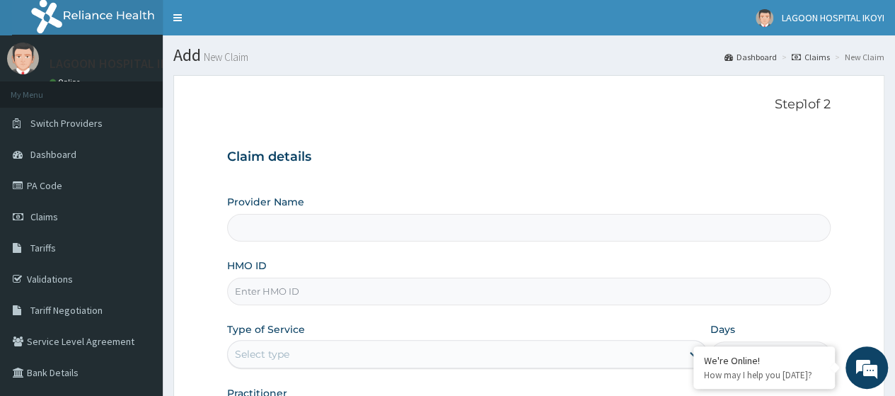
click at [260, 295] on input "HMO ID" at bounding box center [529, 291] width 604 height 28
paste input "JWI/10009/A"
type input "JWI/10009/A"
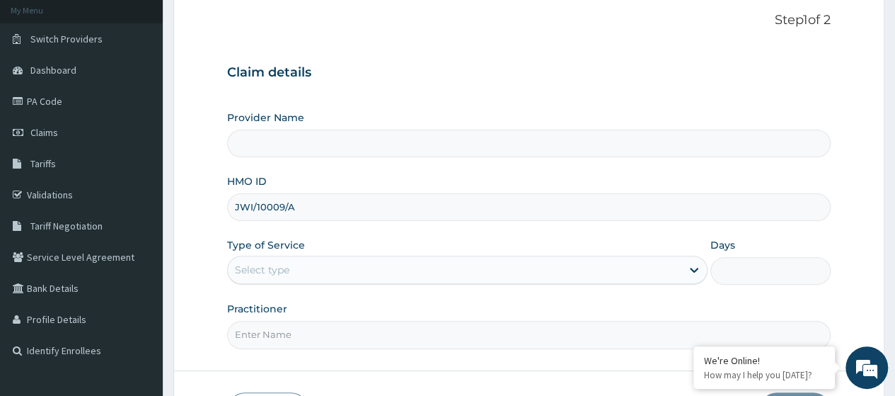
scroll to position [183, 0]
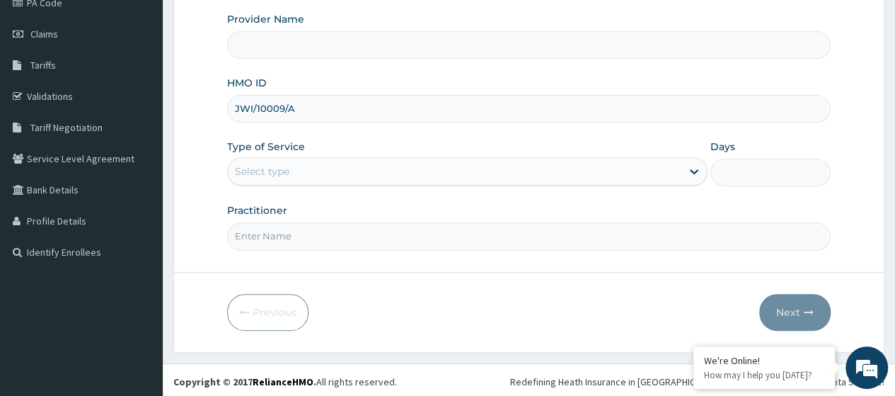
type input "[GEOGRAPHIC_DATA] - V/I"
type input "JWI/10009/A"
click at [286, 168] on div "Select type" at bounding box center [262, 171] width 54 height 14
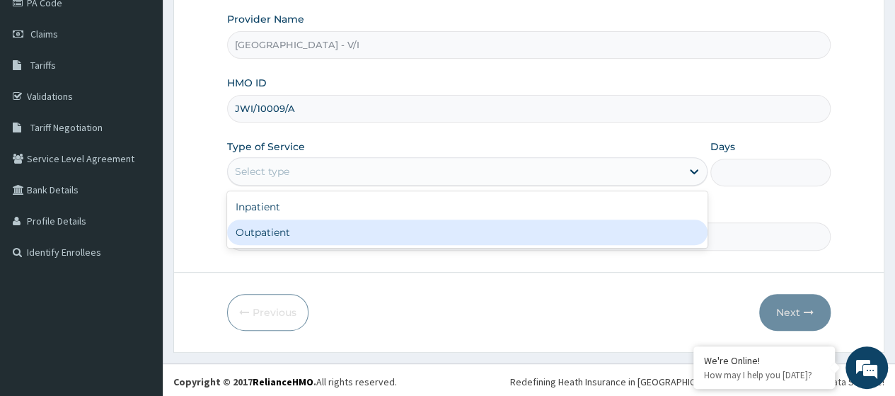
click at [294, 231] on div "Outpatient" at bounding box center [467, 231] width 480 height 25
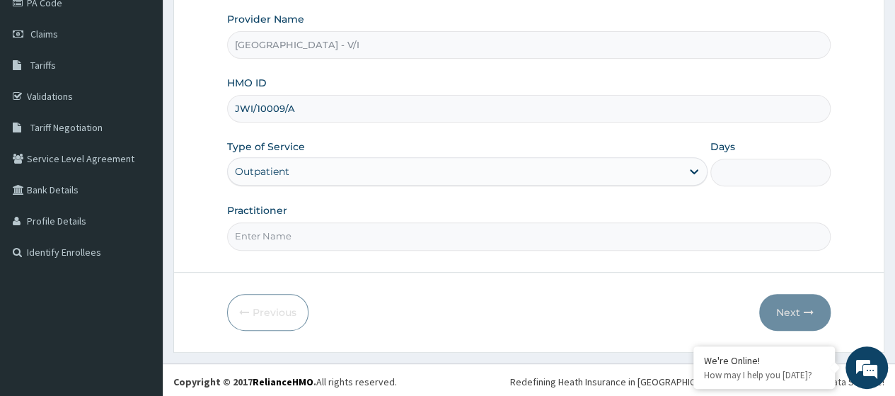
type input "1"
click at [293, 231] on input "Practitioner" at bounding box center [529, 236] width 604 height 28
type input "Dr. Kuyoro"
click at [793, 309] on button "Next" at bounding box center [794, 312] width 71 height 37
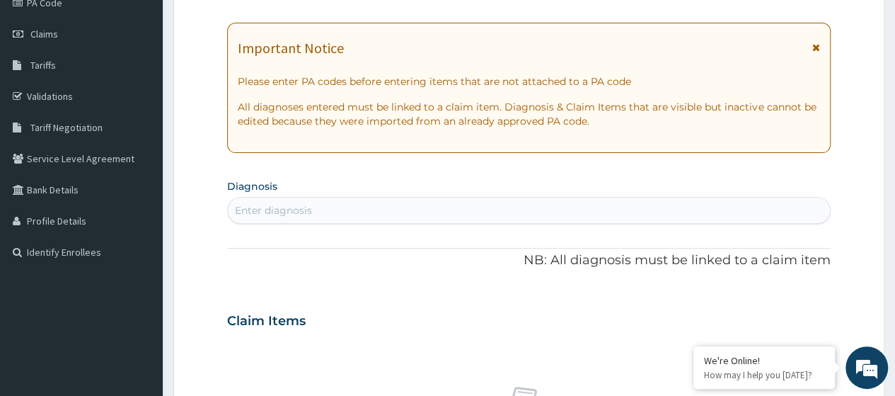
scroll to position [0, 0]
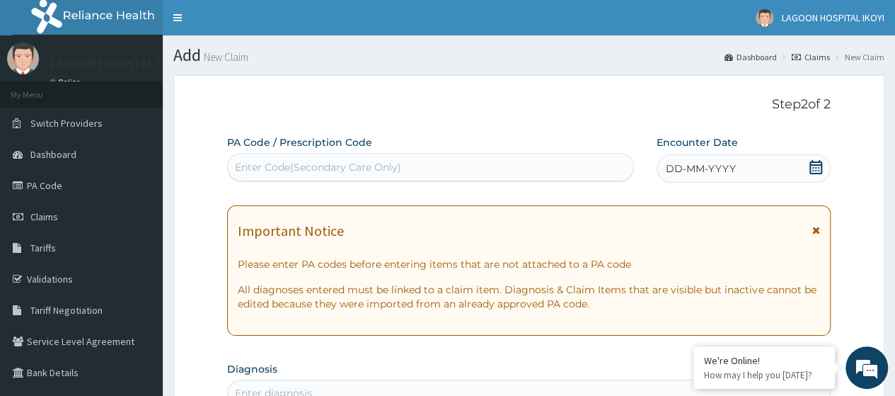
click at [258, 168] on div "Enter Code(Secondary Care Only)" at bounding box center [318, 167] width 166 height 14
paste input "PA/84D7E0"
type input "PA/84D7E0"
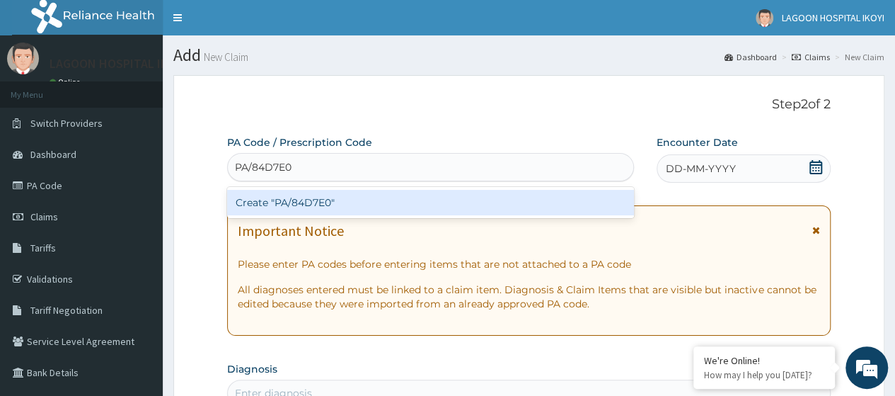
click at [283, 199] on div "Create "PA/84D7E0"" at bounding box center [430, 202] width 406 height 25
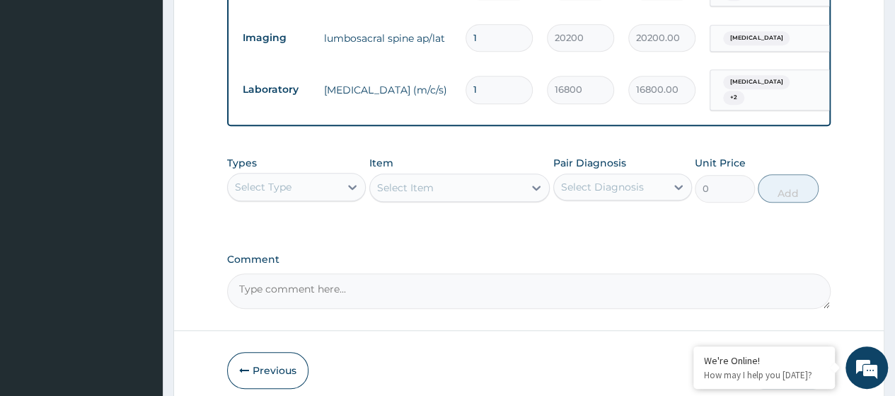
scroll to position [637, 0]
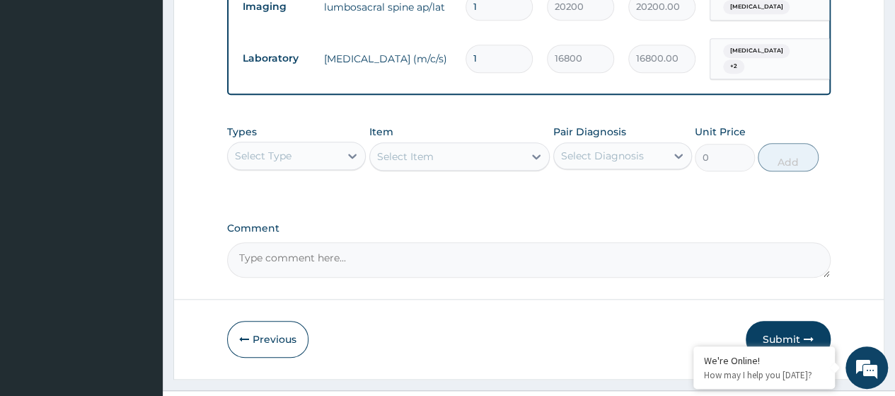
click at [321, 156] on div "Select Type" at bounding box center [284, 155] width 112 height 23
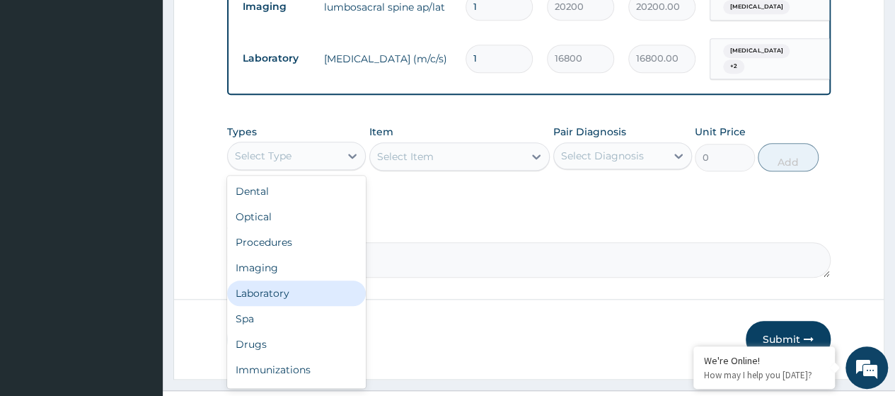
click at [287, 292] on div "Laboratory" at bounding box center [296, 292] width 139 height 25
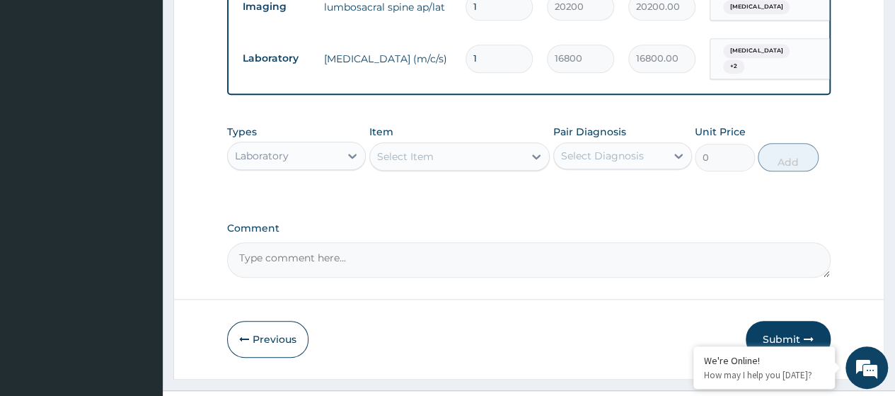
click at [408, 156] on div "Select Item" at bounding box center [405, 156] width 57 height 14
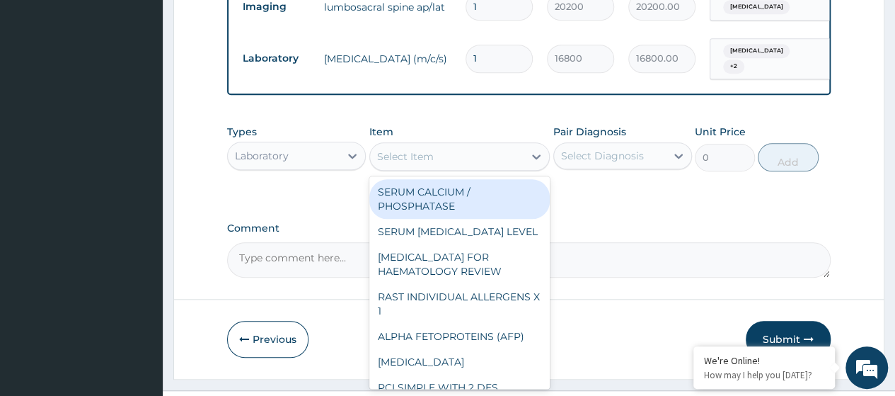
paste input "Fasting Blood Sugar"
type input "Fasting Blood Sugar"
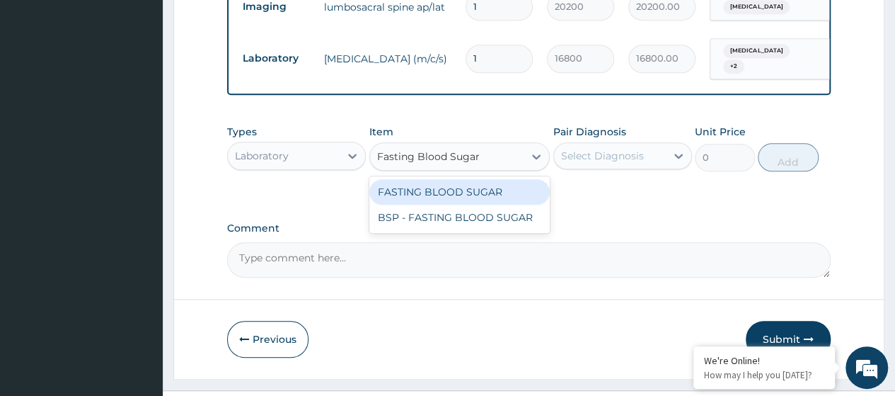
click at [444, 186] on div "FASTING BLOOD SUGAR" at bounding box center [459, 191] width 181 height 25
type input "11900"
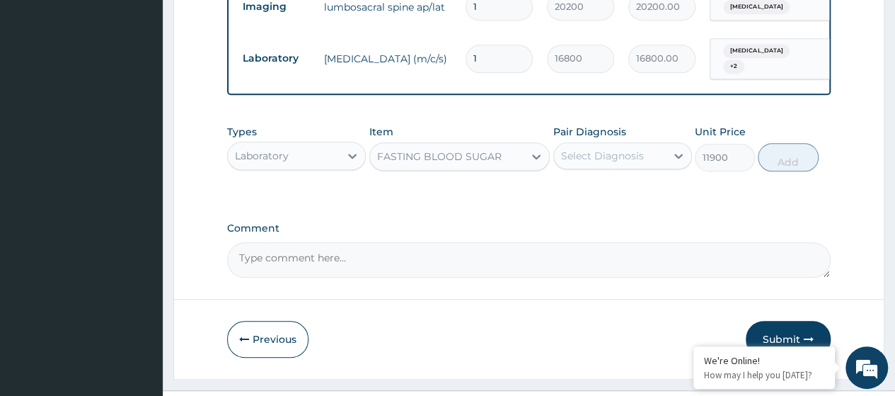
click at [614, 162] on div "Select Diagnosis" at bounding box center [610, 155] width 112 height 23
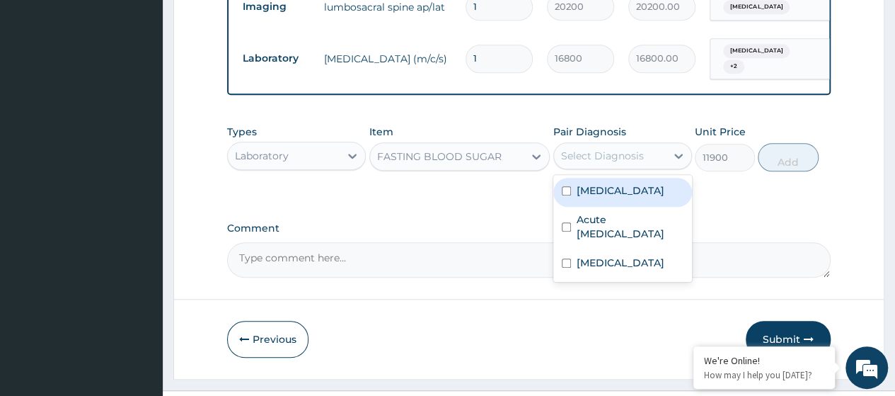
click at [620, 191] on label "Palpitations" at bounding box center [621, 190] width 88 height 14
checkbox input "true"
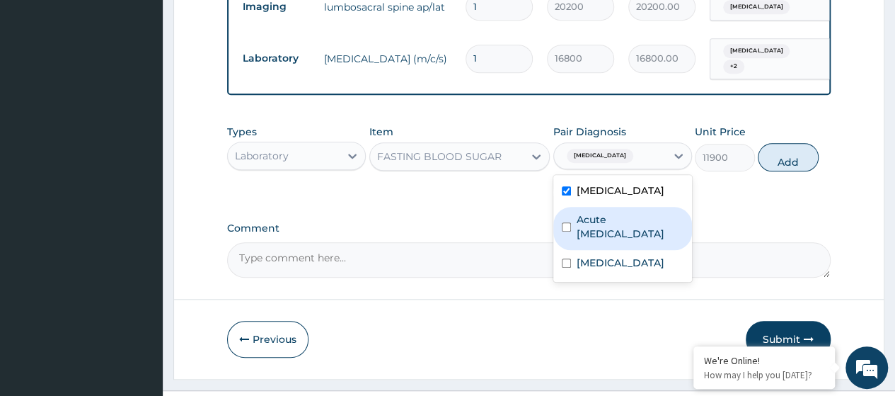
click at [626, 219] on label "Acute upper respiratory infection" at bounding box center [630, 226] width 107 height 28
checkbox input "true"
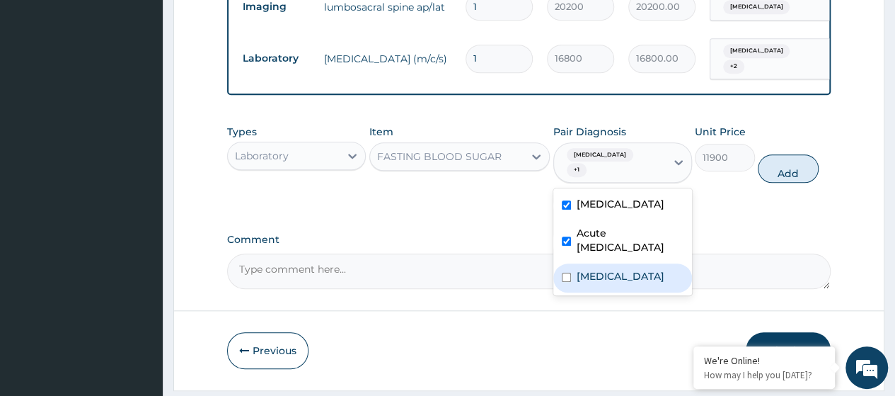
click at [623, 263] on div "Low back pain" at bounding box center [622, 277] width 139 height 29
checkbox input "true"
click at [783, 158] on button "Add" at bounding box center [788, 168] width 60 height 28
type input "0"
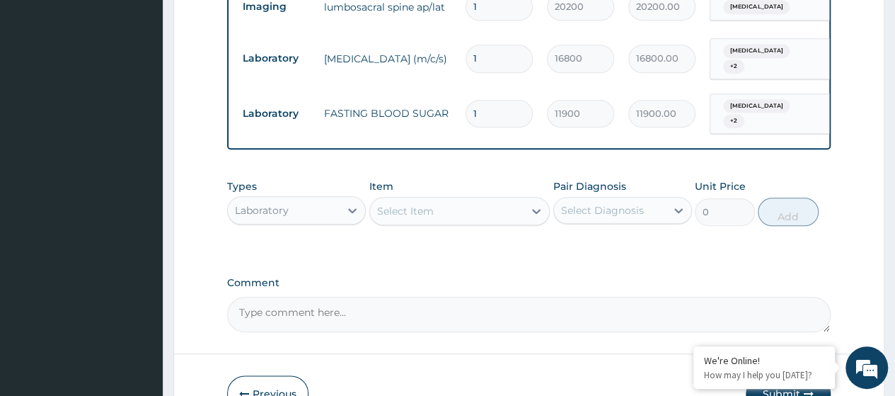
click at [401, 204] on div "Select Item" at bounding box center [405, 211] width 57 height 14
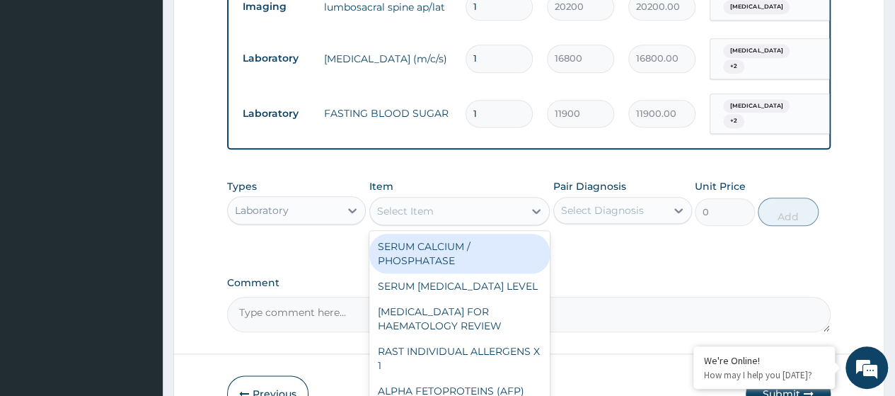
paste input "Full Blood Count (FBC)"
type input "Full Blood Count (FBC)"
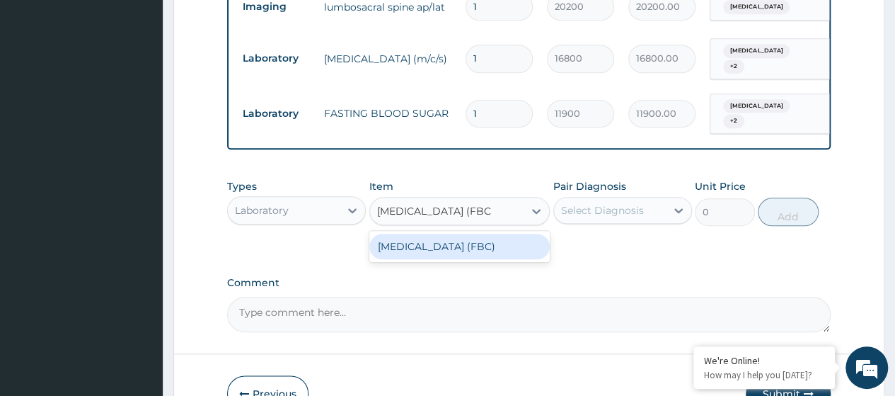
click at [433, 244] on div "FULL BLOOD COUNT (FBC)" at bounding box center [459, 246] width 181 height 25
type input "13000"
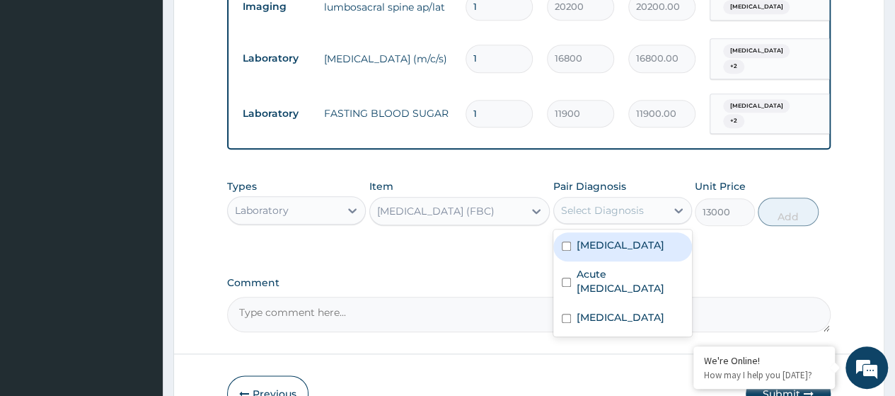
click at [583, 207] on div "Select Diagnosis" at bounding box center [602, 210] width 83 height 14
click at [591, 245] on div "Palpitations" at bounding box center [622, 246] width 139 height 29
checkbox input "true"
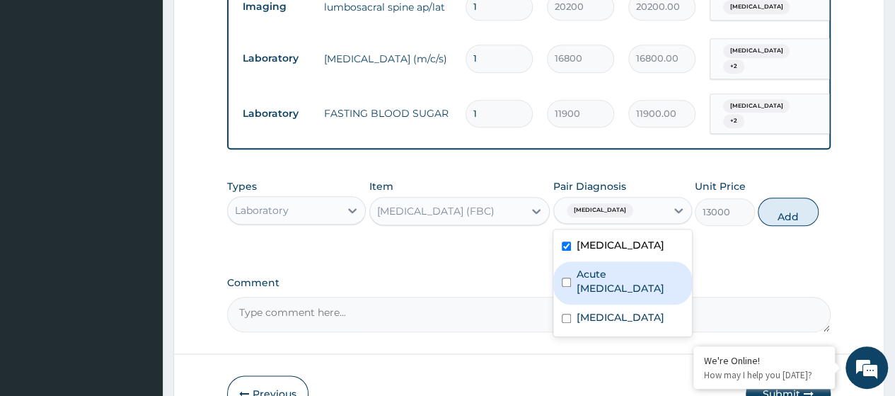
click at [606, 272] on label "Acute upper respiratory infection" at bounding box center [630, 281] width 107 height 28
checkbox input "true"
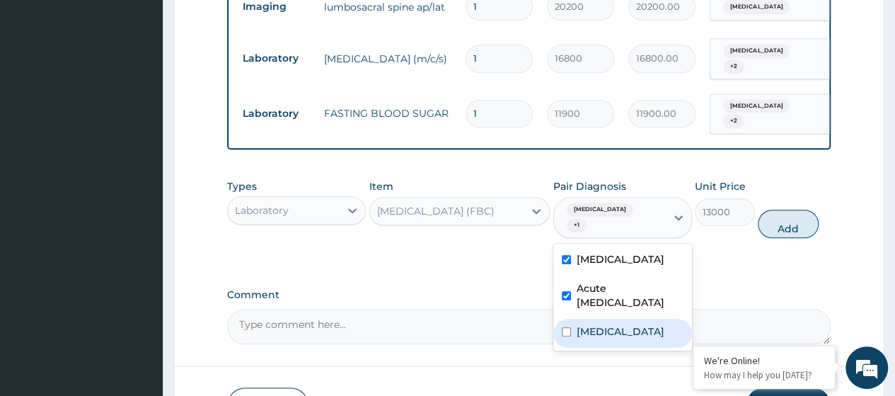
click at [602, 324] on label "Low back pain" at bounding box center [621, 331] width 88 height 14
checkbox input "true"
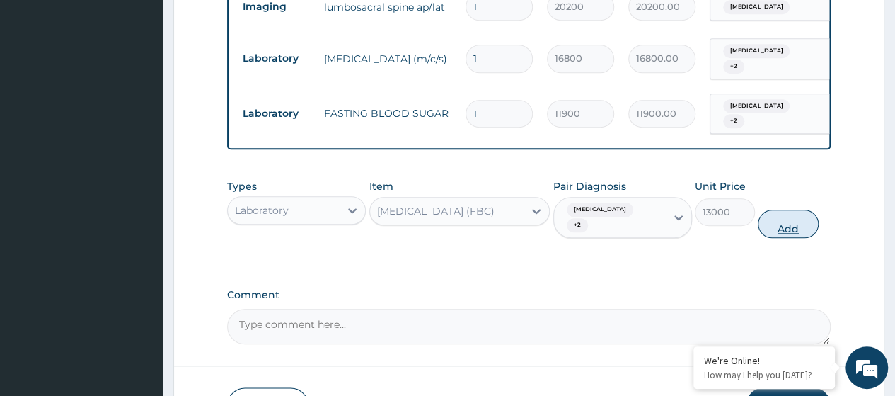
click at [783, 209] on button "Add" at bounding box center [788, 223] width 60 height 28
type input "0"
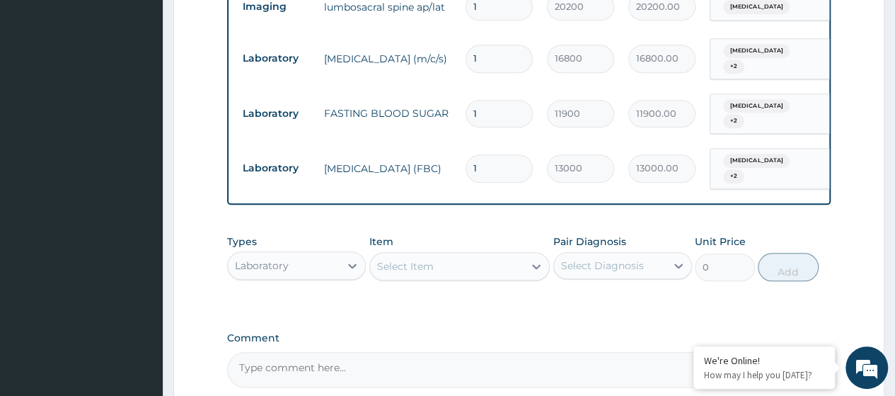
click at [422, 260] on div "Select Item" at bounding box center [447, 266] width 154 height 23
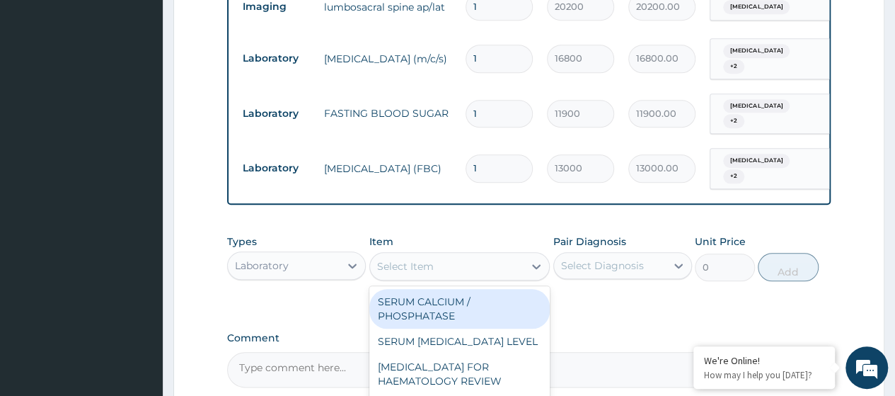
paste input "RDT for Malaria Parasite"
type input "RDT for Malaria Parasite"
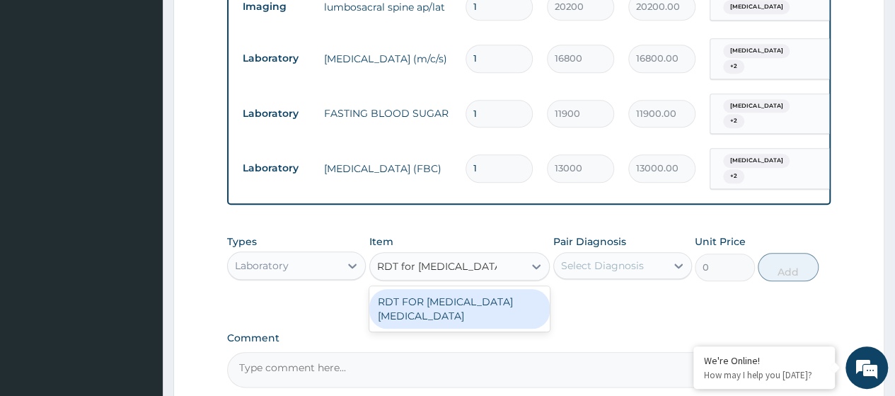
click at [465, 289] on div "RDT FOR MALARIA PARASITE" at bounding box center [459, 309] width 181 height 40
type input "12600"
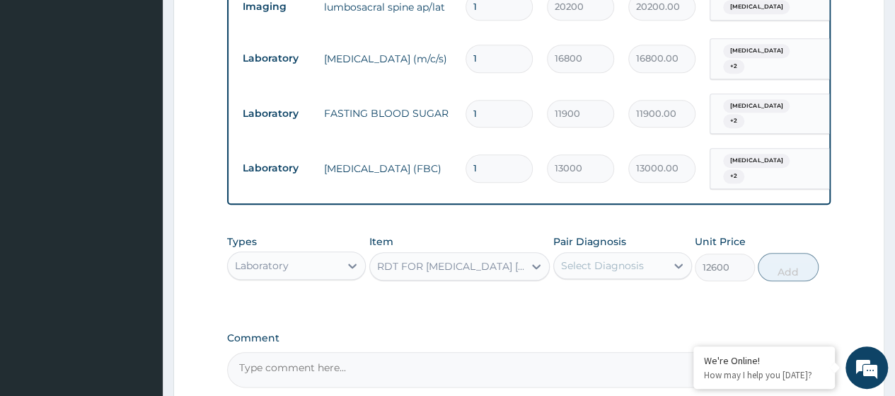
drag, startPoint x: 607, startPoint y: 248, endPoint x: 601, endPoint y: 267, distance: 19.9
click at [604, 258] on div "Select Diagnosis" at bounding box center [602, 265] width 83 height 14
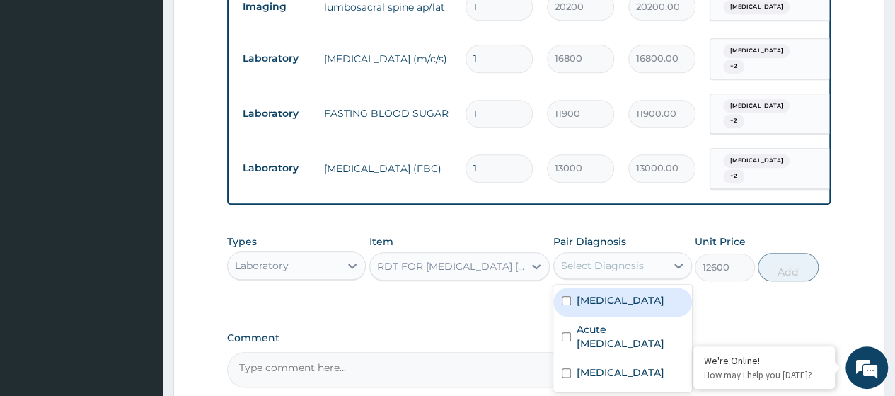
click at [599, 287] on div "Palpitations" at bounding box center [622, 301] width 139 height 29
checkbox input "true"
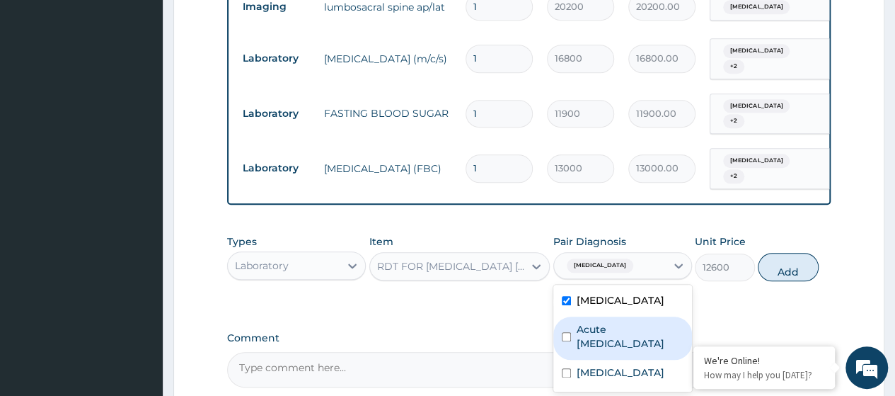
click at [610, 328] on label "Acute upper respiratory infection" at bounding box center [630, 336] width 107 height 28
checkbox input "true"
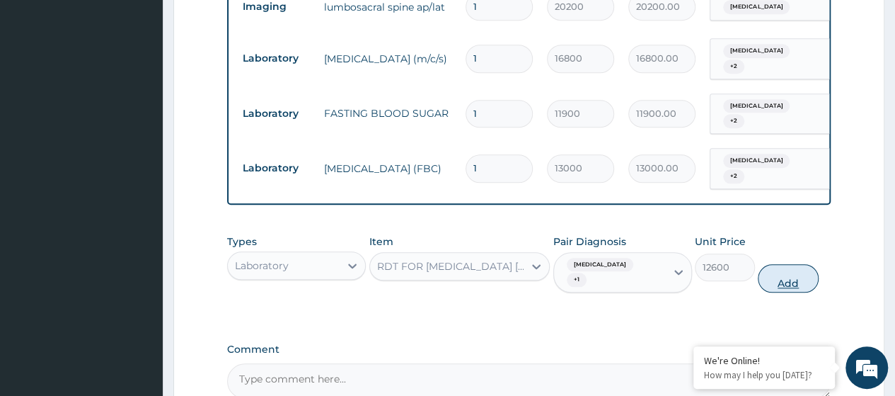
click at [785, 264] on button "Add" at bounding box center [788, 278] width 60 height 28
type input "0"
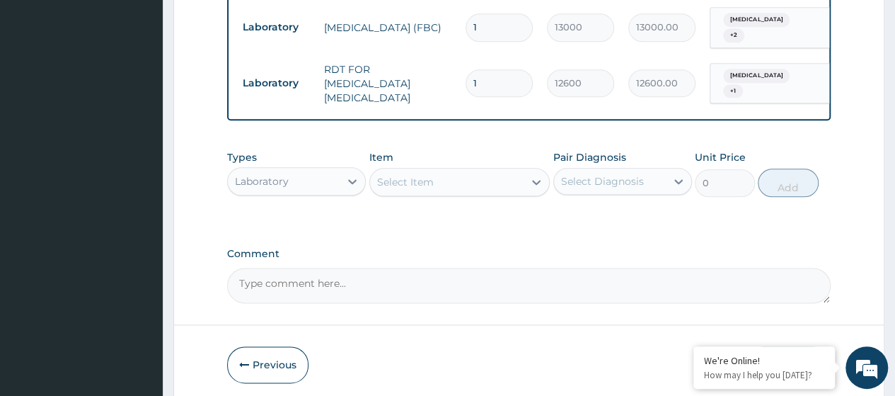
scroll to position [785, 0]
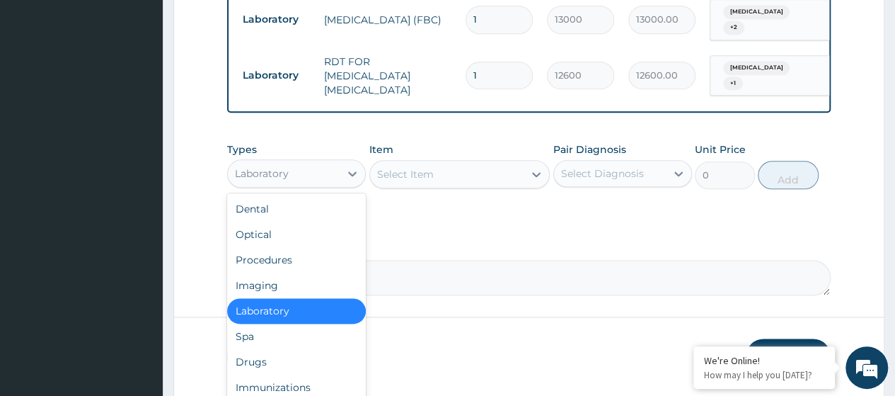
click at [297, 162] on div "Laboratory" at bounding box center [284, 173] width 112 height 23
click at [275, 349] on div "Drugs" at bounding box center [296, 361] width 139 height 25
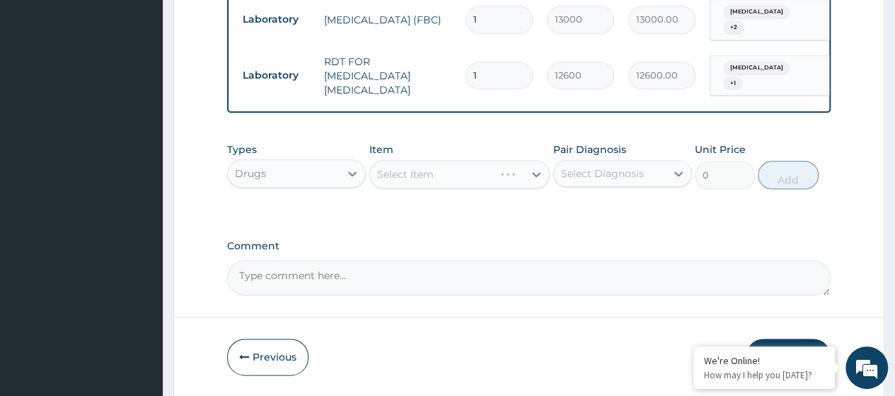
click at [418, 160] on div "Select Item" at bounding box center [459, 174] width 181 height 28
click at [417, 160] on div "Select Item" at bounding box center [459, 174] width 181 height 28
click at [417, 167] on div "Select Item" at bounding box center [405, 174] width 57 height 14
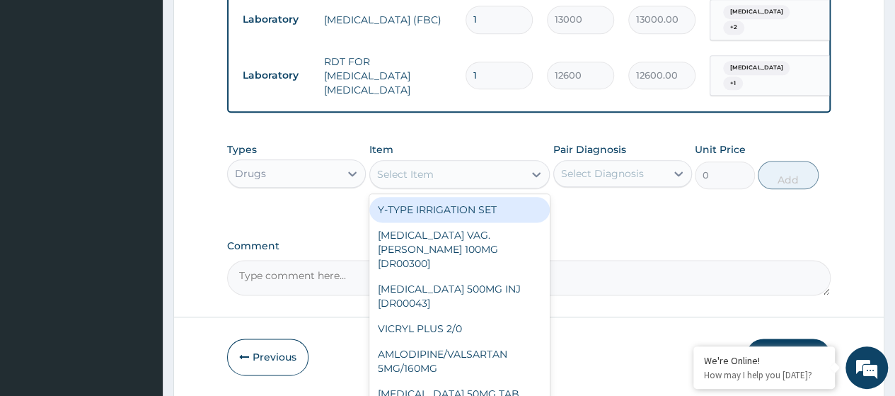
paste input "Azithromycin 250Mg Tab (Dr00133)"
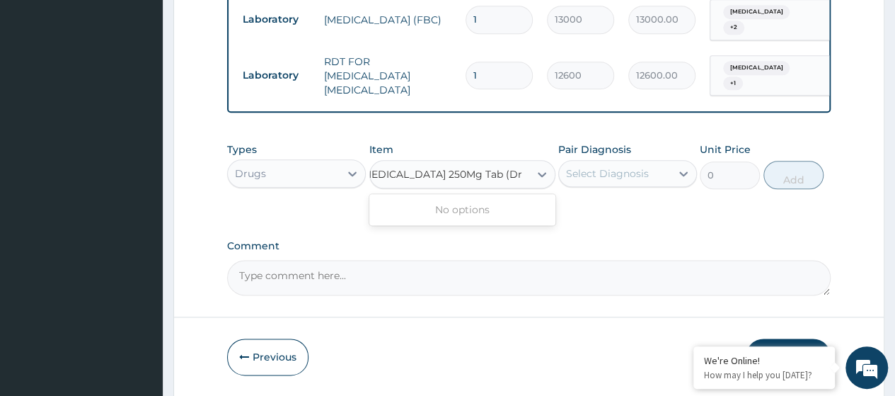
scroll to position [0, 1]
type input "Azithromycin 250Mg Tab"
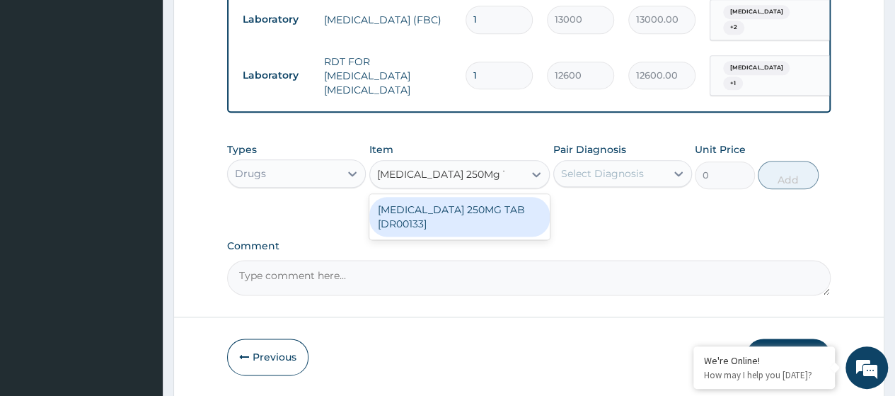
click at [444, 197] on div "AZITHROMYCIN 250MG TAB [DR00133]" at bounding box center [459, 217] width 181 height 40
type input "535.030029296875"
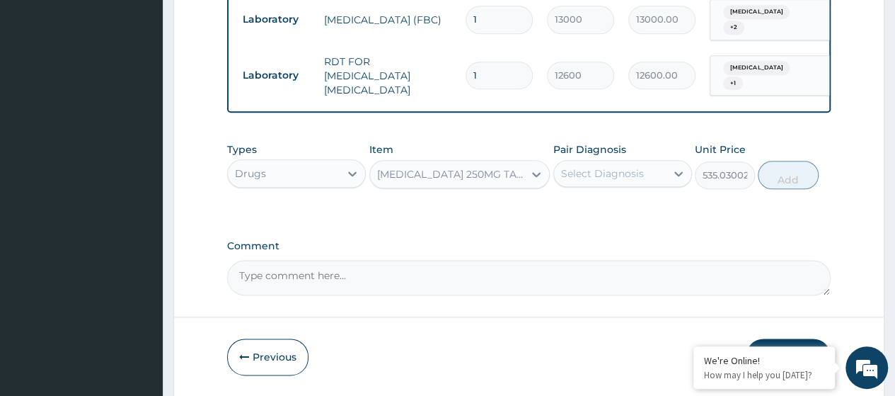
click at [602, 166] on div "Select Diagnosis" at bounding box center [602, 173] width 83 height 14
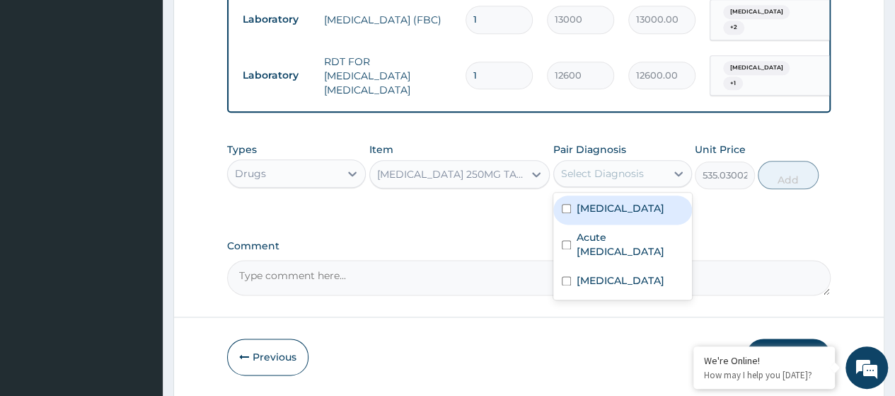
click at [616, 196] on div "Palpitations" at bounding box center [622, 209] width 139 height 29
checkbox input "true"
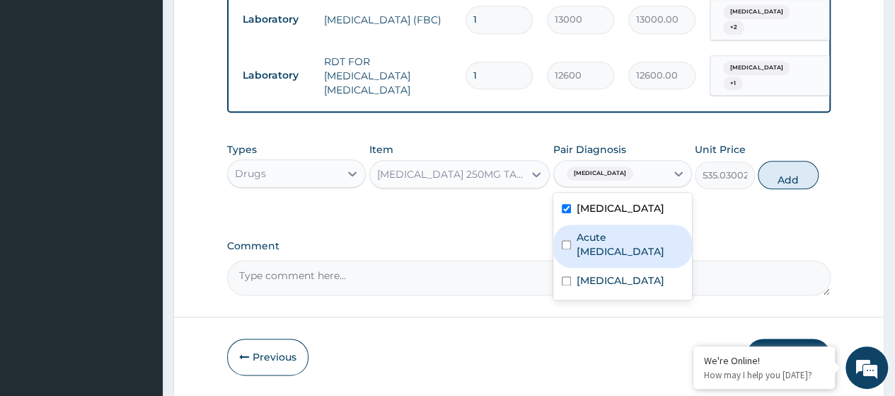
click at [623, 230] on label "Acute upper respiratory infection" at bounding box center [630, 244] width 107 height 28
checkbox input "true"
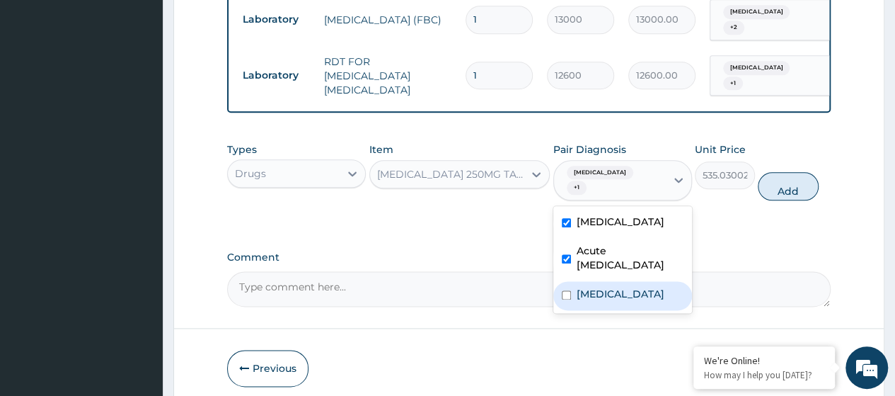
click at [633, 287] on label "Low back pain" at bounding box center [621, 294] width 88 height 14
checkbox input "true"
click at [773, 172] on button "Add" at bounding box center [788, 186] width 60 height 28
type input "0"
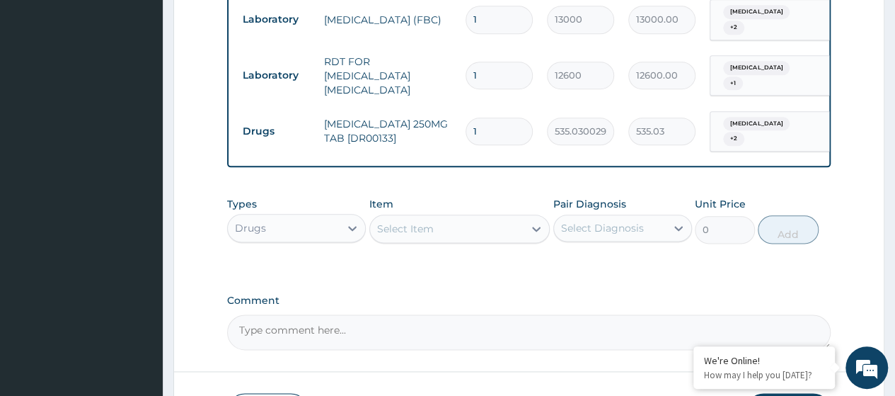
type input "0.00"
type input "6"
type input "3210.18"
type input "6"
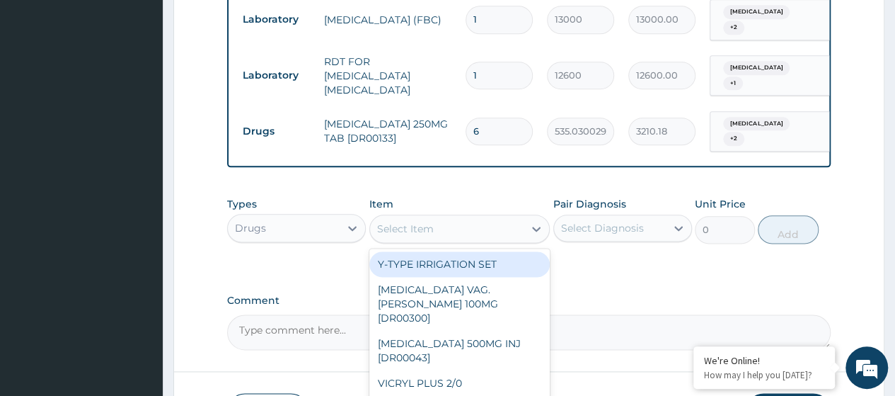
click at [409, 221] on div "Select Item" at bounding box center [405, 228] width 57 height 14
paste input "Diclofenac Sodium 50Mg Tab (Dr00391)"
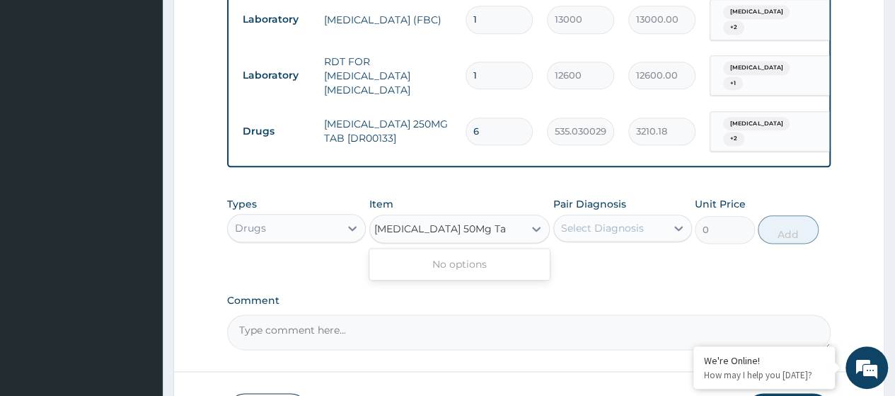
type input "Diclofenac Sodium 50Mg T"
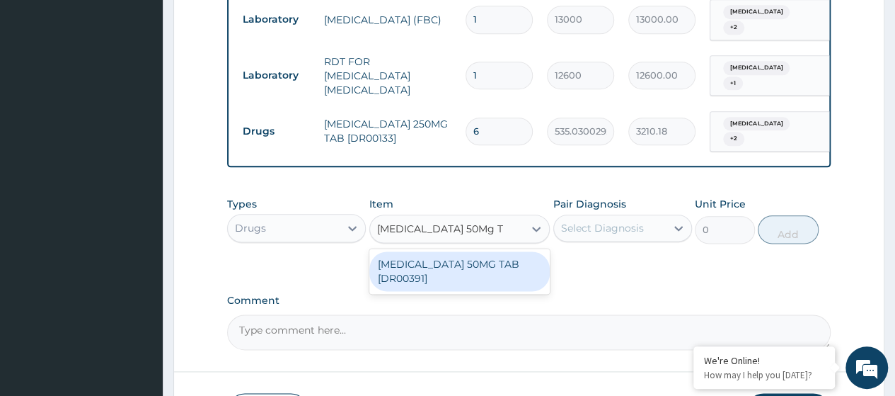
drag, startPoint x: 432, startPoint y: 243, endPoint x: 492, endPoint y: 229, distance: 60.9
click at [432, 251] on div "DICLOFENAC SODIUM 50MG TAB [DR00391]" at bounding box center [459, 271] width 181 height 40
type input "101"
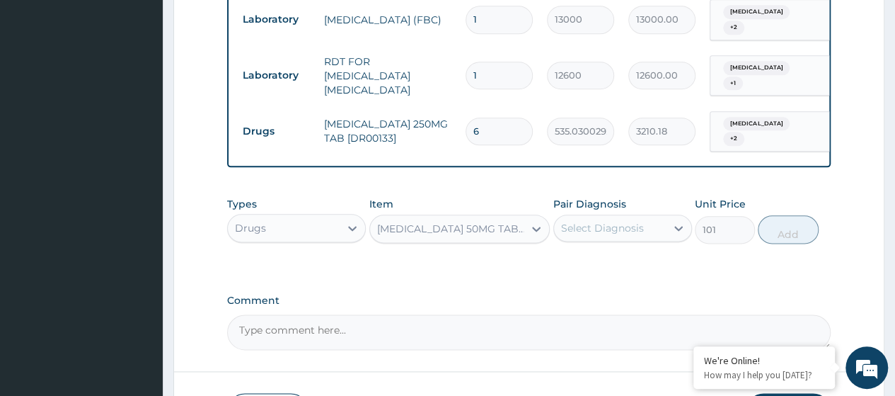
click at [610, 221] on div "Select Diagnosis" at bounding box center [602, 228] width 83 height 14
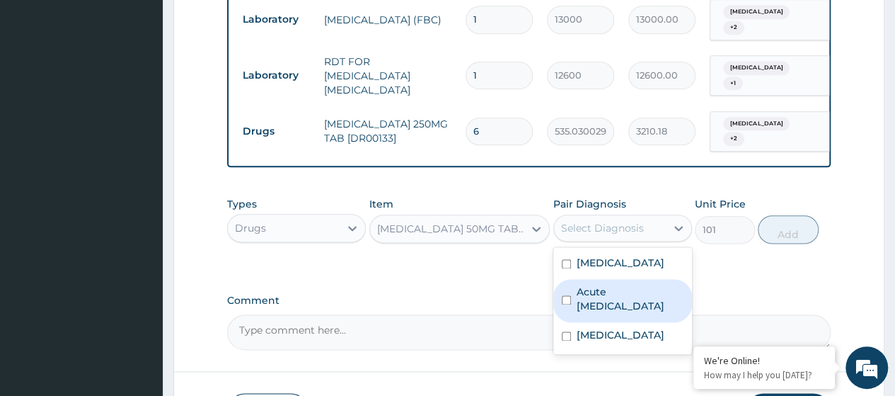
drag, startPoint x: 618, startPoint y: 255, endPoint x: 623, endPoint y: 283, distance: 28.6
click at [618, 279] on div "Acute upper respiratory infection" at bounding box center [622, 300] width 139 height 43
checkbox input "true"
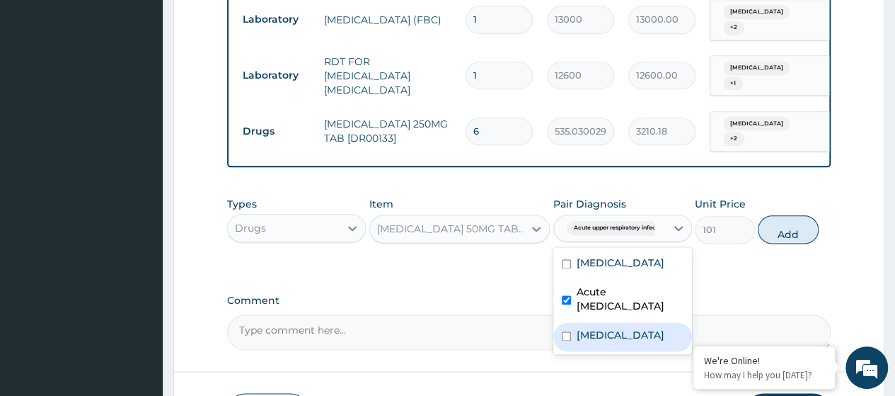
click at [620, 328] on label "Low back pain" at bounding box center [621, 335] width 88 height 14
checkbox input "true"
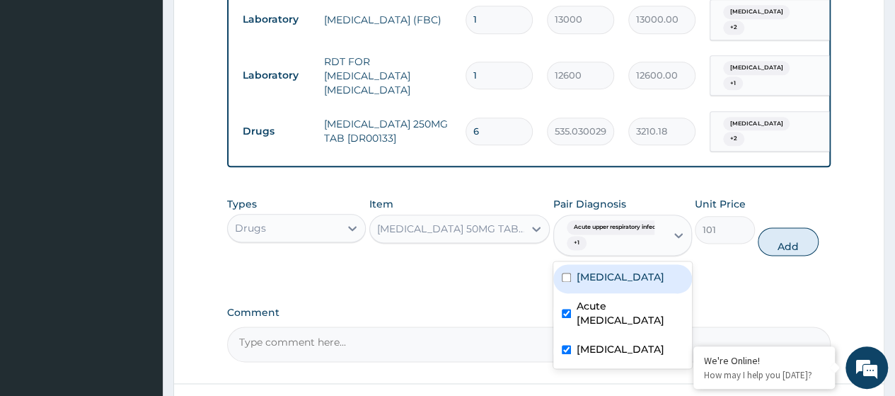
drag, startPoint x: 627, startPoint y: 262, endPoint x: 640, endPoint y: 258, distance: 13.2
click at [630, 264] on div "Palpitations" at bounding box center [622, 278] width 139 height 29
checkbox input "true"
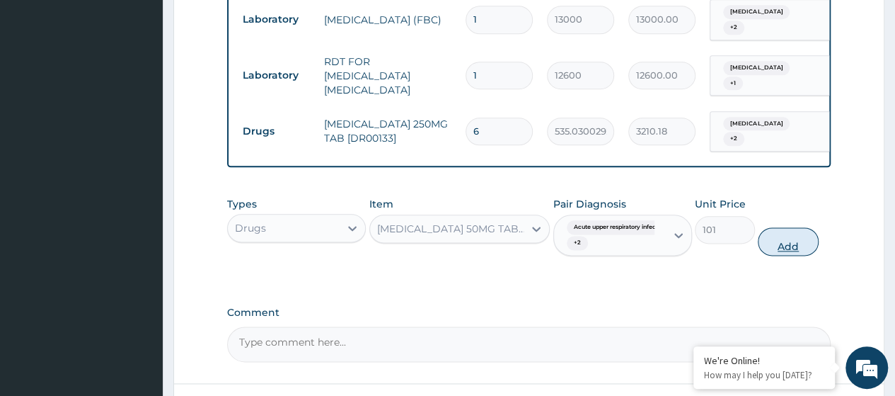
click at [780, 227] on button "Add" at bounding box center [788, 241] width 60 height 28
type input "0"
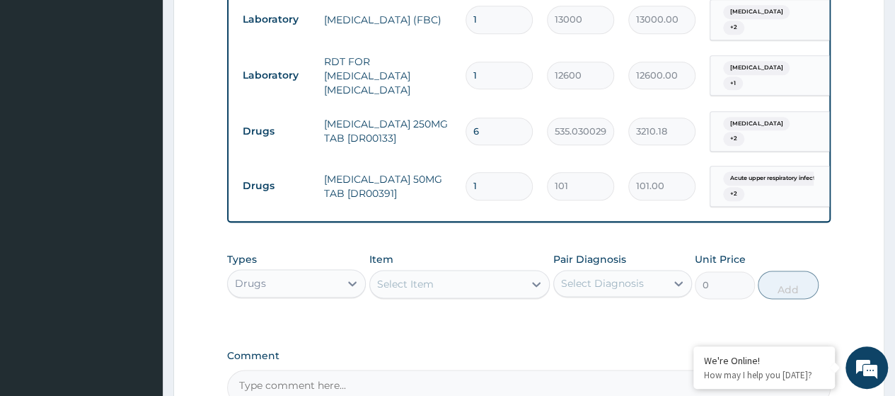
type input "10"
type input "1010.00"
type input "10"
click at [416, 270] on div "Select Item" at bounding box center [459, 284] width 181 height 28
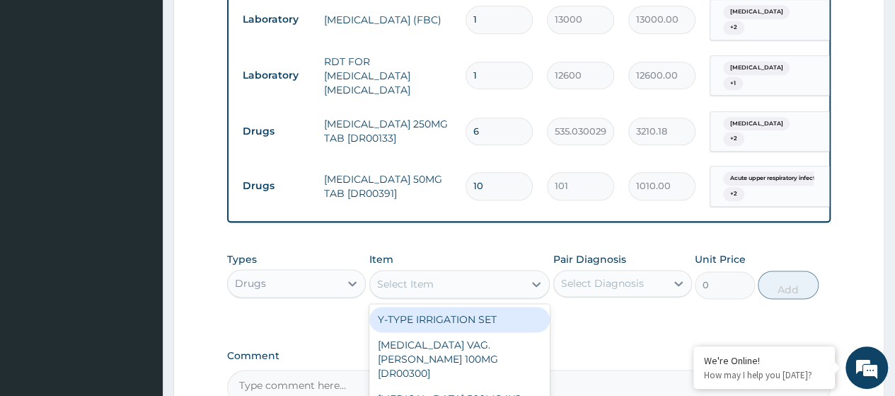
paste input "Zetgel (Diclofenac) 1% Gel (Dr01249)"
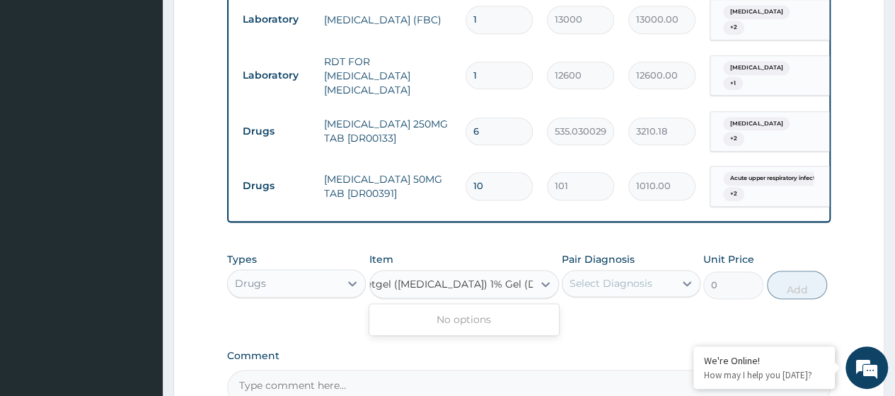
scroll to position [0, 1]
type input "Zetgel (Diclofenac) 1% Gel"
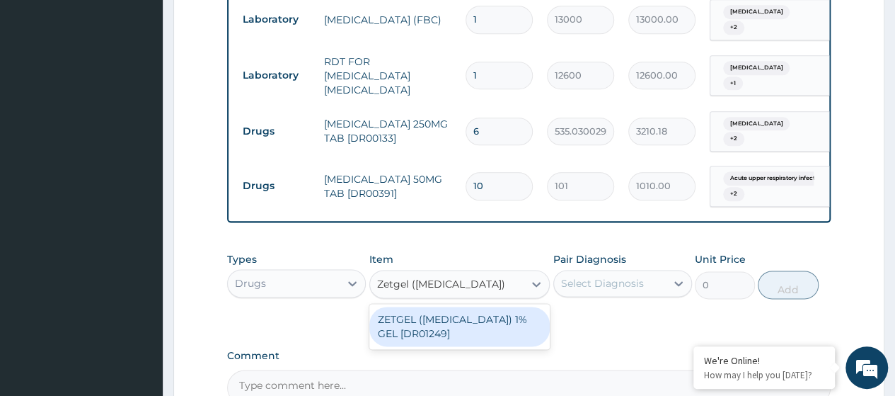
scroll to position [0, 0]
drag, startPoint x: 439, startPoint y: 300, endPoint x: 572, endPoint y: 267, distance: 136.3
click at [440, 306] on div "ZETGEL (DICLOFENAC) 1% GEL [DR01249]" at bounding box center [459, 326] width 181 height 40
type input "1539"
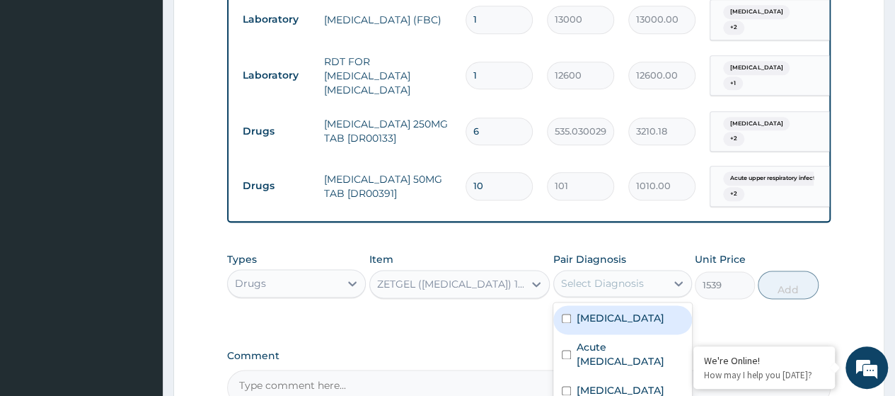
click at [616, 272] on div "Select Diagnosis" at bounding box center [610, 283] width 112 height 23
click at [620, 311] on label "Palpitations" at bounding box center [621, 318] width 88 height 14
checkbox input "true"
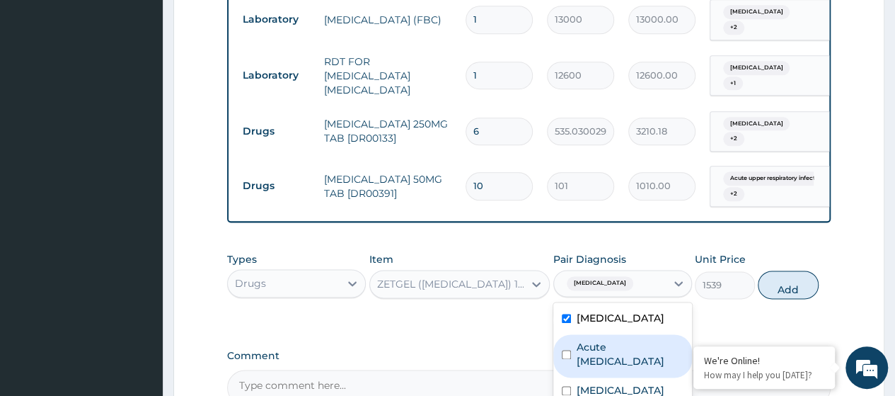
click at [627, 340] on label "Acute upper respiratory infection" at bounding box center [630, 354] width 107 height 28
checkbox input "true"
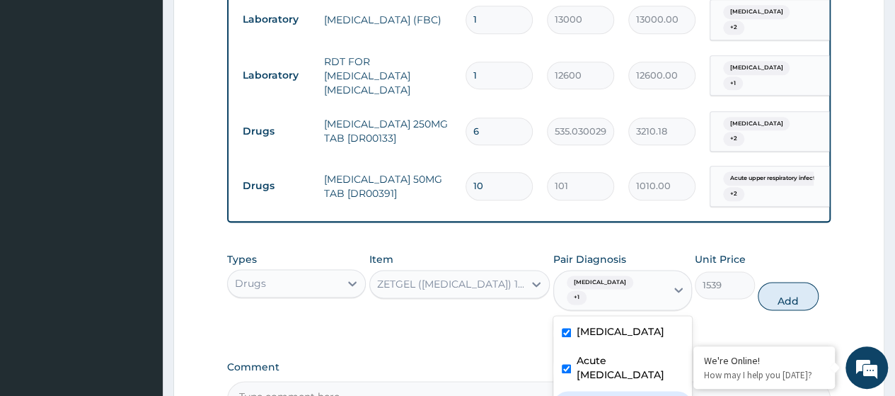
click at [630, 395] on label "Low back pain" at bounding box center [621, 403] width 88 height 14
checkbox input "true"
click at [606, 318] on div "Palpitations" at bounding box center [622, 332] width 139 height 29
checkbox input "false"
click at [624, 353] on label "Acute upper respiratory infection" at bounding box center [630, 367] width 107 height 28
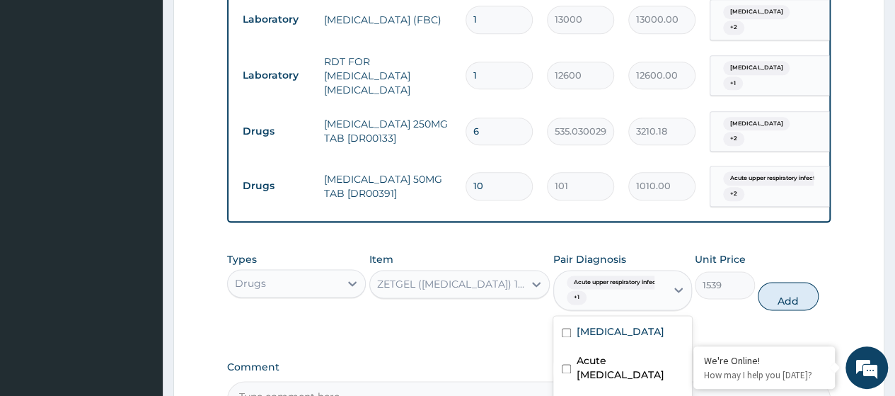
checkbox input "false"
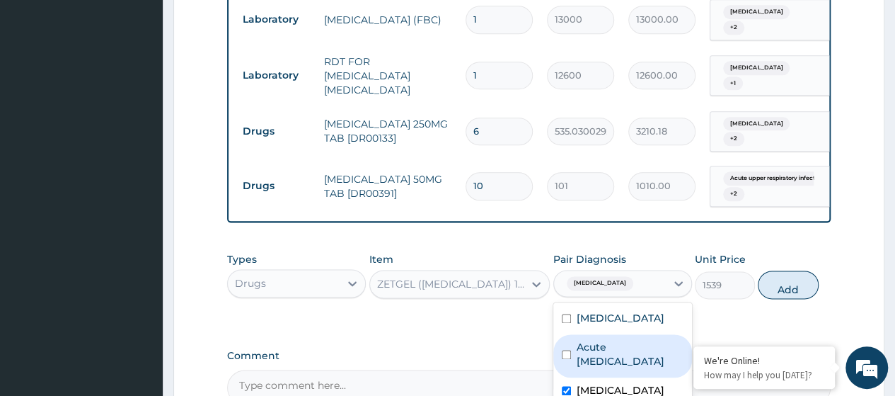
click at [785, 270] on button "Add" at bounding box center [788, 284] width 60 height 28
type input "0"
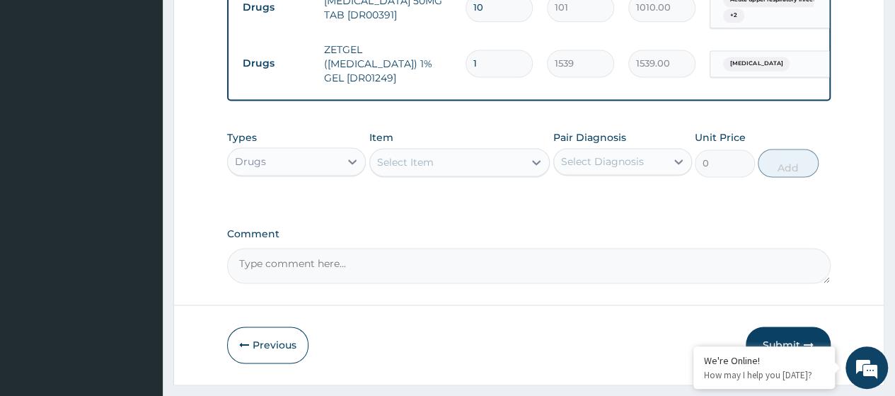
click at [792, 326] on button "Submit" at bounding box center [788, 344] width 85 height 37
